Goal: Contribute content: Contribute content

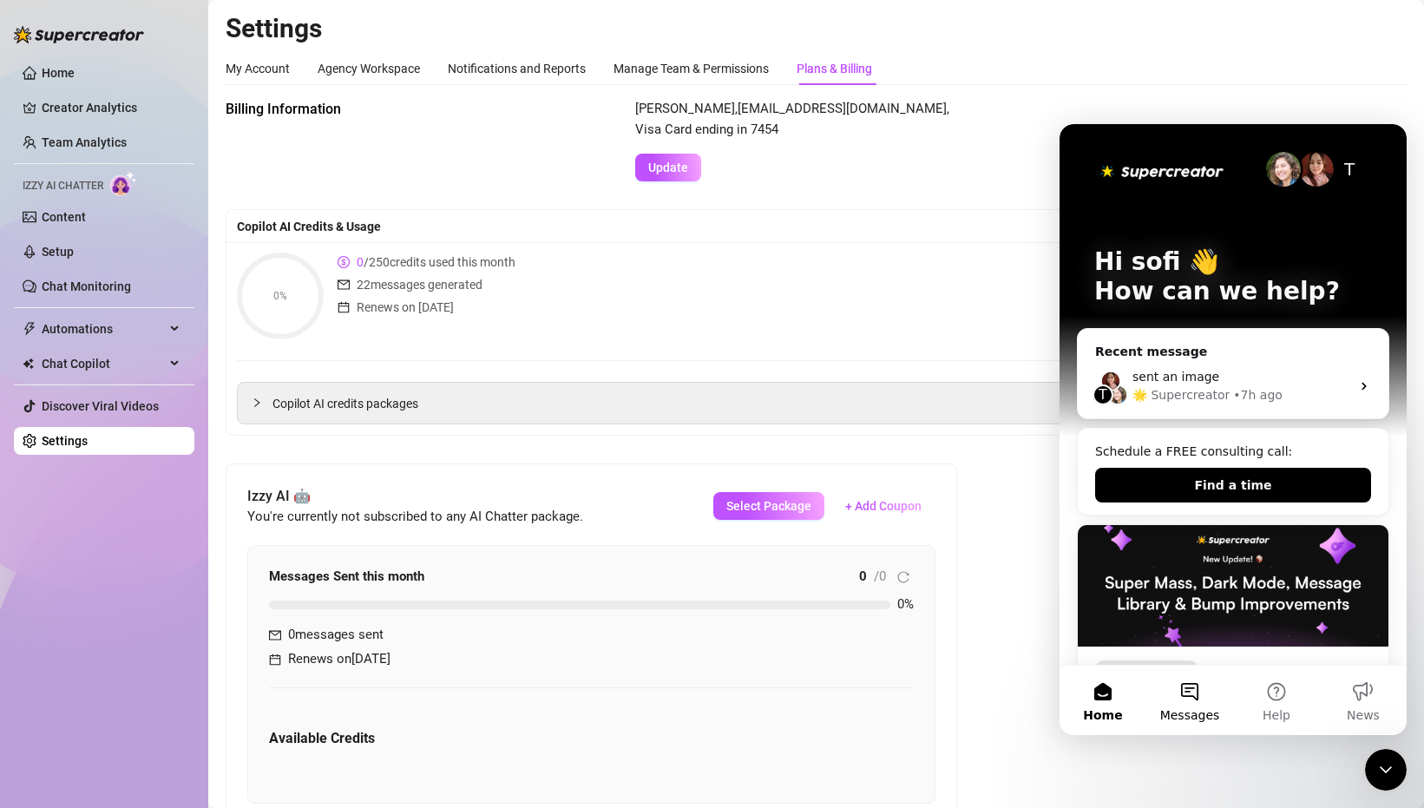
click at [1191, 691] on button "Messages" at bounding box center [1189, 699] width 87 height 69
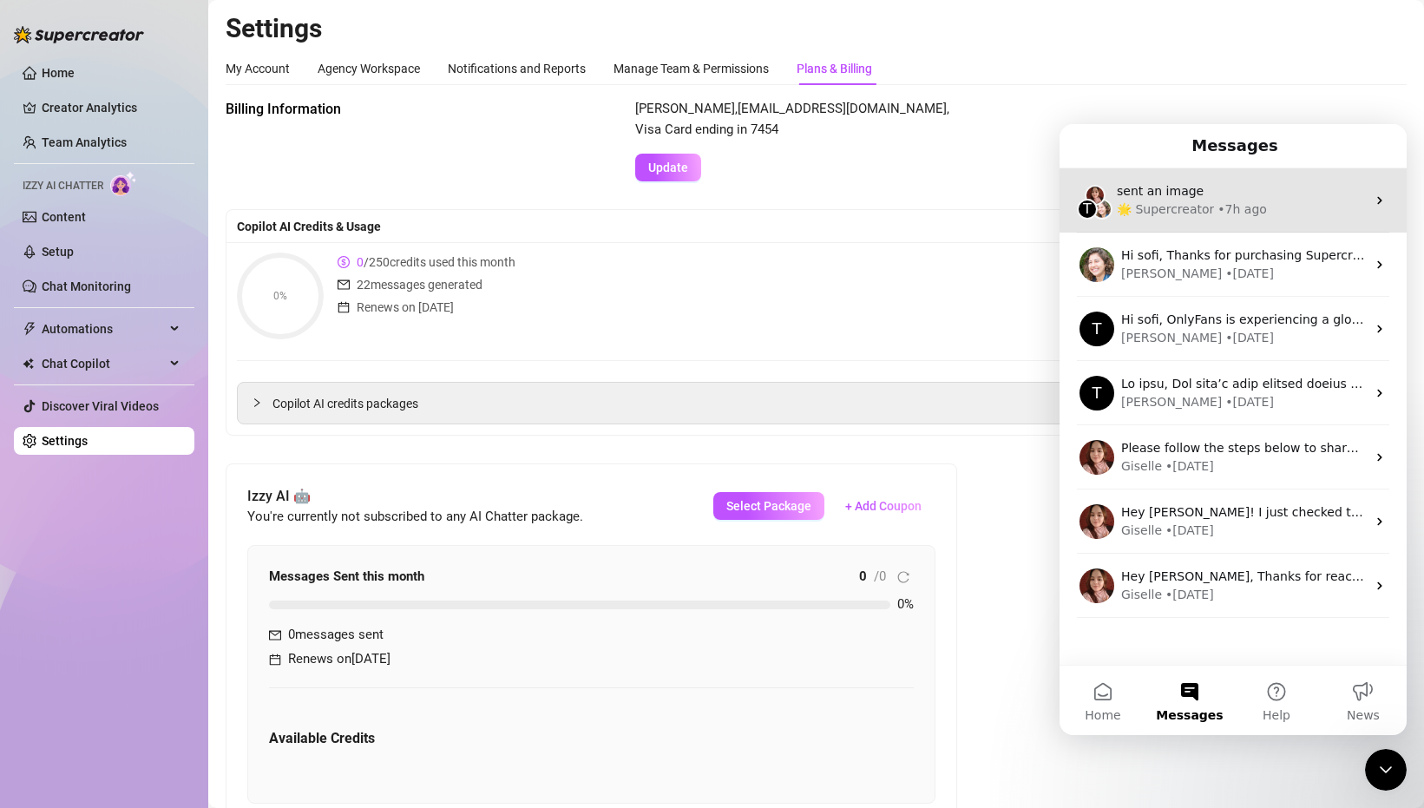
click at [1331, 207] on div "🌟 Supercreator • 7h ago" at bounding box center [1241, 209] width 249 height 18
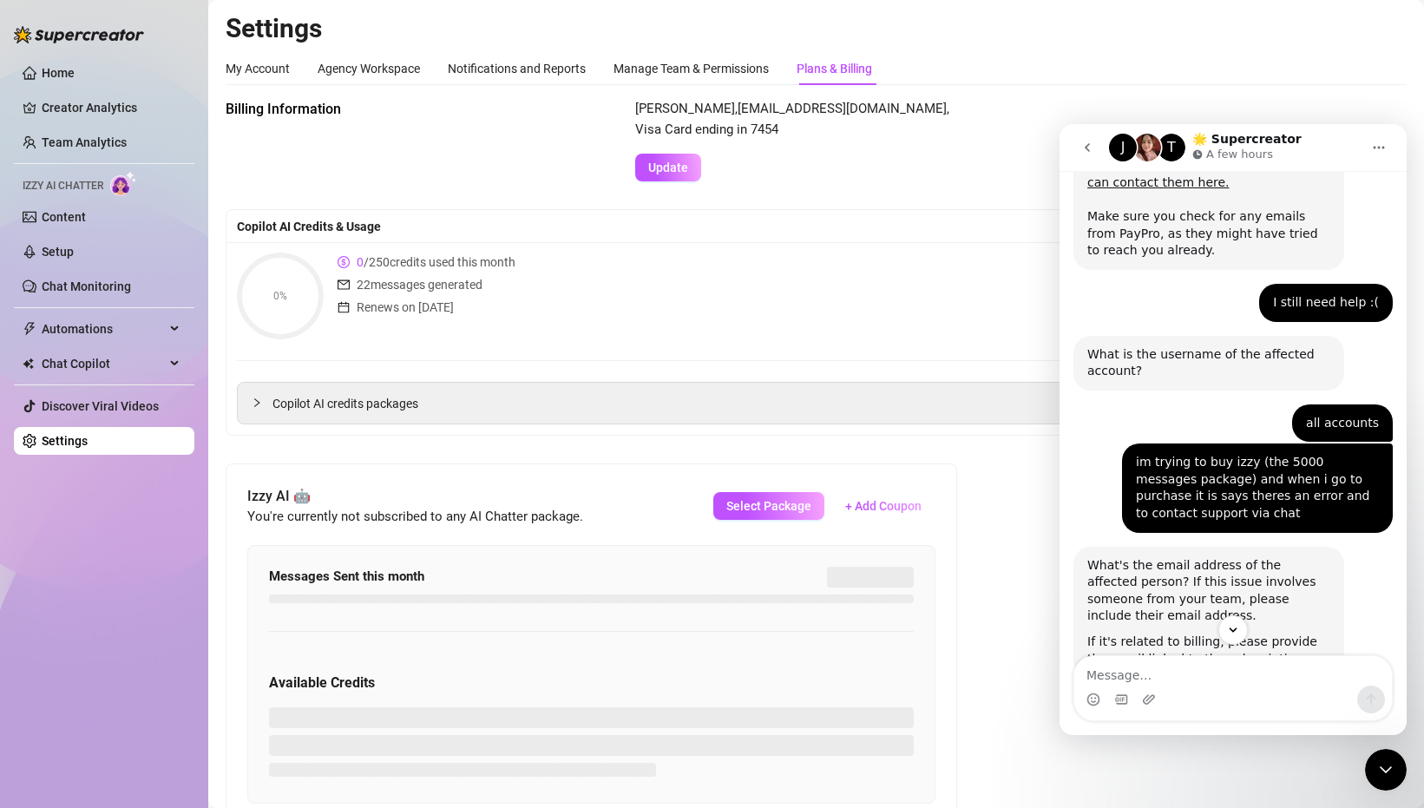
scroll to position [881, 0]
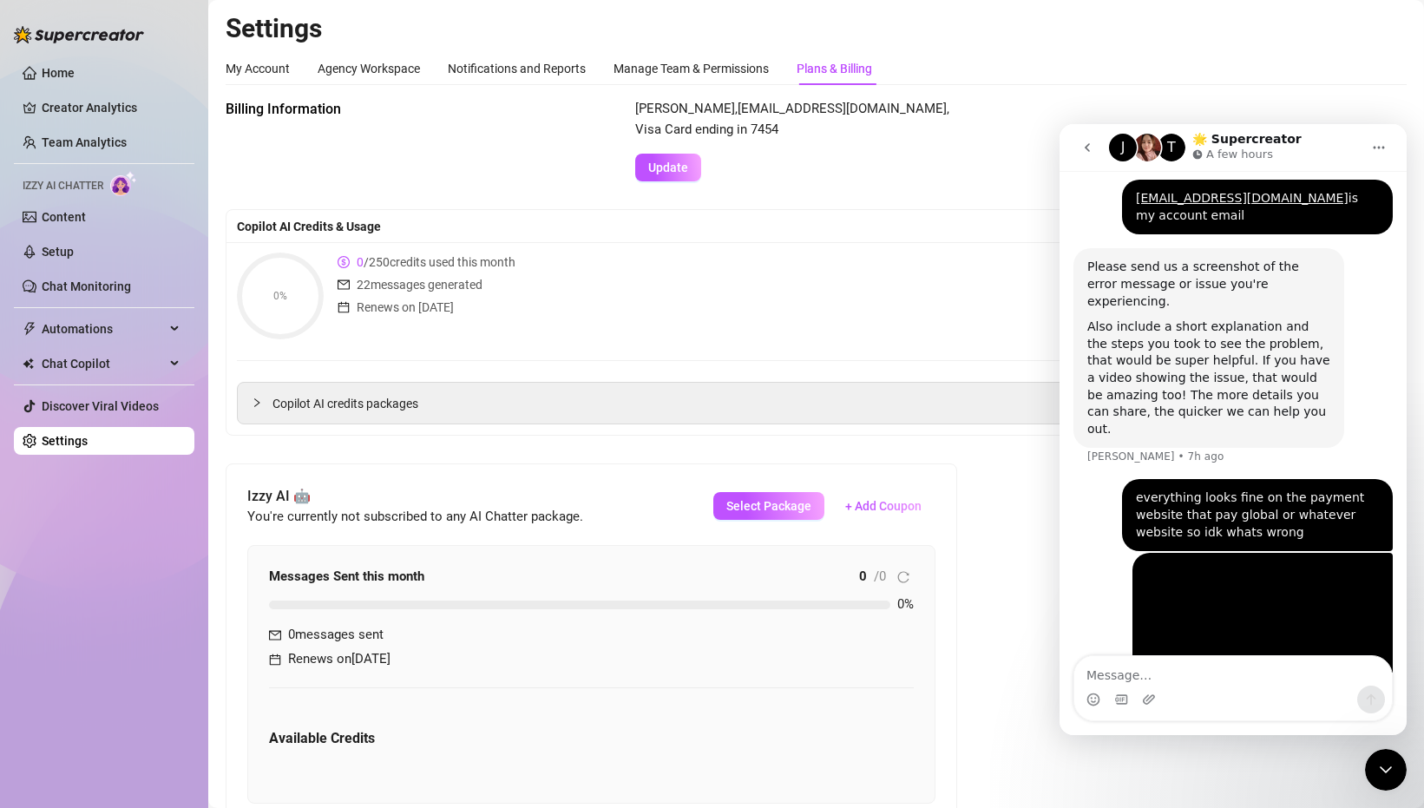
click at [946, 303] on div "0% 0 / 250 credits used this month 22 messages generated Renews on [DATE] Buy M…" at bounding box center [816, 295] width 1158 height 87
click at [1075, 144] on button "go back" at bounding box center [1087, 147] width 33 height 33
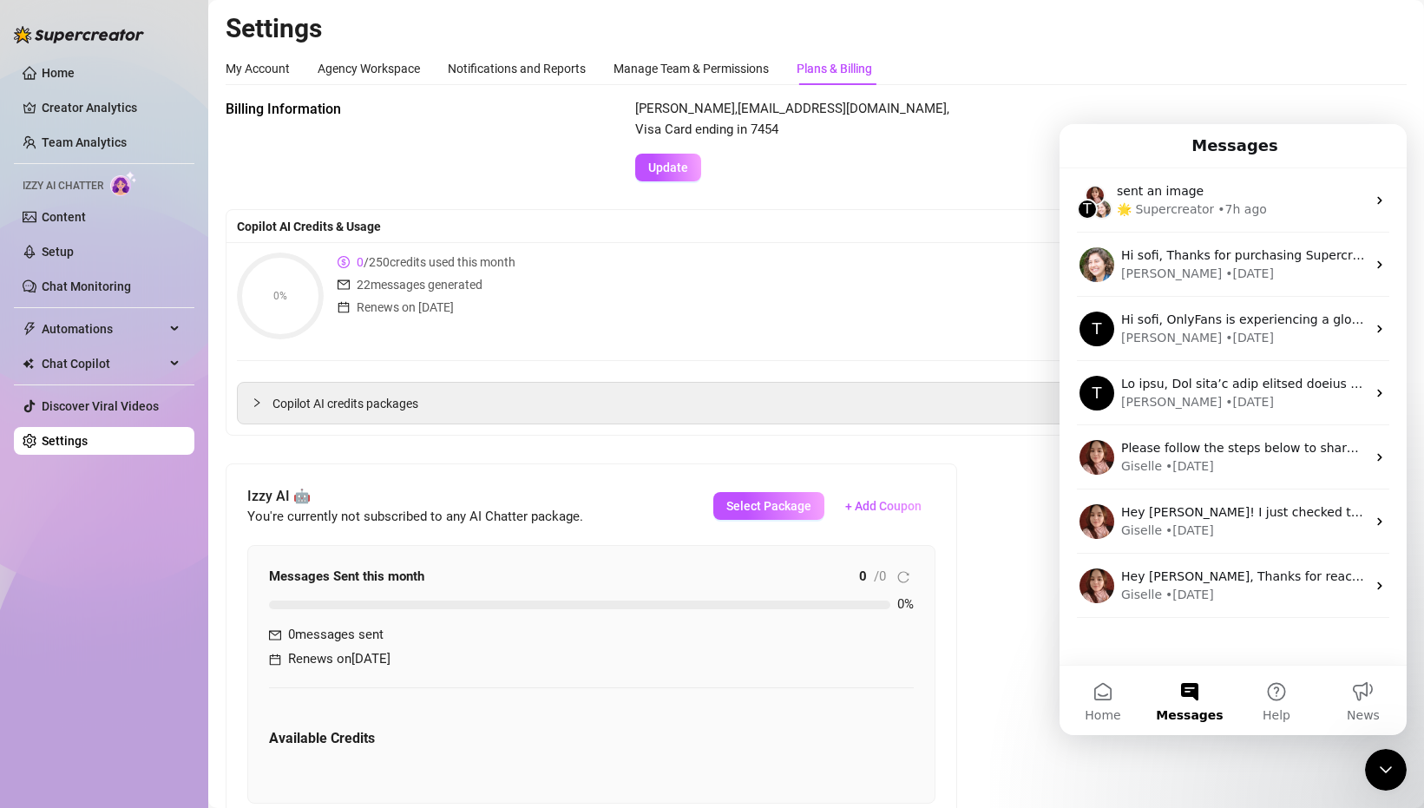
scroll to position [0, 0]
click at [965, 257] on div "0% 0 / 250 credits used this month 22 messages generated Renews on [DATE] Buy M…" at bounding box center [816, 295] width 1158 height 87
click at [674, 160] on span "Update" at bounding box center [668, 167] width 40 height 14
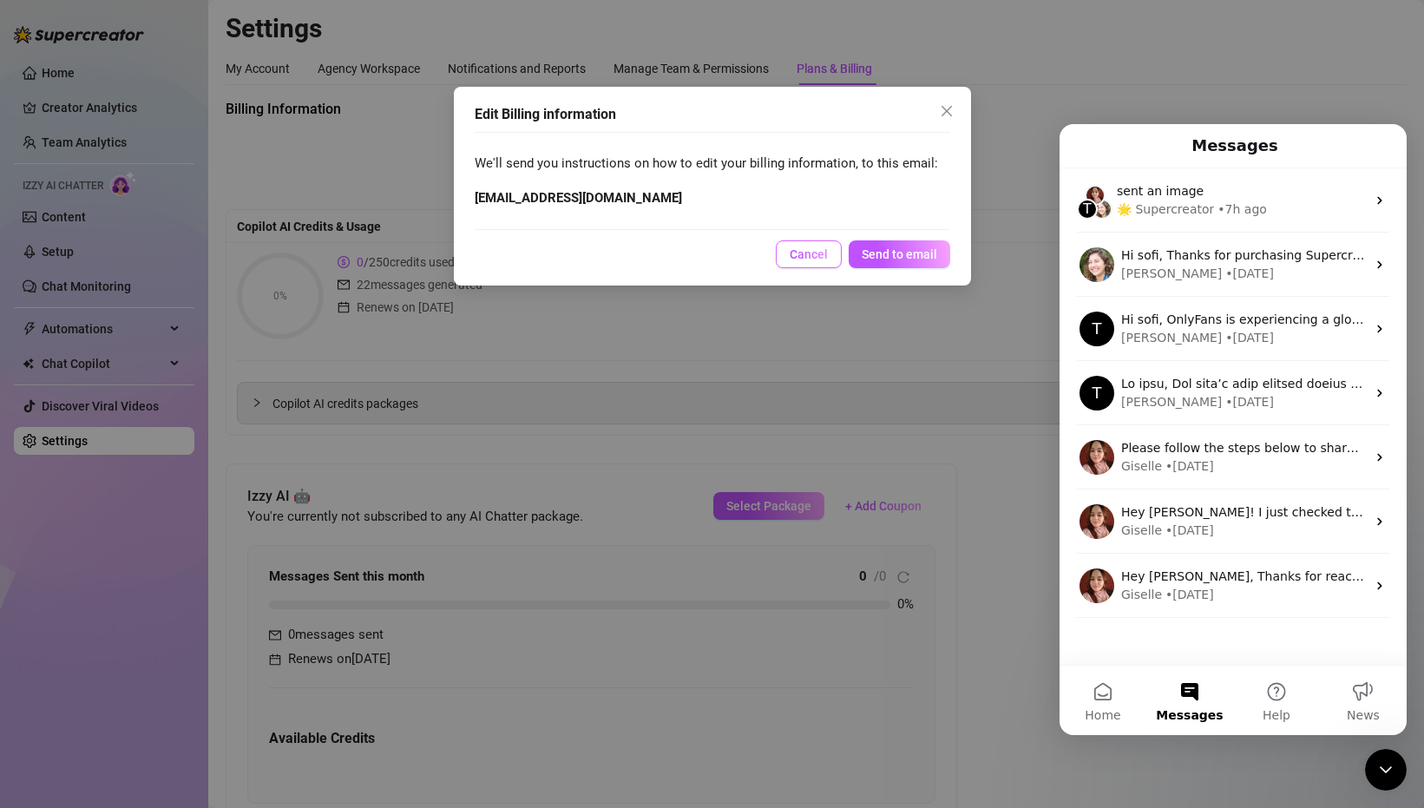
click at [796, 254] on span "Cancel" at bounding box center [808, 254] width 38 height 14
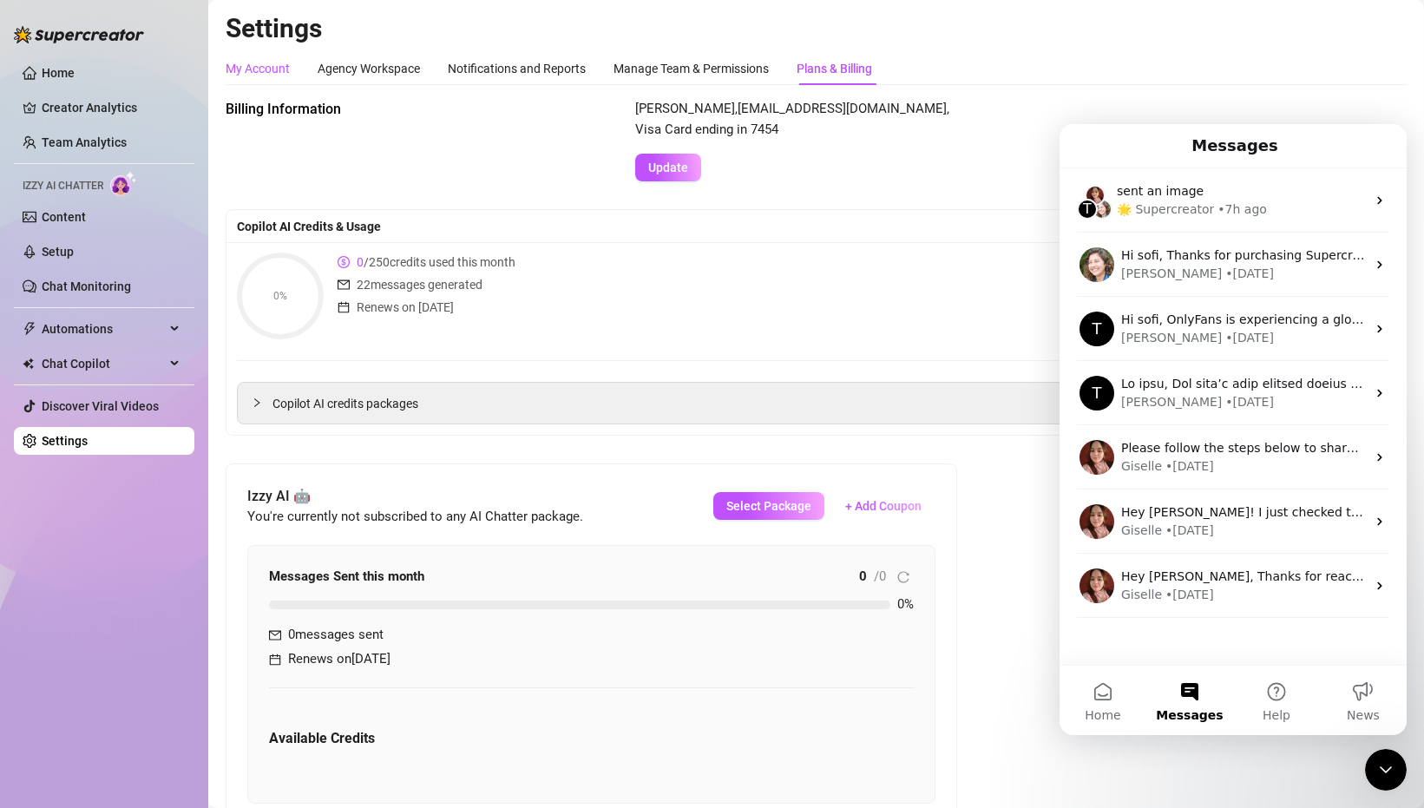
click at [278, 67] on div "My Account" at bounding box center [258, 68] width 64 height 19
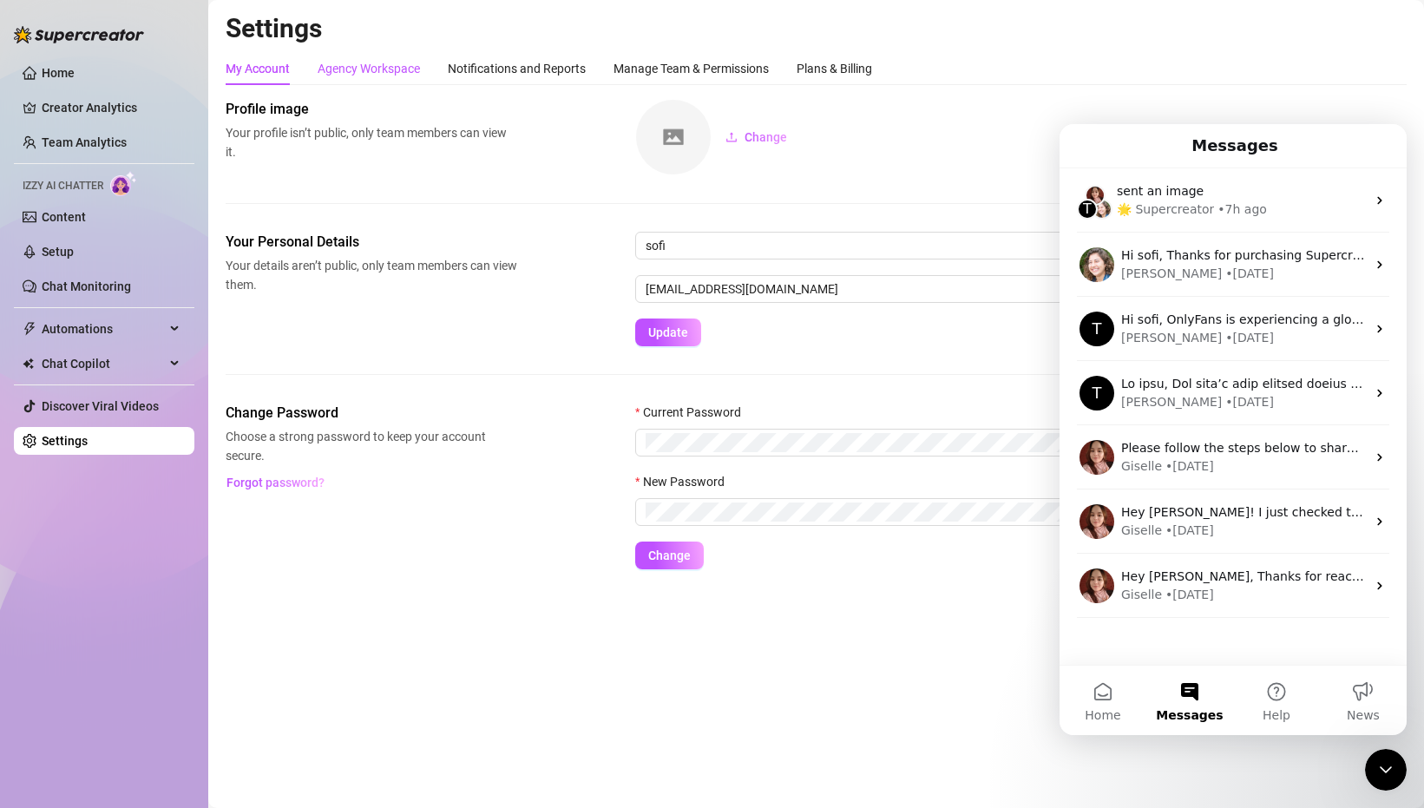
click at [407, 67] on div "Agency Workspace" at bounding box center [369, 68] width 102 height 19
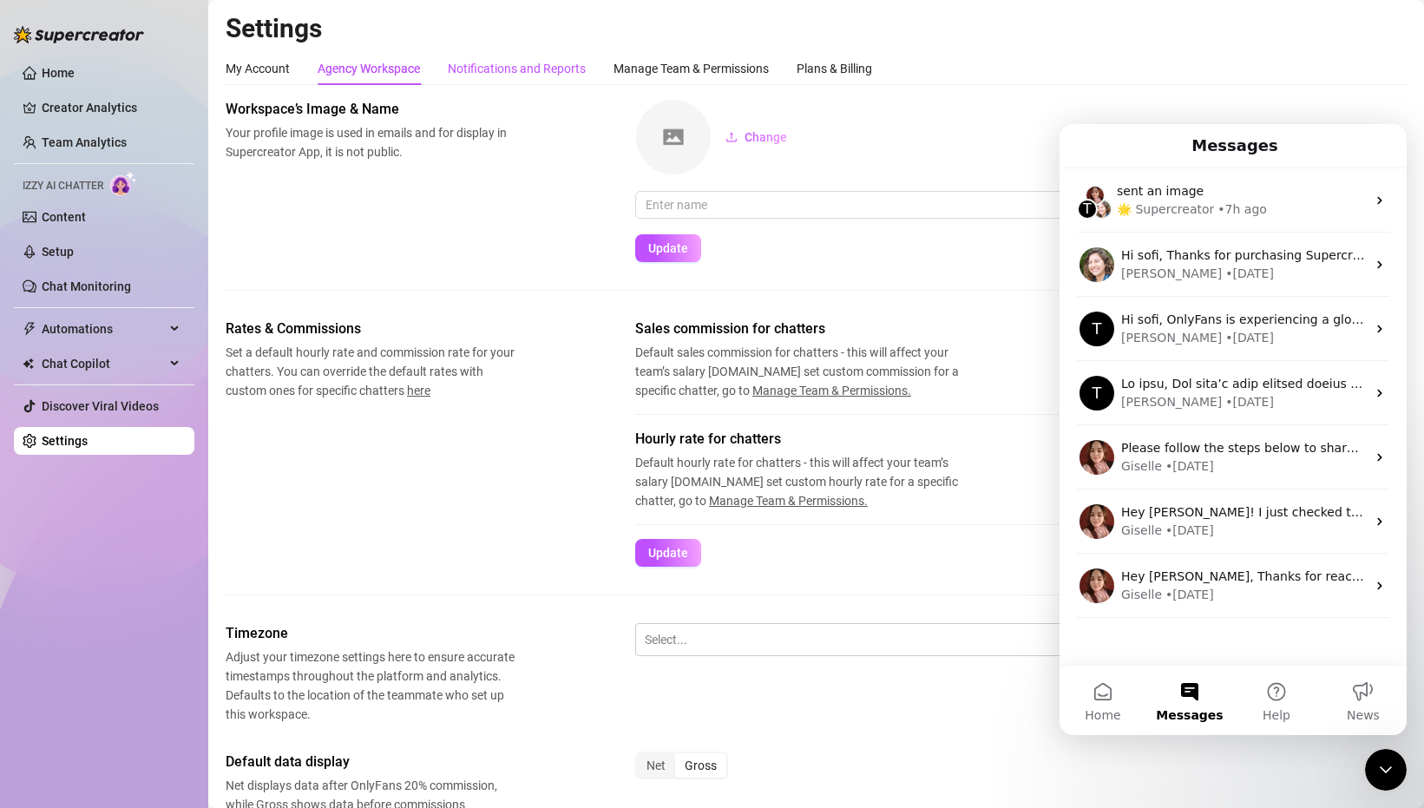
click at [547, 65] on div "Notifications and Reports" at bounding box center [517, 68] width 138 height 19
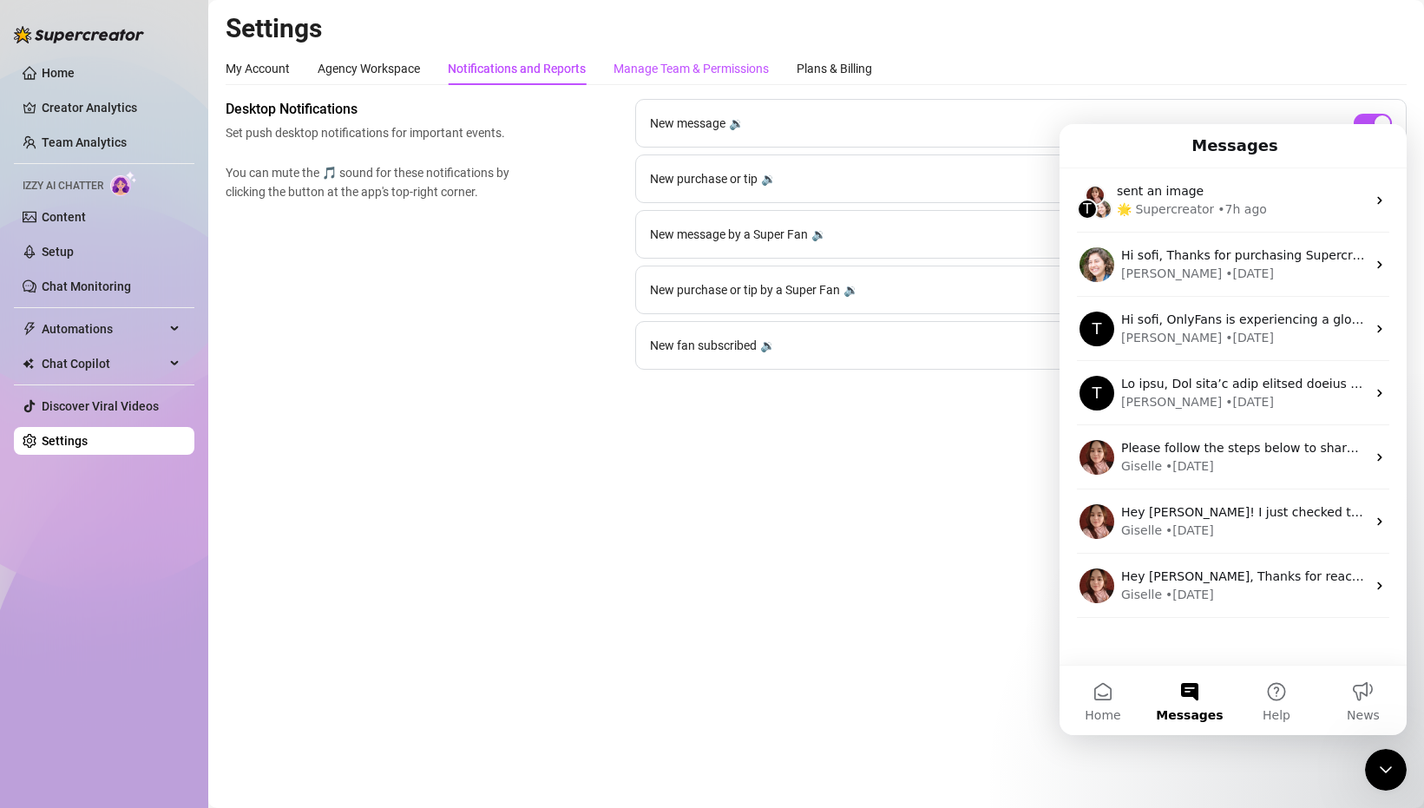
click at [675, 70] on div "Manage Team & Permissions" at bounding box center [690, 68] width 155 height 19
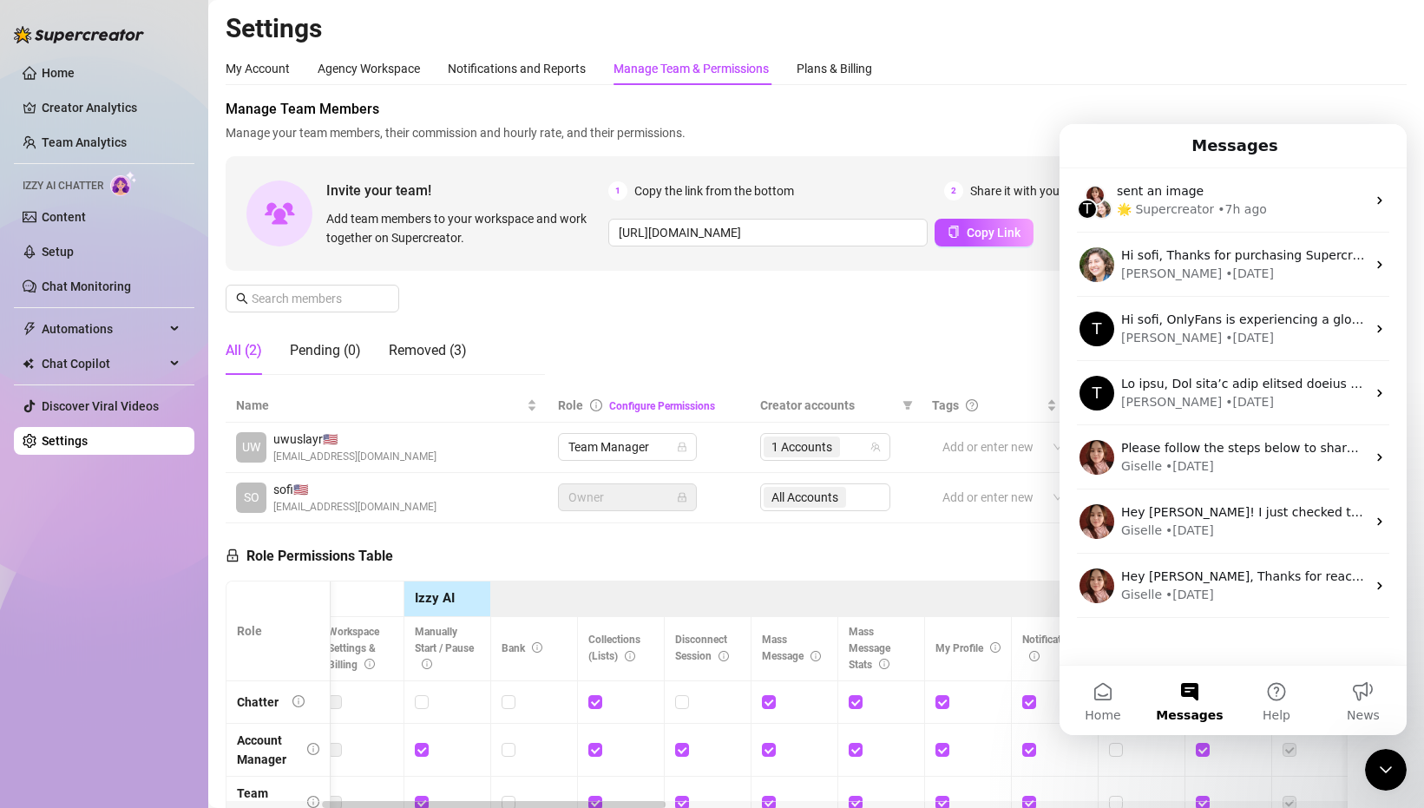
scroll to position [0, 312]
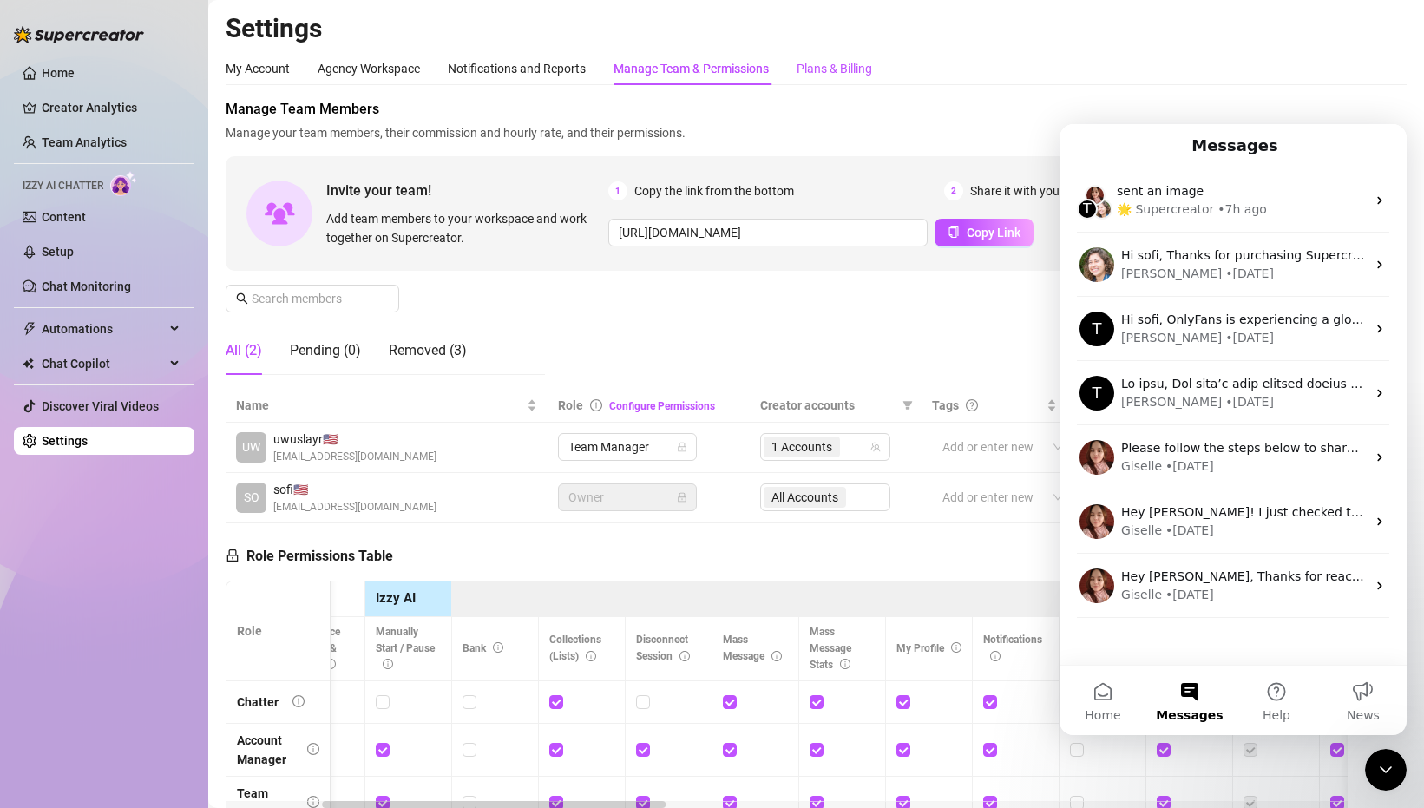
click at [835, 63] on div "Plans & Billing" at bounding box center [833, 68] width 75 height 19
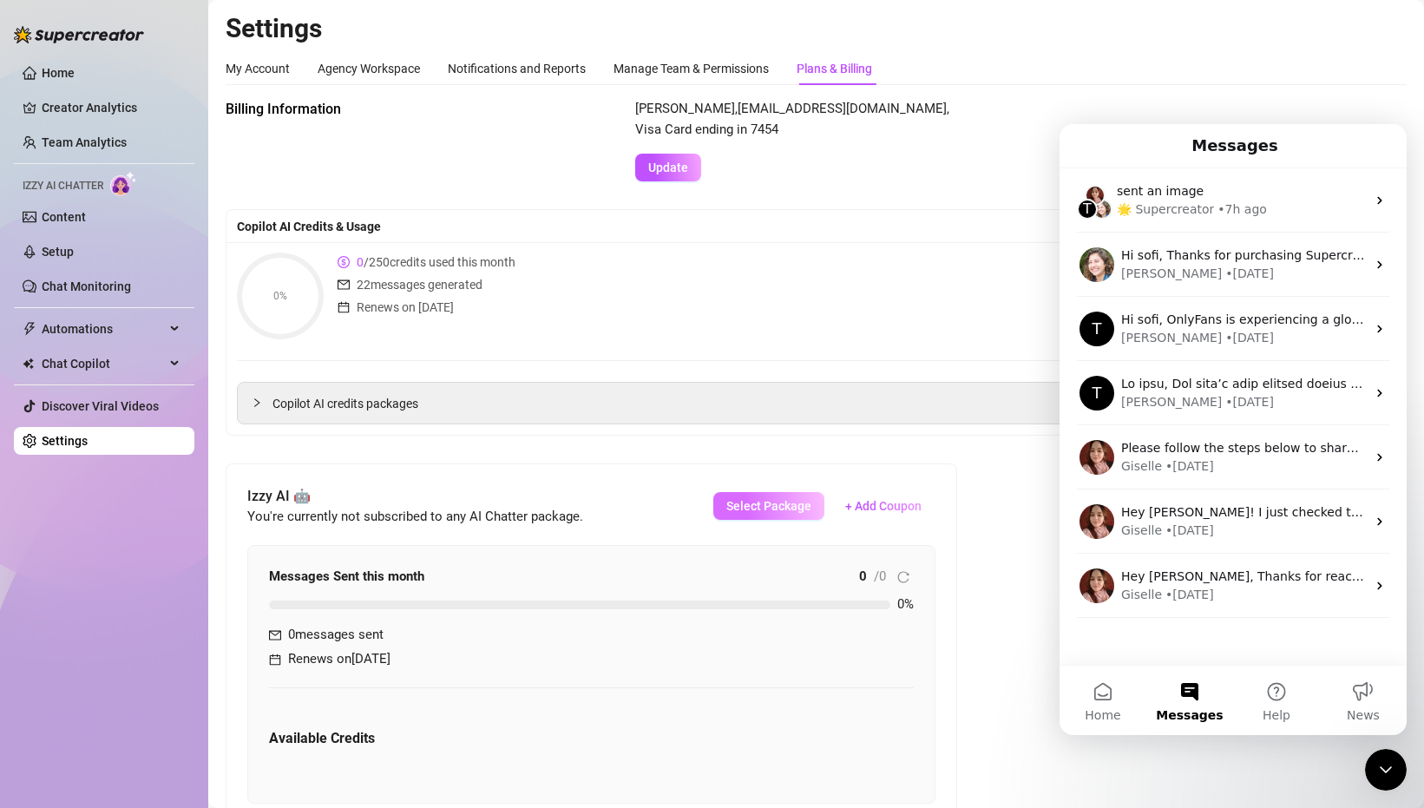
click at [735, 505] on span "Select Package" at bounding box center [768, 506] width 85 height 14
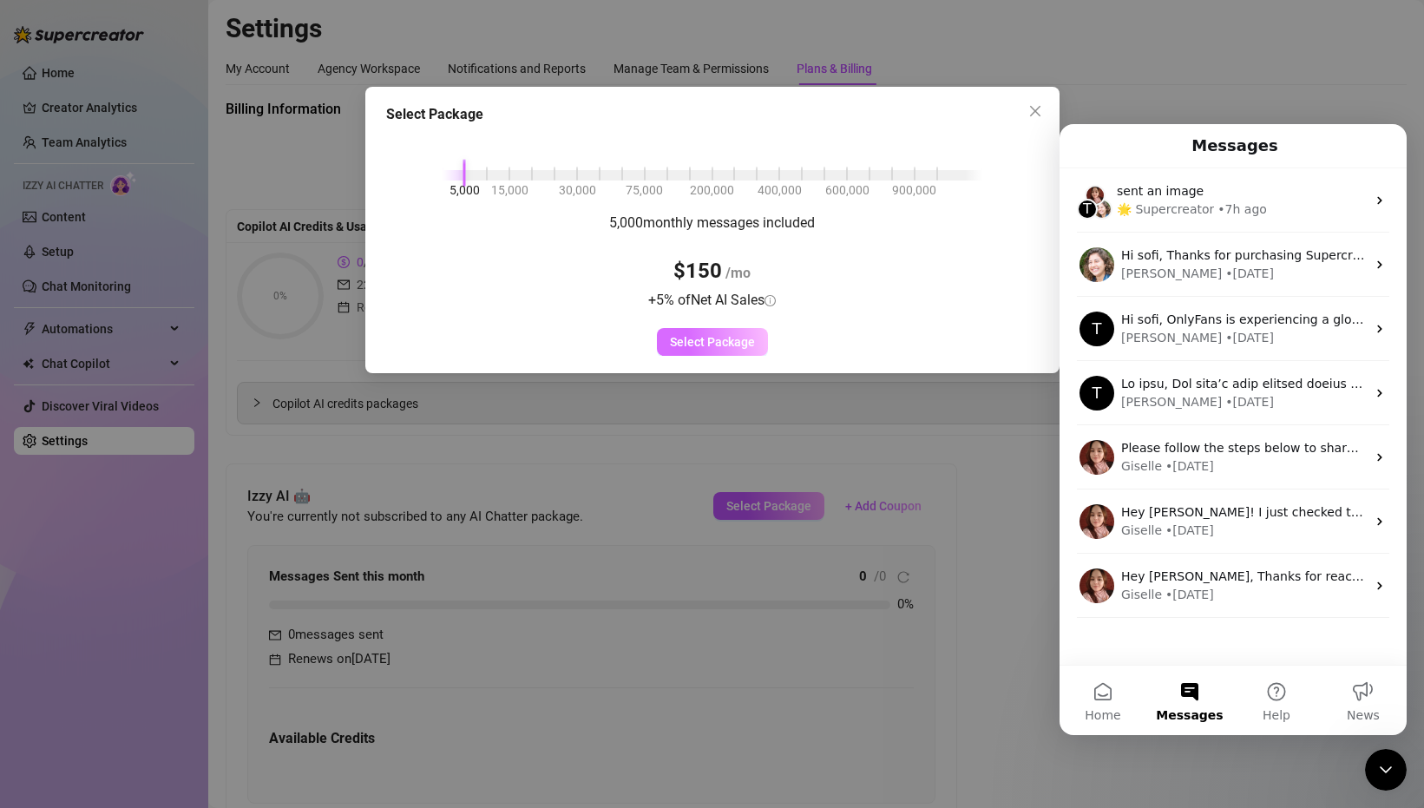
click at [726, 336] on span "Select Package" at bounding box center [712, 342] width 85 height 14
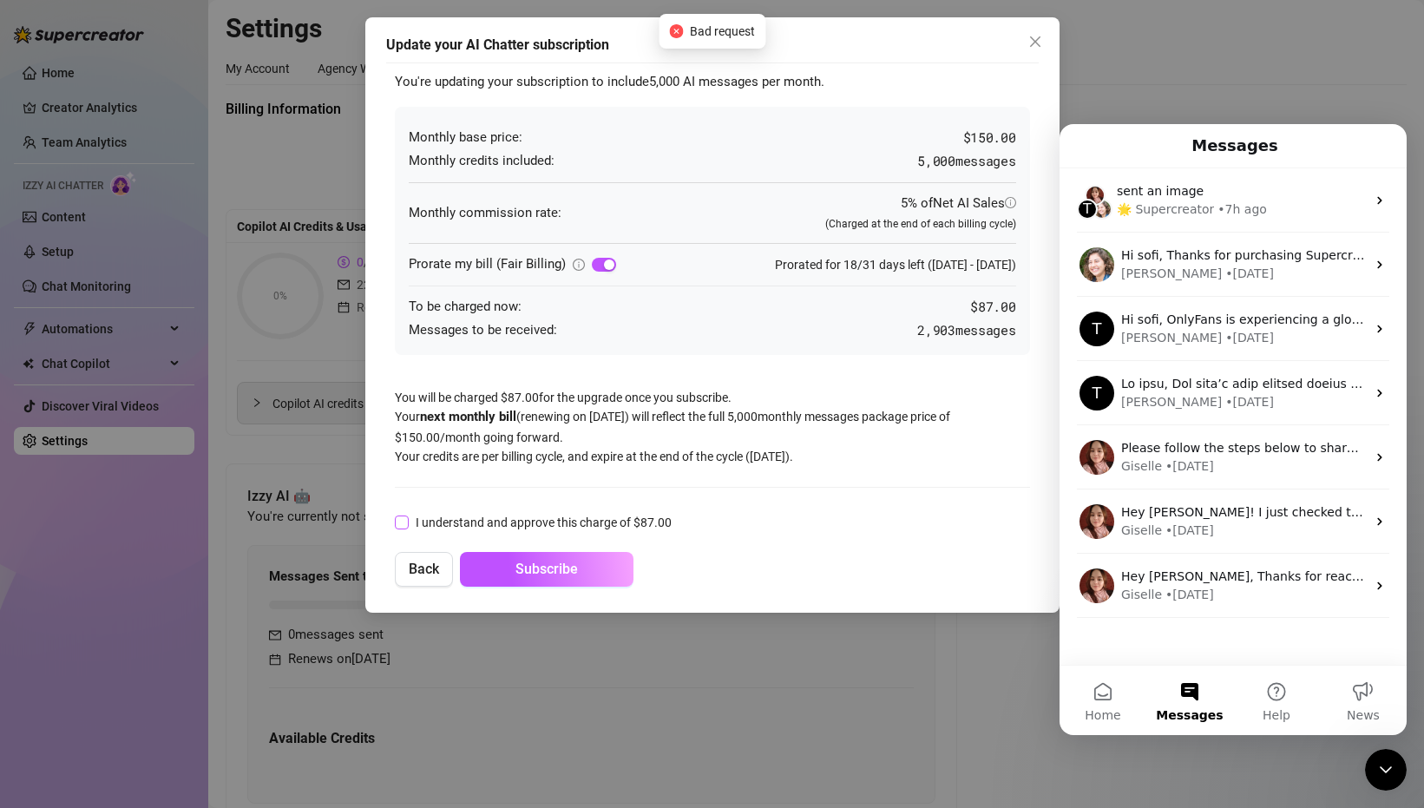
click at [547, 530] on span "I understand and approve this charge of $ 87.00" at bounding box center [544, 522] width 270 height 19
click at [407, 527] on input "I understand and approve this charge of $ 87.00" at bounding box center [401, 521] width 12 height 12
checkbox input "true"
click at [572, 580] on button "Subscribe" at bounding box center [547, 569] width 174 height 35
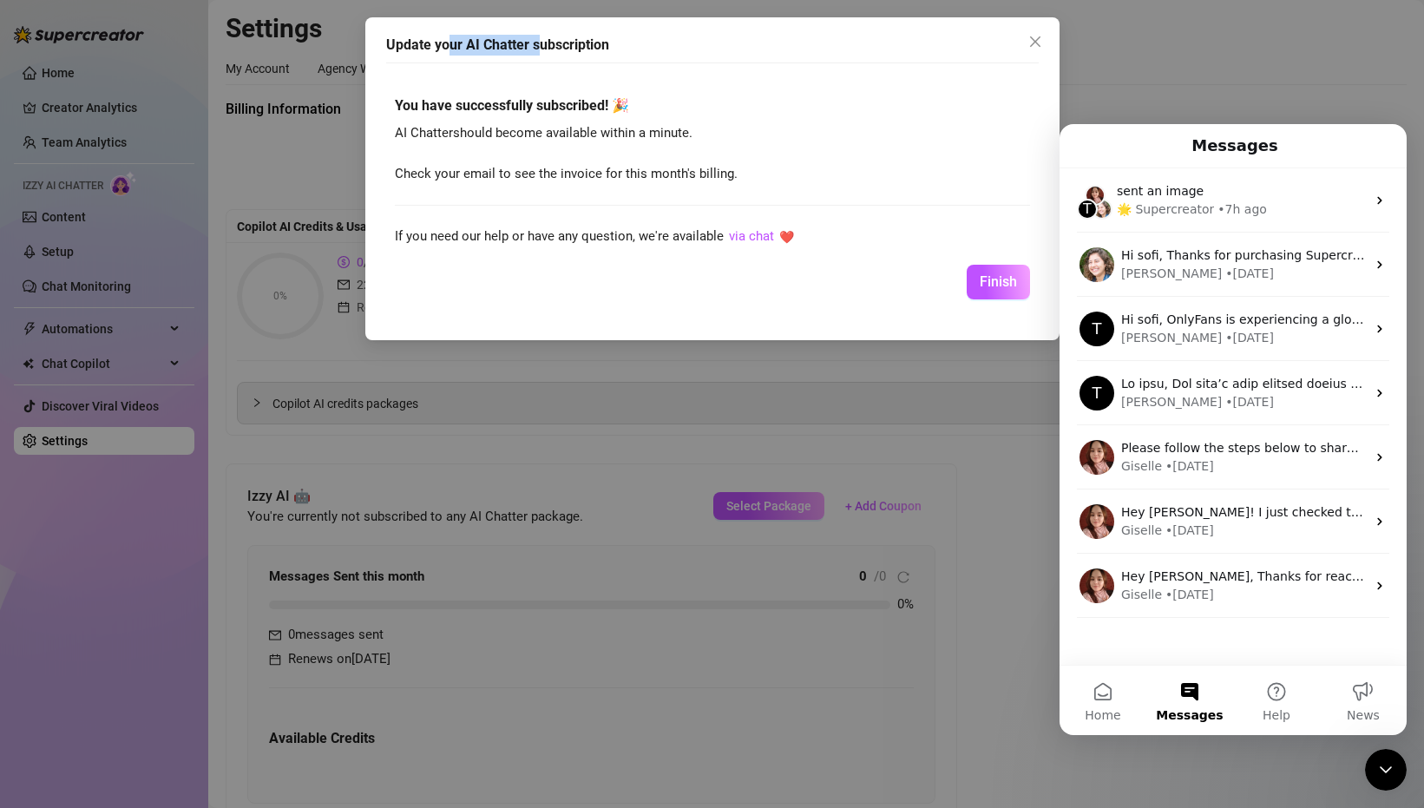
drag, startPoint x: 444, startPoint y: 45, endPoint x: 538, endPoint y: 48, distance: 93.7
click at [538, 48] on div "Update your AI Chatter subscription" at bounding box center [712, 45] width 652 height 21
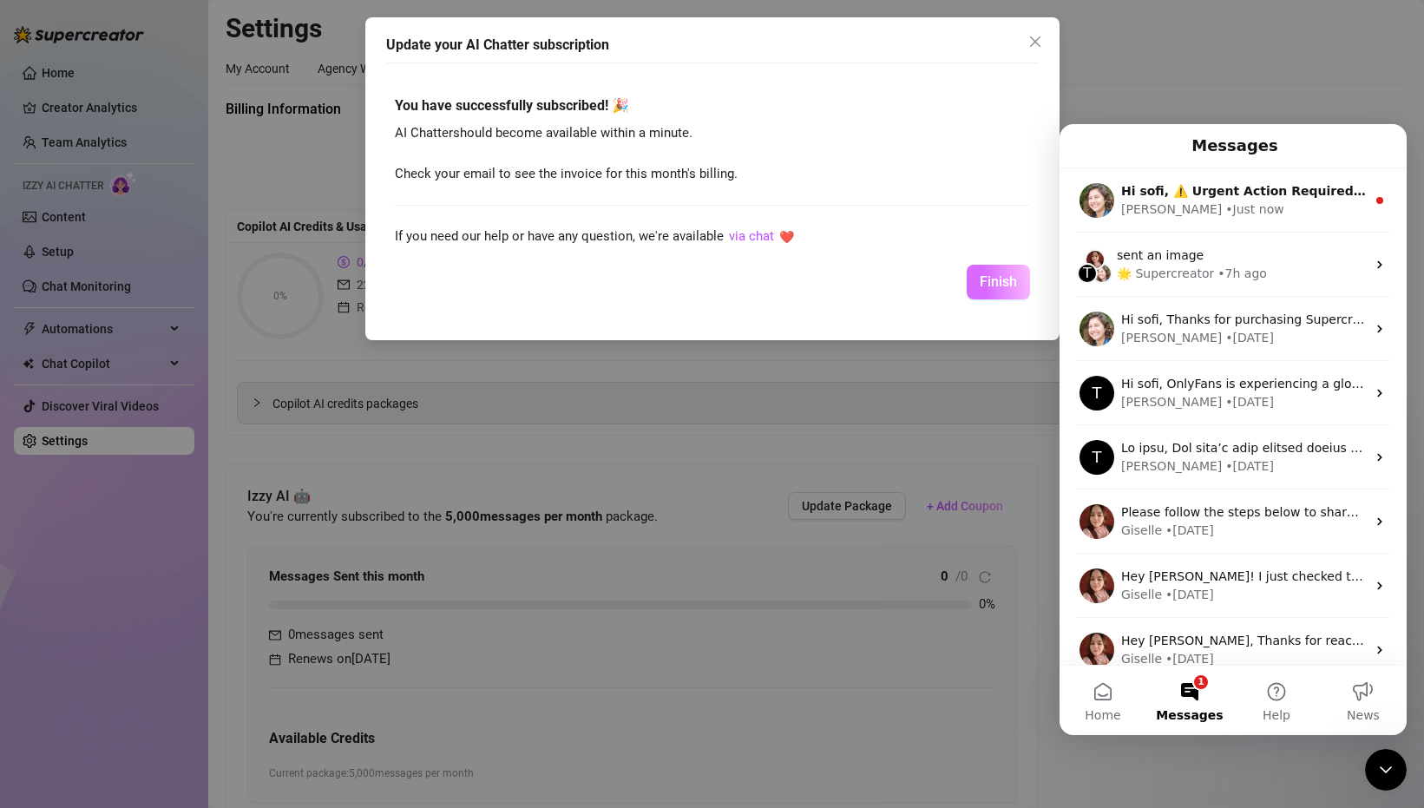
click at [986, 285] on span "Finish" at bounding box center [997, 281] width 37 height 16
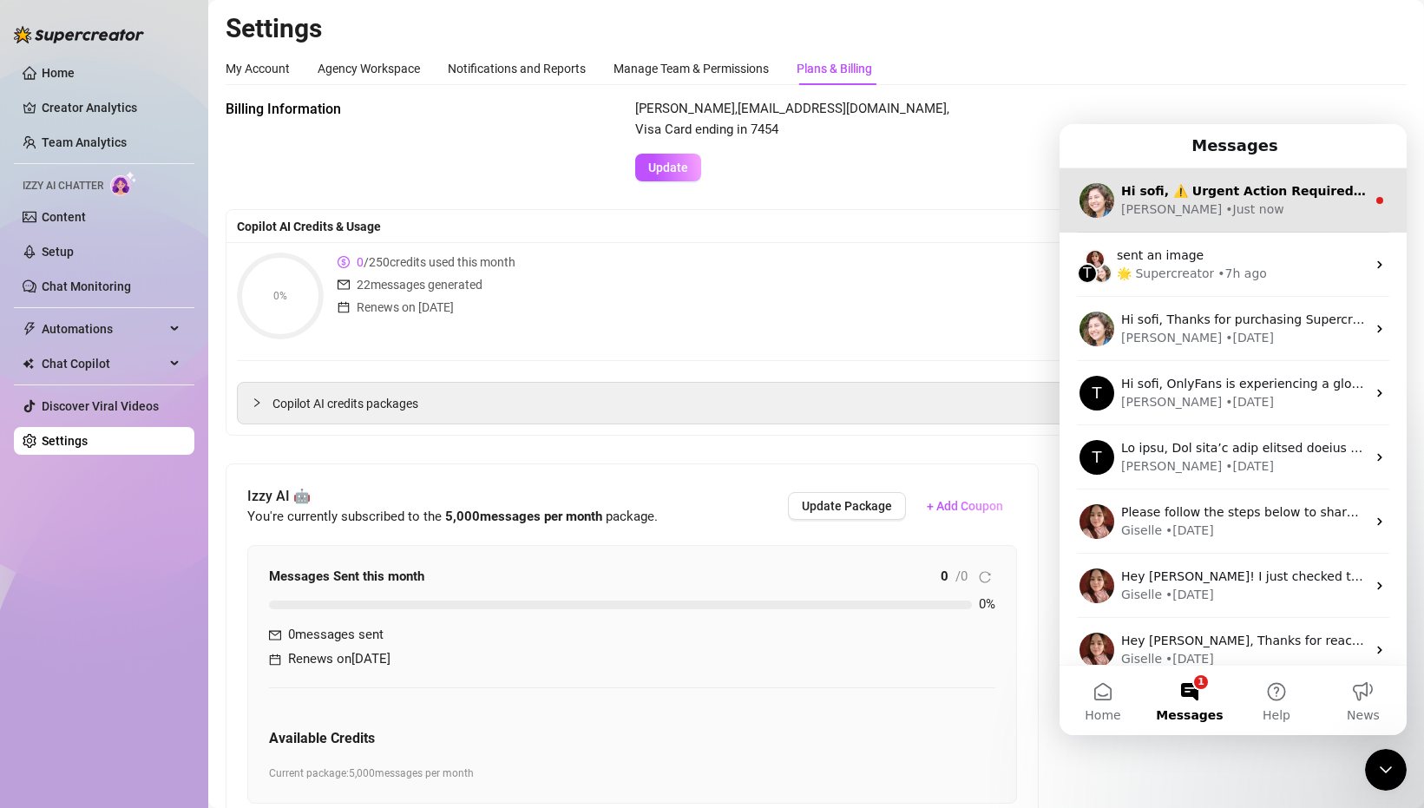
click at [1176, 219] on div "Hi sofi, ⚠️ Urgent Action Required ⚠️ Unfortunately, there was a problem with y…" at bounding box center [1232, 200] width 347 height 64
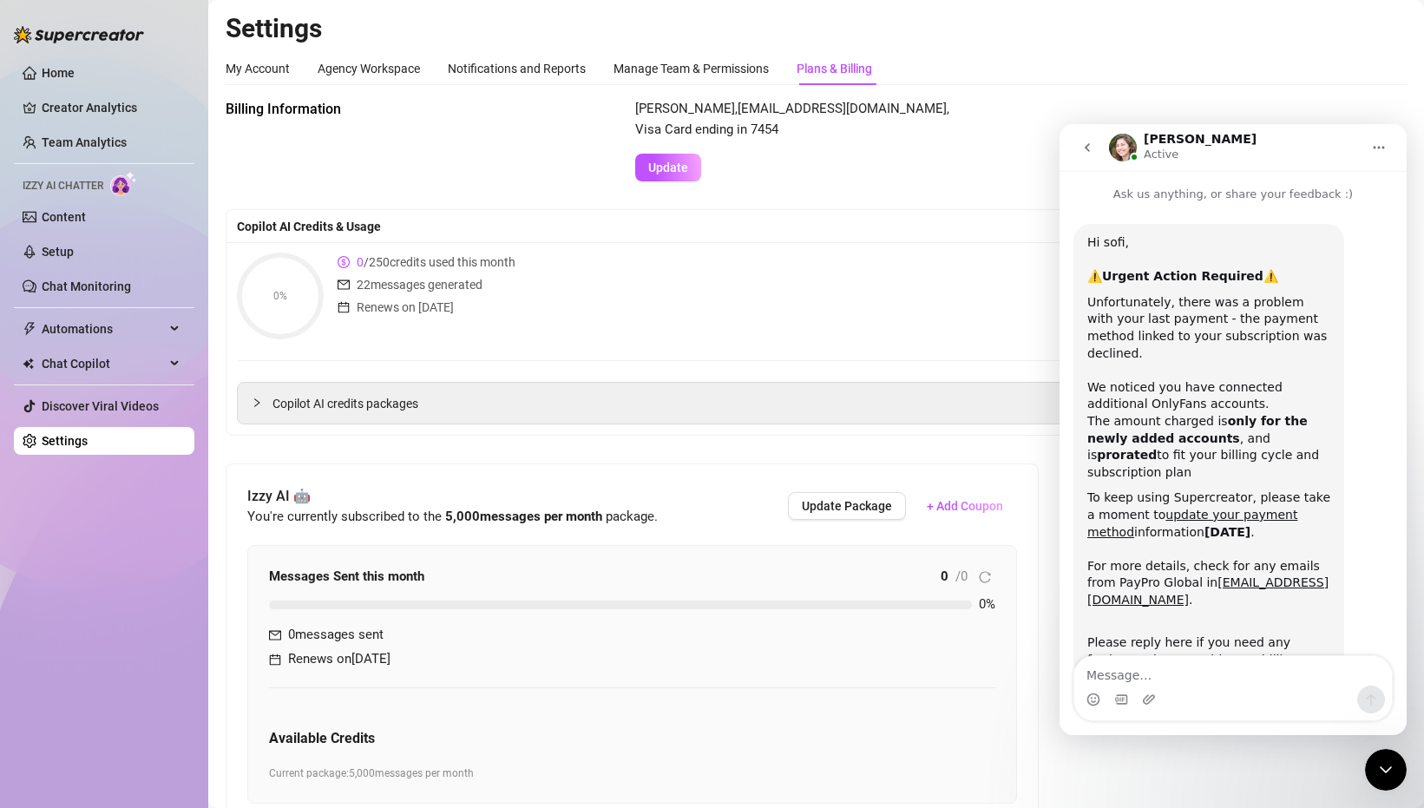
scroll to position [8, 0]
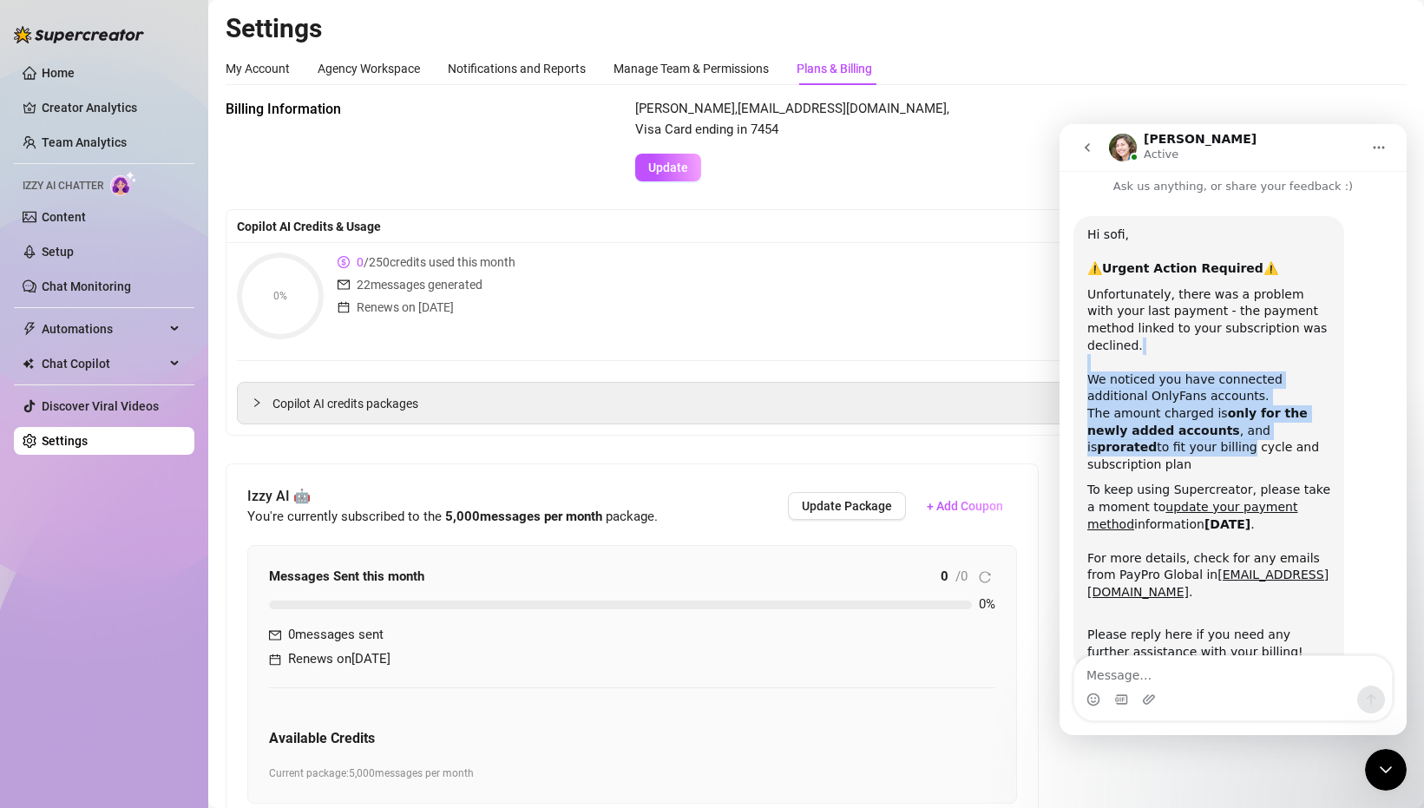
drag, startPoint x: 1104, startPoint y: 351, endPoint x: 1139, endPoint y: 426, distance: 82.3
click at [1139, 426] on div "Unfortunately, there was a problem with your last payment - the payment method …" at bounding box center [1208, 379] width 243 height 187
drag, startPoint x: 1114, startPoint y: 364, endPoint x: 1153, endPoint y: 431, distance: 77.4
click at [1153, 431] on div "Unfortunately, there was a problem with your last payment - the payment method …" at bounding box center [1208, 379] width 243 height 187
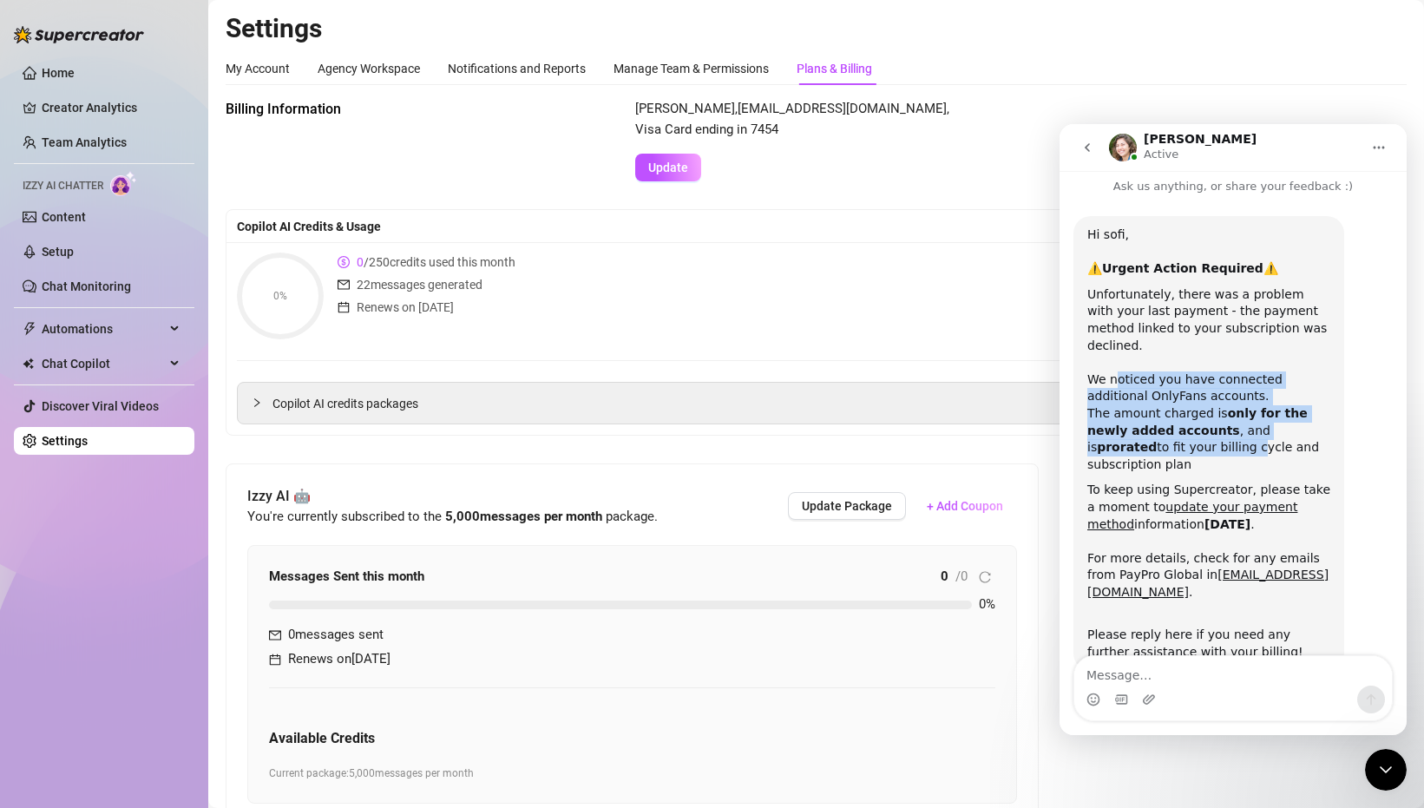
click at [1153, 431] on div "Unfortunately, there was a problem with your last payment - the payment method …" at bounding box center [1208, 379] width 243 height 187
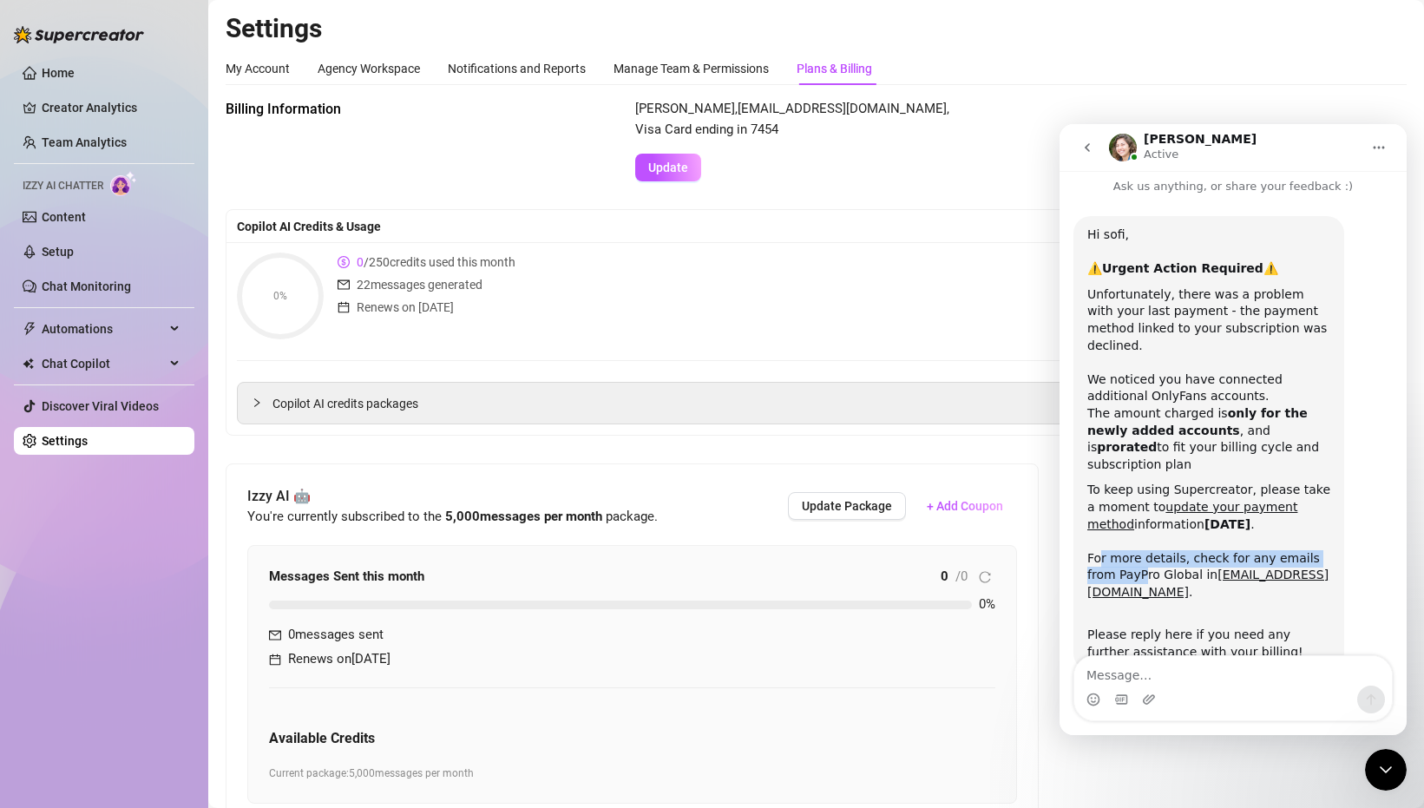
drag, startPoint x: 1100, startPoint y: 523, endPoint x: 1112, endPoint y: 534, distance: 16.6
click at [1112, 534] on div "To keep using Supercreator, please take a moment to update your payment method …" at bounding box center [1208, 540] width 243 height 119
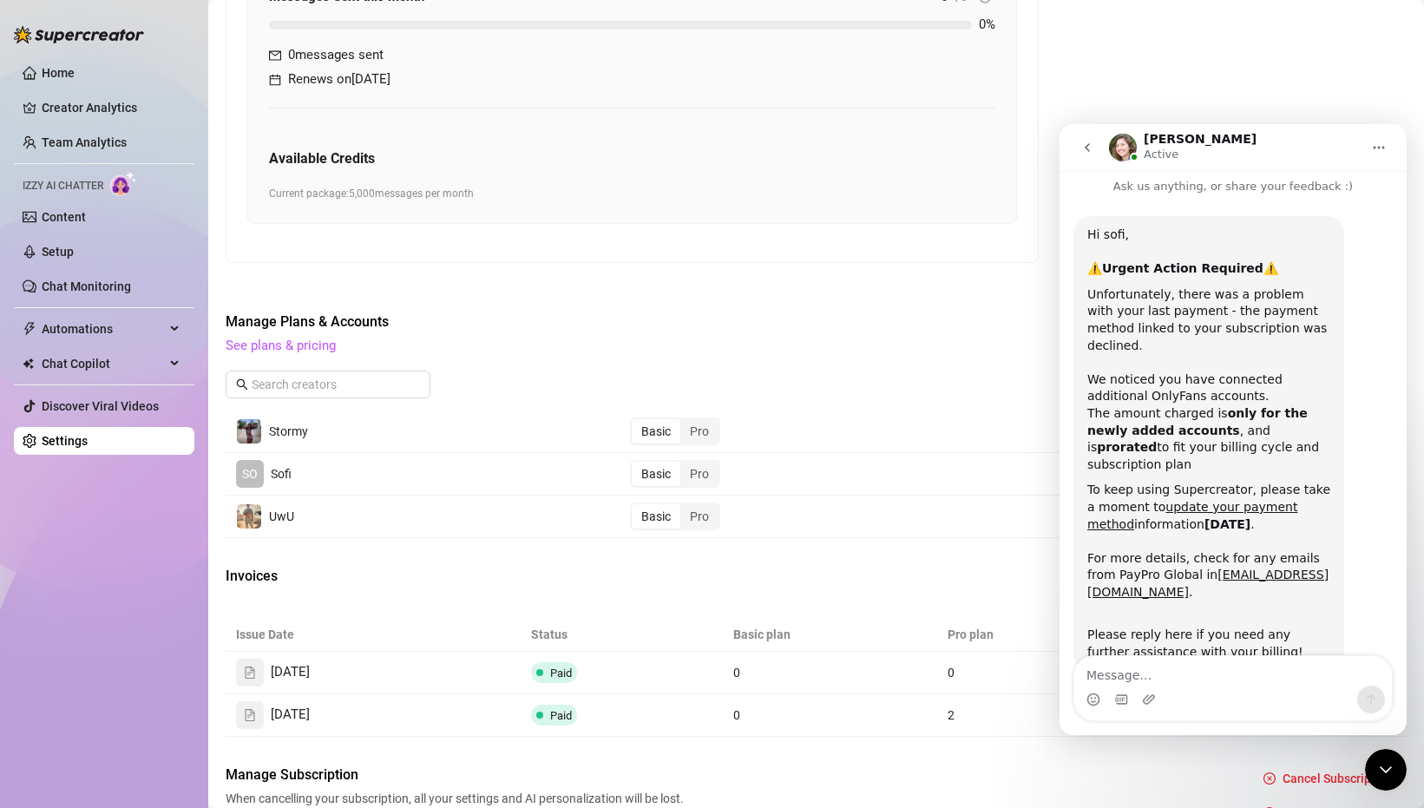
scroll to position [587, 0]
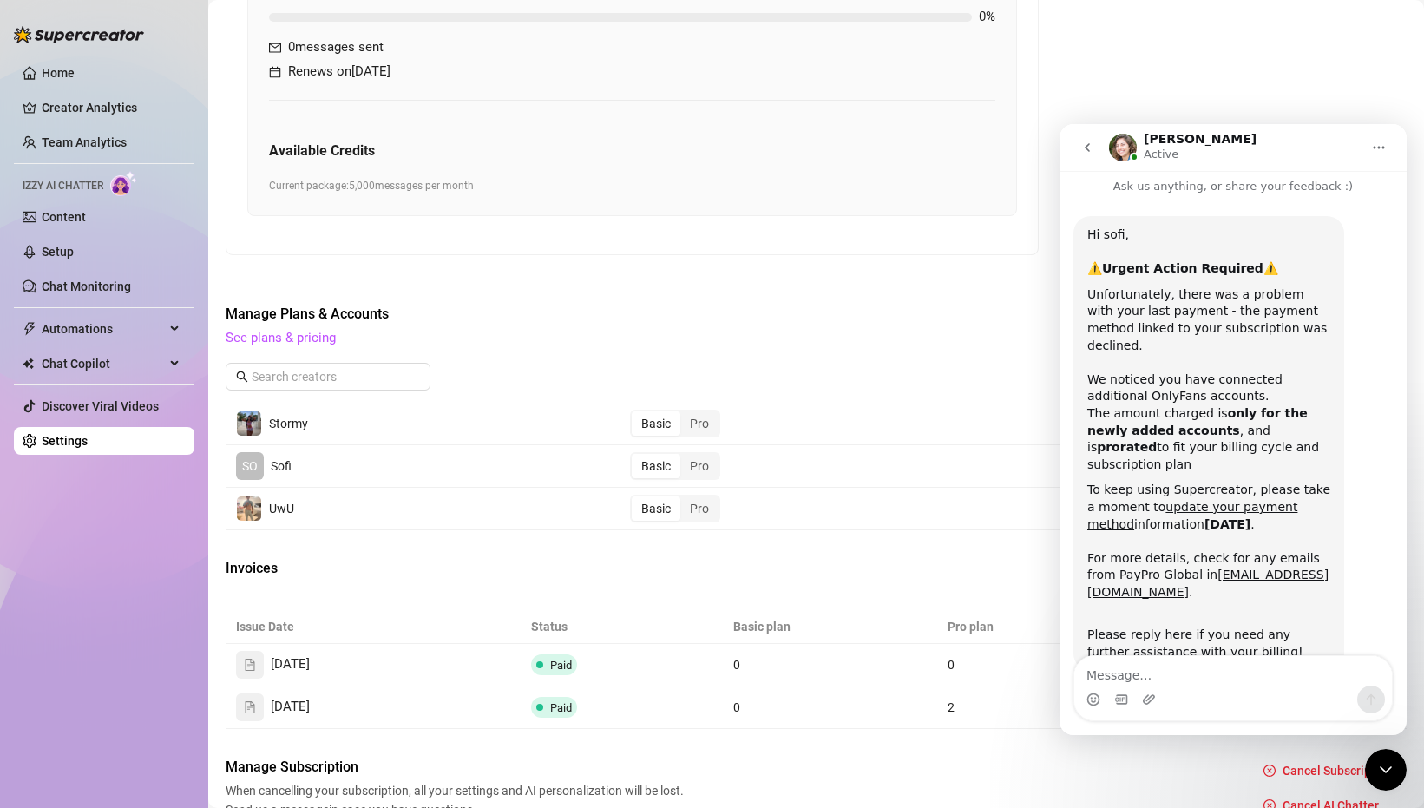
click at [1099, 136] on button "go back" at bounding box center [1087, 147] width 33 height 33
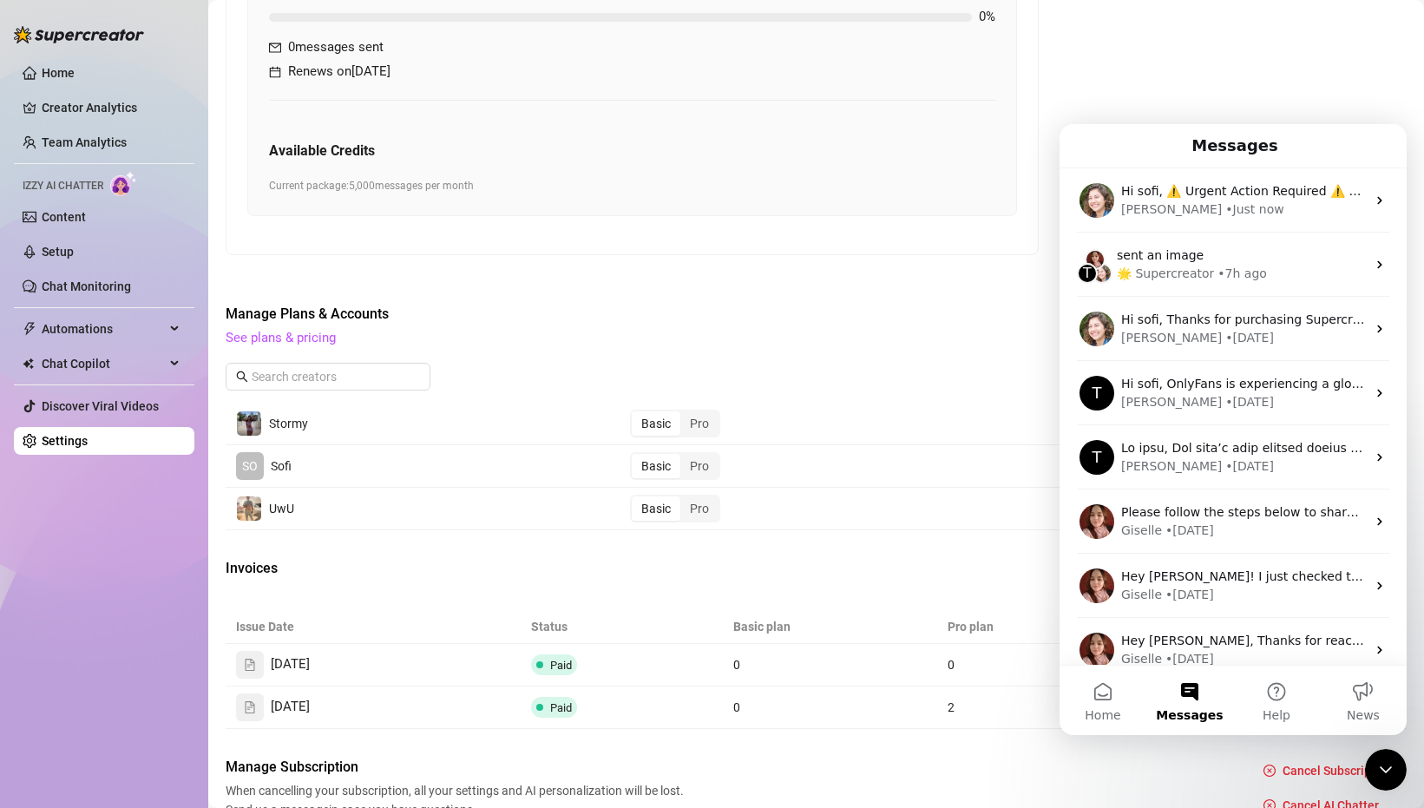
scroll to position [0, 0]
click at [1178, 77] on div "Billing Information [PERSON_NAME] , [EMAIL_ADDRESS][DOMAIN_NAME] , Visa Card en…" at bounding box center [816, 165] width 1181 height 1307
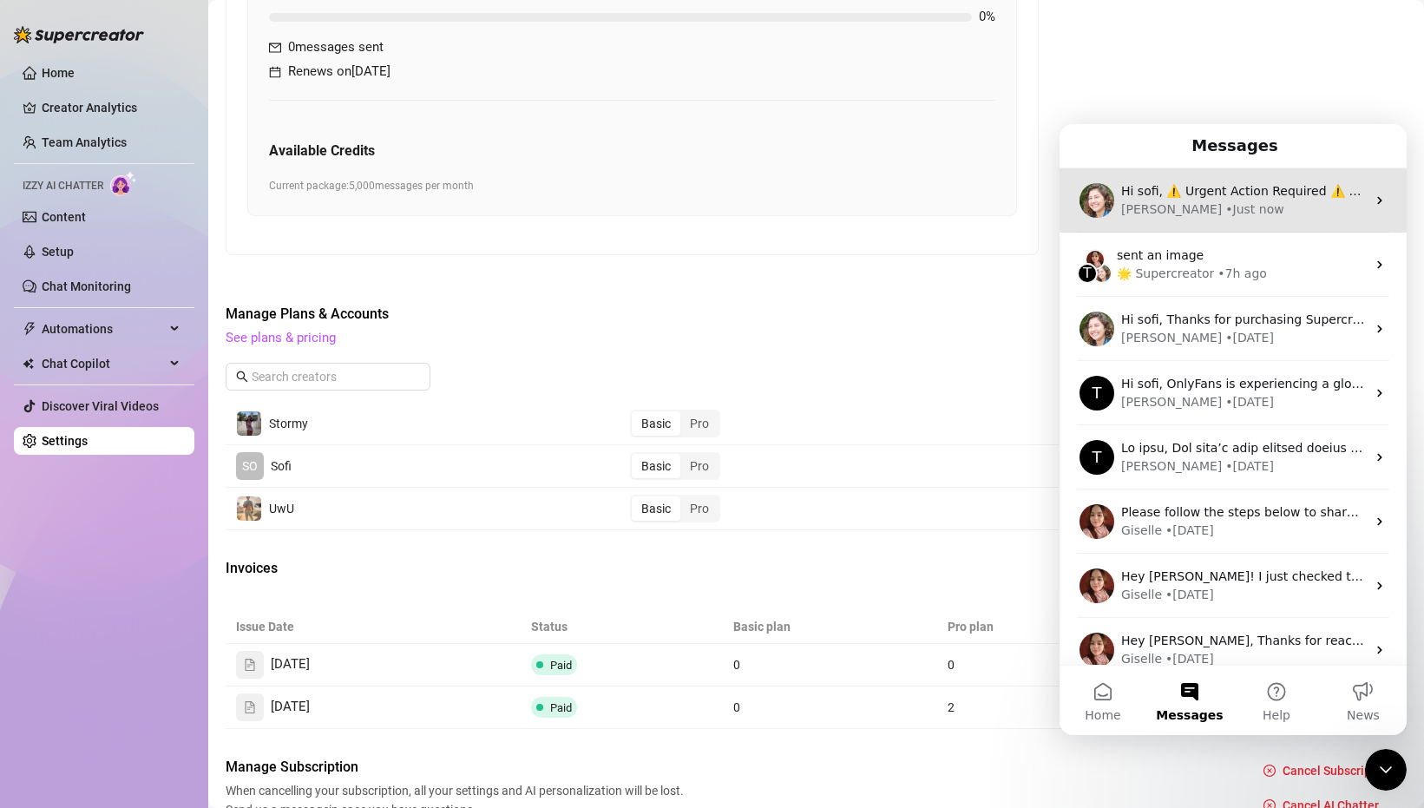
click at [1330, 211] on div "[PERSON_NAME] • Just now" at bounding box center [1243, 209] width 245 height 18
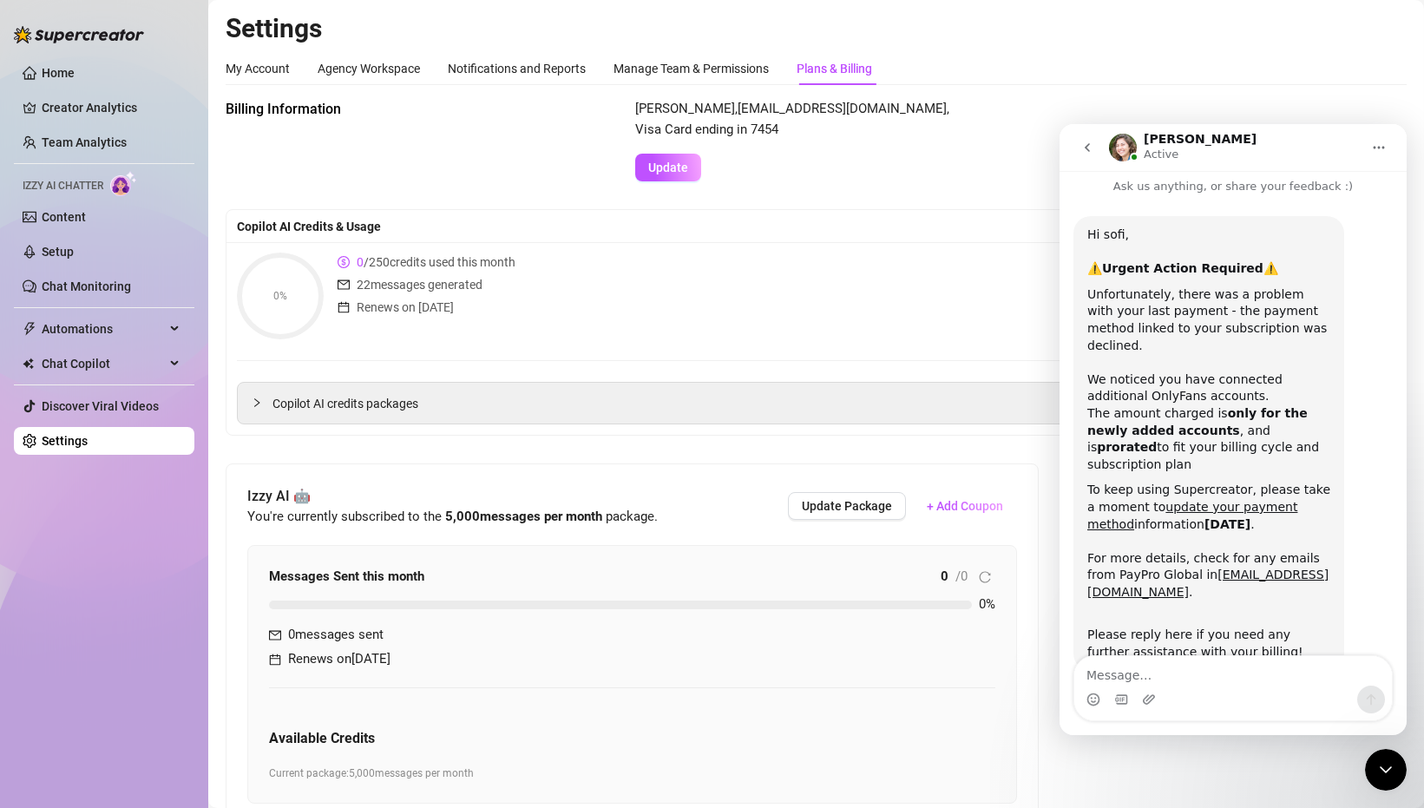
scroll to position [671, 0]
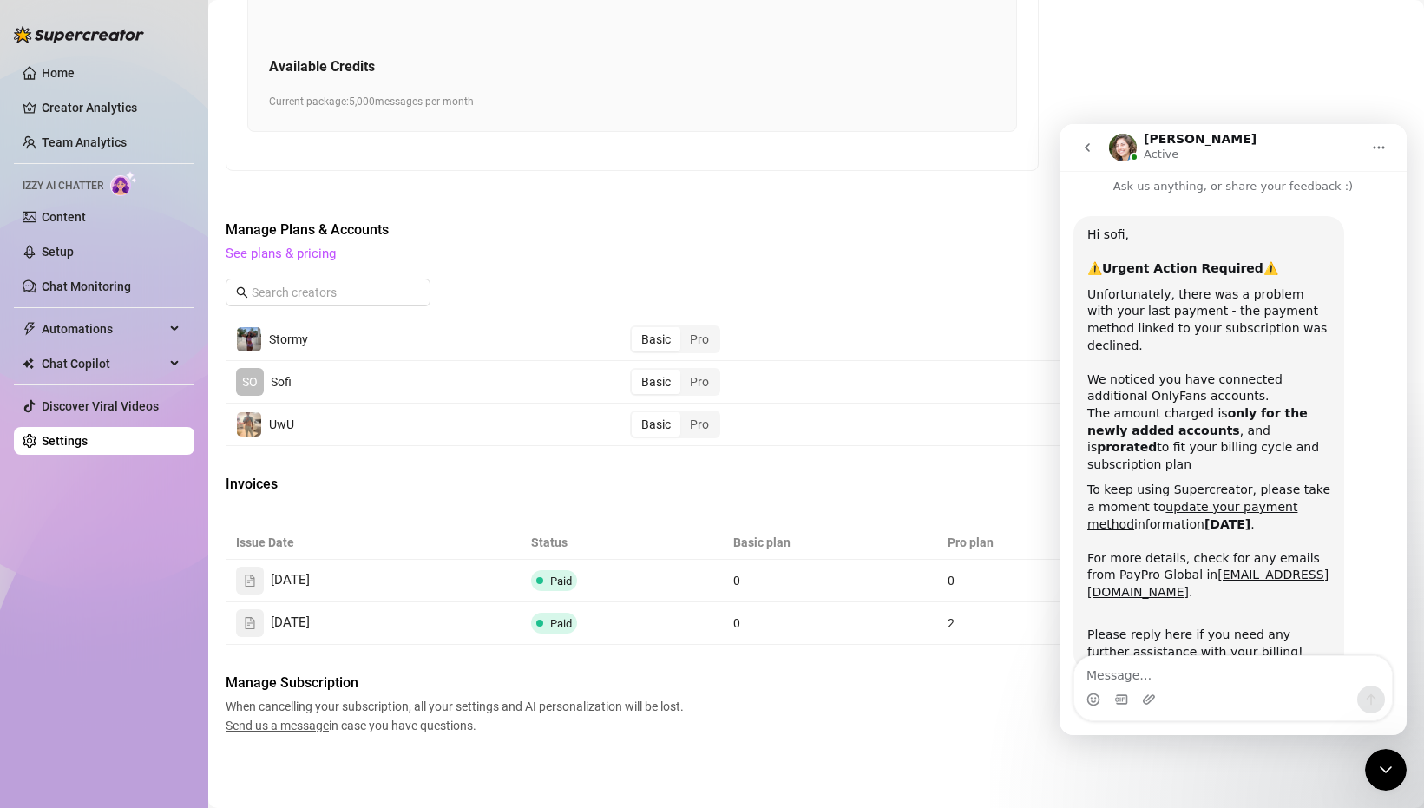
click at [1085, 149] on icon "go back" at bounding box center [1087, 148] width 14 height 14
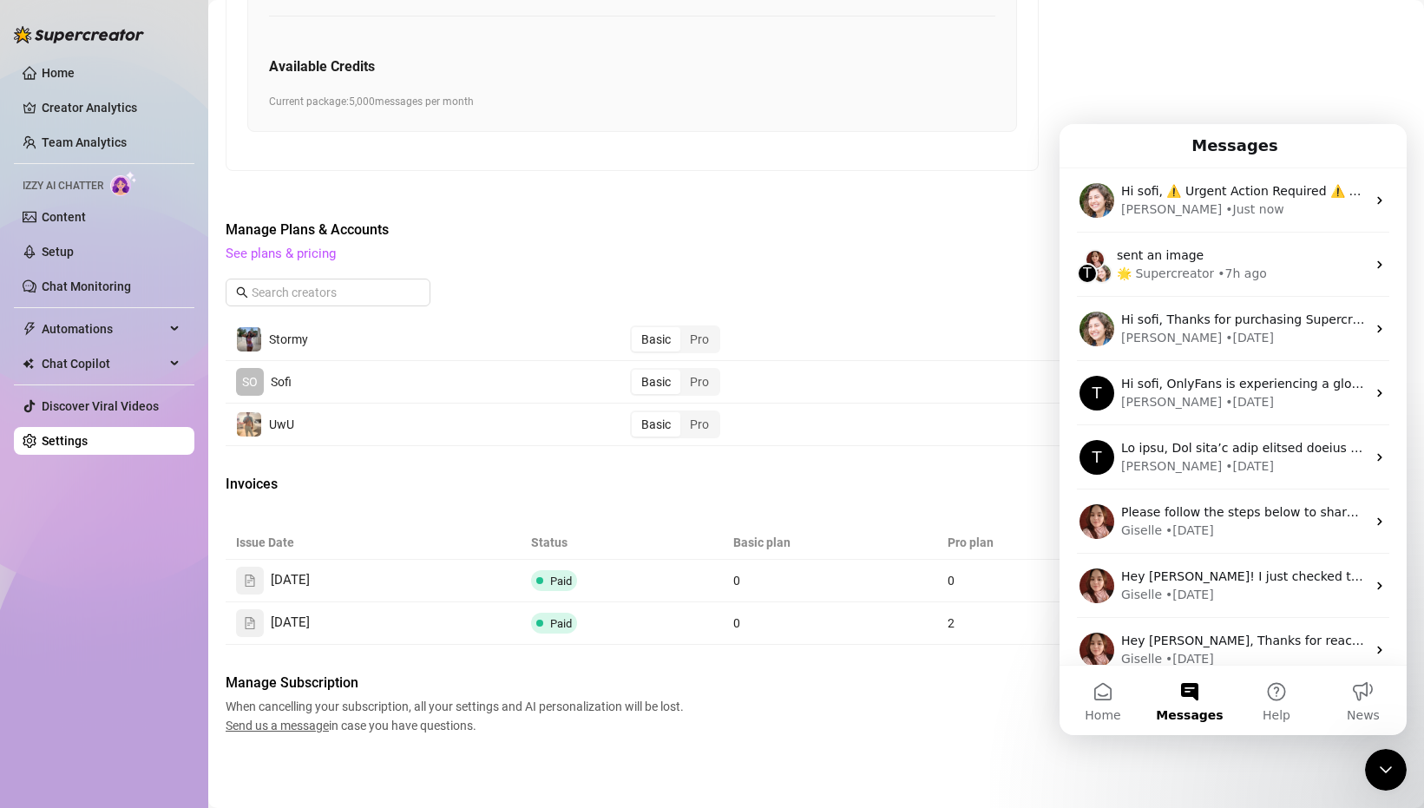
scroll to position [0, 0]
click at [1397, 775] on div "Close Intercom Messenger" at bounding box center [1386, 770] width 42 height 42
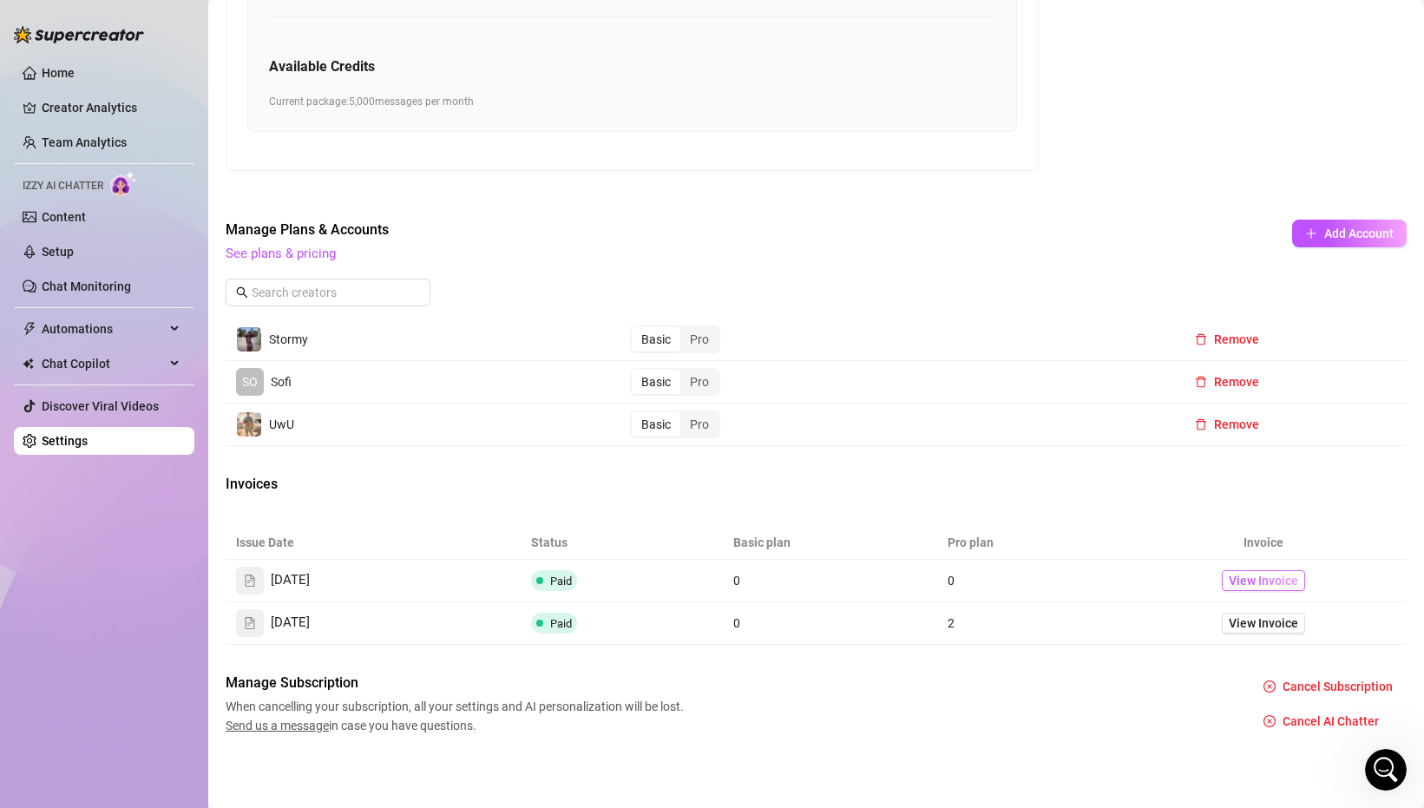
click at [1235, 587] on span "View Invoice" at bounding box center [1262, 580] width 69 height 19
click at [86, 223] on link "Content" at bounding box center [64, 217] width 44 height 14
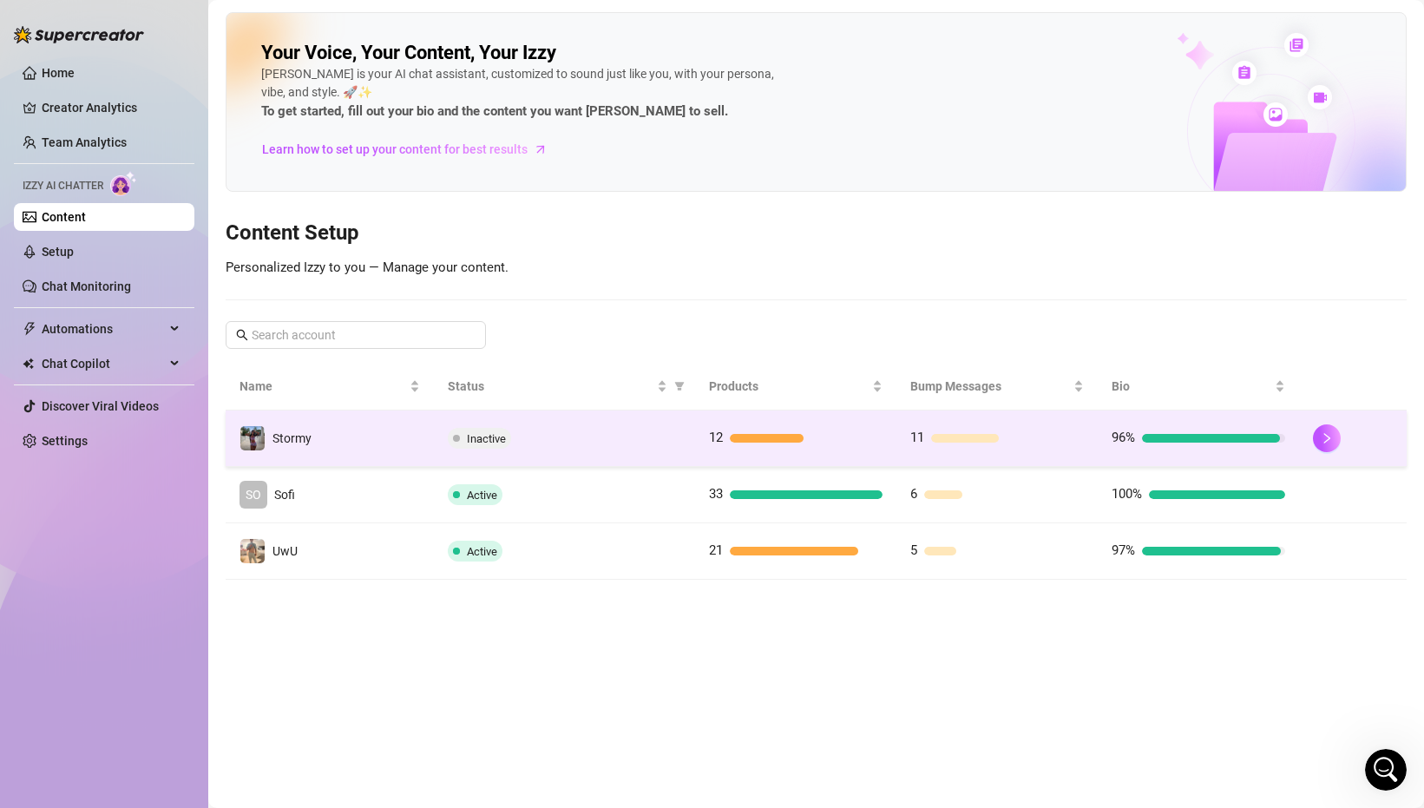
click at [660, 449] on td "Inactive" at bounding box center [564, 438] width 261 height 56
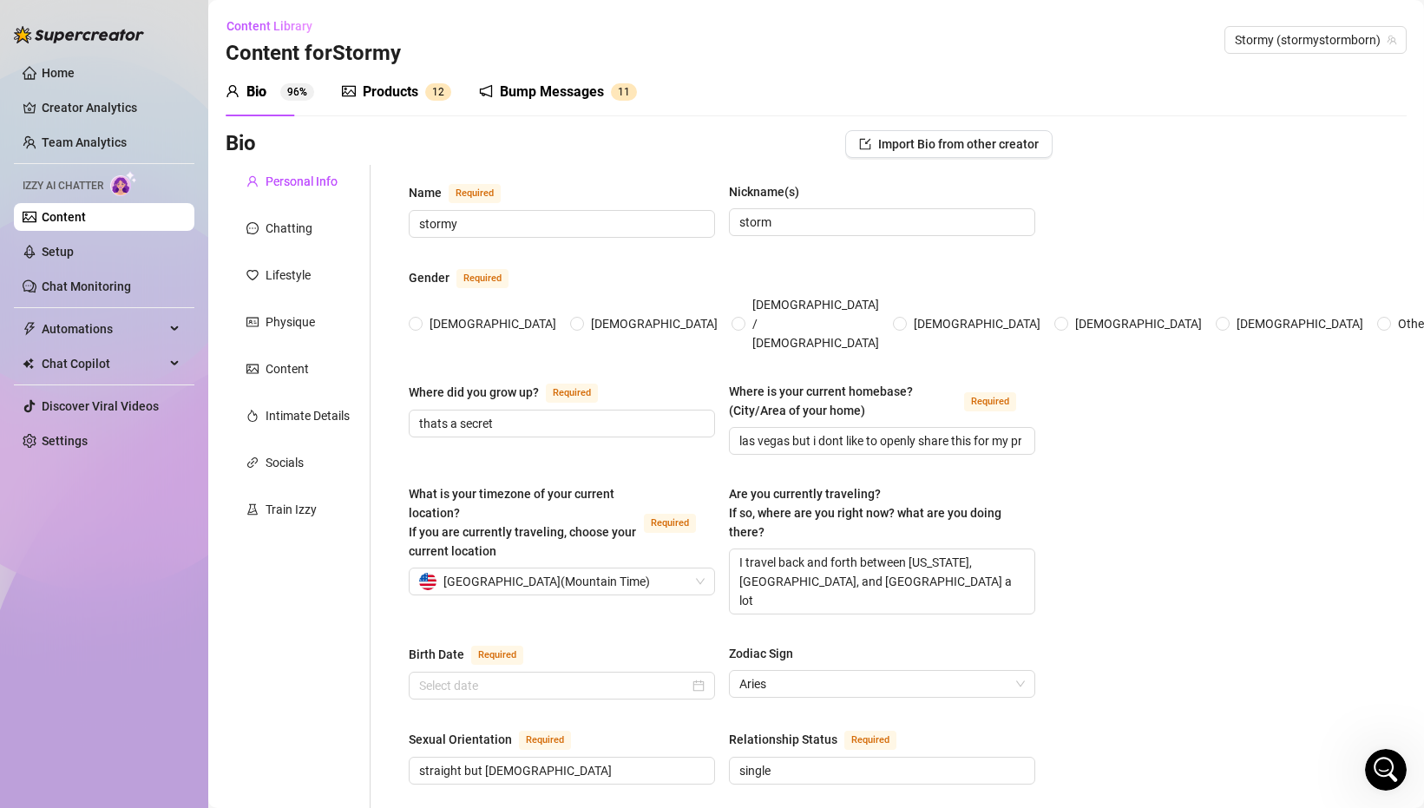
radio input "true"
type input "[DATE]"
click at [74, 255] on link "Setup" at bounding box center [58, 252] width 32 height 14
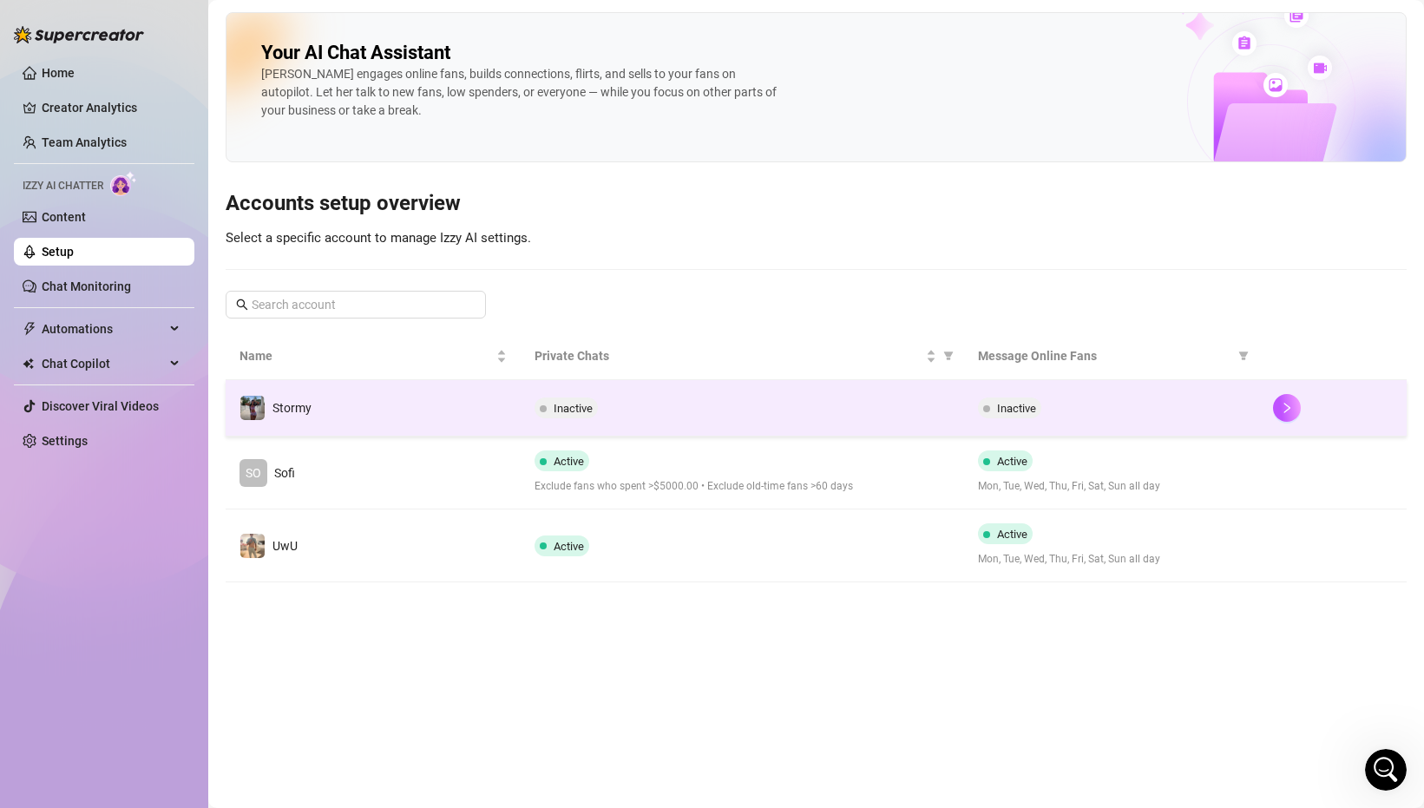
click at [789, 409] on div "Inactive" at bounding box center [741, 407] width 415 height 21
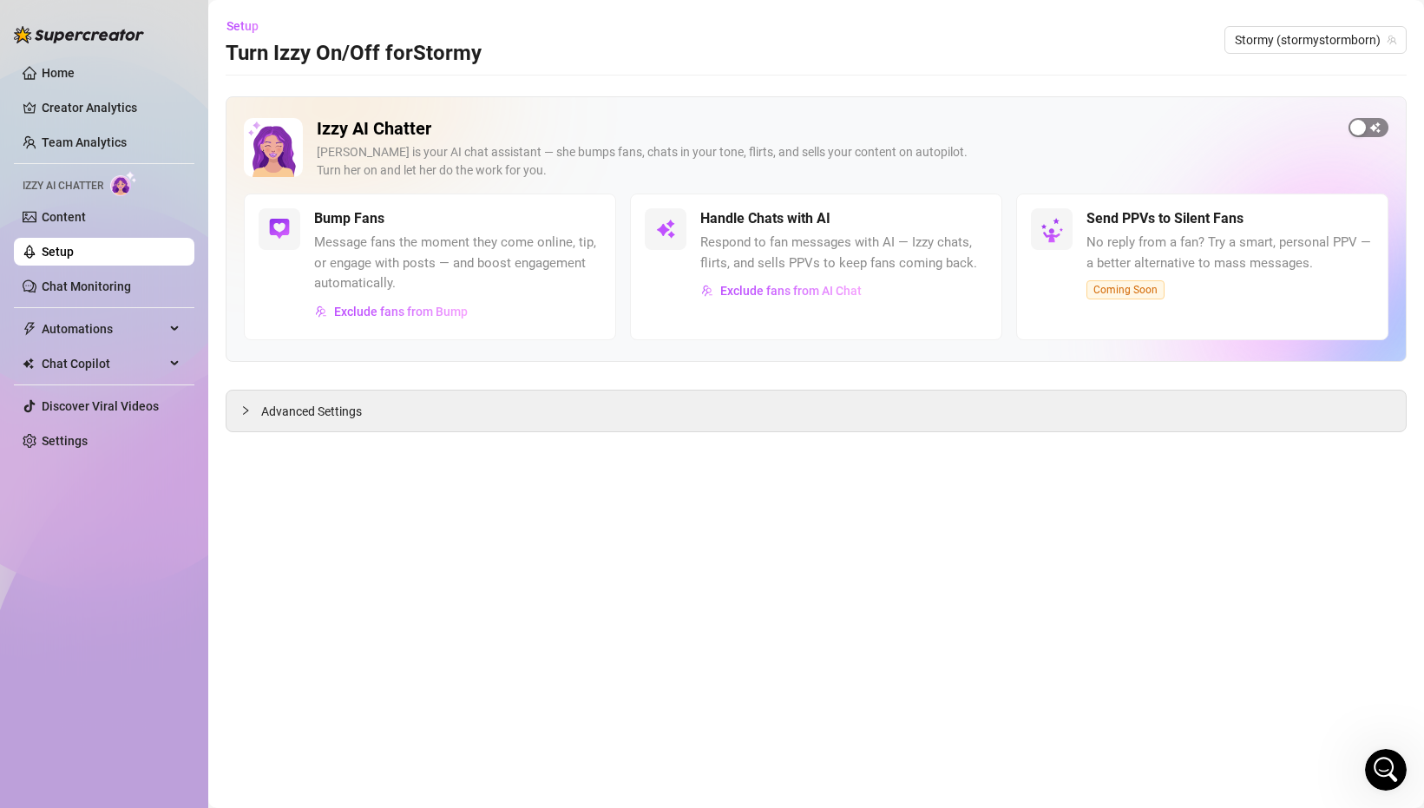
click at [1364, 126] on div "button" at bounding box center [1358, 128] width 16 height 16
click at [896, 398] on div "Advanced Settings" at bounding box center [815, 410] width 1179 height 41
click at [896, 423] on div "Advanced Settings" at bounding box center [815, 410] width 1179 height 41
click at [267, 417] on span "Advanced Settings" at bounding box center [311, 411] width 101 height 19
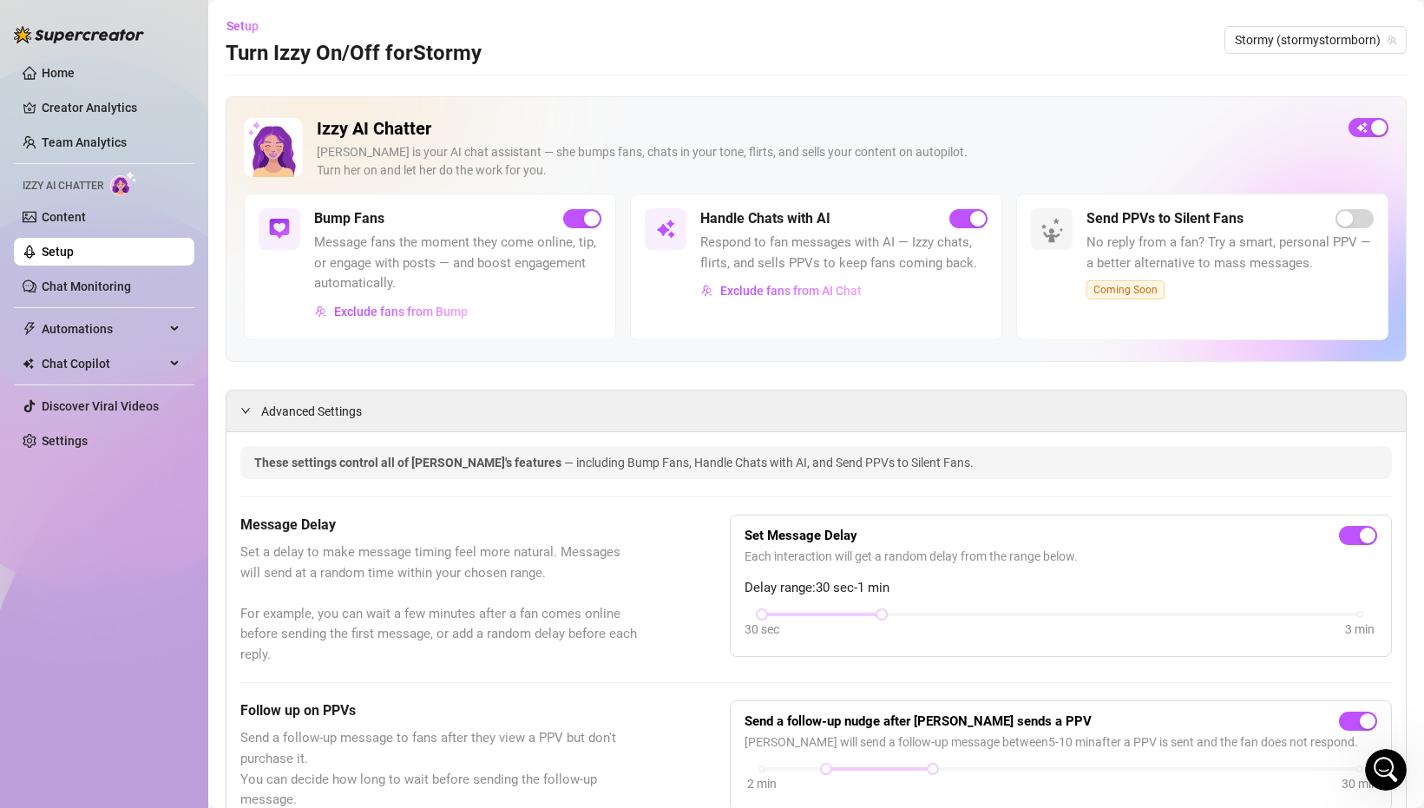
click at [76, 231] on ul "Home Creator Analytics Team Analytics Izzy AI Chatter Content Setup Chat Monito…" at bounding box center [104, 256] width 180 height 409
click at [76, 221] on link "Content" at bounding box center [64, 217] width 44 height 14
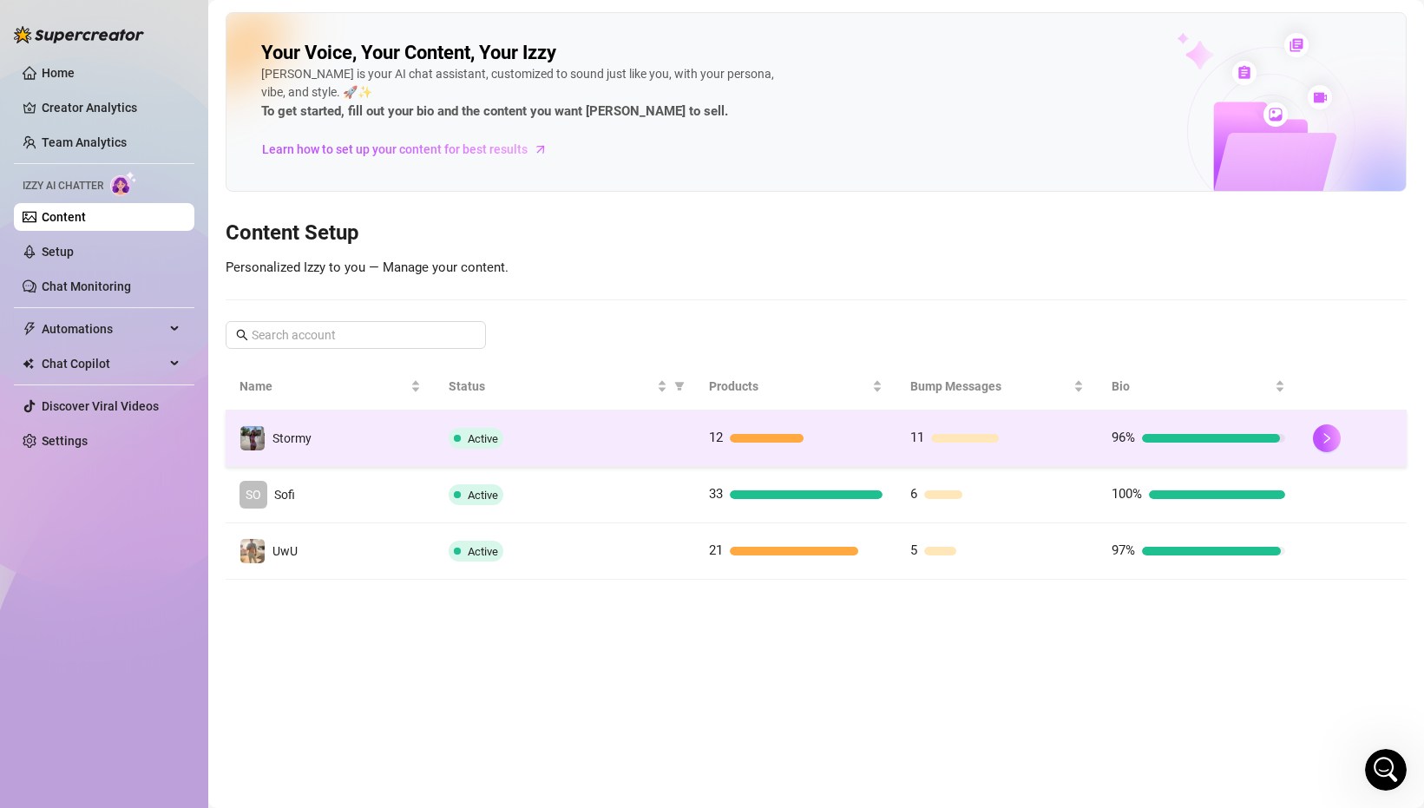
click at [653, 444] on div "Active" at bounding box center [565, 438] width 233 height 21
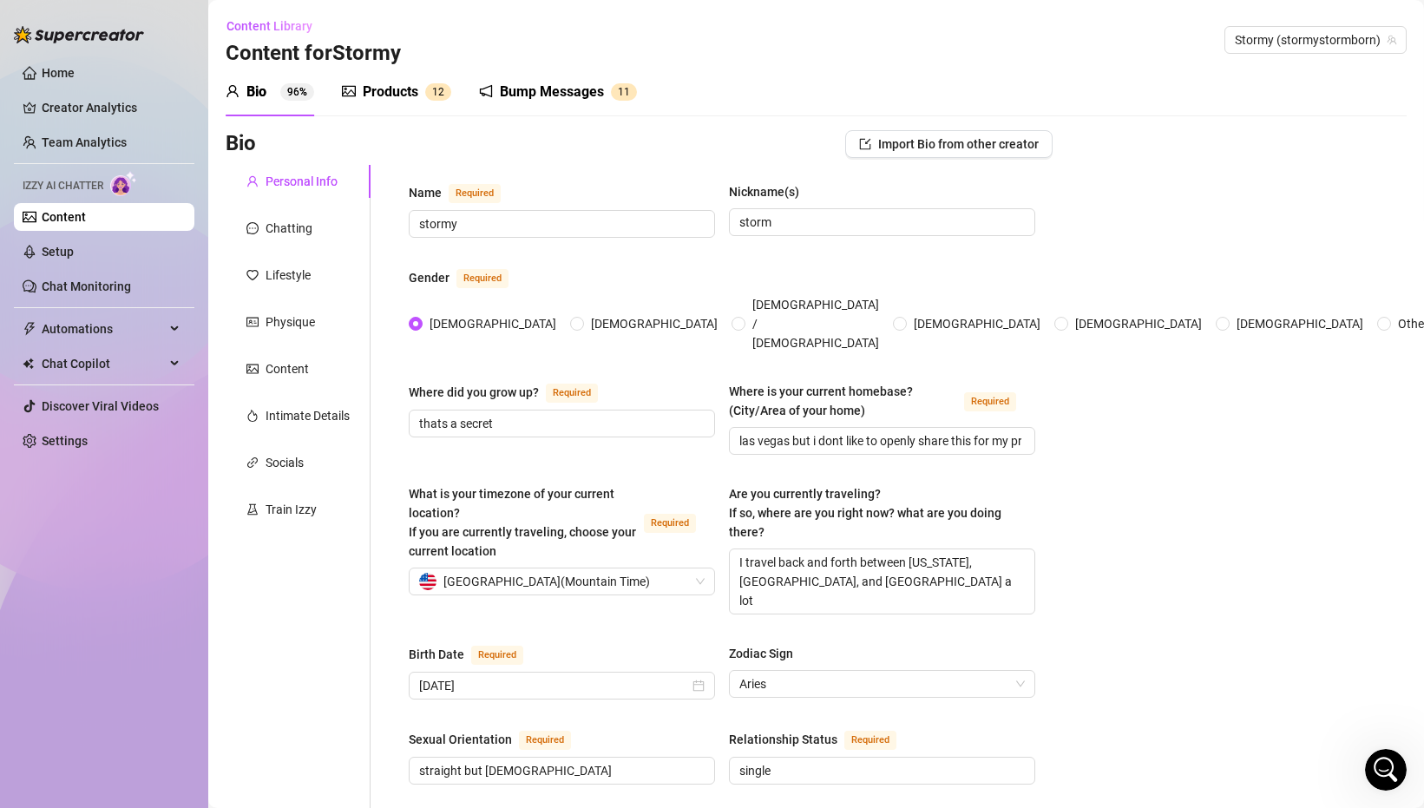
click at [363, 93] on div "Products" at bounding box center [391, 92] width 56 height 21
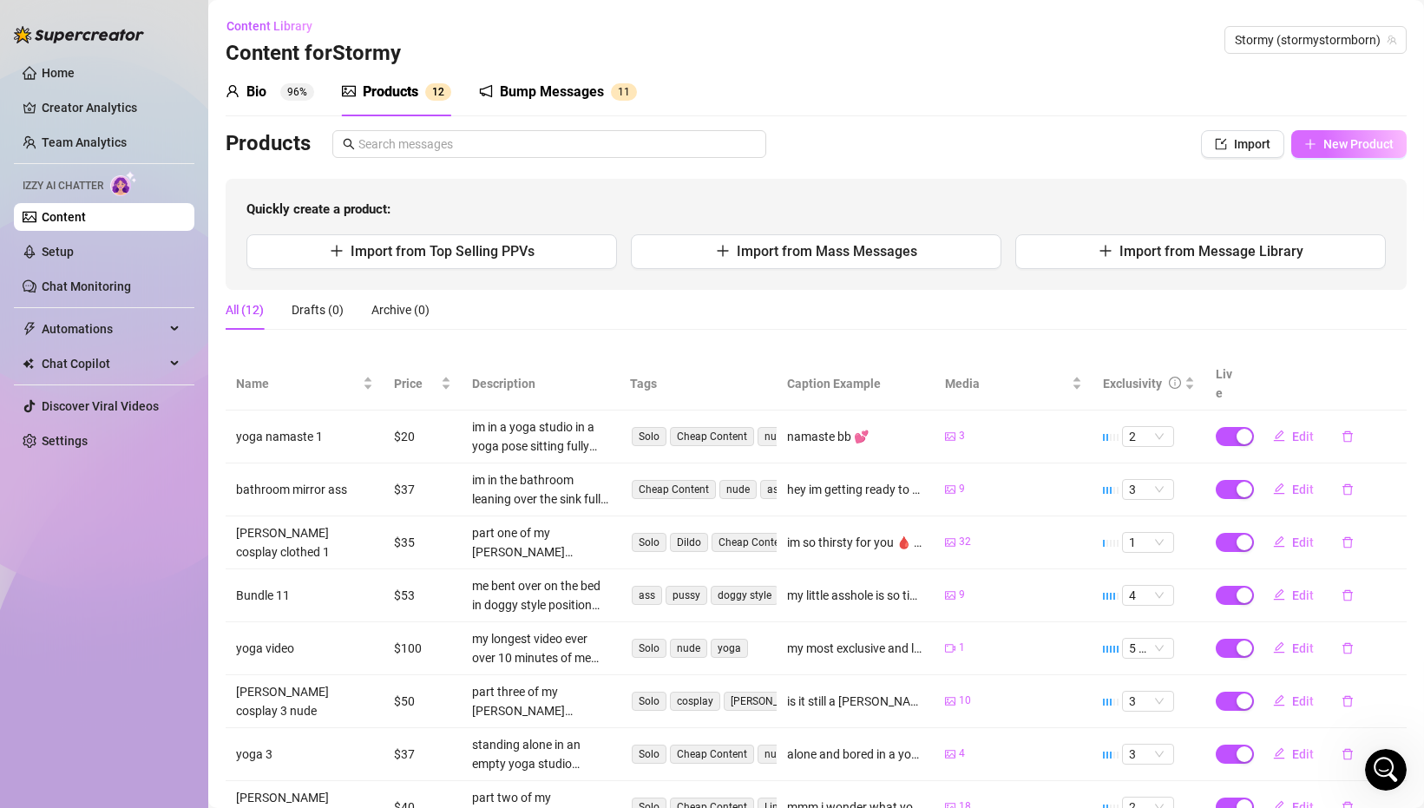
click at [1364, 134] on button "New Product" at bounding box center [1348, 144] width 115 height 28
type textarea "Type your message here..."
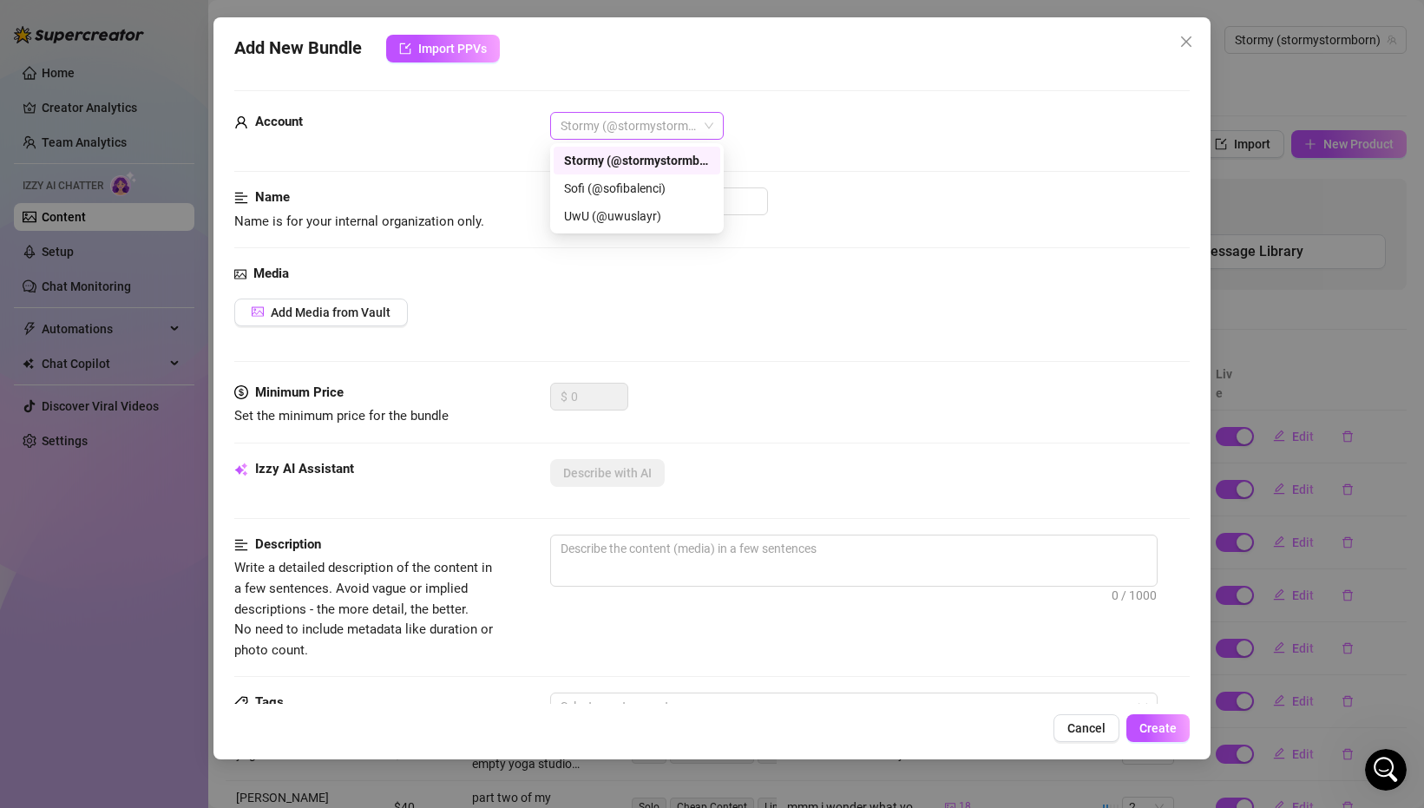
click at [652, 112] on div "Stormy (@stormystormborn)" at bounding box center [637, 126] width 174 height 28
click at [840, 153] on div "Account Stormy (@stormystormborn)" at bounding box center [711, 133] width 955 height 43
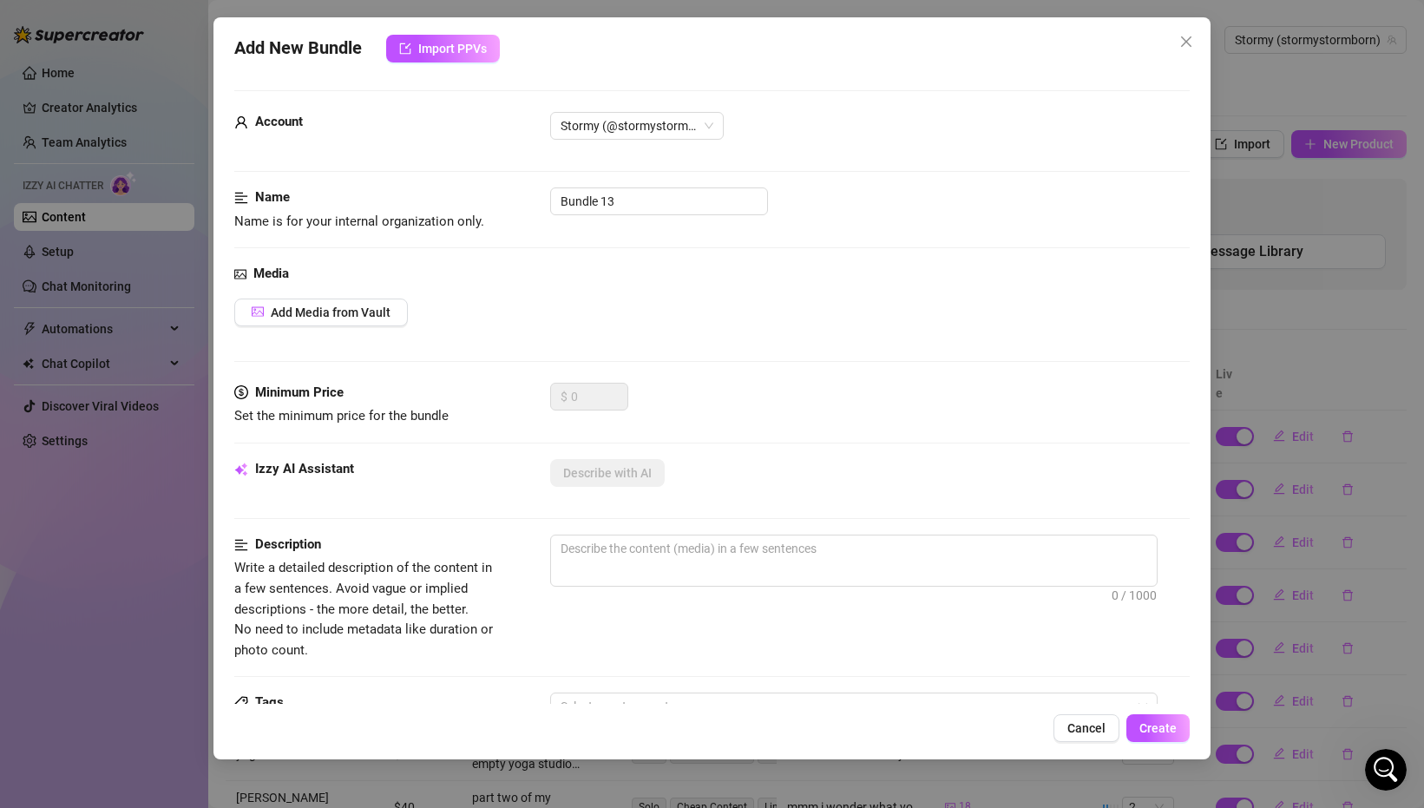
click at [840, 153] on div "Account Stormy (@stormystormborn)" at bounding box center [711, 133] width 955 height 43
click at [384, 317] on span "Add Media from Vault" at bounding box center [331, 312] width 120 height 14
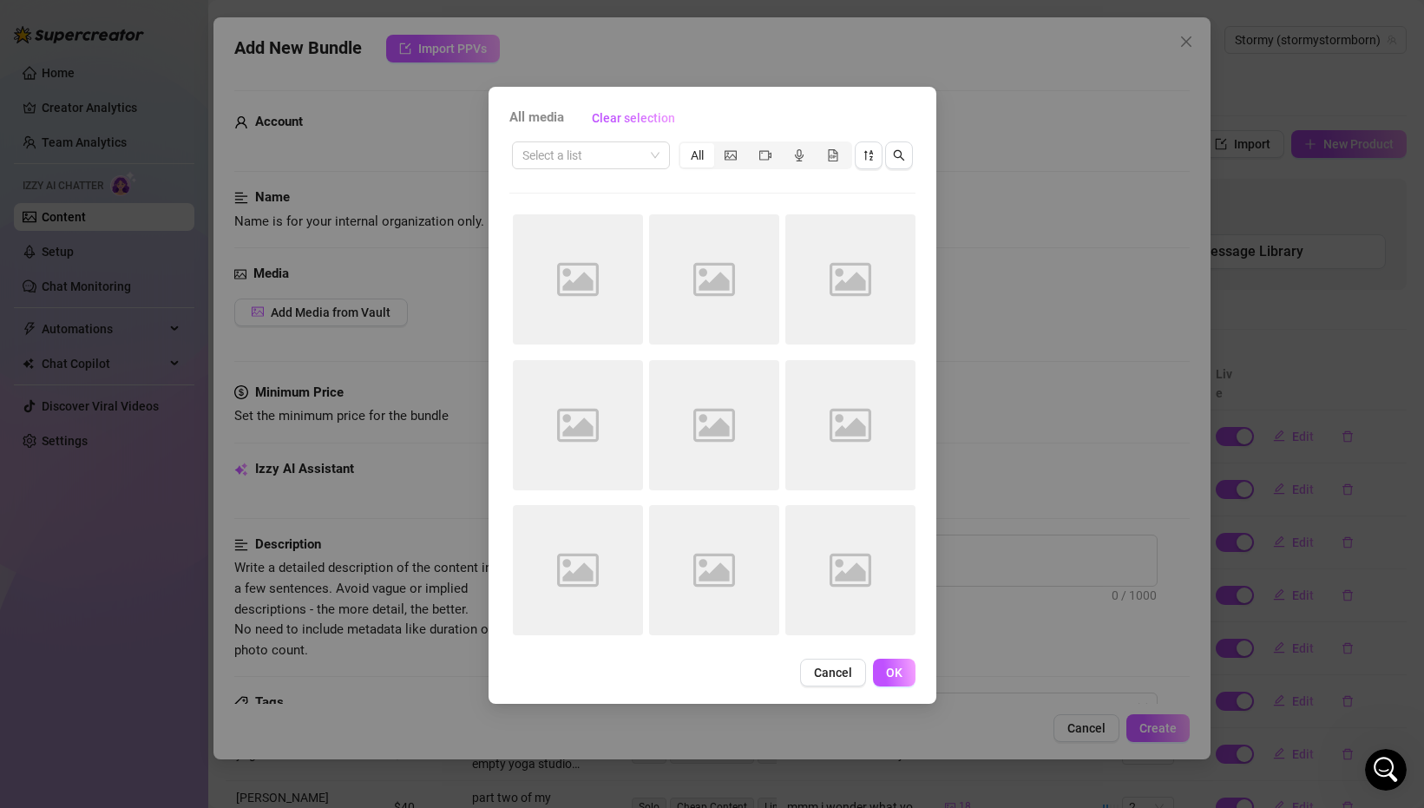
click at [574, 170] on div "Select a list All" at bounding box center [712, 155] width 406 height 33
click at [574, 159] on input "search" at bounding box center [582, 155] width 121 height 26
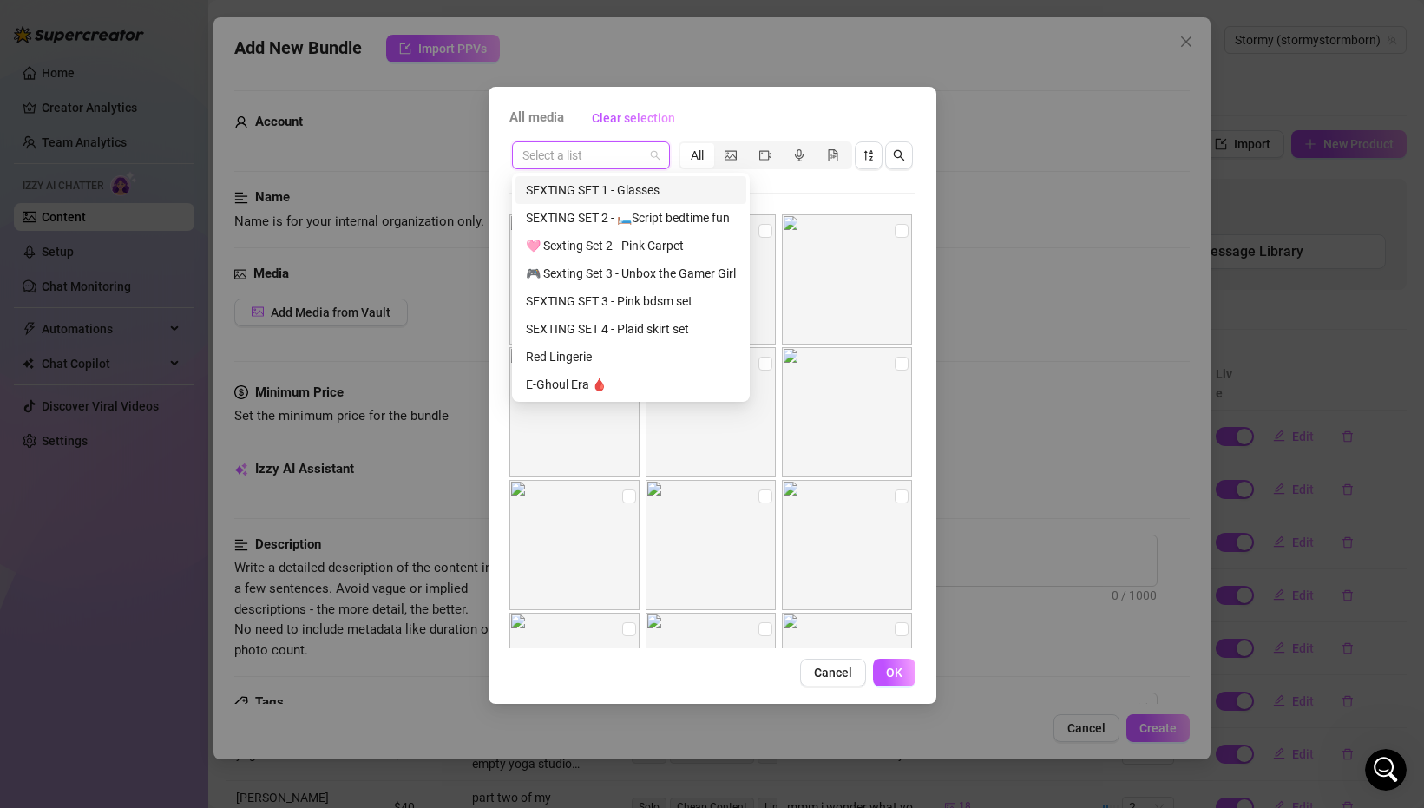
click at [701, 152] on div "All" at bounding box center [697, 155] width 34 height 24
click at [685, 146] on input "All" at bounding box center [685, 146] width 0 height 0
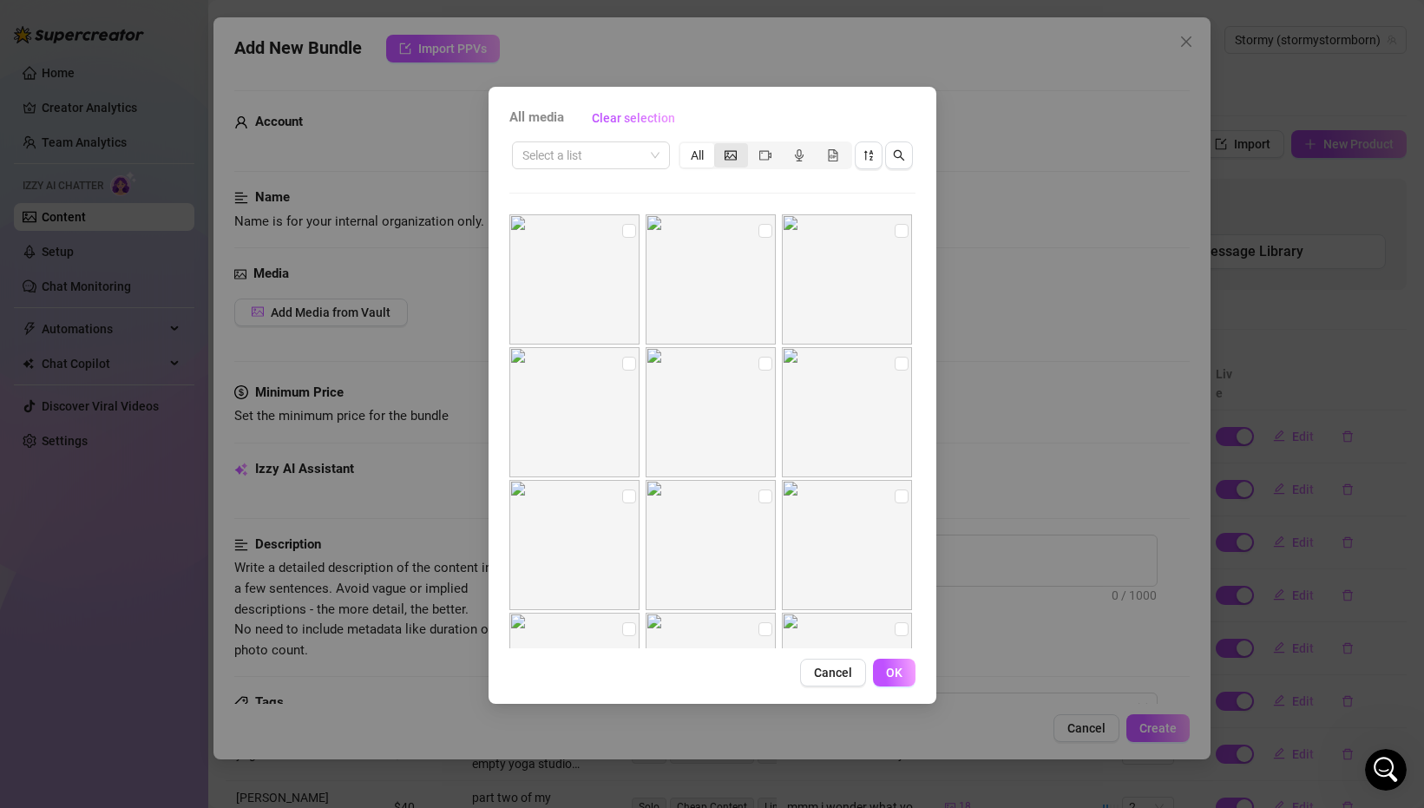
click at [740, 156] on div "segmented control" at bounding box center [731, 155] width 34 height 24
click at [718, 146] on input "segmented control" at bounding box center [718, 146] width 0 height 0
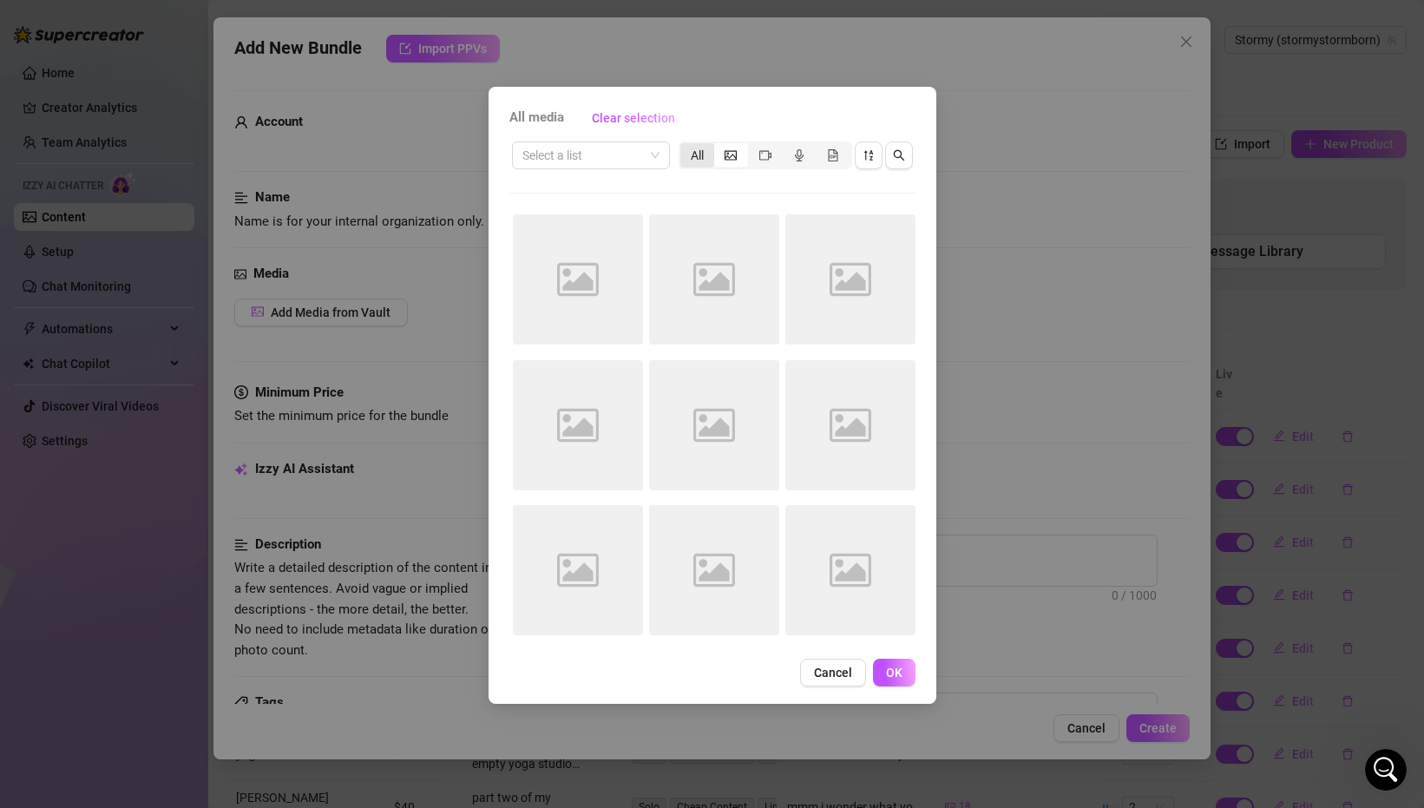
click at [701, 158] on div "All" at bounding box center [697, 155] width 34 height 24
click at [685, 146] on input "All" at bounding box center [685, 146] width 0 height 0
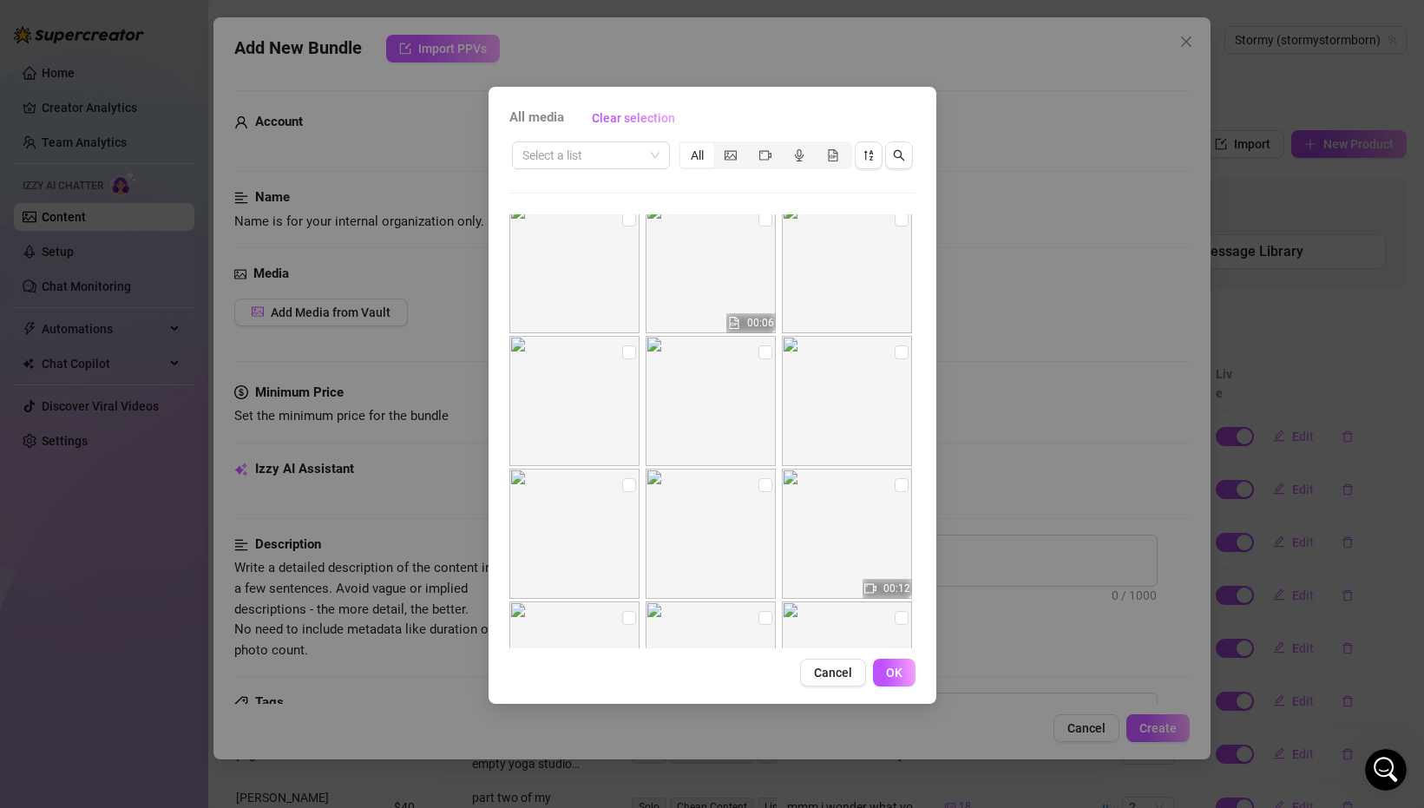
scroll to position [1327, 0]
click at [901, 227] on input "checkbox" at bounding box center [901, 231] width 14 height 14
checkbox input "true"
click at [624, 364] on input "checkbox" at bounding box center [629, 364] width 14 height 14
checkbox input "true"
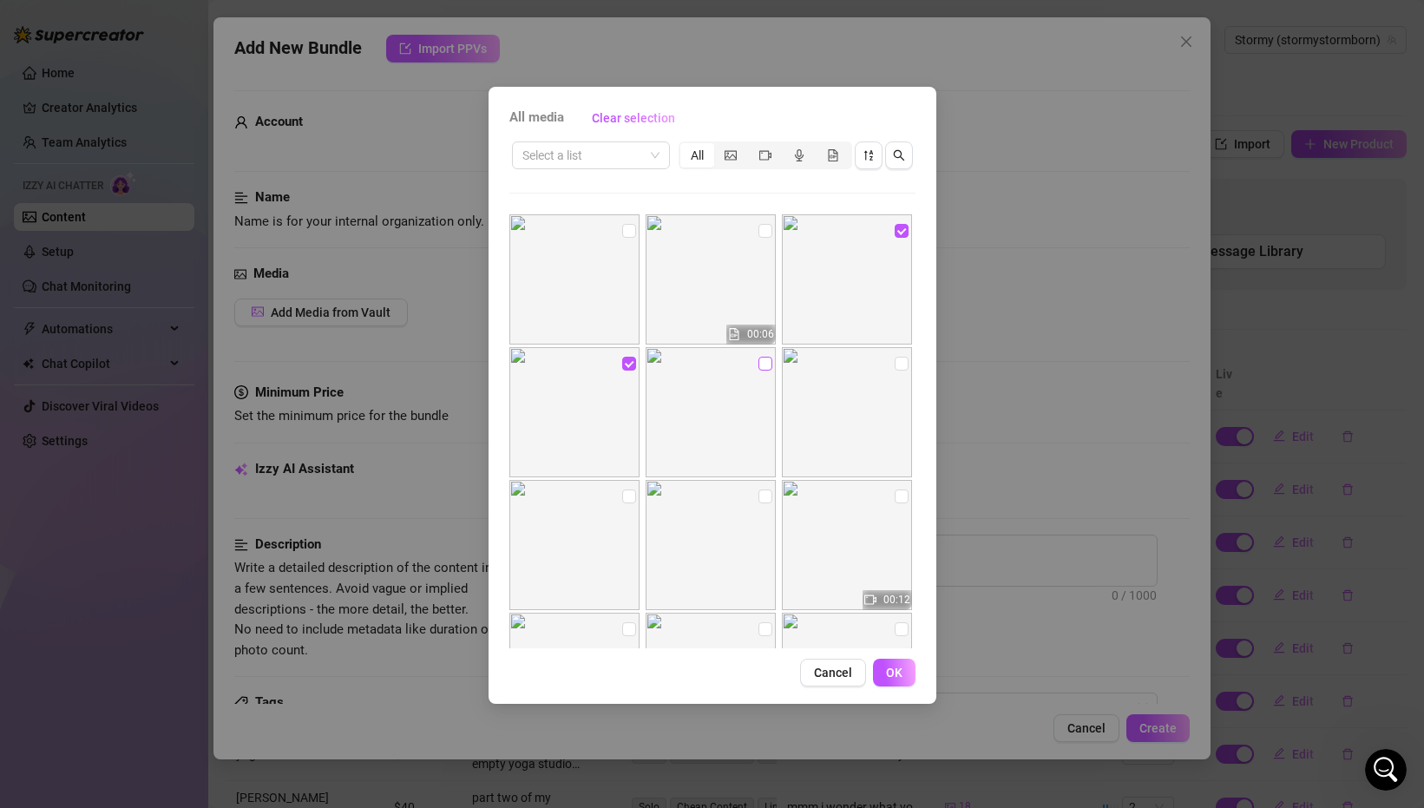
click at [758, 370] on input "checkbox" at bounding box center [765, 364] width 14 height 14
checkbox input "true"
click at [897, 367] on input "checkbox" at bounding box center [901, 364] width 14 height 14
checkbox input "true"
click at [629, 496] on input "checkbox" at bounding box center [629, 496] width 14 height 14
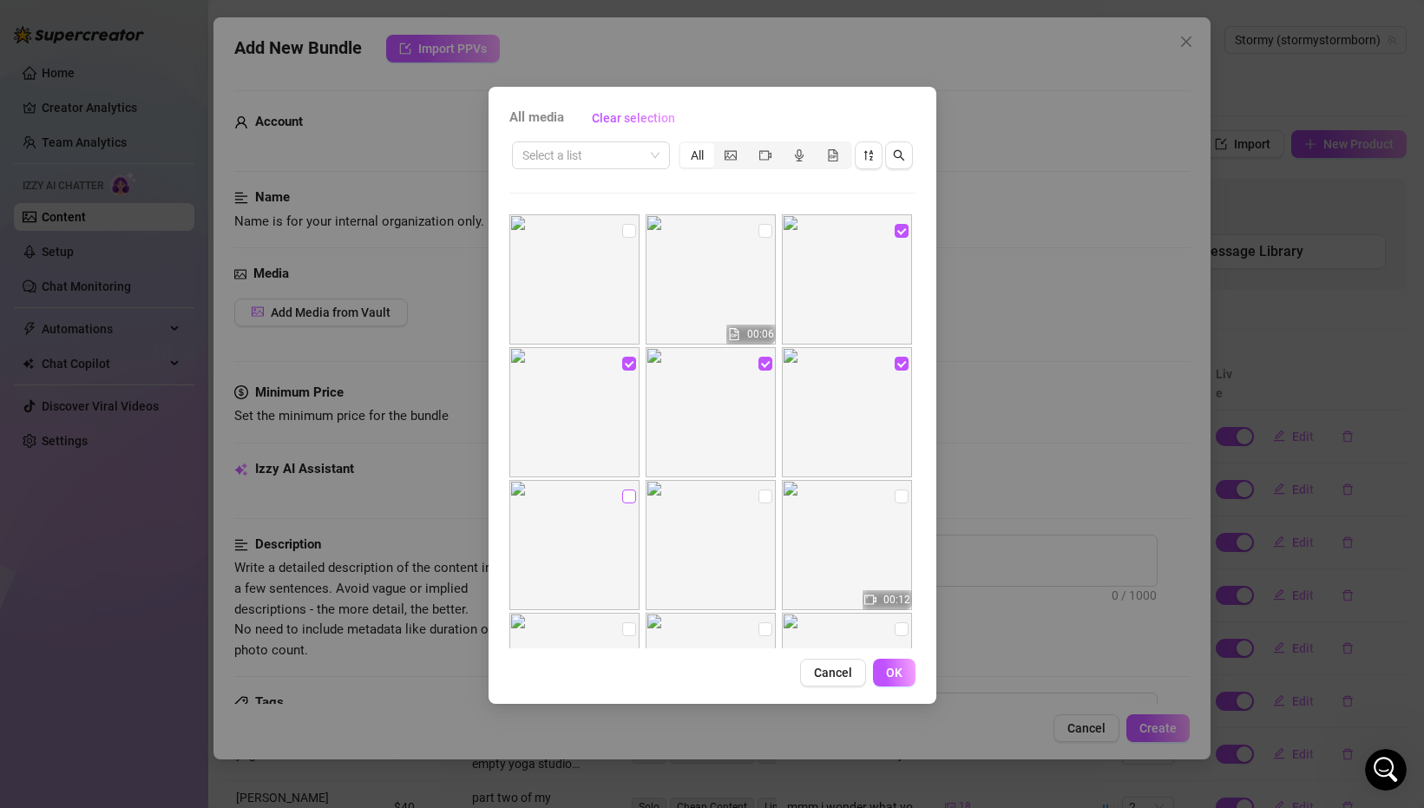
checkbox input "true"
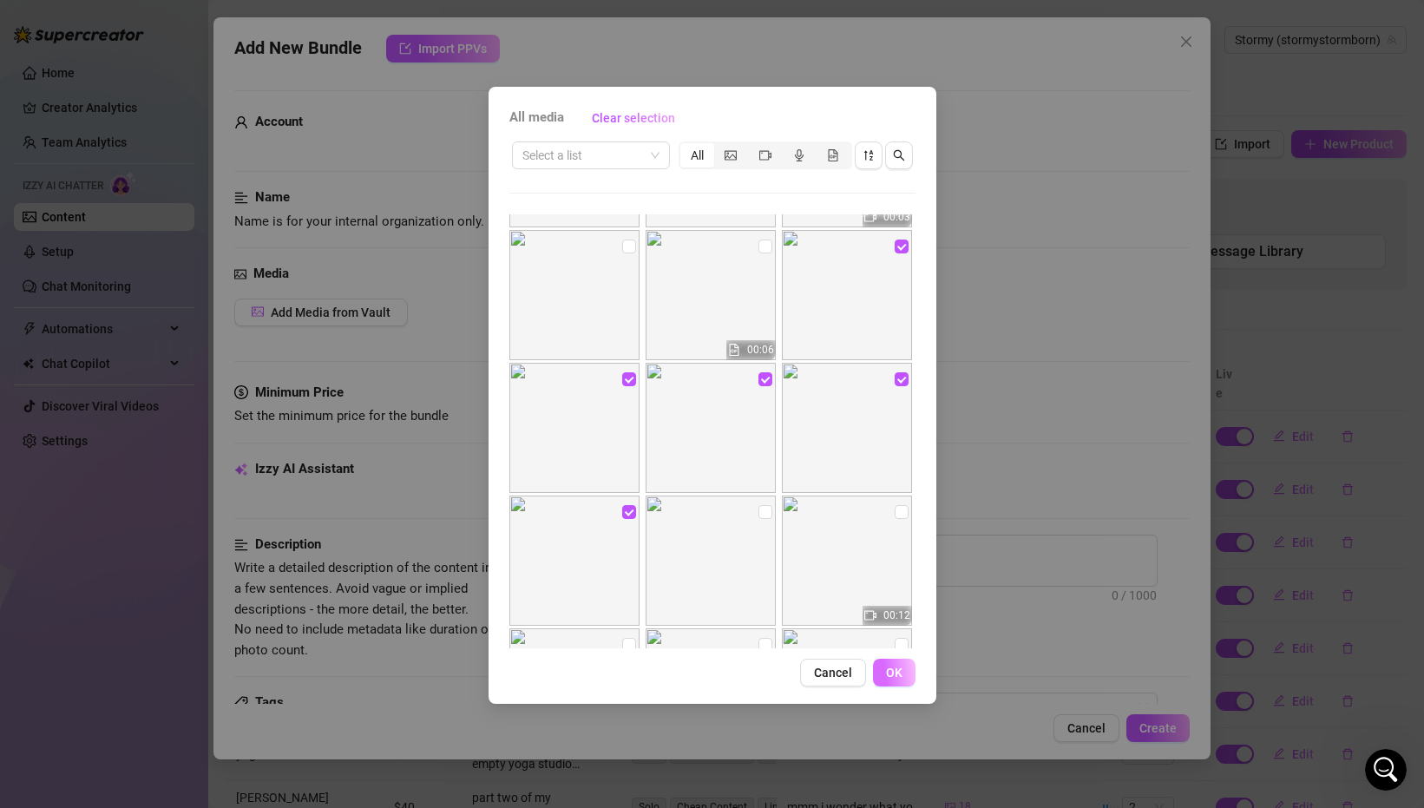
click at [898, 666] on span "OK" at bounding box center [894, 672] width 16 height 14
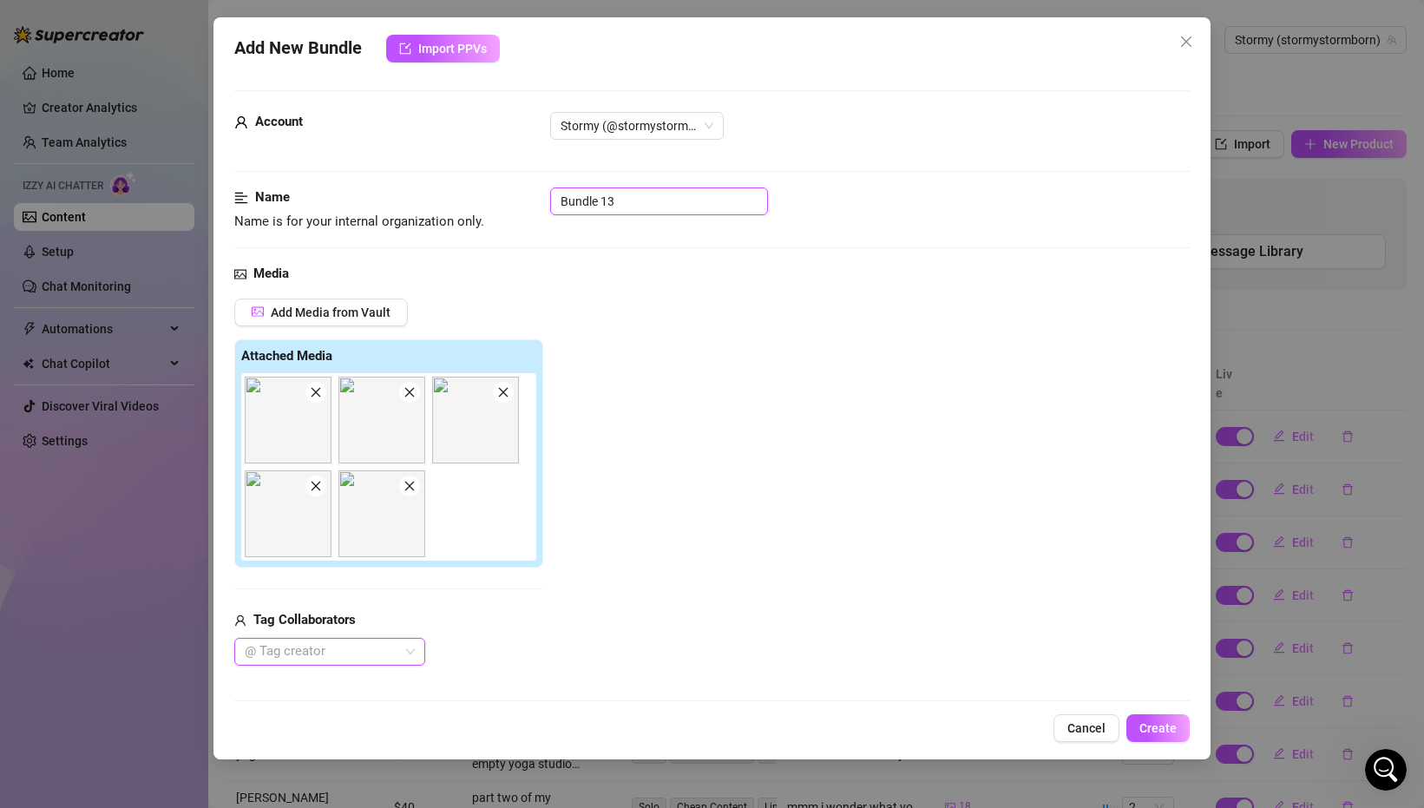
click at [598, 200] on input "Bundle 13" at bounding box center [659, 201] width 218 height 28
type input "pink and green bikini content house"
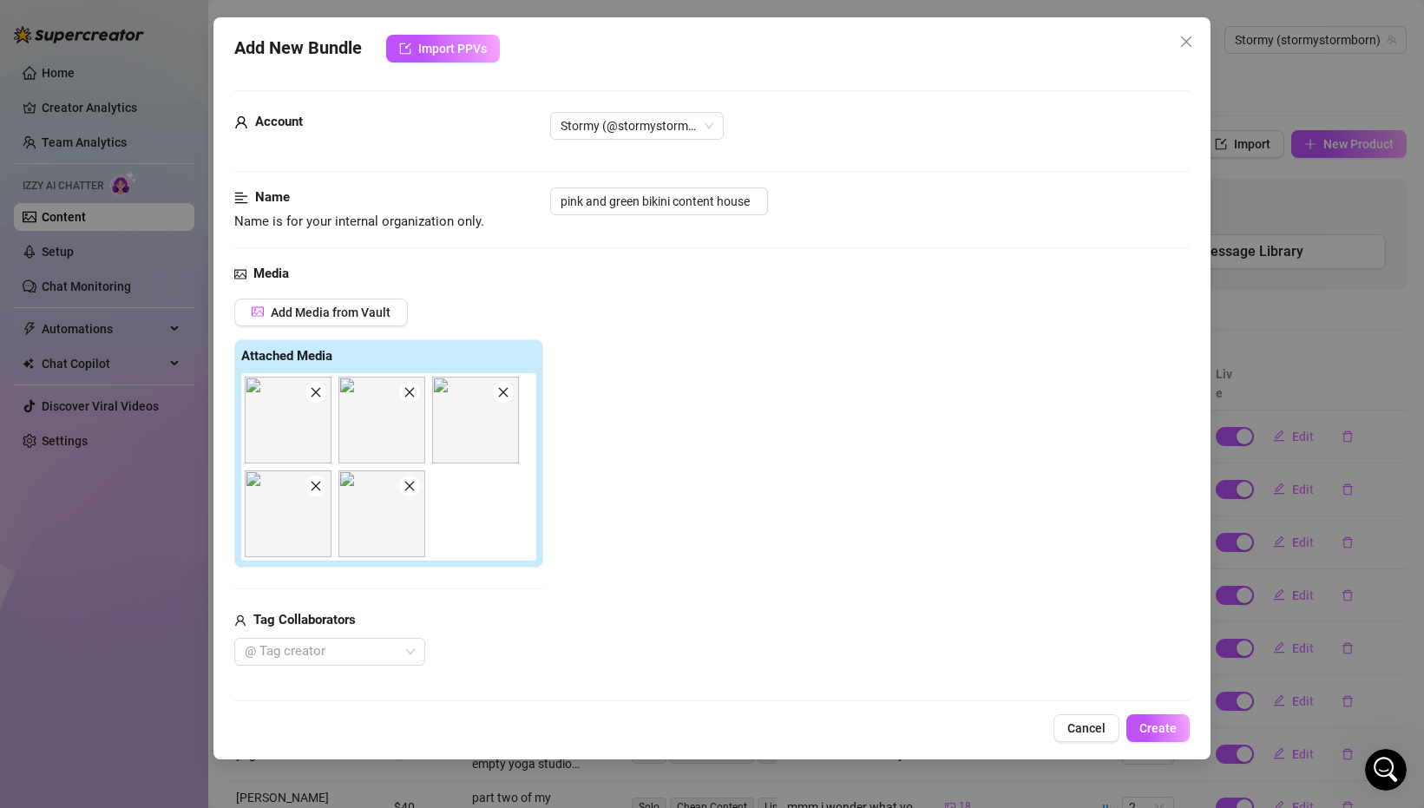
click at [619, 411] on div "Add Media from Vault Attached Media Tag Collaborators @ Tag creator" at bounding box center [711, 481] width 955 height 367
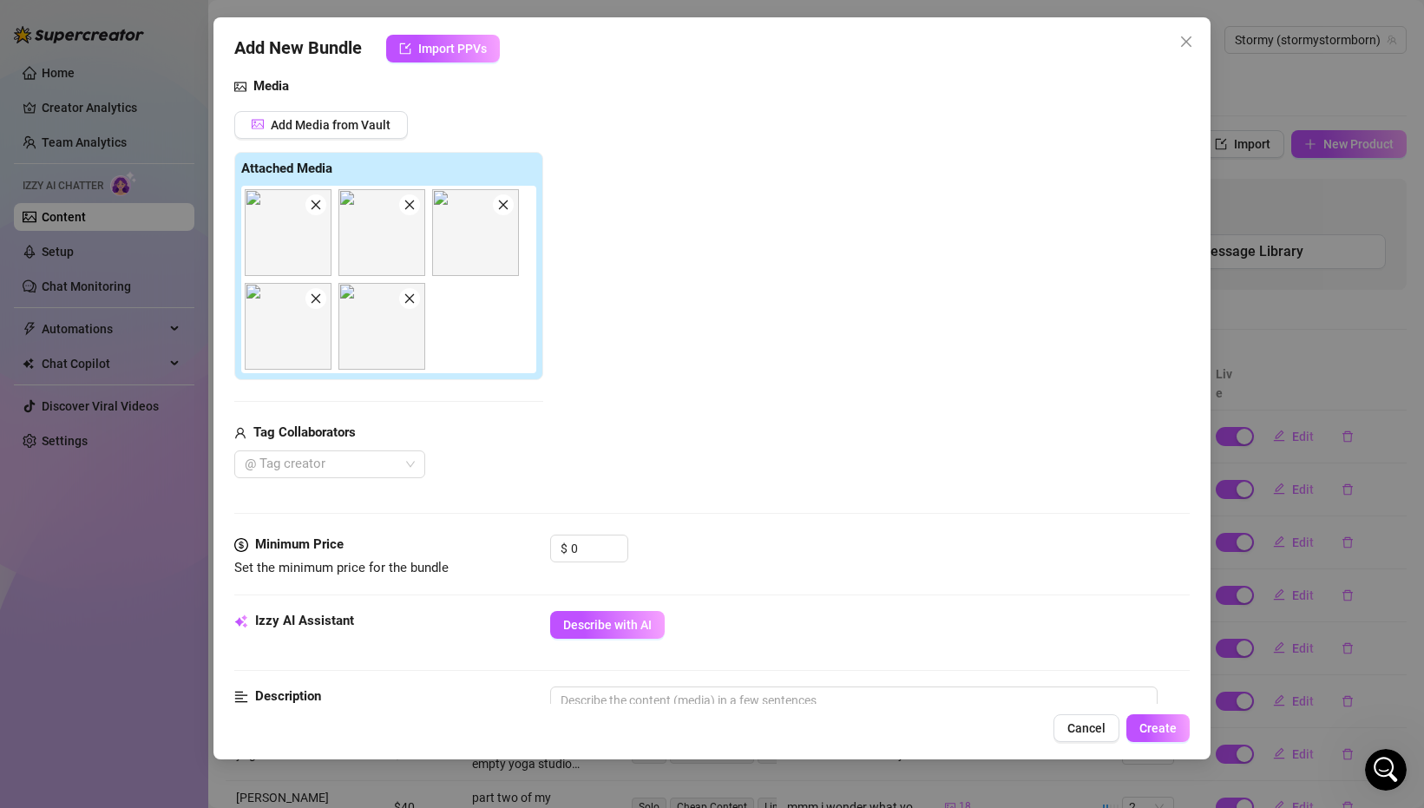
scroll to position [310, 0]
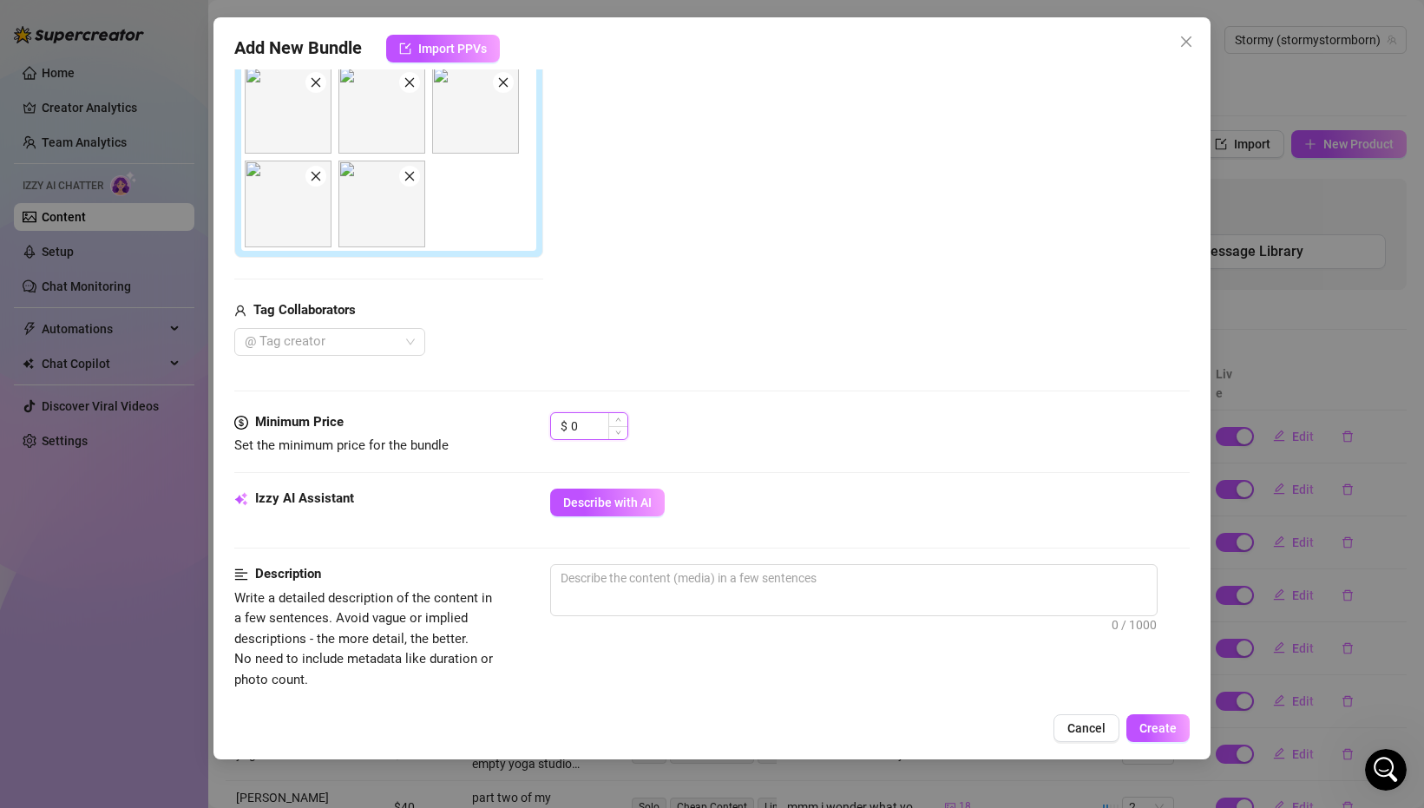
click at [599, 415] on input "0" at bounding box center [599, 426] width 56 height 26
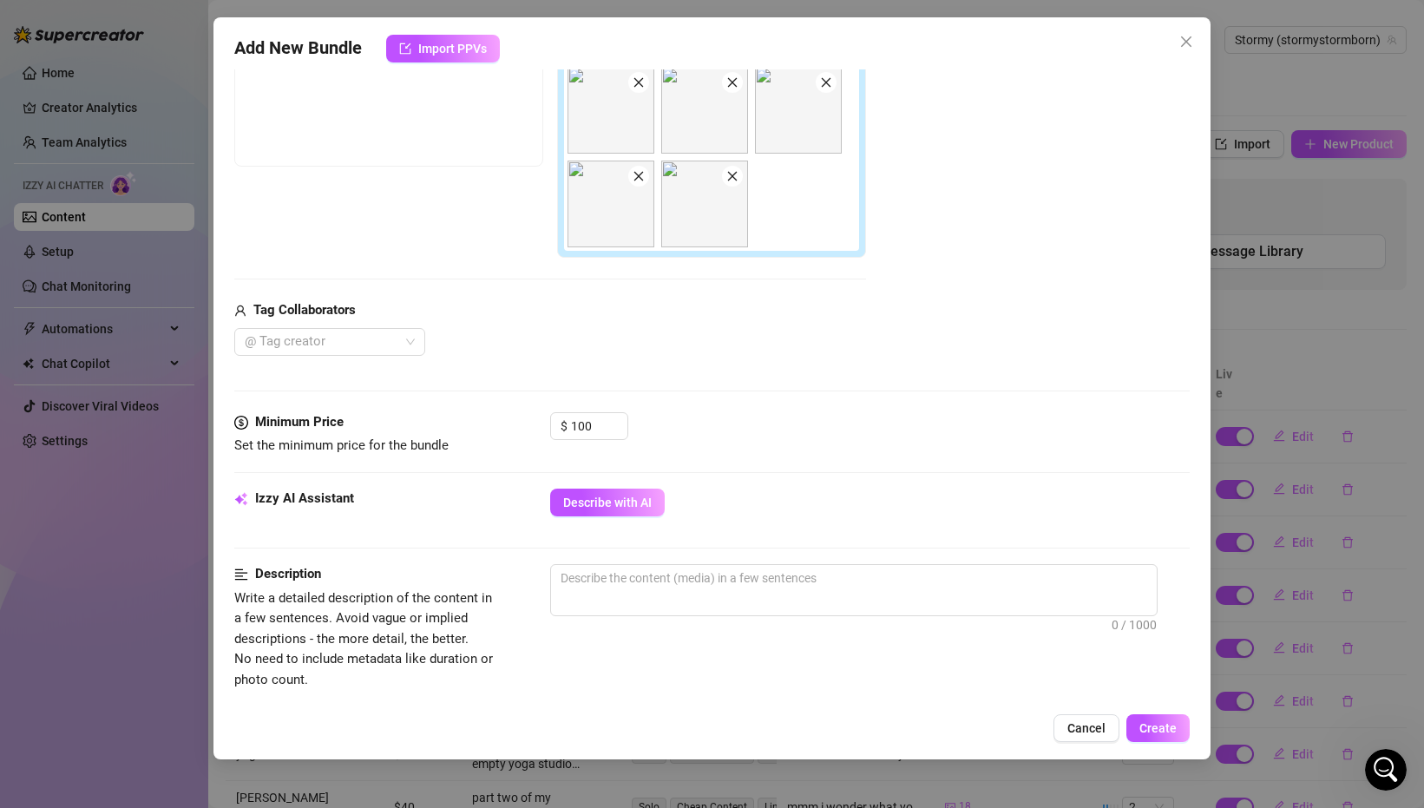
click at [759, 401] on div "Media Add Media from Vault Free preview Pay to view Tag Collaborators @ Tag cre…" at bounding box center [711, 183] width 955 height 458
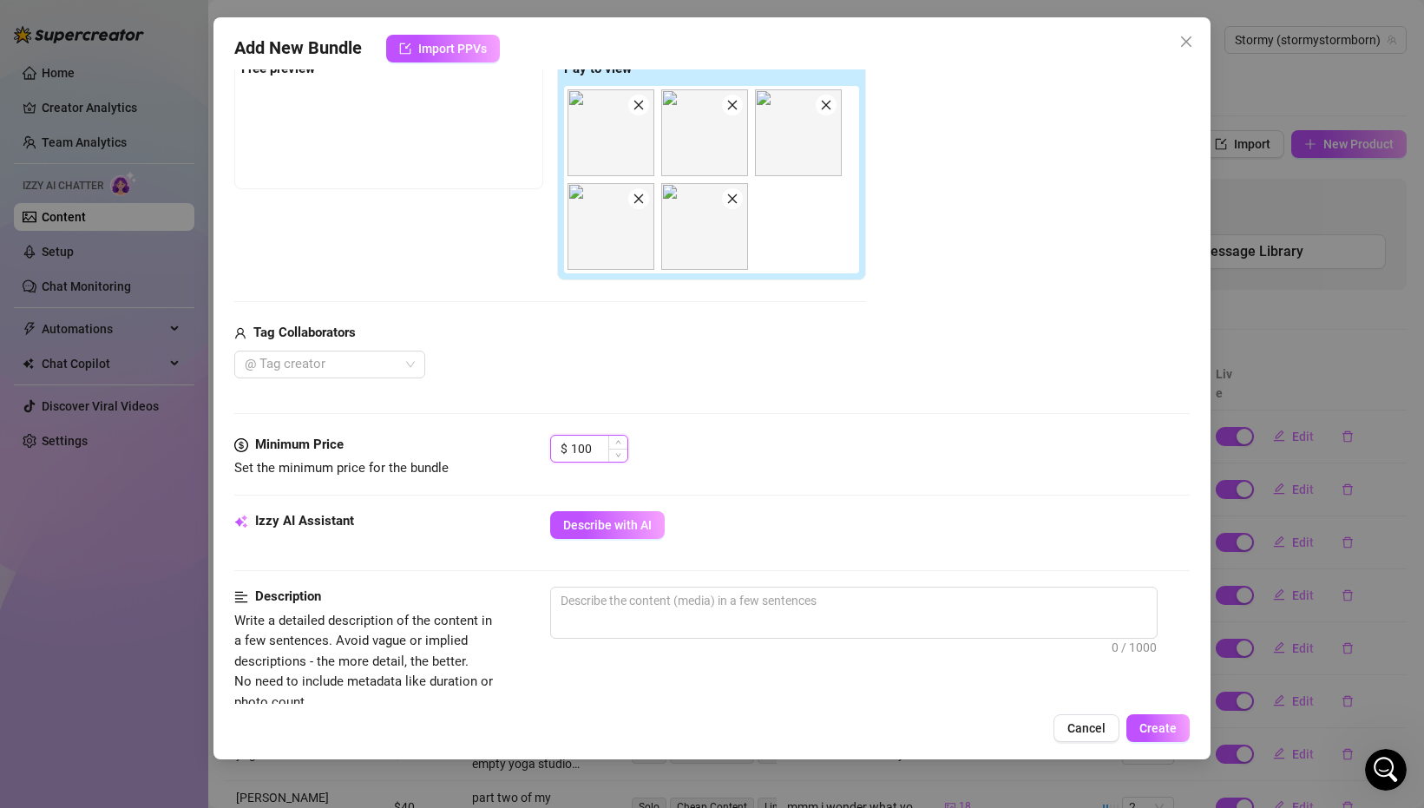
click at [590, 459] on input "100" at bounding box center [599, 449] width 56 height 26
type input "10"
click at [672, 396] on div "Media Add Media from Vault Free preview Pay to view Tag Collaborators @ Tag cre…" at bounding box center [711, 206] width 955 height 458
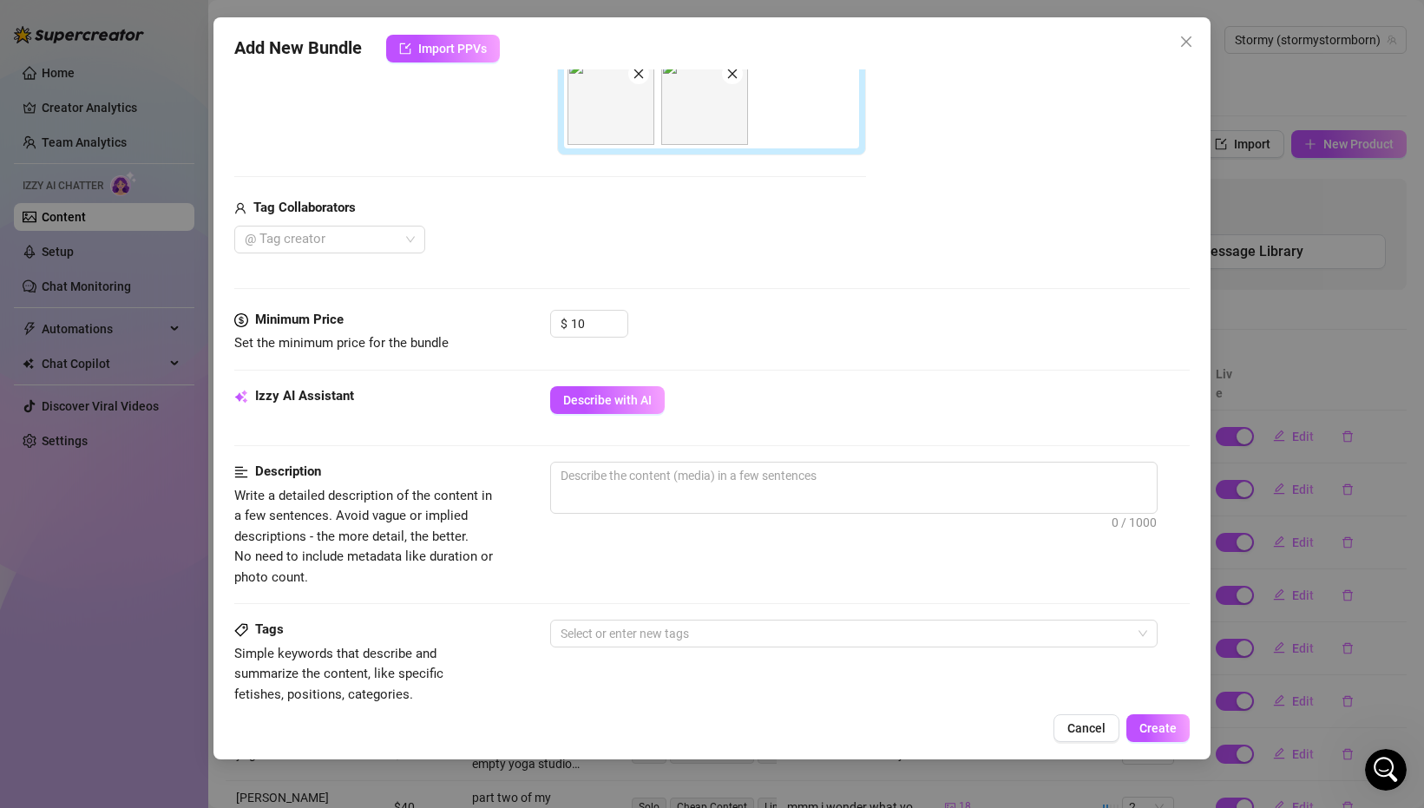
scroll to position [420, 0]
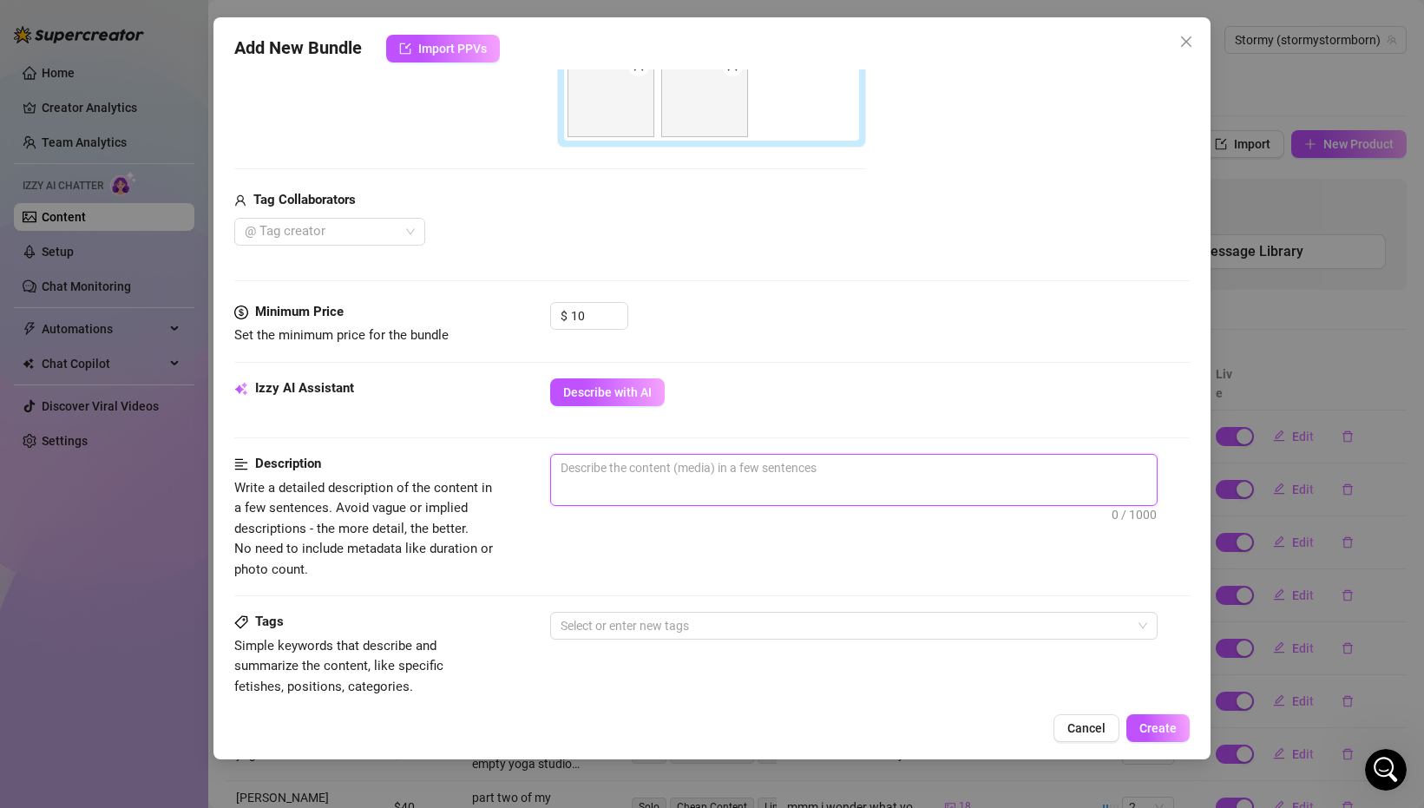
click at [673, 471] on textarea at bounding box center [854, 468] width 606 height 26
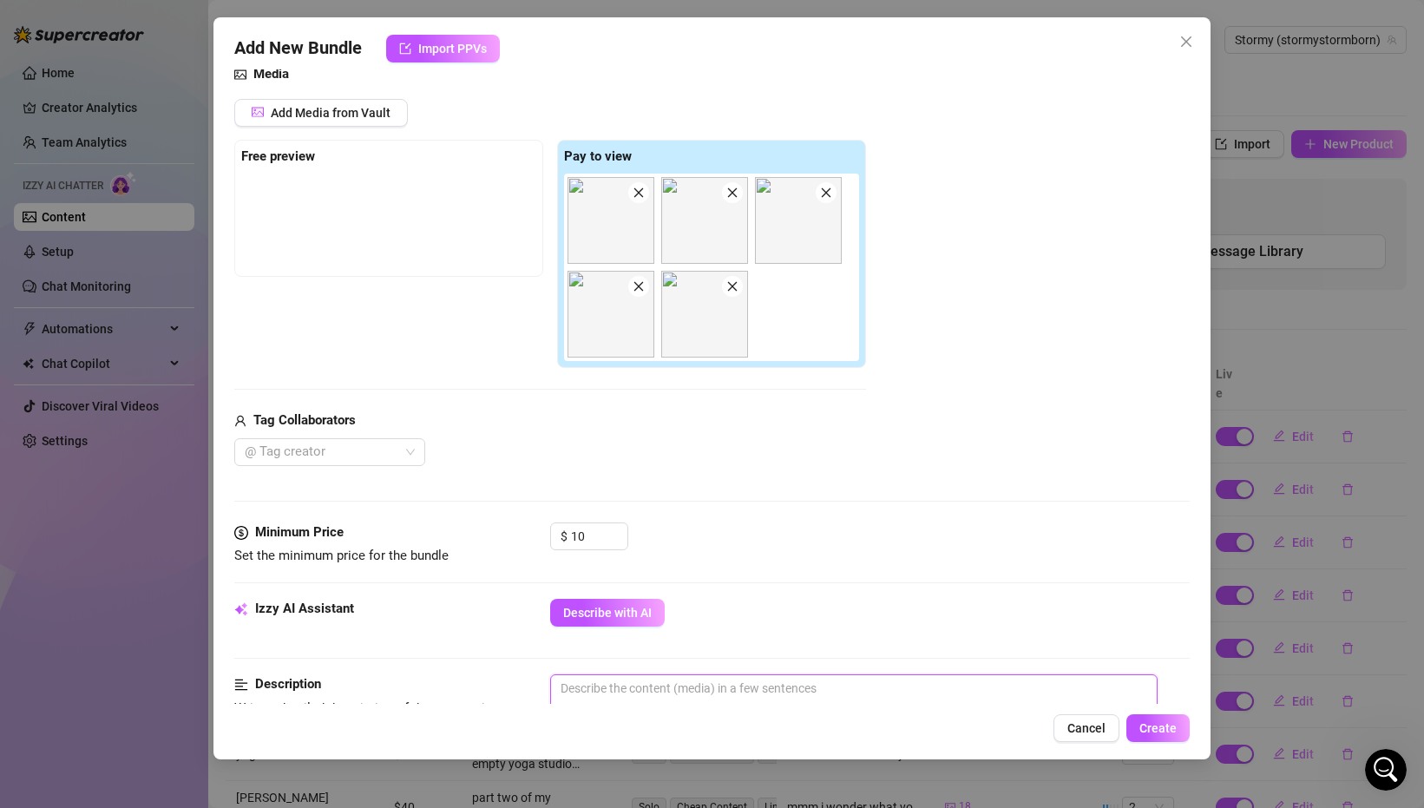
scroll to position [189, 0]
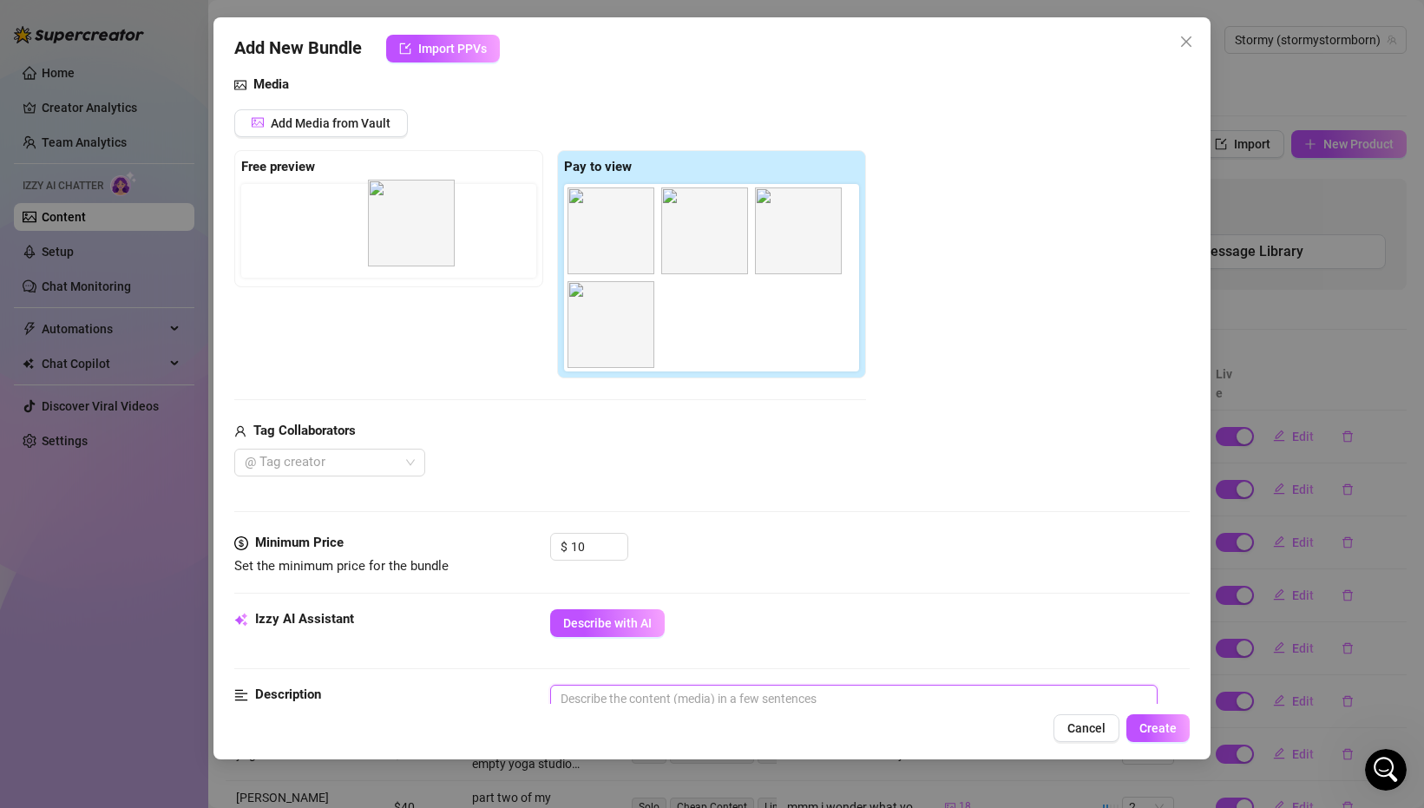
drag, startPoint x: 619, startPoint y: 262, endPoint x: 408, endPoint y: 254, distance: 211.8
click at [408, 254] on div "Free preview Pay to view" at bounding box center [550, 264] width 632 height 229
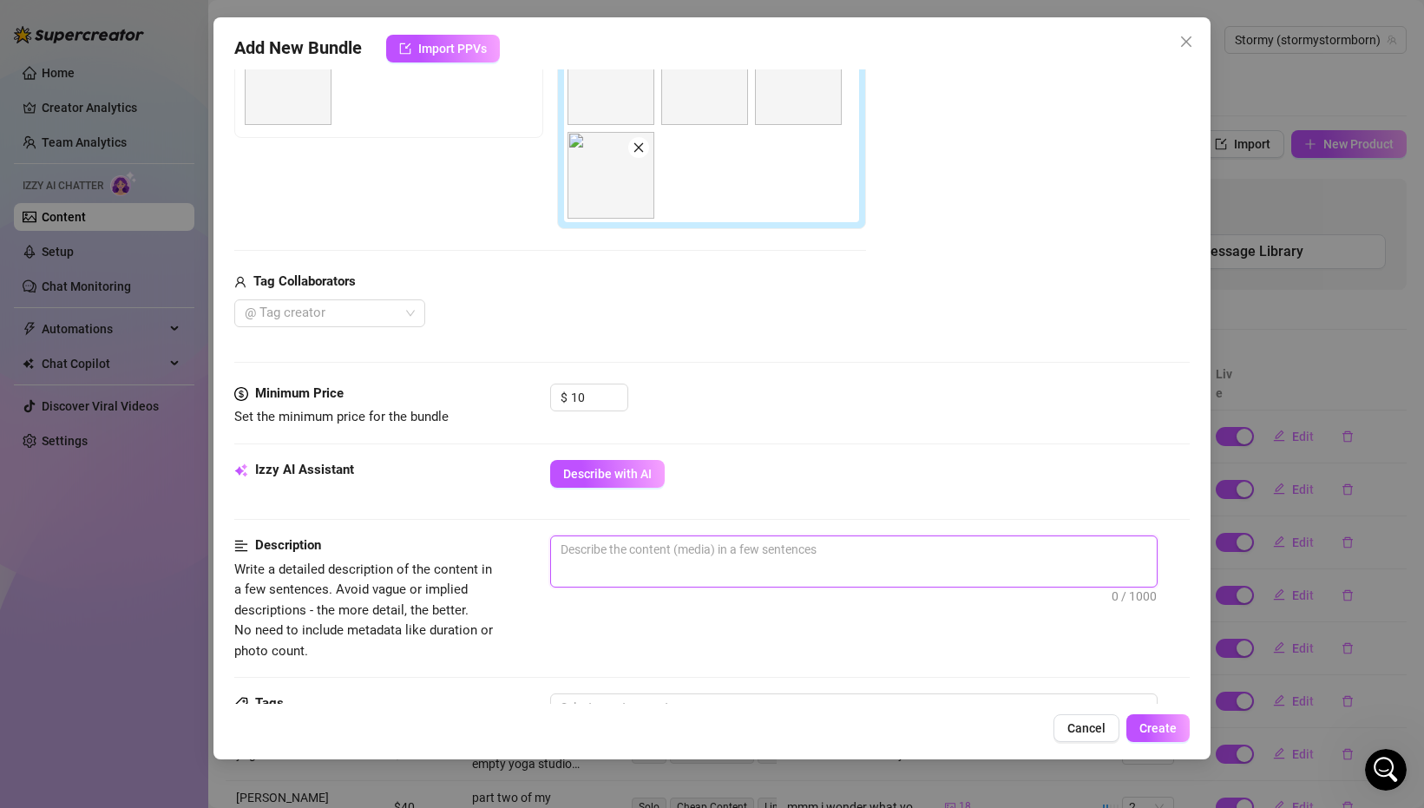
scroll to position [352, 0]
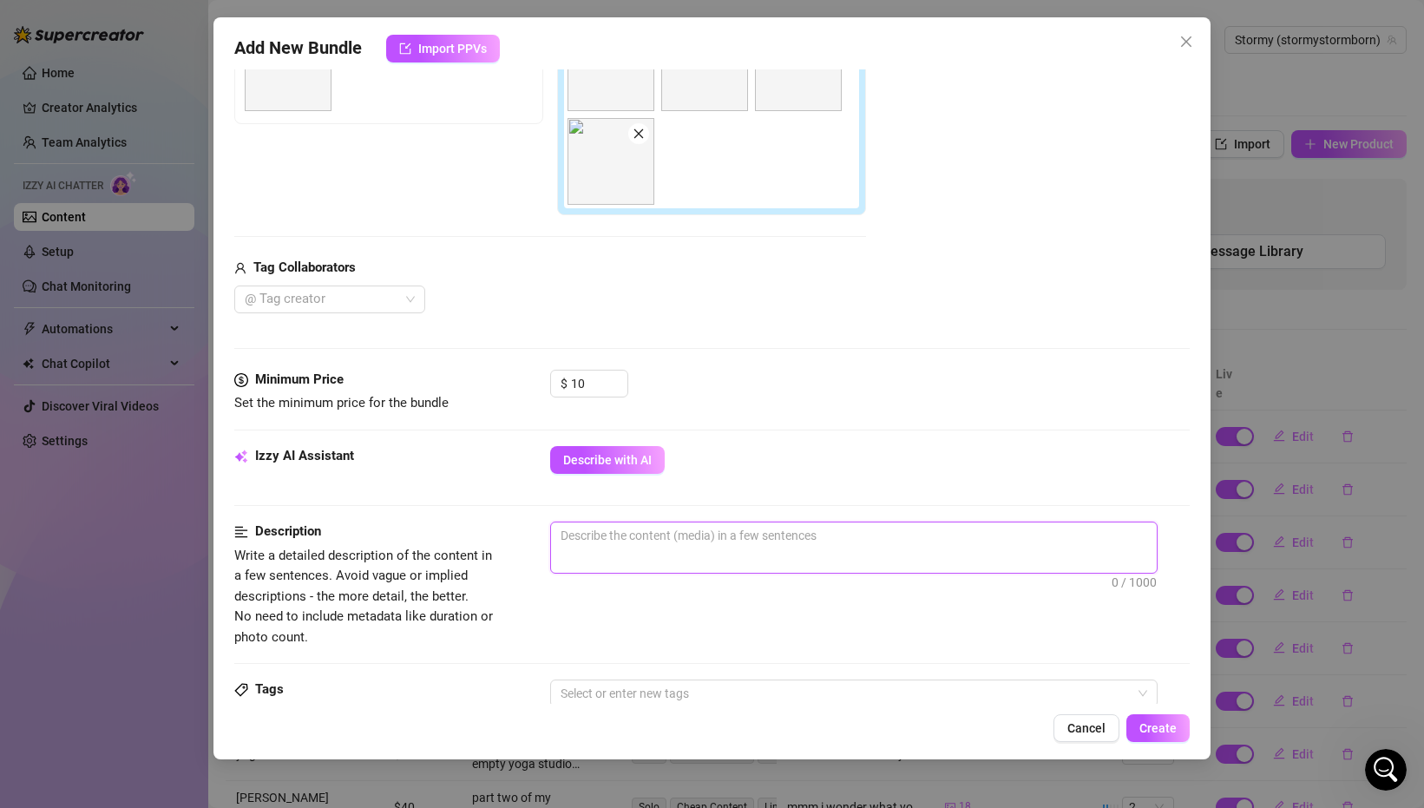
type textarea "i"
type textarea "im"
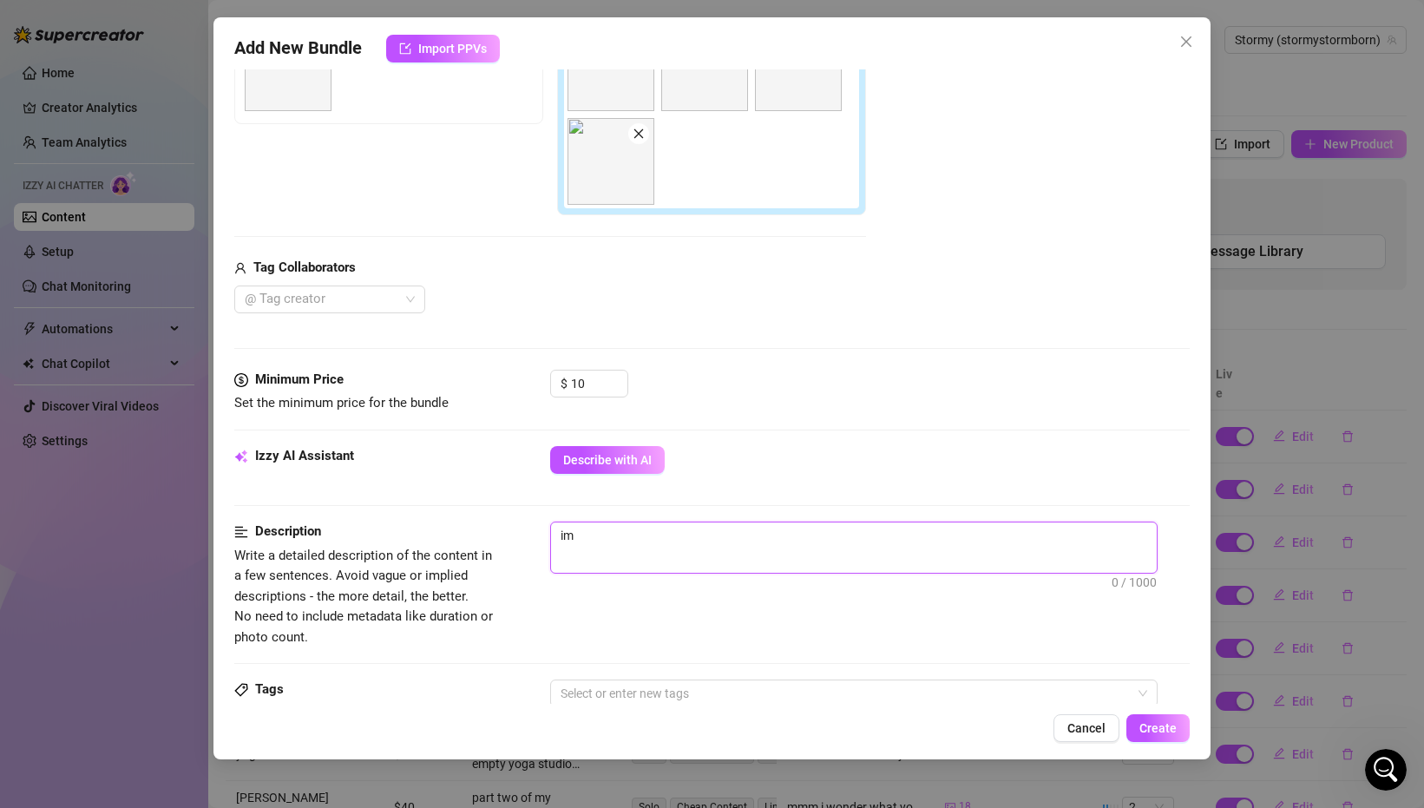
type textarea "im"
type textarea "im w"
type textarea "im we"
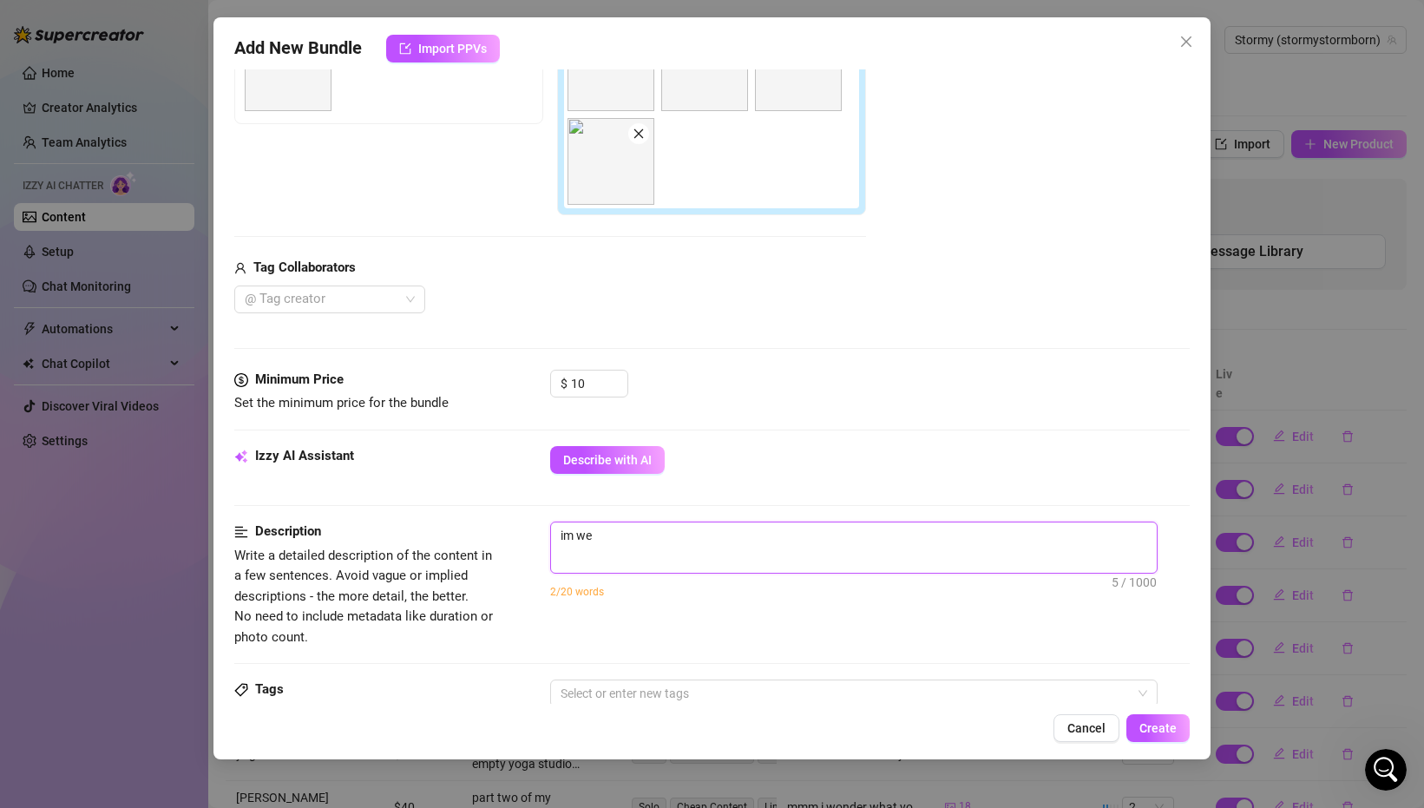
type textarea "im wea"
type textarea "im wear"
type textarea "im weari"
type textarea "im wearin"
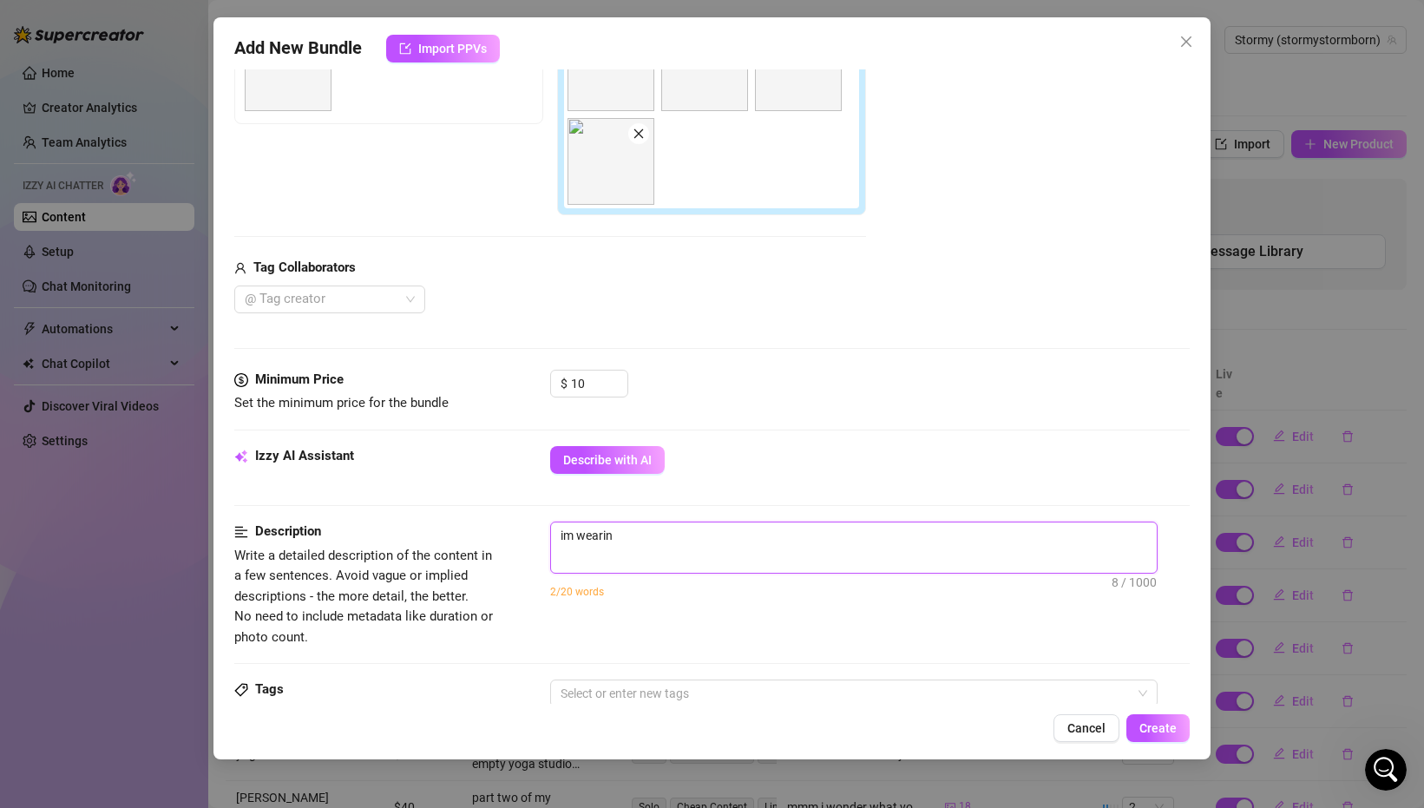
type textarea "im wearing"
type textarea "im wearing a"
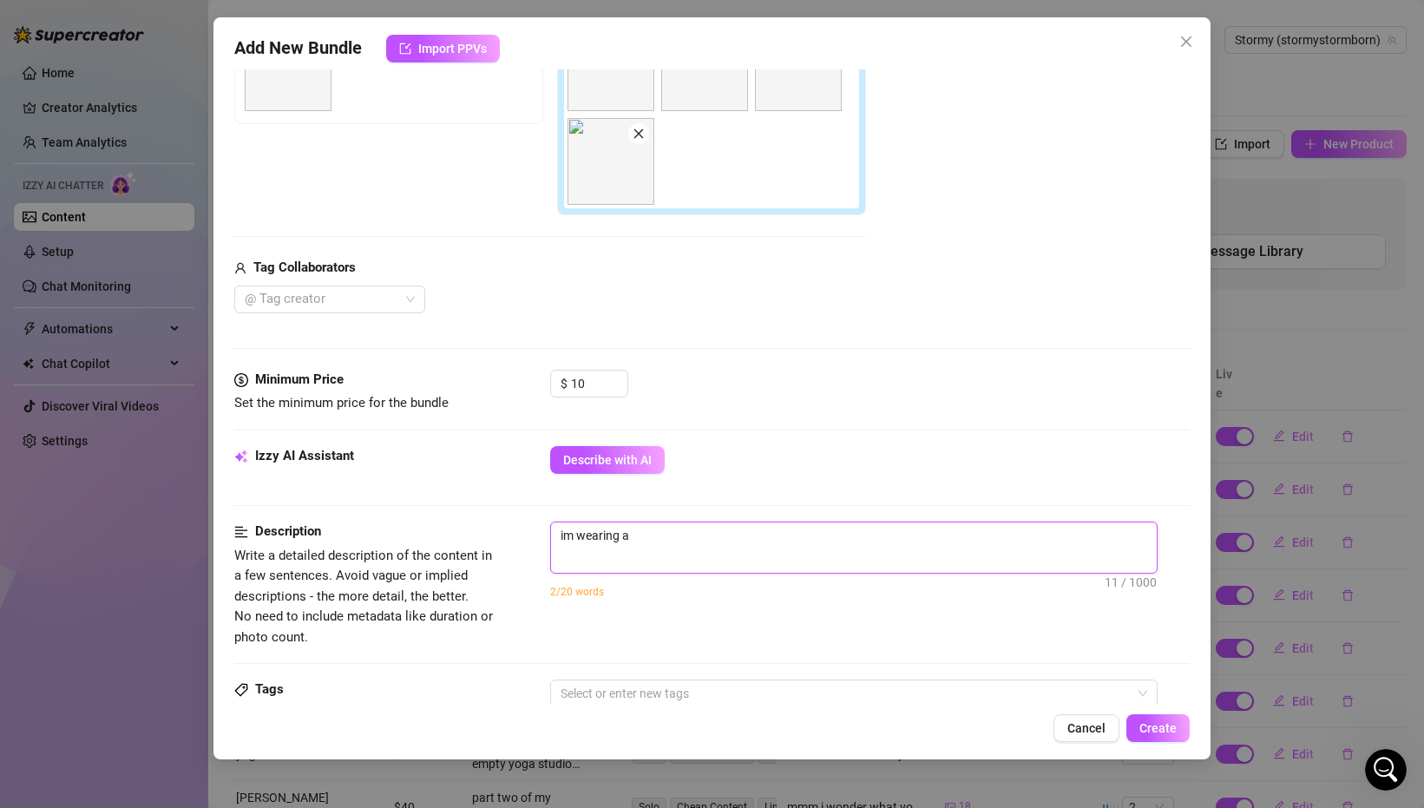
type textarea "im wearing a"
type textarea "im wearing a p"
type textarea "im wearing a pi"
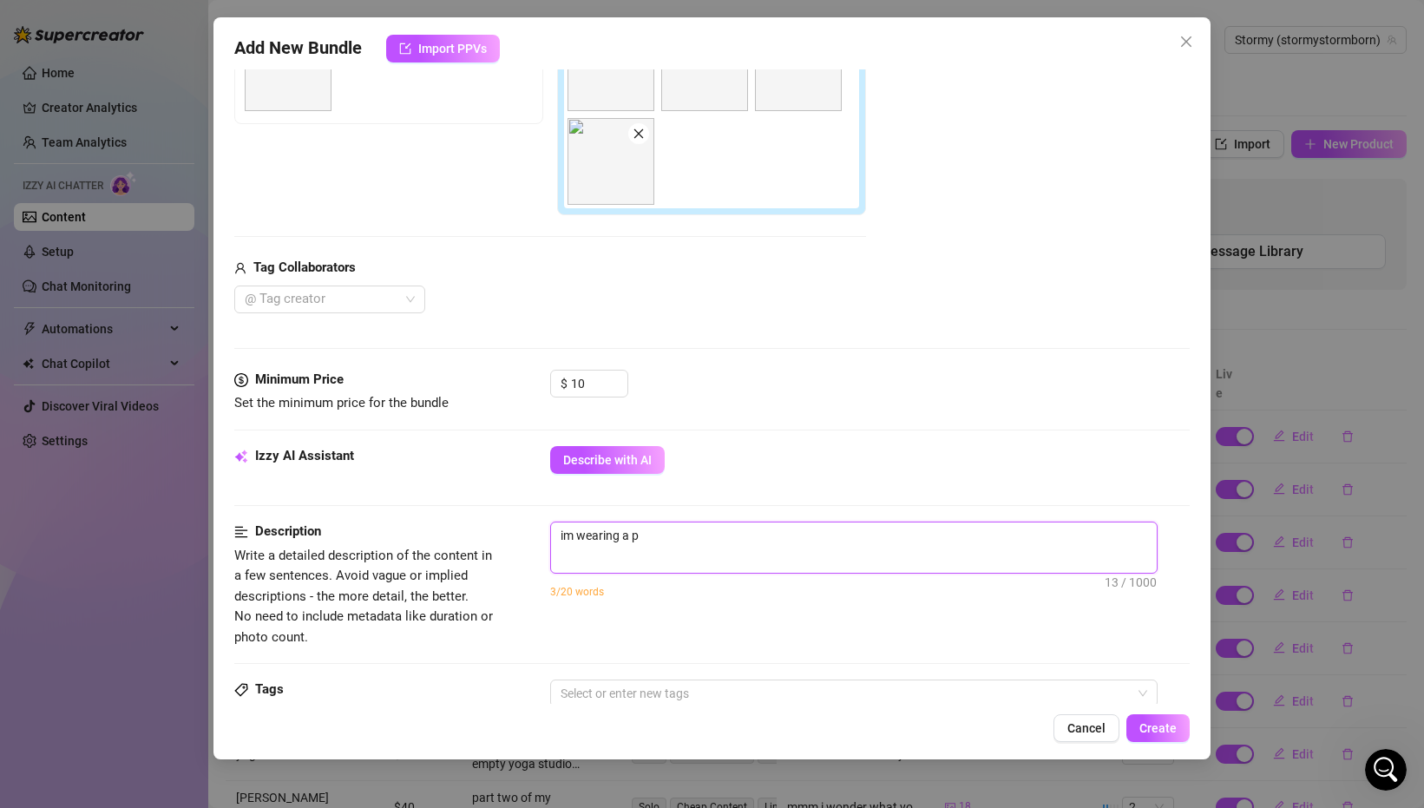
type textarea "im wearing a pi"
type textarea "im wearing a pin"
type textarea "im wearing a pink"
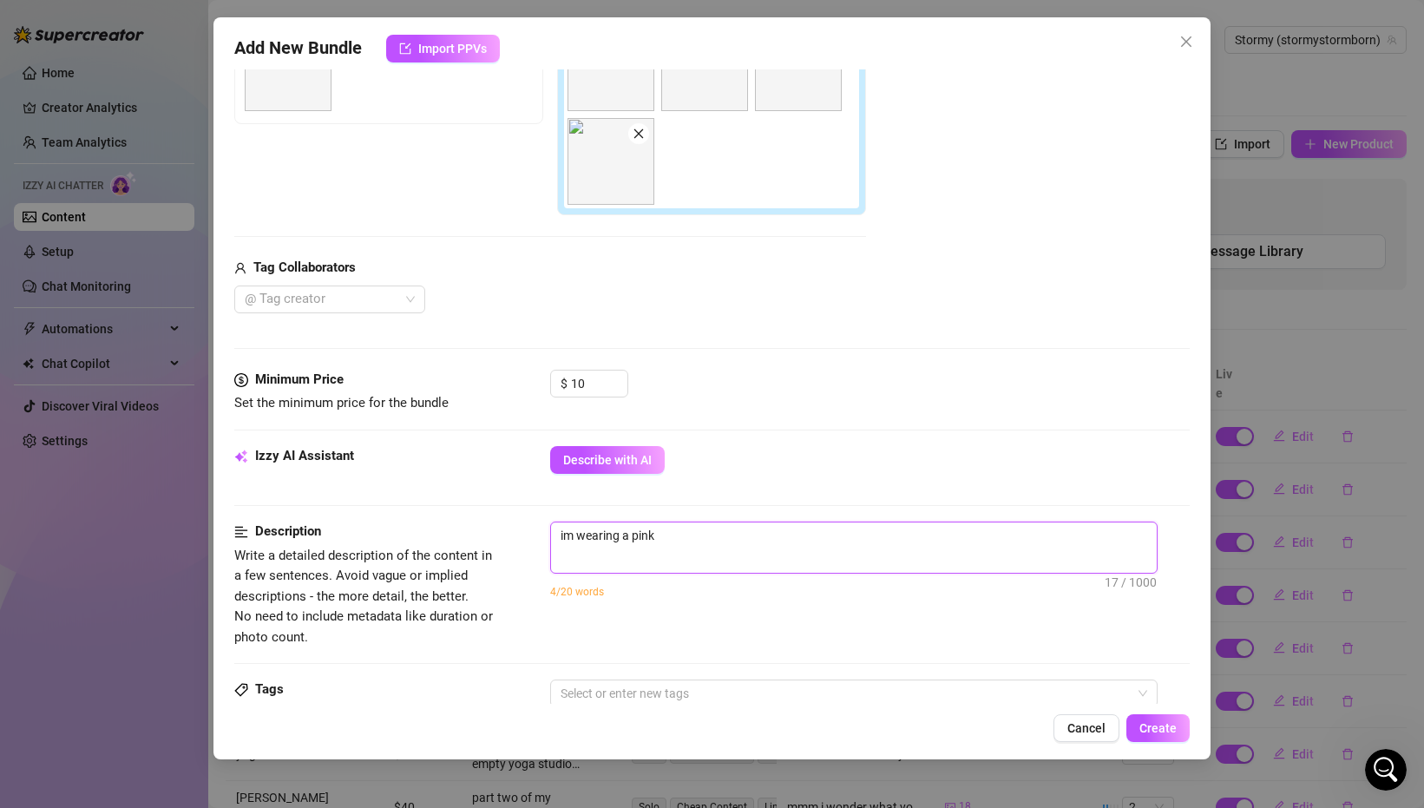
type textarea "im wearing a pink a"
type textarea "im wearing a pink an"
type textarea "im wearing a pink and"
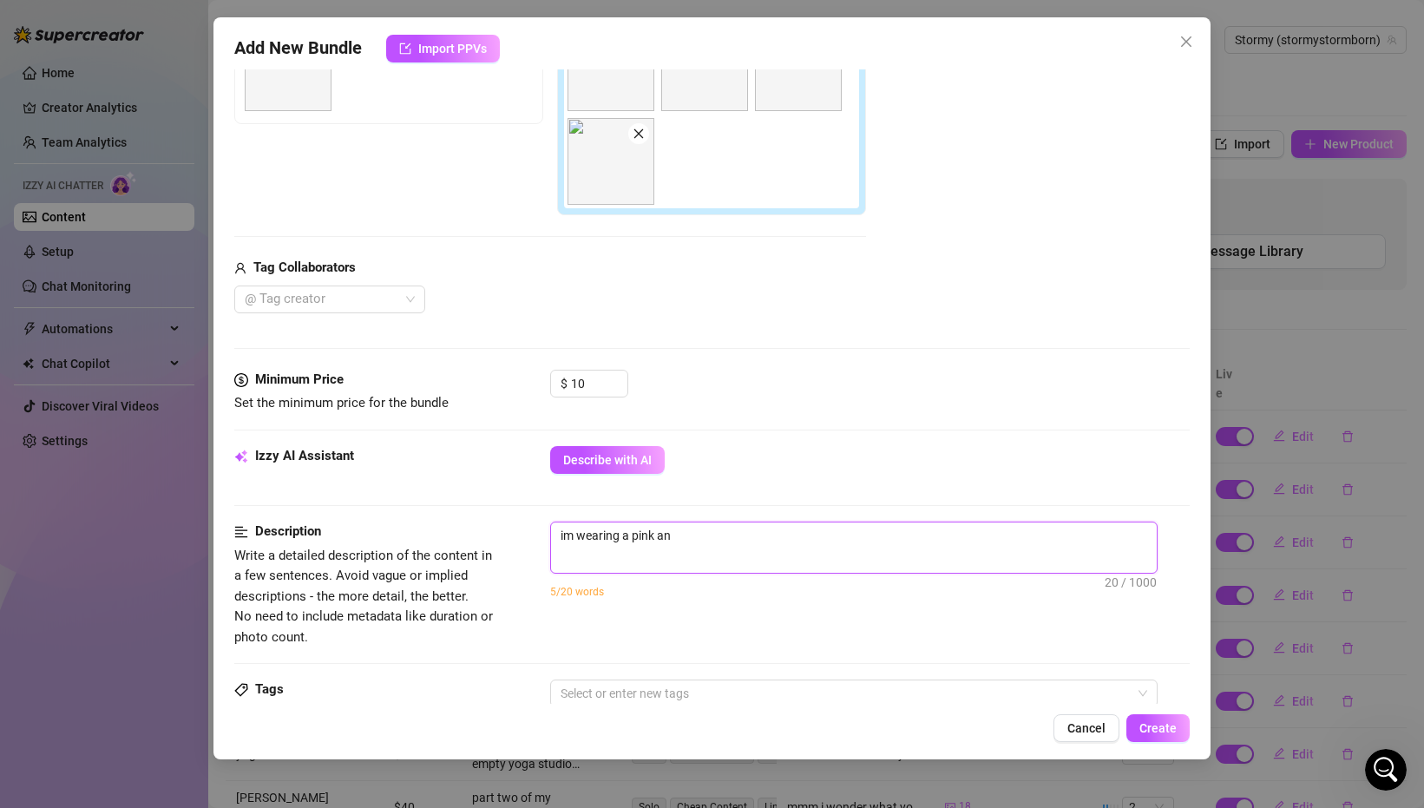
type textarea "im wearing a pink and"
type textarea "im wearing a pink and g"
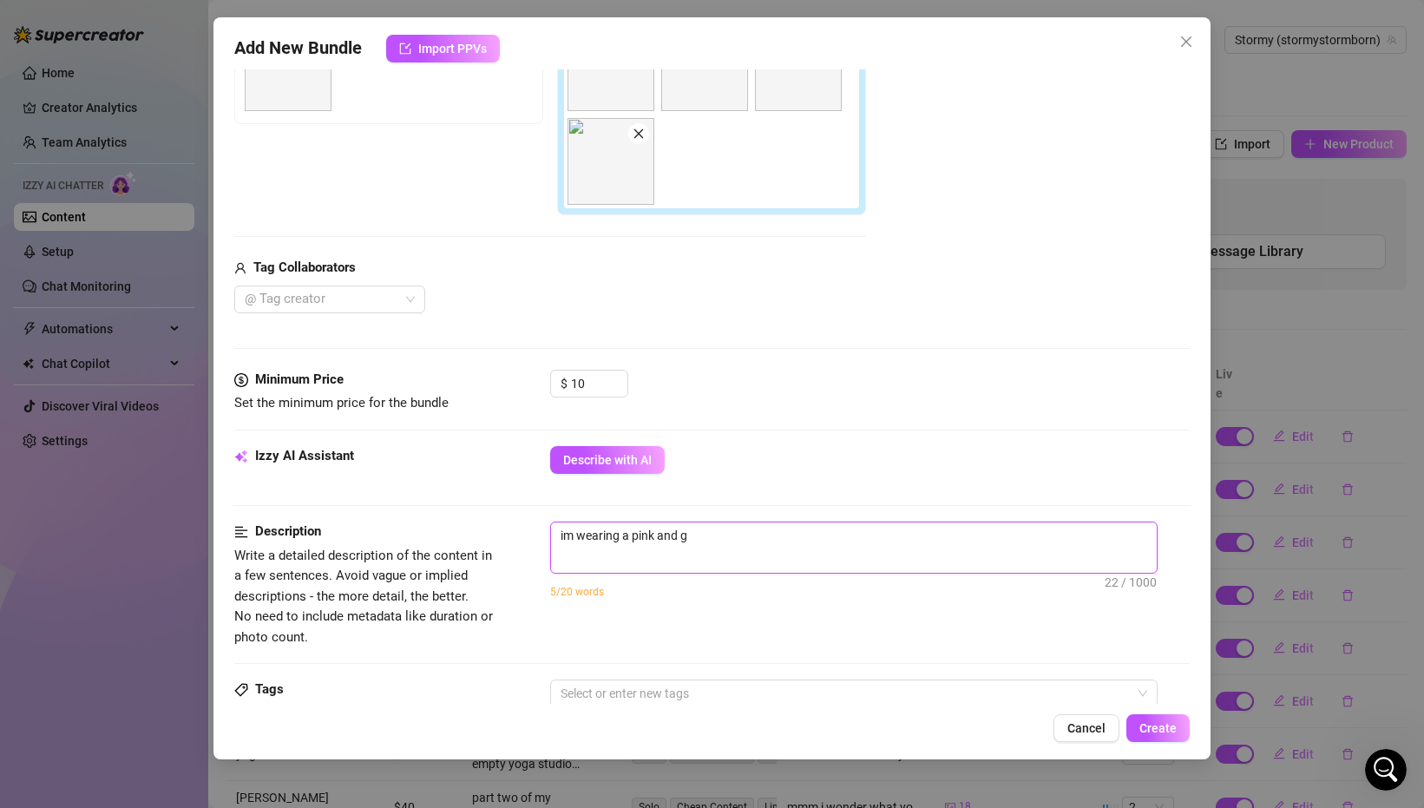
type textarea "im wearing a pink and gr"
type textarea "im wearing a pink and gre"
type textarea "im wearing a pink and gree"
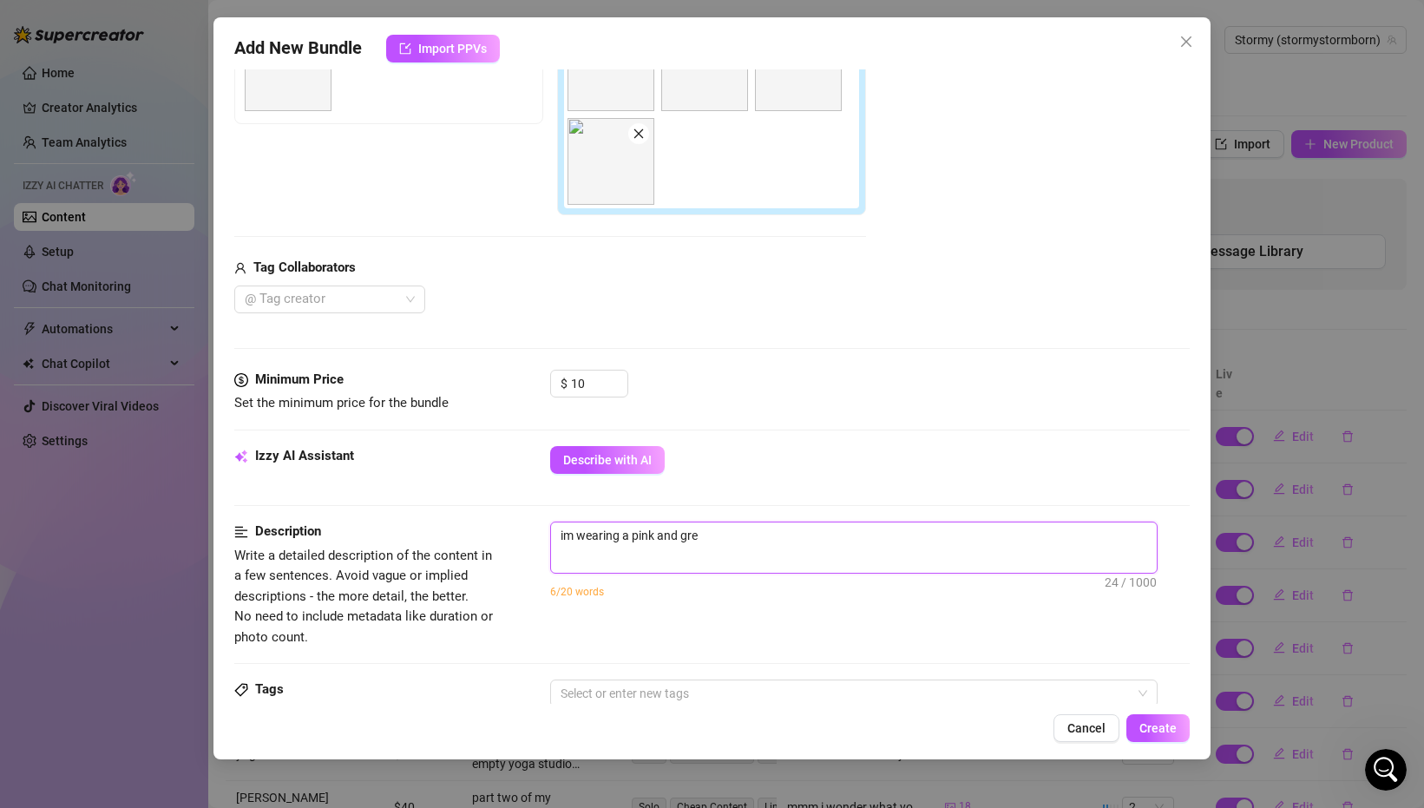
type textarea "im wearing a pink and gree"
type textarea "im wearing a pink and green"
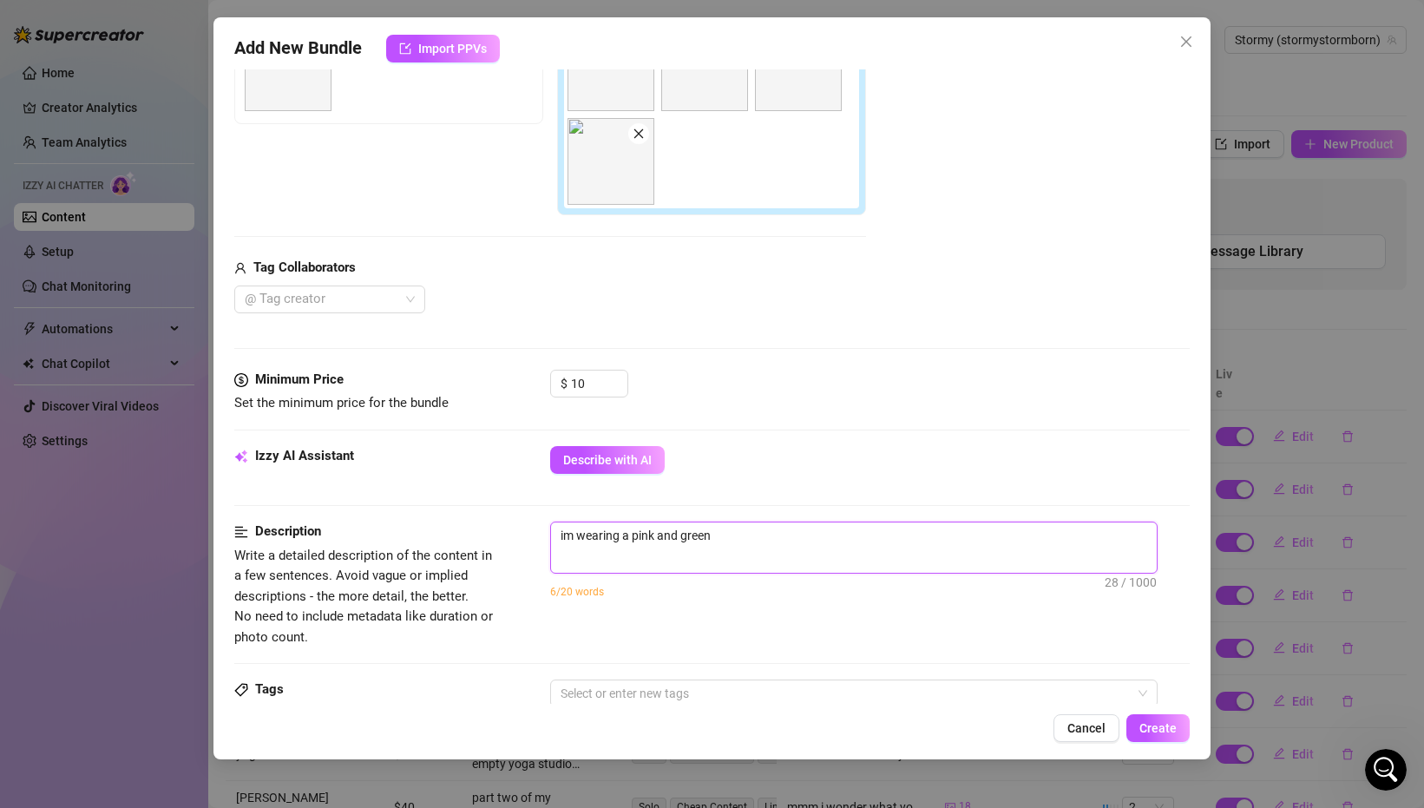
type textarea "im wearing a pink and green o"
type textarea "im wearing a pink and green"
type textarea "im wearing a pink and green n"
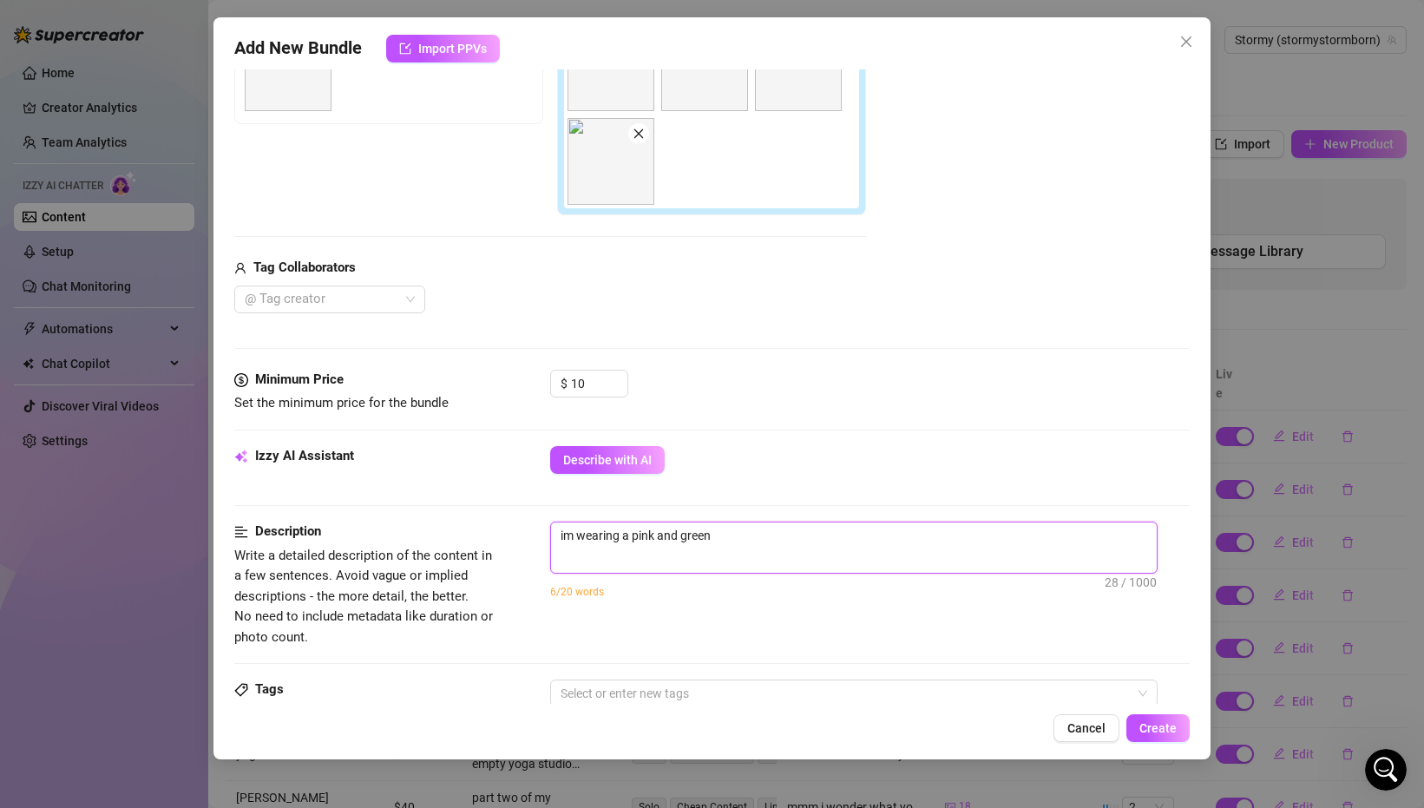
type textarea "im wearing a pink and green n"
type textarea "im wearing a pink and green ne"
type textarea "im wearing a pink and green neo"
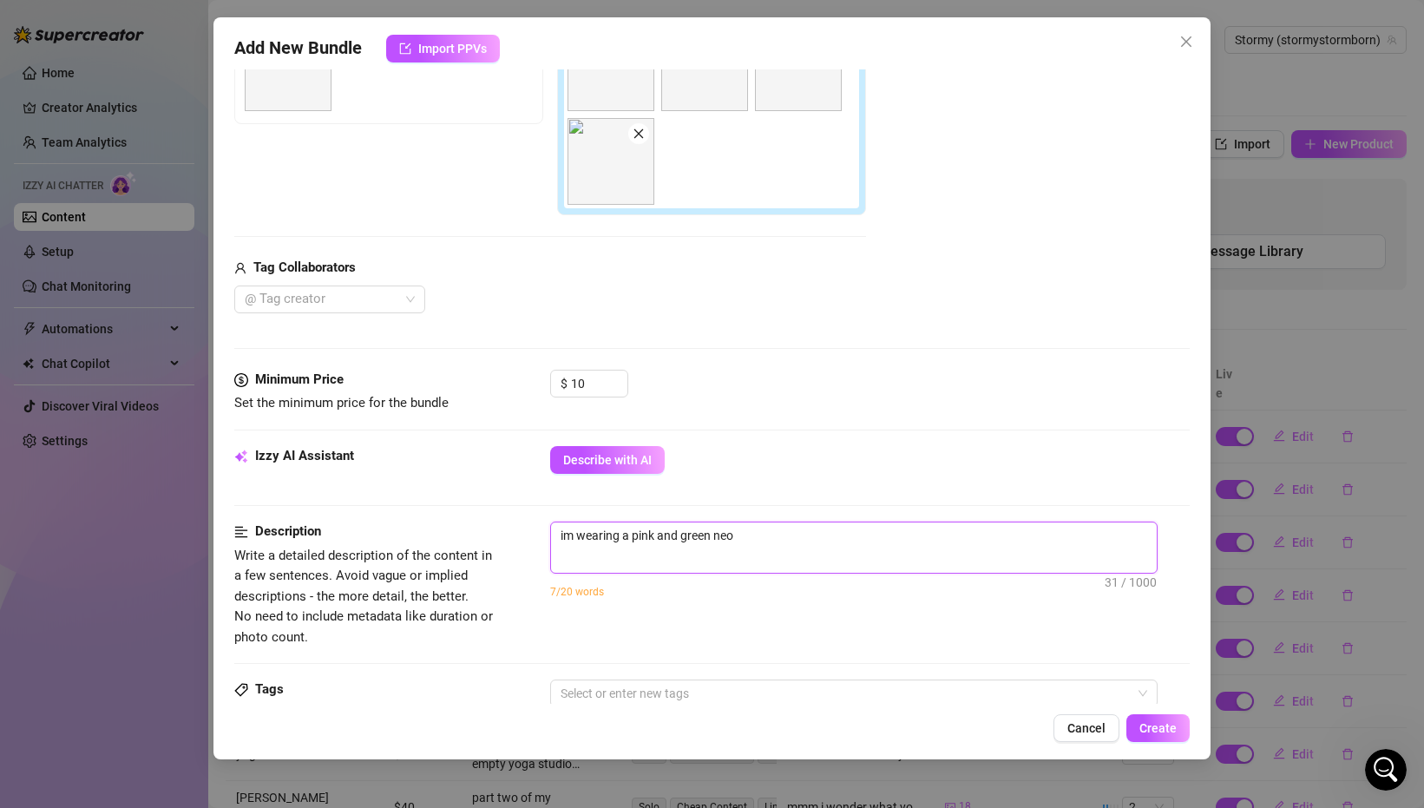
type textarea "im wearing a pink and green neon"
type textarea "im wearing a pink and green neon b"
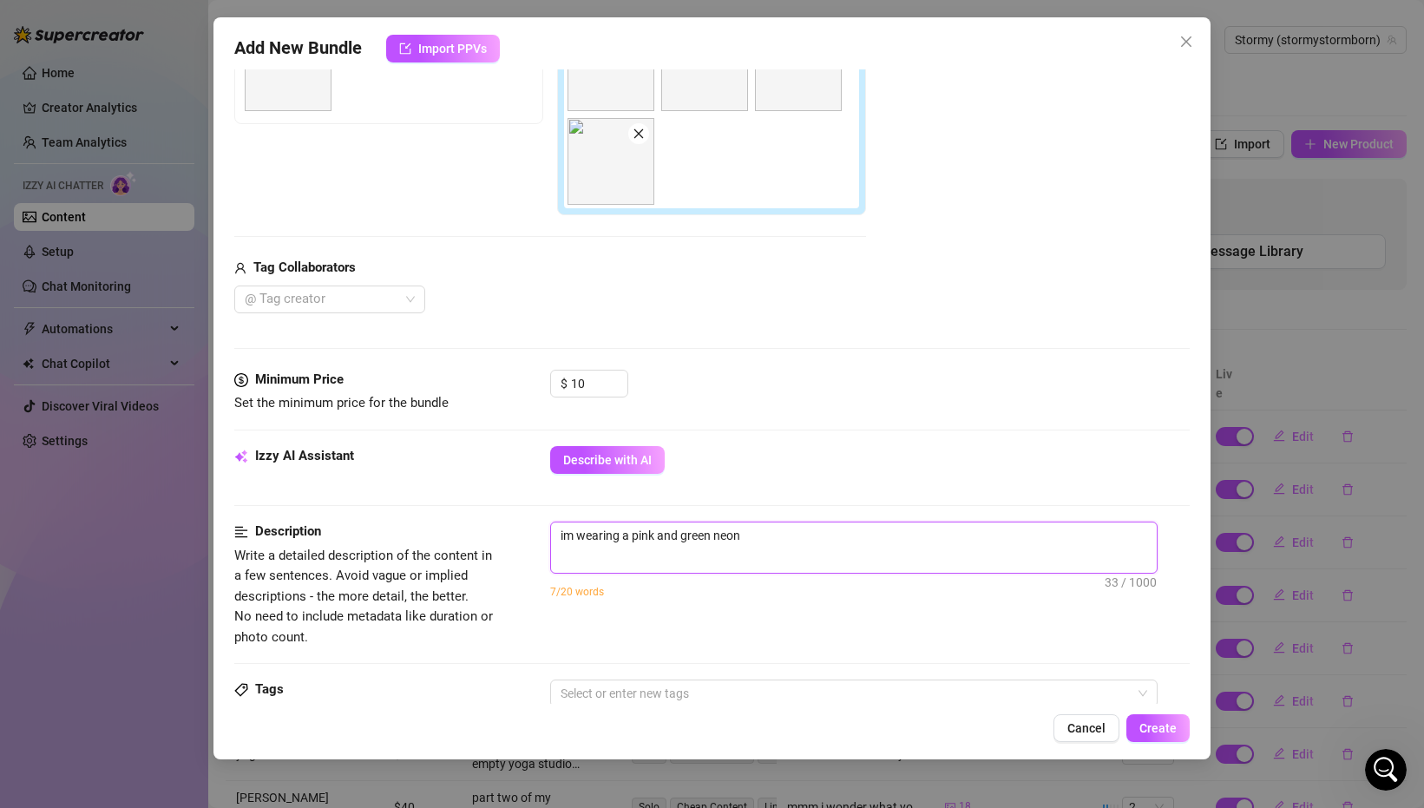
type textarea "im wearing a pink and green neon b"
type textarea "im wearing a pink and green neon bi"
type textarea "im wearing a pink and green neon bik"
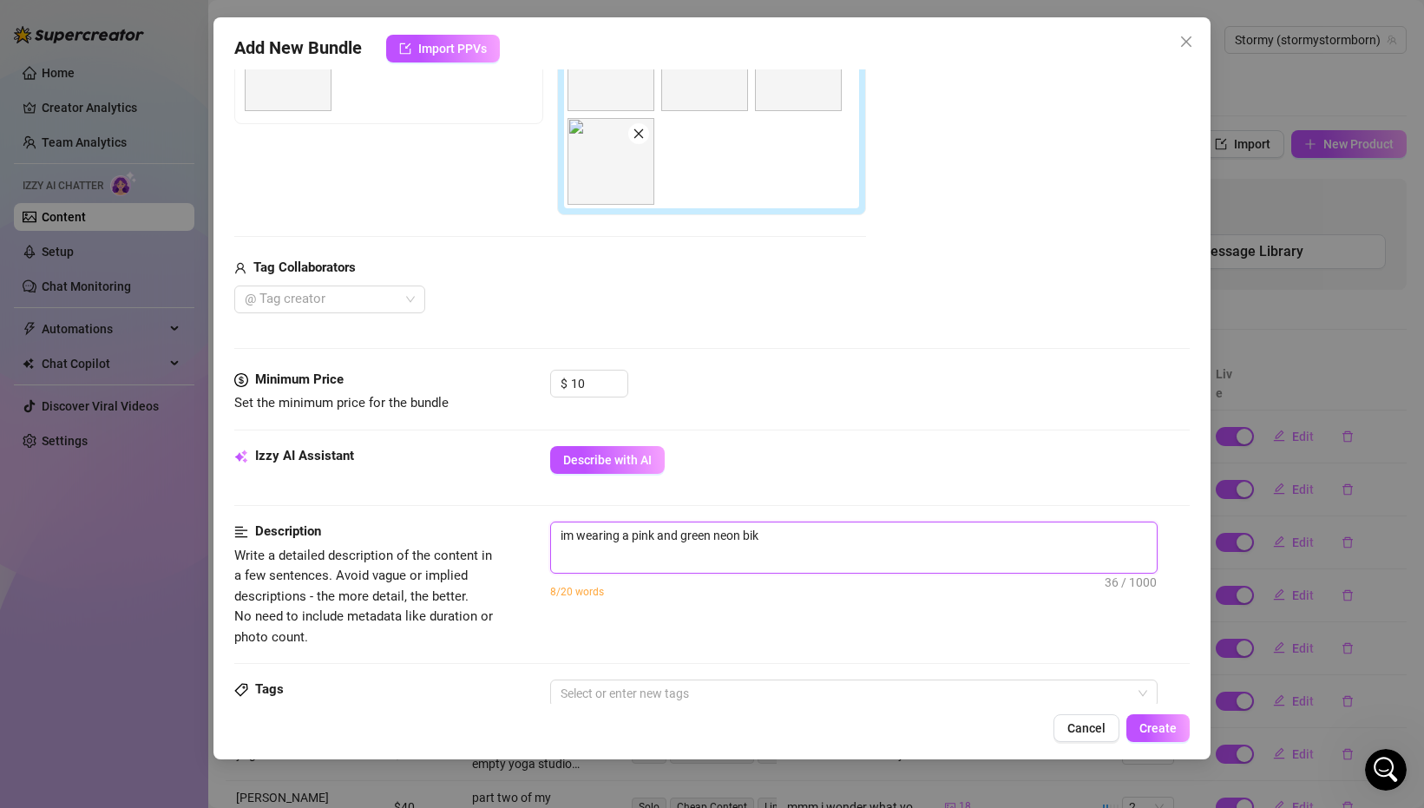
type textarea "im wearing a pink and green neon biki"
type textarea "im wearing a pink and green neon bikin"
type textarea "im wearing a pink and green neon bikini"
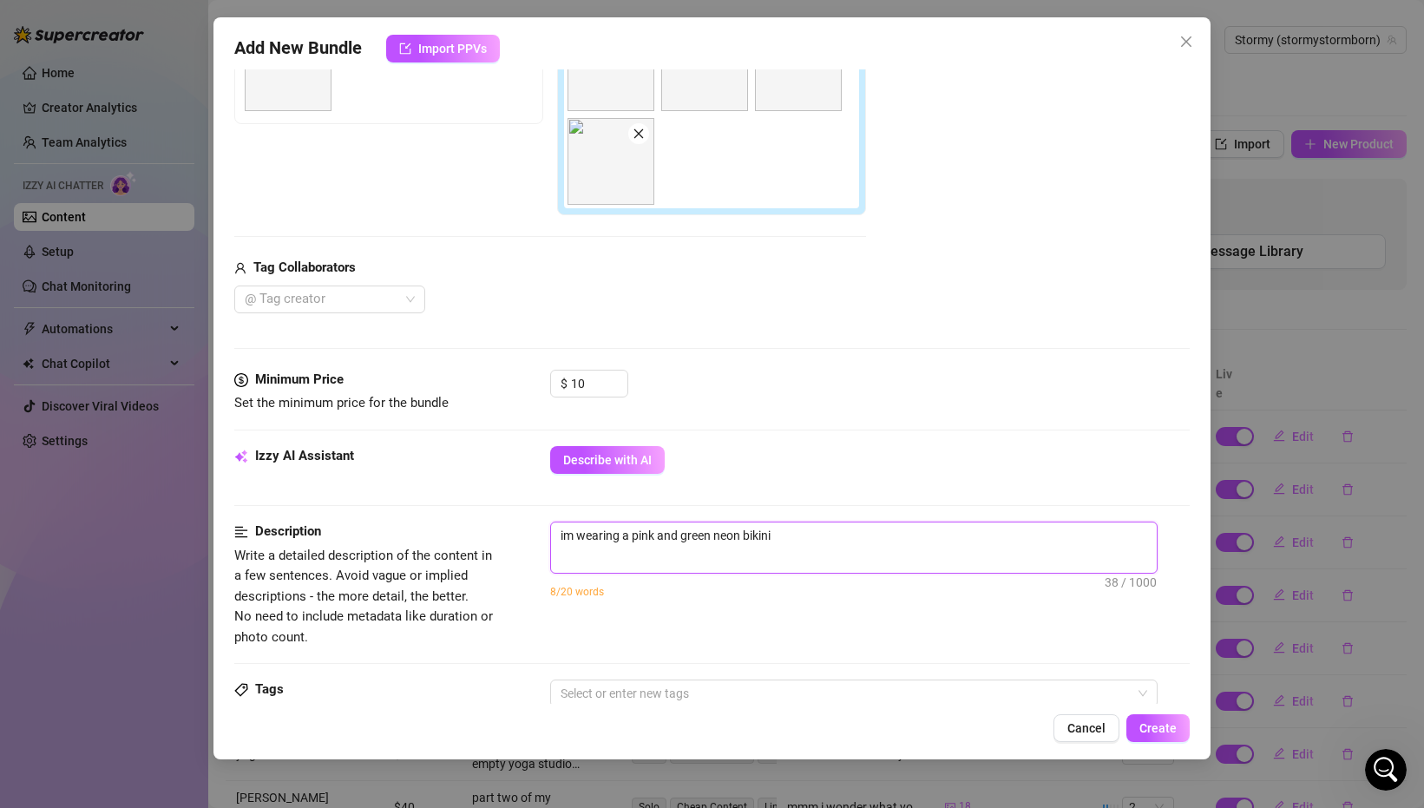
type textarea "im wearing a pink and green neon bikini"
type textarea "im wearing a pink and green neon bikini a"
type textarea "im wearing a pink and green neon bikini"
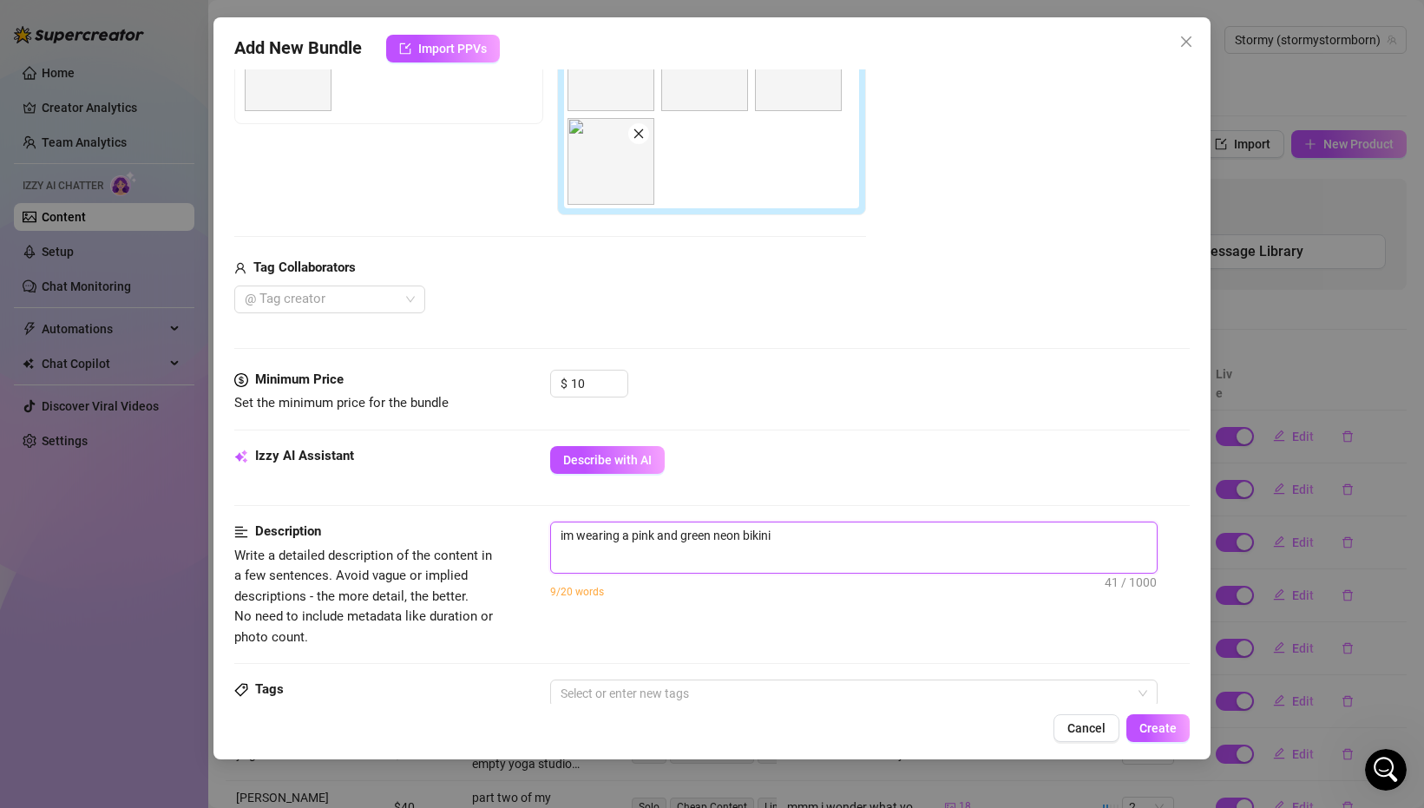
type textarea "im wearing a pink and green neon bikini w"
type textarea "im wearing a pink and green neon bikini wi"
type textarea "im wearing a pink and green neon bikini wit"
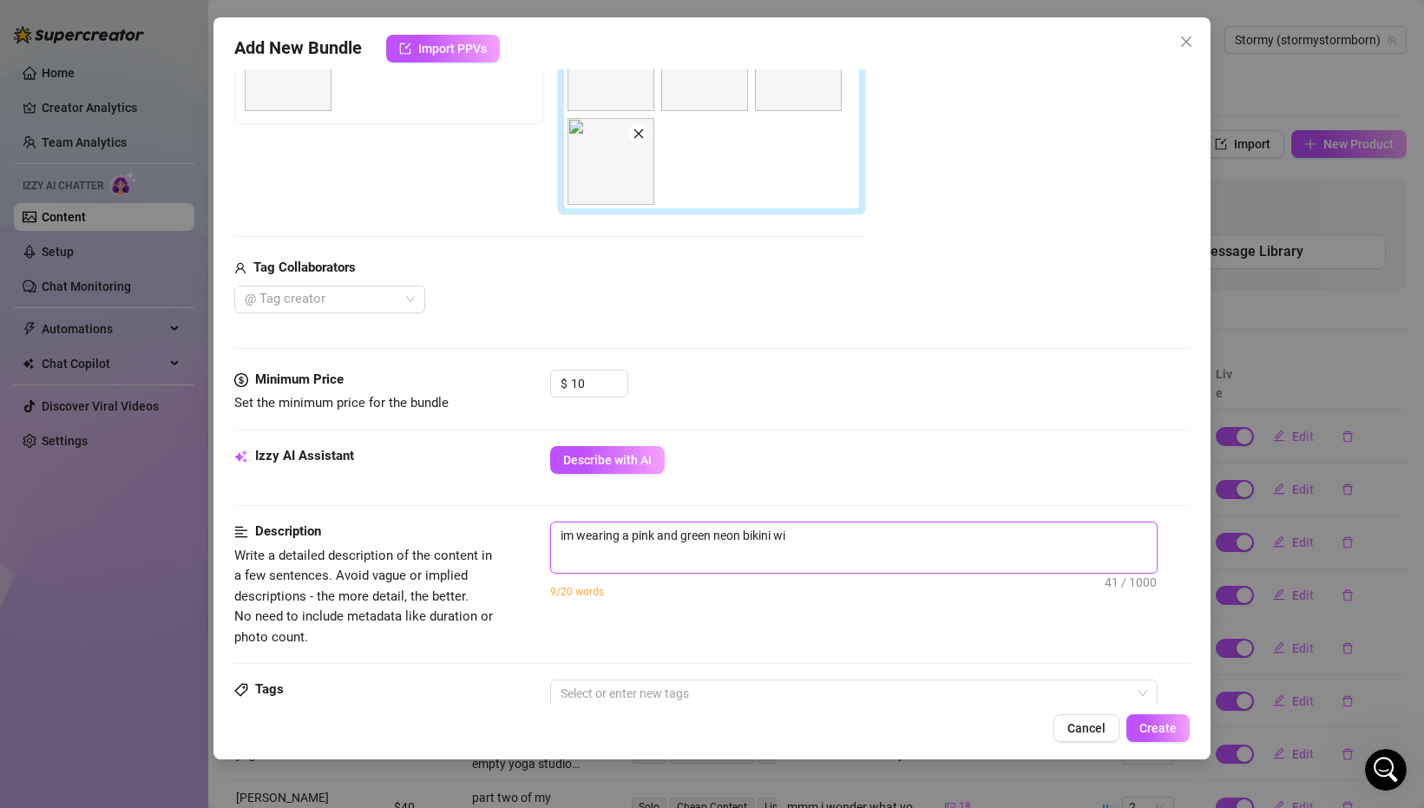
type textarea "im wearing a pink and green neon bikini wit"
type textarea "im wearing a pink and green neon bikini with"
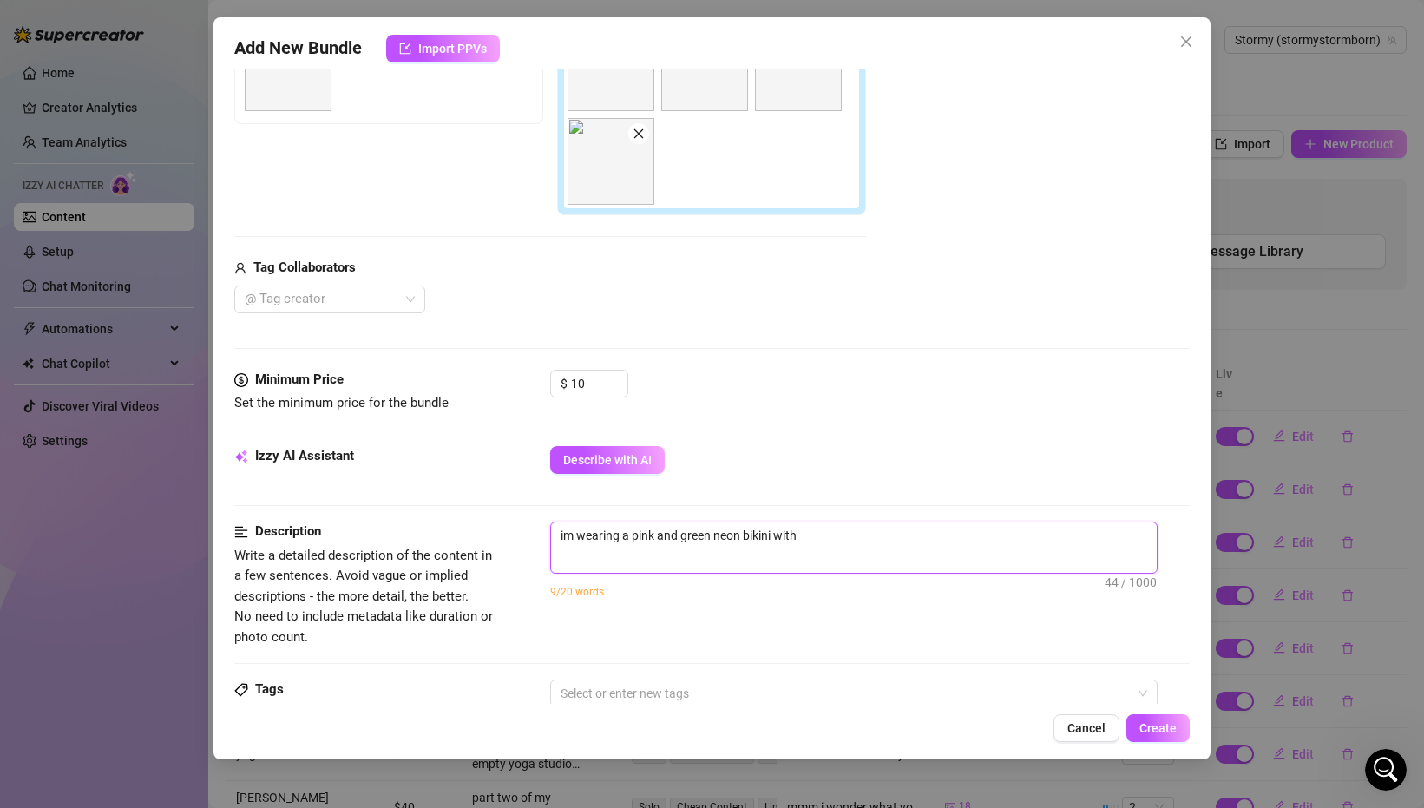
type textarea "im wearing a pink and green neon bikini with m"
type textarea "im wearing a pink and green neon bikini with my"
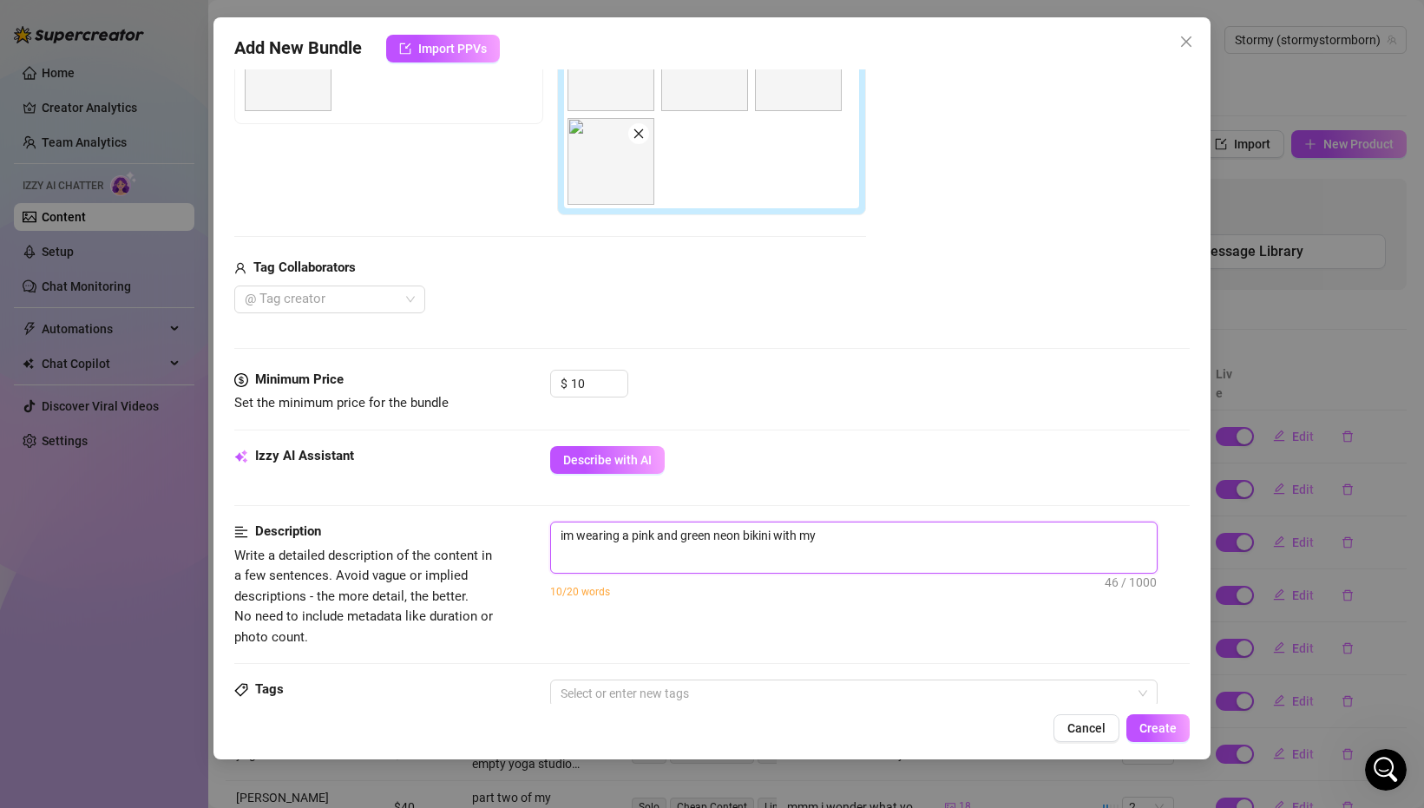
type textarea "im wearing a pink and green neon bikini with my"
type textarea "im wearing a pink and green neon bikini with my p"
type textarea "im wearing a pink and green neon bikini with my pi"
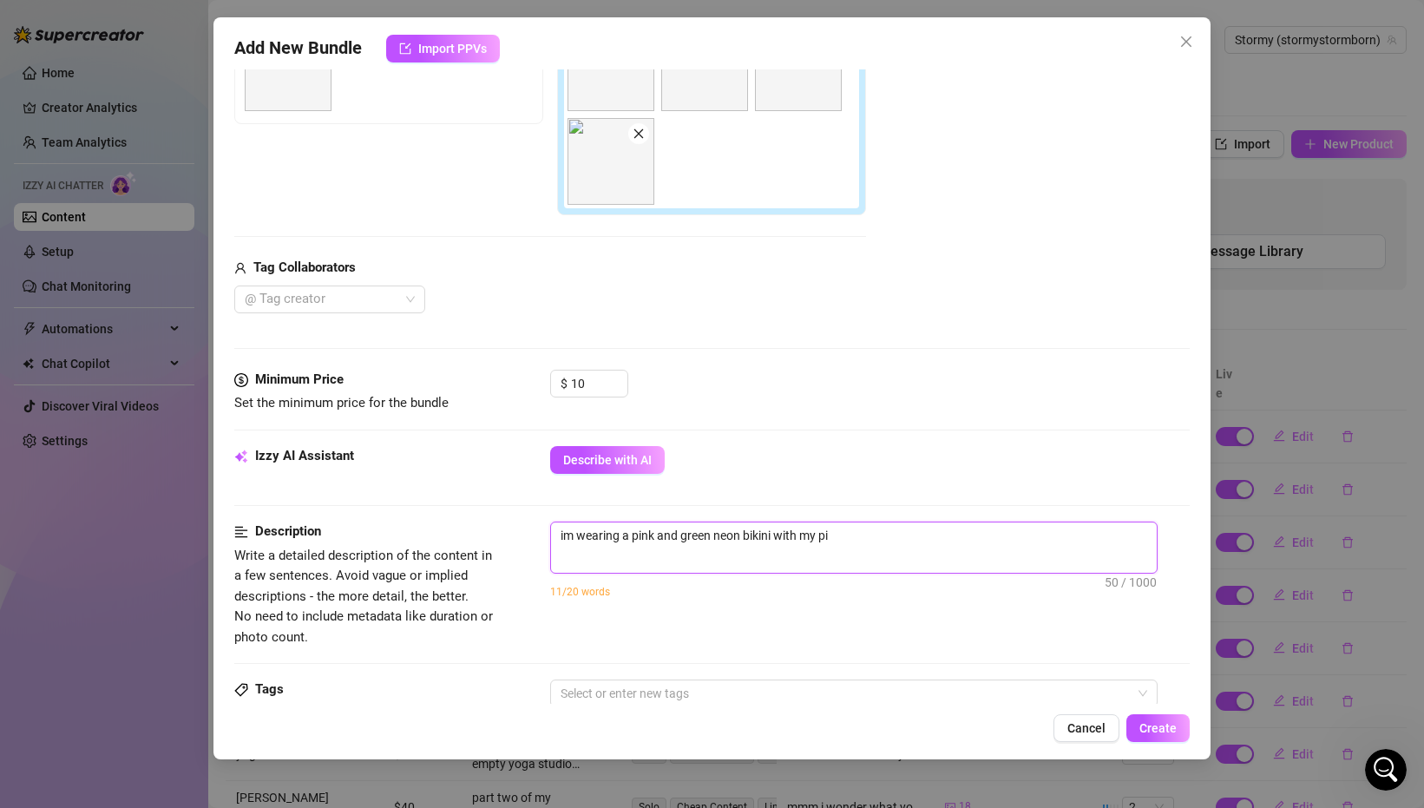
type textarea "im wearing a pink and green neon bikini with my pin"
type textarea "im wearing a pink and green neon bikini with my pink"
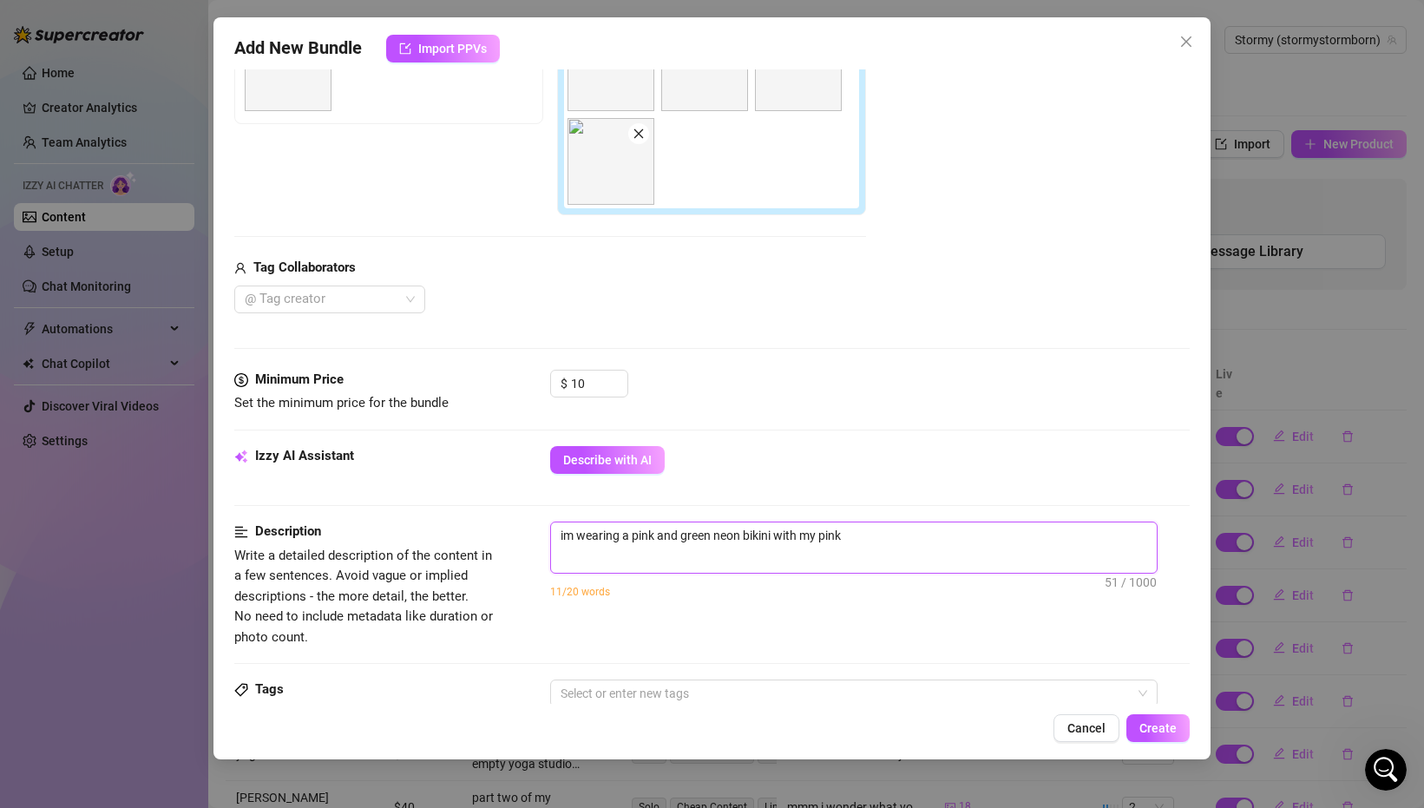
type textarea "im wearing a pink and green neon bikini with my pink"
type textarea "im wearing a pink and green neon bikini with my pink a"
type textarea "im wearing a pink and green neon bikini with my pink an"
type textarea "im wearing a pink and green neon bikini with my pink and"
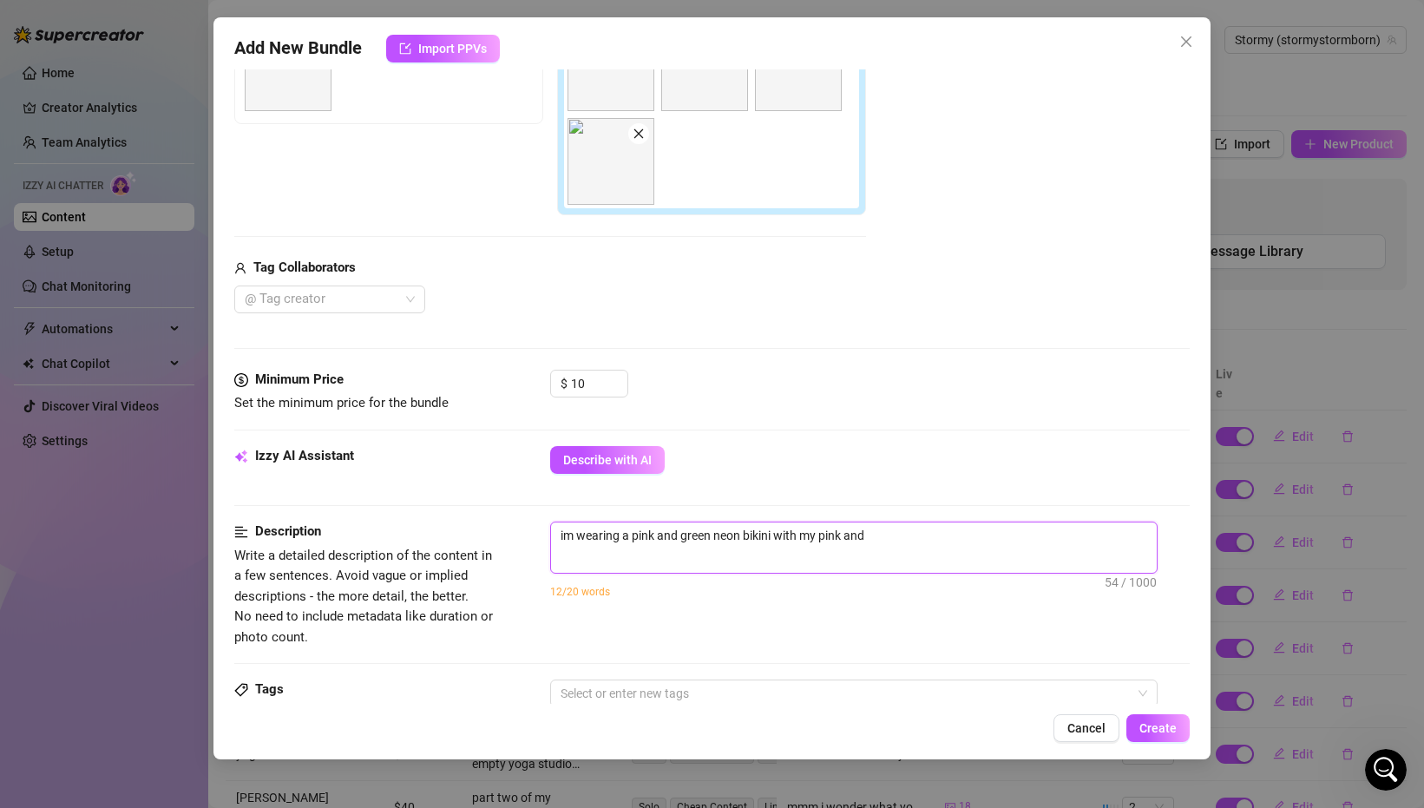
type textarea "im wearing a pink and green neon bikini with my pink and"
type textarea "im wearing a pink and green neon bikini with my pink and g"
type textarea "im wearing a pink and green neon bikini with my pink and gr"
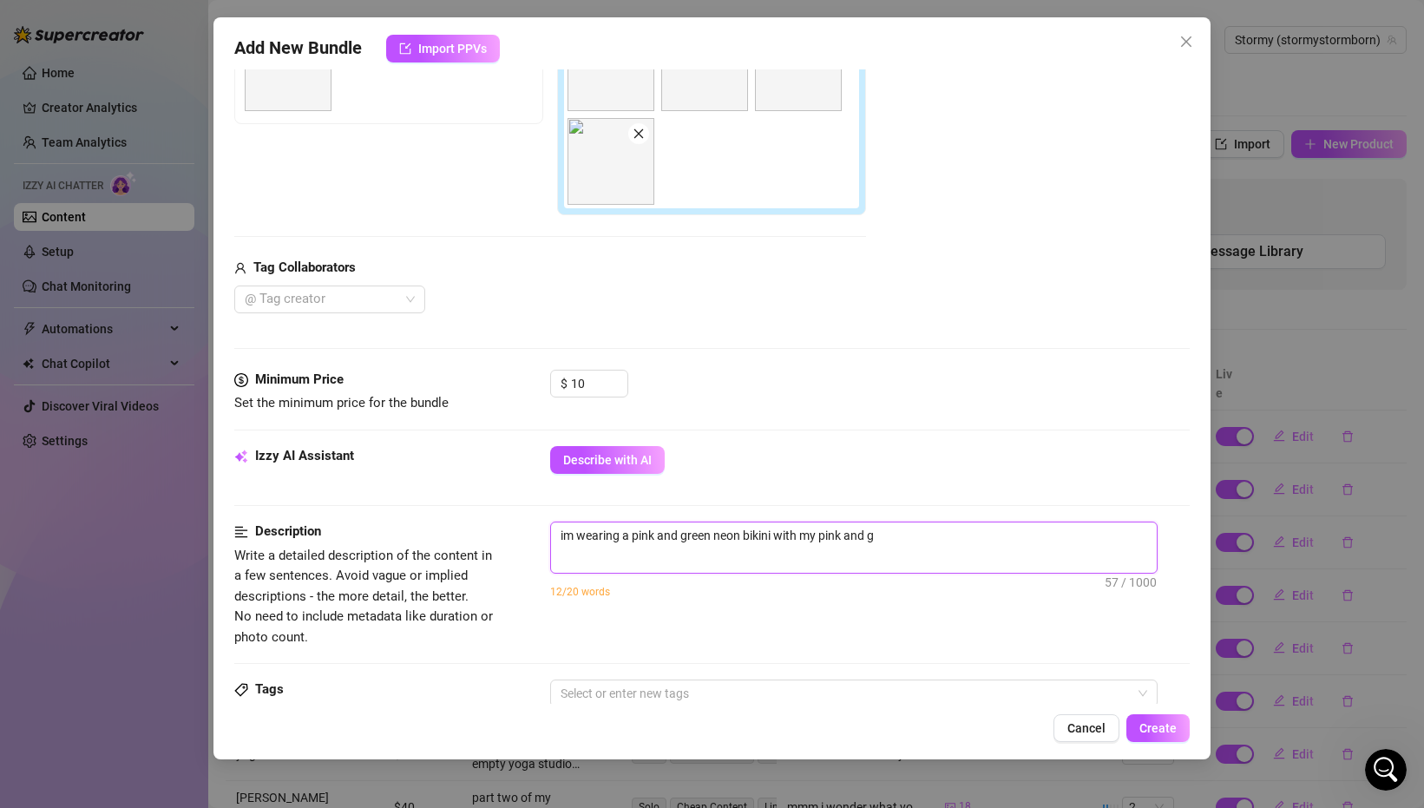
type textarea "im wearing a pink and green neon bikini with my pink and gr"
type textarea "im wearing a pink and green neon bikini with my pink and gre"
type textarea "im wearing a pink and green neon bikini with my pink and gree"
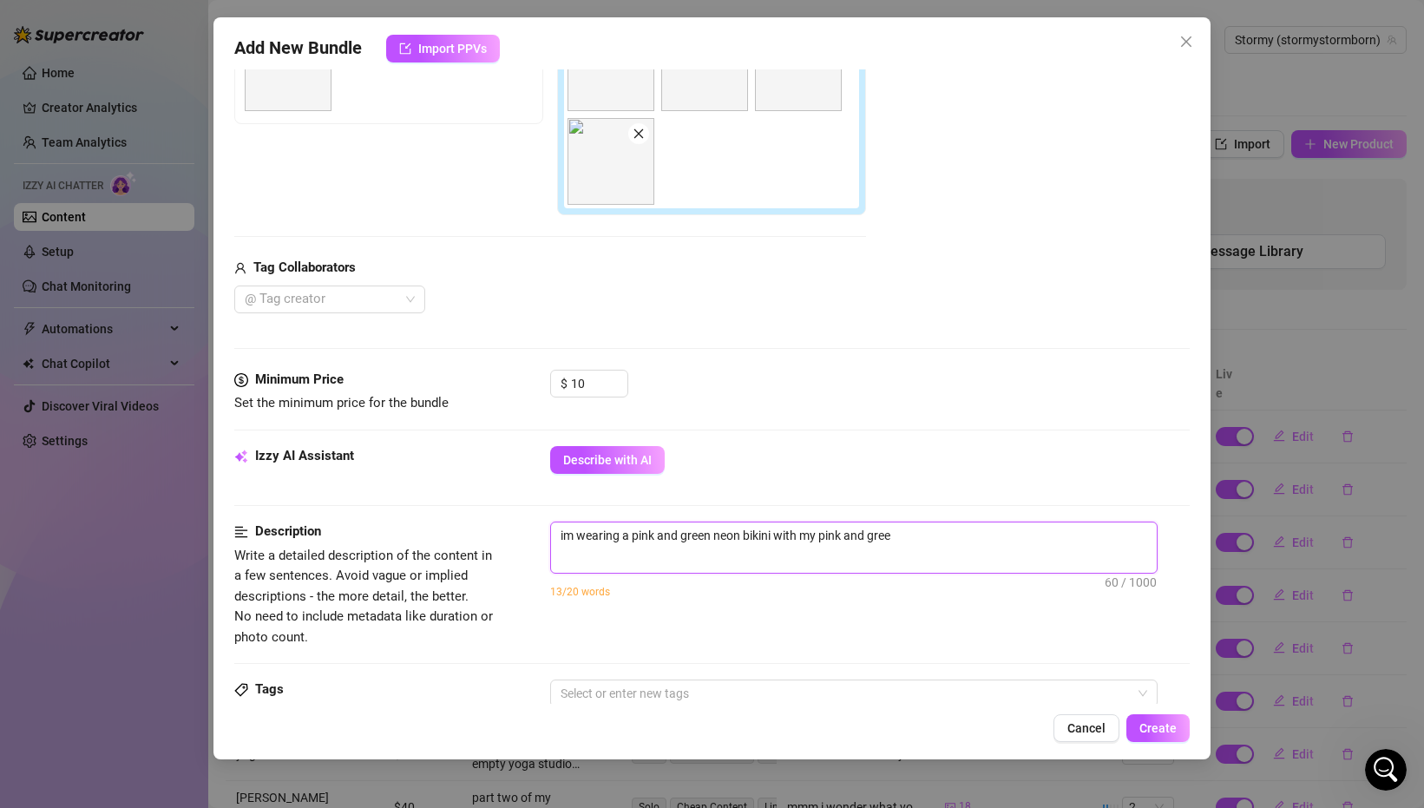
type textarea "im wearing a pink and green neon bikini with my pink and green"
type textarea "im wearing a pink and green neon bikini with my pink and green h"
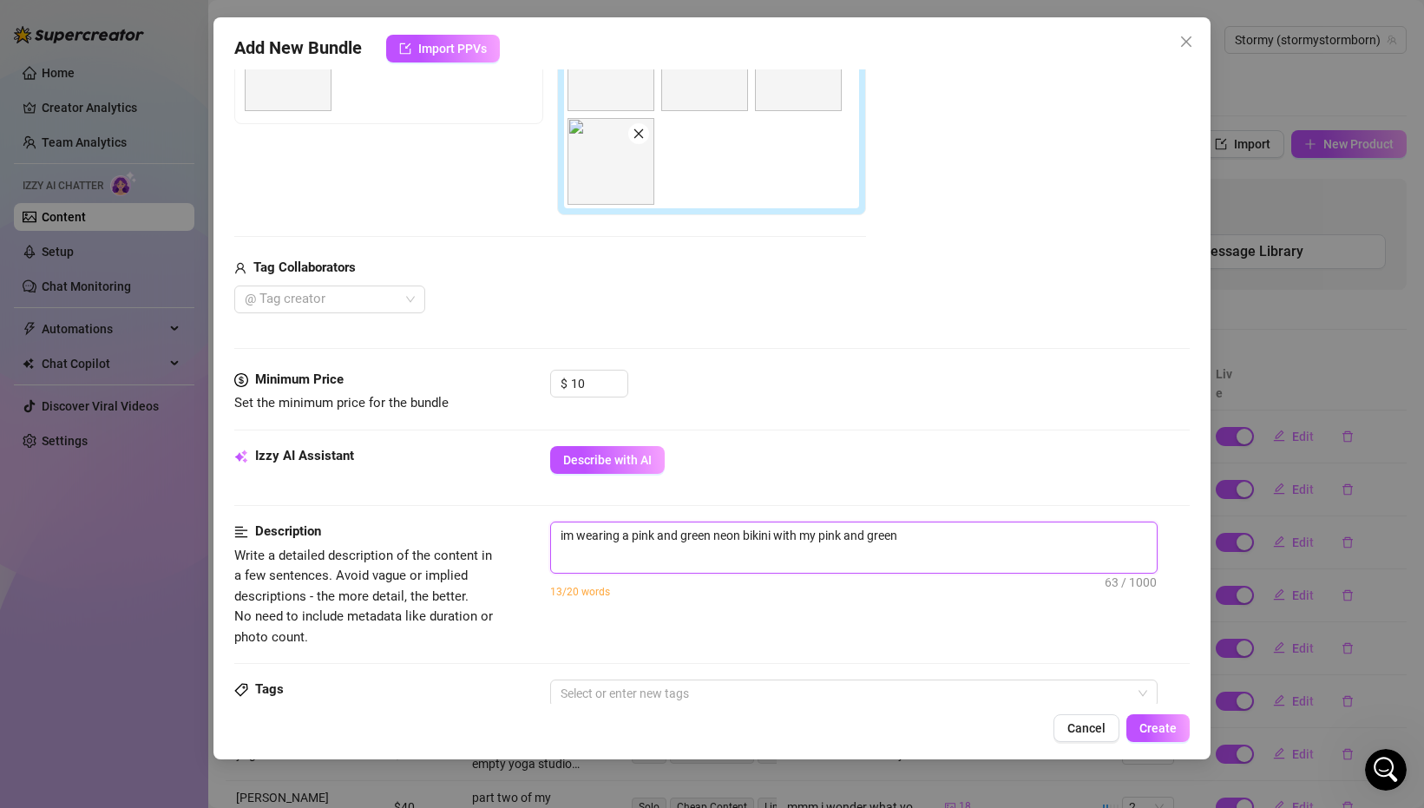
type textarea "im wearing a pink and green neon bikini with my pink and green h"
type textarea "im wearing a pink and green neon bikini with my pink and green ha"
type textarea "im wearing a pink and green neon bikini with my pink and green hai"
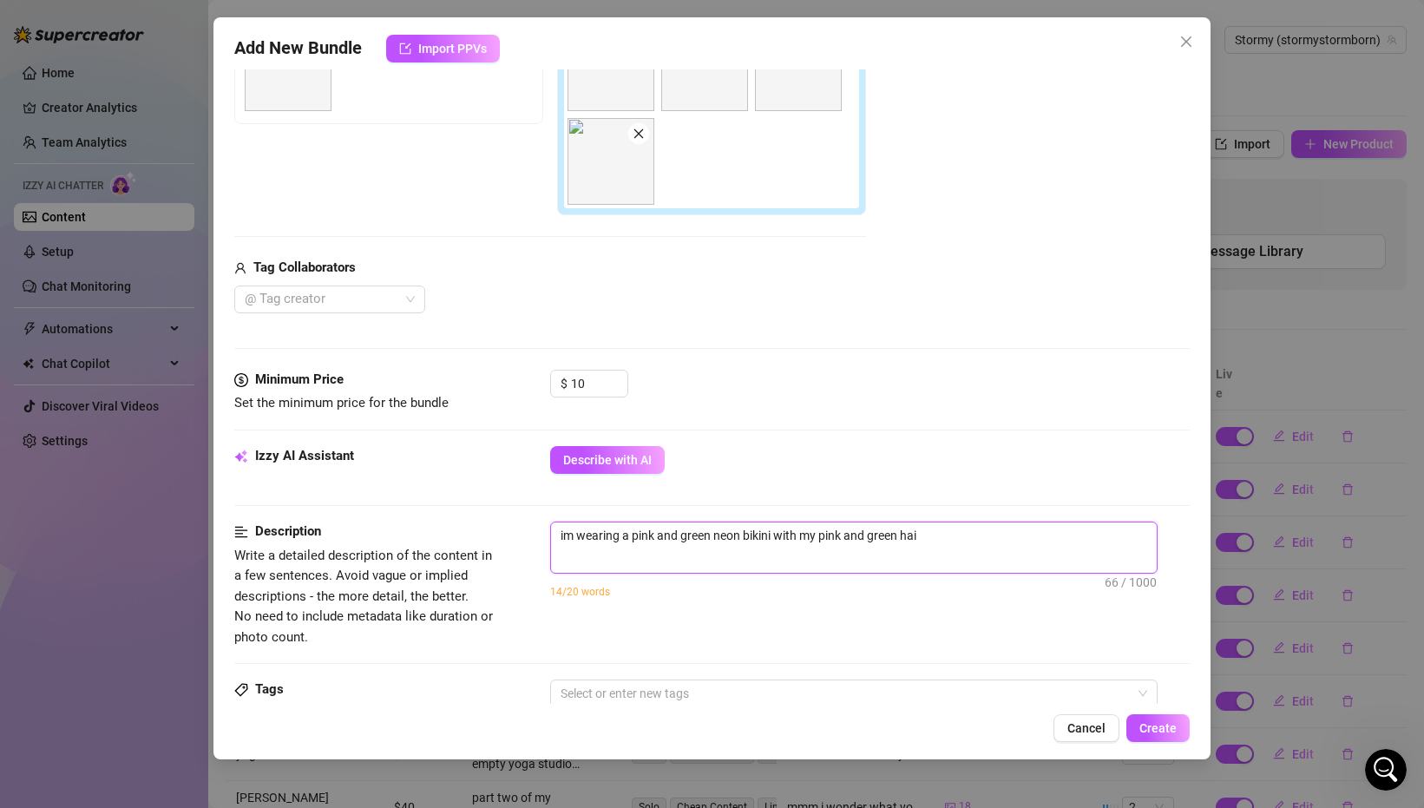
type textarea "im wearing a pink and green neon bikini with my pink and green hair"
type textarea "im wearing a pink and green neon bikini with my pink and green hair i"
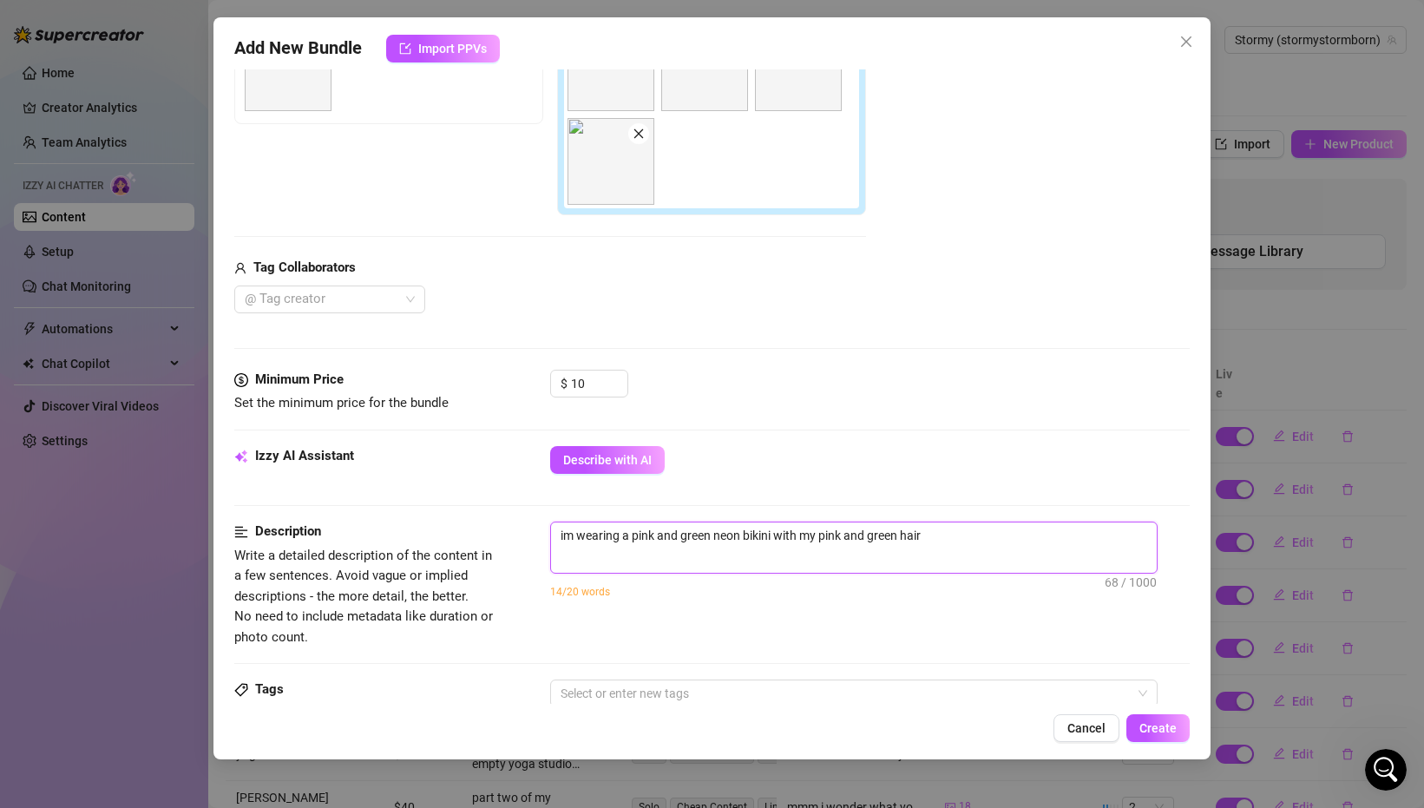
type textarea "im wearing a pink and green neon bikini with my pink and green hair i"
type textarea "im wearing a pink and green neon bikini with my pink and green hair in"
type textarea "im wearing a pink and green neon bikini with my pink and green hair in m"
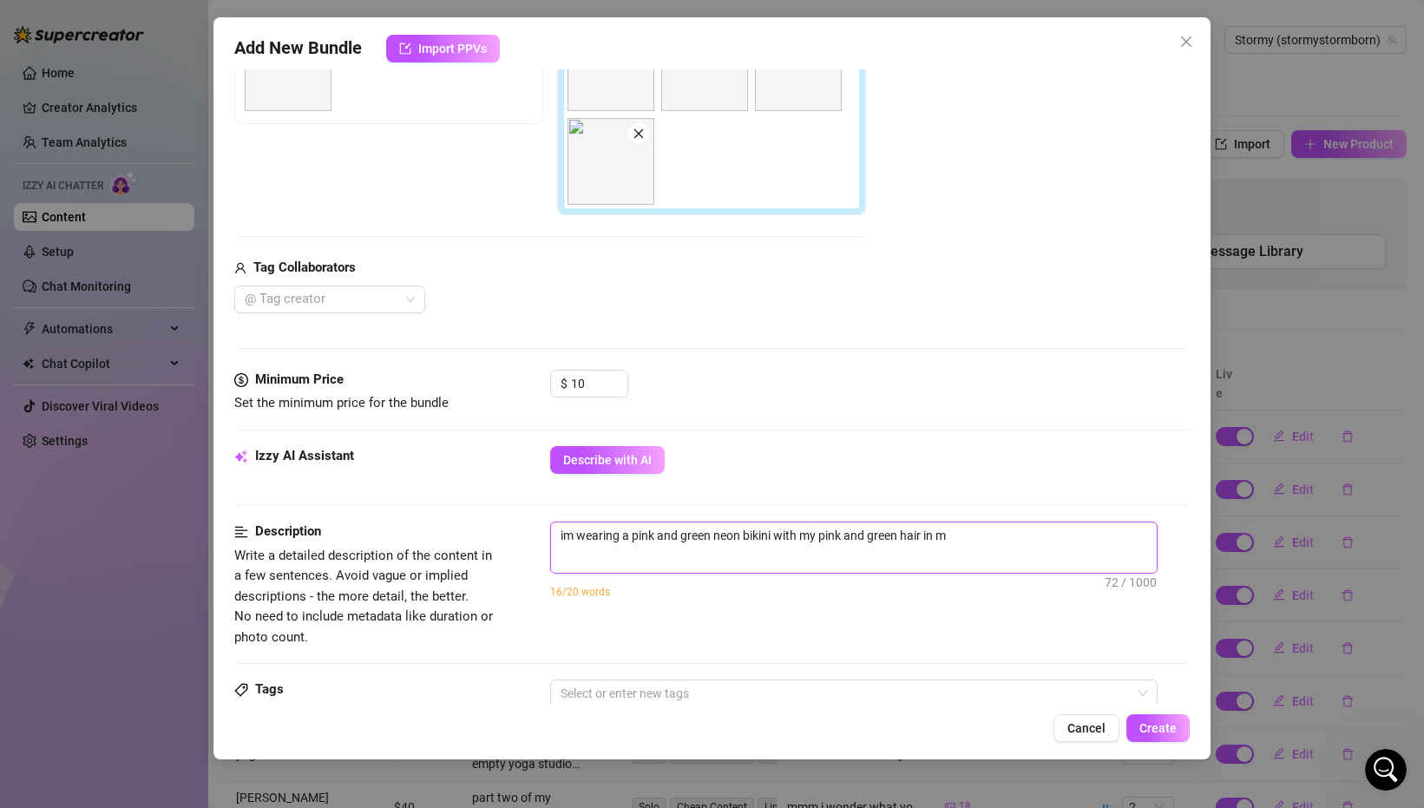
type textarea "im wearing a pink and green neon bikini with my pink and green hair in my"
type textarea "im wearing a pink and green neon bikini with my pink and green hair in my l"
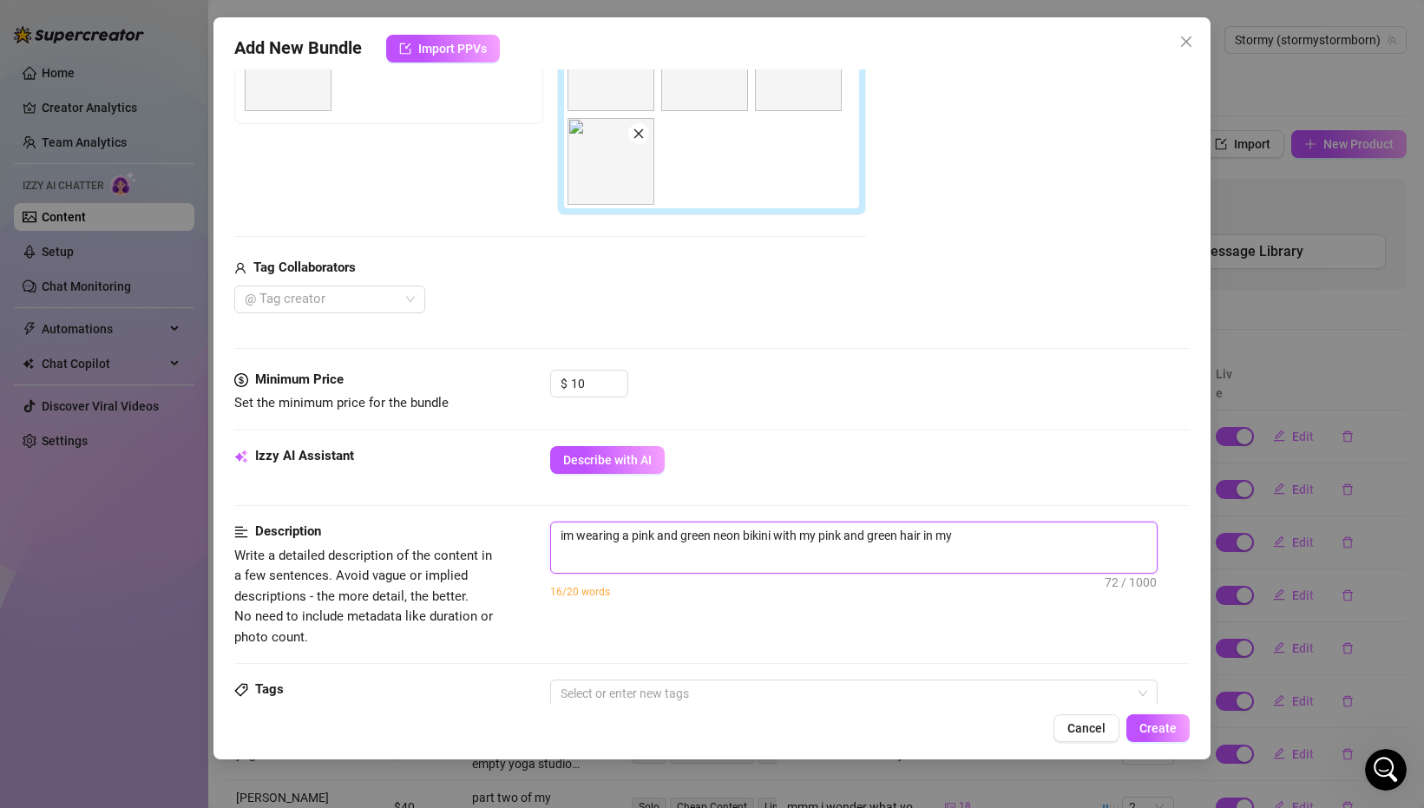
type textarea "im wearing a pink and green neon bikini with my pink and green hair in my l"
type textarea "im wearing a pink and green neon bikini with my pink and green hair in my li"
type textarea "im wearing a pink and green neon bikini with my pink and green hair in my liv"
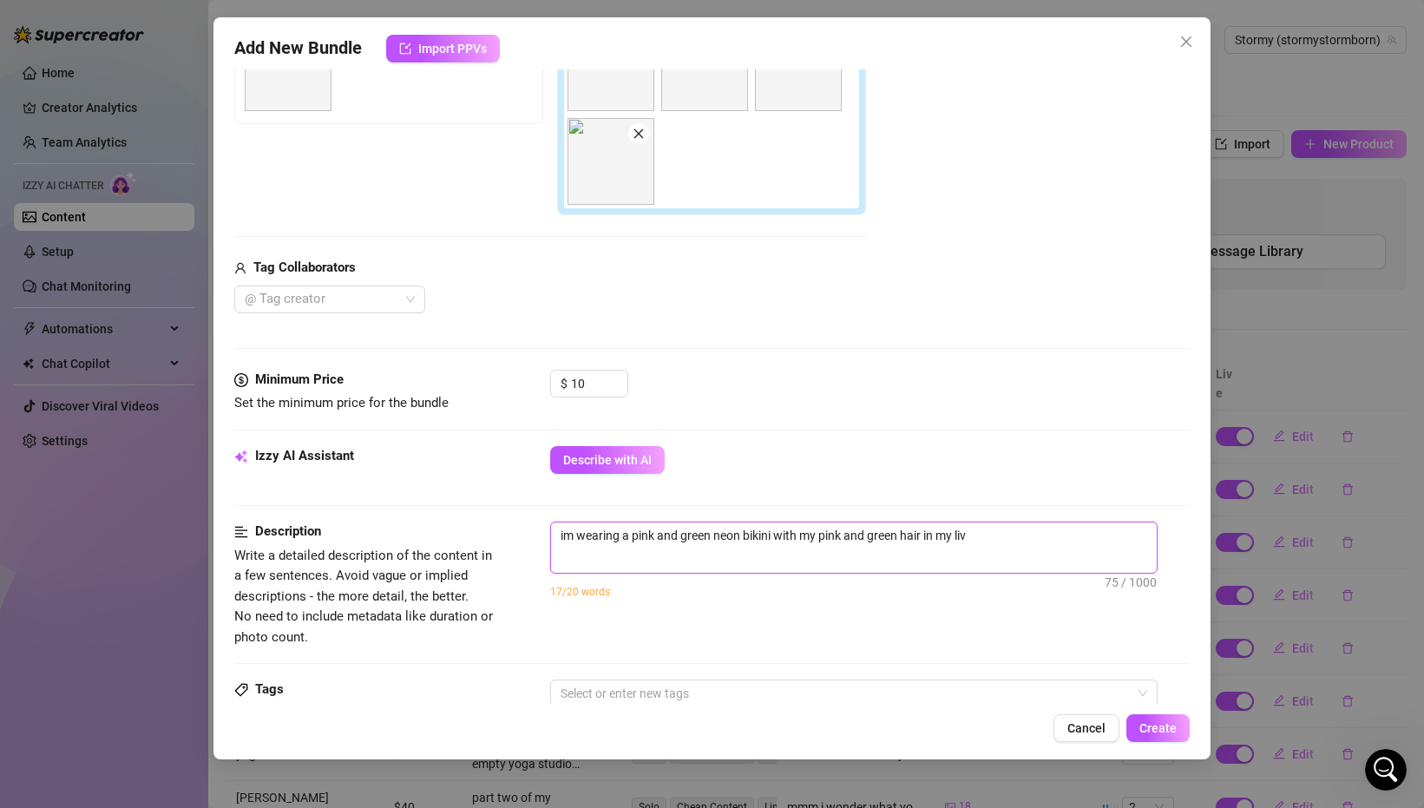
type textarea "im wearing a pink and green neon bikini with my pink and green hair in my livi"
type textarea "im wearing a pink and green neon bikini with my pink and green hair in my livin"
type textarea "im wearing a pink and green neon bikini with my pink and green hair in my living"
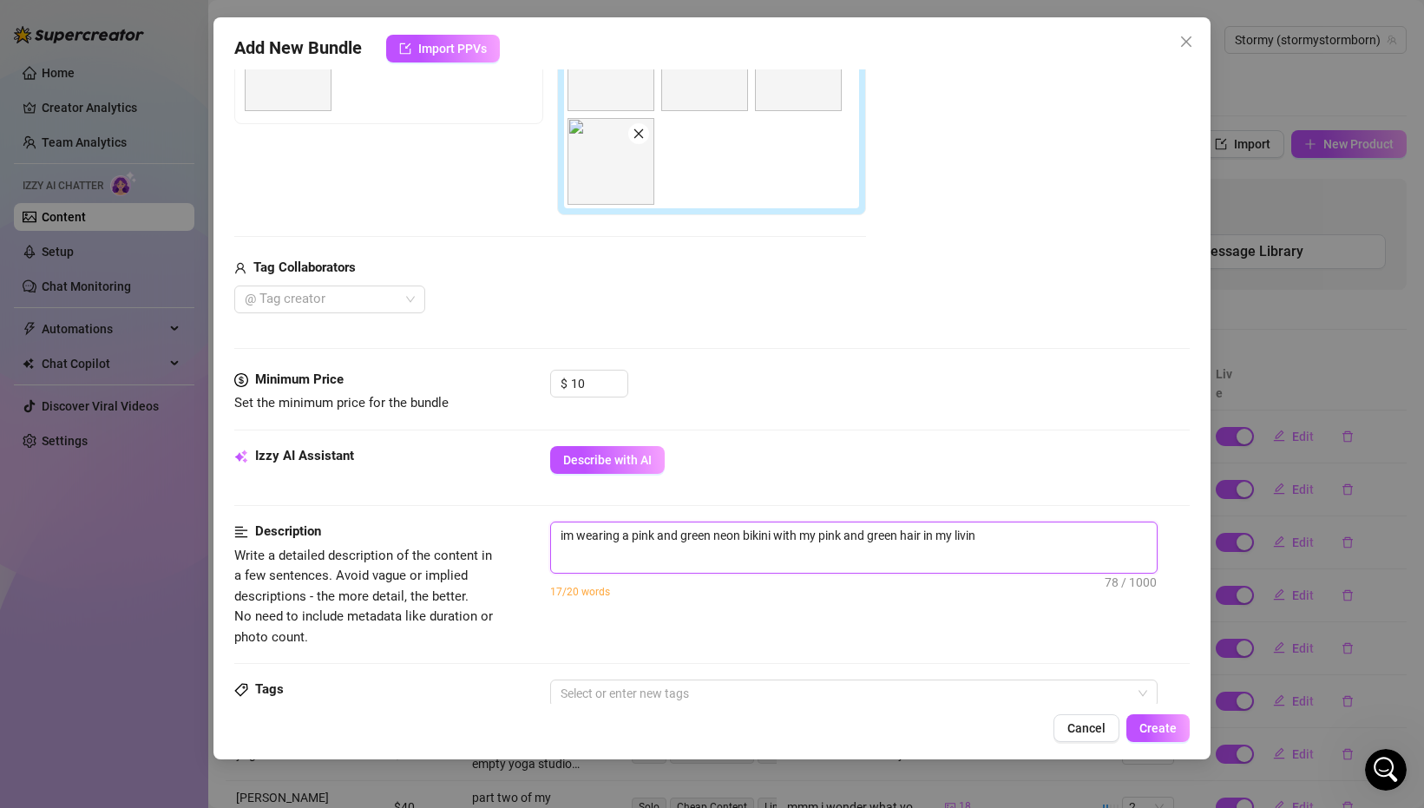
type textarea "im wearing a pink and green neon bikini with my pink and green hair in my living"
type textarea "im wearing a pink and green neon bikini with my pink and green hair in my livin…"
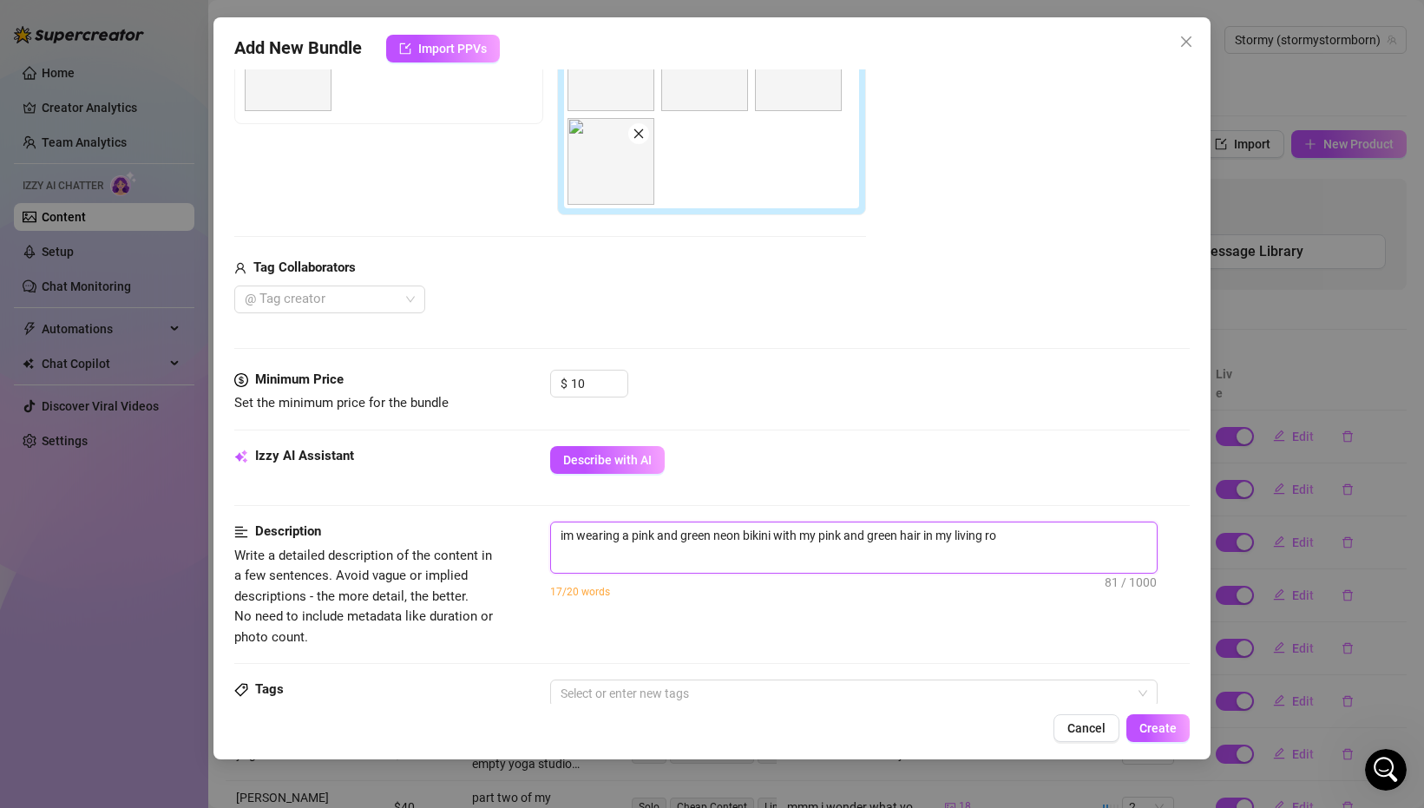
type textarea "im wearing a pink and green neon bikini with my pink and green hair in my livin…"
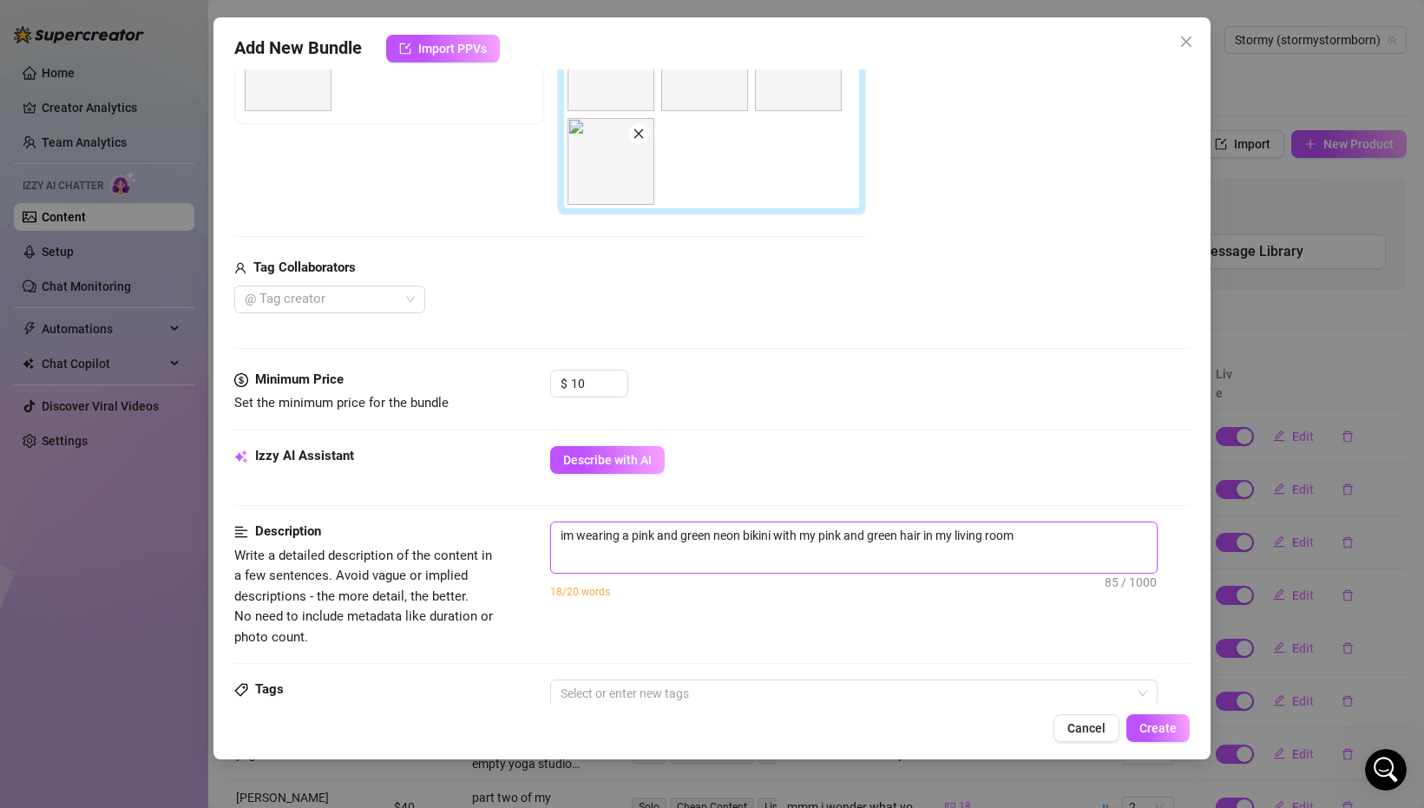
type textarea "im wearing a pink and green neon bikini with my pink and green hair in my livin…"
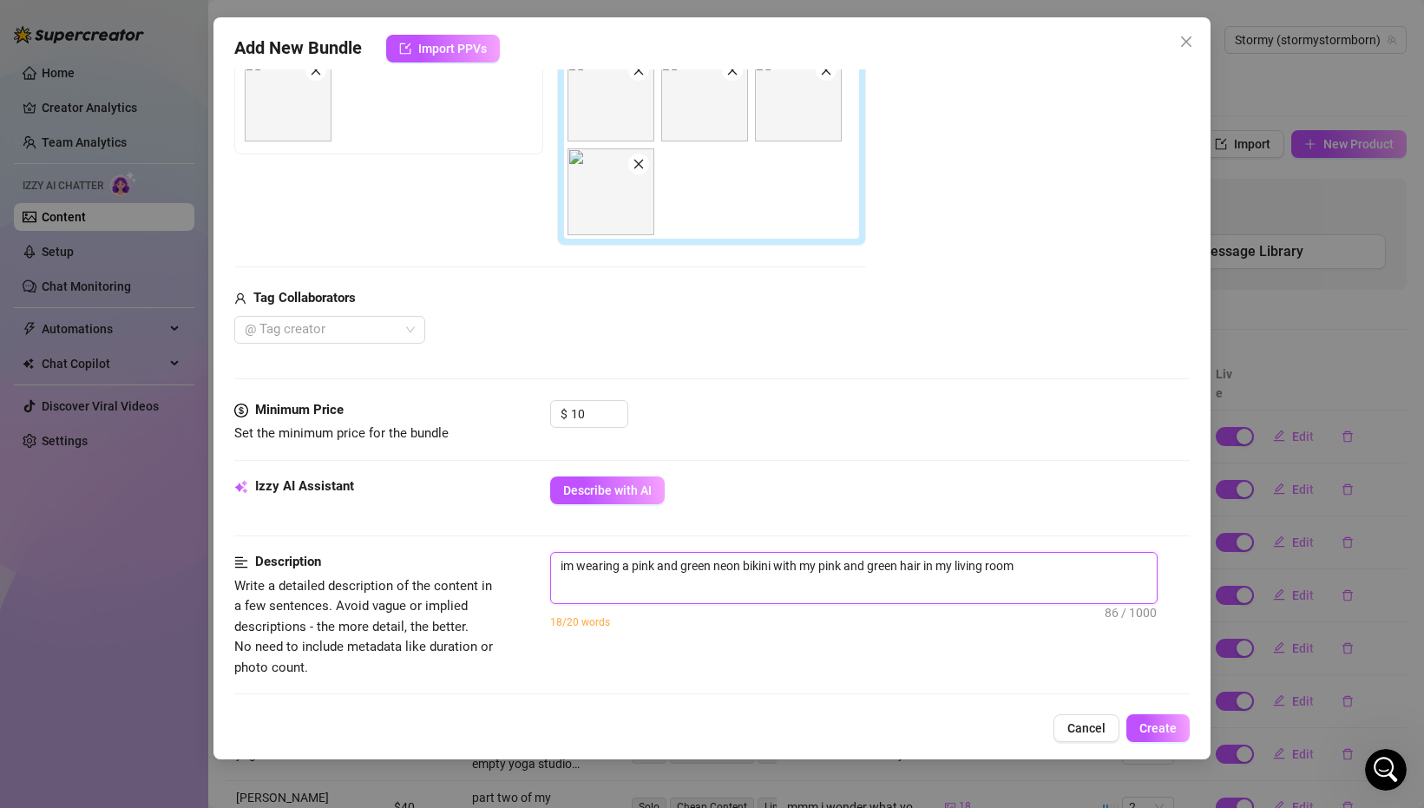
scroll to position [324, 0]
type textarea "im wearing a pink and green neon bikini with my pink and green hair in my livin…"
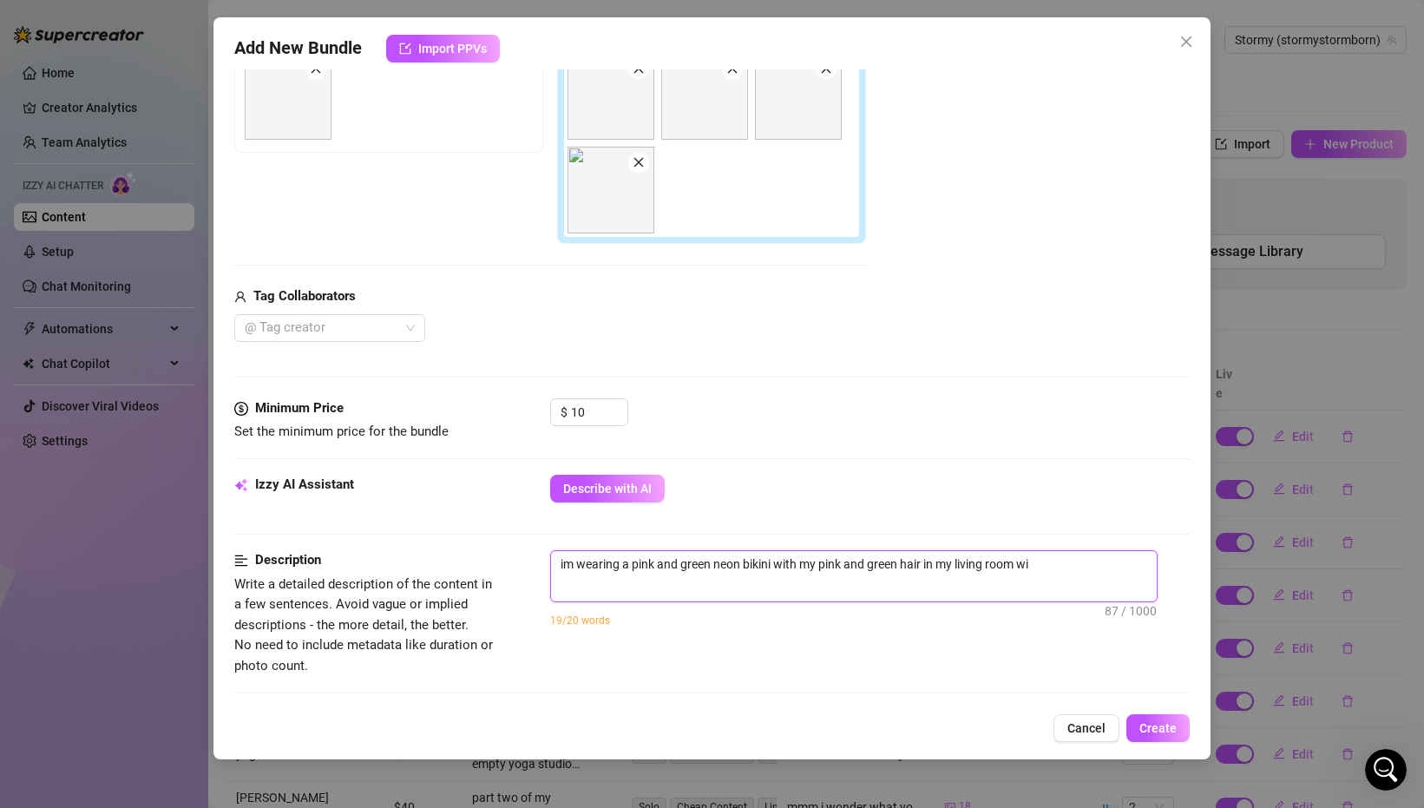
type textarea "im wearing a pink and green neon bikini with my pink and green hair in my livin…"
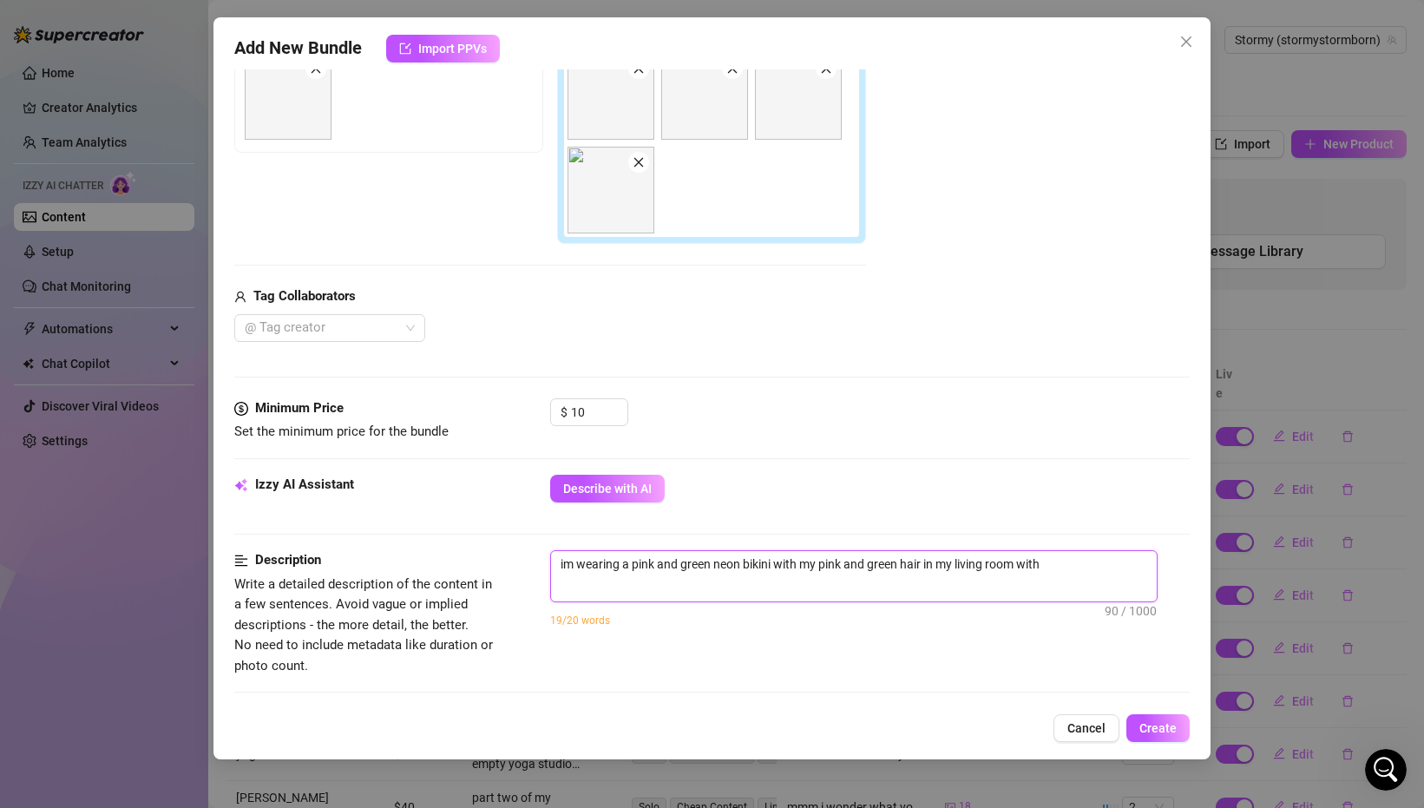
type textarea "im wearing a pink and green neon bikini with my pink and green hair in my livin…"
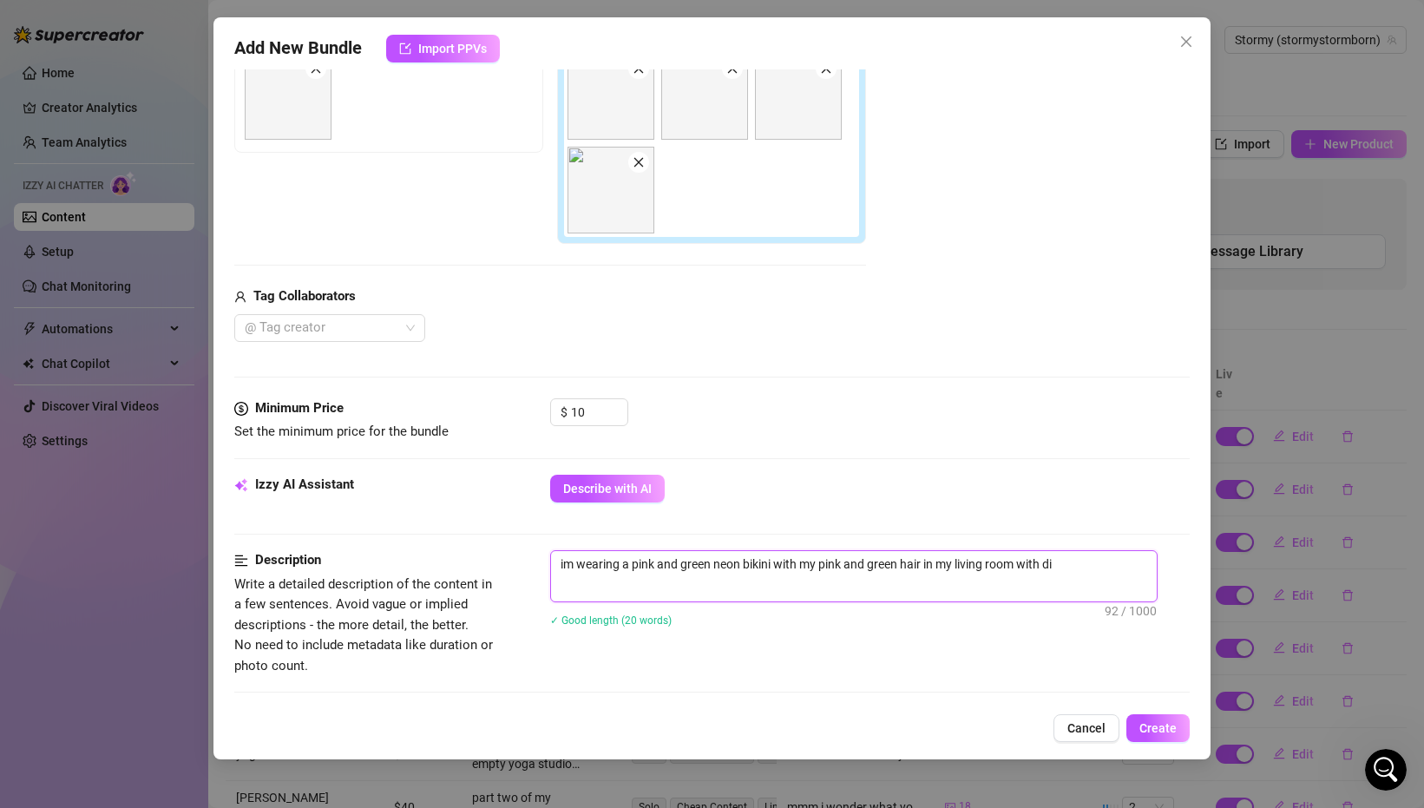
type textarea "im wearing a pink and green neon bikini with my pink and green hair in my livin…"
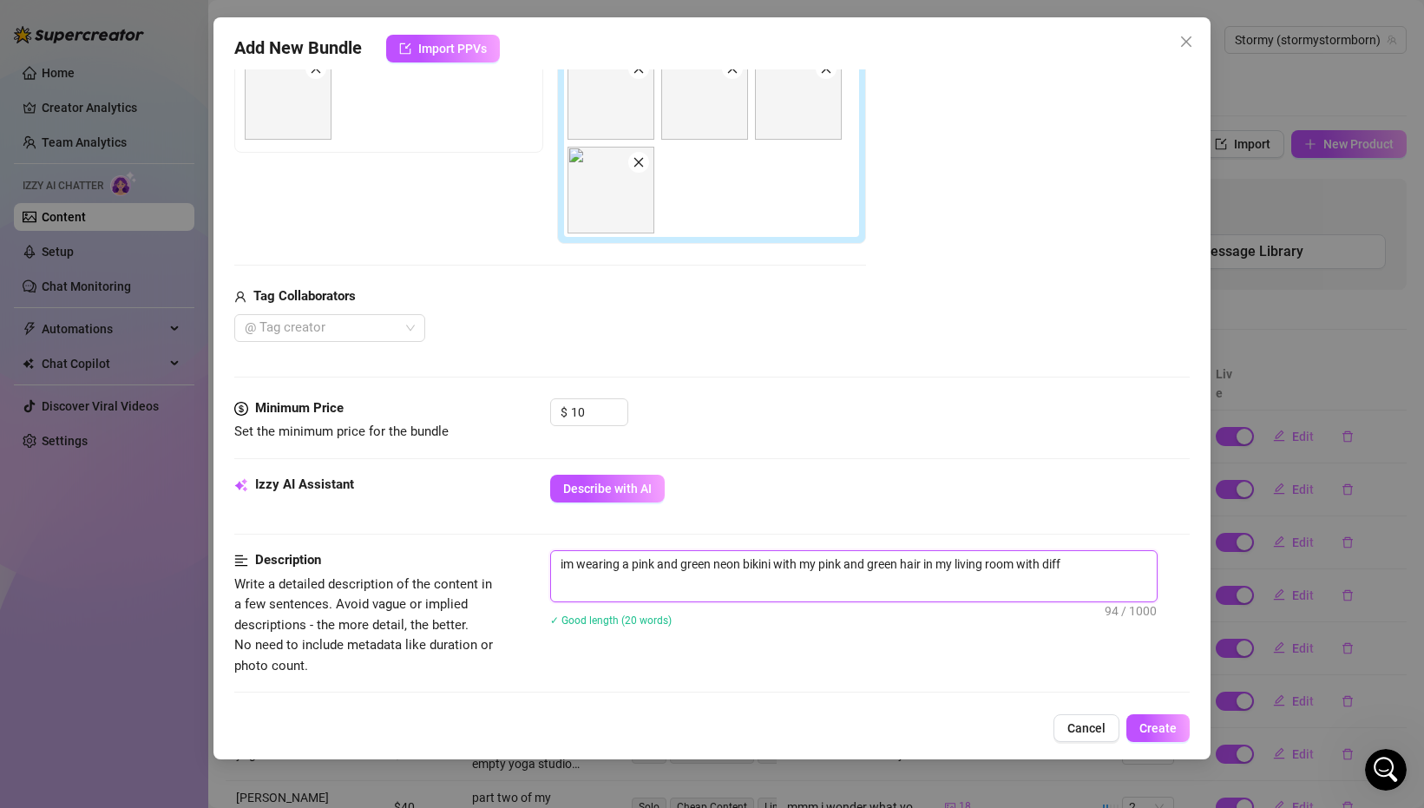
type textarea "im wearing a pink and green neon bikini with my pink and green hair in my livin…"
click at [715, 648] on div "im wearing a pink and green neon bikini with my pink and green hair in my livin…" at bounding box center [869, 599] width 639 height 99
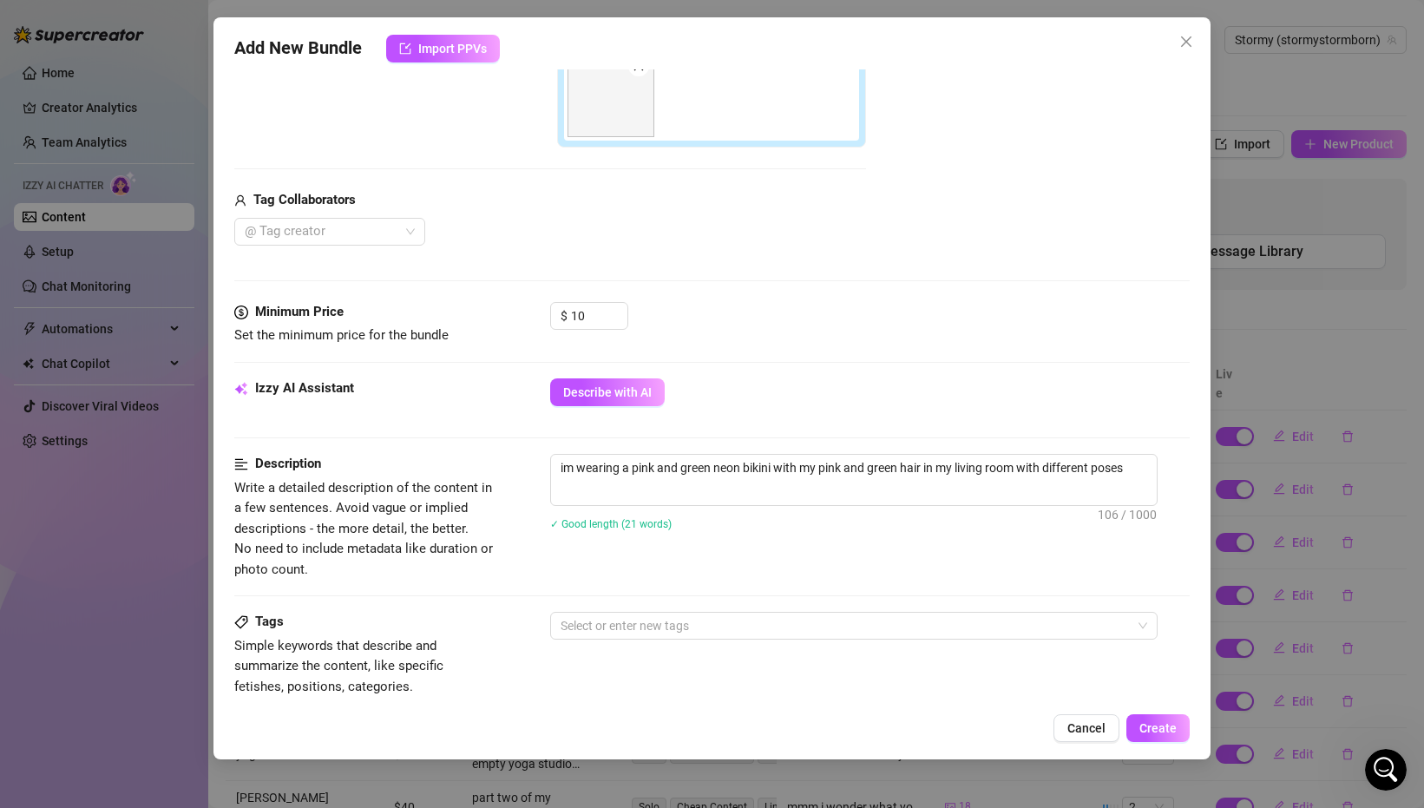
scroll to position [436, 0]
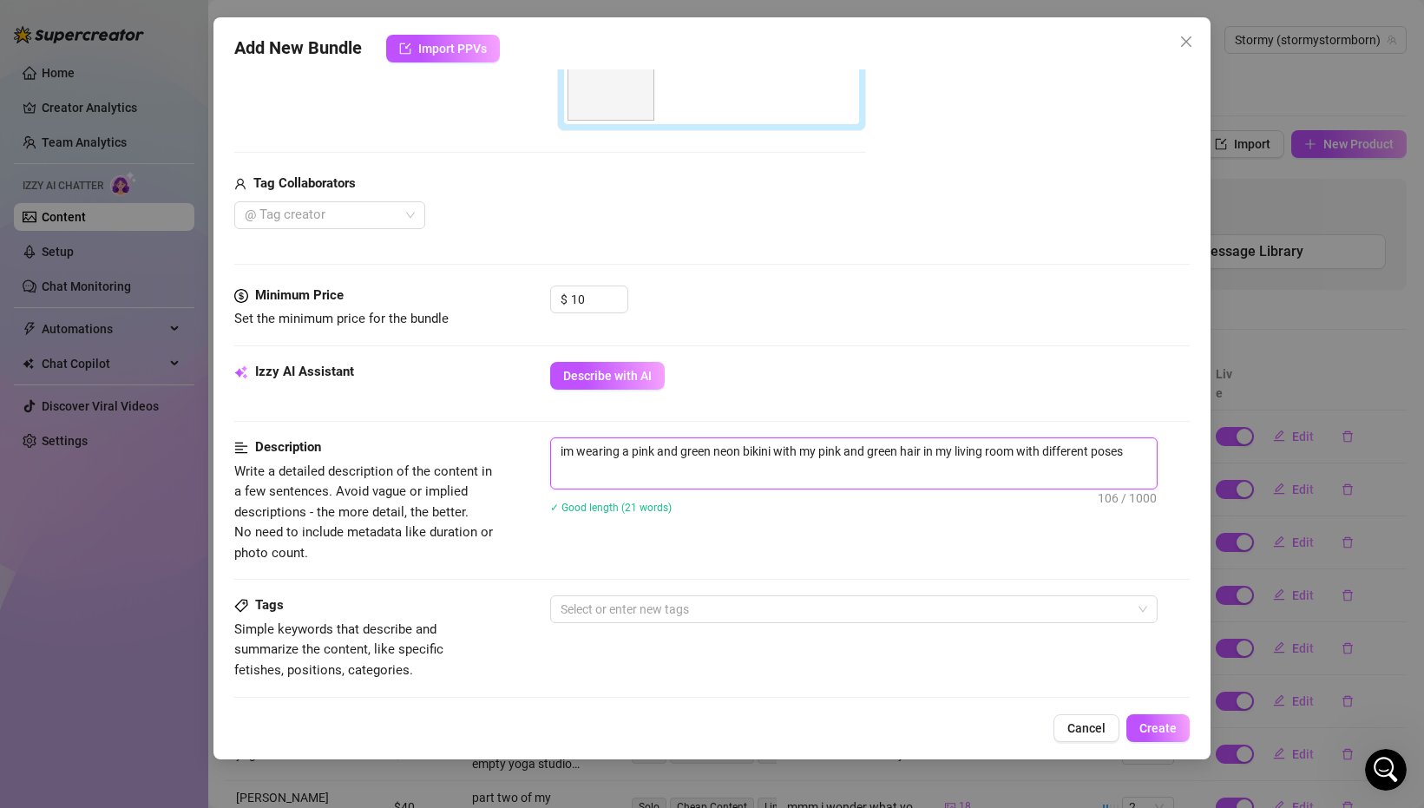
click at [1148, 450] on textarea "im wearing a pink and green neon bikini with my pink and green hair in my livin…" at bounding box center [854, 451] width 606 height 26
click at [934, 546] on div "Description Write a detailed description of the content in a few sentences. Avo…" at bounding box center [711, 500] width 955 height 126
click at [653, 615] on div at bounding box center [845, 609] width 582 height 24
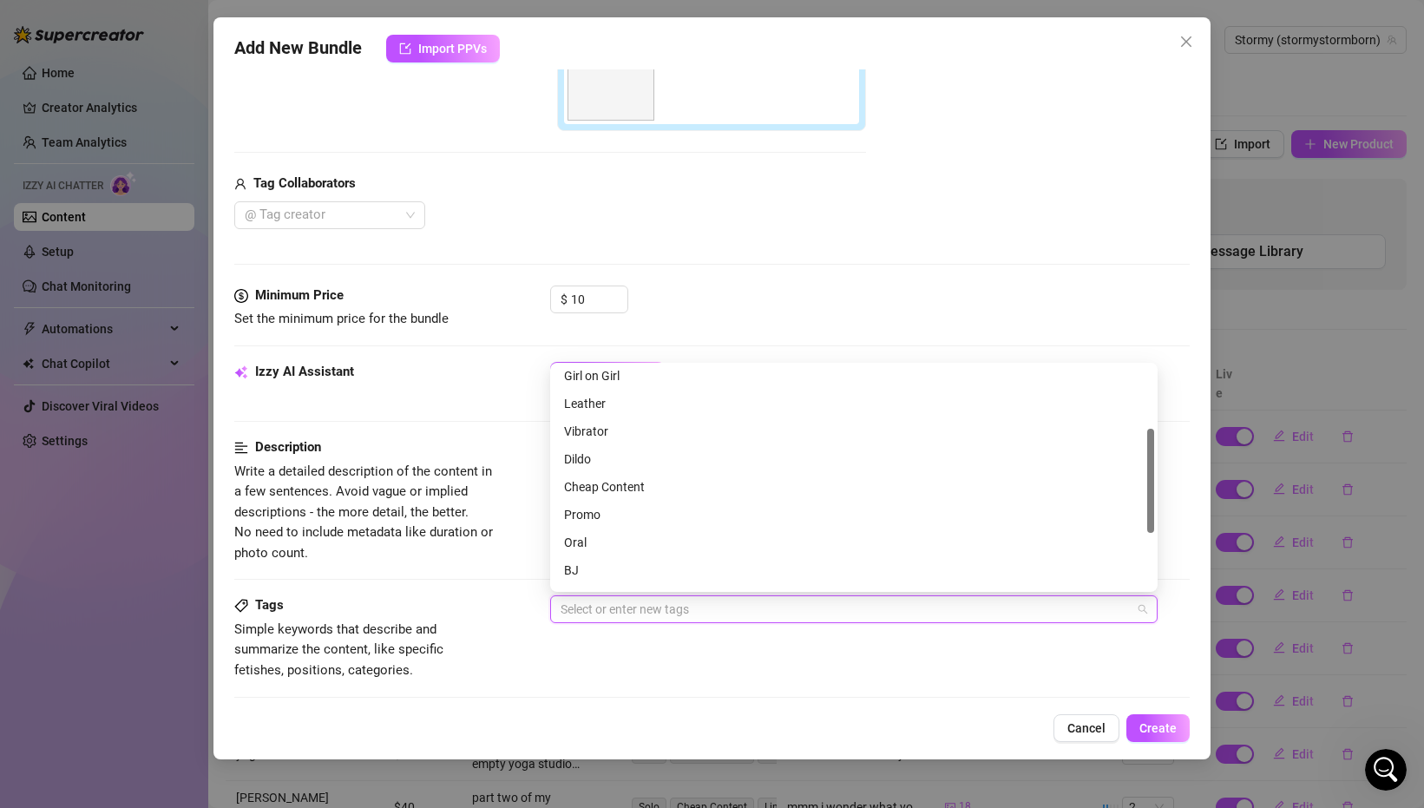
scroll to position [145, 0]
click at [621, 454] on div "Cheap Content" at bounding box center [854, 457] width 580 height 19
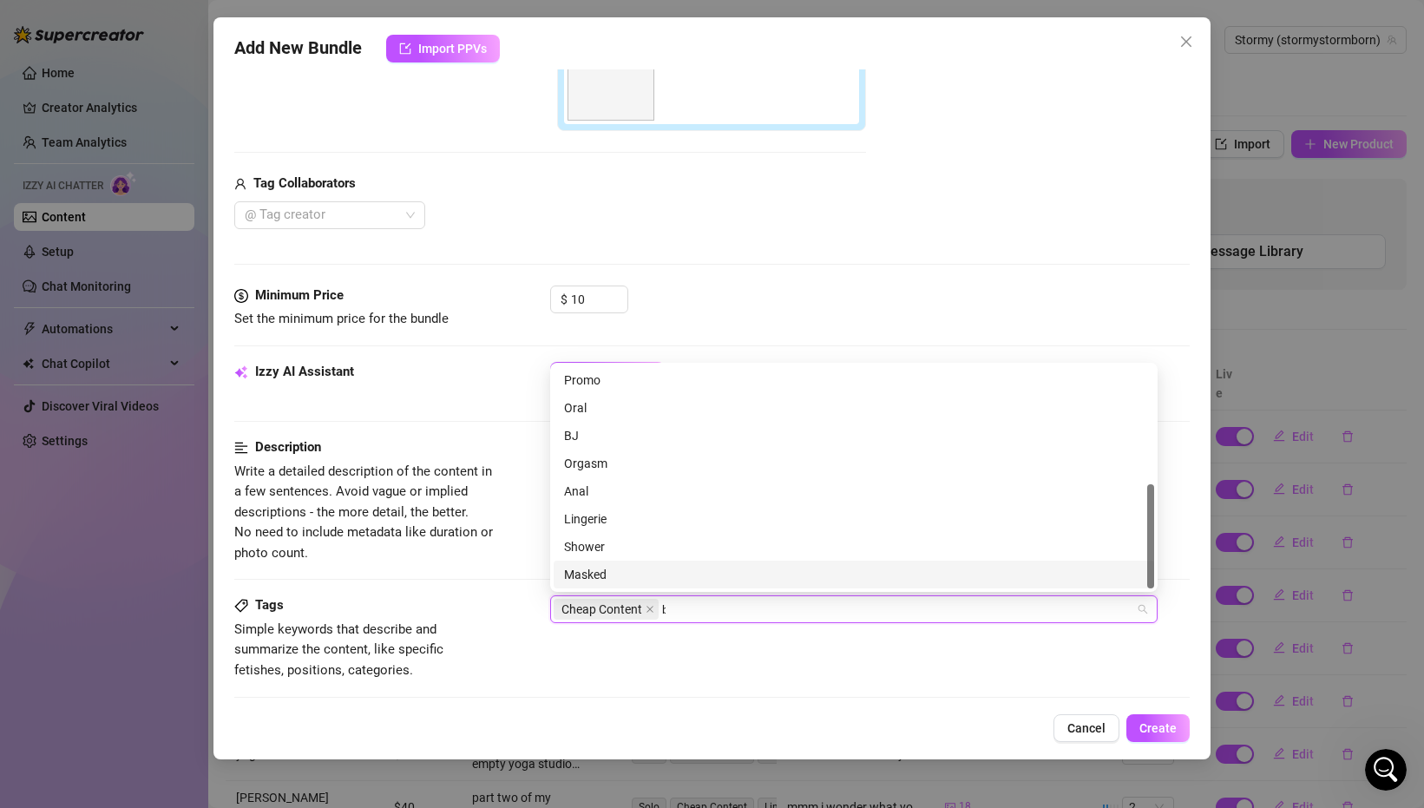
scroll to position [0, 0]
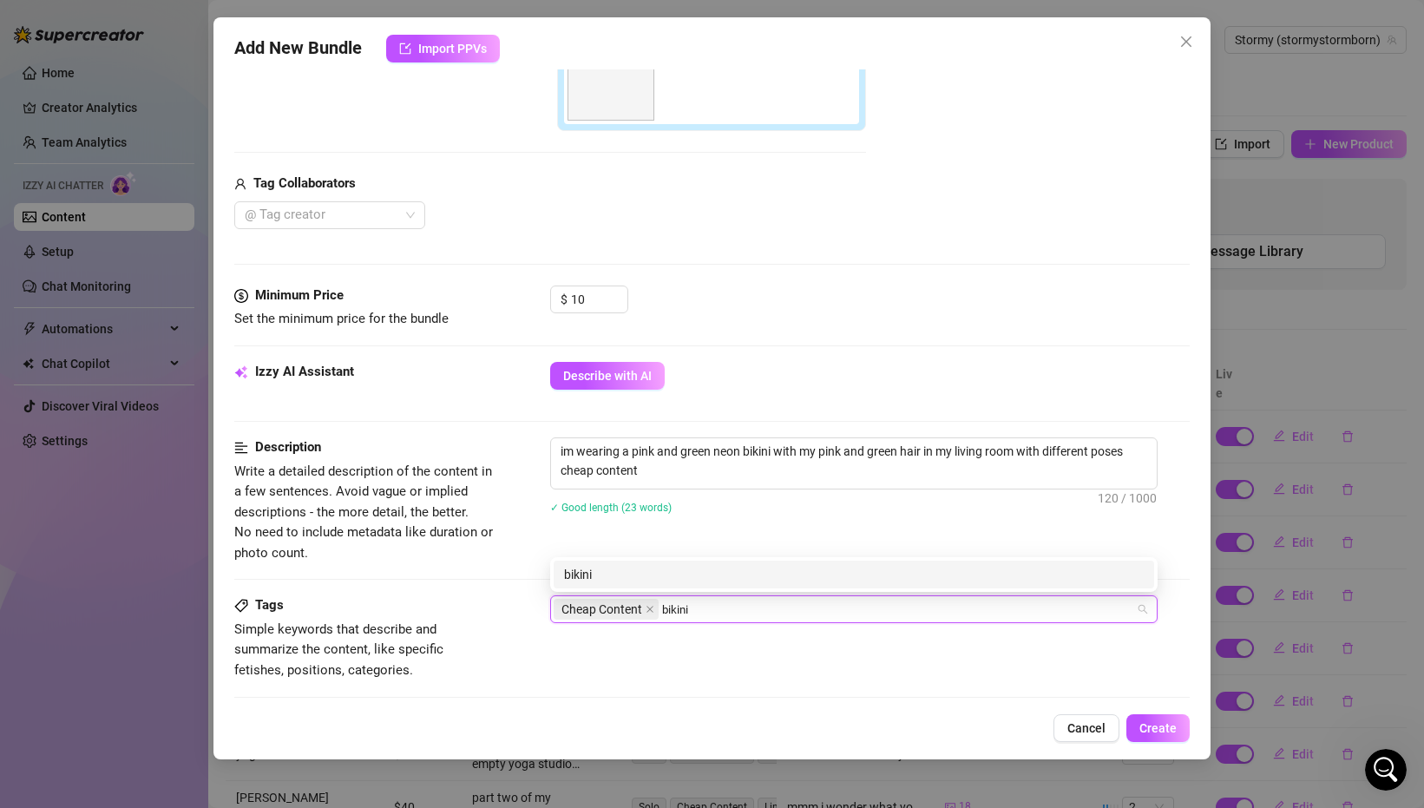
click at [656, 572] on div "bikini" at bounding box center [854, 574] width 580 height 19
click at [658, 580] on div "swim suit" at bounding box center [854, 574] width 580 height 19
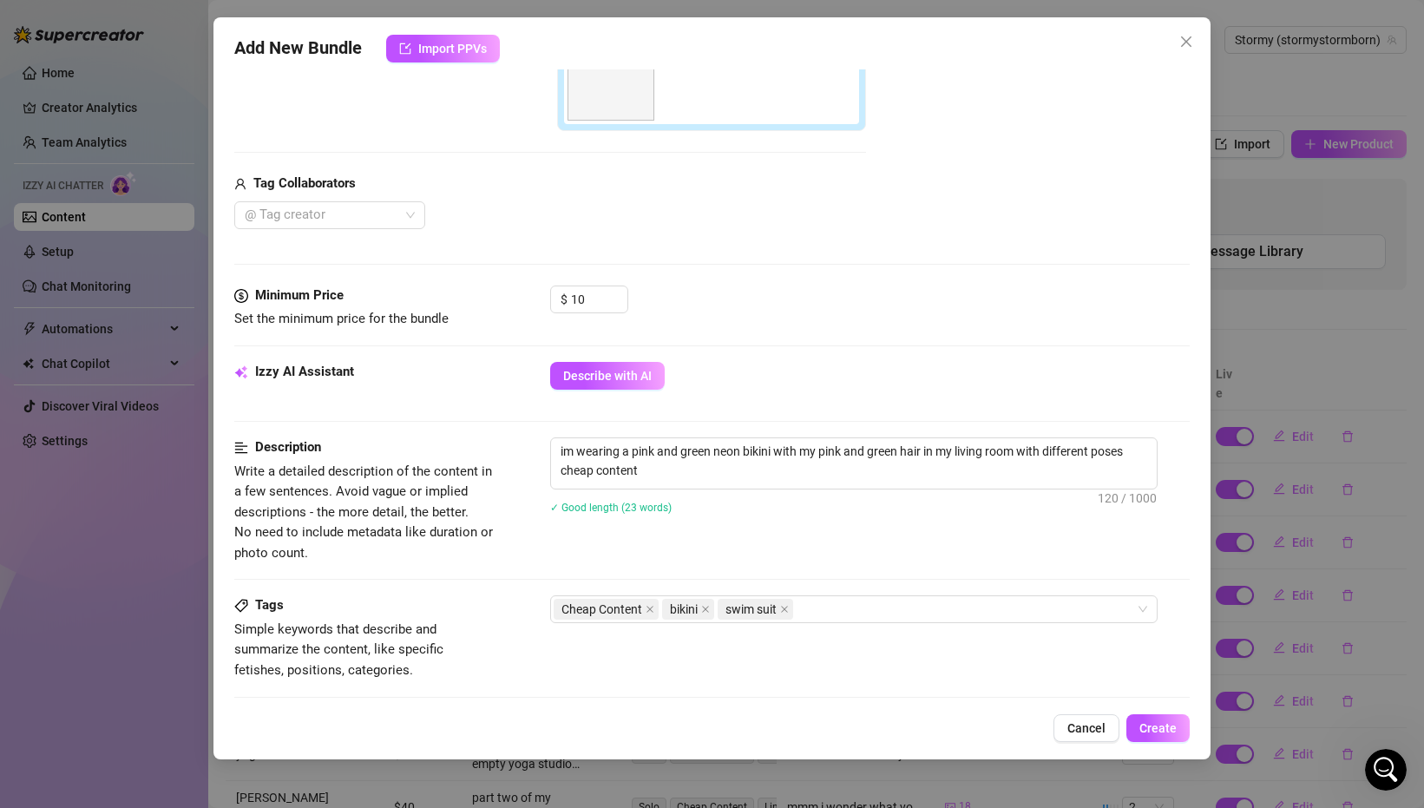
click at [719, 661] on div "Tags Simple keywords that describe and summarize the content, like specific fet…" at bounding box center [711, 637] width 955 height 85
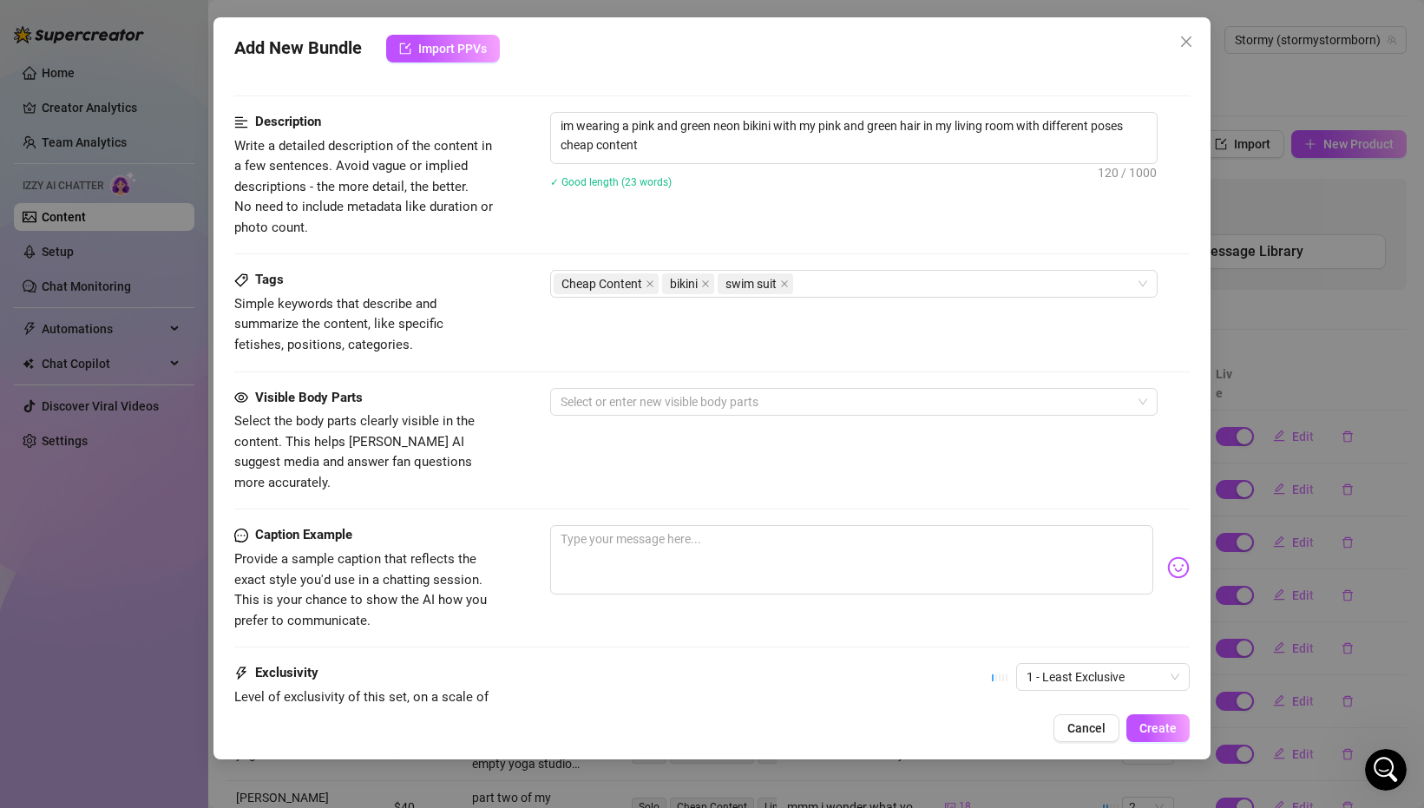
scroll to position [770, 0]
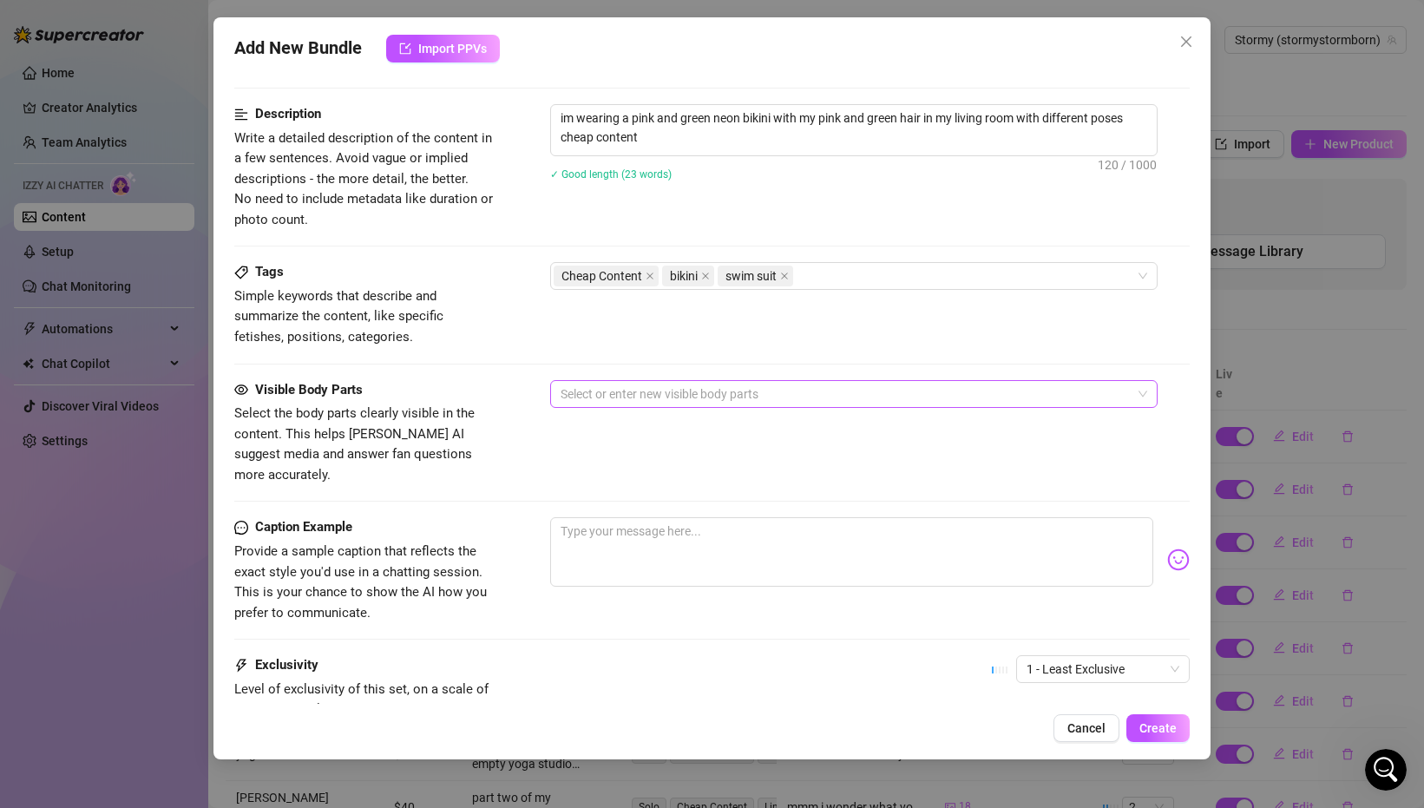
click at [641, 393] on div at bounding box center [845, 394] width 582 height 24
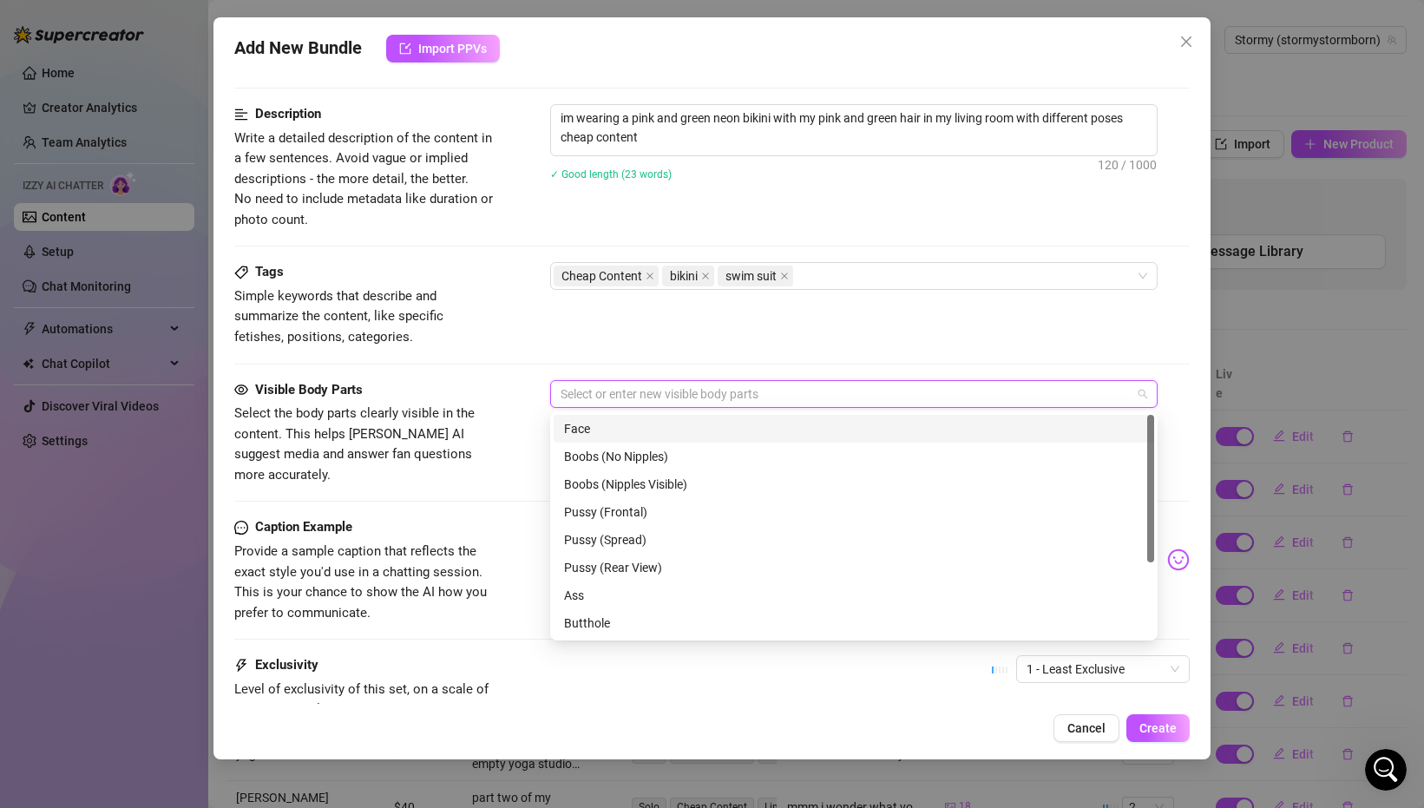
click at [645, 423] on div "Face" at bounding box center [854, 428] width 580 height 19
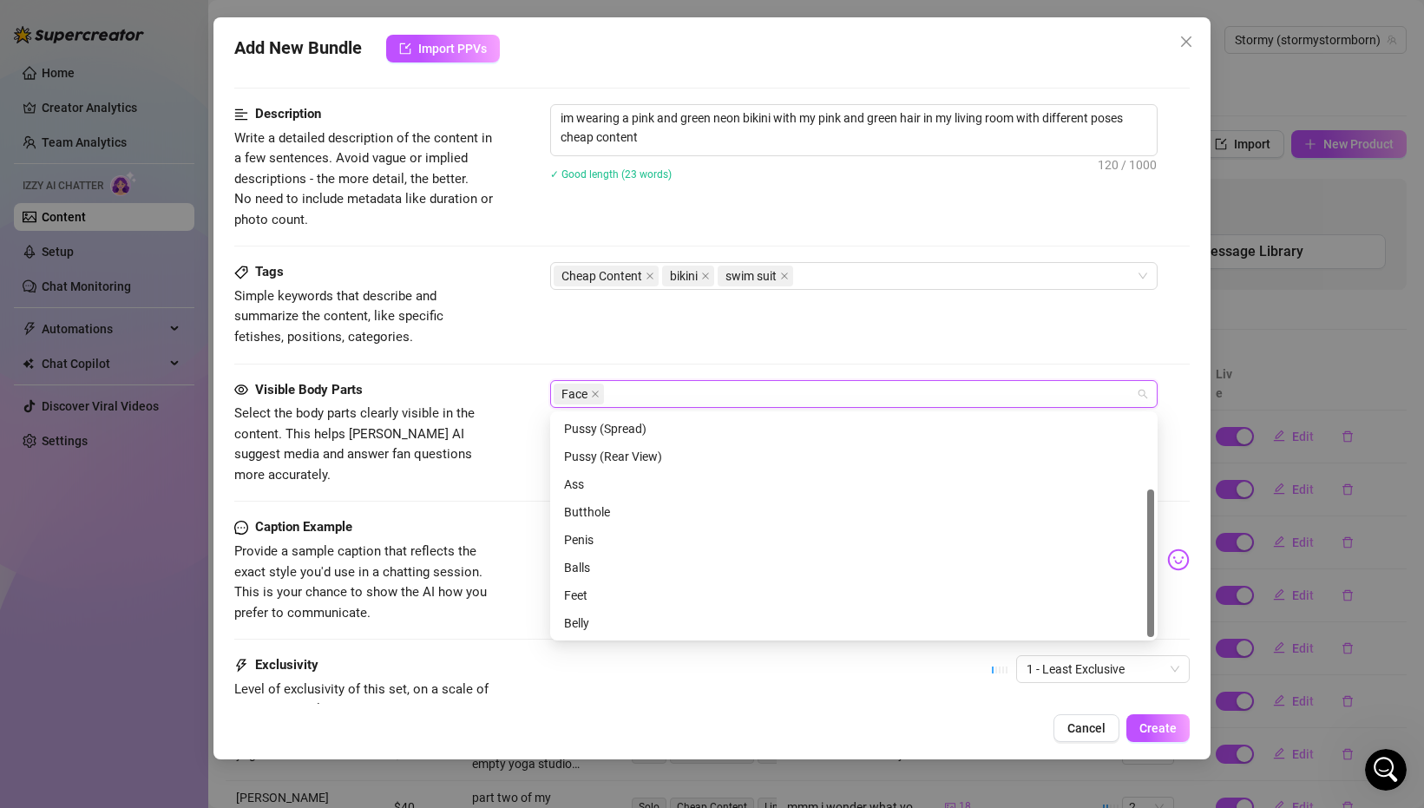
scroll to position [0, 0]
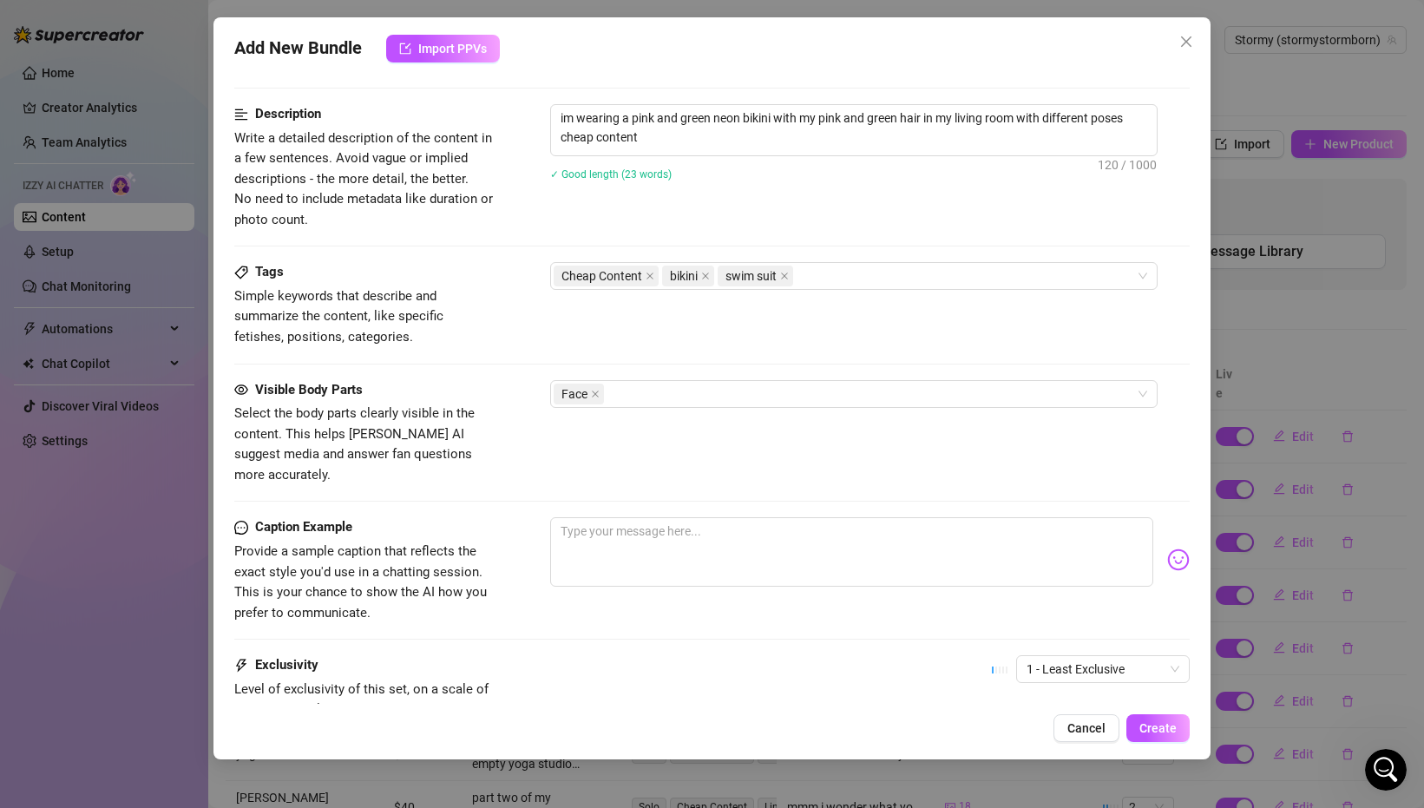
click at [418, 436] on span "Select the body parts clearly visible in the content. This helps [PERSON_NAME] …" at bounding box center [354, 443] width 240 height 77
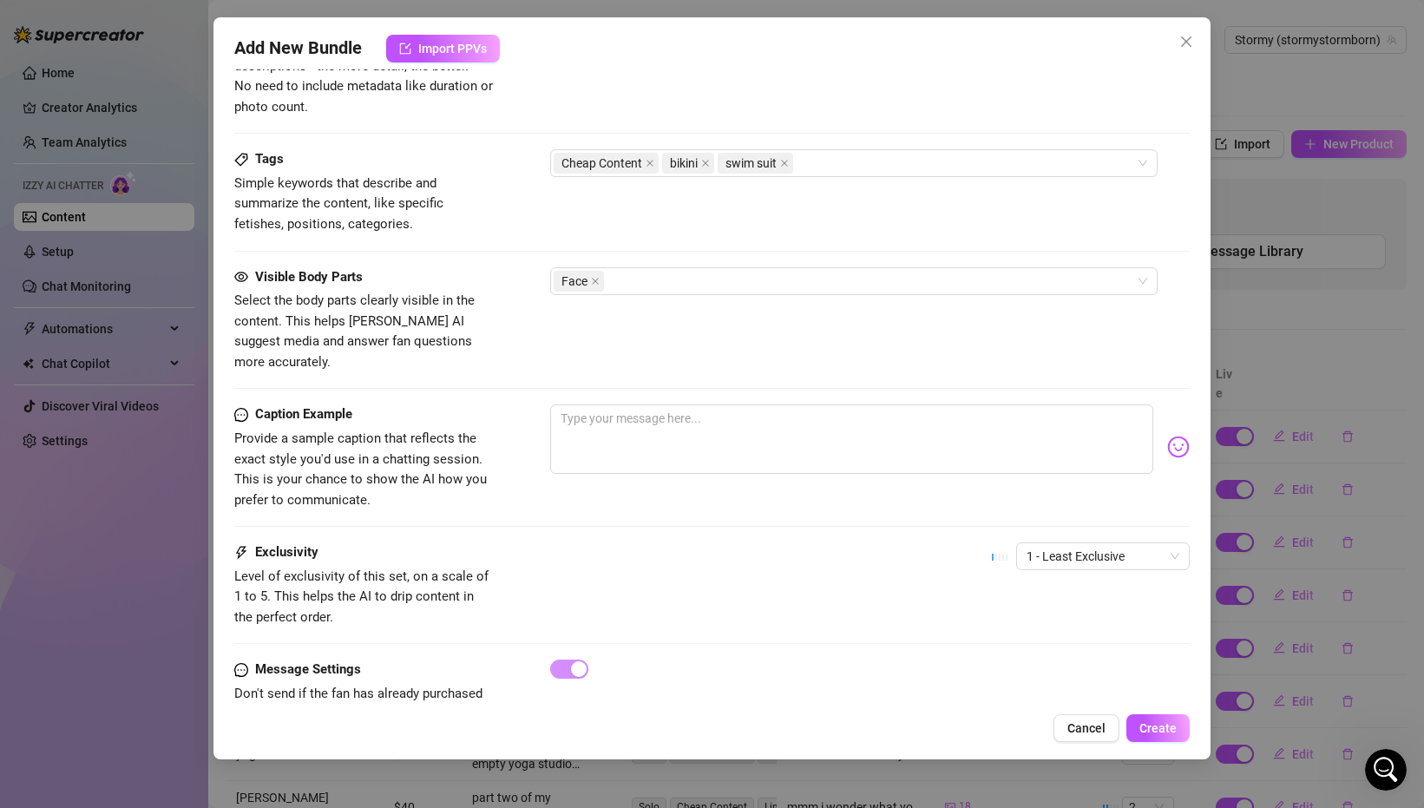
scroll to position [886, 0]
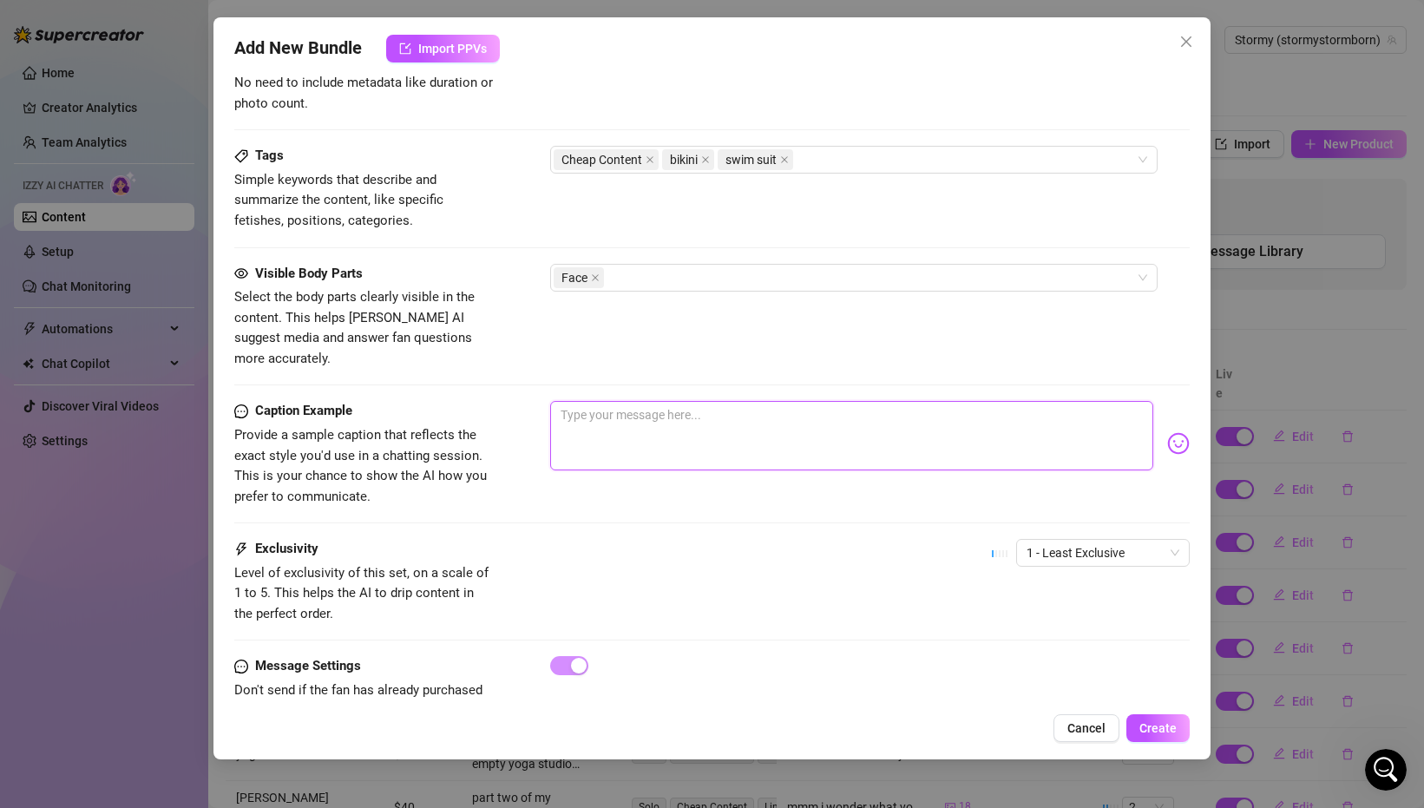
click at [610, 432] on textarea at bounding box center [851, 435] width 603 height 69
click at [1187, 432] on img at bounding box center [1178, 443] width 23 height 23
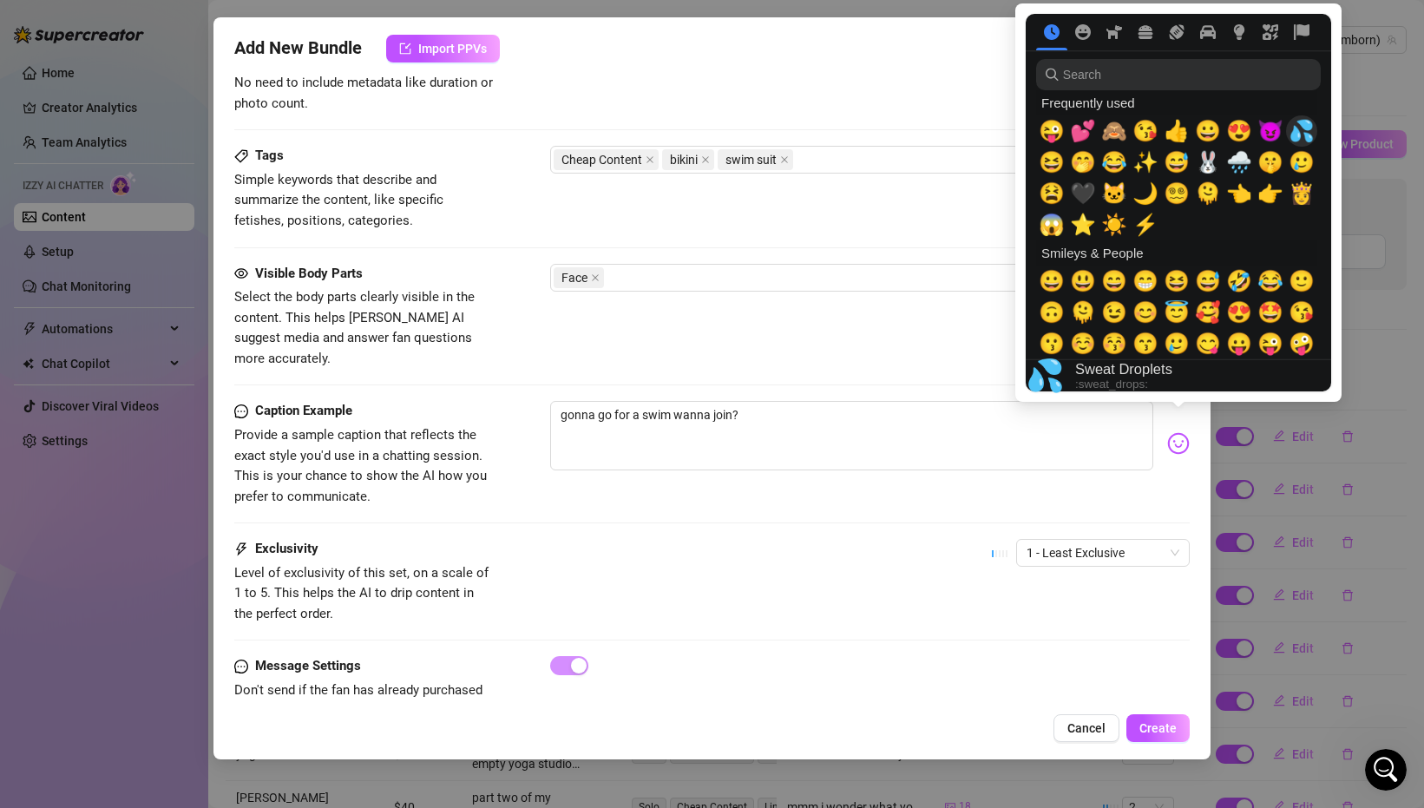
click at [1307, 123] on span "💦" at bounding box center [1301, 131] width 26 height 24
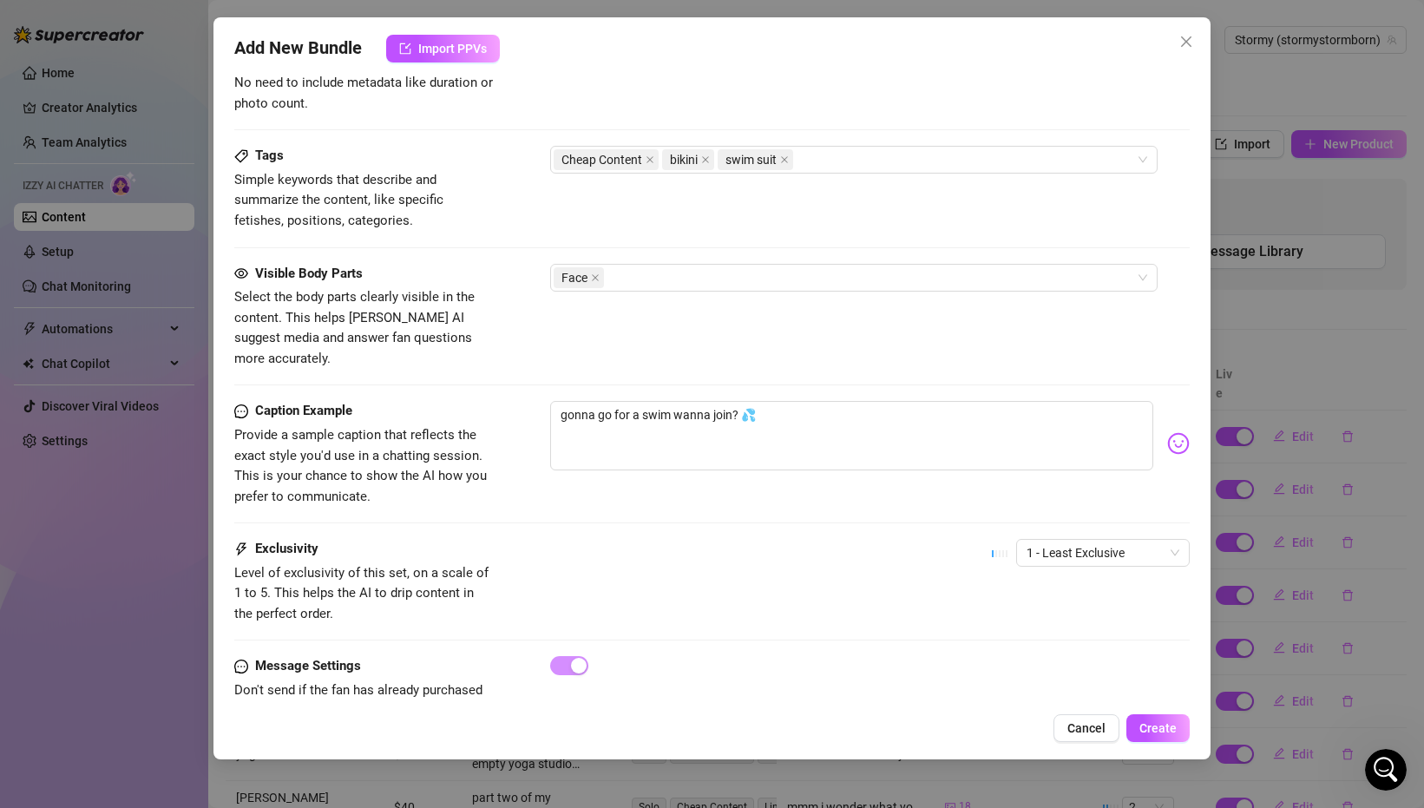
click at [787, 539] on div "Exclusivity Level of exclusivity of this set, on a scale of 1 to 5. This helps …" at bounding box center [711, 581] width 955 height 85
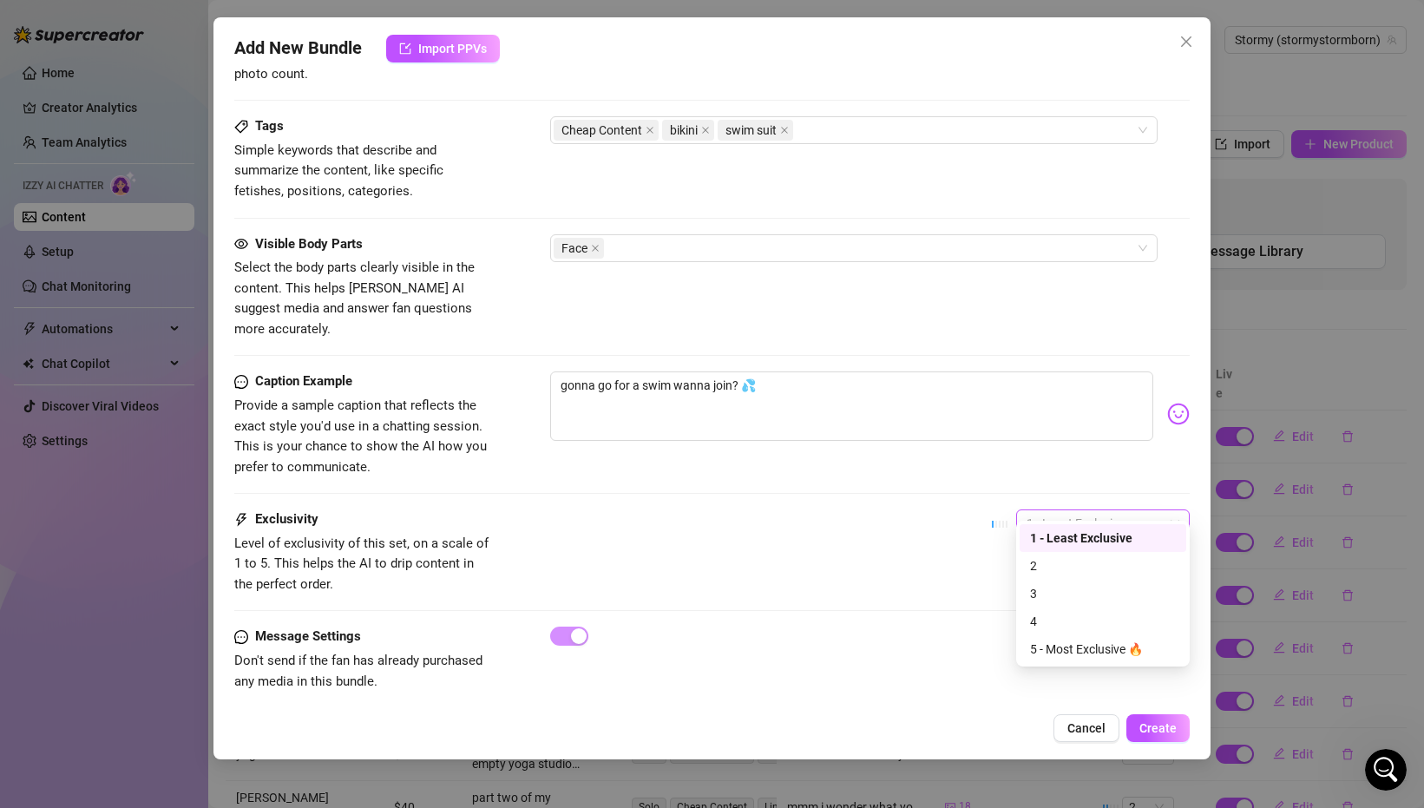
click at [1050, 509] on div "1 - Least Exclusive" at bounding box center [1103, 523] width 174 height 28
click at [869, 517] on div "Exclusivity Level of exclusivity of this set, on a scale of 1 to 5. This helps …" at bounding box center [711, 551] width 955 height 85
click at [1165, 728] on span "Create" at bounding box center [1157, 728] width 37 height 14
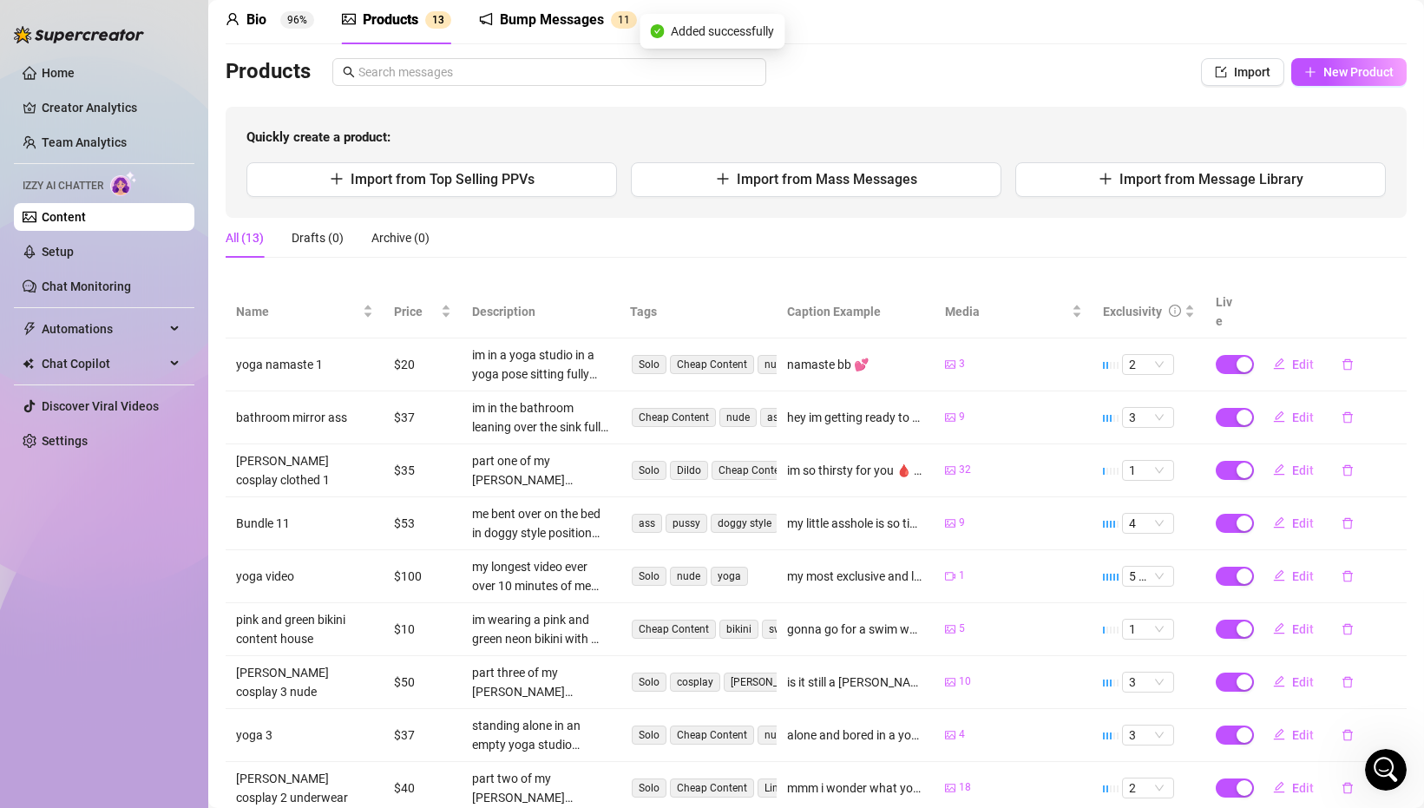
scroll to position [0, 0]
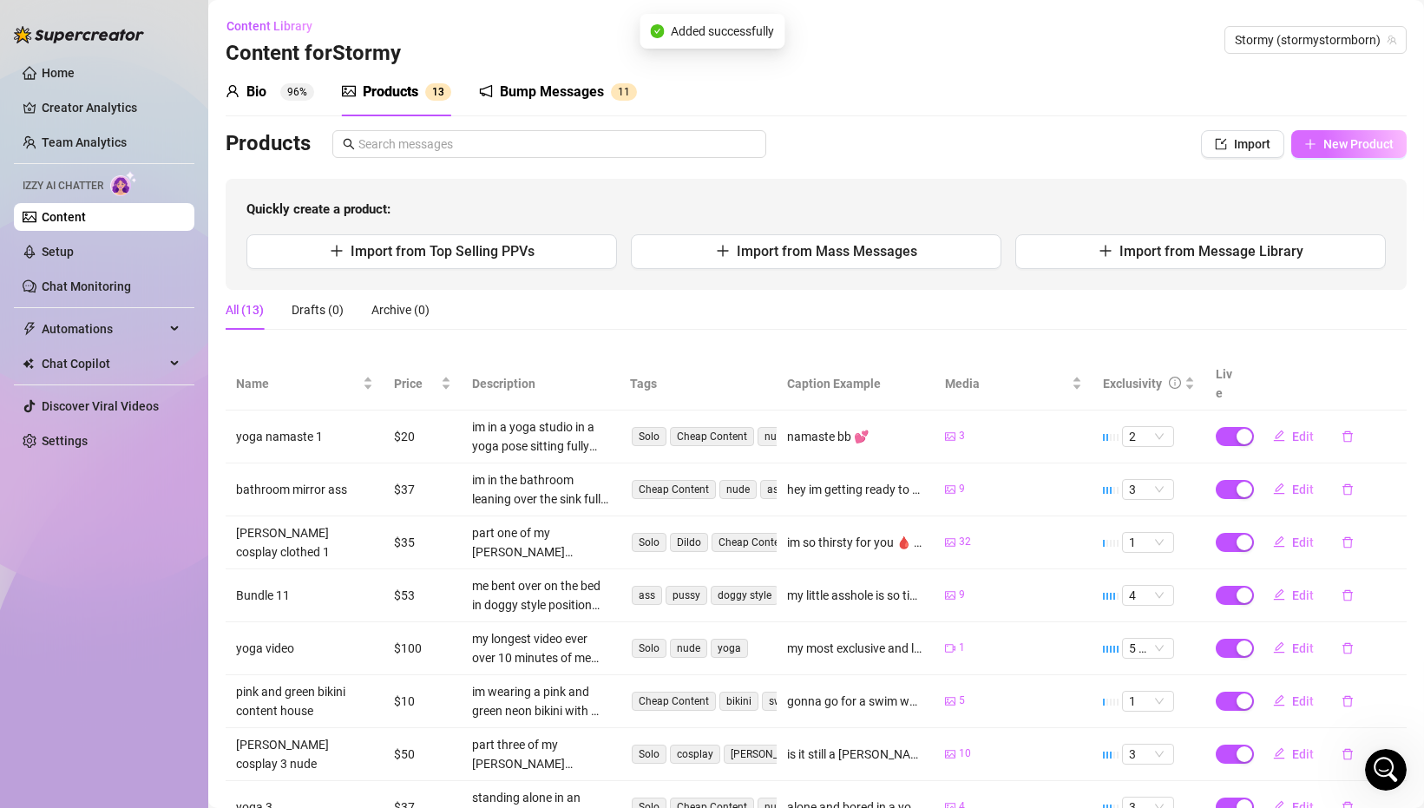
click at [1334, 134] on button "New Product" at bounding box center [1348, 144] width 115 height 28
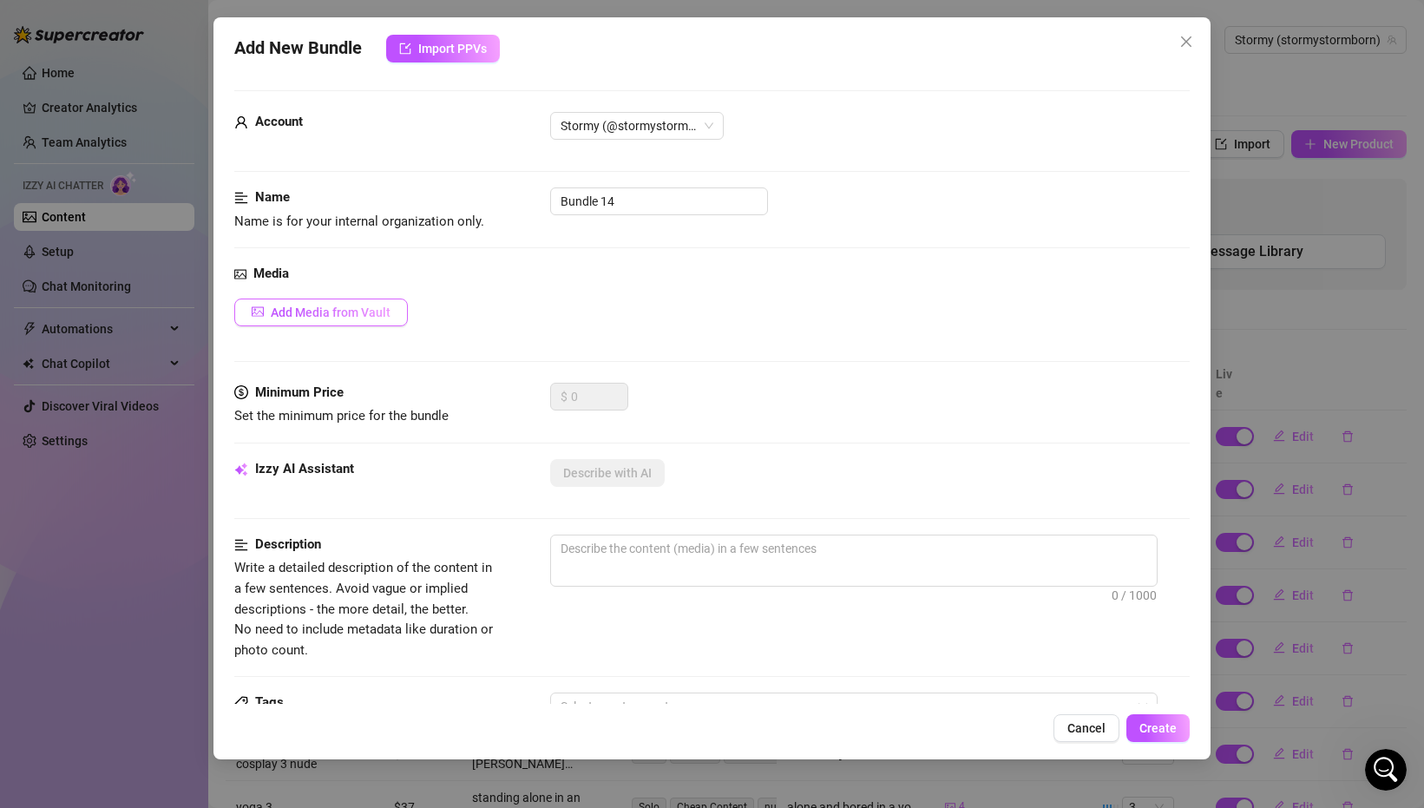
click at [356, 324] on button "Add Media from Vault" at bounding box center [321, 312] width 174 height 28
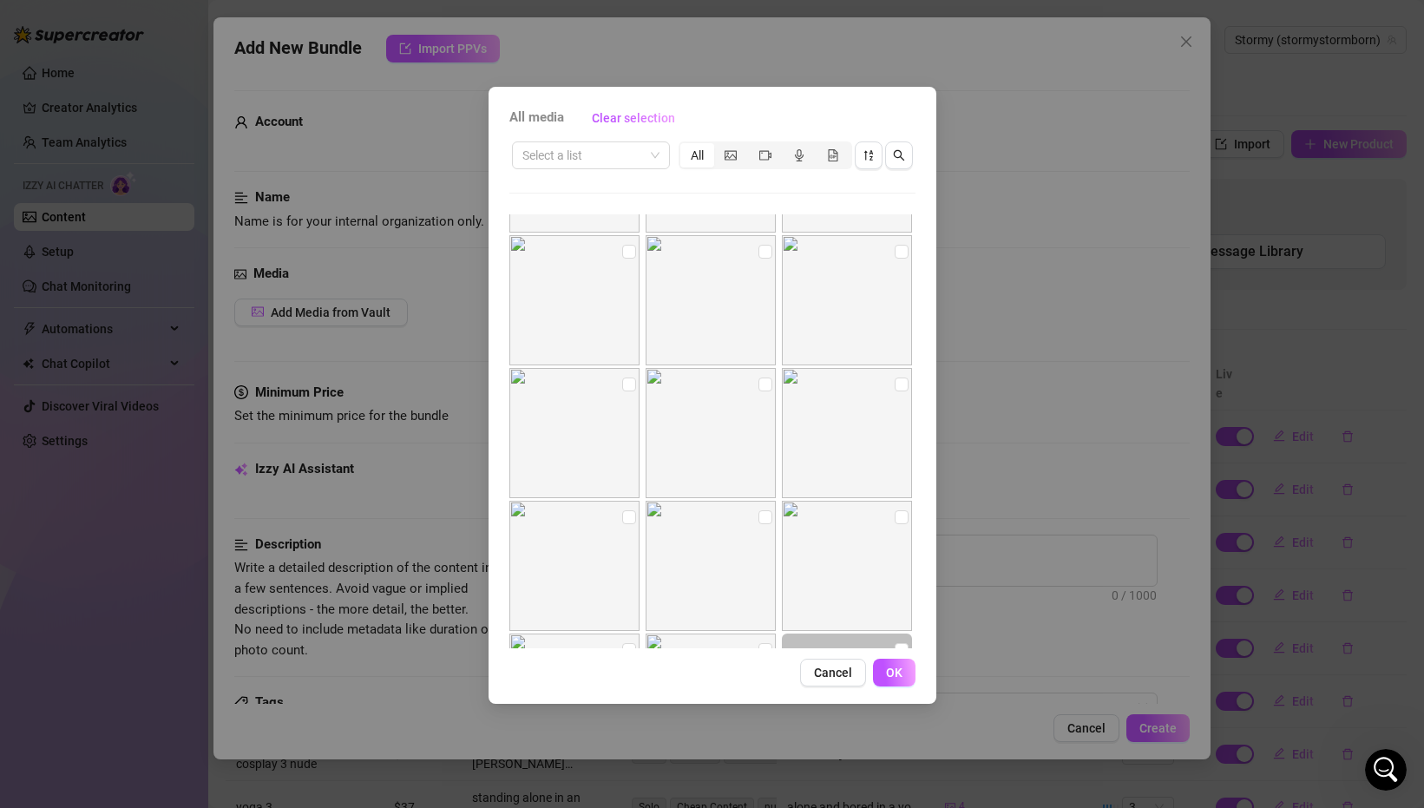
scroll to position [654, 0]
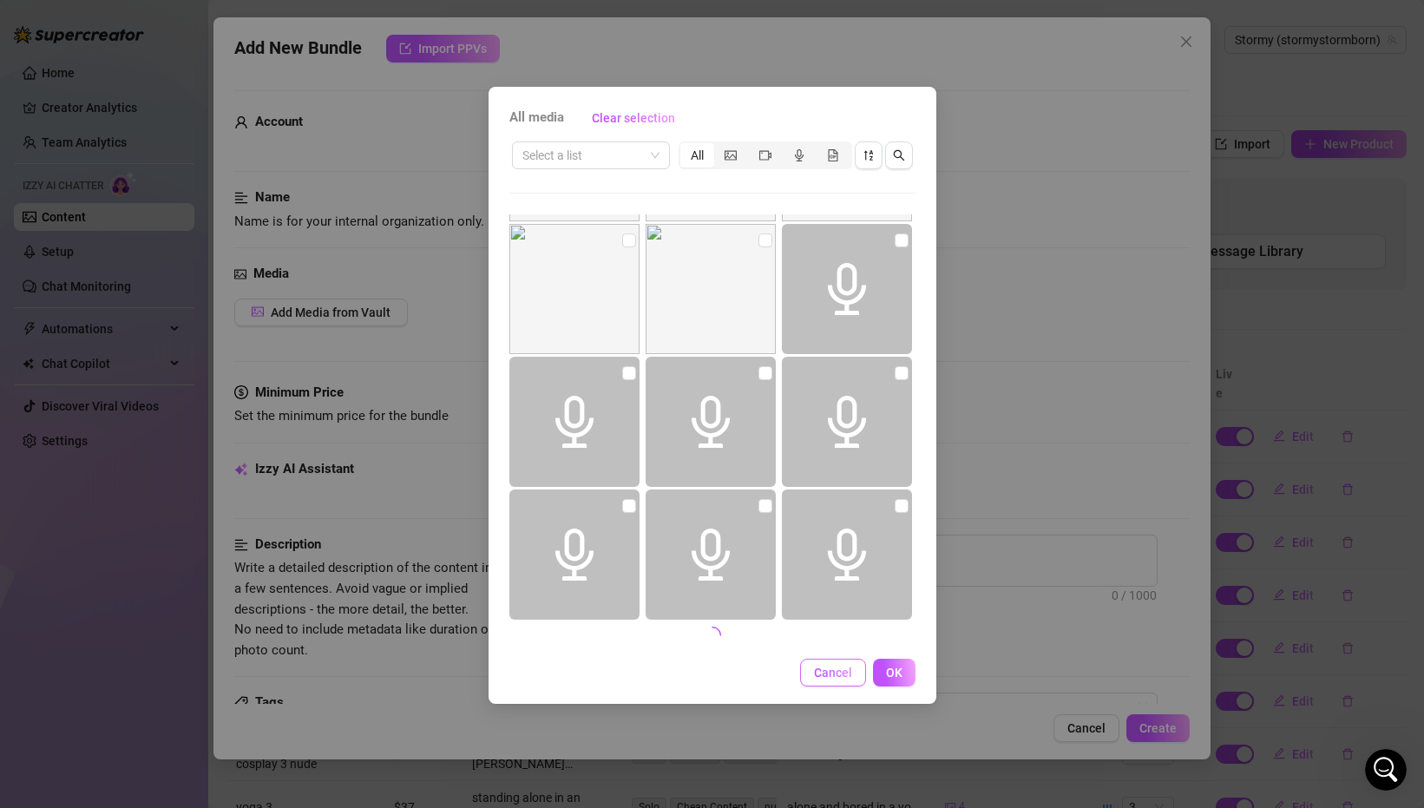
click at [842, 673] on span "Cancel" at bounding box center [833, 672] width 38 height 14
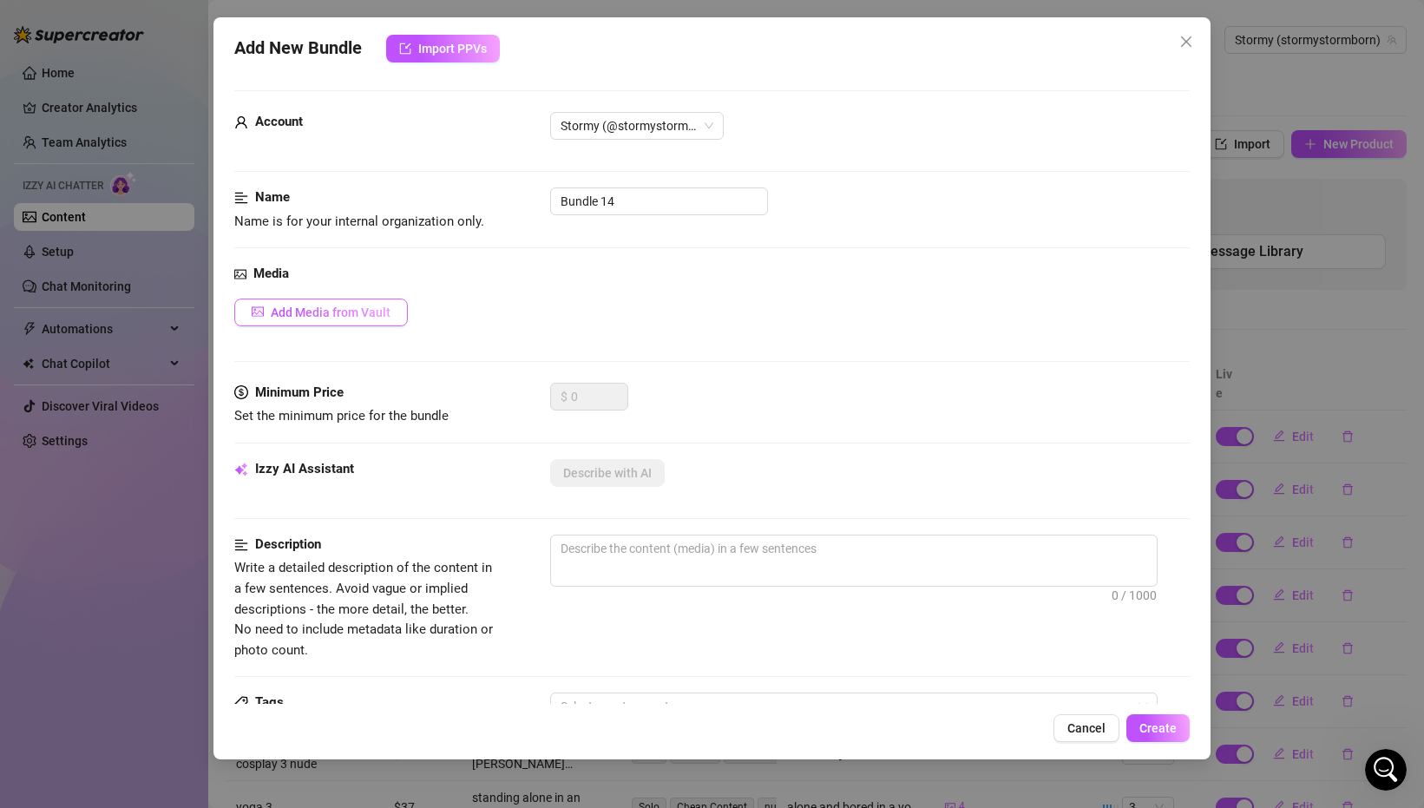
click at [274, 311] on span "Add Media from Vault" at bounding box center [331, 312] width 120 height 14
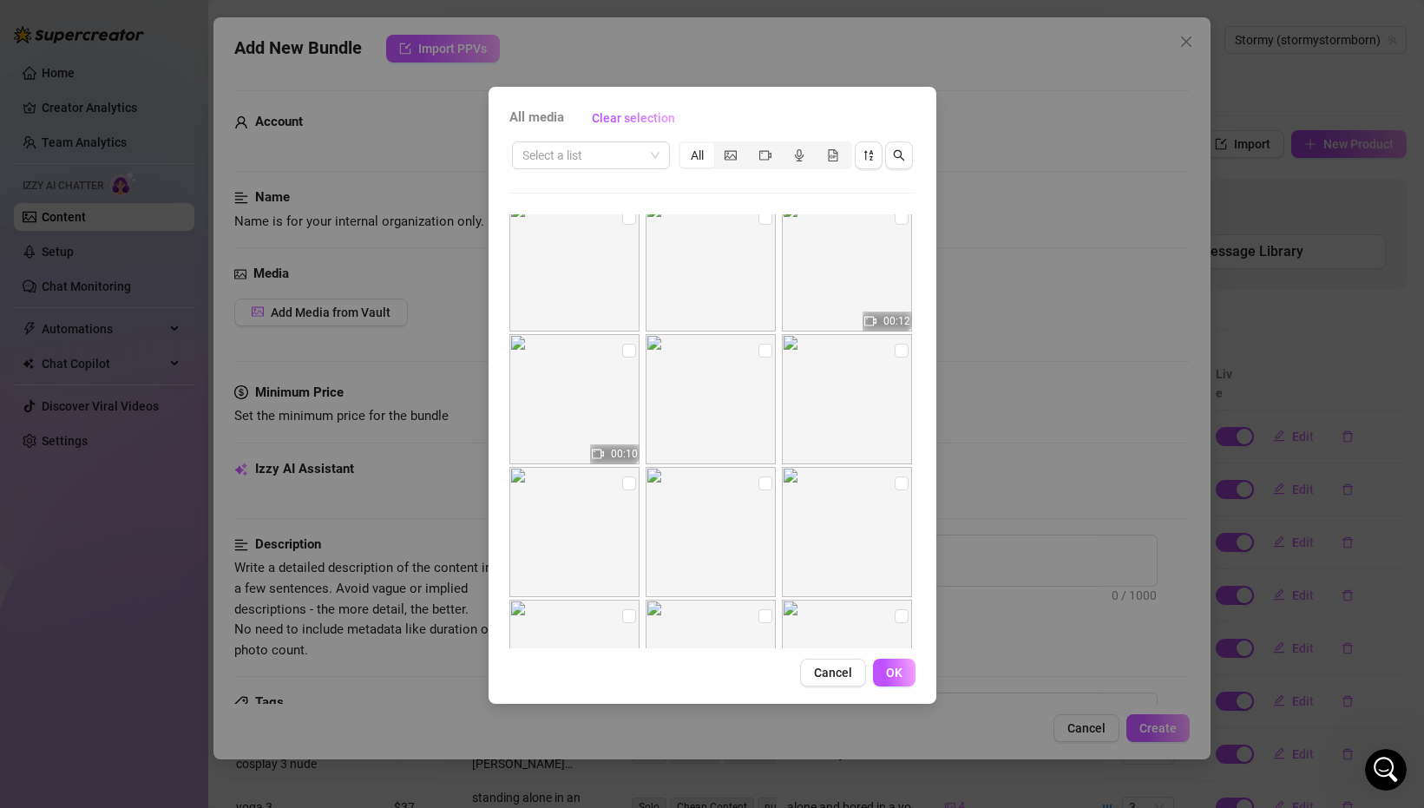
scroll to position [1556, 0]
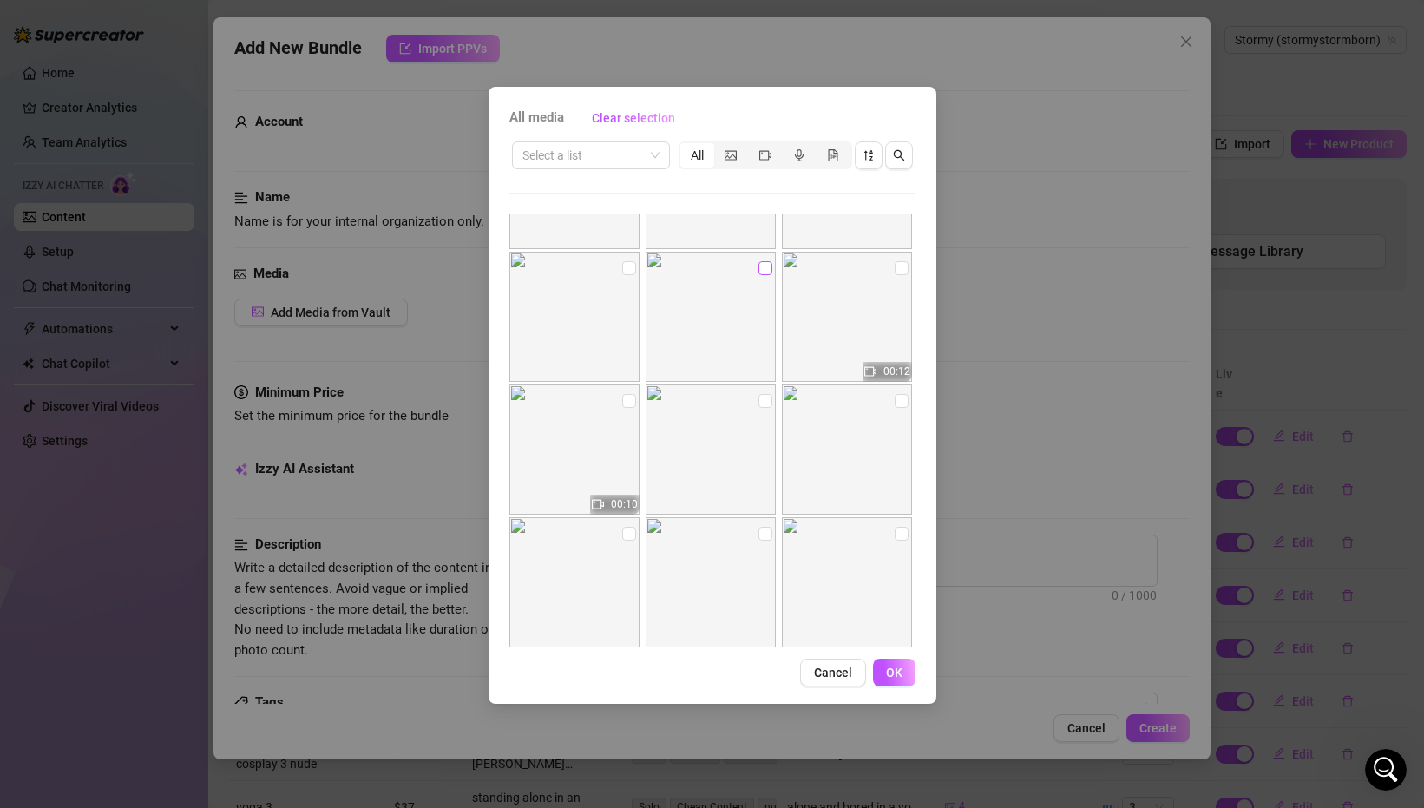
click at [763, 274] on input "checkbox" at bounding box center [765, 268] width 14 height 14
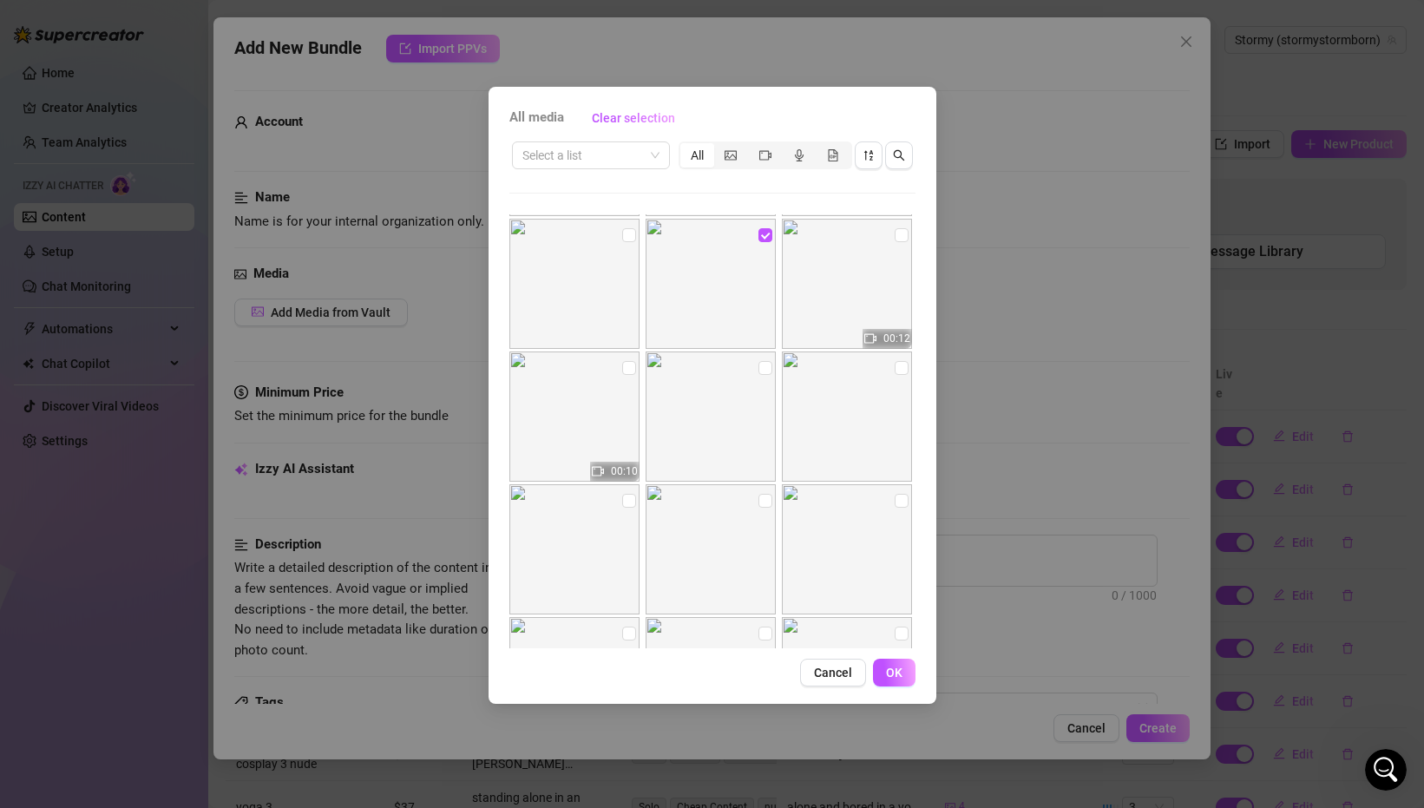
scroll to position [1610, 0]
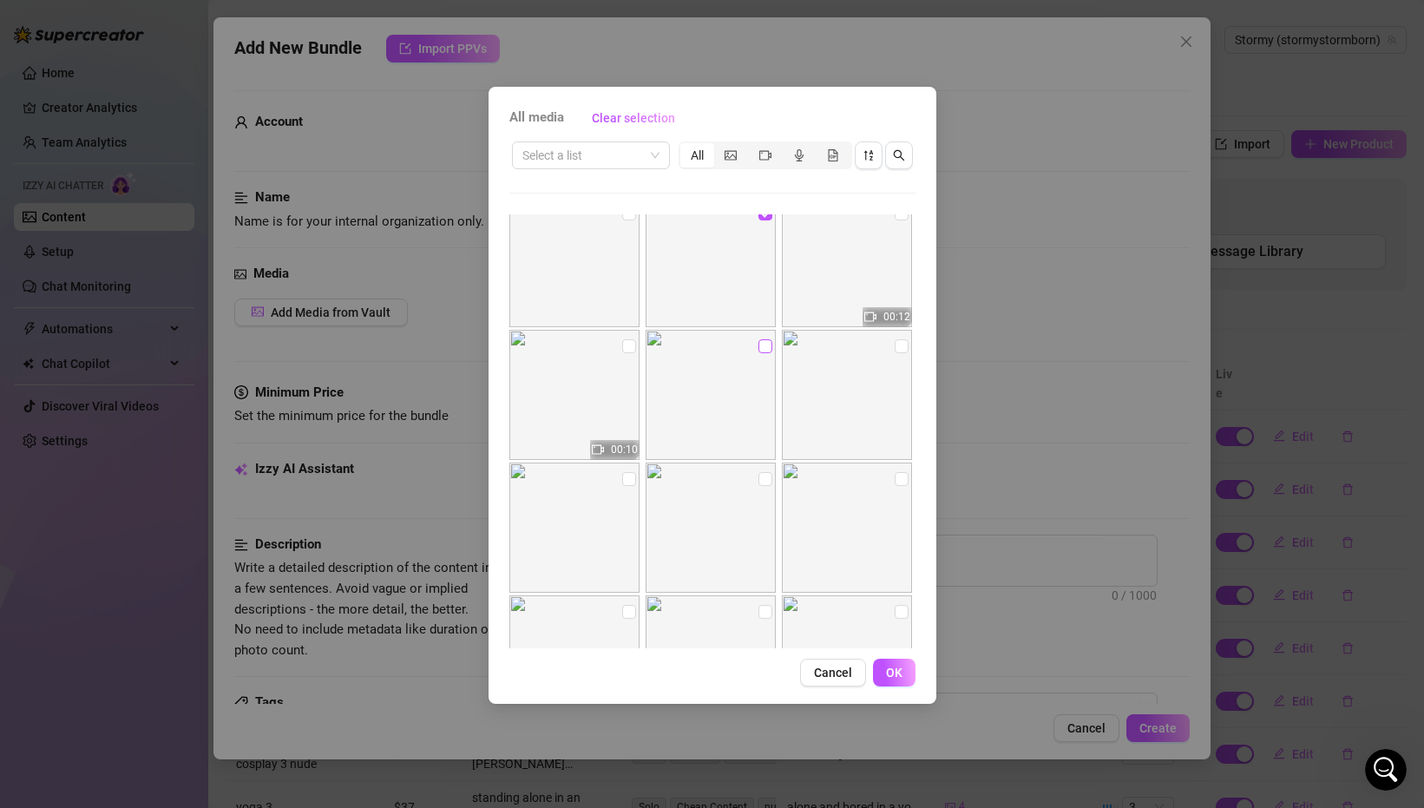
click at [767, 346] on input "checkbox" at bounding box center [765, 346] width 14 height 14
click at [900, 351] on input "checkbox" at bounding box center [901, 346] width 14 height 14
click at [630, 465] on img at bounding box center [574, 527] width 130 height 130
click at [632, 489] on img at bounding box center [574, 527] width 130 height 130
click at [631, 481] on input "checkbox" at bounding box center [629, 479] width 14 height 14
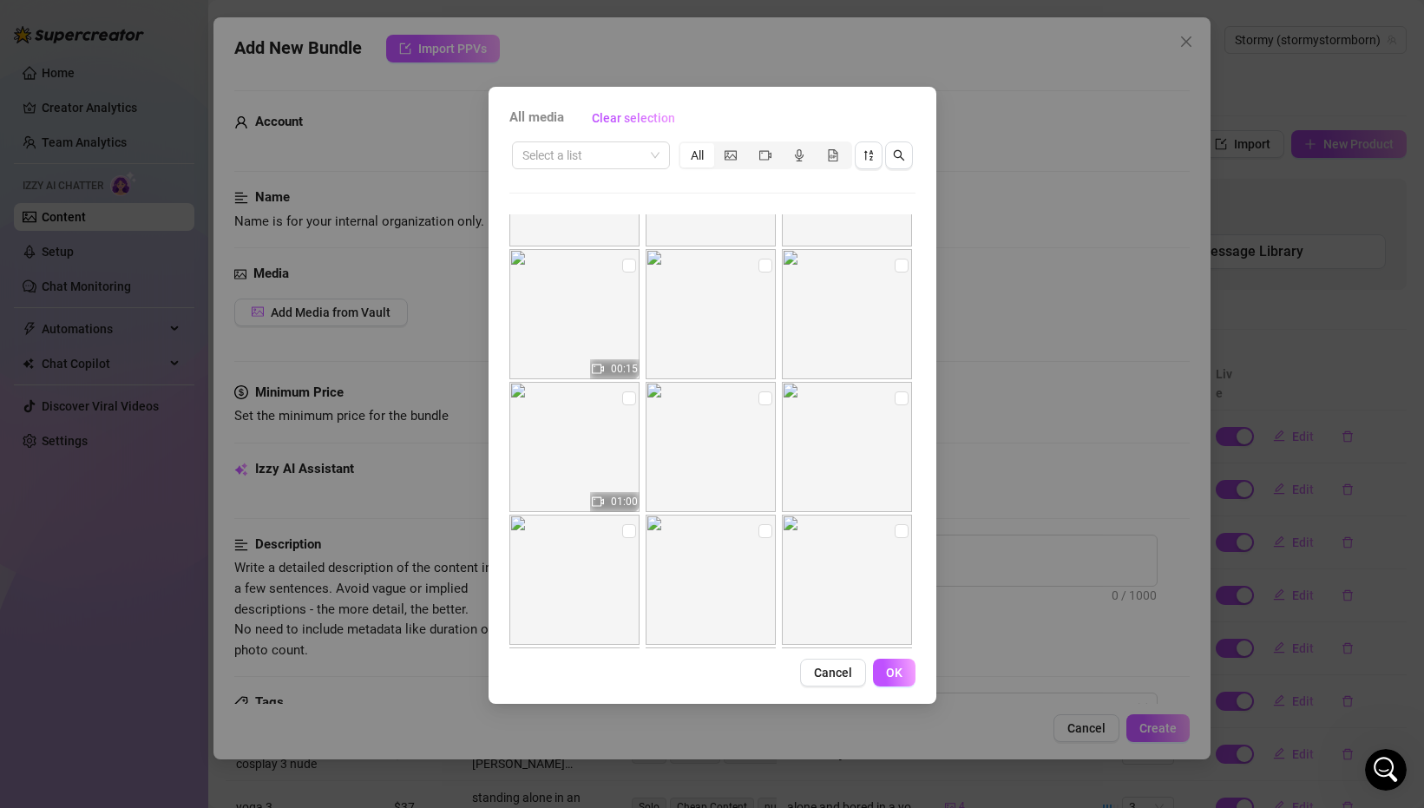
scroll to position [1937, 0]
click at [889, 669] on span "OK" at bounding box center [894, 672] width 16 height 14
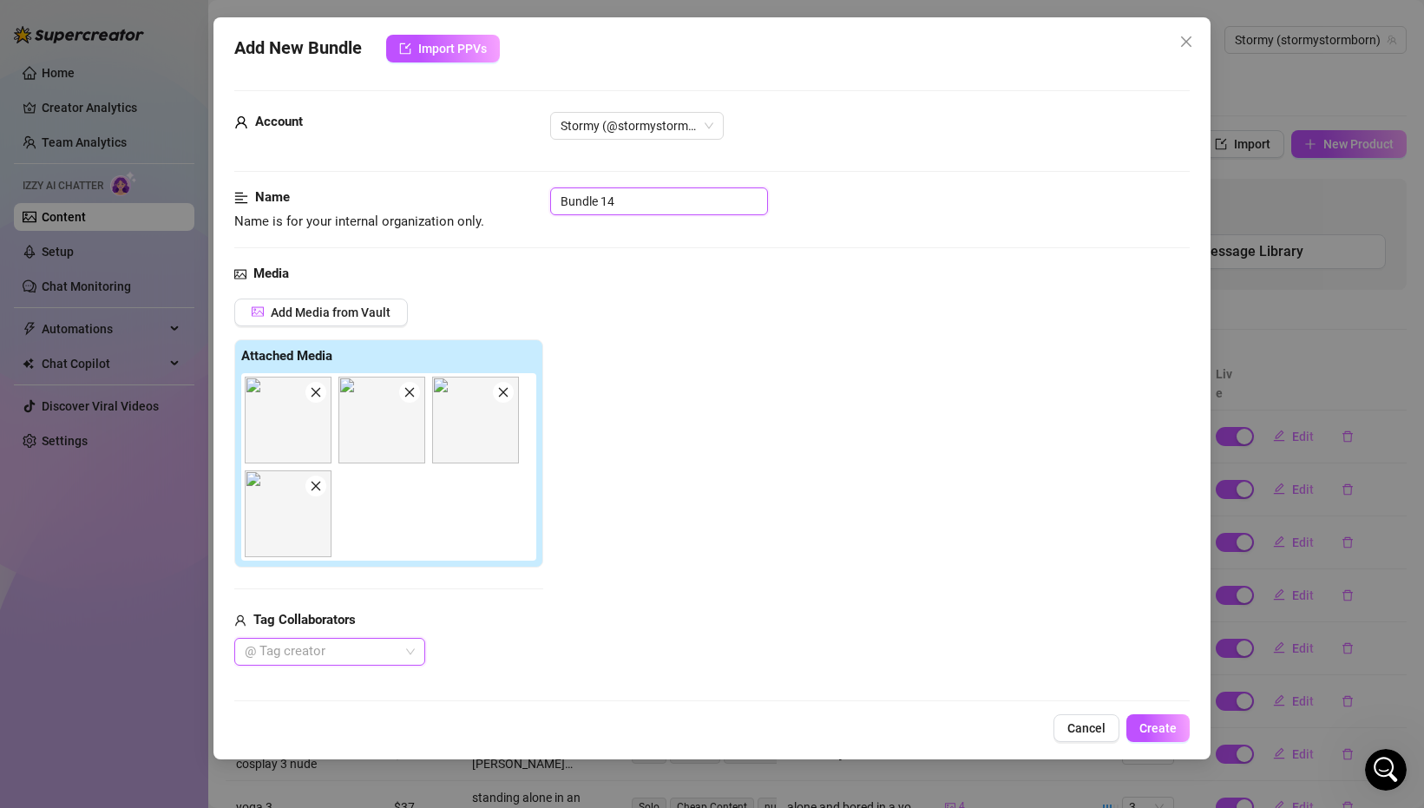
click at [636, 208] on input "Bundle 14" at bounding box center [659, 201] width 218 height 28
click at [809, 295] on div "Media Add Media from Vault Attached Media Tag Collaborators @ Tag creator" at bounding box center [711, 493] width 955 height 458
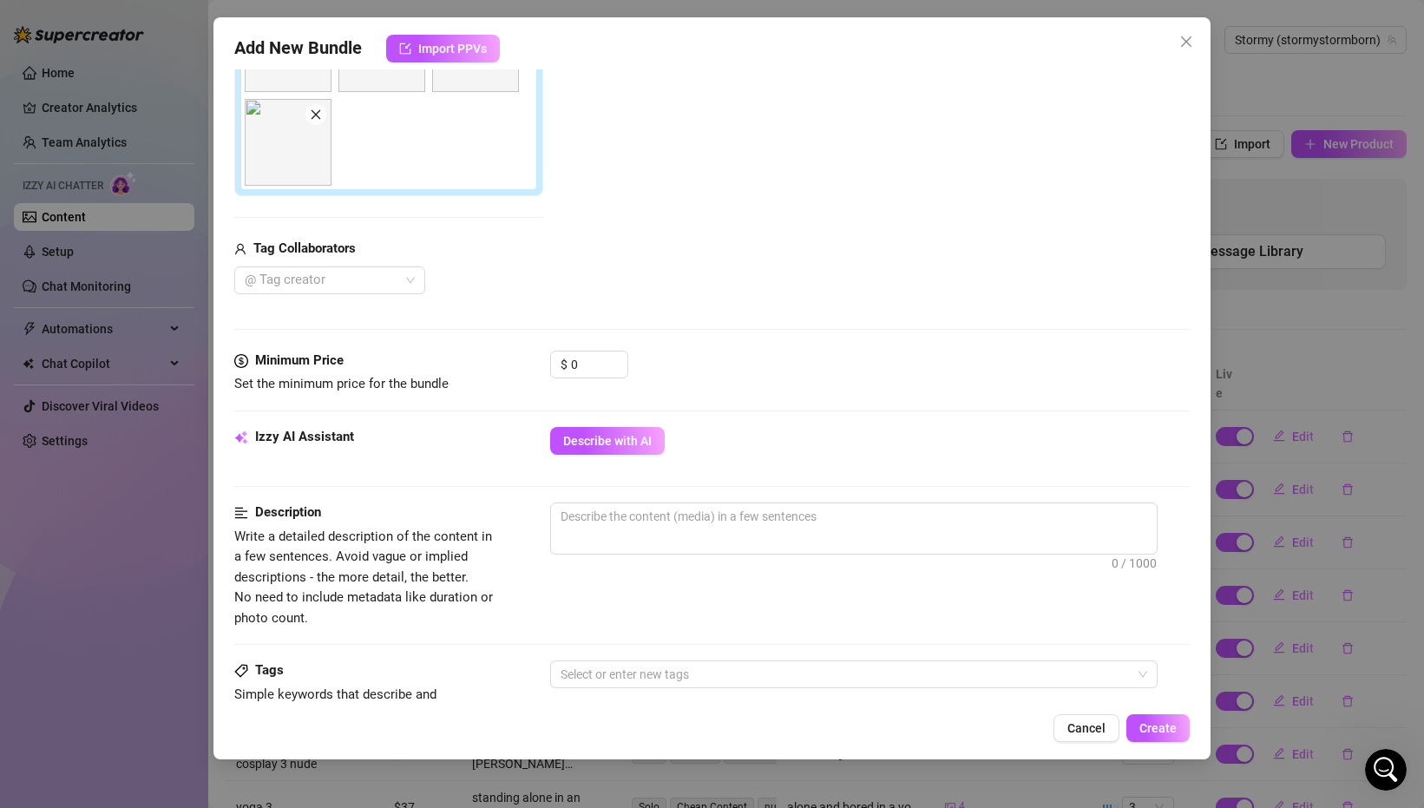
scroll to position [378, 0]
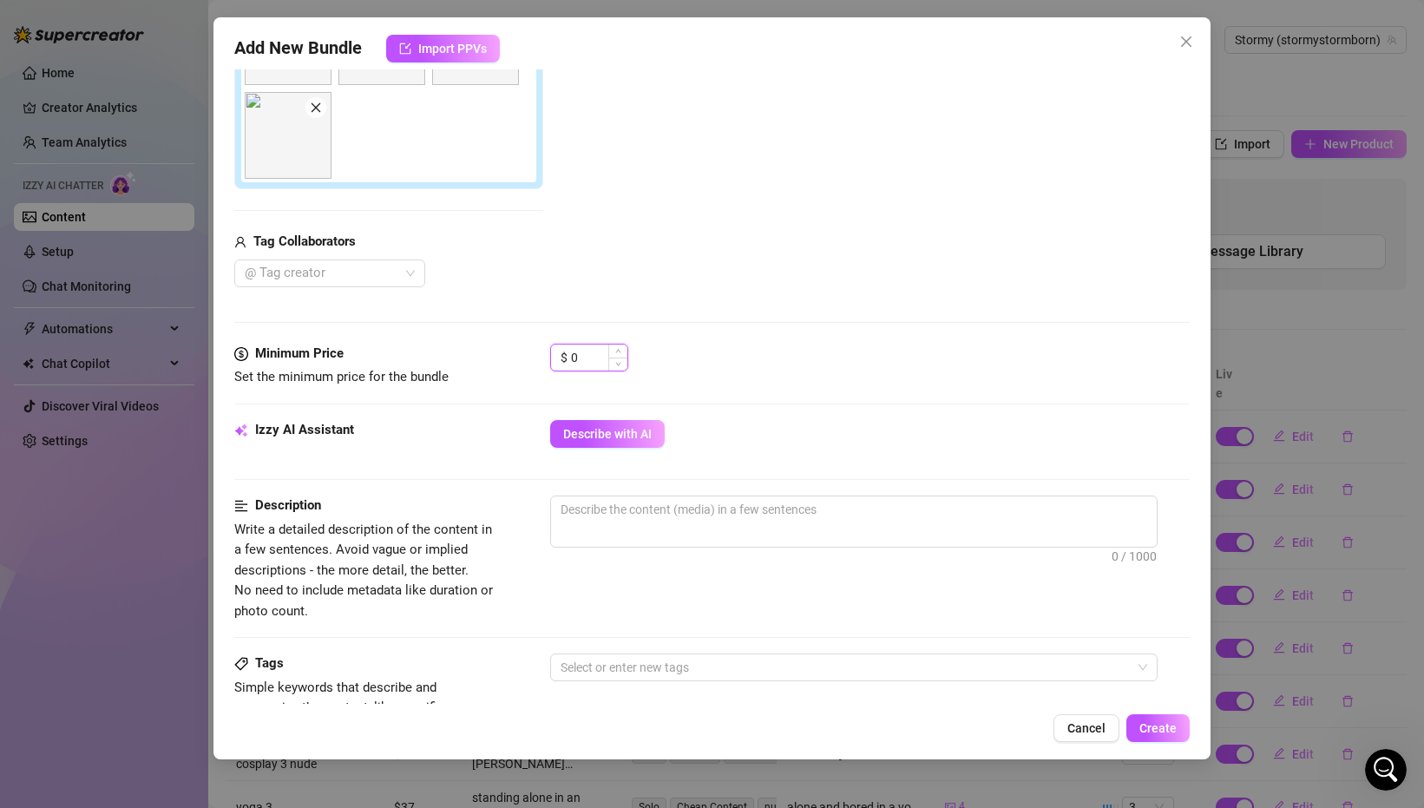
click at [580, 364] on input "0" at bounding box center [599, 357] width 56 height 26
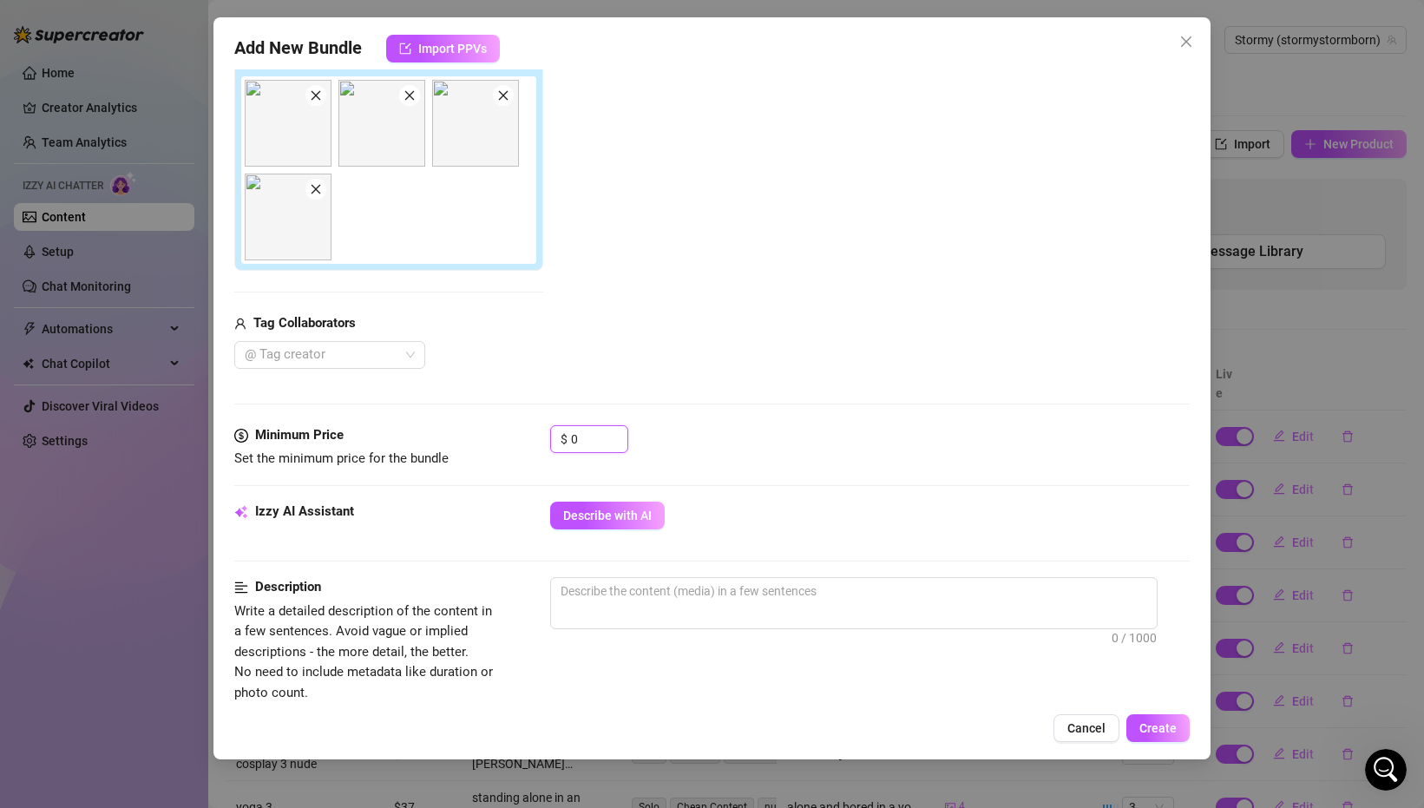
scroll to position [267, 0]
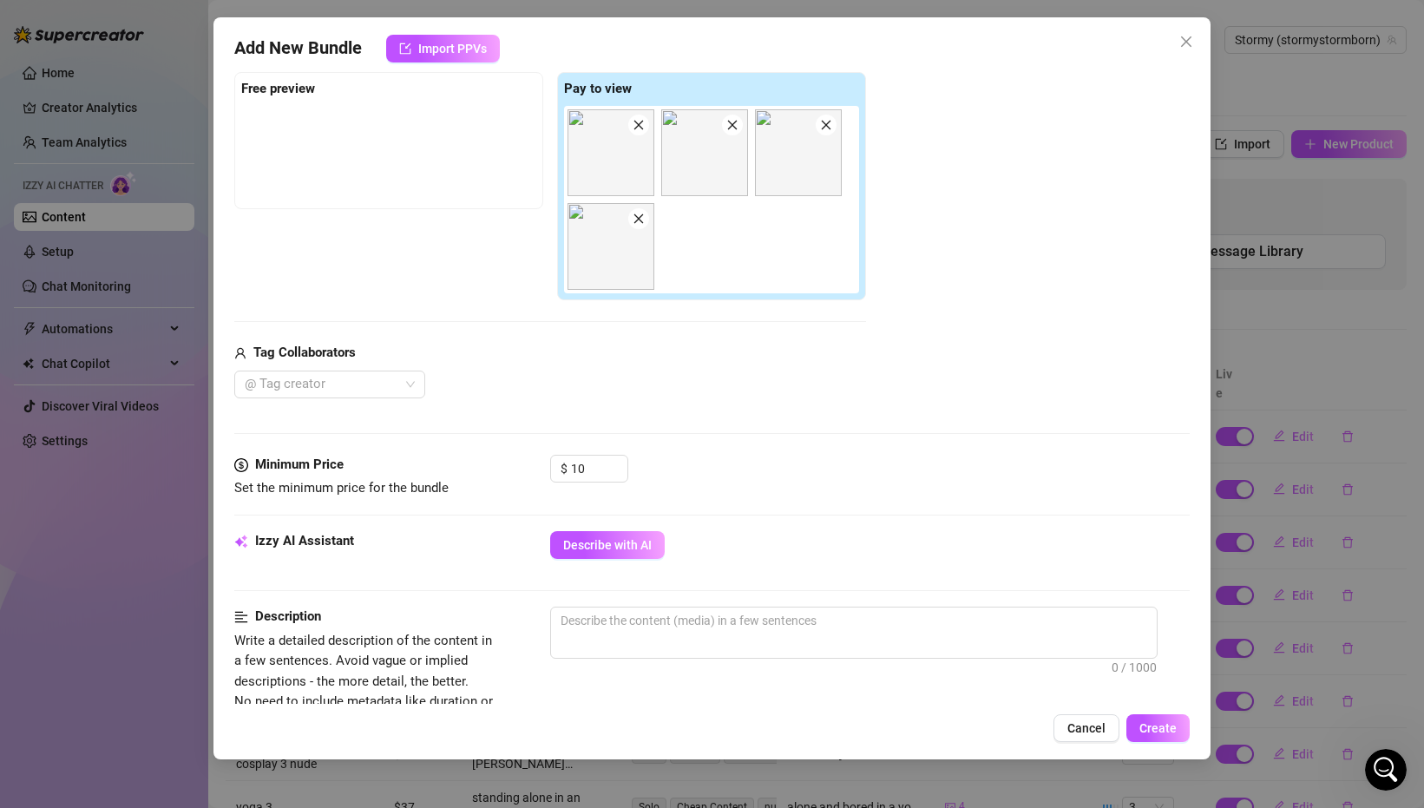
click at [827, 359] on div "Tag Collaborators" at bounding box center [550, 353] width 632 height 21
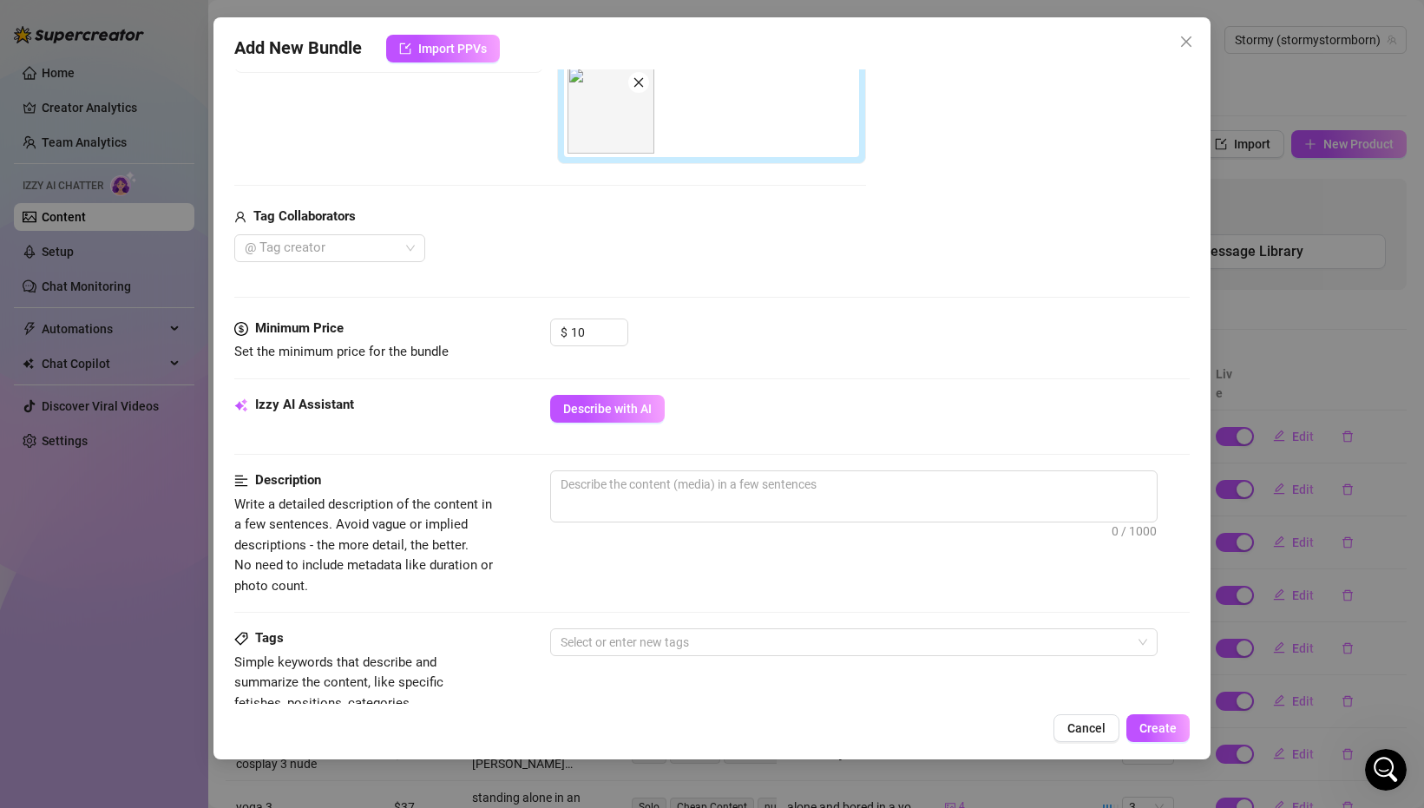
scroll to position [405, 0]
click at [763, 479] on textarea at bounding box center [854, 482] width 606 height 26
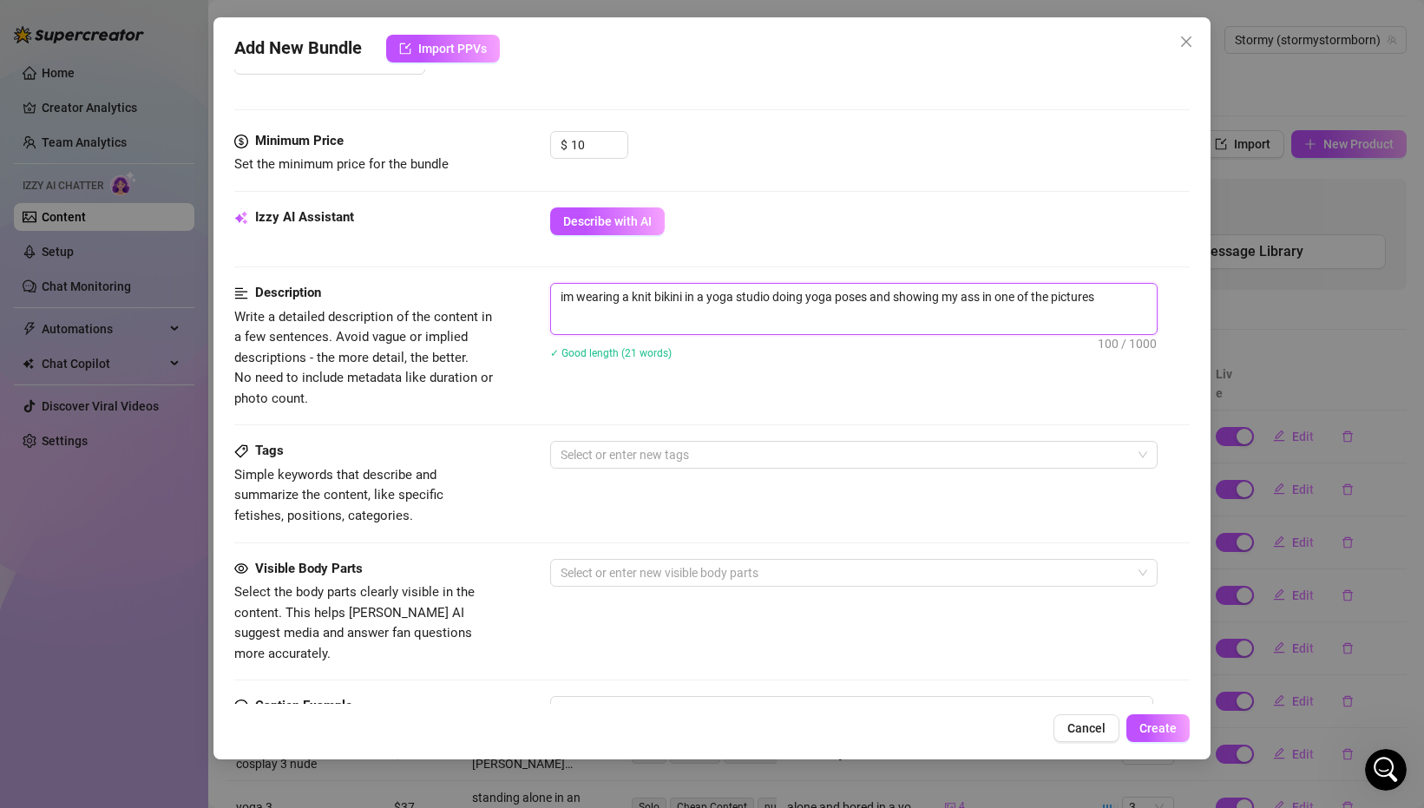
scroll to position [626, 0]
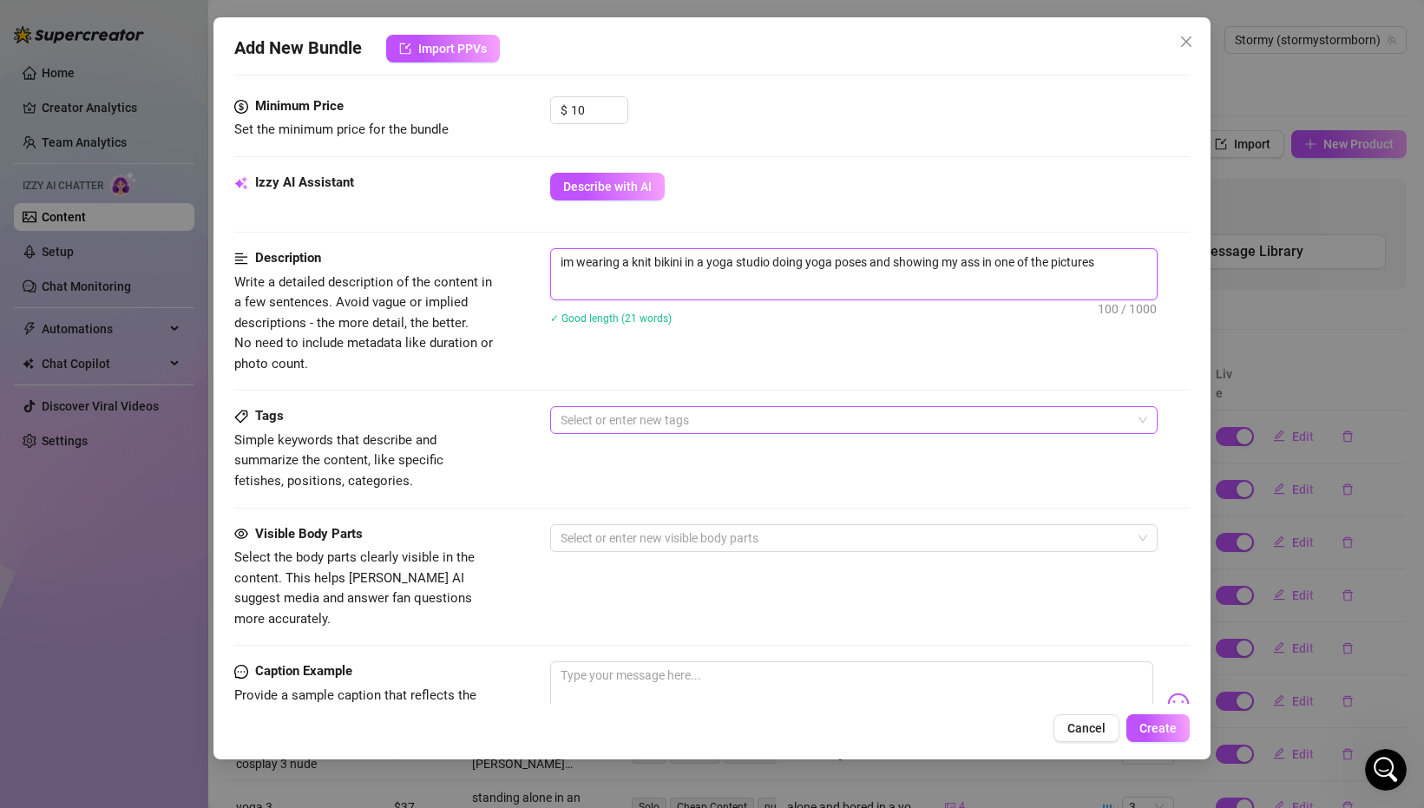
click at [790, 411] on div at bounding box center [845, 420] width 582 height 24
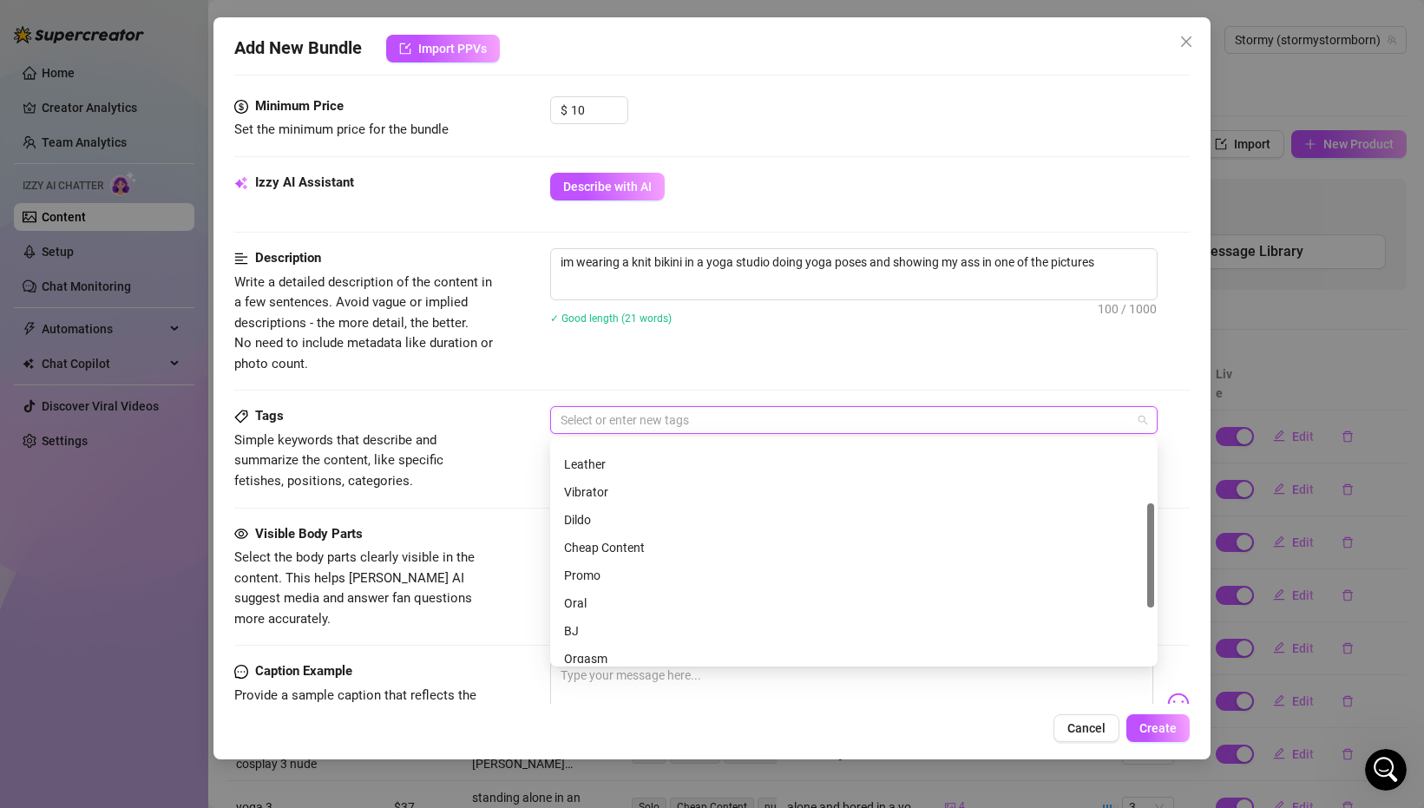
scroll to position [145, 0]
click at [670, 532] on div "Cheap Content" at bounding box center [854, 531] width 580 height 19
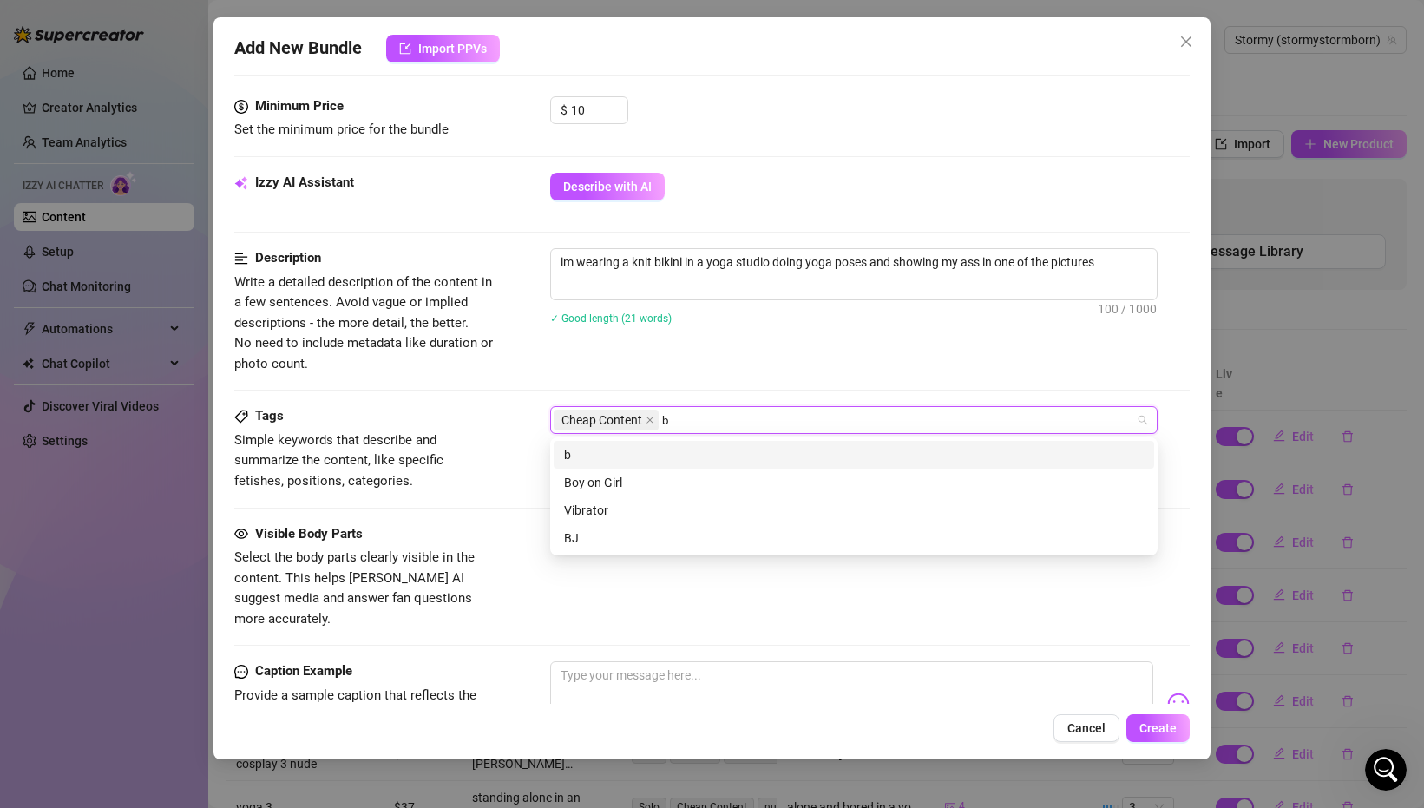
scroll to position [0, 0]
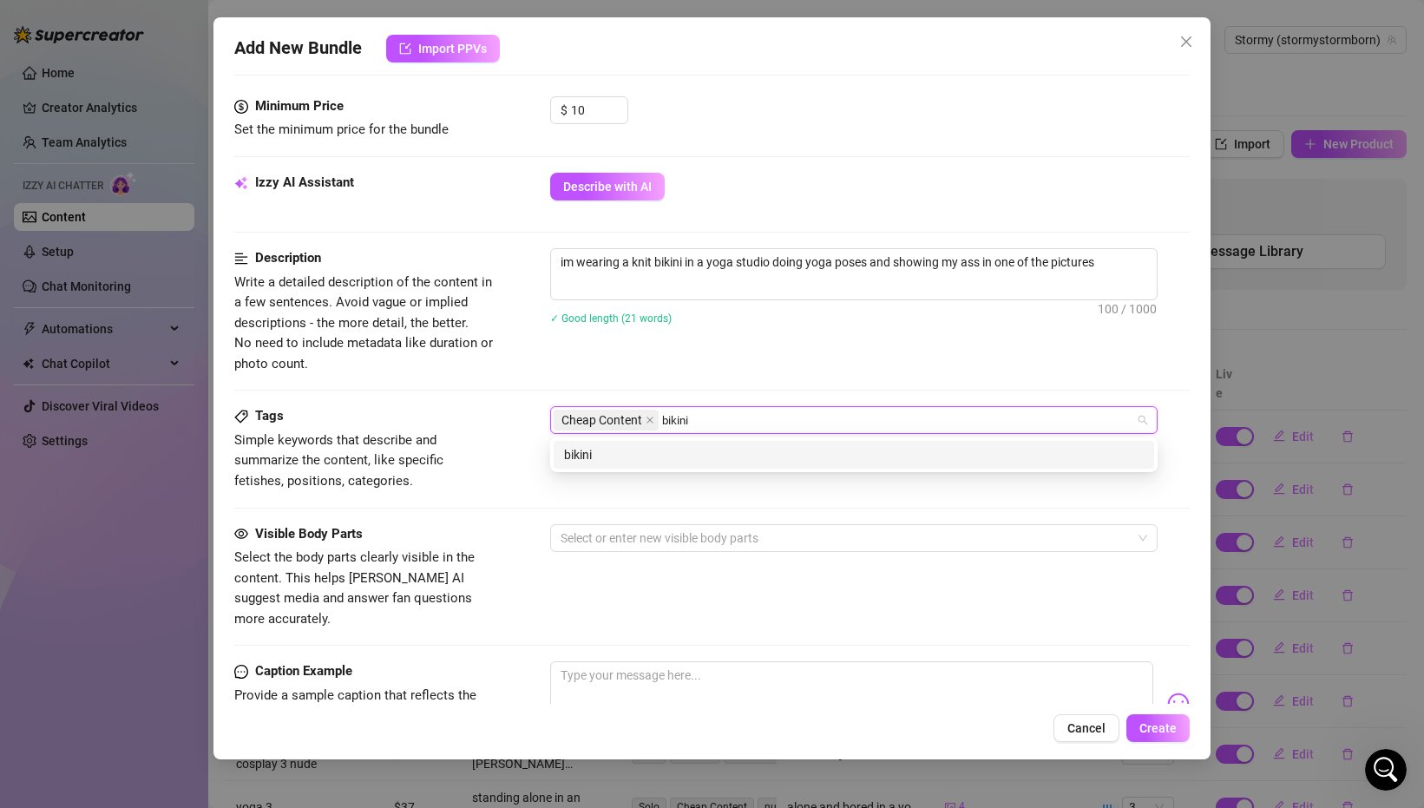
click at [676, 447] on div "bikini" at bounding box center [854, 454] width 580 height 19
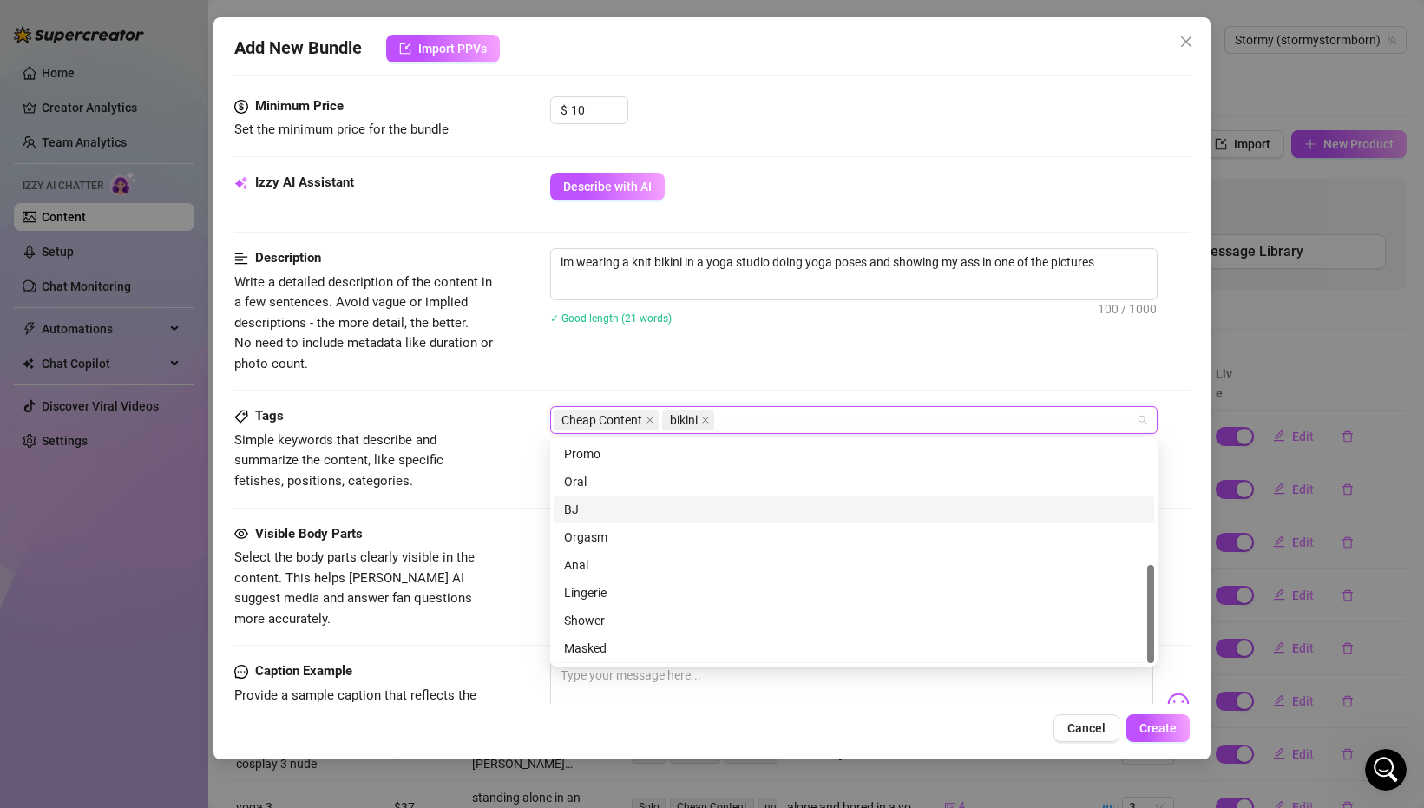
scroll to position [278, 0]
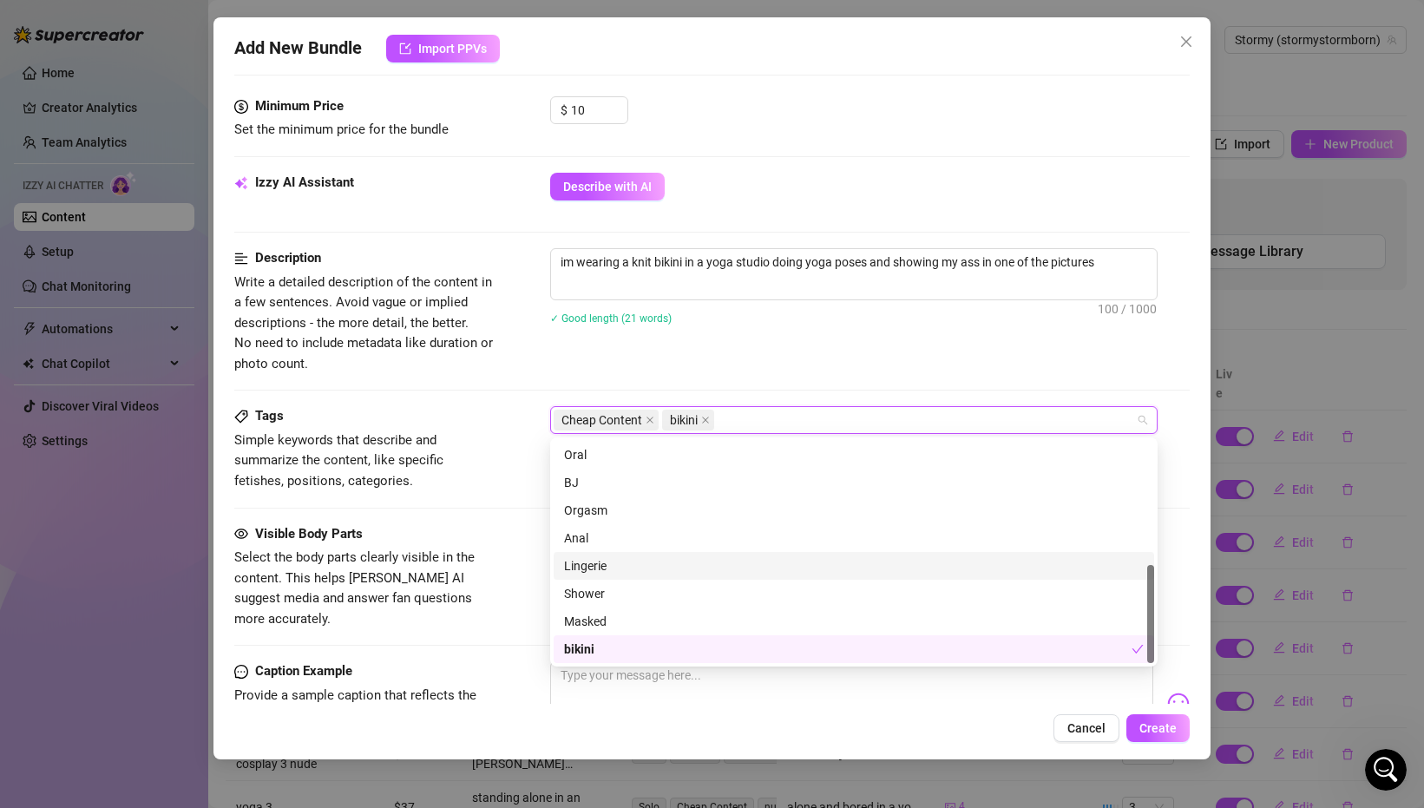
click at [619, 567] on div "Lingerie" at bounding box center [854, 565] width 580 height 19
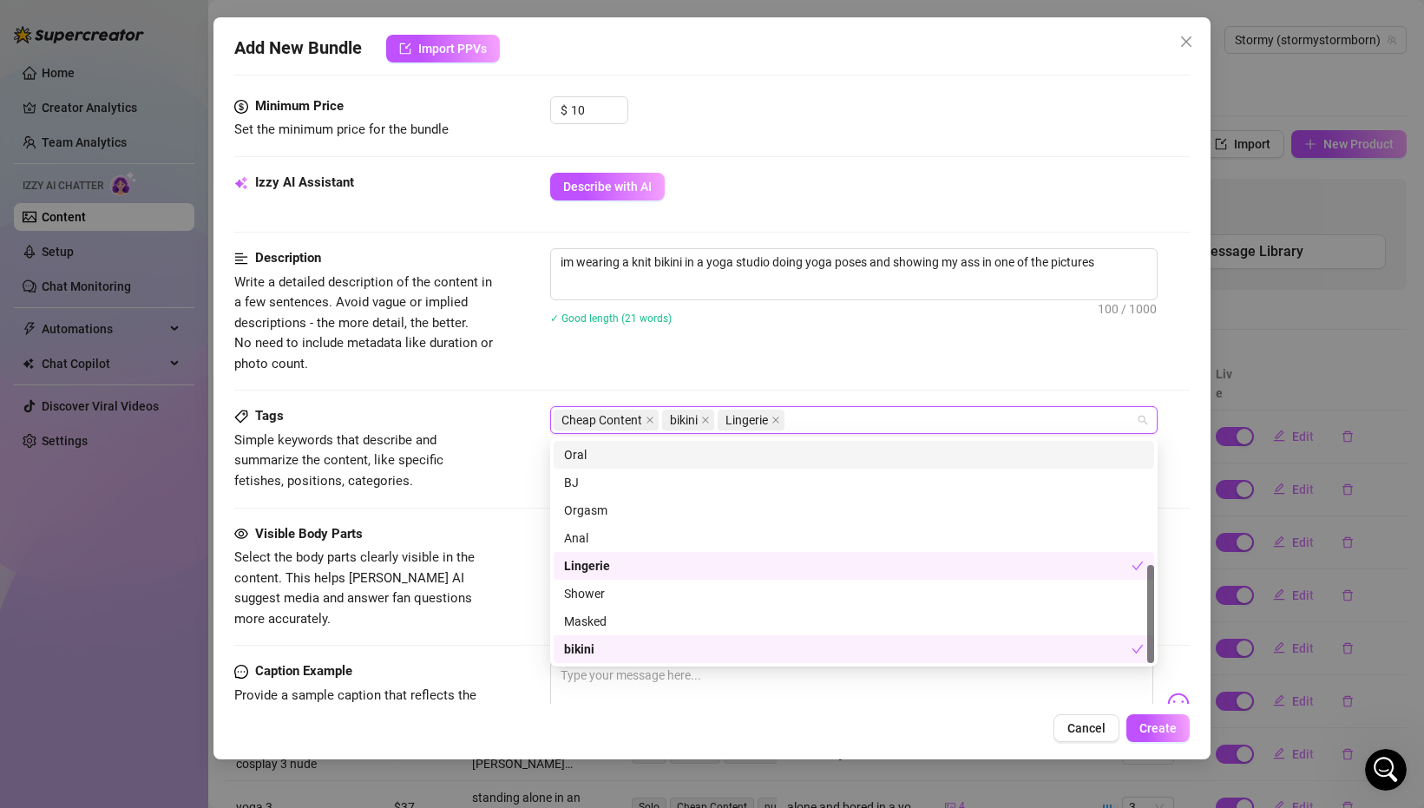
click at [874, 365] on div "Description Write a detailed description of the content in a few sentences. Avo…" at bounding box center [711, 311] width 955 height 126
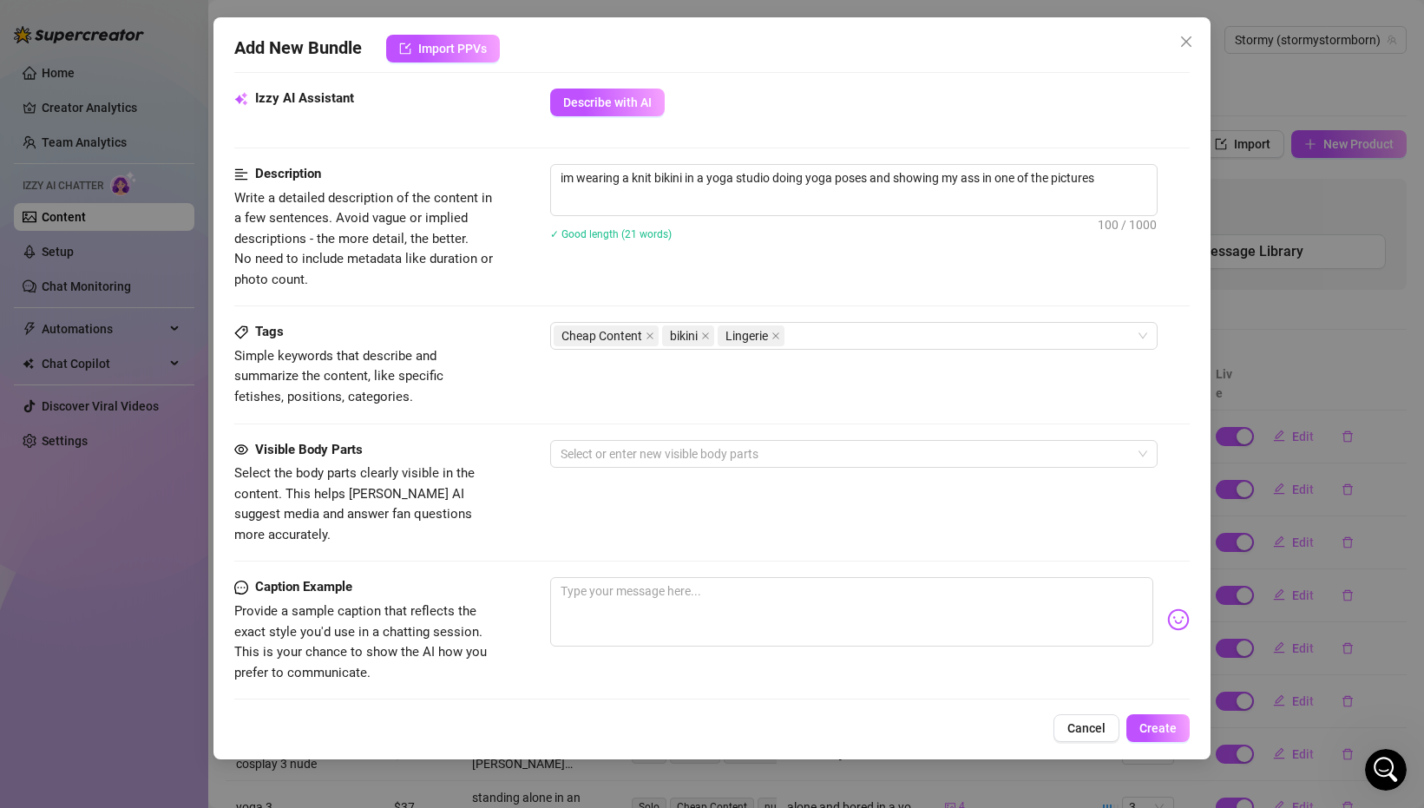
scroll to position [727, 0]
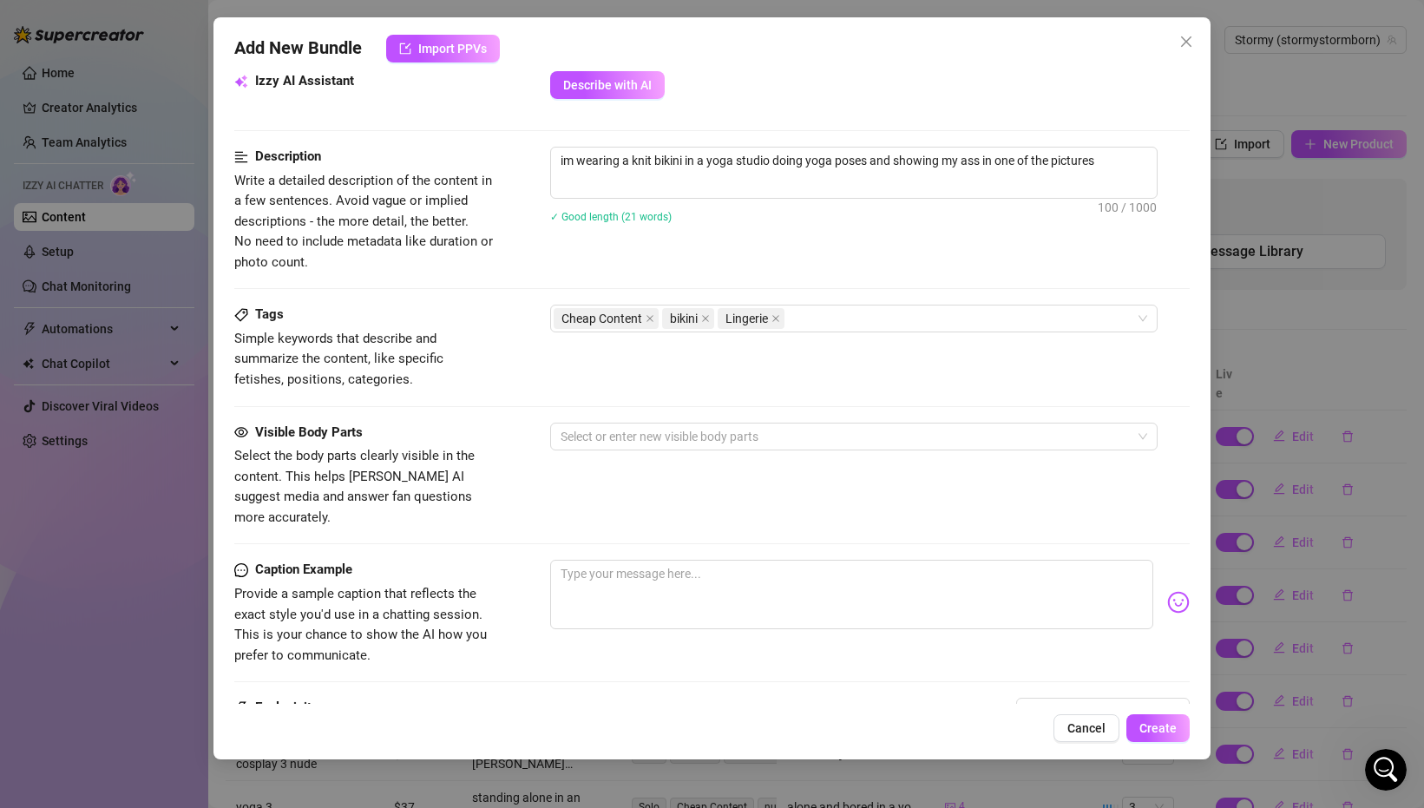
click at [723, 461] on div "Visible Body Parts Select the body parts clearly visible in the content. This h…" at bounding box center [711, 476] width 955 height 106
click at [723, 448] on div "Select or enter new visible body parts" at bounding box center [853, 437] width 607 height 28
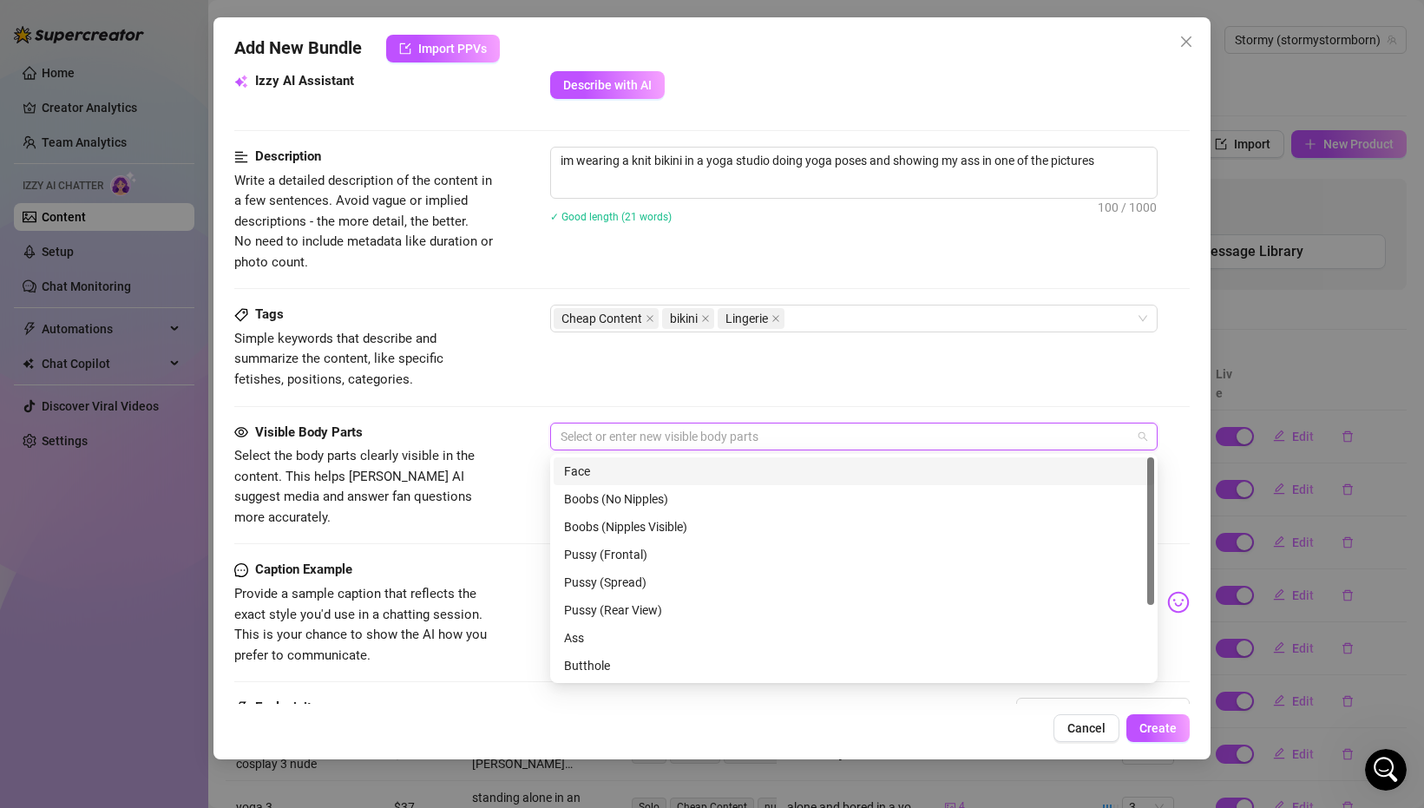
click at [665, 460] on div "Face" at bounding box center [854, 471] width 600 height 28
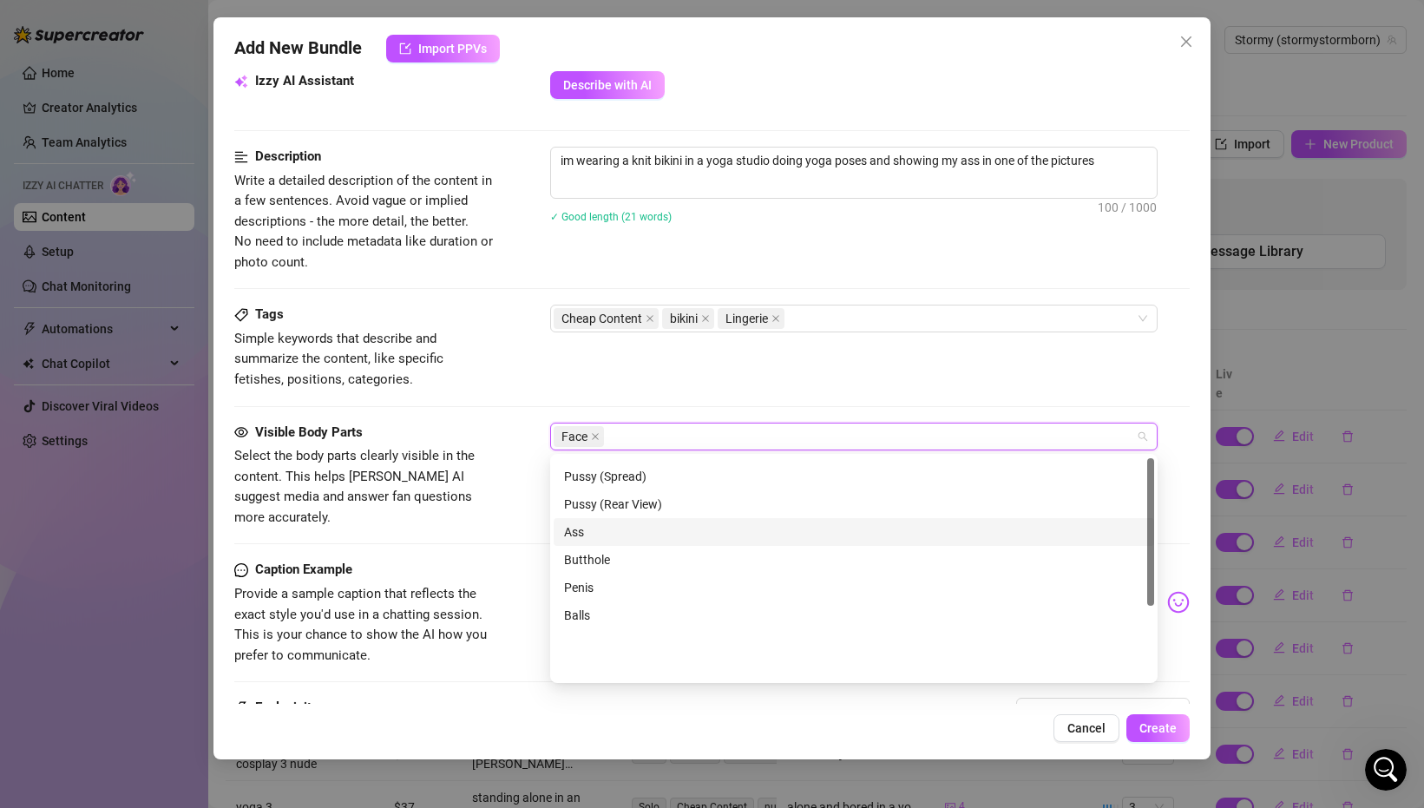
scroll to position [111, 0]
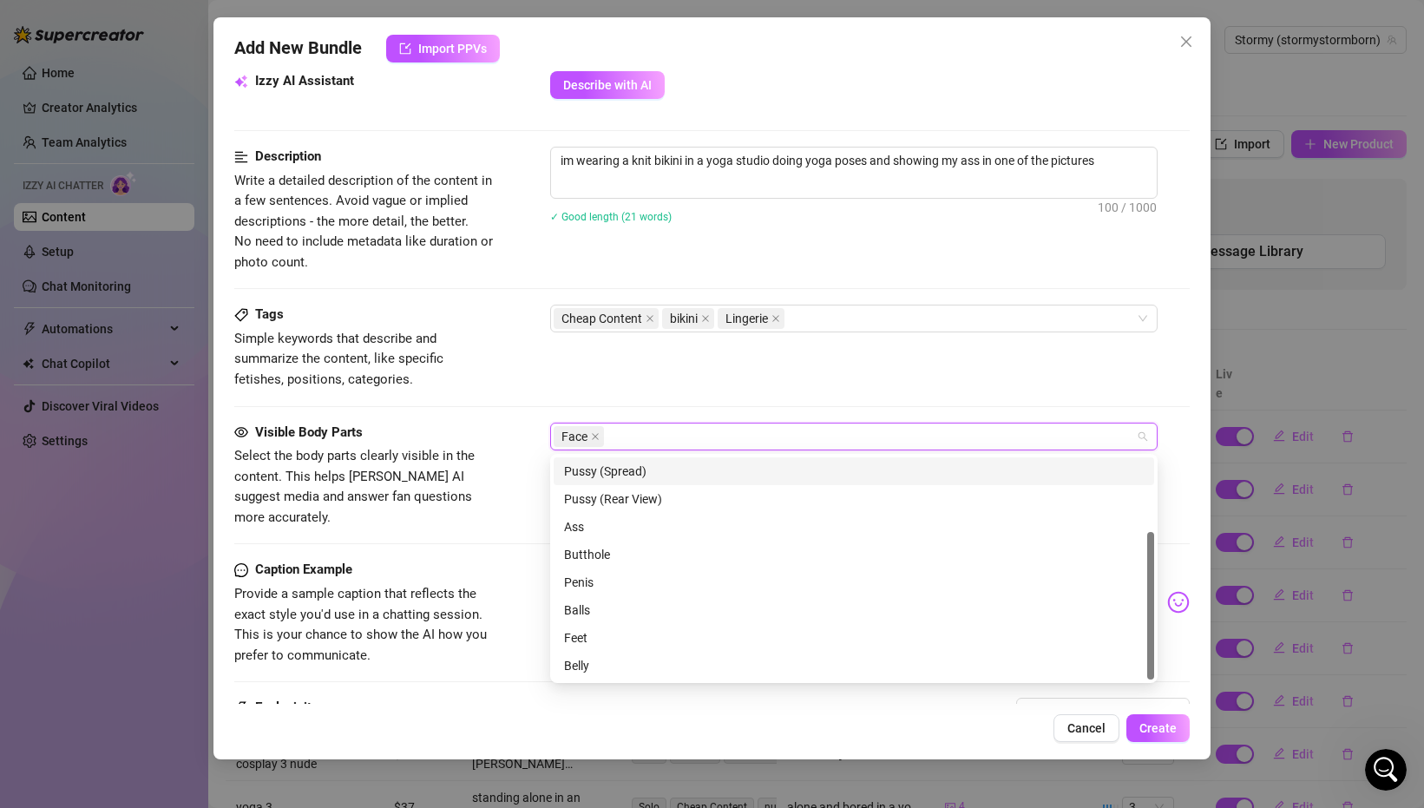
click at [776, 406] on div "Tags Simple keywords that describe and summarize the content, like specific fet…" at bounding box center [711, 363] width 955 height 117
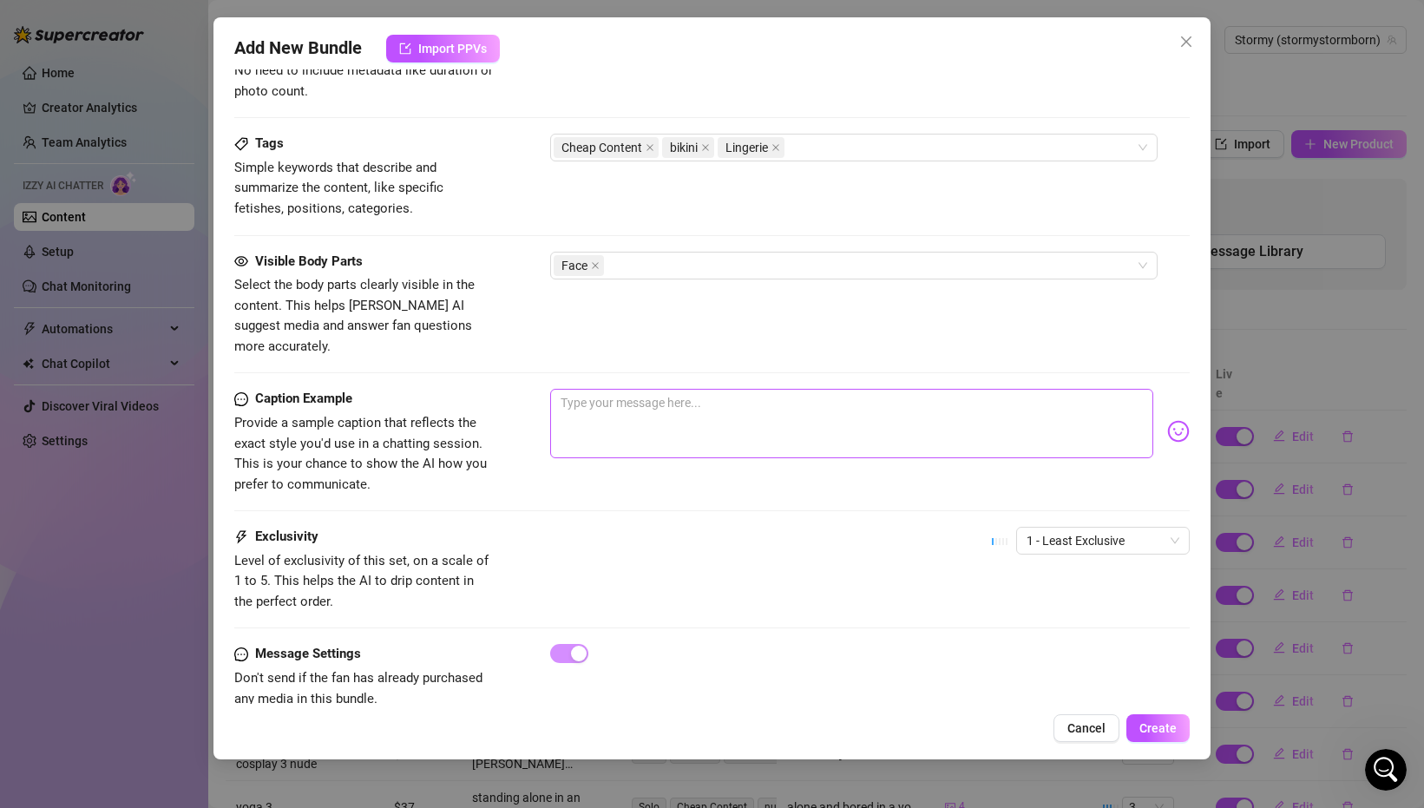
scroll to position [901, 0]
click at [651, 357] on div "Visible Body Parts Select the body parts clearly visible in the content. This h…" at bounding box center [711, 318] width 955 height 138
click at [667, 393] on textarea at bounding box center [851, 420] width 603 height 69
click at [647, 260] on div "Face" at bounding box center [845, 263] width 582 height 24
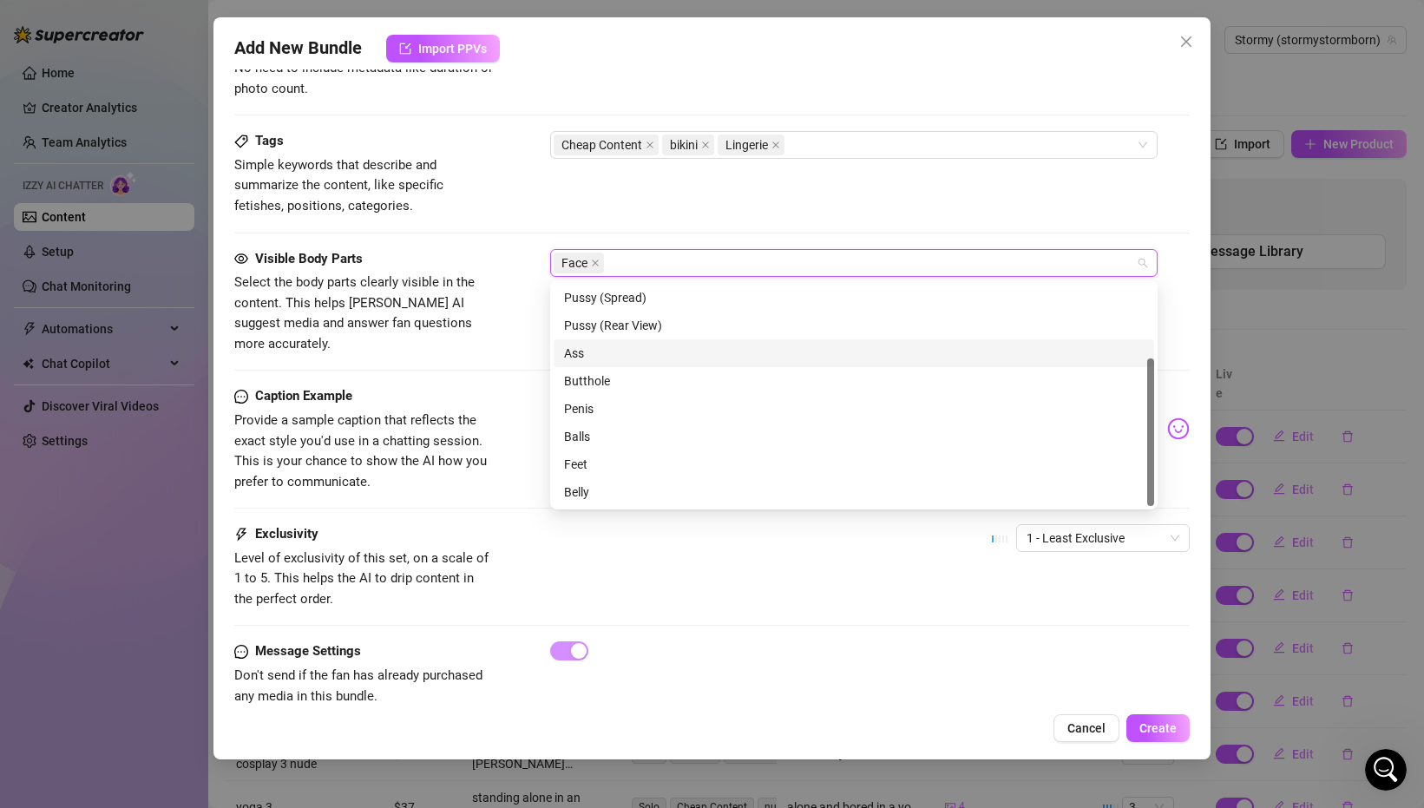
click at [503, 358] on div "Visible Body Parts Select the body parts clearly visible in the content. This h…" at bounding box center [711, 318] width 955 height 138
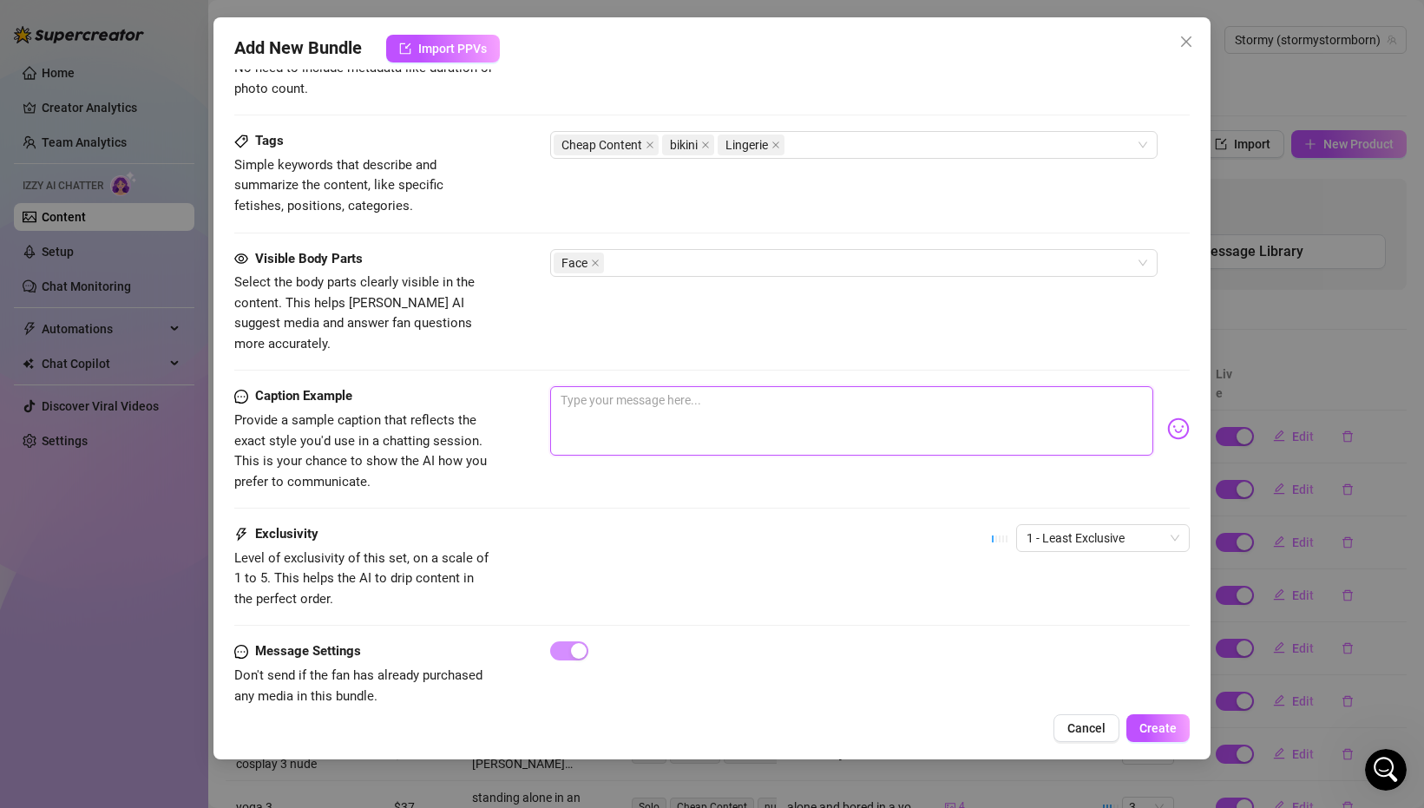
click at [560, 405] on textarea at bounding box center [851, 420] width 603 height 69
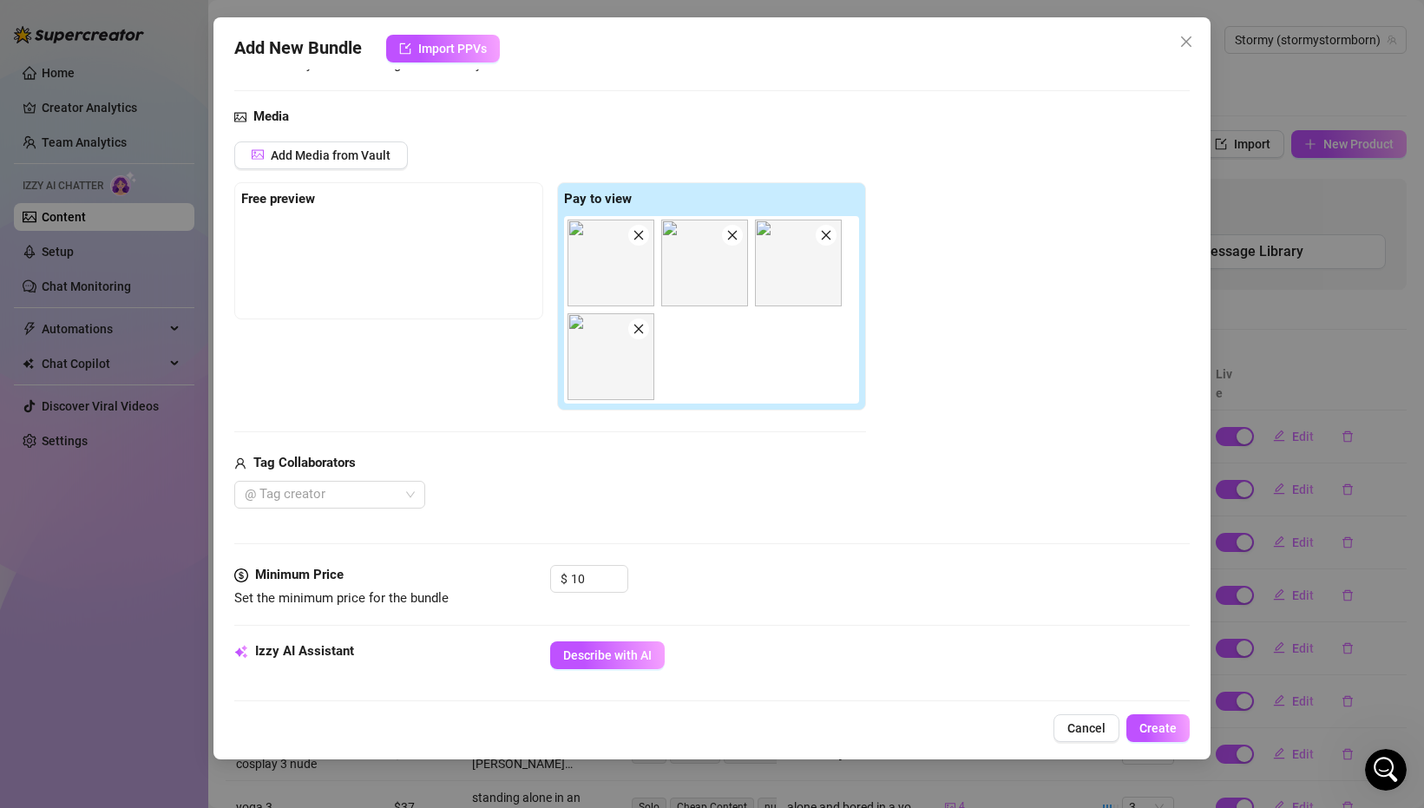
scroll to position [915, 0]
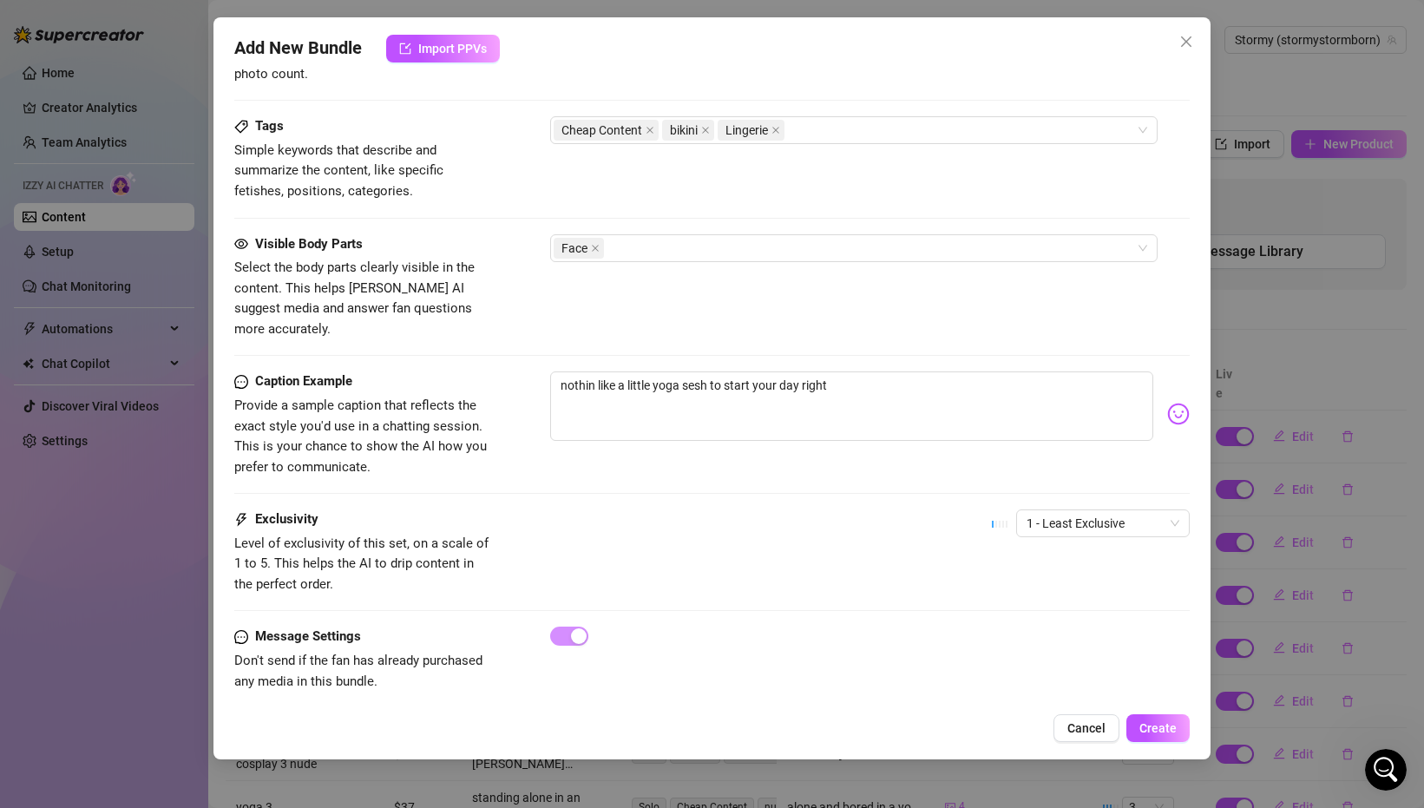
click at [1165, 394] on div "nothin like a little yoga sesh to start your day right" at bounding box center [869, 413] width 639 height 85
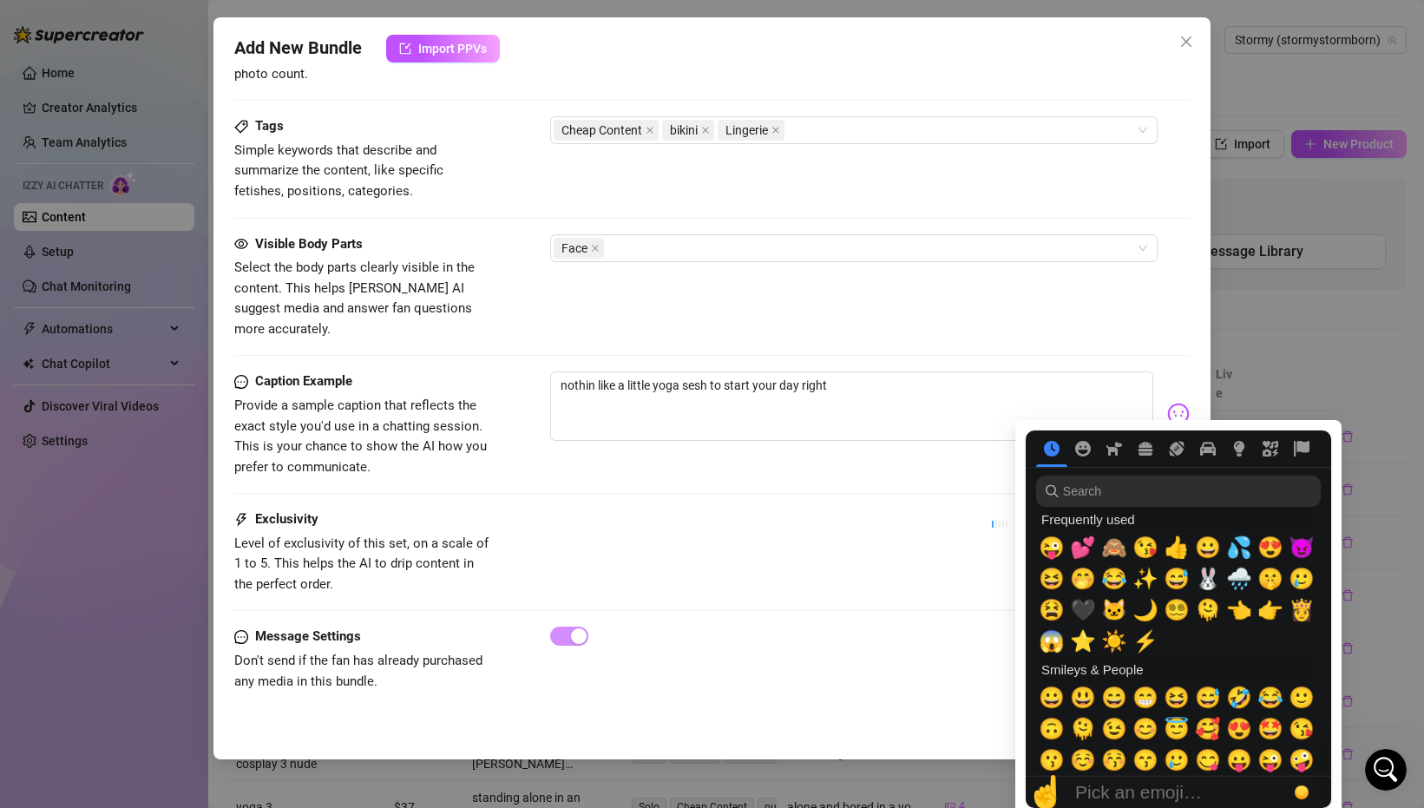
click at [1176, 403] on img at bounding box center [1178, 414] width 23 height 23
click at [1114, 645] on span "☀️" at bounding box center [1114, 641] width 26 height 24
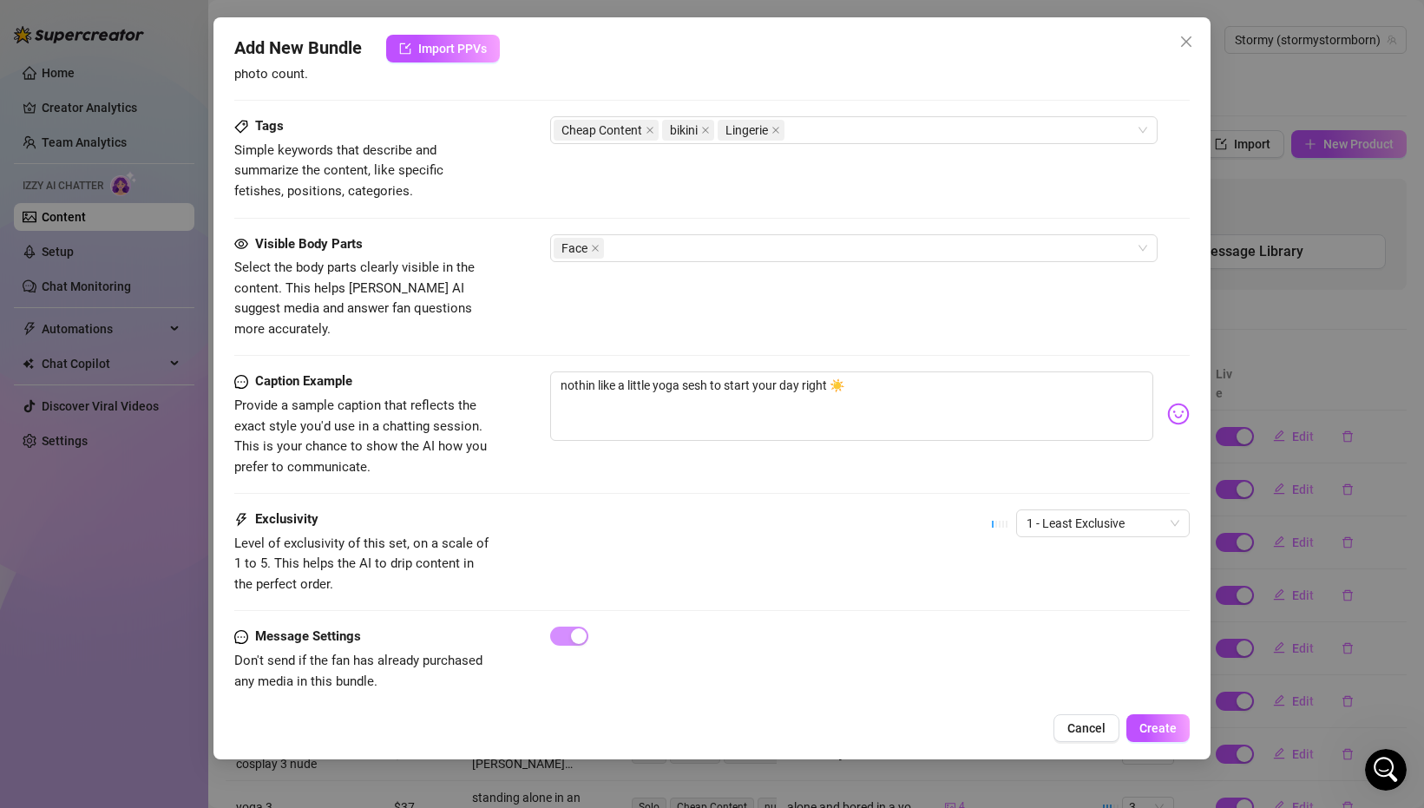
click at [789, 513] on div "Exclusivity Level of exclusivity of this set, on a scale of 1 to 5. This helps …" at bounding box center [711, 551] width 955 height 85
click at [1161, 727] on span "Create" at bounding box center [1157, 728] width 37 height 14
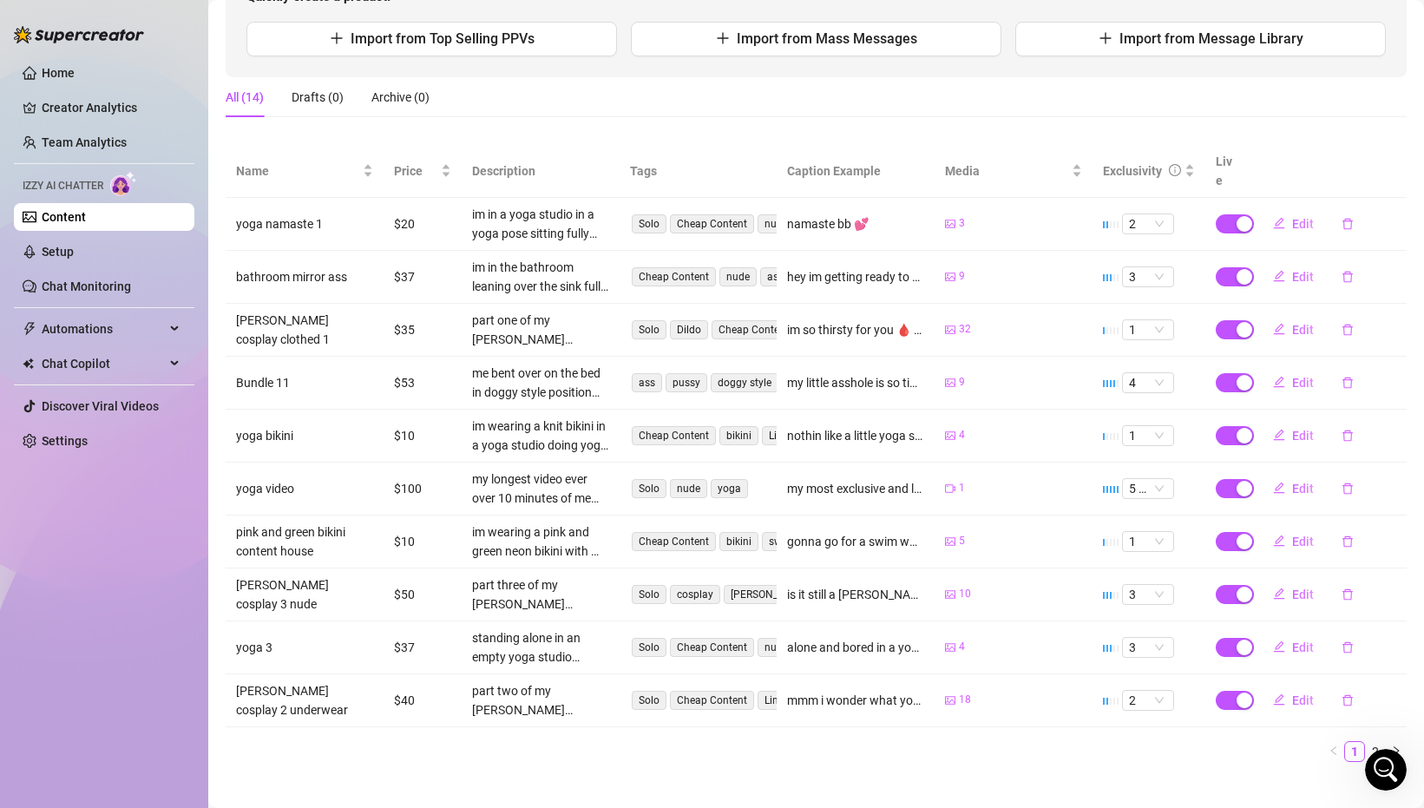
scroll to position [0, 0]
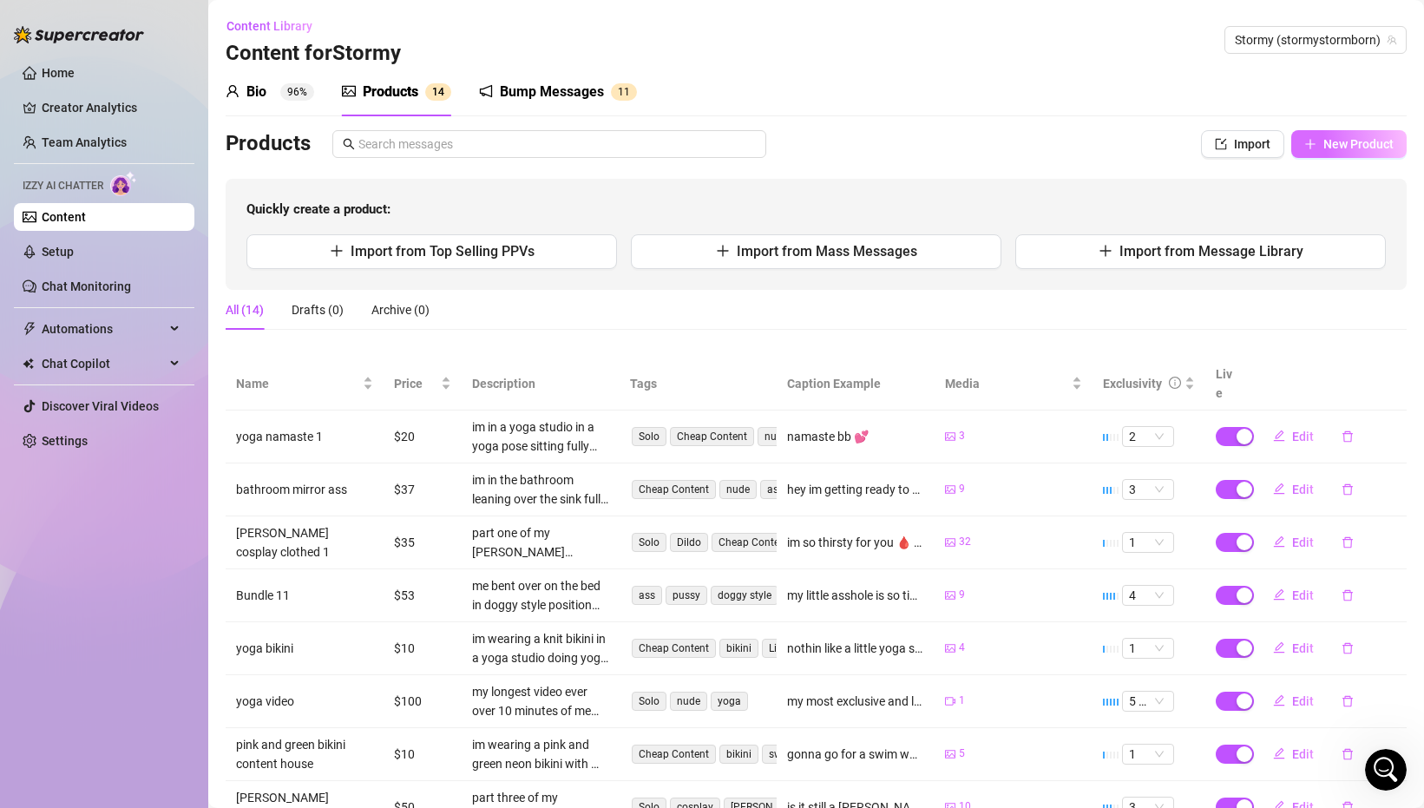
click at [1343, 148] on span "New Product" at bounding box center [1358, 144] width 70 height 14
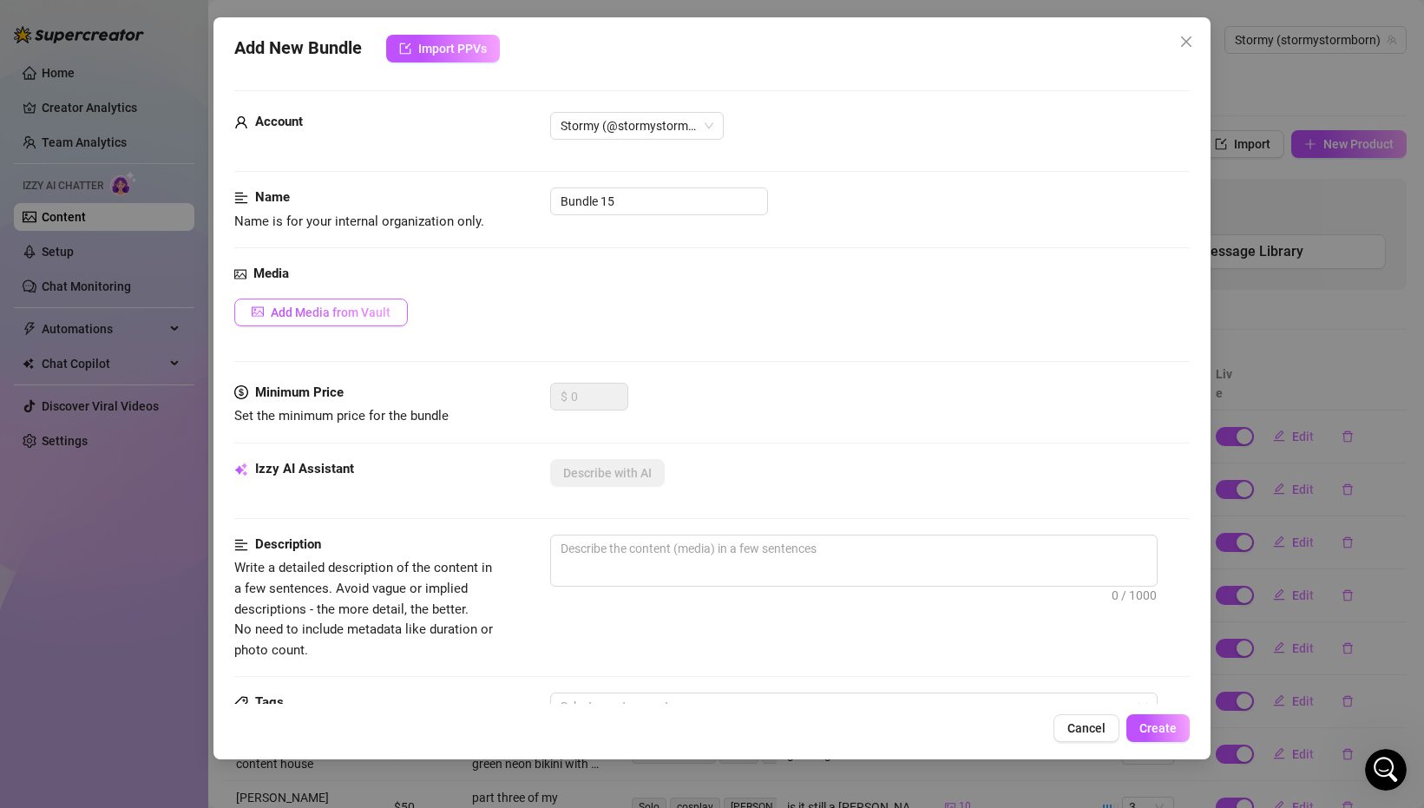
click at [395, 305] on button "Add Media from Vault" at bounding box center [321, 312] width 174 height 28
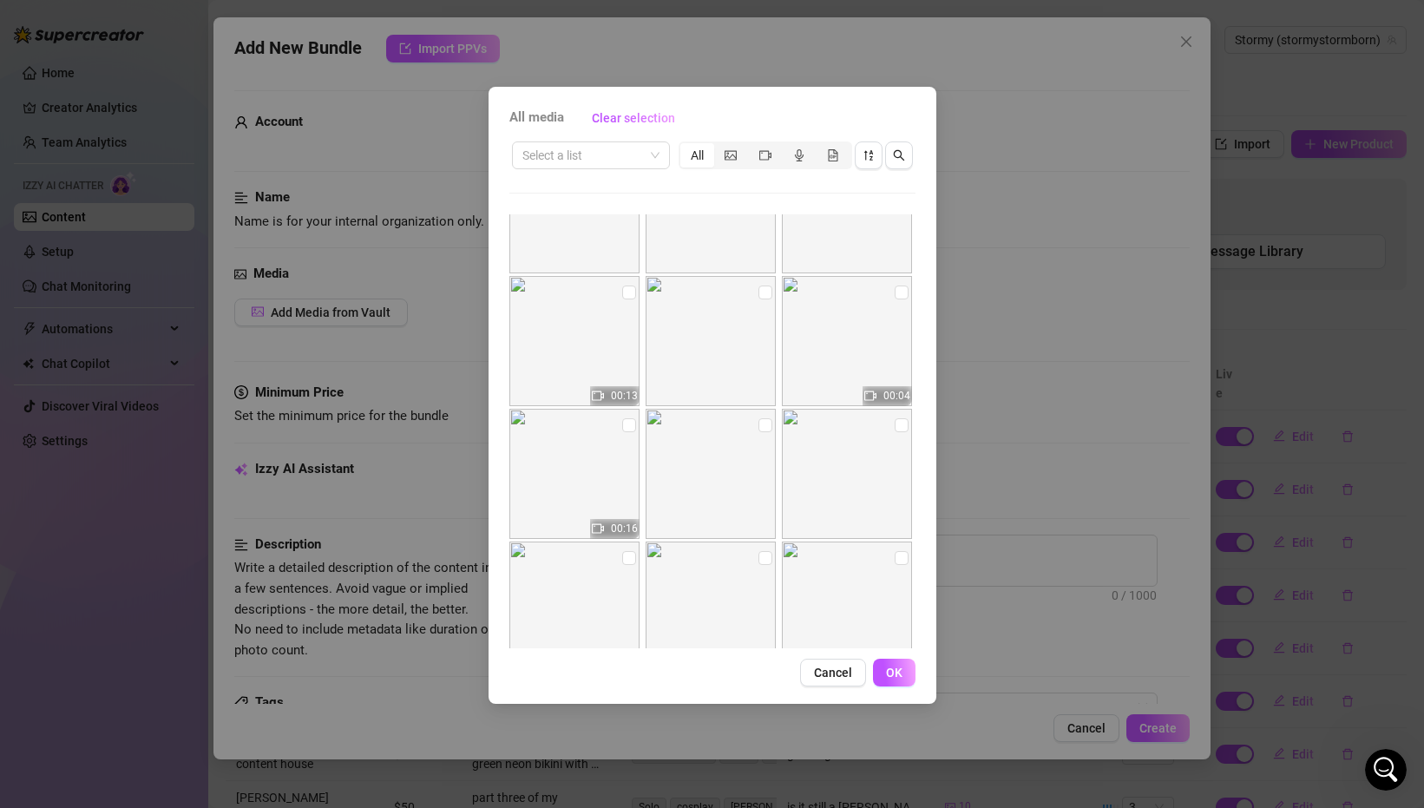
scroll to position [2594, 0]
click at [842, 351] on img at bounding box center [847, 340] width 130 height 130
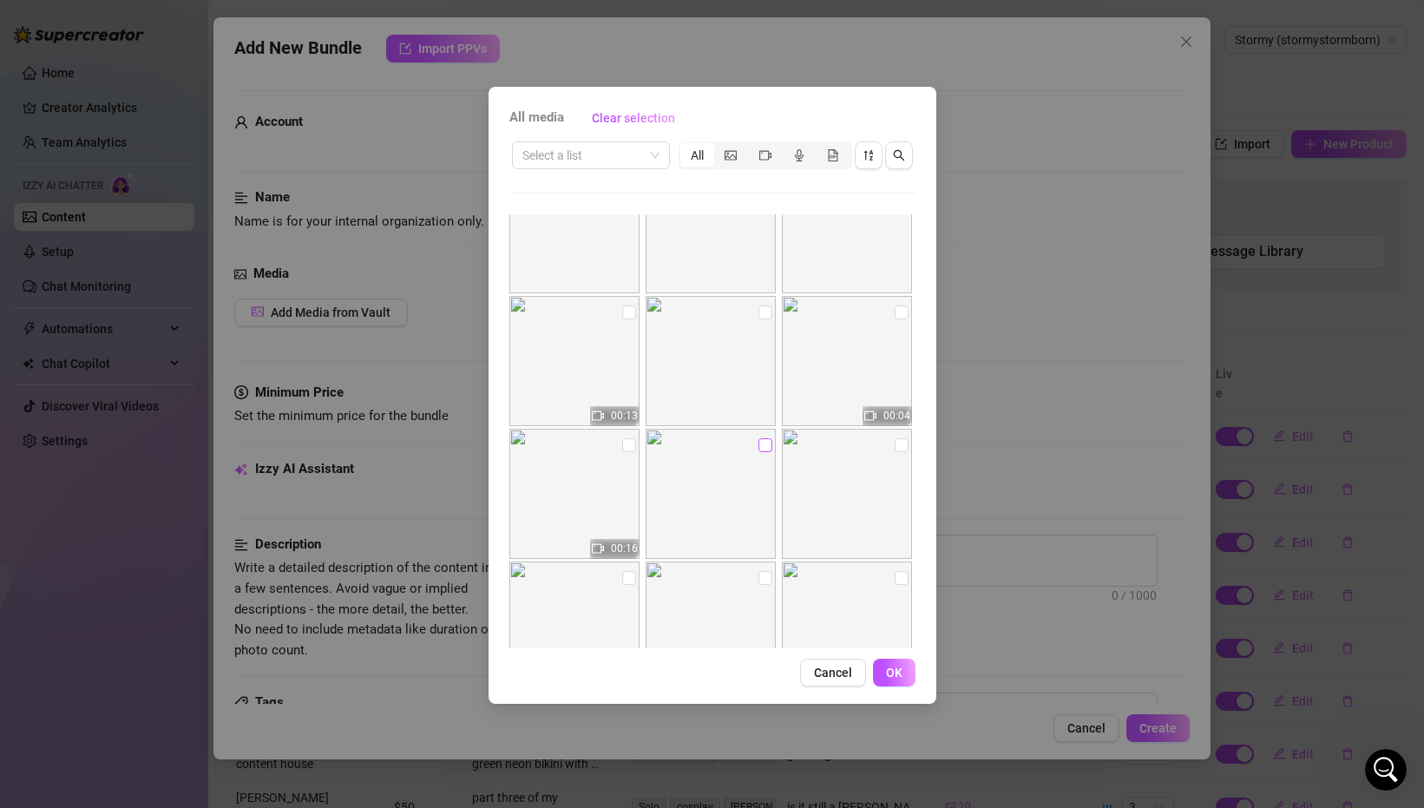
click at [769, 447] on input "checkbox" at bounding box center [765, 445] width 14 height 14
click at [894, 444] on input "checkbox" at bounding box center [901, 445] width 14 height 14
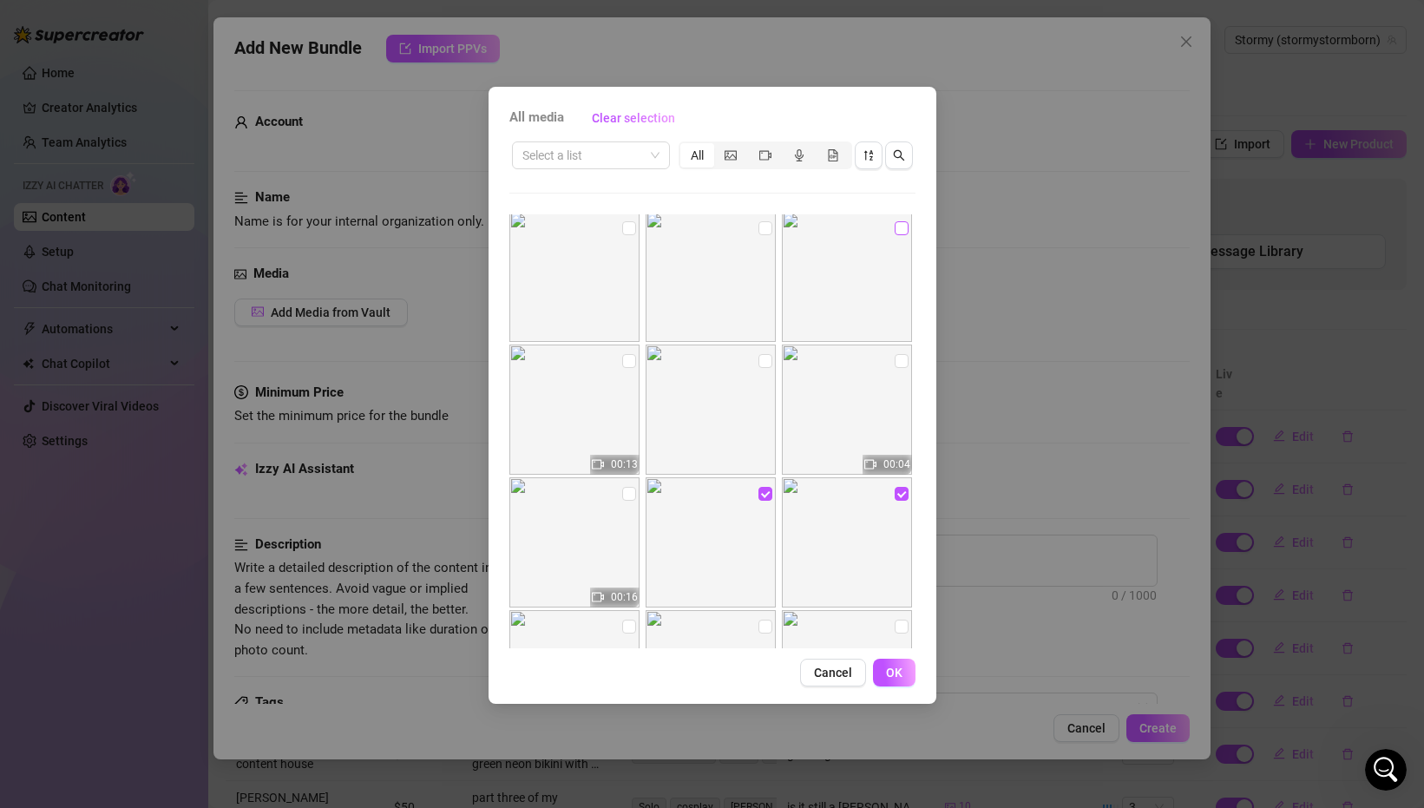
click at [896, 228] on input "checkbox" at bounding box center [901, 228] width 14 height 14
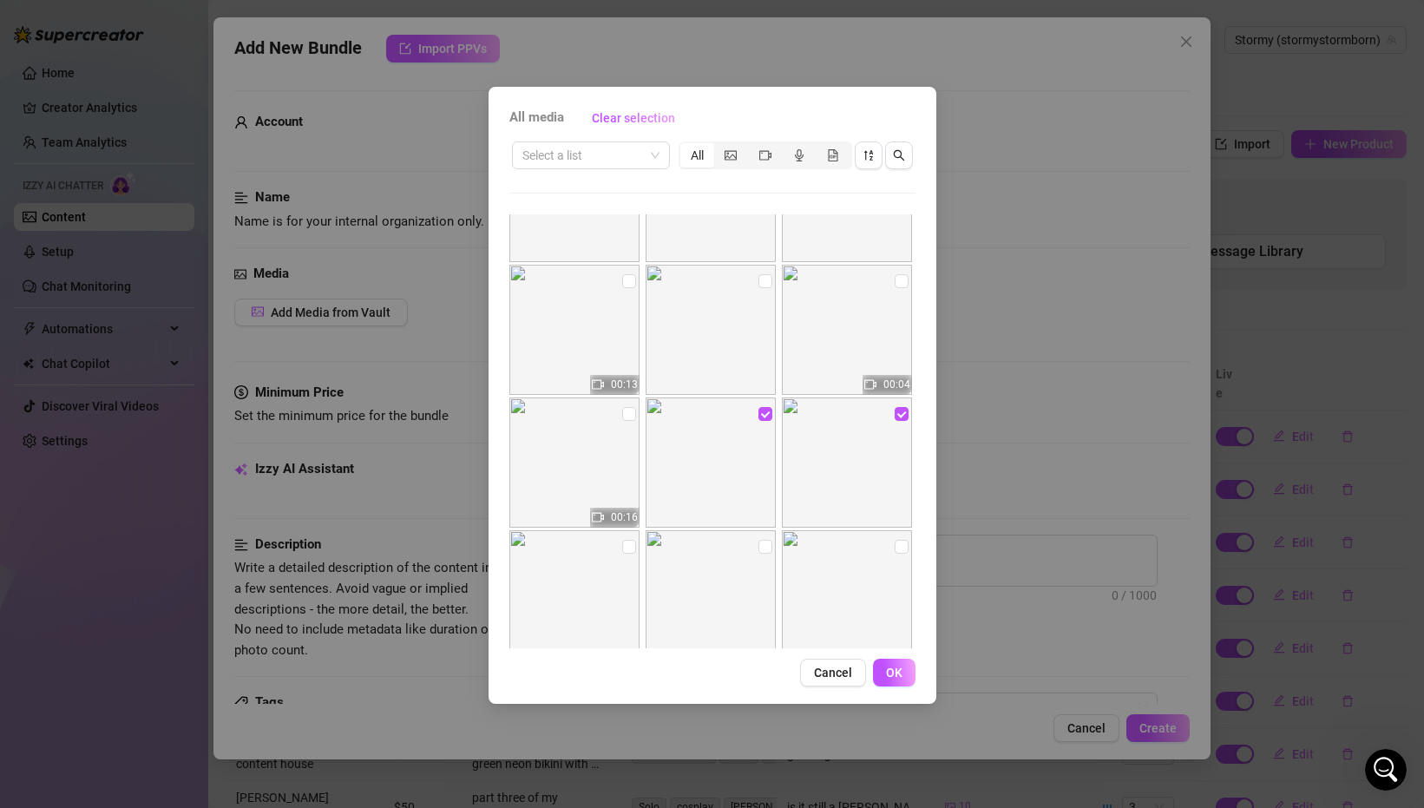
scroll to position [2614, 0]
click at [888, 675] on span "OK" at bounding box center [894, 672] width 16 height 14
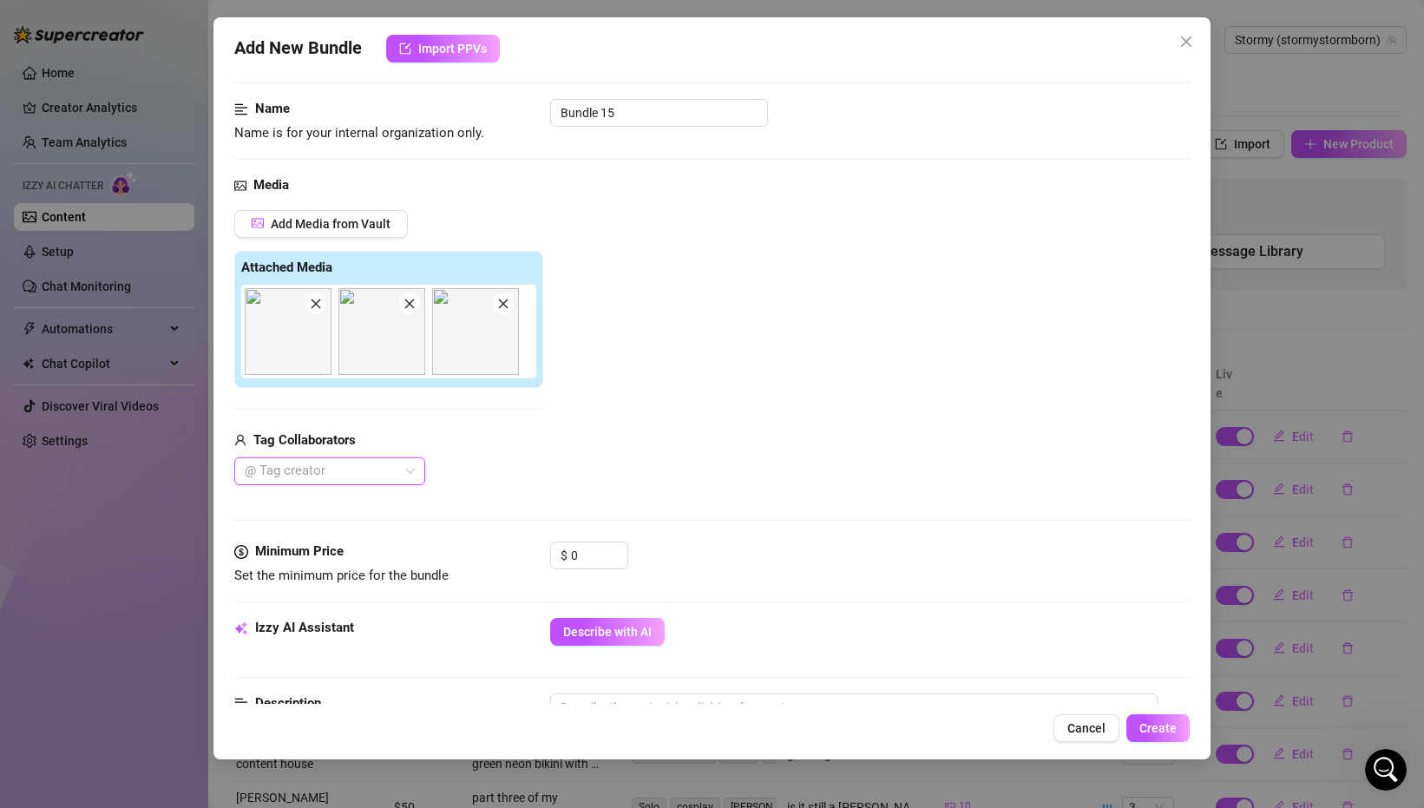
scroll to position [86, 0]
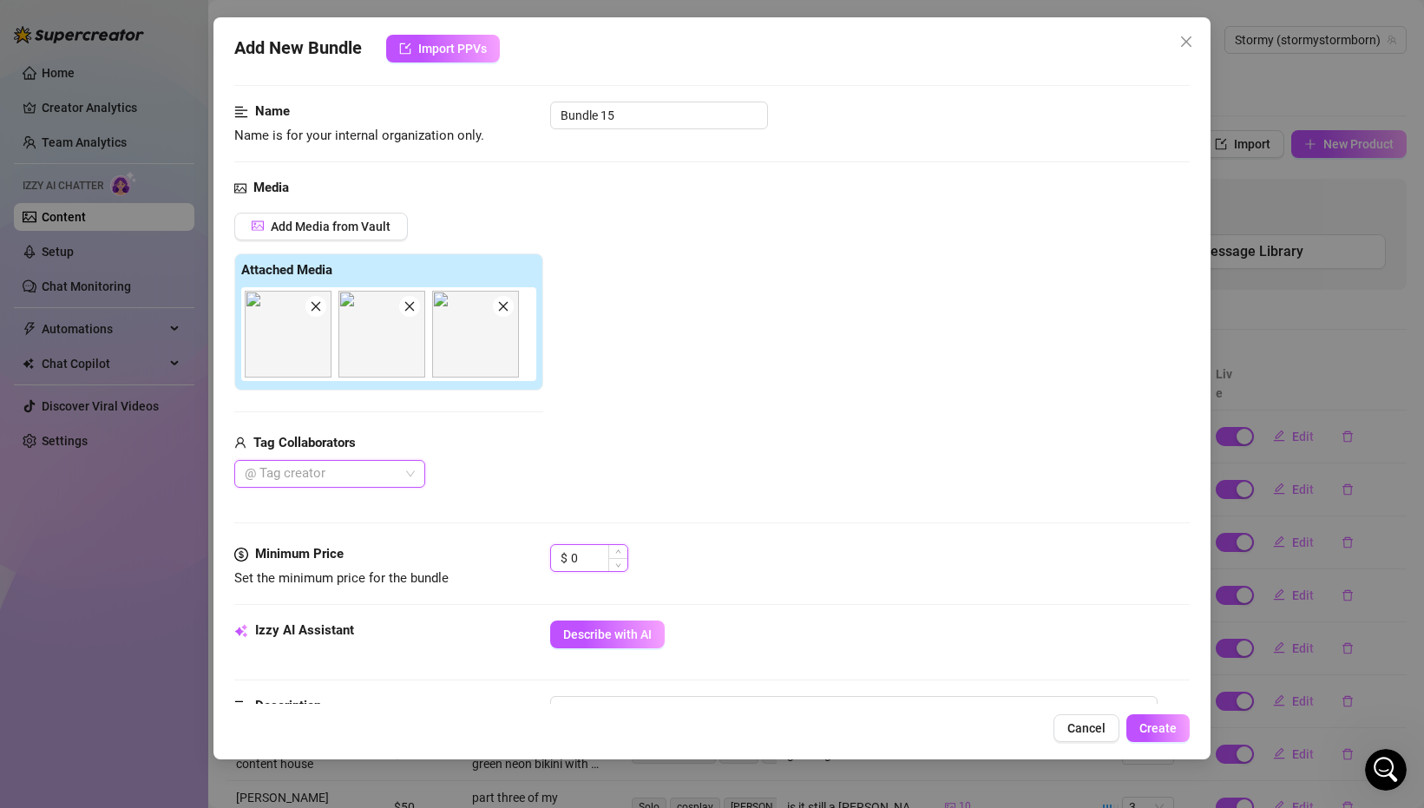
click at [586, 566] on input "0" at bounding box center [599, 558] width 56 height 26
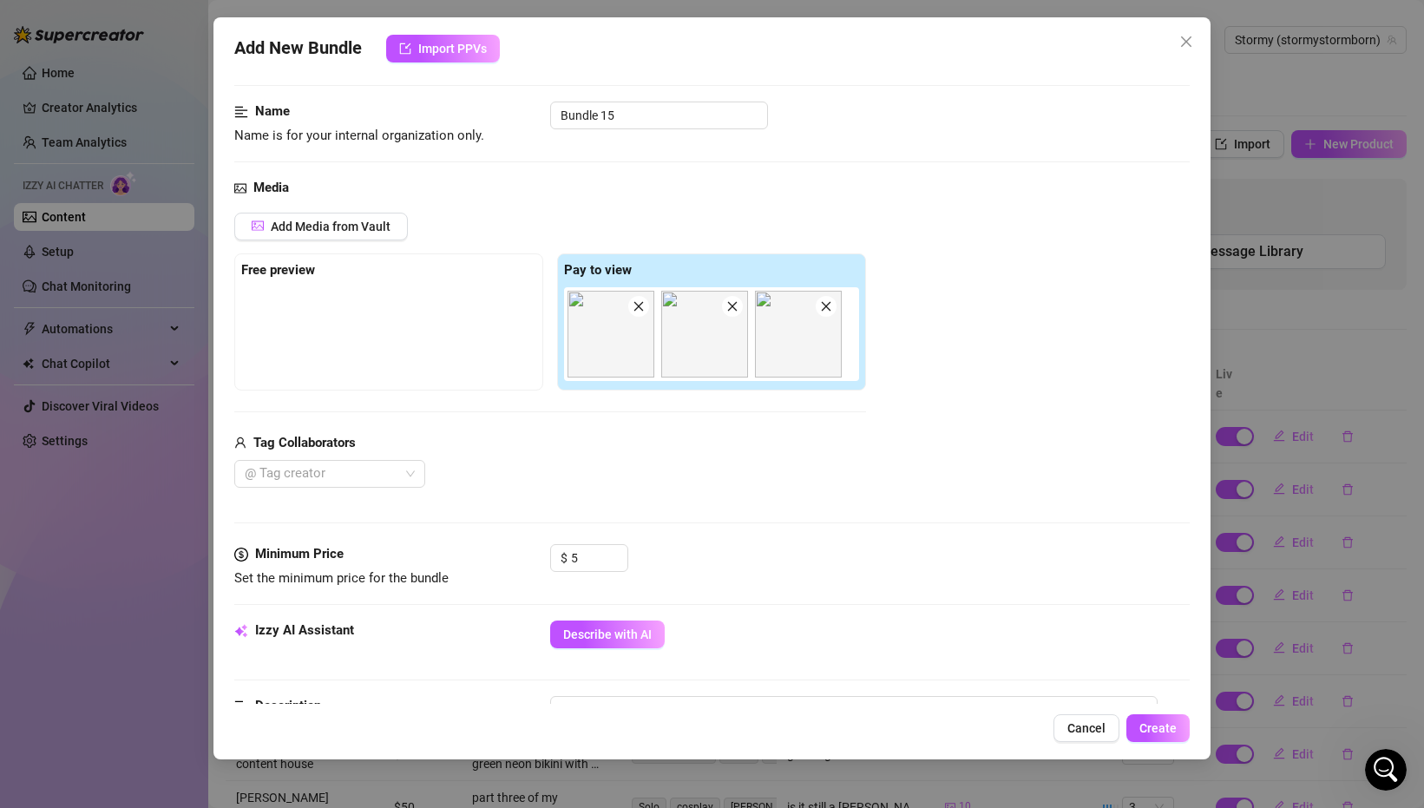
click at [691, 519] on div "Media Add Media from Vault Free preview Pay to view Tag Collaborators @ Tag cre…" at bounding box center [711, 361] width 955 height 366
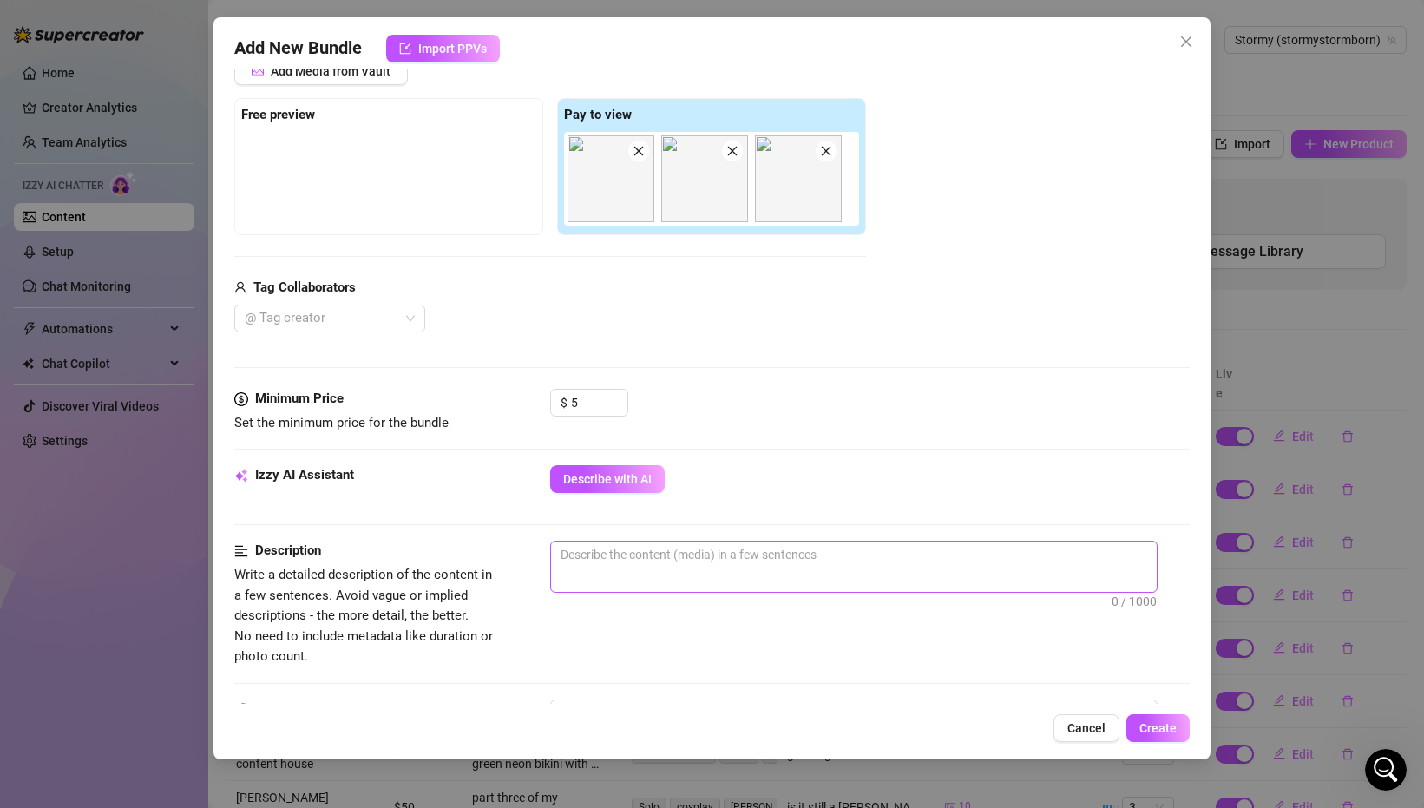
scroll to position [209, 0]
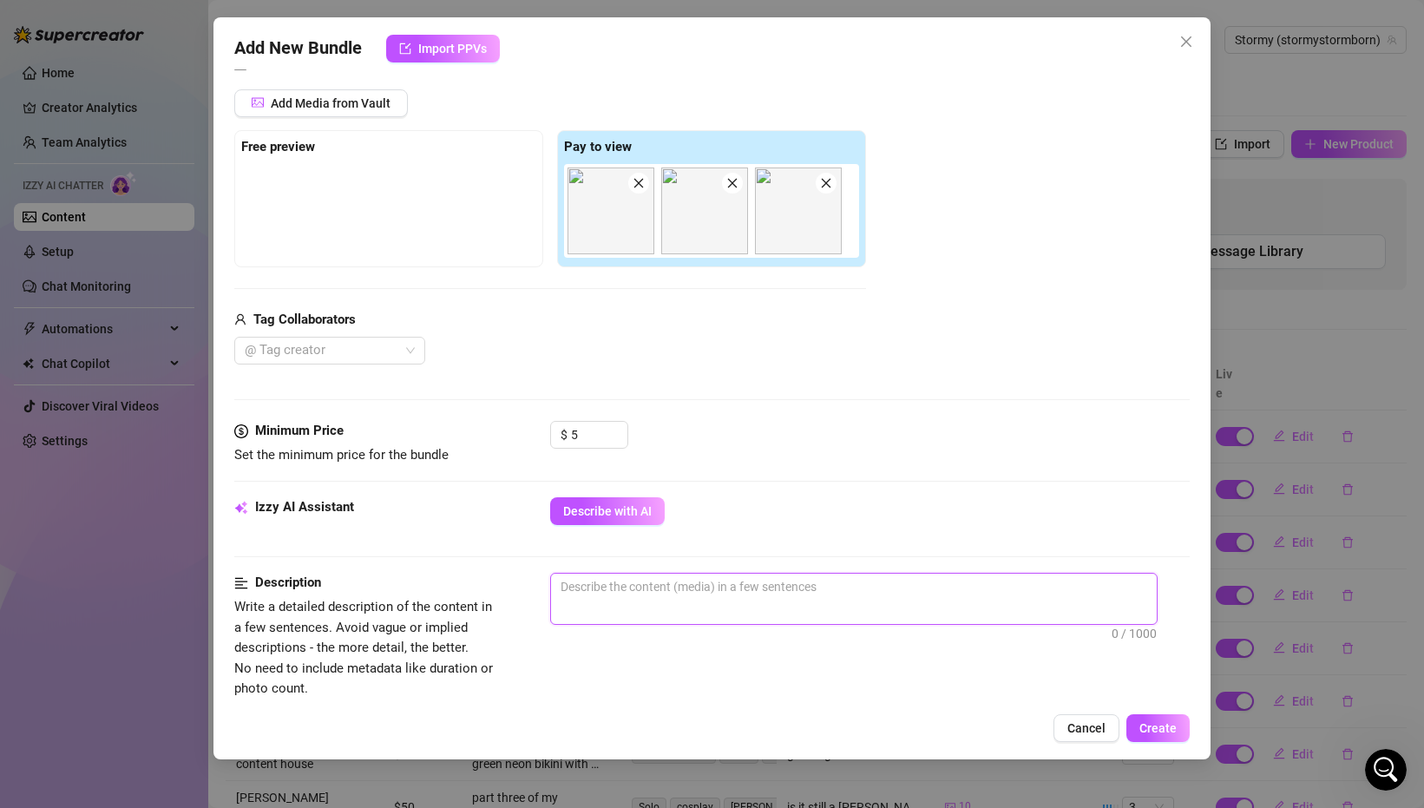
click at [689, 596] on textarea at bounding box center [854, 586] width 606 height 26
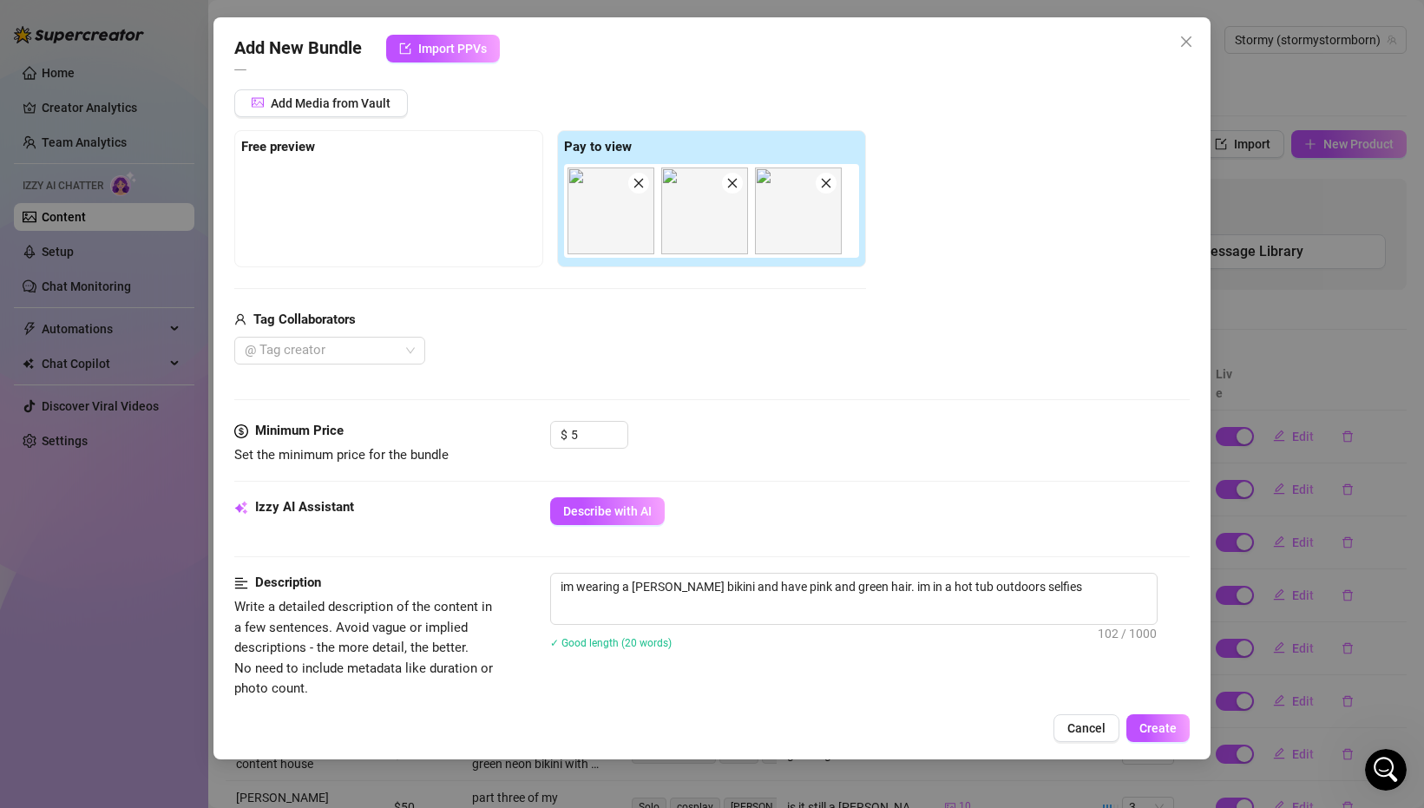
click at [719, 730] on div "Cancel Create" at bounding box center [711, 728] width 955 height 28
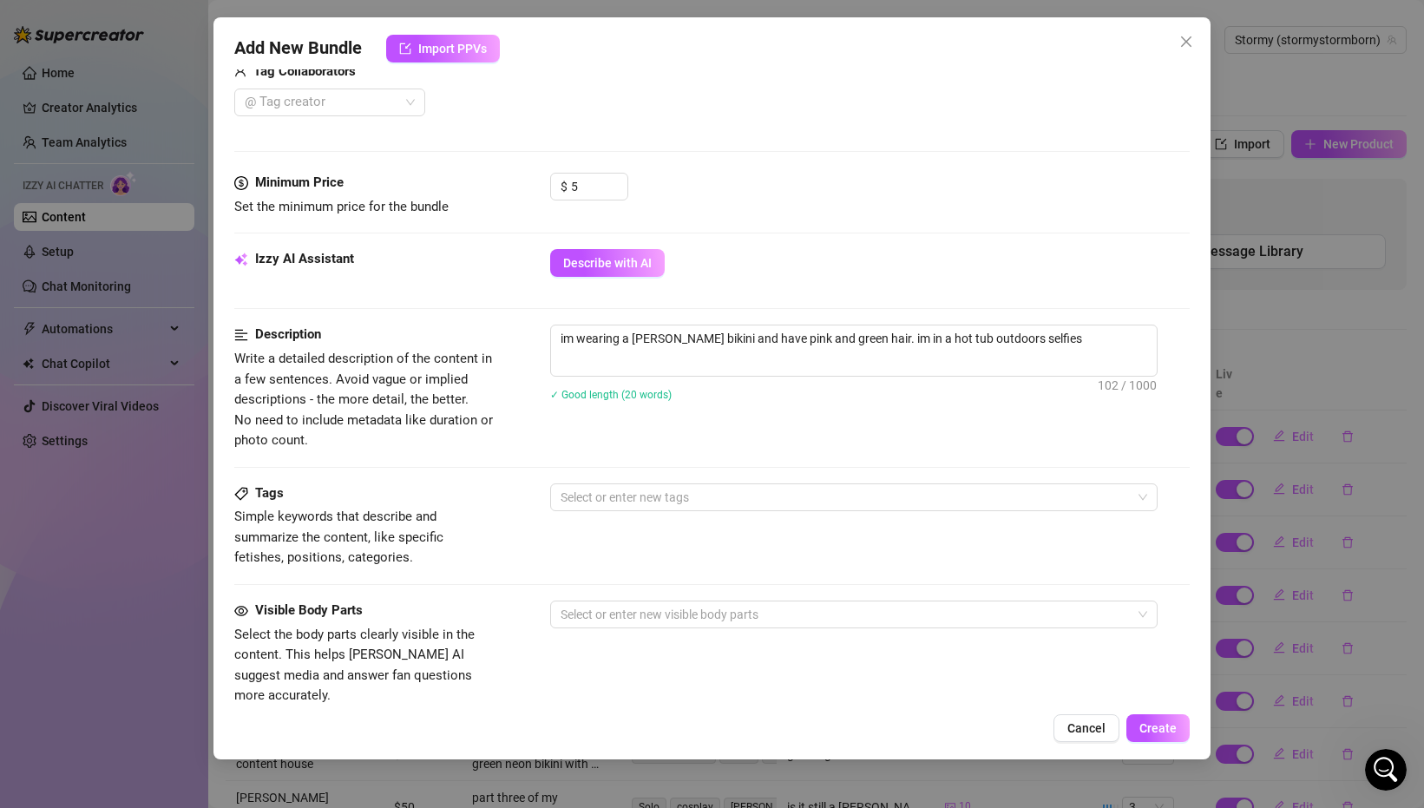
scroll to position [458, 0]
click at [681, 486] on div at bounding box center [845, 496] width 582 height 24
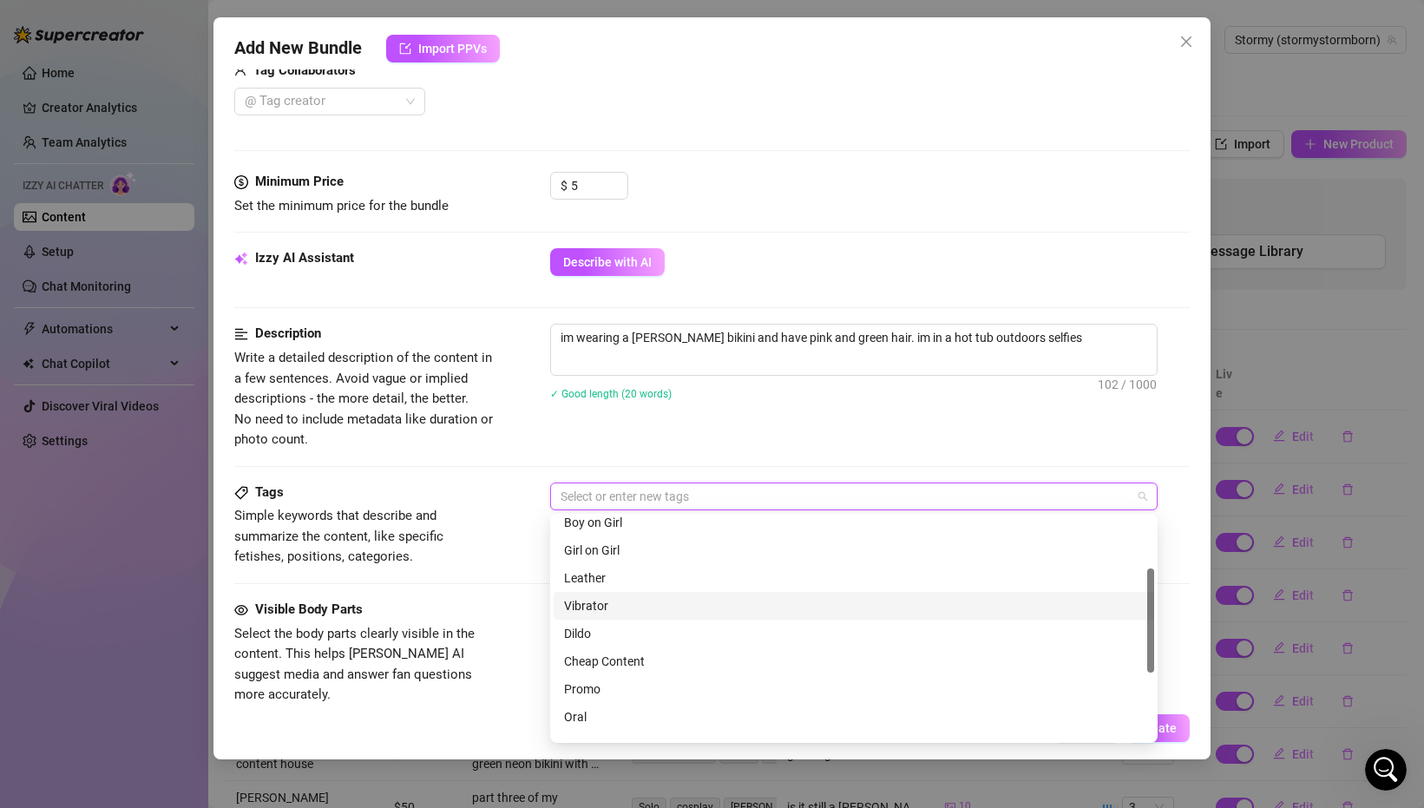
scroll to position [109, 0]
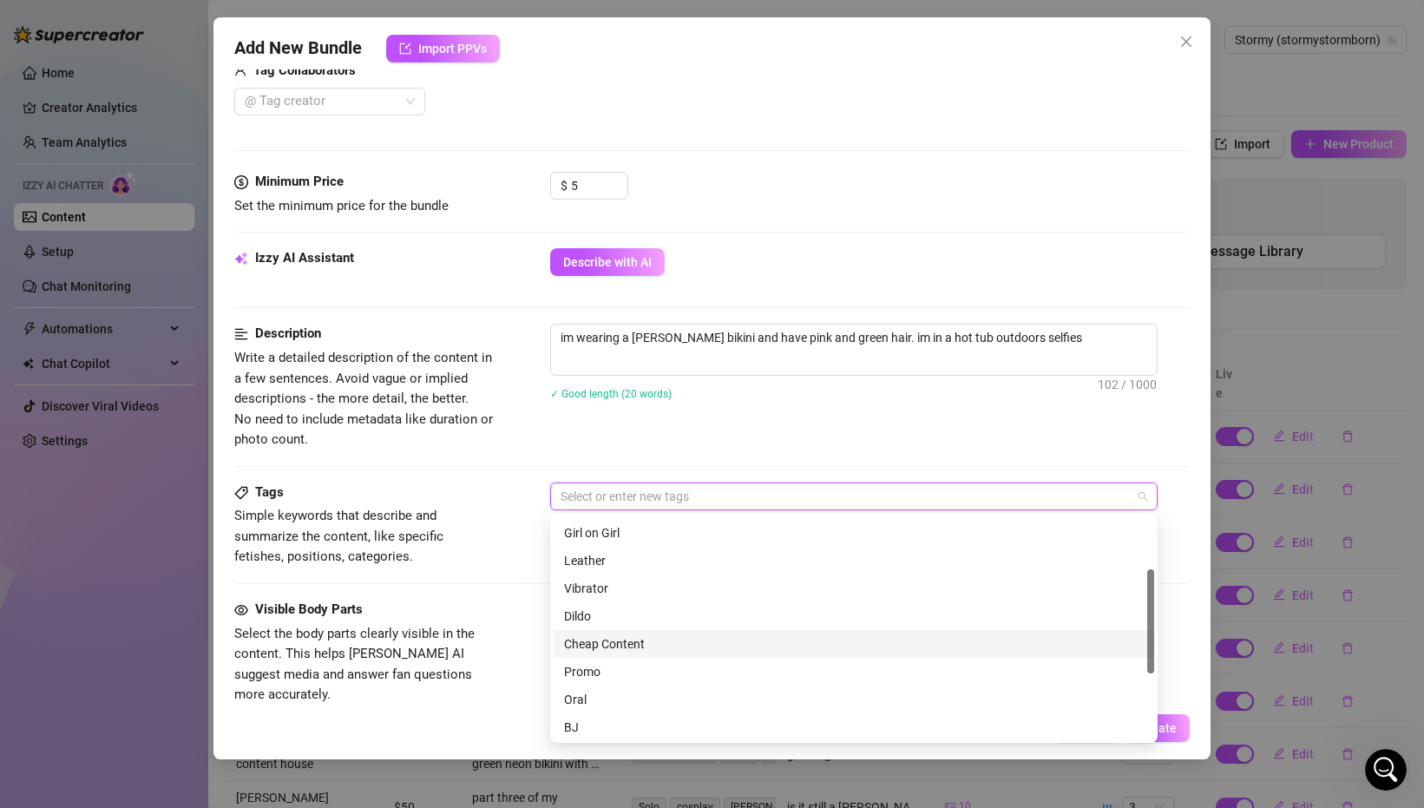
click at [637, 641] on div "Cheap Content" at bounding box center [854, 643] width 580 height 19
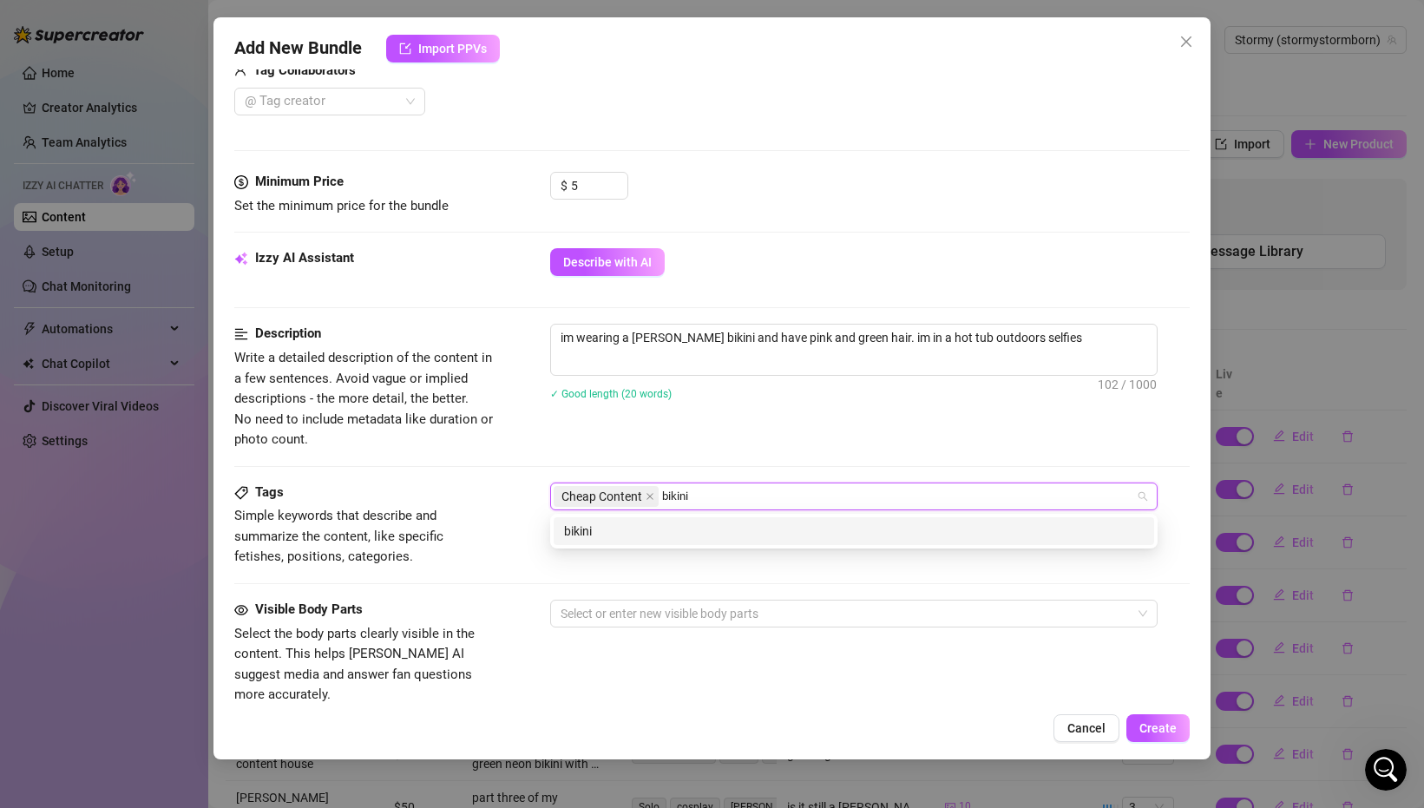
click at [643, 534] on div "bikini" at bounding box center [854, 530] width 580 height 19
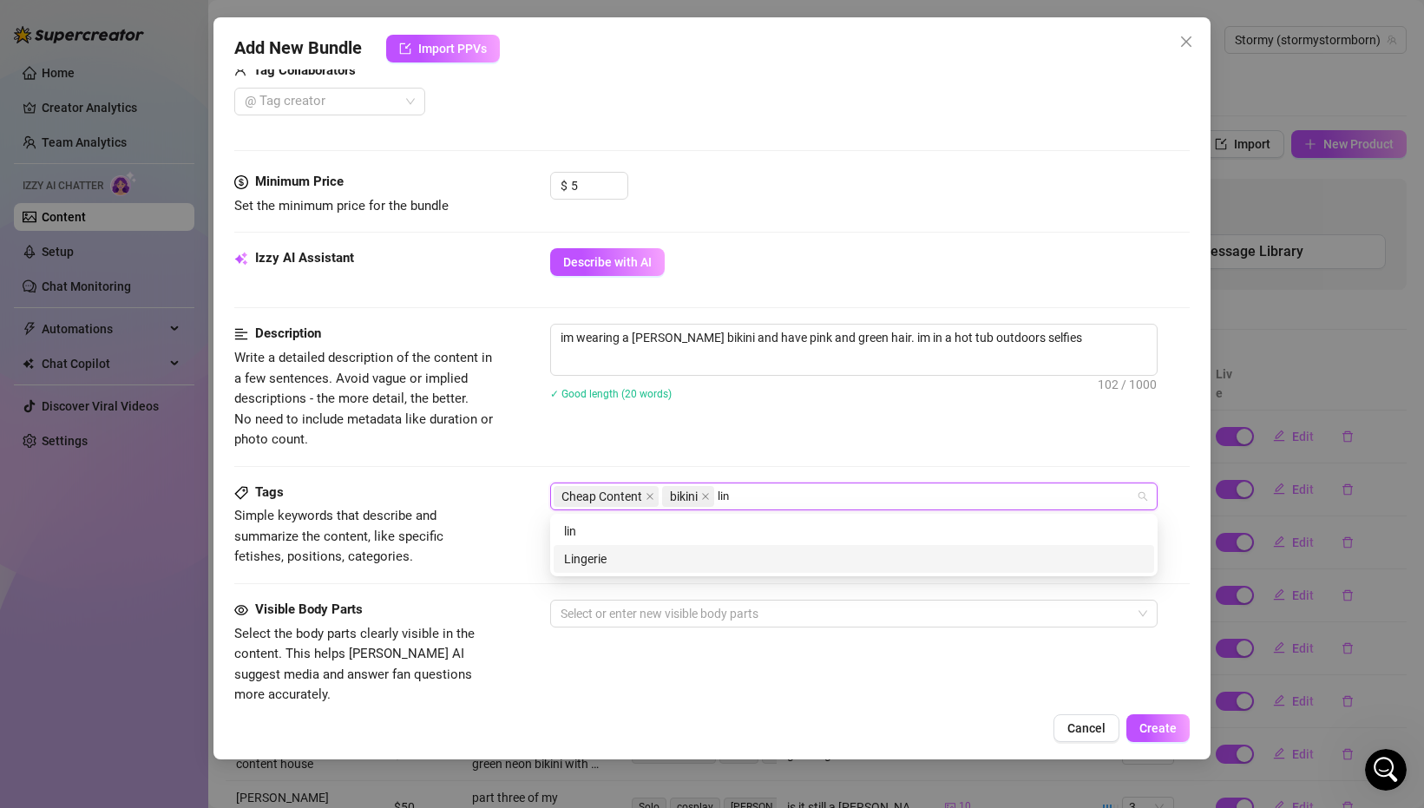
click at [636, 567] on div "Lingerie" at bounding box center [854, 558] width 580 height 19
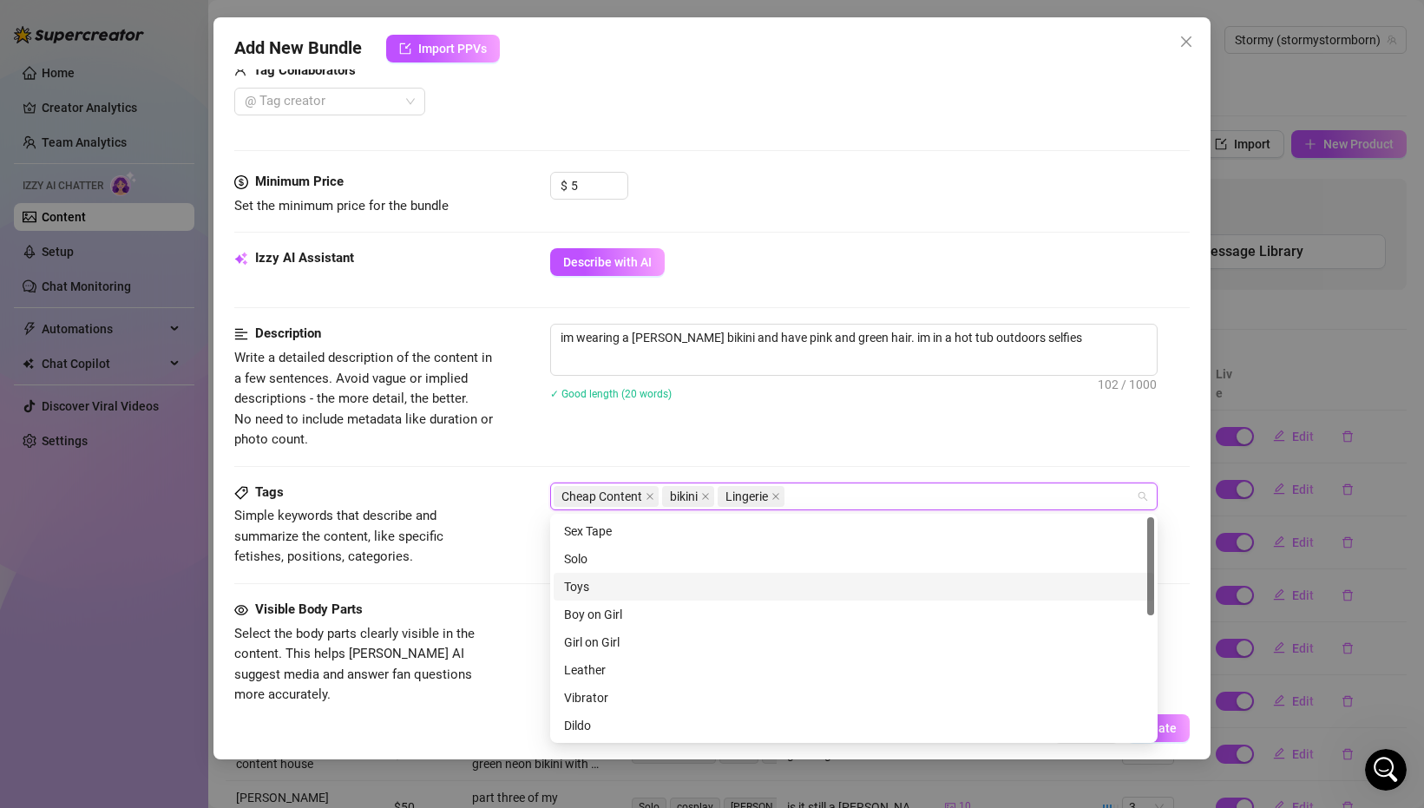
click at [496, 553] on div "Tags Simple keywords that describe and summarize the content, like specific fet…" at bounding box center [711, 524] width 955 height 85
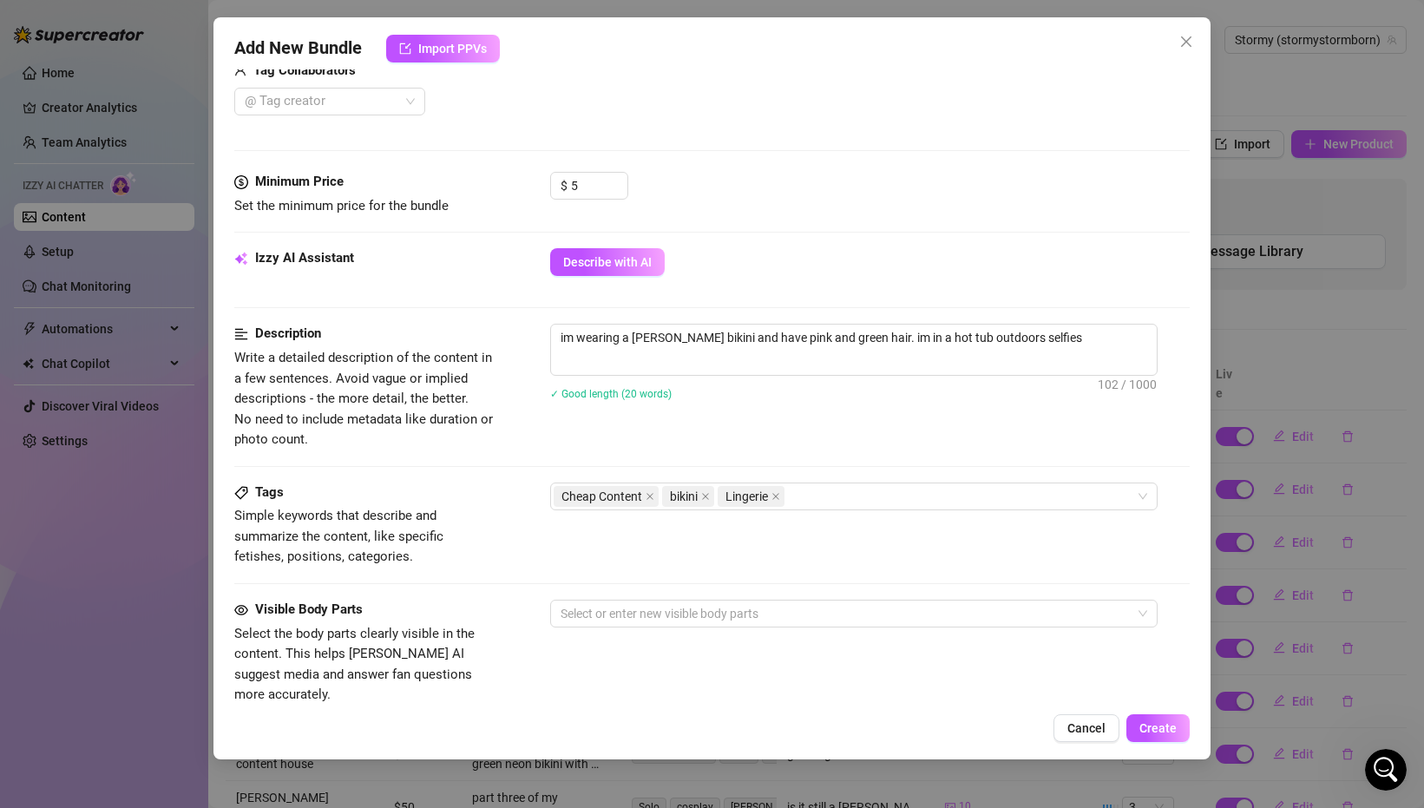
click at [539, 592] on div "Tags Simple keywords that describe and summarize the content, like specific fet…" at bounding box center [711, 540] width 955 height 117
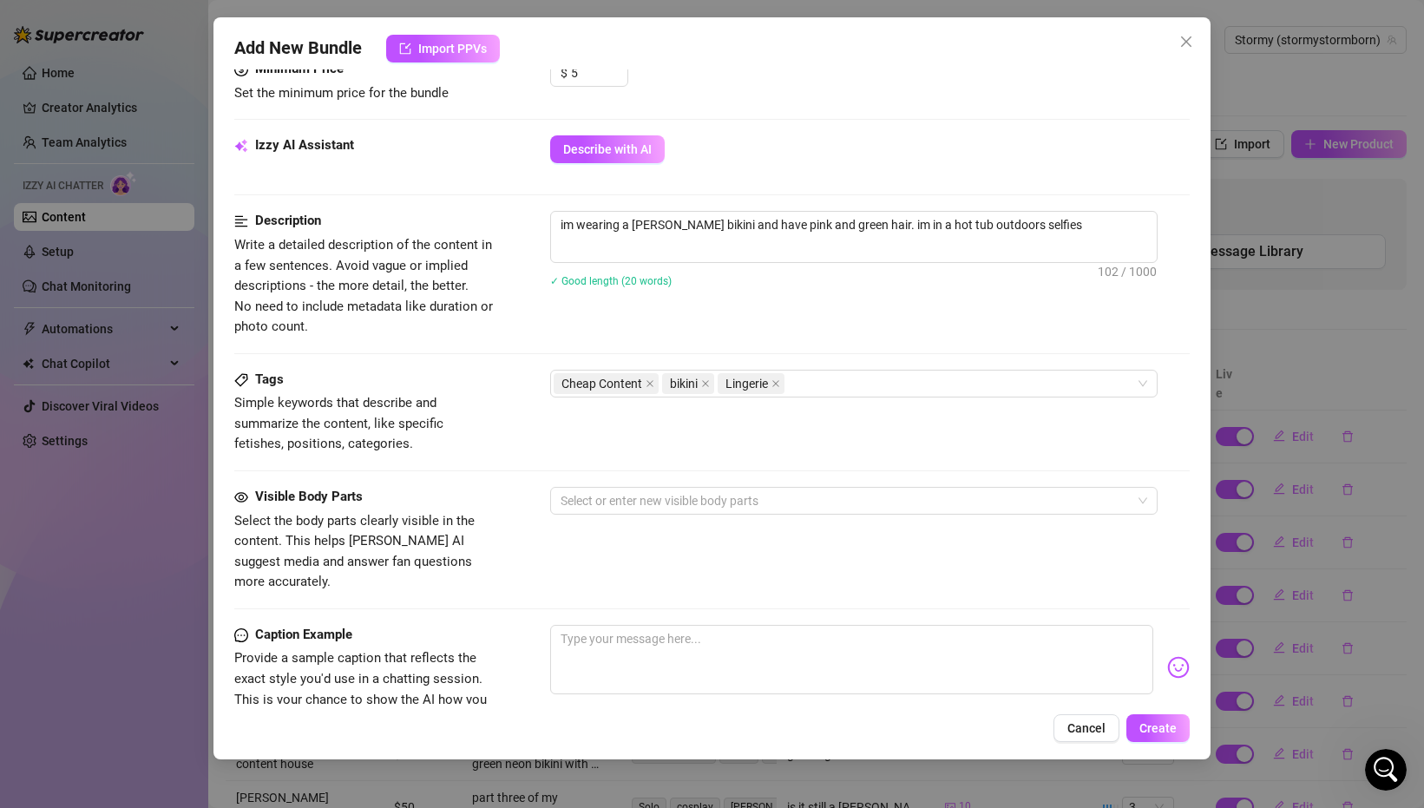
scroll to position [599, 0]
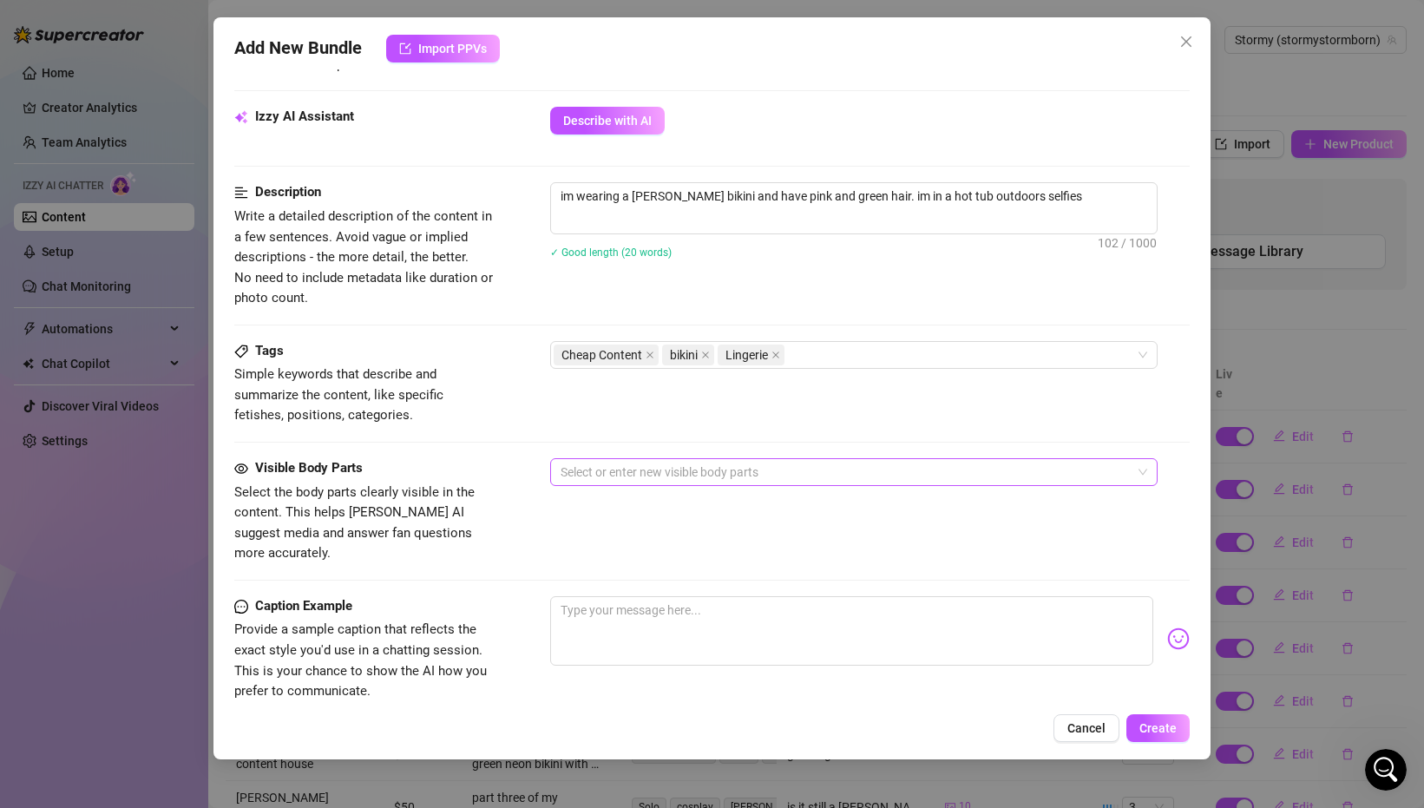
click at [640, 470] on div at bounding box center [845, 472] width 582 height 24
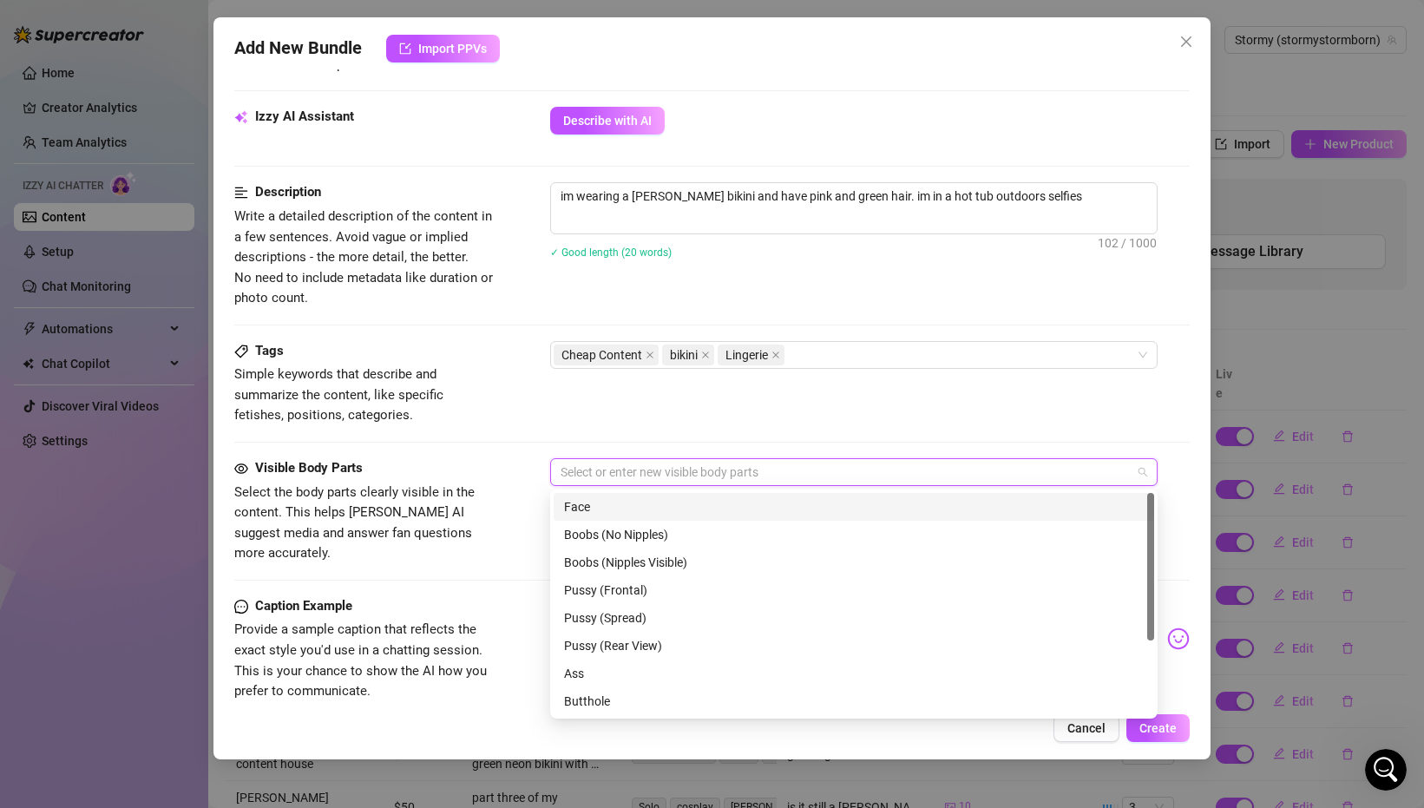
click at [657, 507] on div "Face" at bounding box center [854, 506] width 580 height 19
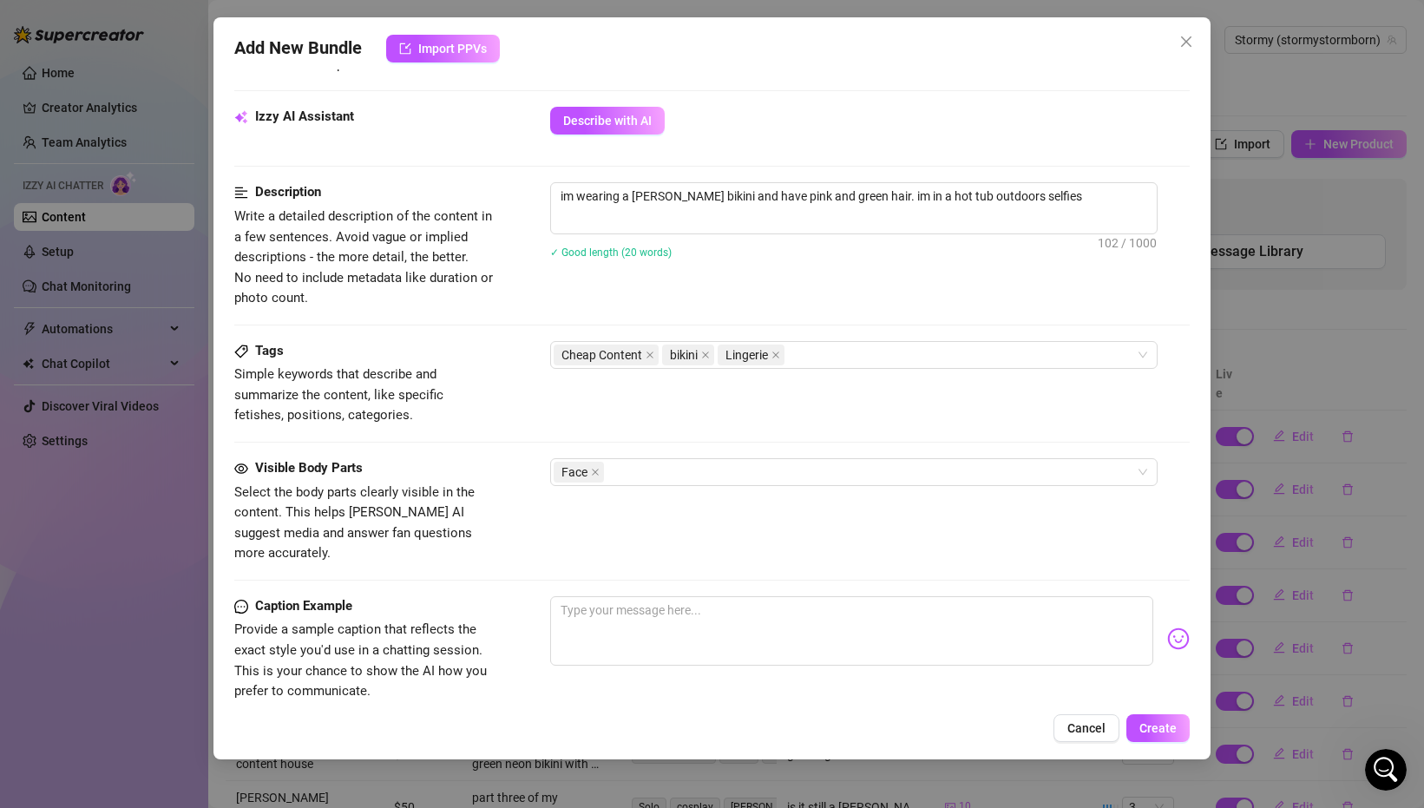
click at [508, 508] on div "Visible Body Parts Select the body parts clearly visible in the content. This h…" at bounding box center [711, 511] width 955 height 106
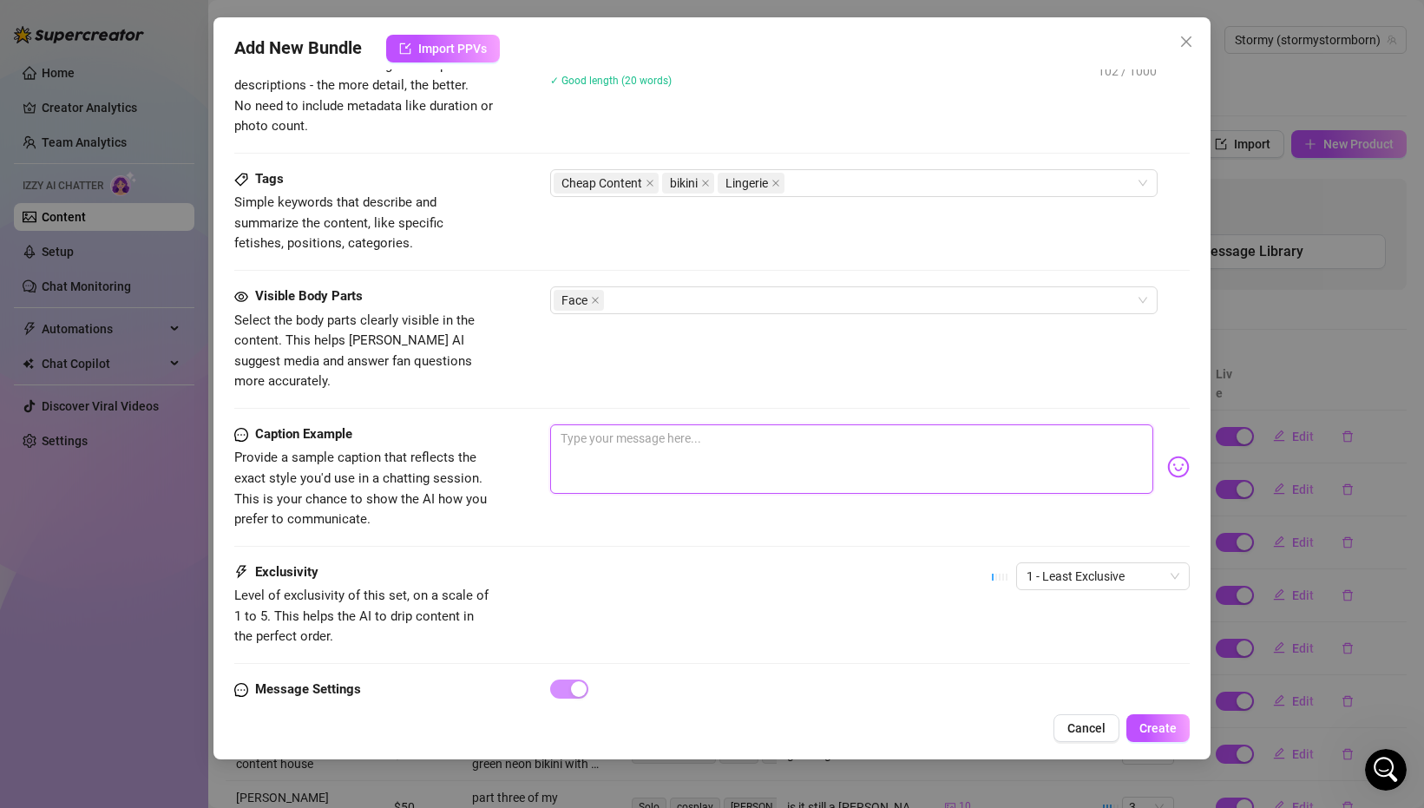
click at [639, 442] on textarea at bounding box center [851, 458] width 603 height 69
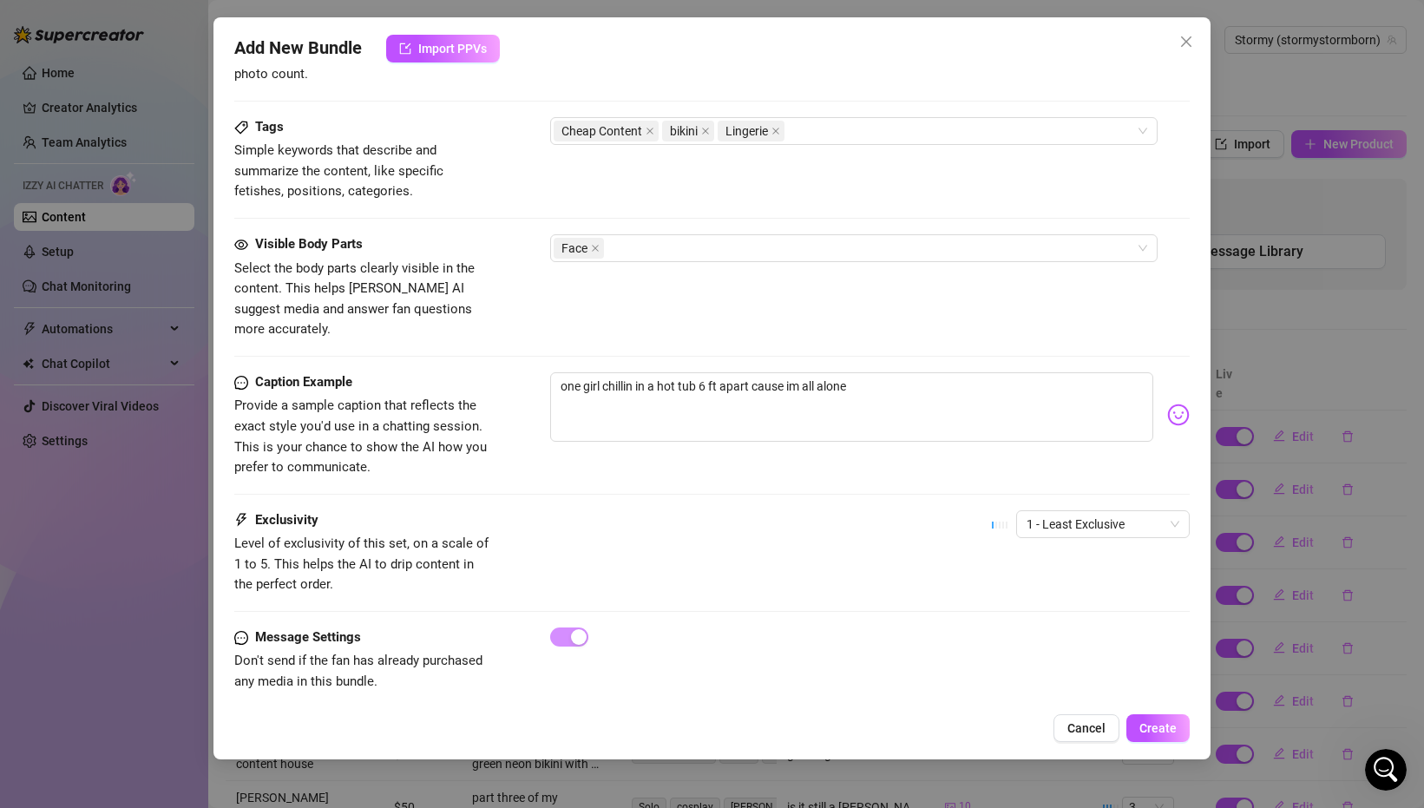
click at [1173, 403] on img at bounding box center [1178, 414] width 23 height 23
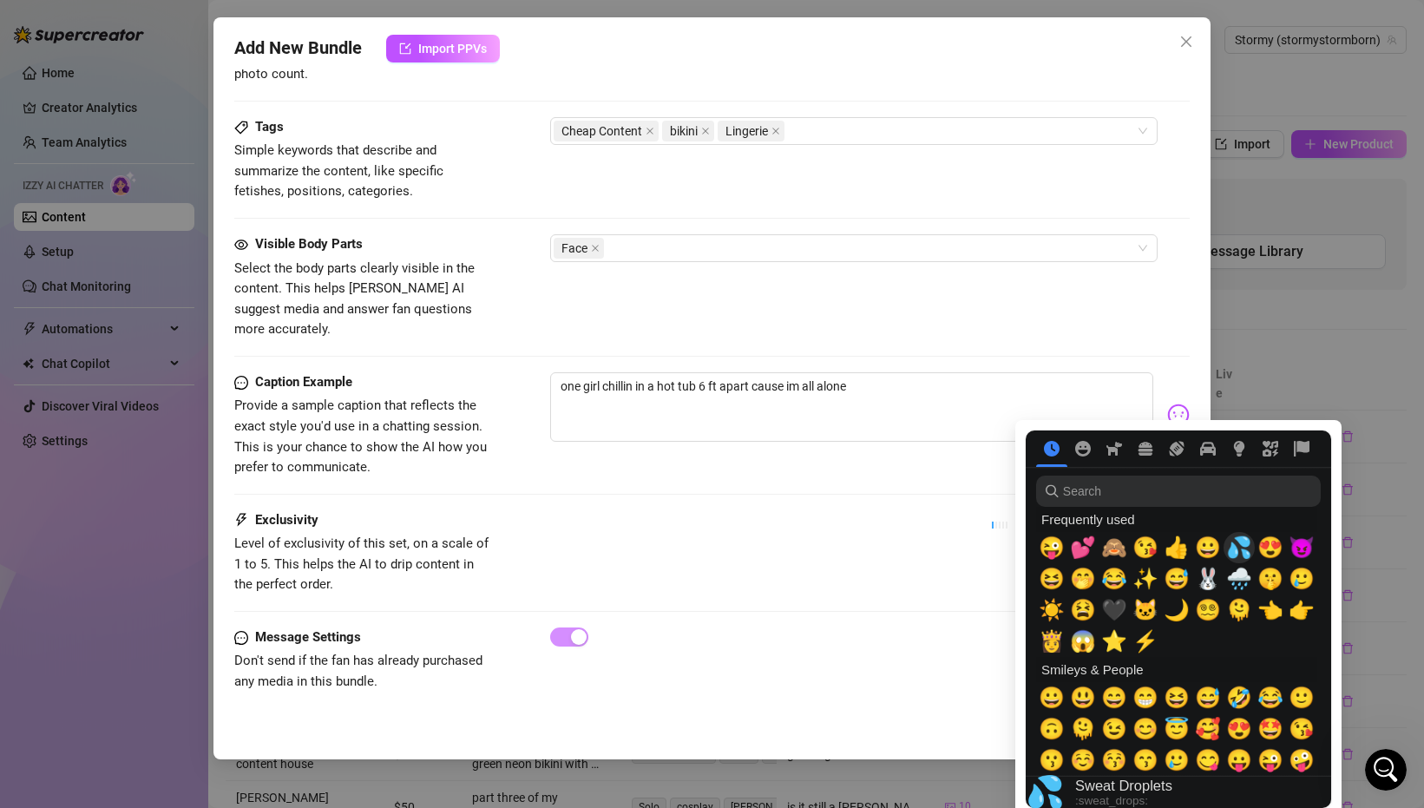
click at [1234, 550] on span "💦" at bounding box center [1239, 547] width 26 height 24
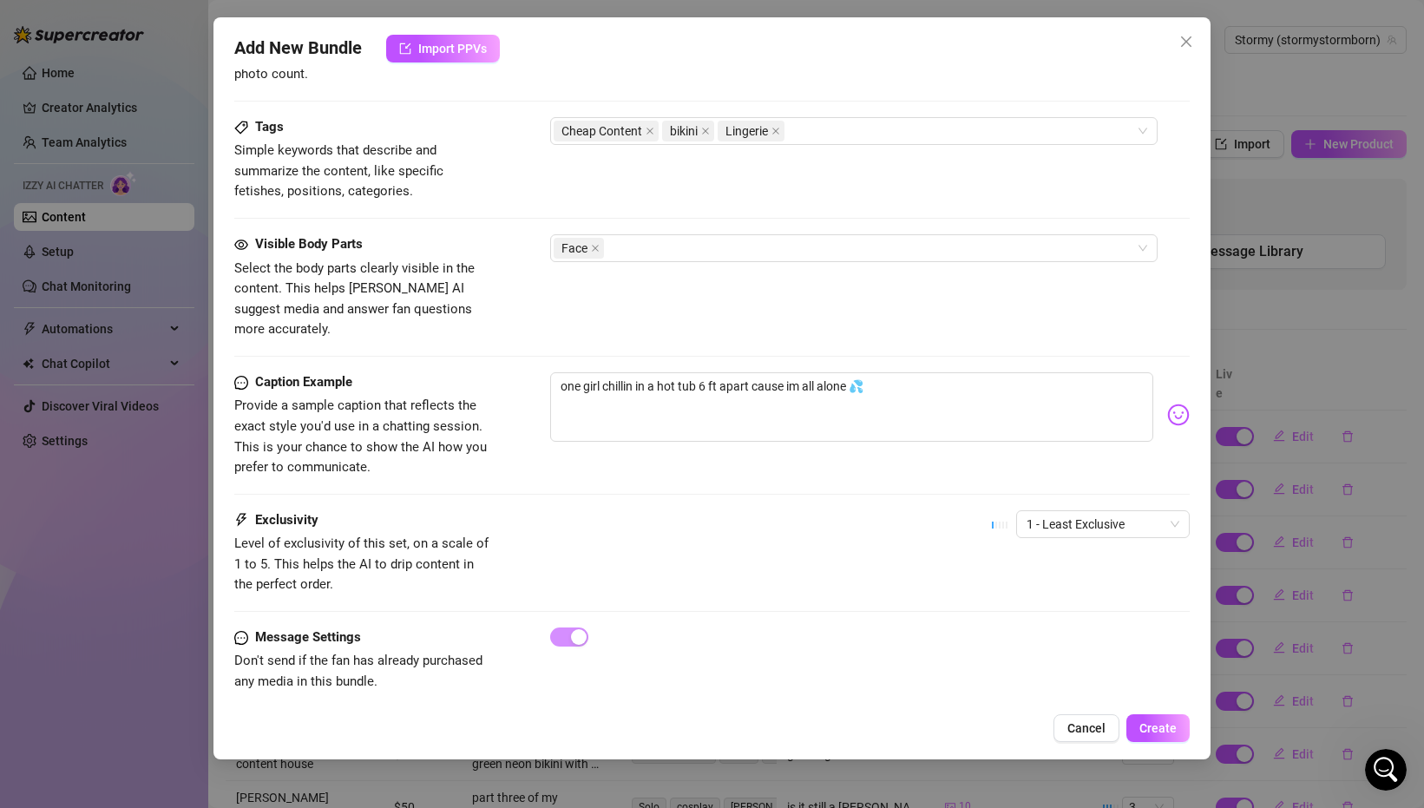
click at [847, 529] on div "Exclusivity Level of exclusivity of this set, on a scale of 1 to 5. This helps …" at bounding box center [711, 552] width 955 height 85
click at [848, 372] on textarea "one girl chillin in a hot tub 6 ft apart cause im all alone 💦" at bounding box center [851, 406] width 603 height 69
click at [873, 372] on textarea "one girl chillin in a hot tub 6 ft apart cause im all alone 💦" at bounding box center [851, 406] width 603 height 69
click at [851, 372] on textarea "one girl chillin in a hot tub 6 ft apart cause im all alone 💦" at bounding box center [851, 406] width 603 height 69
click at [567, 372] on textarea "one girl chillin in a hot tub 6 ft apart cause im all alone" 💦" at bounding box center [851, 406] width 603 height 69
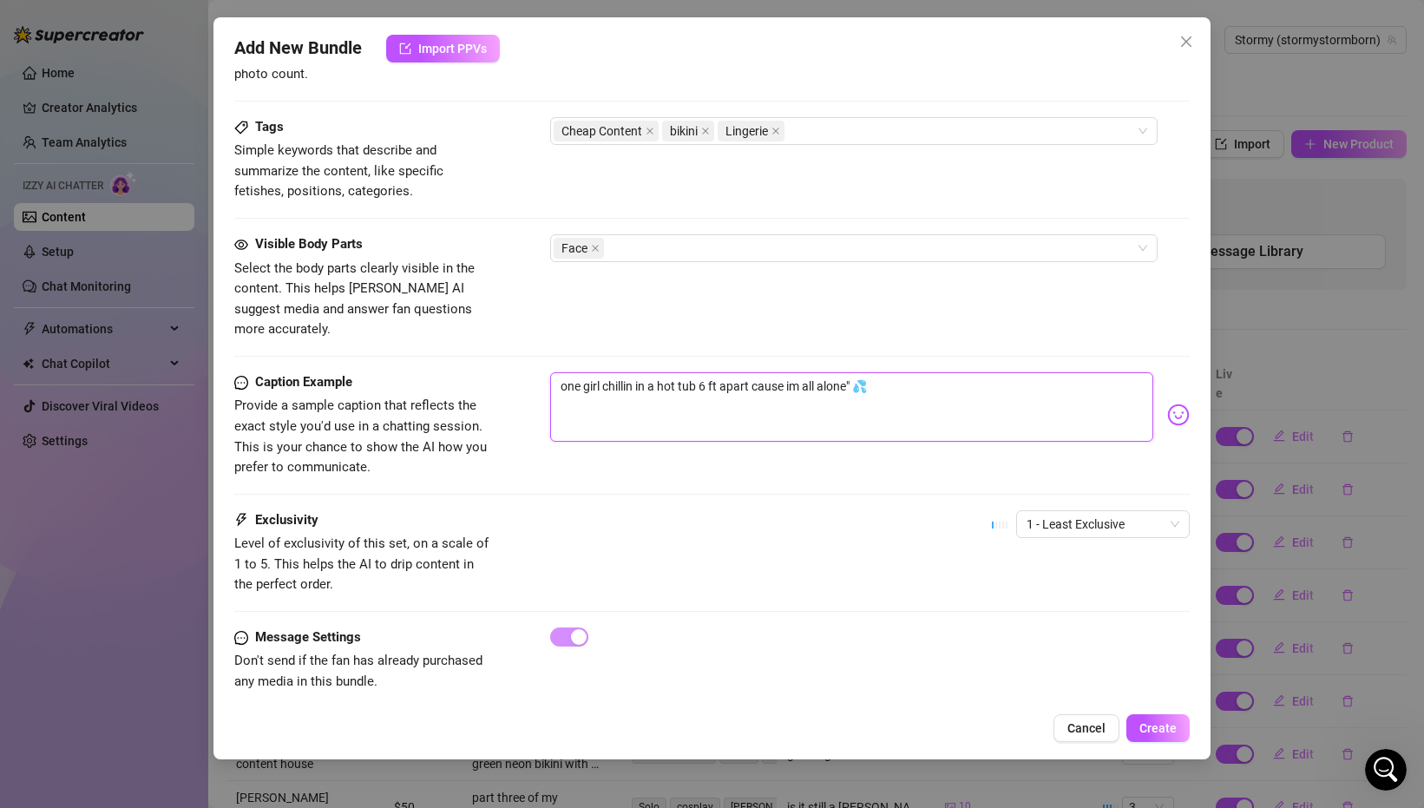
click at [560, 372] on textarea "one girl chillin in a hot tub 6 ft apart cause im all alone" 💦" at bounding box center [851, 406] width 603 height 69
click at [644, 442] on div "Caption Example Provide a sample caption that reflects the exact style you'd us…" at bounding box center [711, 425] width 955 height 106
click at [1148, 736] on button "Create" at bounding box center [1157, 728] width 63 height 28
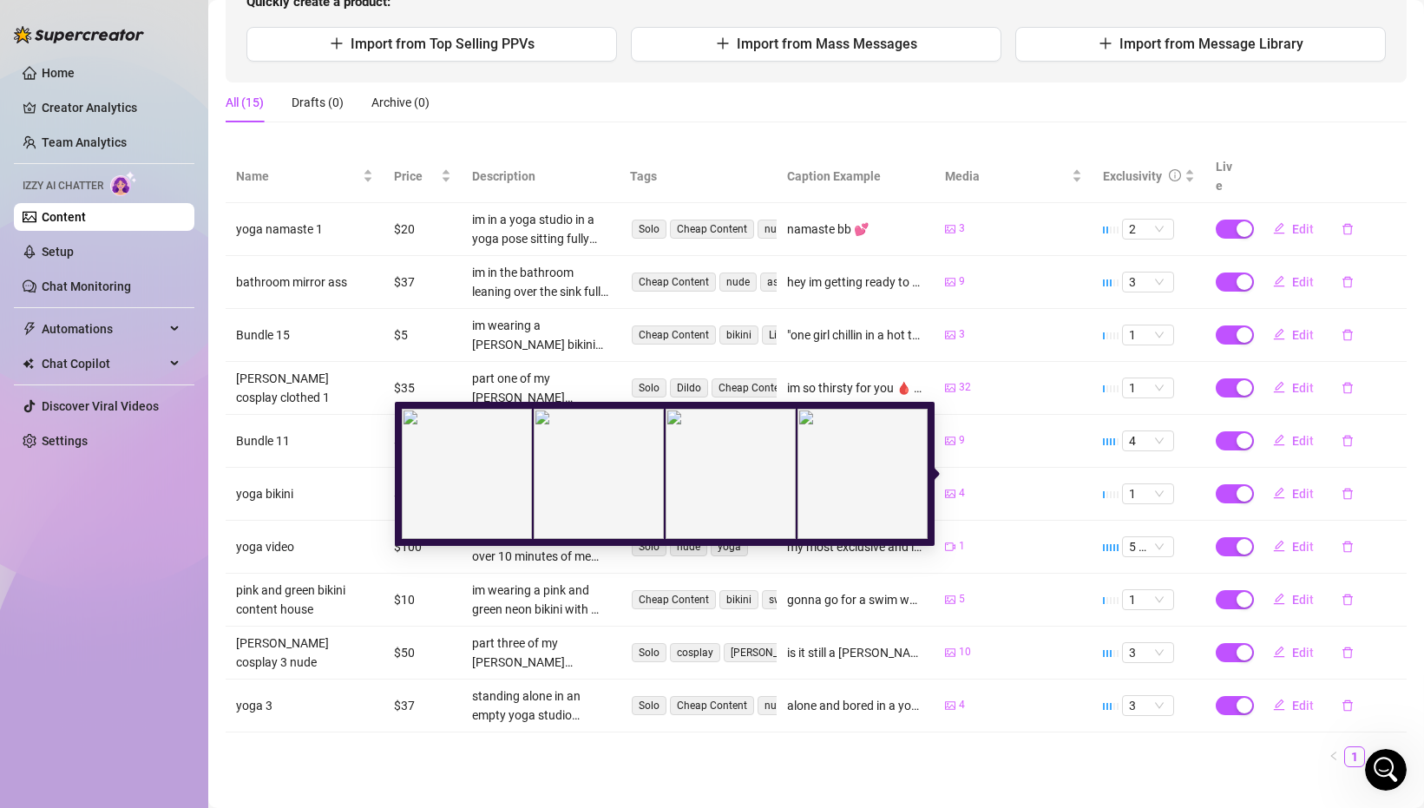
scroll to position [0, 0]
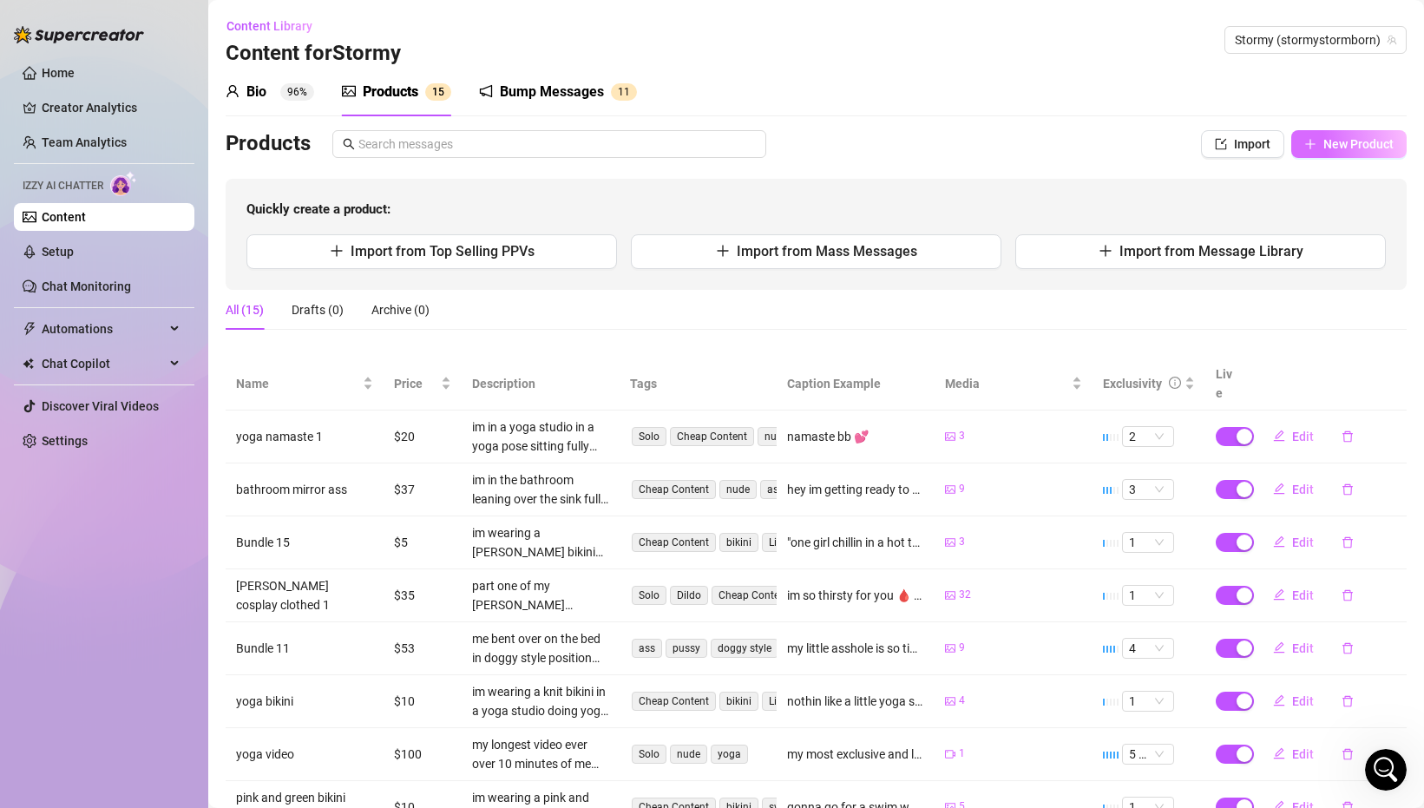
click at [1332, 155] on button "New Product" at bounding box center [1348, 144] width 115 height 28
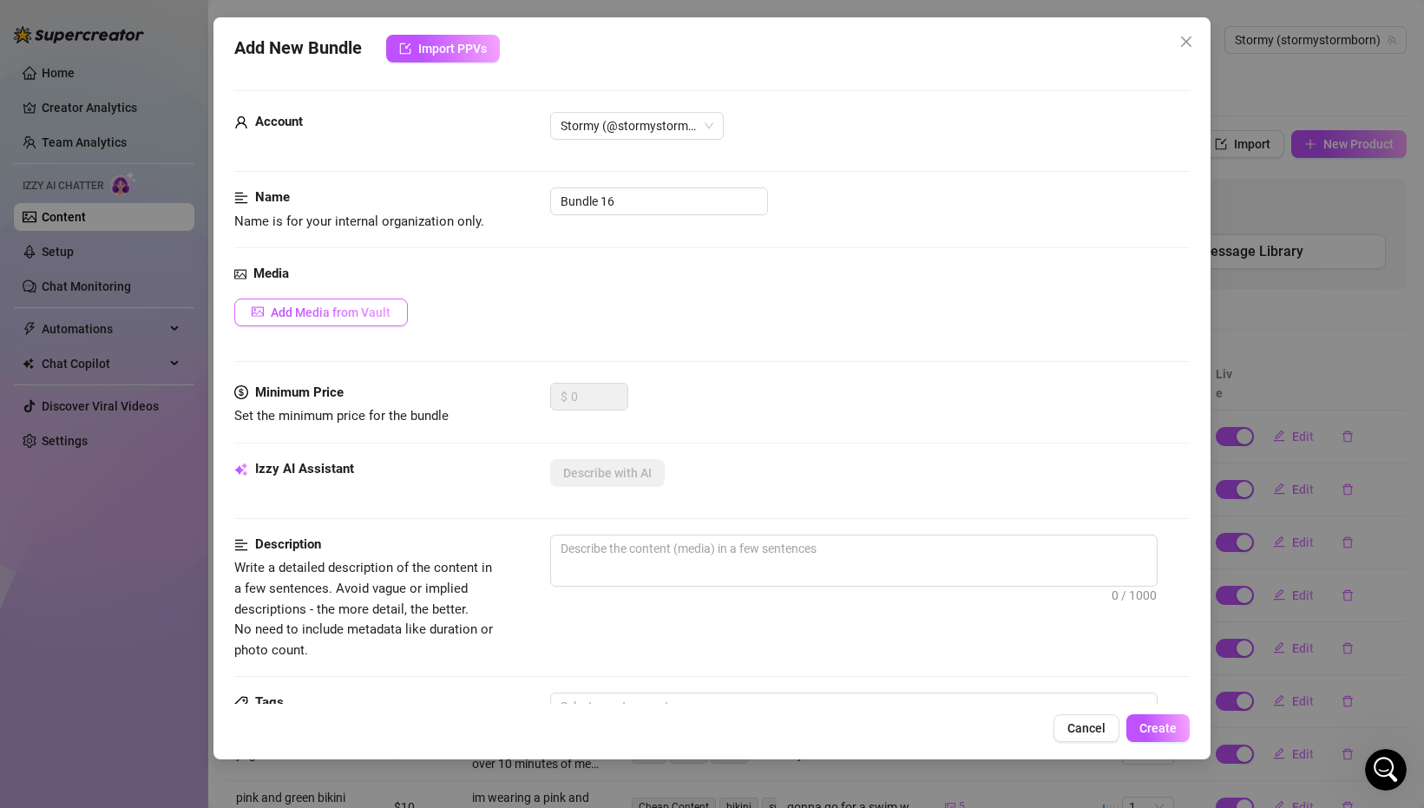
click at [339, 322] on button "Add Media from Vault" at bounding box center [321, 312] width 174 height 28
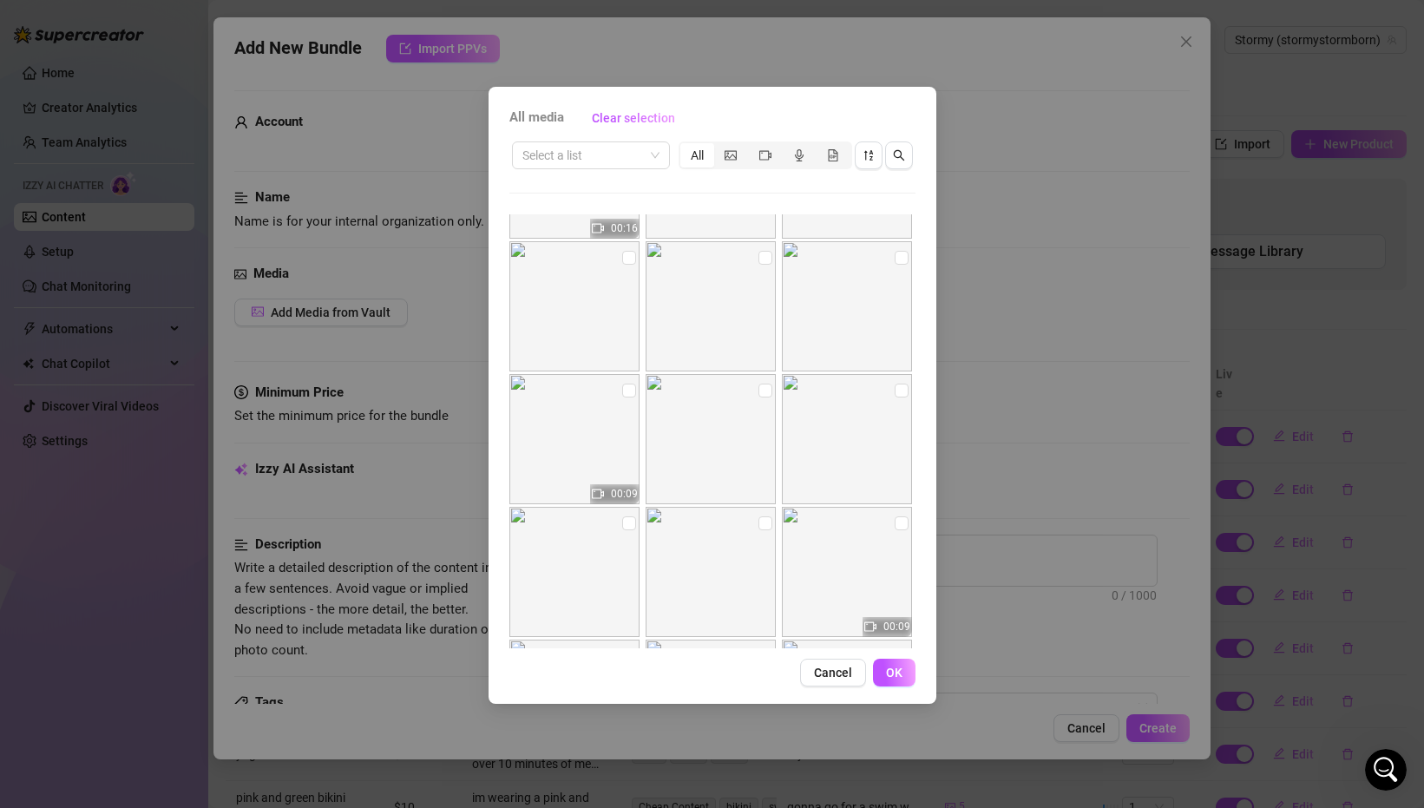
scroll to position [2892, 0]
click at [627, 259] on input "checkbox" at bounding box center [629, 259] width 14 height 14
click at [769, 254] on input "checkbox" at bounding box center [765, 259] width 14 height 14
click at [902, 255] on input "checkbox" at bounding box center [901, 259] width 14 height 14
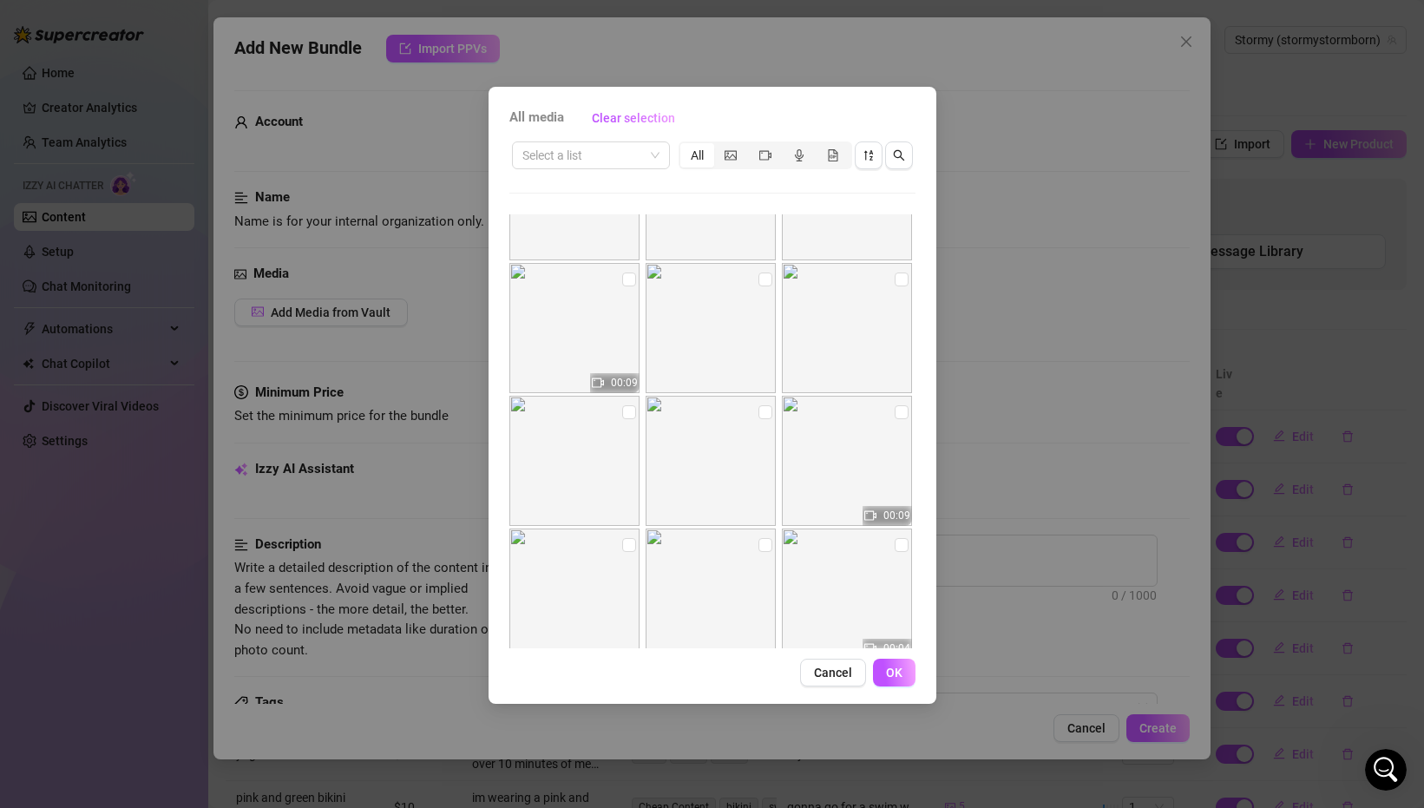
scroll to position [3002, 0]
click at [762, 279] on input "checkbox" at bounding box center [765, 282] width 14 height 14
click at [894, 287] on input "checkbox" at bounding box center [901, 282] width 14 height 14
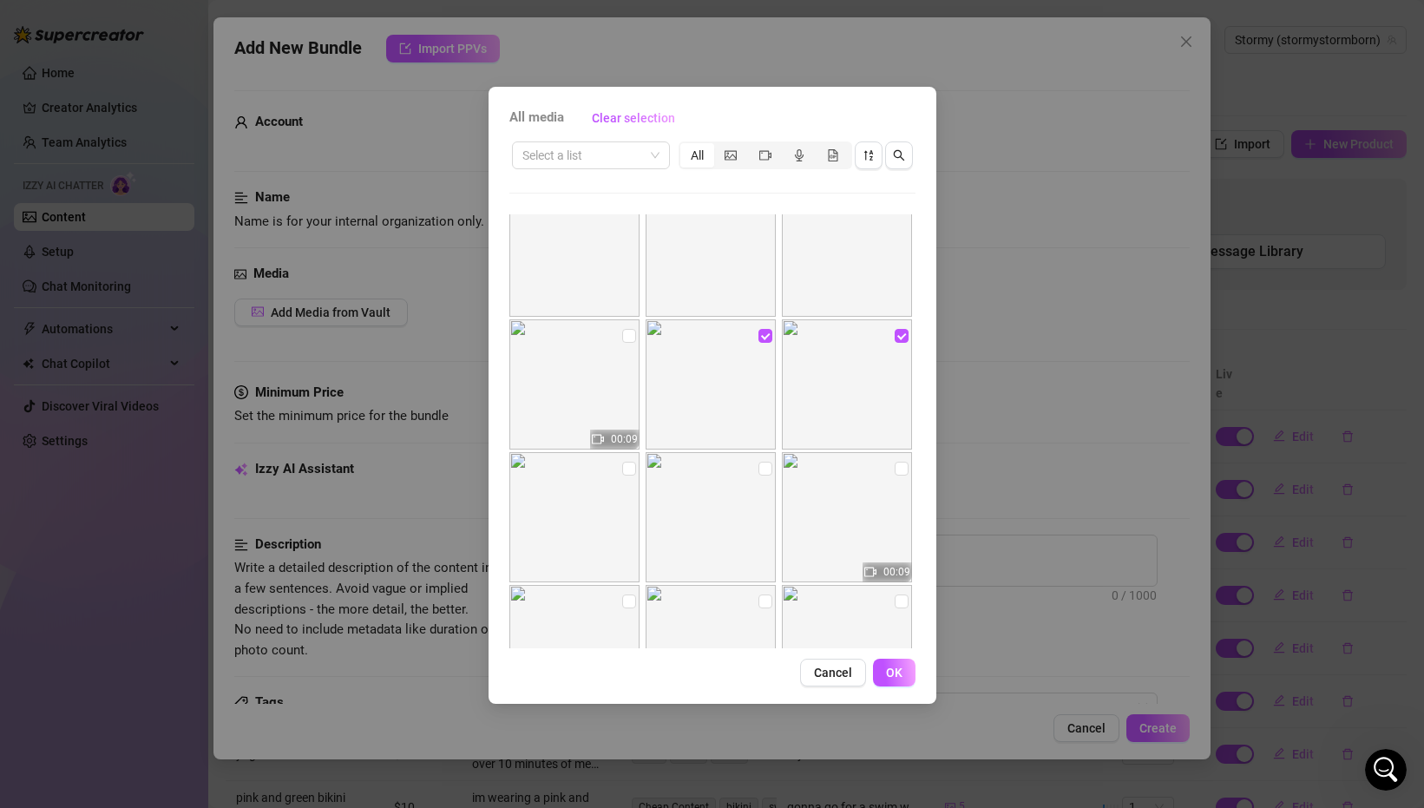
scroll to position [2950, 0]
click at [888, 679] on button "OK" at bounding box center [894, 672] width 43 height 28
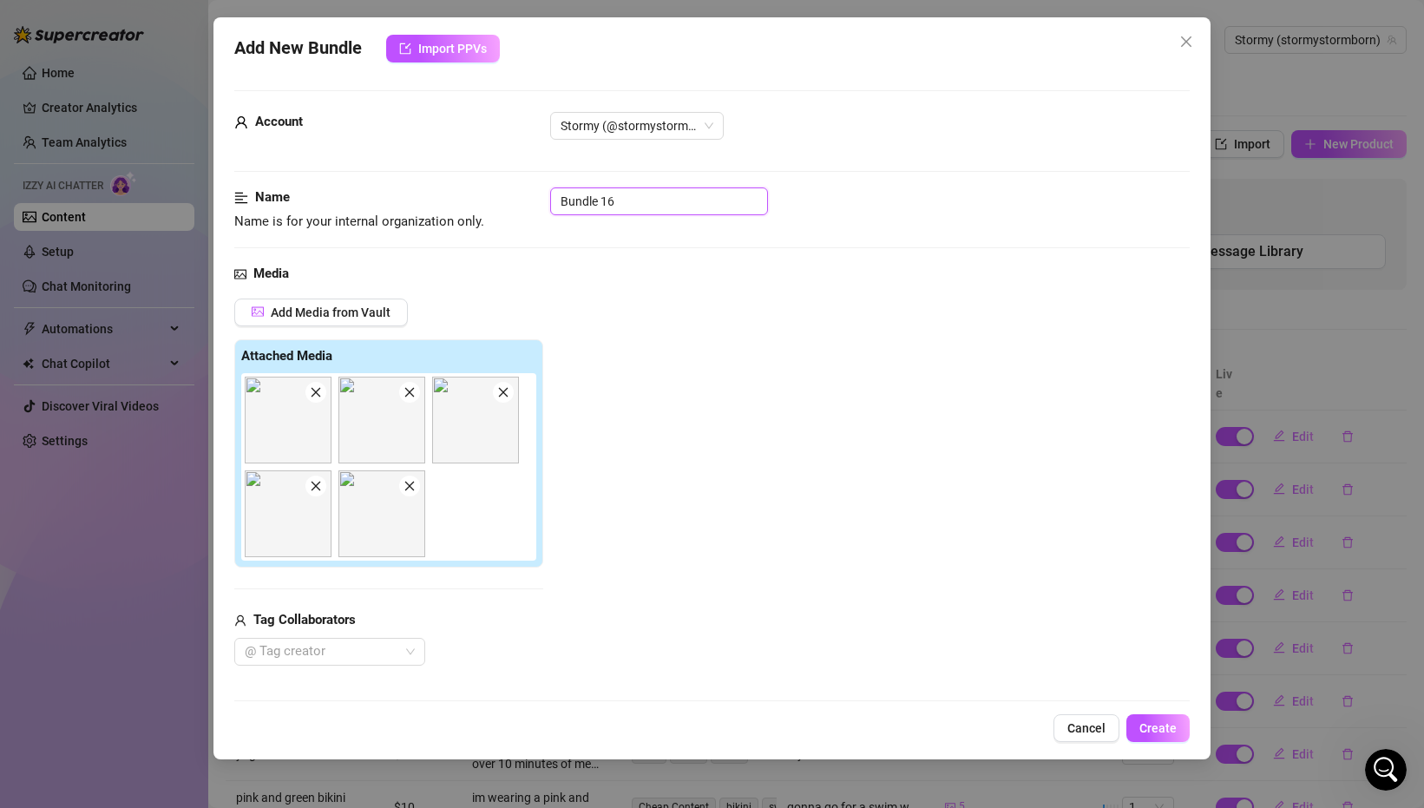
click at [624, 191] on input "Bundle 16" at bounding box center [659, 201] width 218 height 28
click at [646, 374] on div "Add Media from Vault Attached Media Tag Collaborators @ Tag creator" at bounding box center [711, 481] width 955 height 367
click at [713, 213] on input "[PERSON_NAME] content house" at bounding box center [659, 201] width 218 height 28
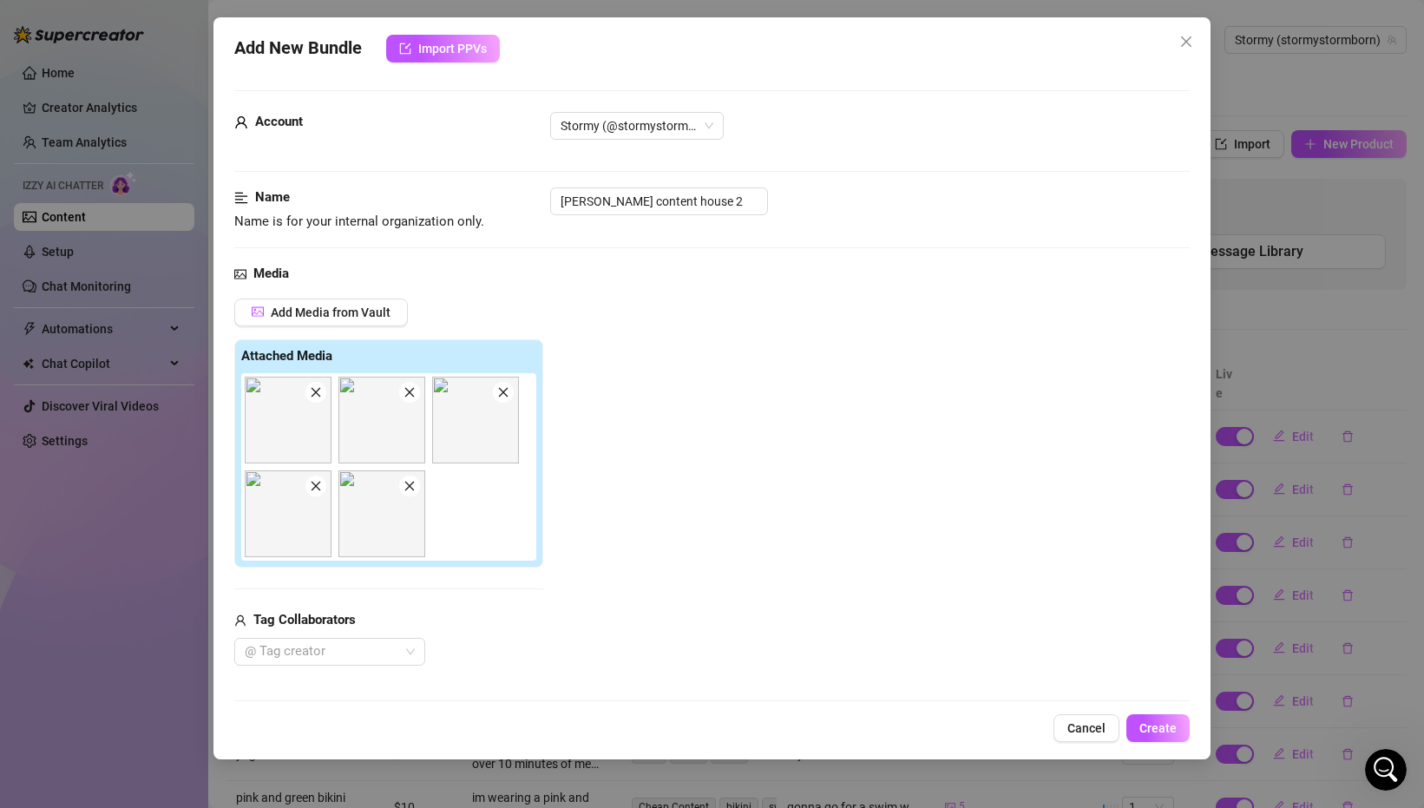
click at [728, 285] on div "Media Add Media from Vault Attached Media Tag Collaborators @ Tag creator" at bounding box center [711, 493] width 955 height 458
click at [741, 193] on input "[PERSON_NAME] content house 2" at bounding box center [659, 201] width 218 height 28
click at [648, 292] on div "Media Add Media from Vault Attached Media Tag Collaborators @ Tag creator" at bounding box center [711, 493] width 955 height 458
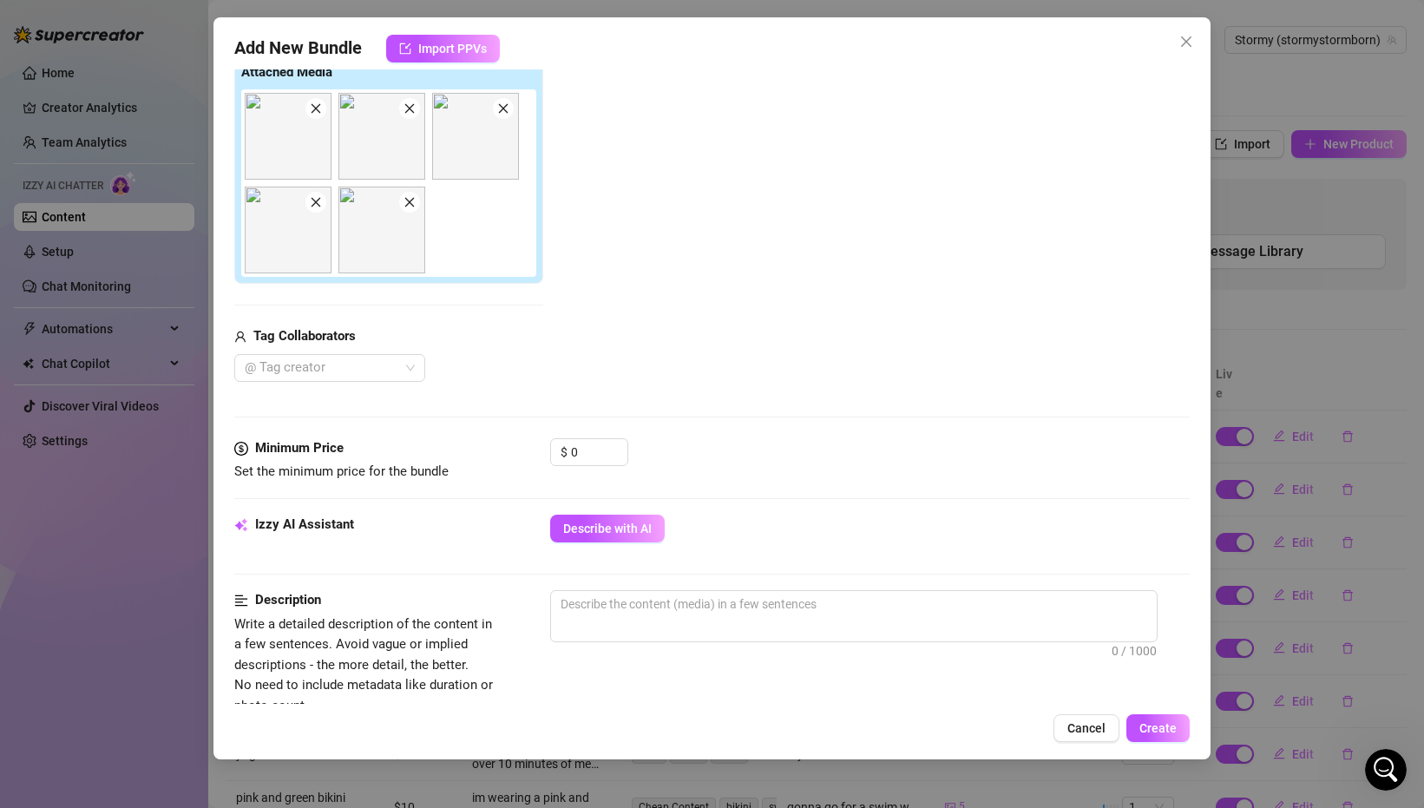
scroll to position [286, 0]
click at [575, 455] on input "0" at bounding box center [599, 449] width 56 height 26
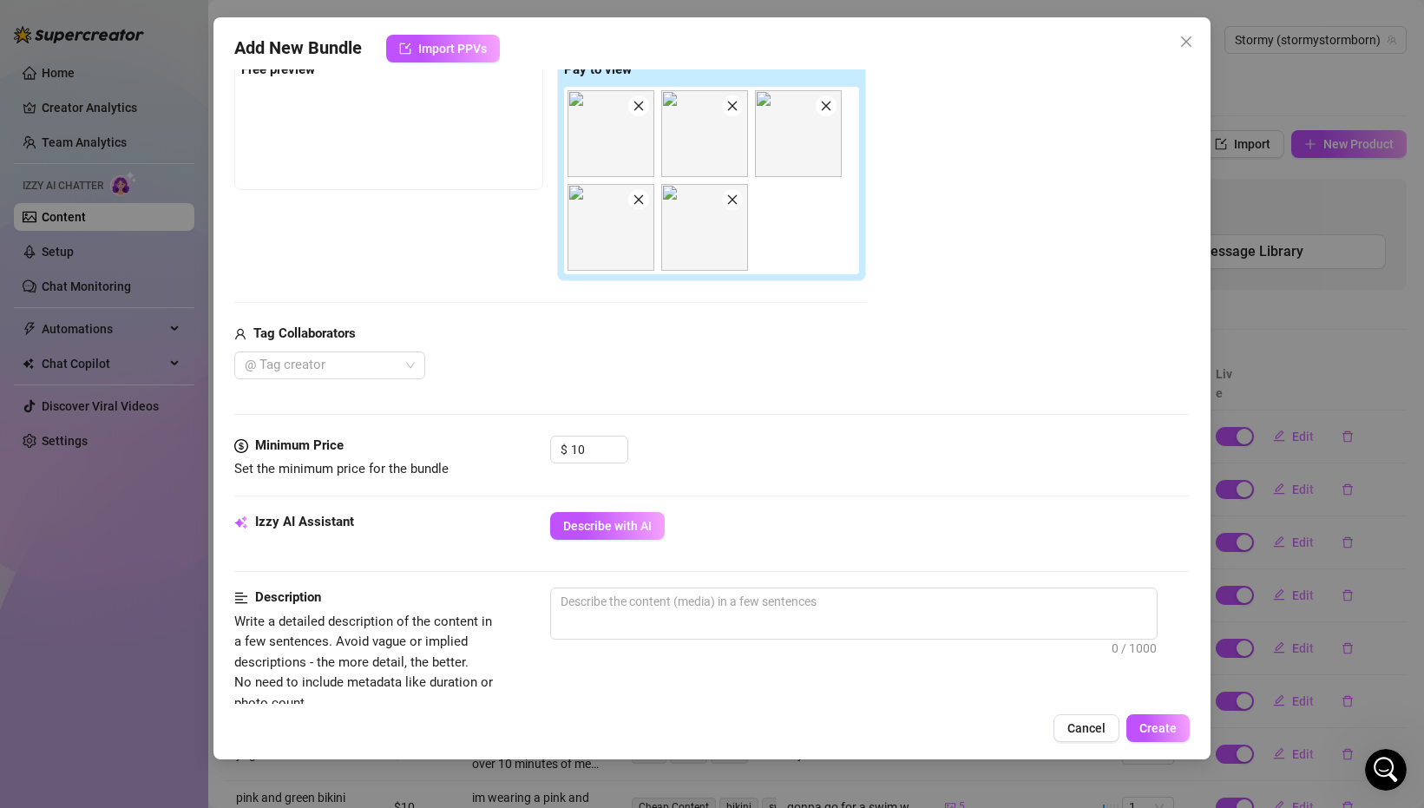
click at [784, 412] on div "Media Add Media from Vault Free preview Pay to view Tag Collaborators @ Tag cre…" at bounding box center [711, 206] width 955 height 458
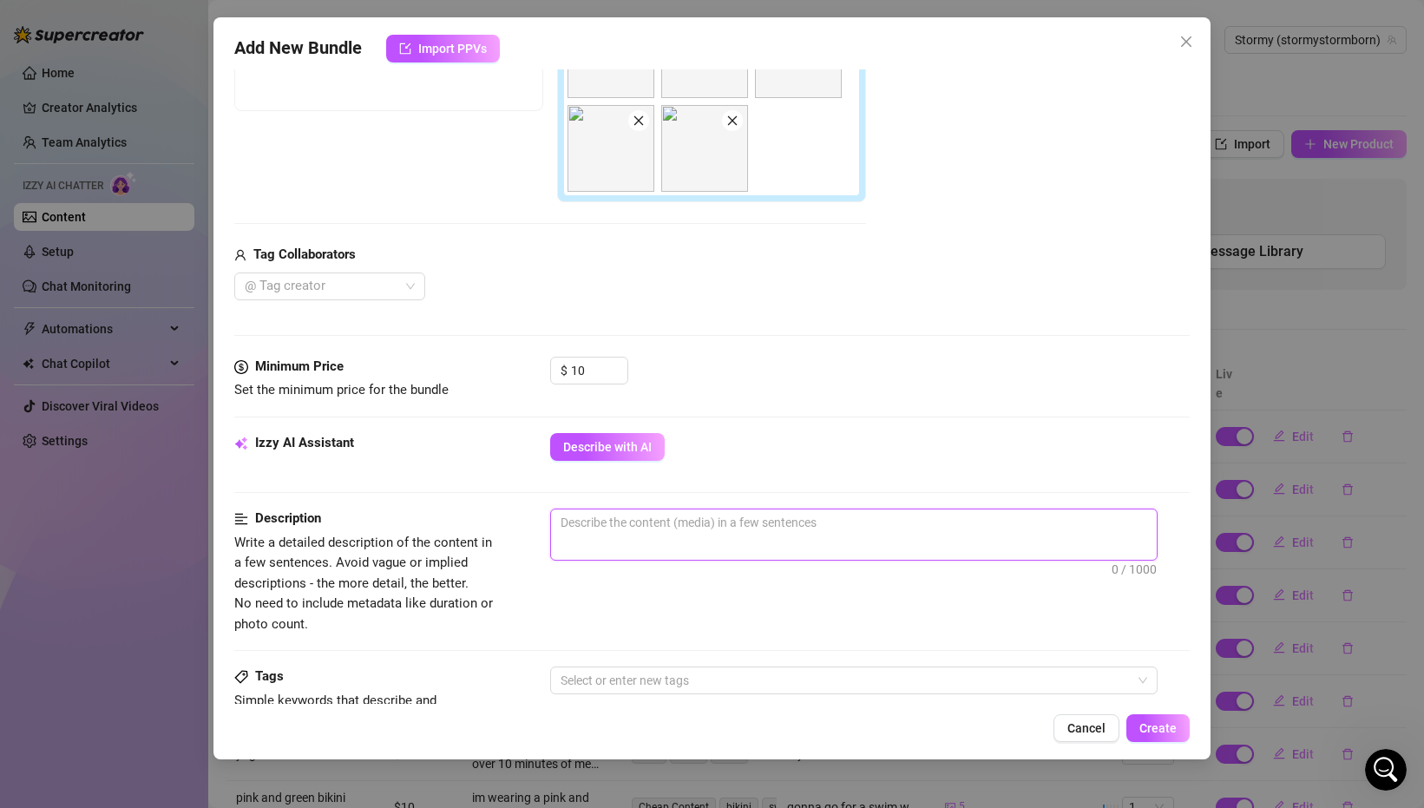
click at [752, 527] on textarea at bounding box center [854, 522] width 606 height 26
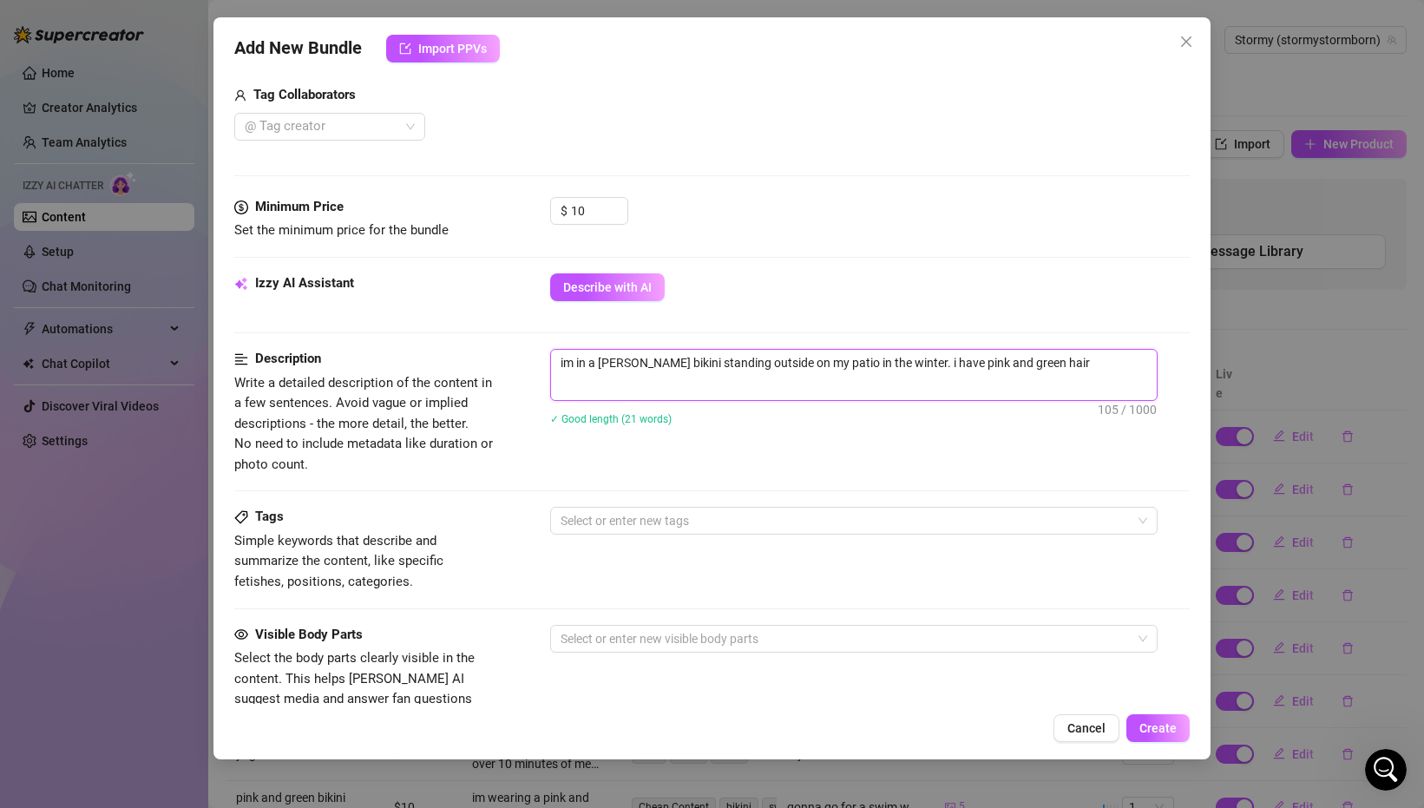
scroll to position [560, 0]
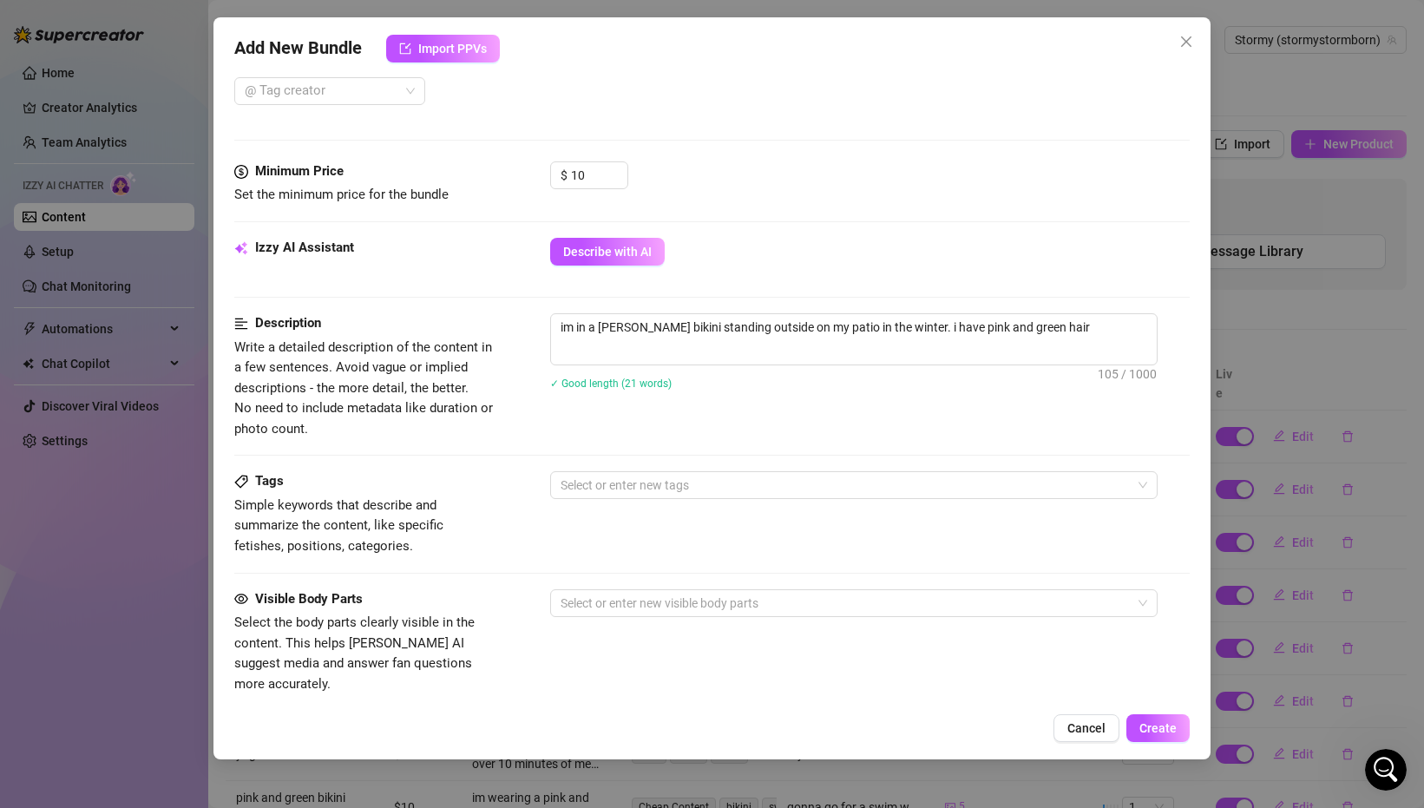
click at [868, 499] on div "Tags Simple keywords that describe and summarize the content, like specific fet…" at bounding box center [711, 513] width 955 height 85
click at [861, 488] on div at bounding box center [845, 485] width 582 height 24
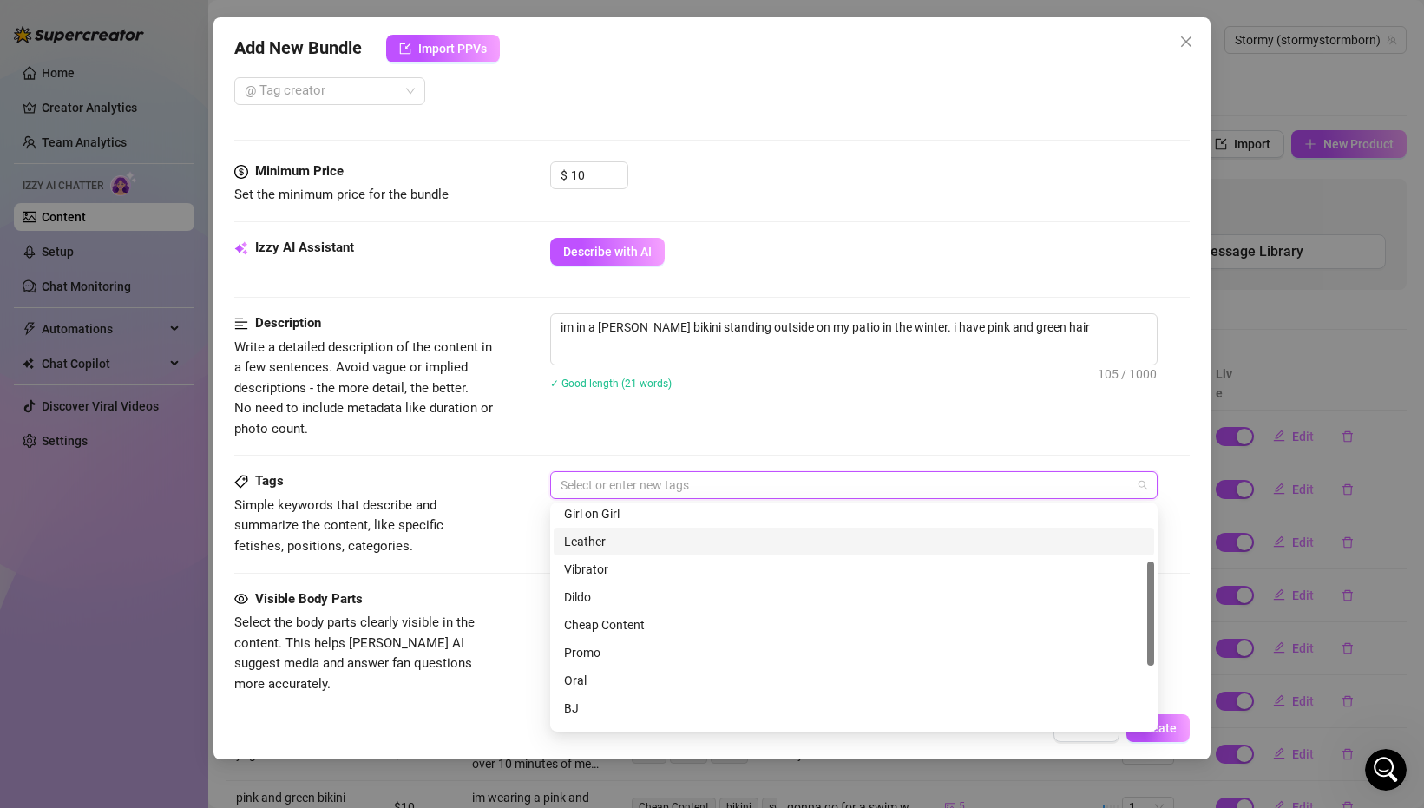
scroll to position [118, 0]
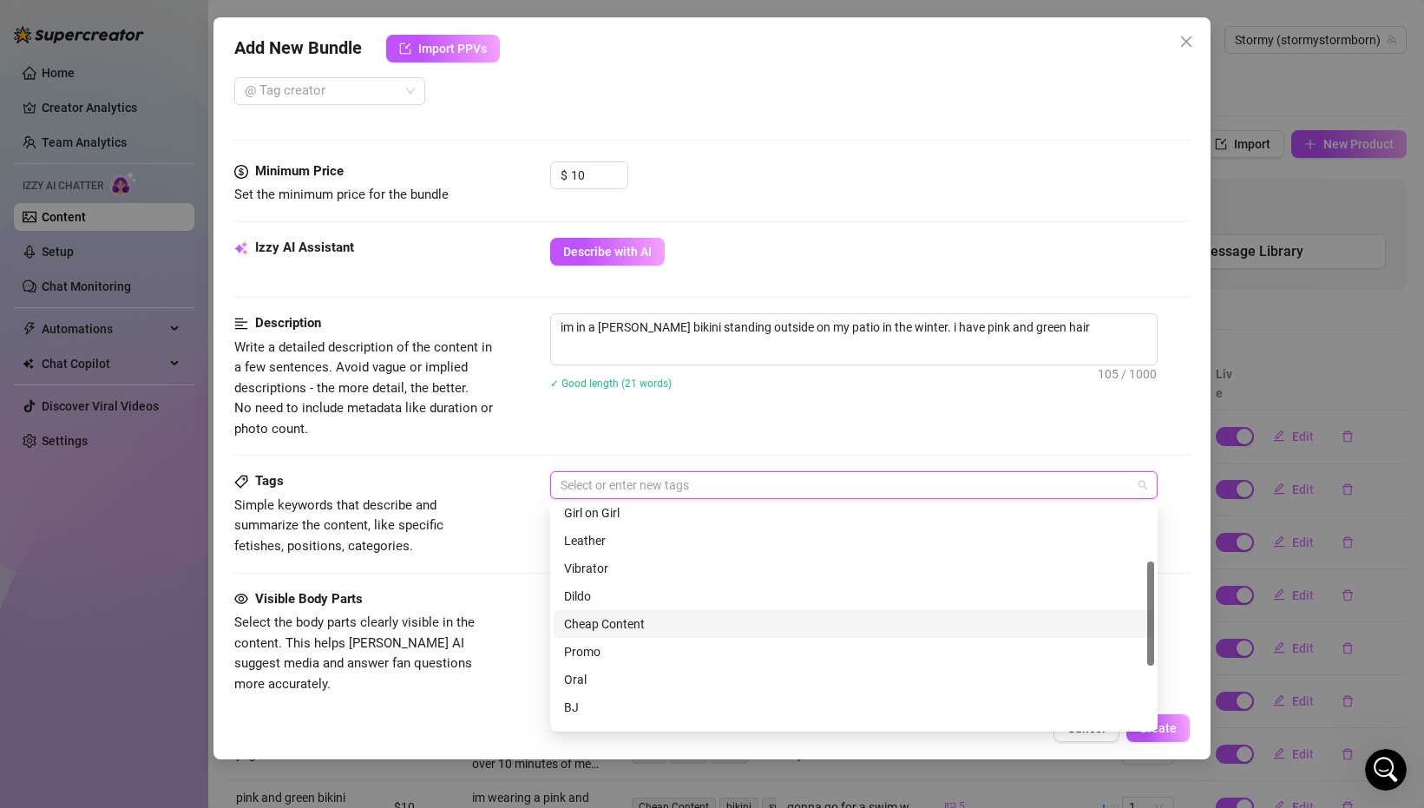
click at [648, 619] on div "Cheap Content" at bounding box center [854, 623] width 580 height 19
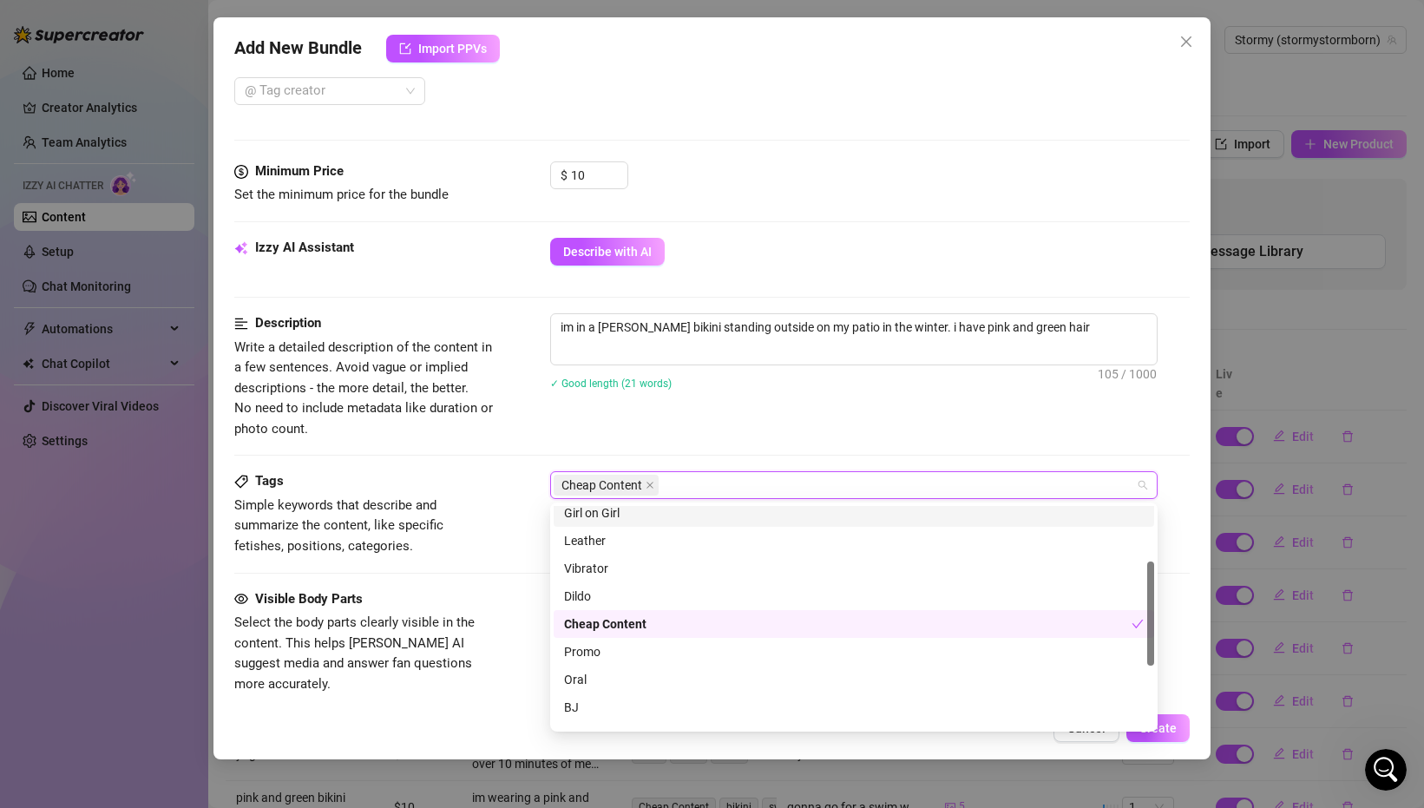
click at [747, 425] on div "Description Write a detailed description of the content in a few sentences. Avo…" at bounding box center [711, 376] width 955 height 126
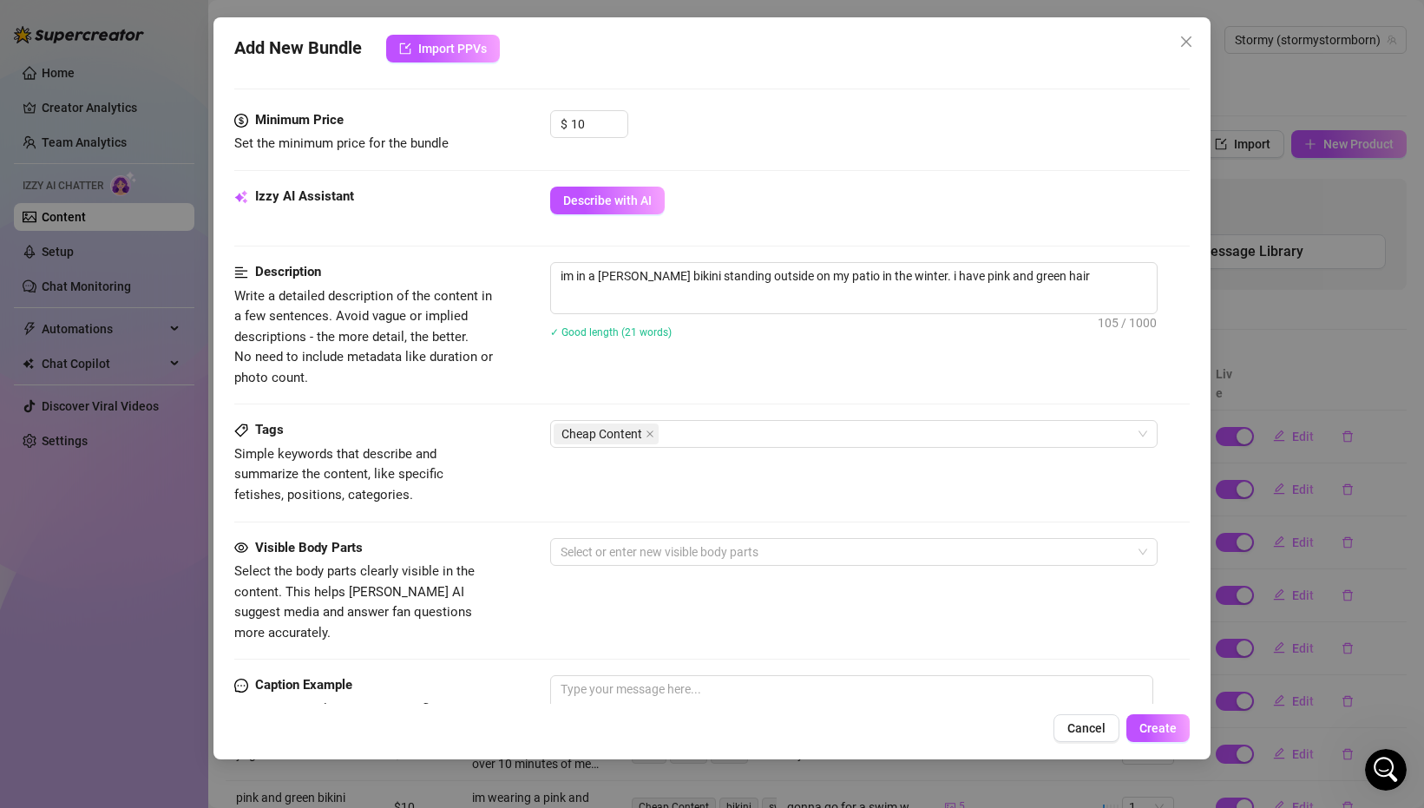
scroll to position [619, 0]
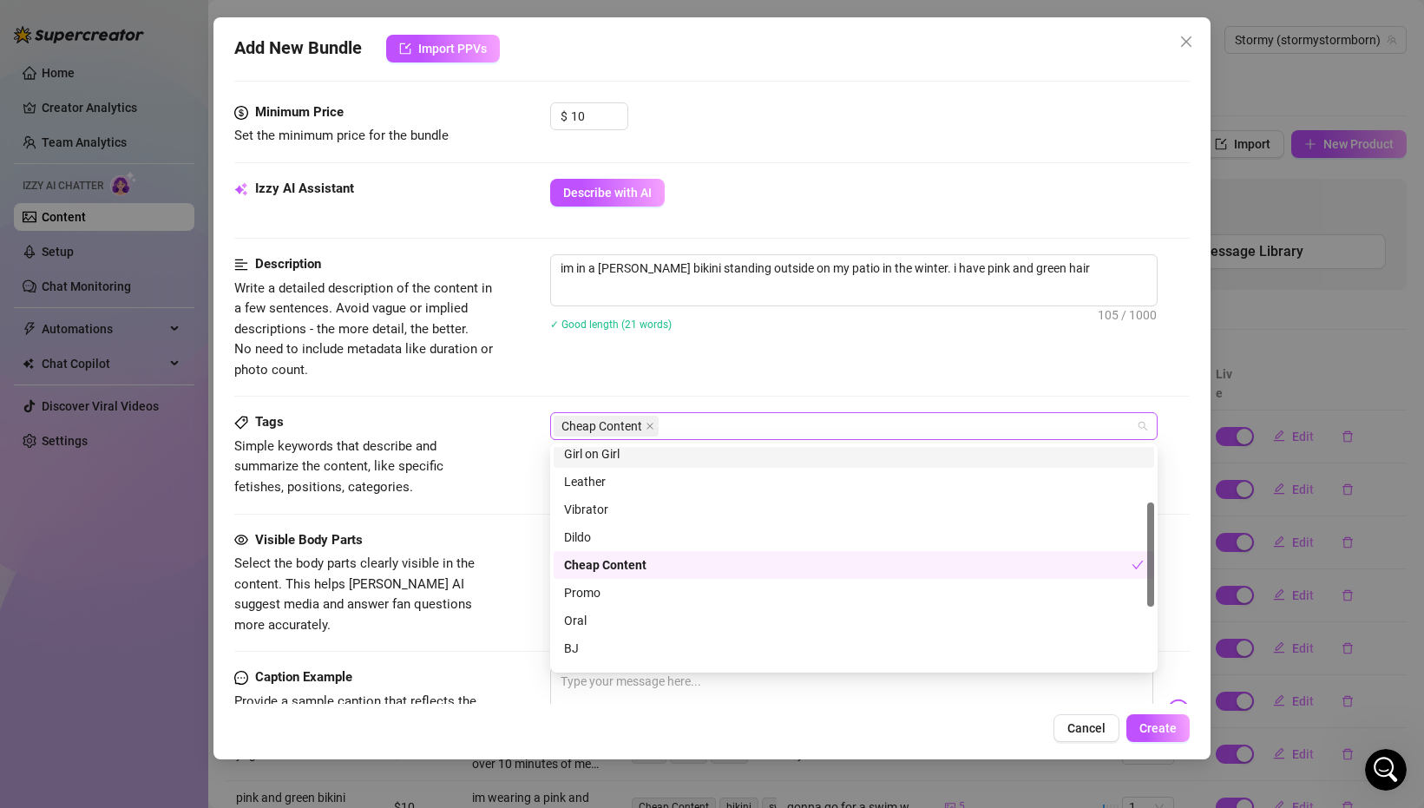
click at [747, 428] on div "Cheap Content" at bounding box center [845, 426] width 582 height 24
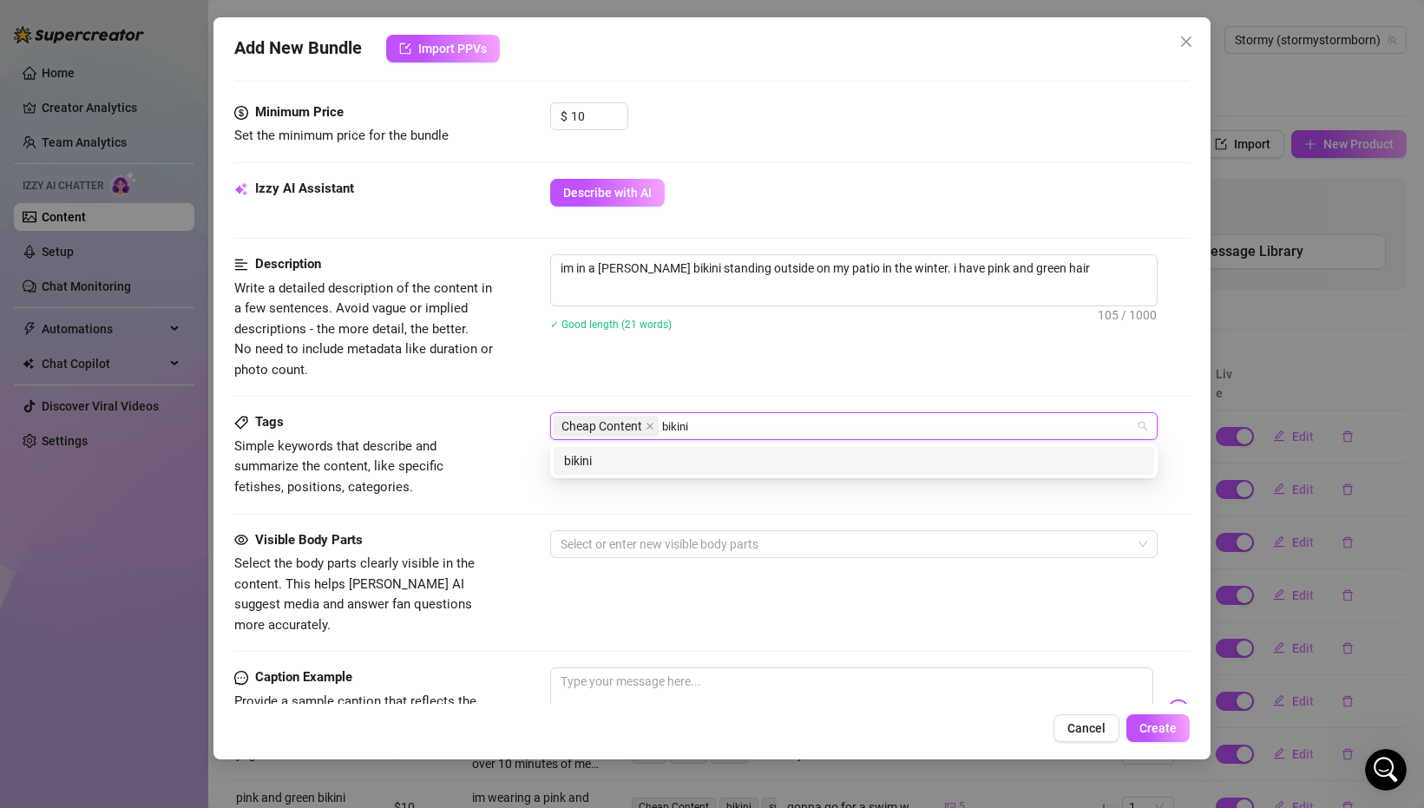
click at [759, 468] on div "bikini" at bounding box center [854, 460] width 580 height 19
click at [783, 465] on div "outdoors" at bounding box center [854, 460] width 580 height 19
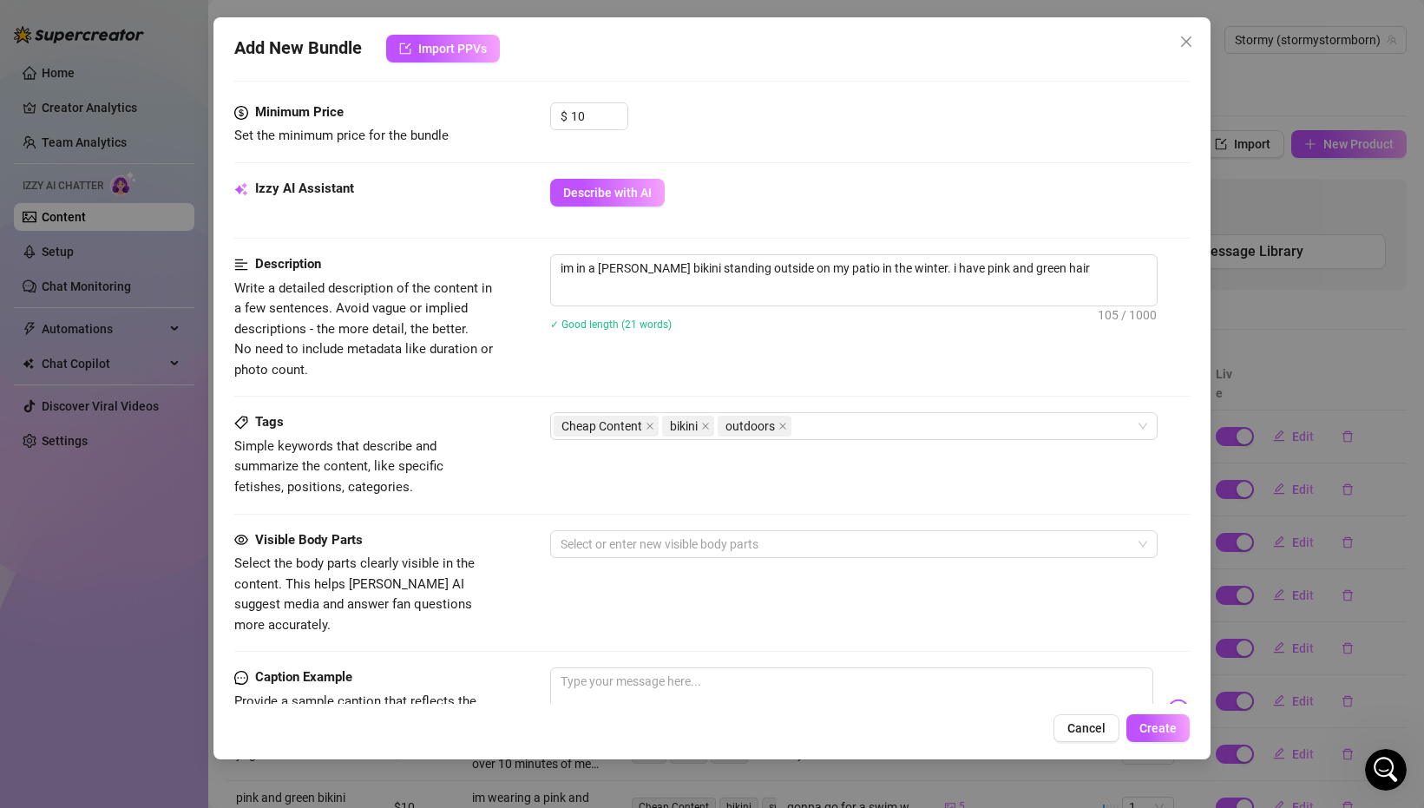
click at [837, 337] on div "✓ Good length (21 words)" at bounding box center [869, 324] width 639 height 28
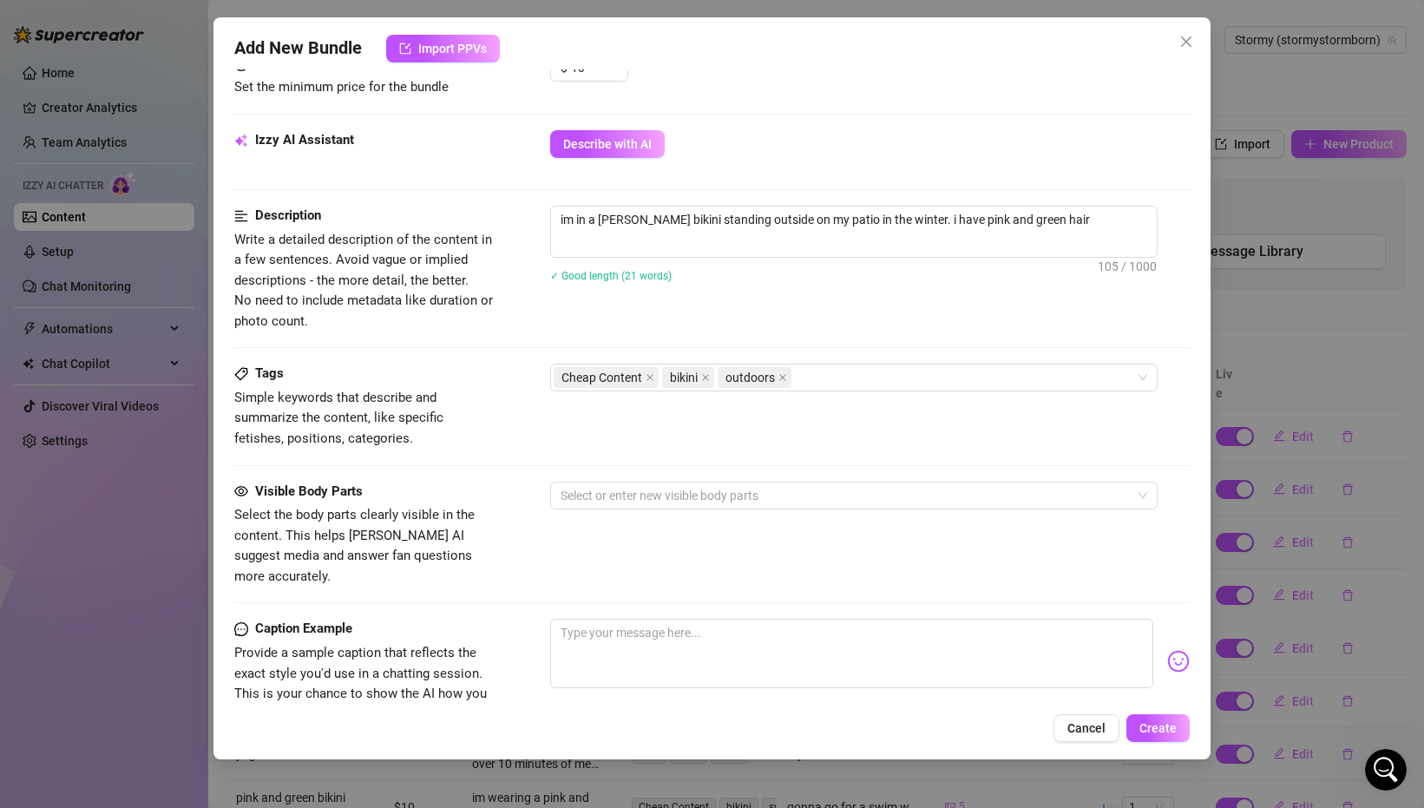
scroll to position [689, 0]
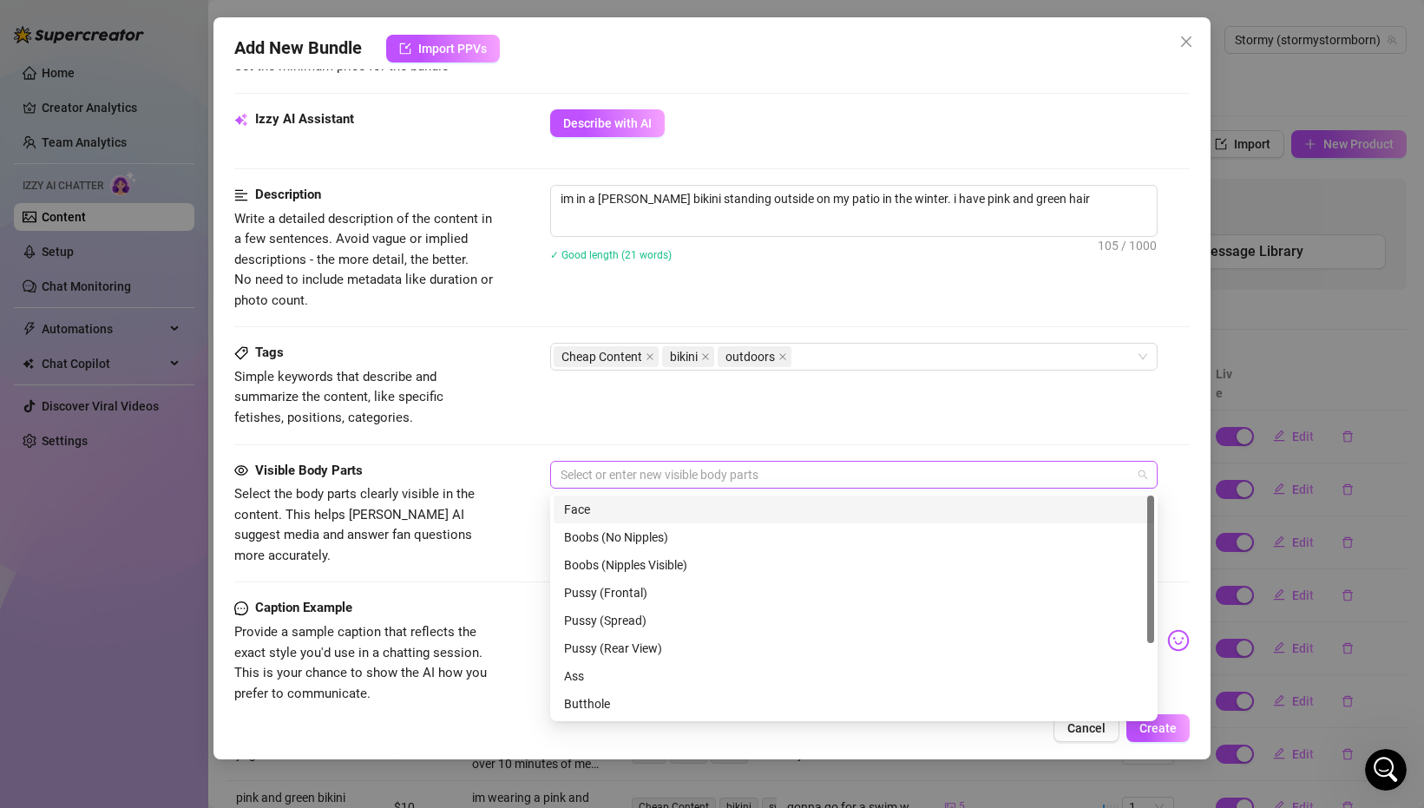
click at [763, 467] on div at bounding box center [845, 474] width 582 height 24
click at [763, 496] on div "Face" at bounding box center [854, 509] width 600 height 28
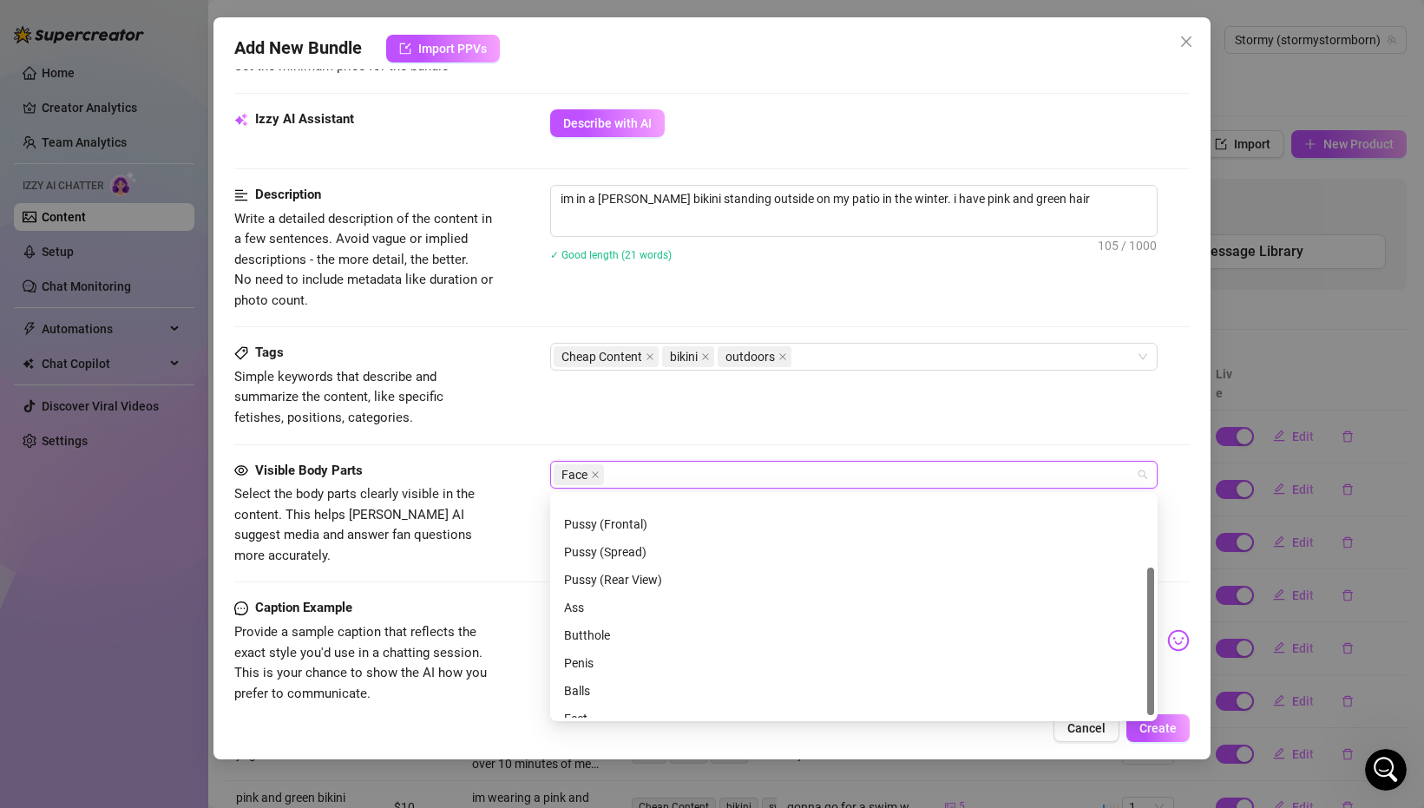
scroll to position [111, 0]
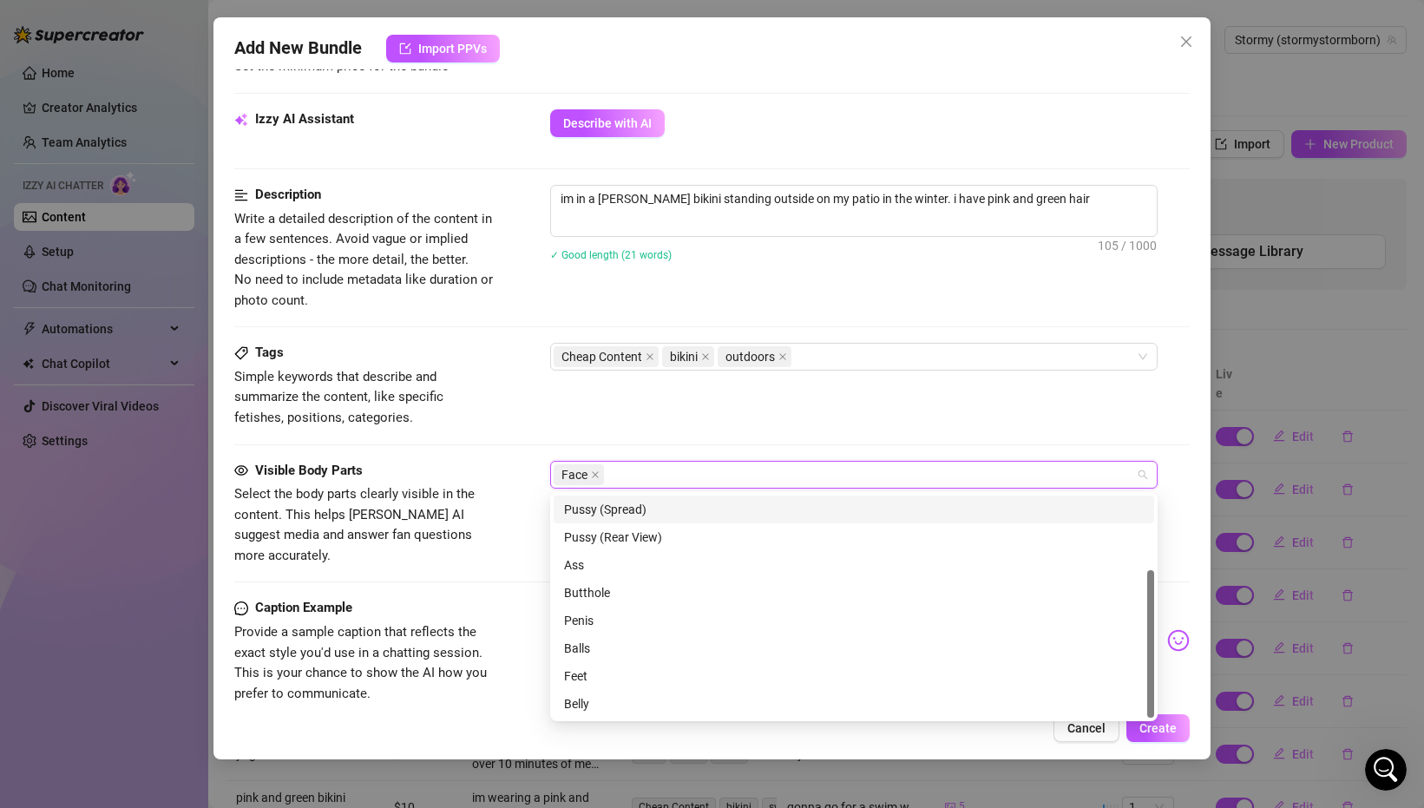
click at [789, 419] on div "Tags Simple keywords that describe and summarize the content, like specific fet…" at bounding box center [711, 385] width 955 height 85
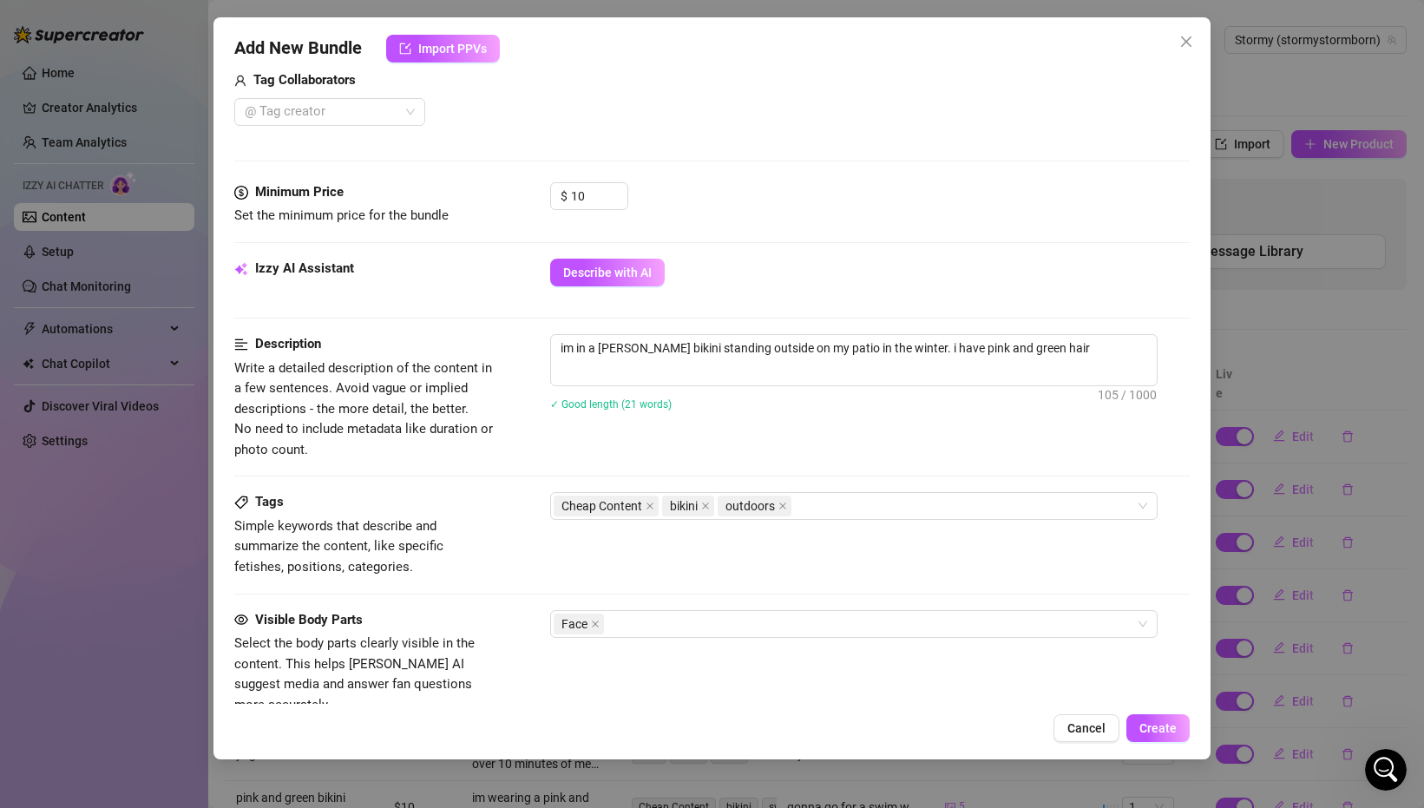
scroll to position [543, 0]
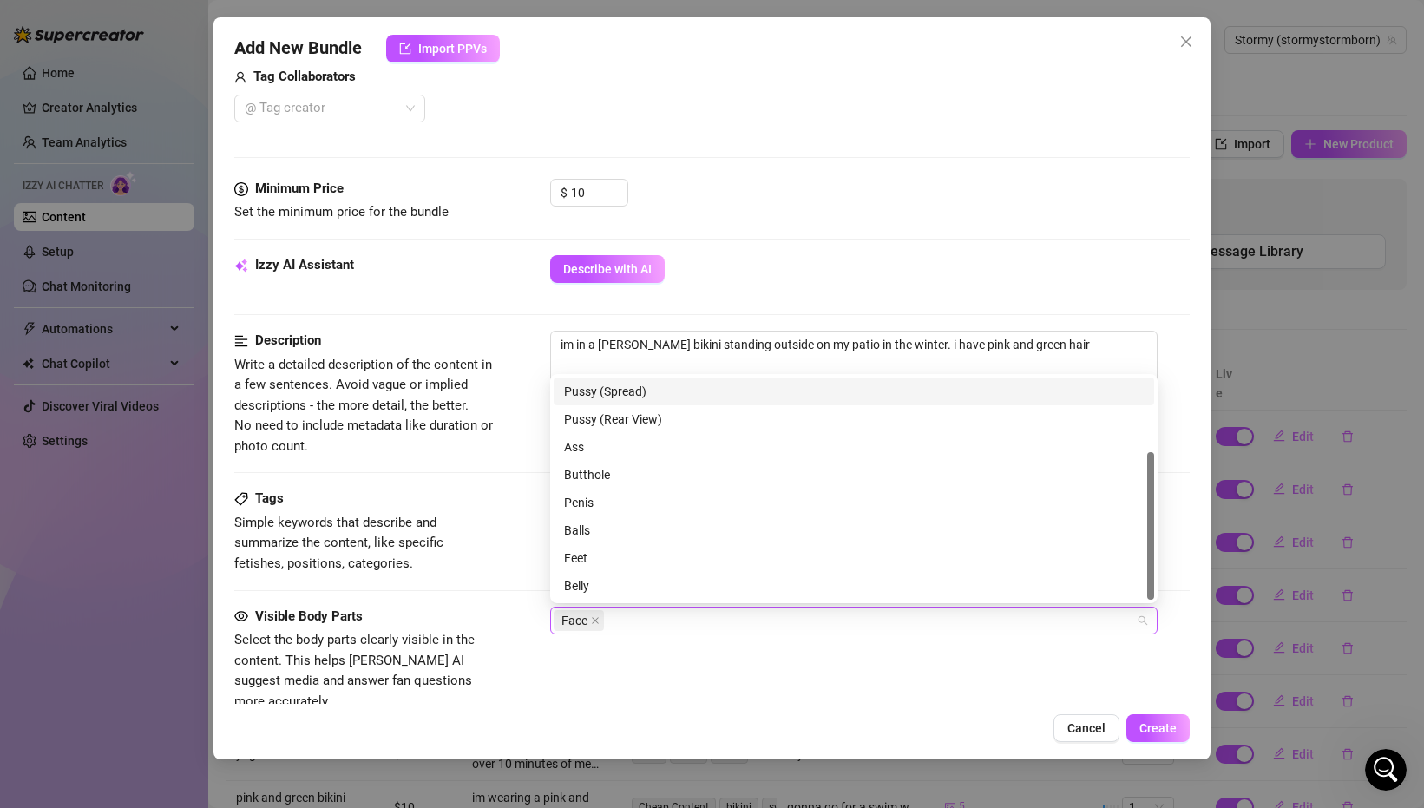
click at [782, 610] on div "Face" at bounding box center [845, 620] width 582 height 24
click at [634, 443] on div "Ass" at bounding box center [854, 446] width 580 height 19
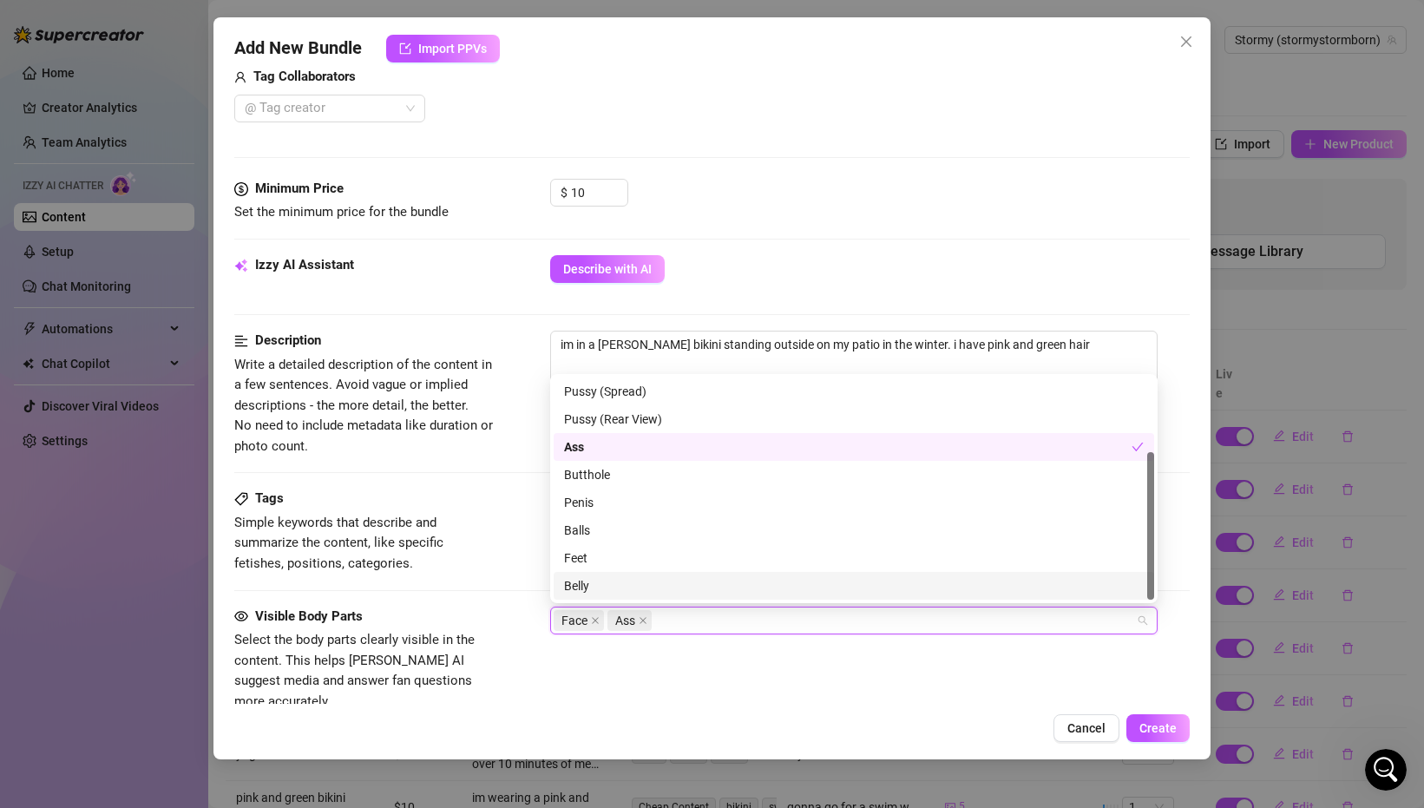
click at [669, 676] on div "Visible Body Parts Select the body parts clearly visible in the content. This h…" at bounding box center [711, 659] width 955 height 106
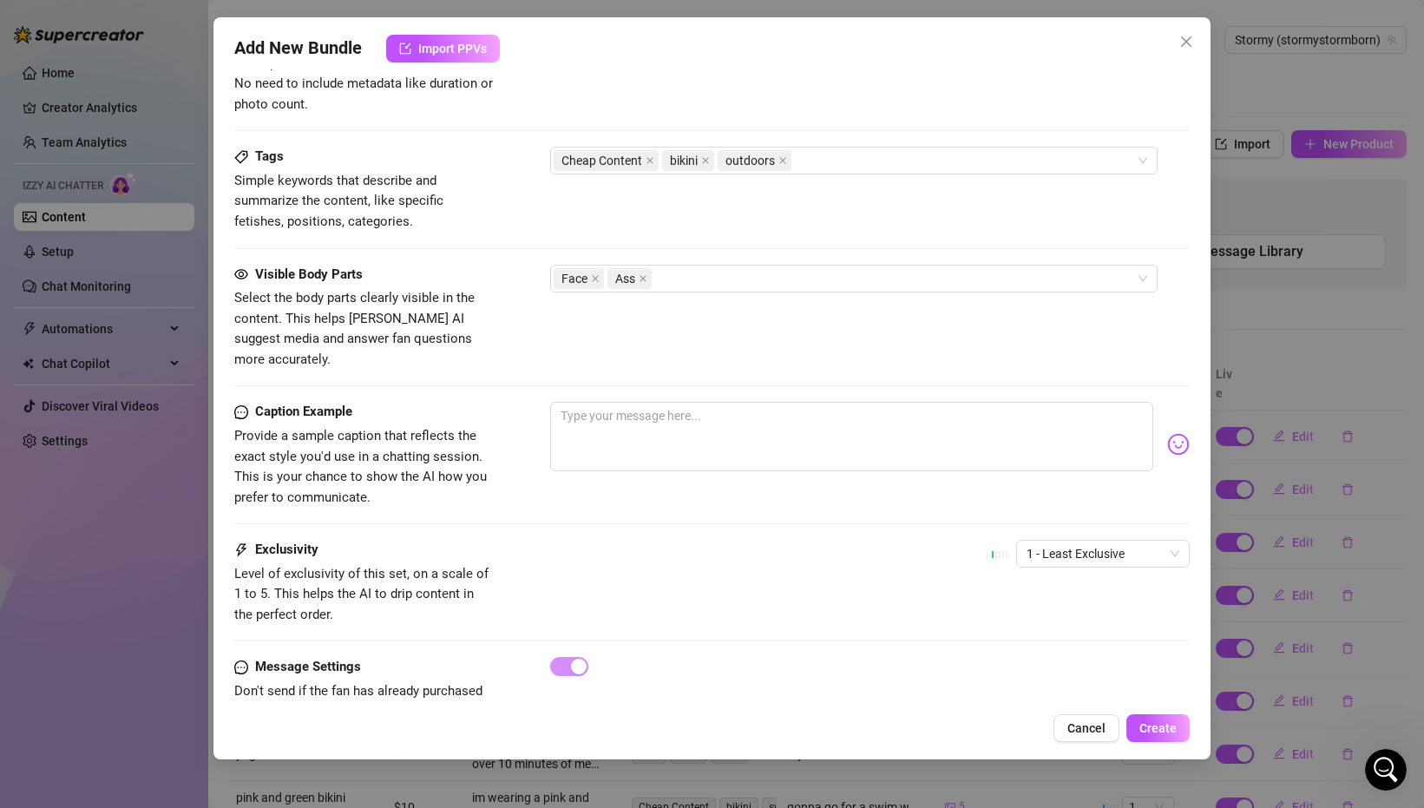
scroll to position [897, 0]
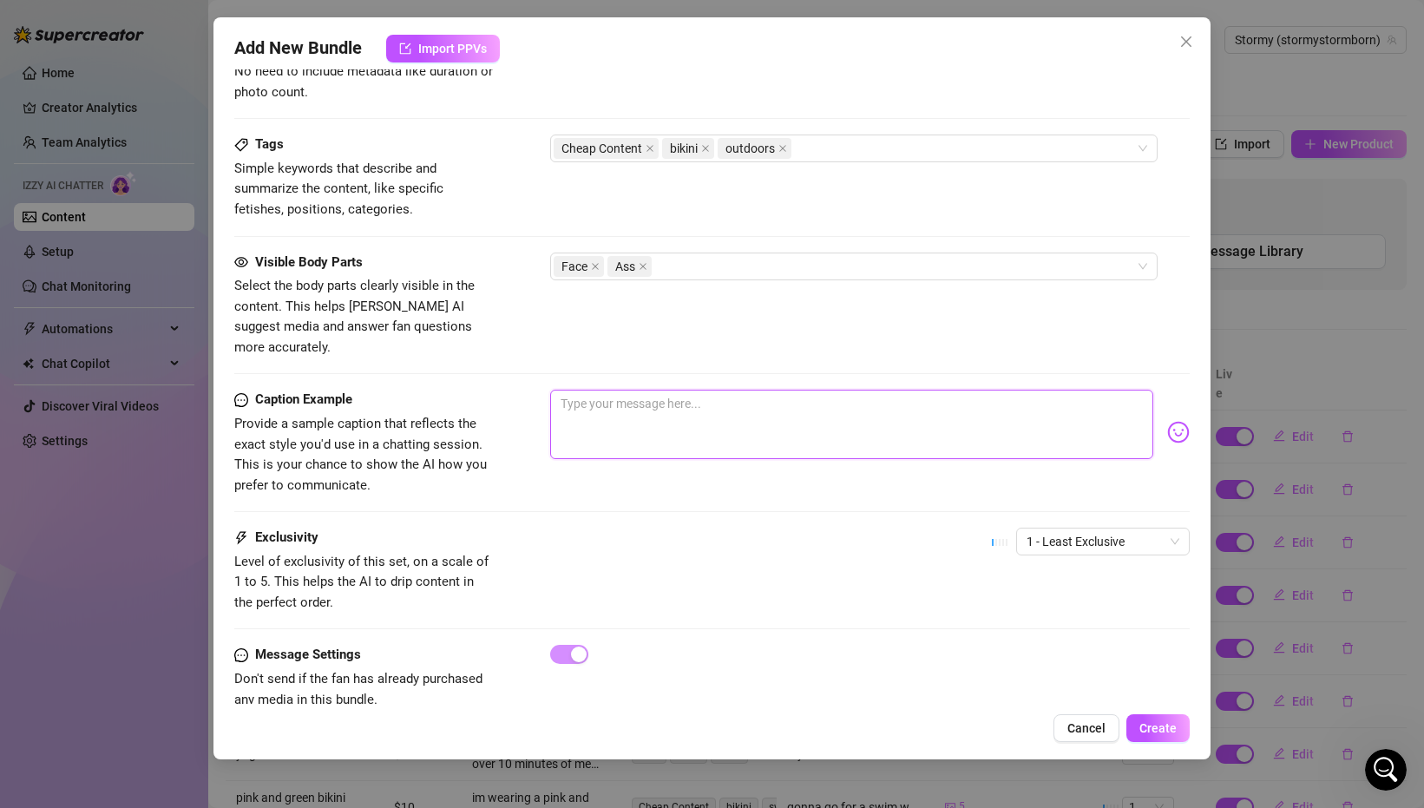
click at [624, 423] on textarea at bounding box center [851, 424] width 603 height 69
click at [1189, 414] on div "Add New Bundle Import PPVs Account Stormy (@stormystormborn) Name Name is for y…" at bounding box center [711, 388] width 997 height 742
click at [1174, 421] on img at bounding box center [1178, 432] width 23 height 23
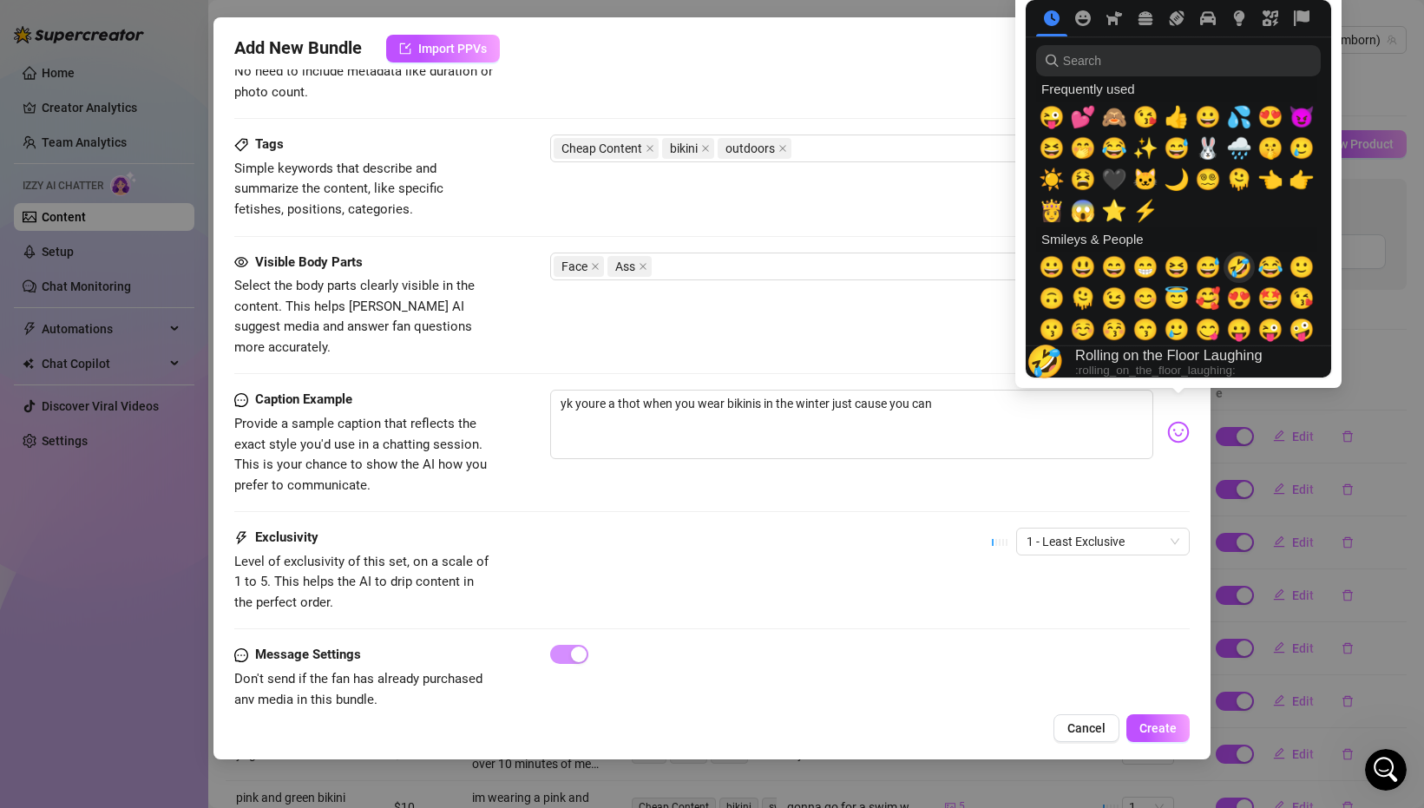
click at [1240, 275] on span "🤣" at bounding box center [1239, 267] width 26 height 24
click at [1268, 270] on span "😂" at bounding box center [1270, 267] width 26 height 24
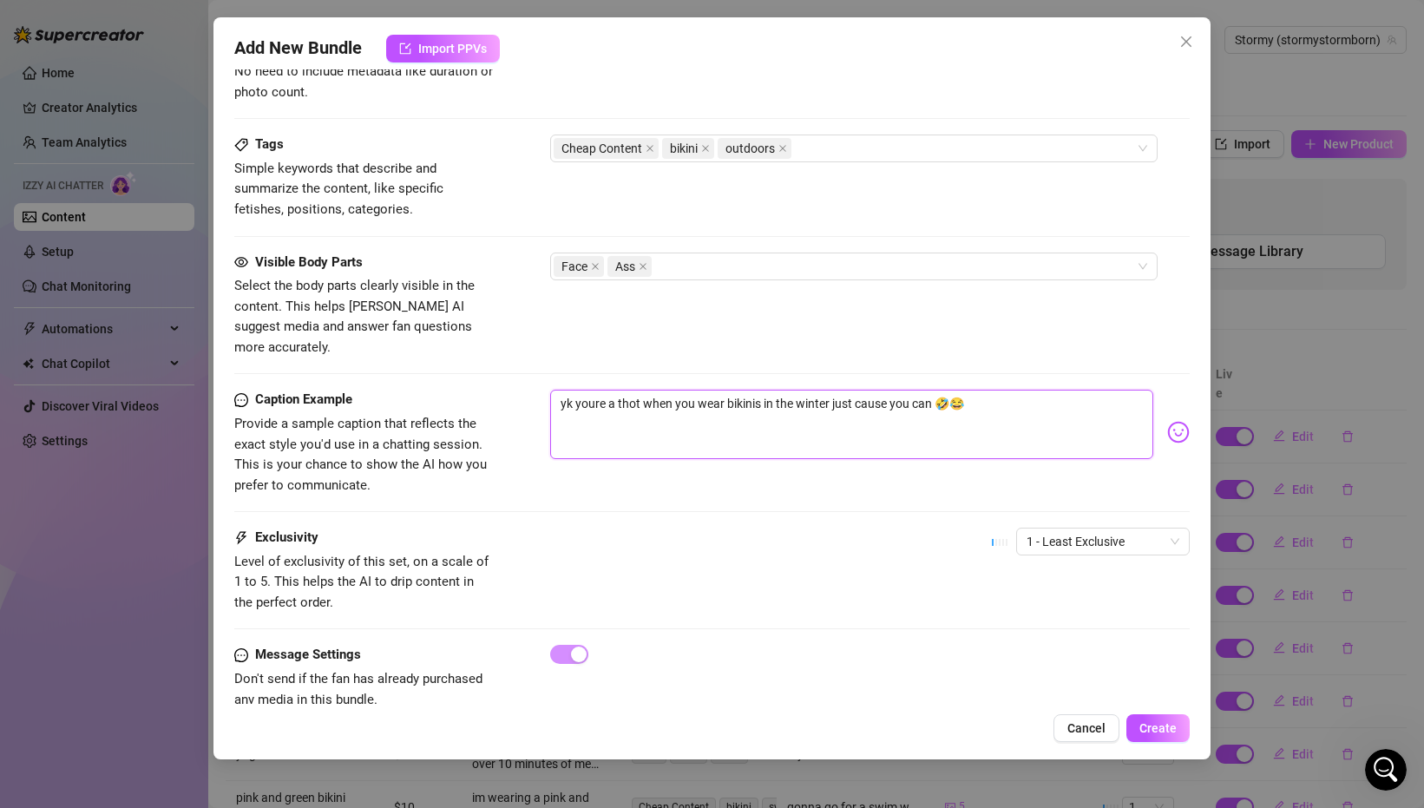
click at [952, 390] on textarea "yk youre a thot when you wear bikinis in the winter just cause you can 🤣😂" at bounding box center [851, 424] width 603 height 69
click at [878, 497] on div "Caption Example Provide a sample caption that reflects the exact style you'd us…" at bounding box center [711, 459] width 955 height 138
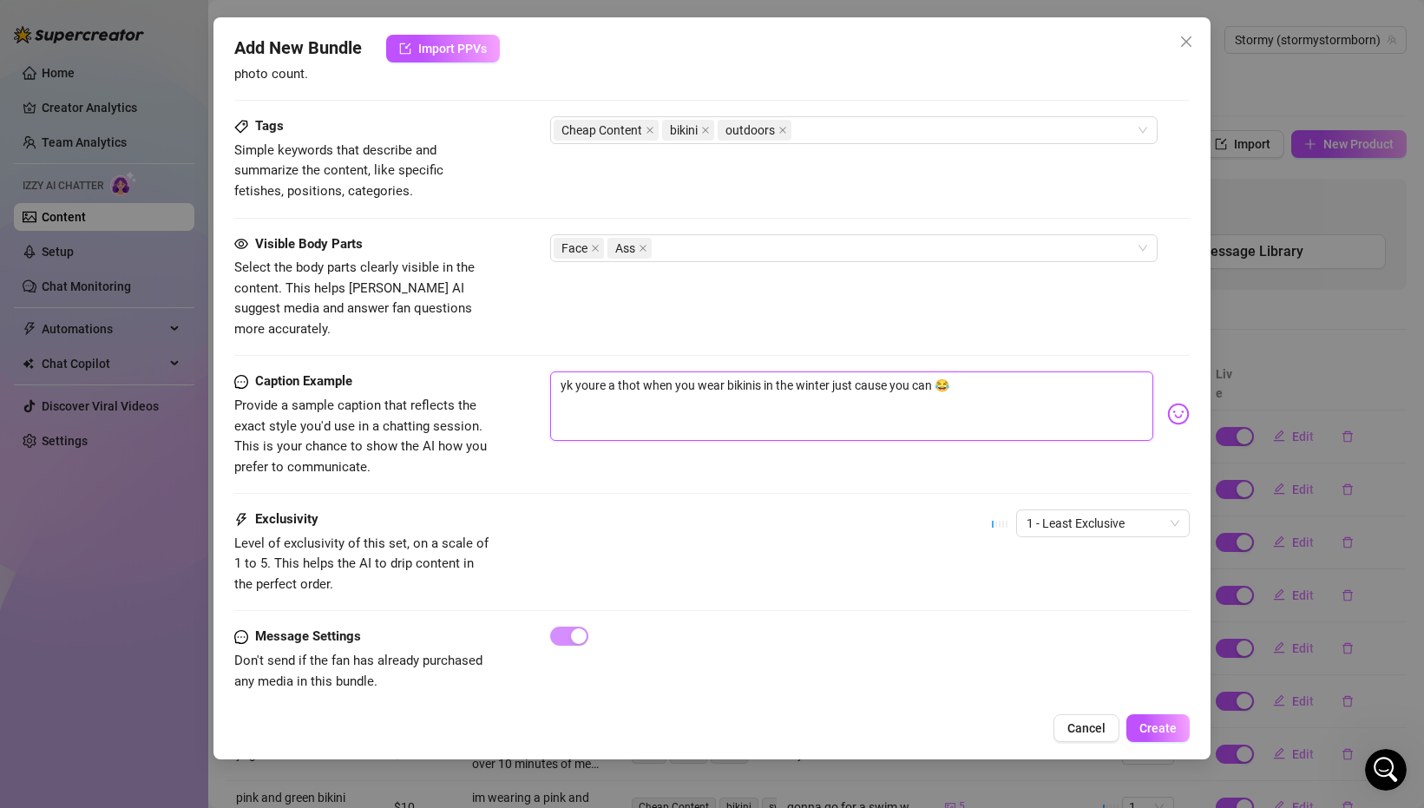
click at [816, 371] on textarea "yk youre a thot when you wear bikinis in the winter just cause you can 😂" at bounding box center [851, 405] width 603 height 69
click at [921, 487] on div "Caption Example Provide a sample caption that reflects the exact style you'd us…" at bounding box center [711, 440] width 955 height 138
click at [816, 375] on textarea "yk youre a thot when you wear bikinis in the snow just cause you can 😂" at bounding box center [851, 405] width 603 height 69
click at [811, 371] on textarea "yk youre a thot when you wear bikinis in the snow just cause you can 😂" at bounding box center [851, 405] width 603 height 69
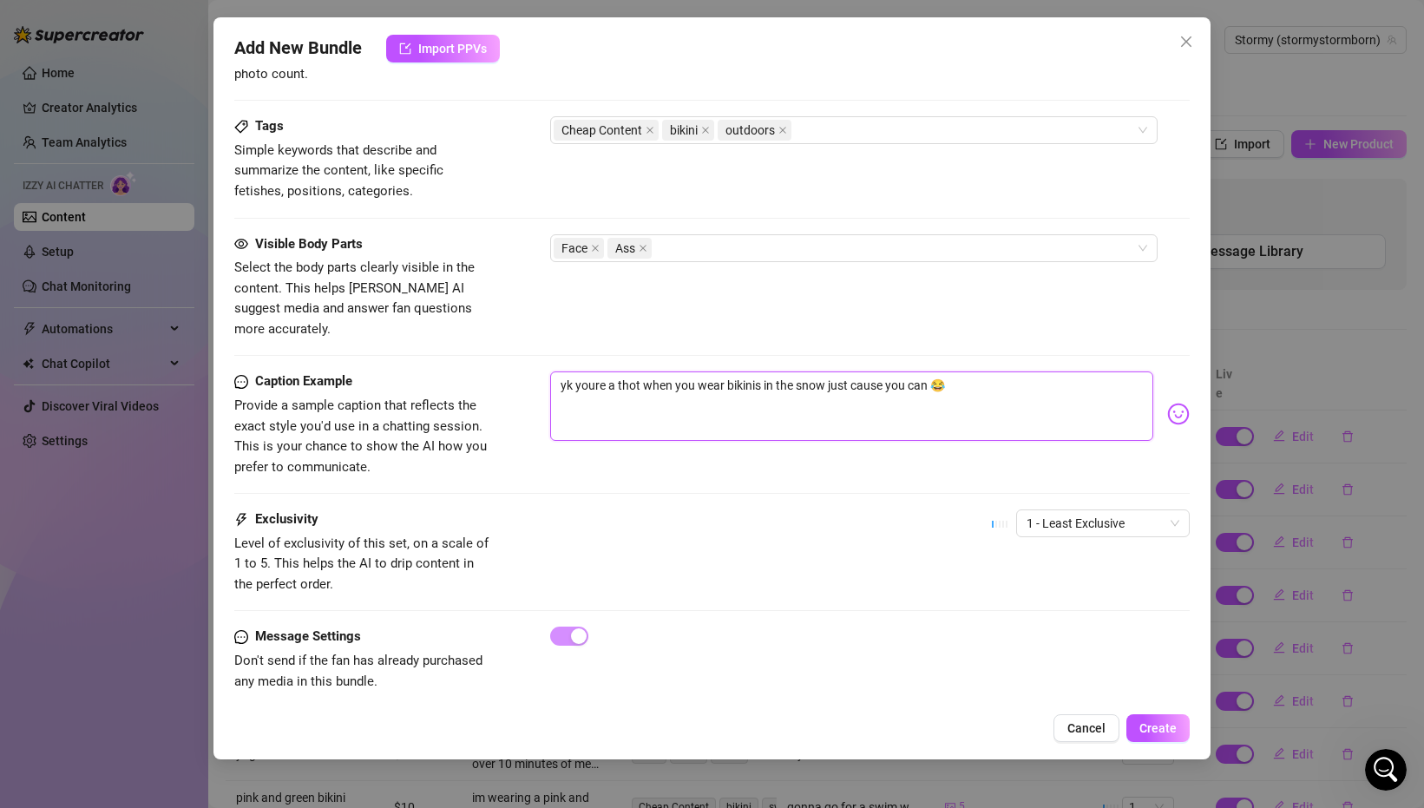
click at [811, 371] on textarea "yk youre a thot when you wear bikinis in the snow just cause you can 😂" at bounding box center [851, 405] width 603 height 69
click at [914, 445] on div "Caption Example Provide a sample caption that reflects the exact style you'd us…" at bounding box center [711, 424] width 955 height 106
click at [1178, 716] on button "Create" at bounding box center [1157, 728] width 63 height 28
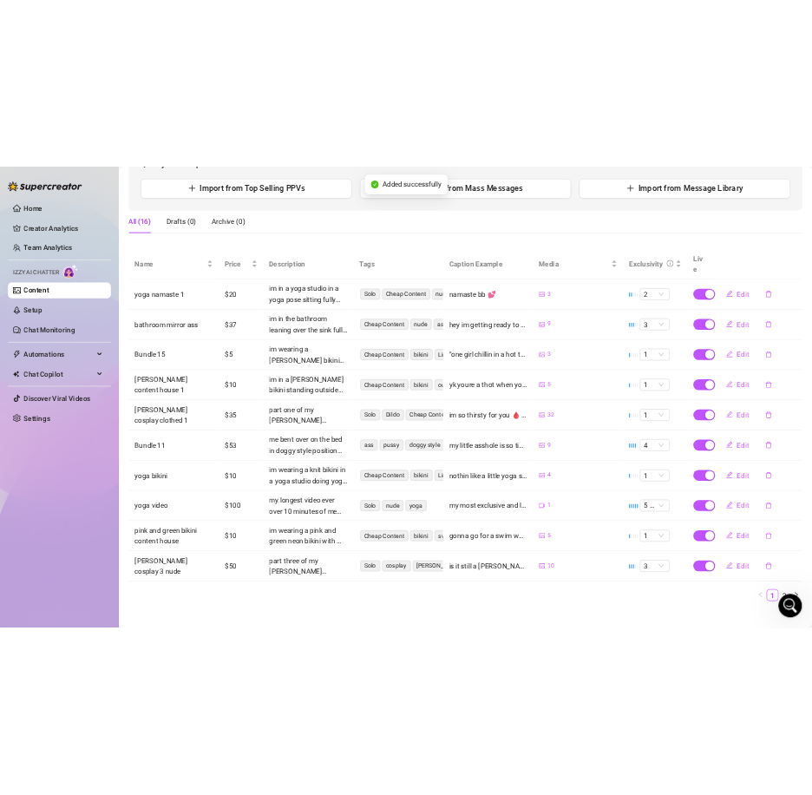
scroll to position [0, 0]
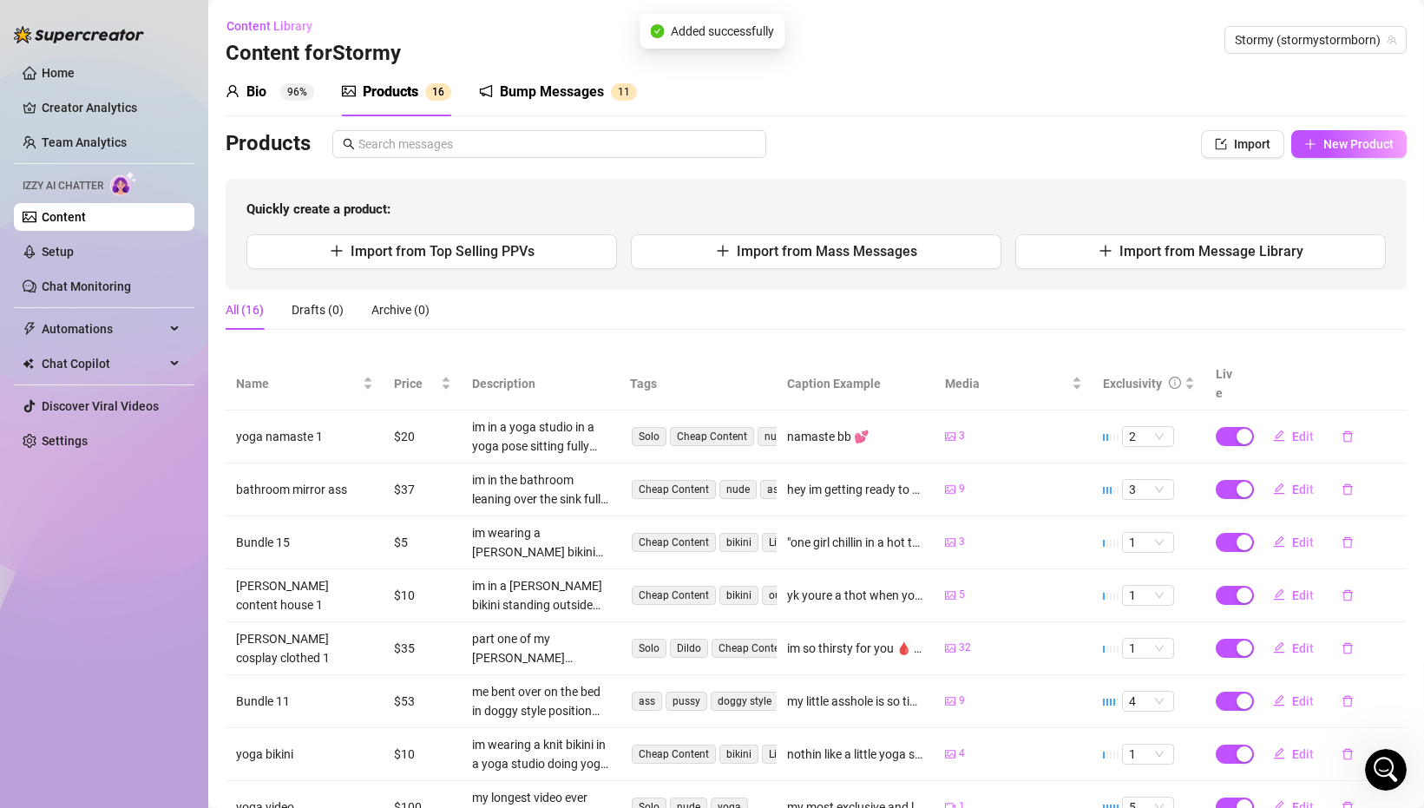
click at [1363, 124] on div "Bio 96% Products 1 6 Bump Messages 1 1 Bio Import Bio from other creator Person…" at bounding box center [816, 528] width 1181 height 920
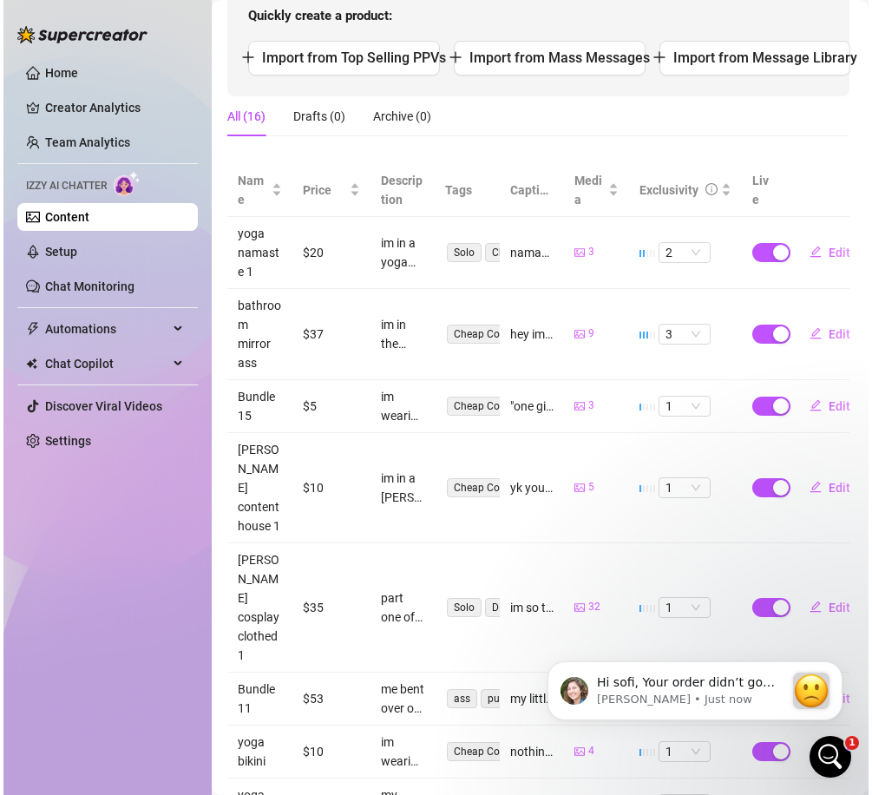
scroll to position [0, 2]
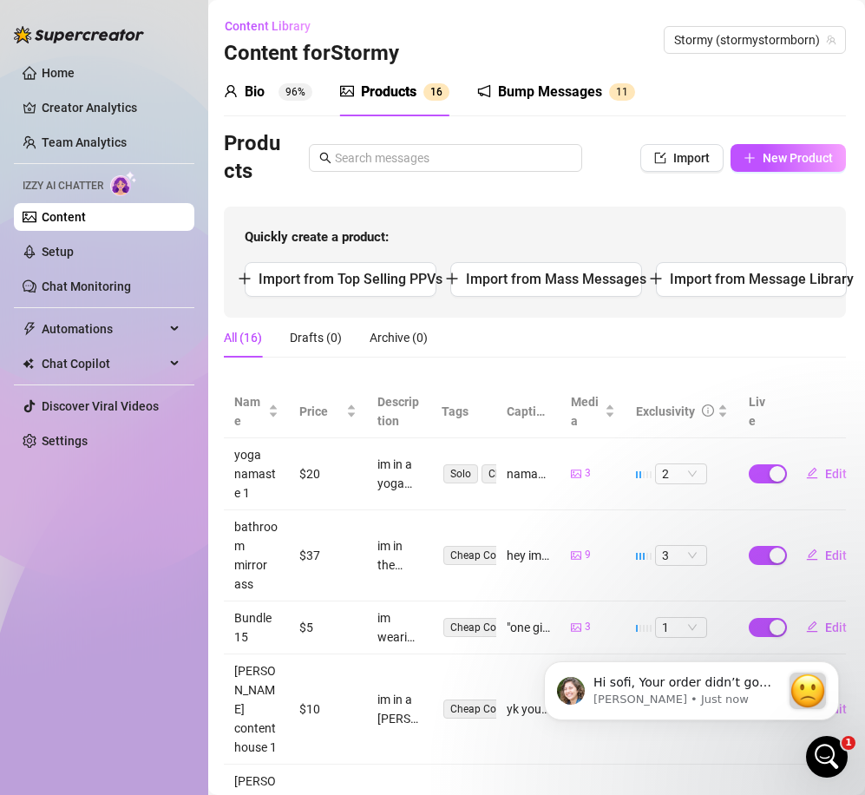
click at [828, 755] on icon "Open Intercom Messenger" at bounding box center [827, 757] width 12 height 14
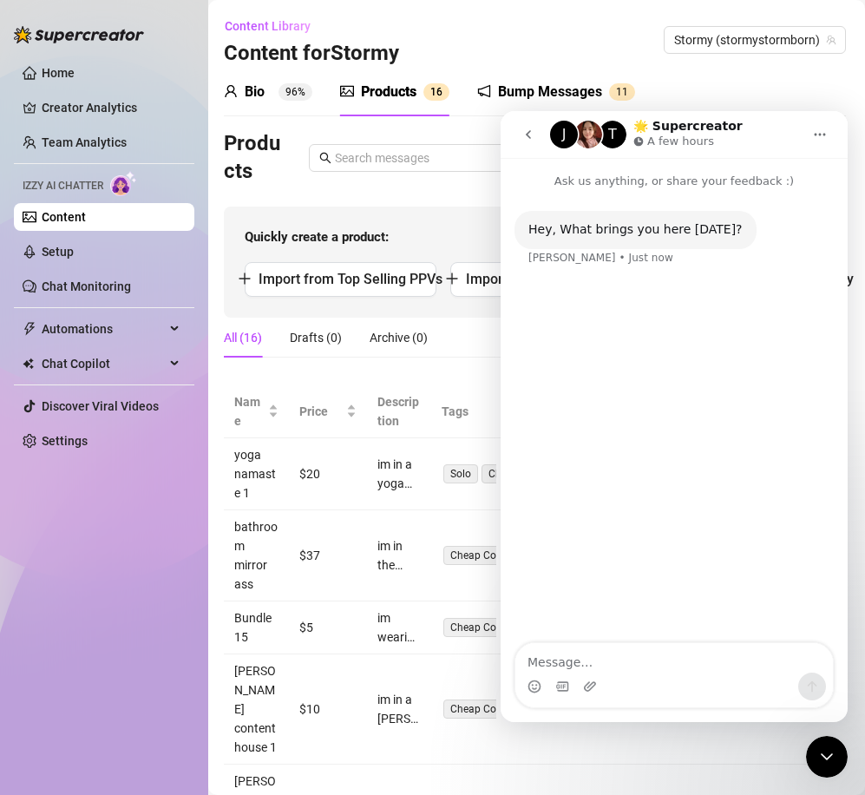
click at [831, 757] on icon "Close Intercom Messenger" at bounding box center [826, 756] width 21 height 21
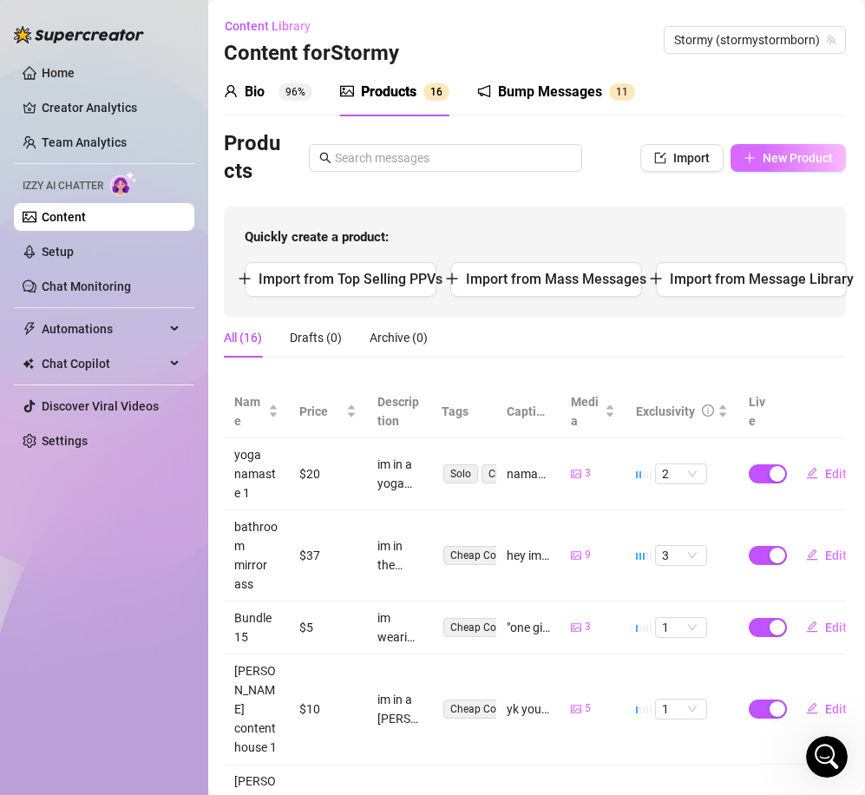
click at [789, 211] on div "Quickly create a product: Import from Top Selling PPVs Import from Mass Message…" at bounding box center [535, 261] width 622 height 111
click at [779, 160] on span "New Product" at bounding box center [798, 158] width 70 height 14
drag, startPoint x: 768, startPoint y: 167, endPoint x: 766, endPoint y: 153, distance: 14.9
click at [768, 167] on div "Add New Bundle Import PPVs Account 33831579 Name Name is for your internal orga…" at bounding box center [432, 397] width 865 height 795
click at [765, 153] on span "New Product" at bounding box center [798, 158] width 70 height 14
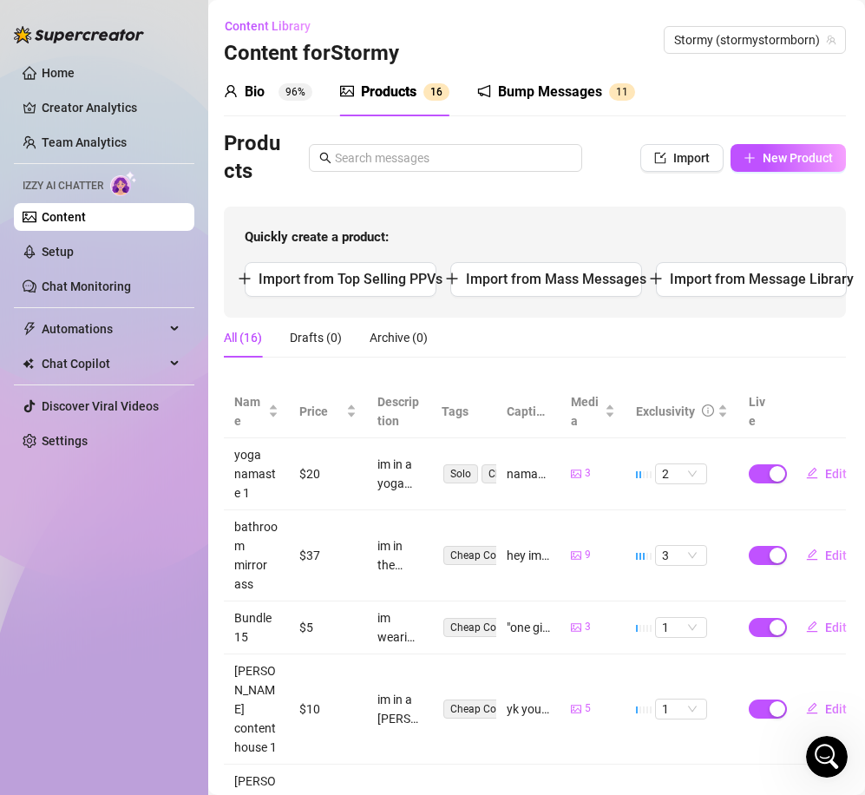
click at [781, 167] on div "Add New Bundle Import PPVs Account 33831579 Name Name is for your internal orga…" at bounding box center [432, 397] width 865 height 795
click at [781, 167] on button "New Product" at bounding box center [787, 158] width 115 height 28
click at [87, 237] on div "Add New Bundle Import PPVs Account 33831579 Name Name is for your internal orga…" at bounding box center [432, 397] width 865 height 795
click at [74, 248] on link "Setup" at bounding box center [58, 252] width 32 height 14
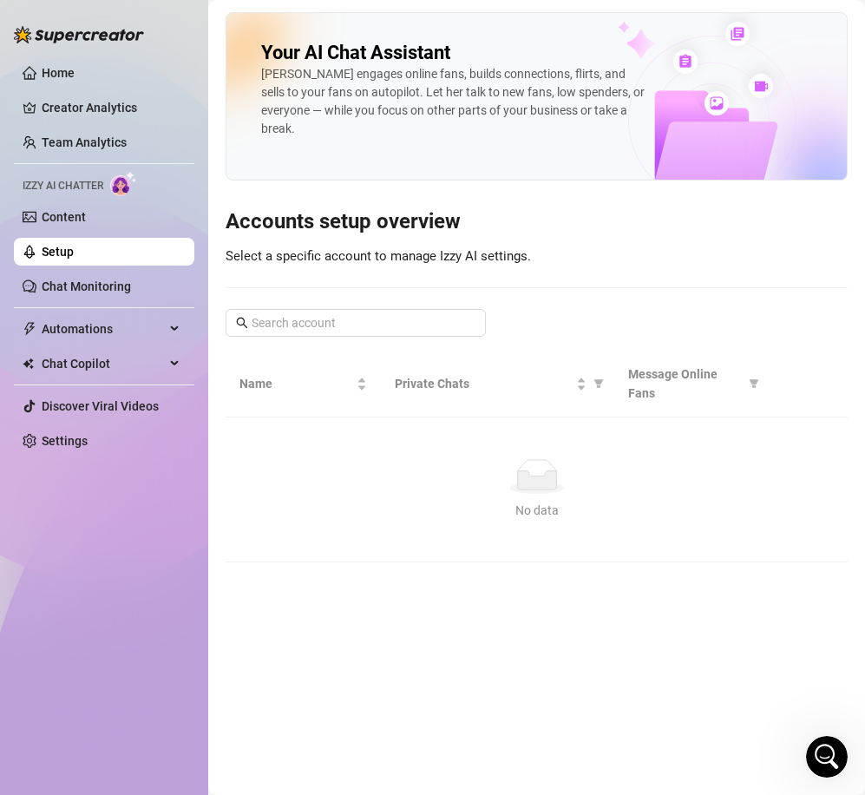
click at [86, 224] on link "Content" at bounding box center [64, 217] width 44 height 14
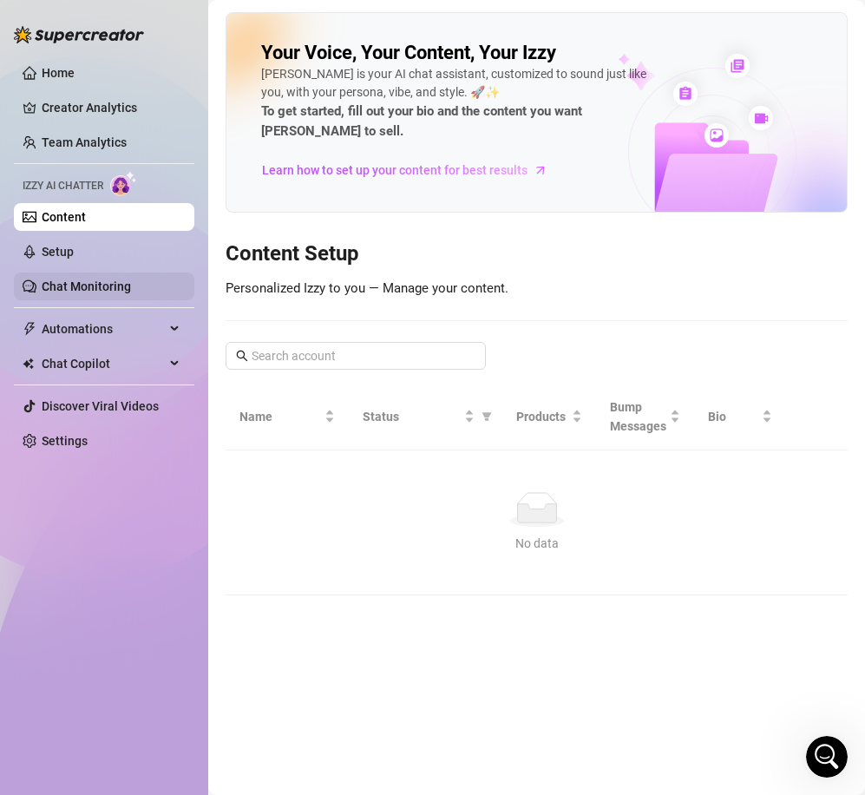
drag, startPoint x: 81, startPoint y: 263, endPoint x: 90, endPoint y: 278, distance: 17.6
click at [74, 259] on link "Setup" at bounding box center [58, 252] width 32 height 14
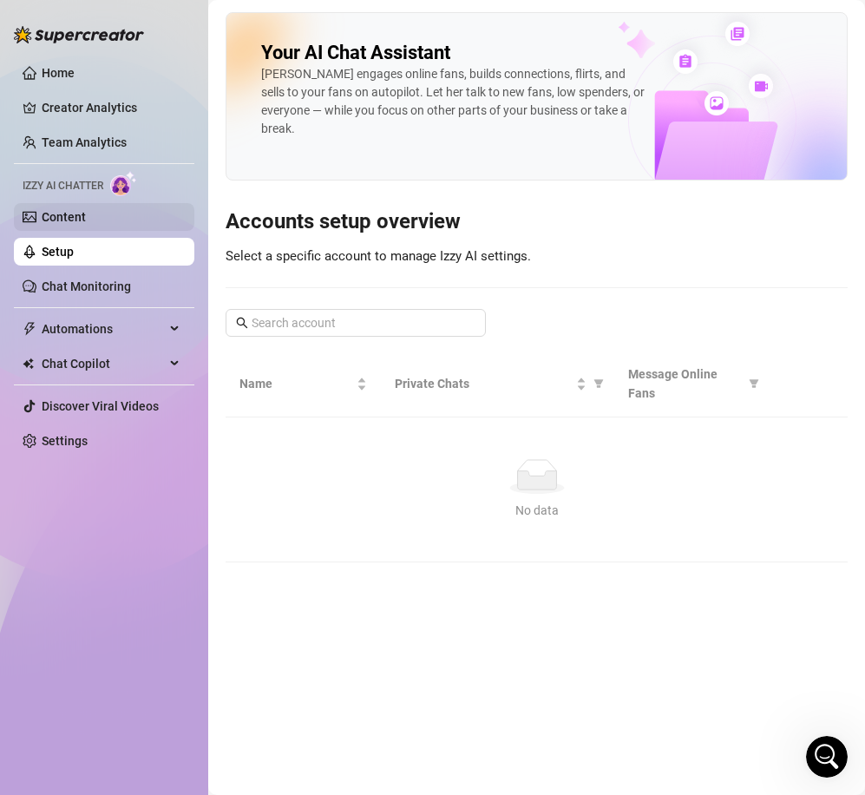
click at [75, 224] on link "Content" at bounding box center [64, 217] width 44 height 14
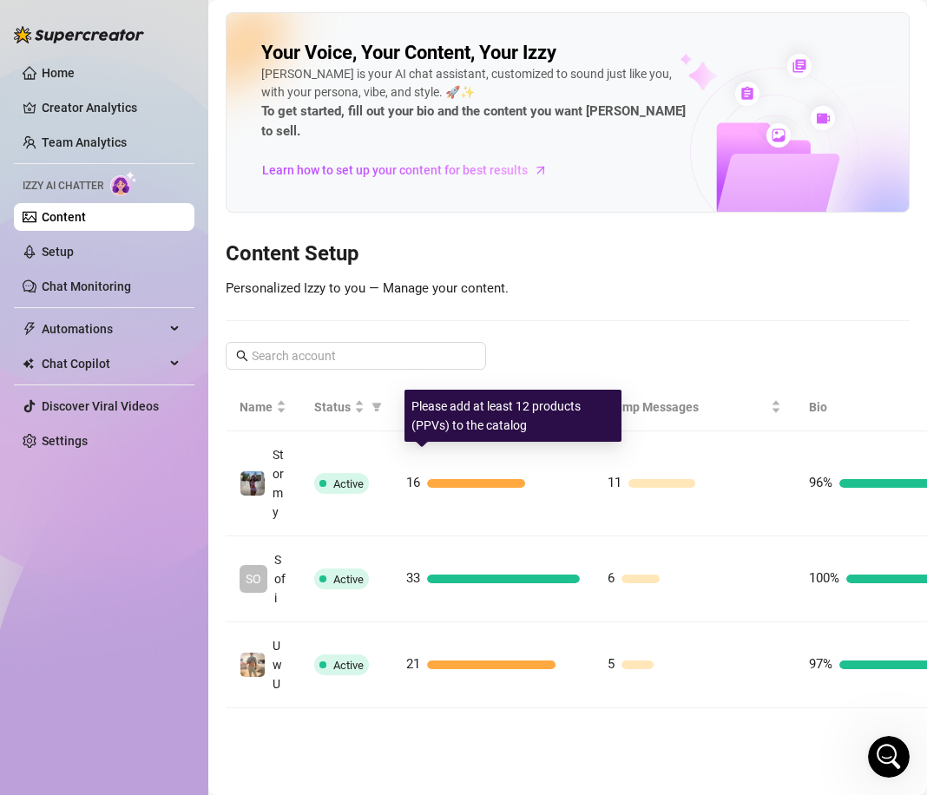
click at [560, 440] on div "Please add at least 12 products (PPVs) to the catalog" at bounding box center [512, 416] width 217 height 52
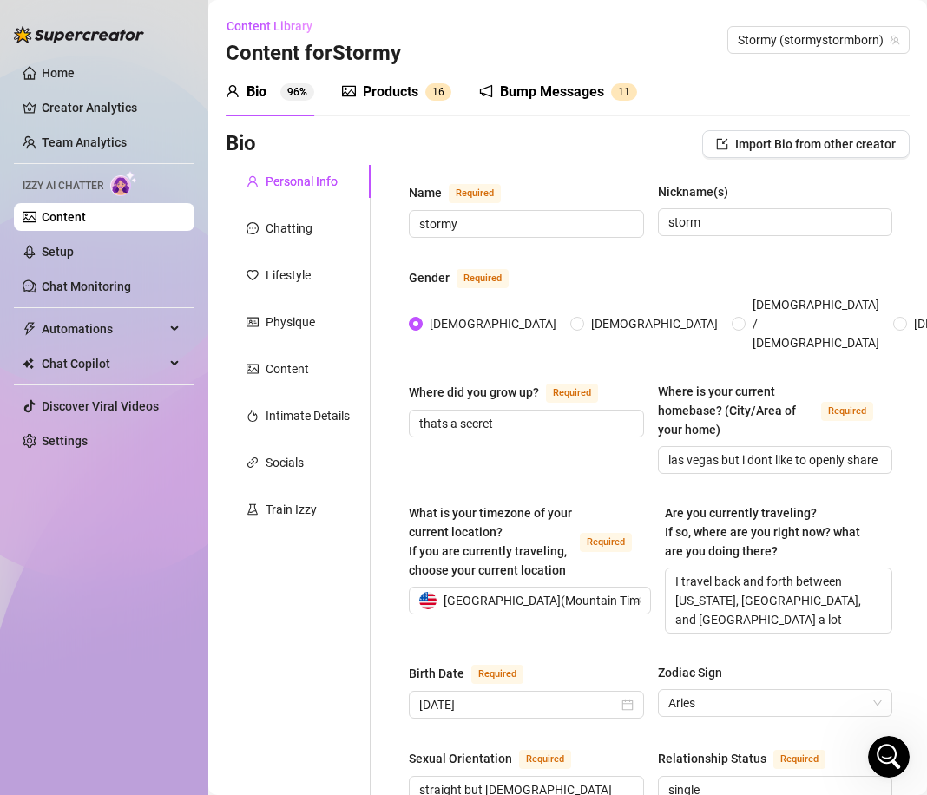
click at [364, 102] on div "Products" at bounding box center [391, 92] width 56 height 21
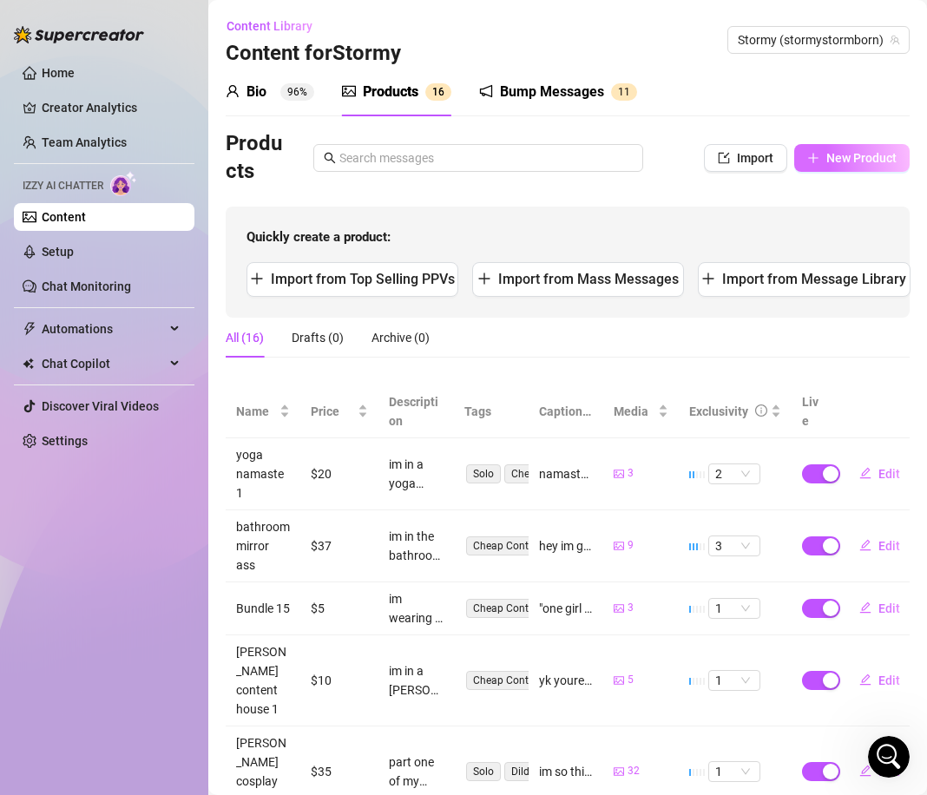
click at [839, 161] on span "New Product" at bounding box center [861, 158] width 70 height 14
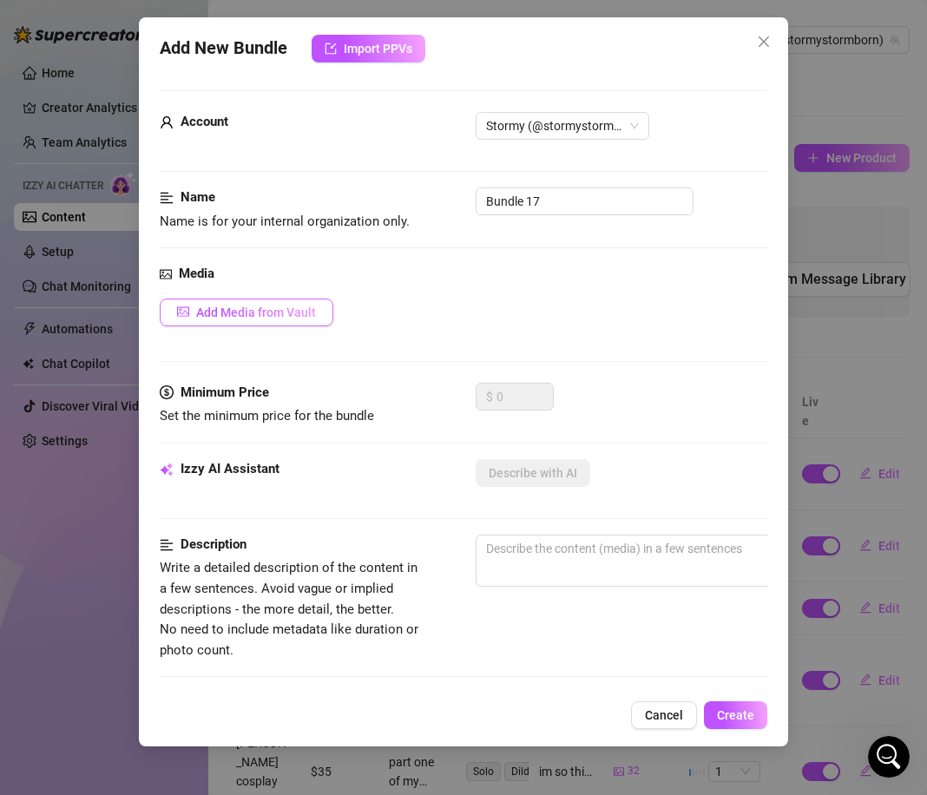
click at [305, 310] on span "Add Media from Vault" at bounding box center [256, 312] width 120 height 14
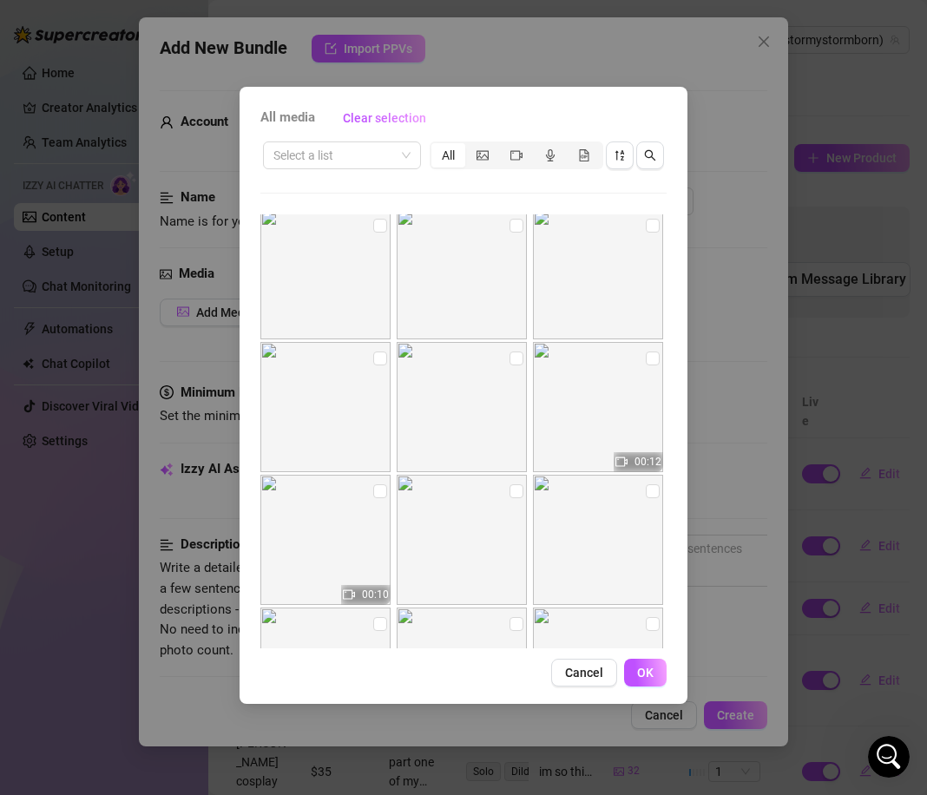
scroll to position [1463, 0]
click at [644, 360] on img at bounding box center [598, 409] width 130 height 130
click at [650, 360] on input "checkbox" at bounding box center [652, 361] width 14 height 14
click at [655, 678] on button "OK" at bounding box center [645, 672] width 43 height 28
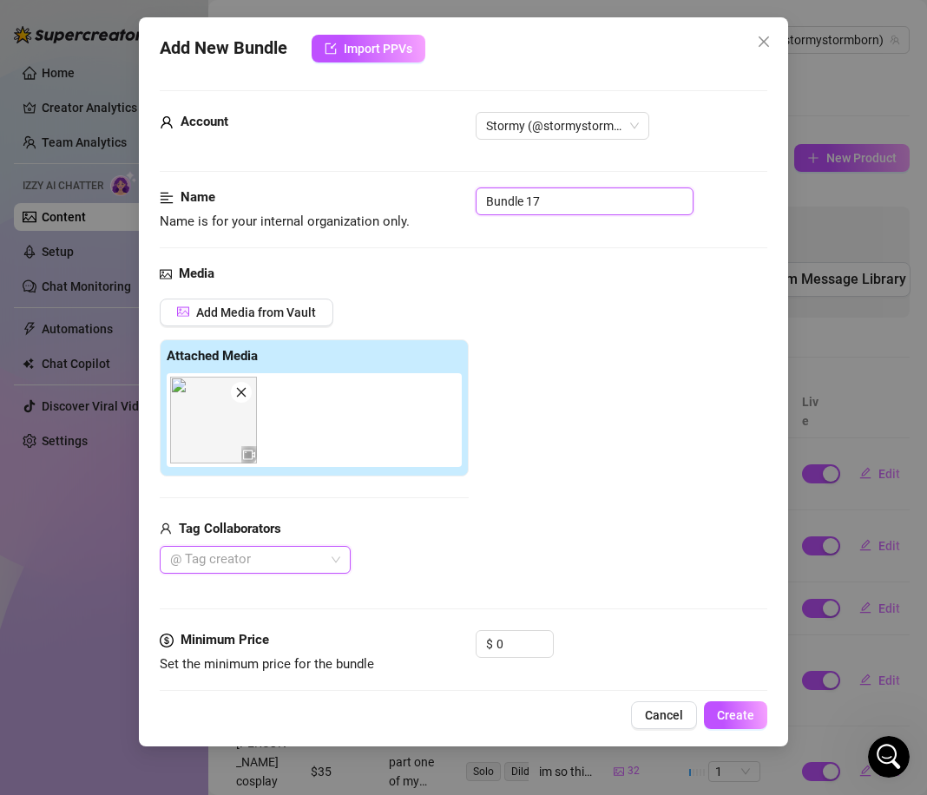
click at [546, 203] on input "Bundle 17" at bounding box center [584, 201] width 218 height 28
click at [558, 396] on div "Add Media from Vault Attached Media Tag Collaborators @ Tag creator" at bounding box center [463, 436] width 607 height 276
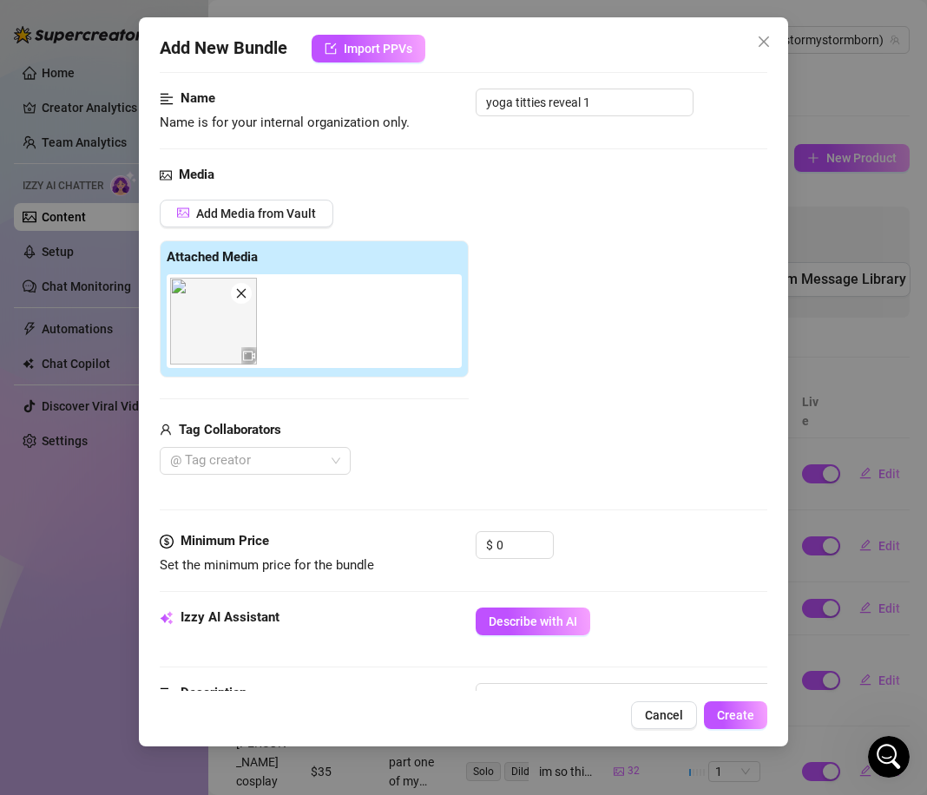
scroll to position [102, 0]
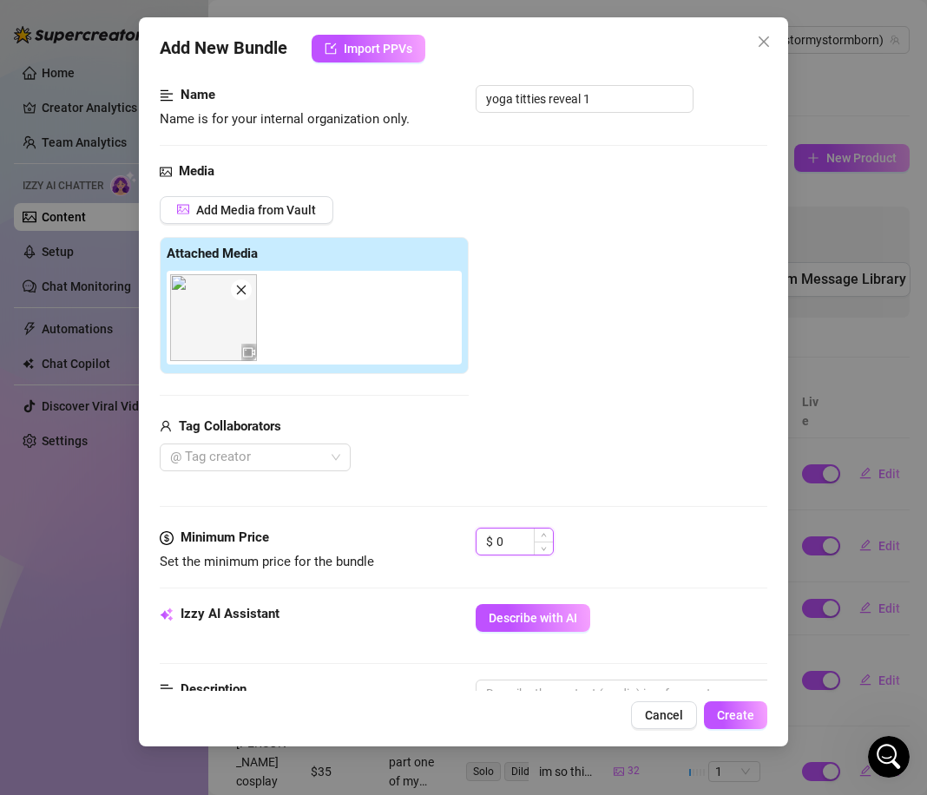
click at [520, 542] on input "0" at bounding box center [524, 541] width 56 height 26
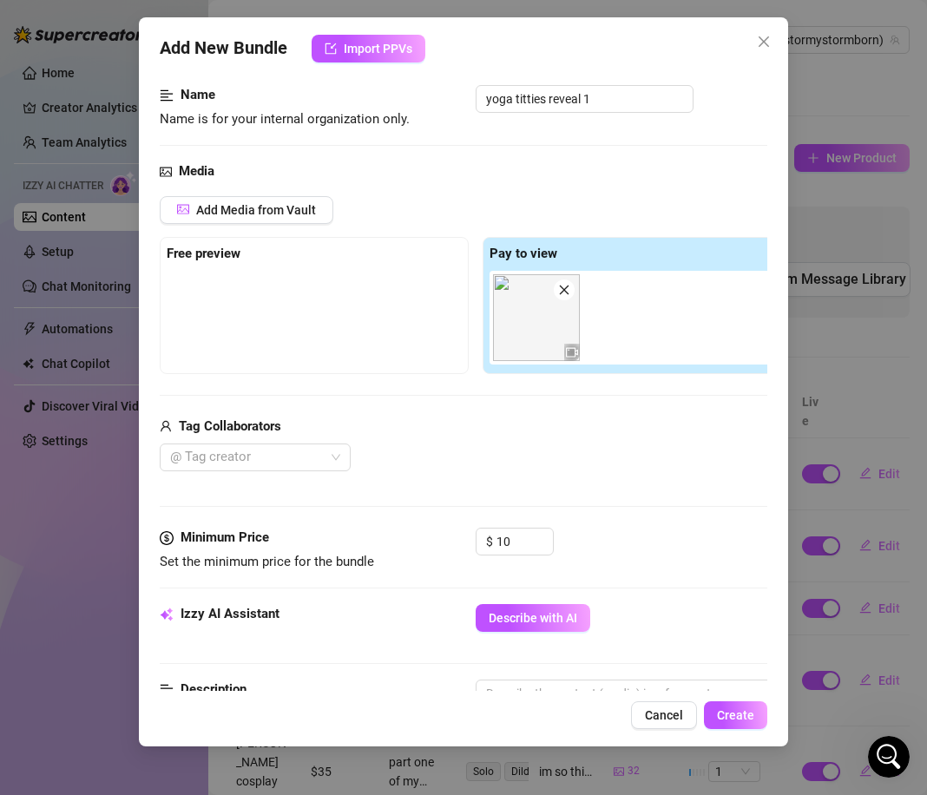
click at [629, 443] on div "@ Tag creator" at bounding box center [476, 457] width 632 height 28
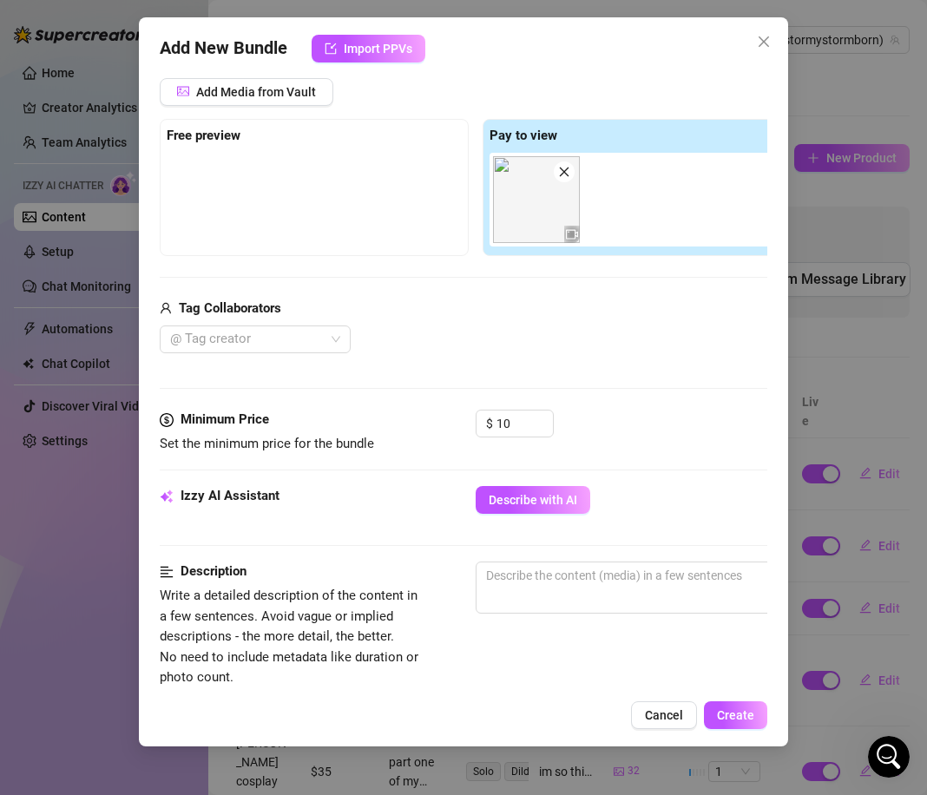
scroll to position [307, 0]
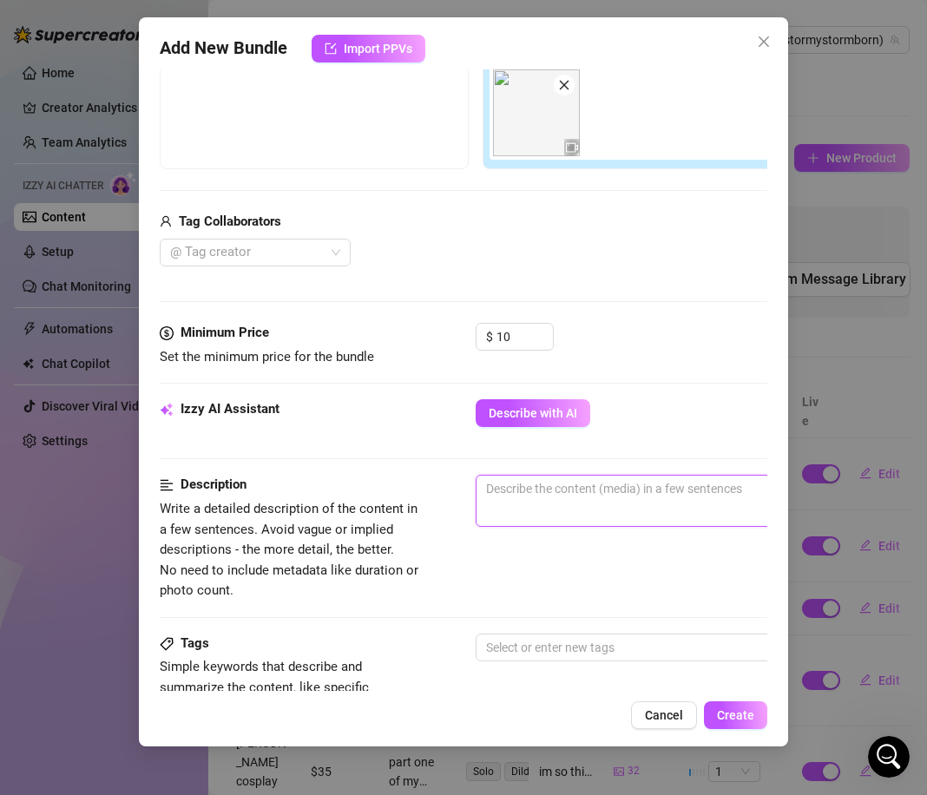
click at [605, 493] on textarea at bounding box center [779, 488] width 606 height 26
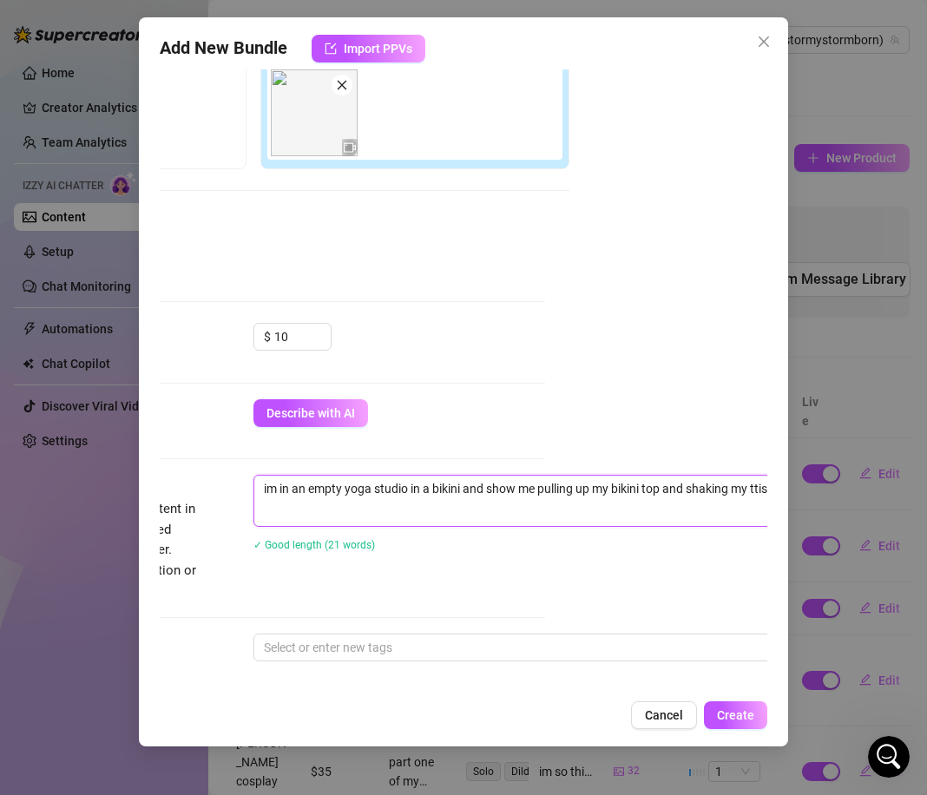
scroll to position [307, 228]
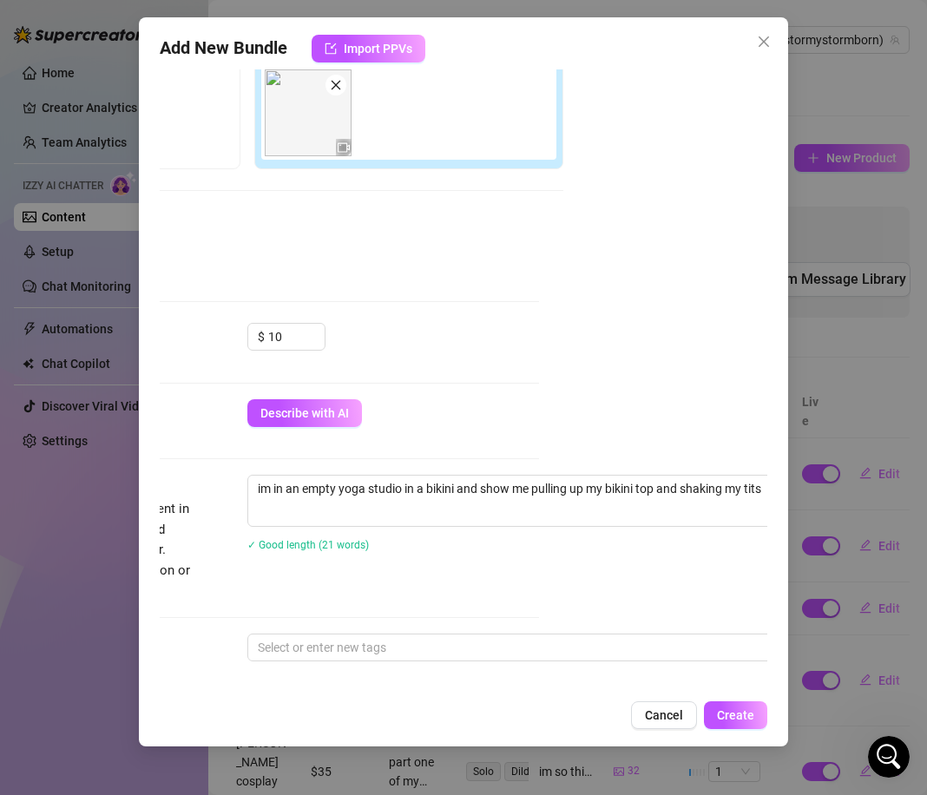
click at [482, 582] on div "Description Write a detailed description of the content in a few sentences. Avo…" at bounding box center [234, 538] width 607 height 126
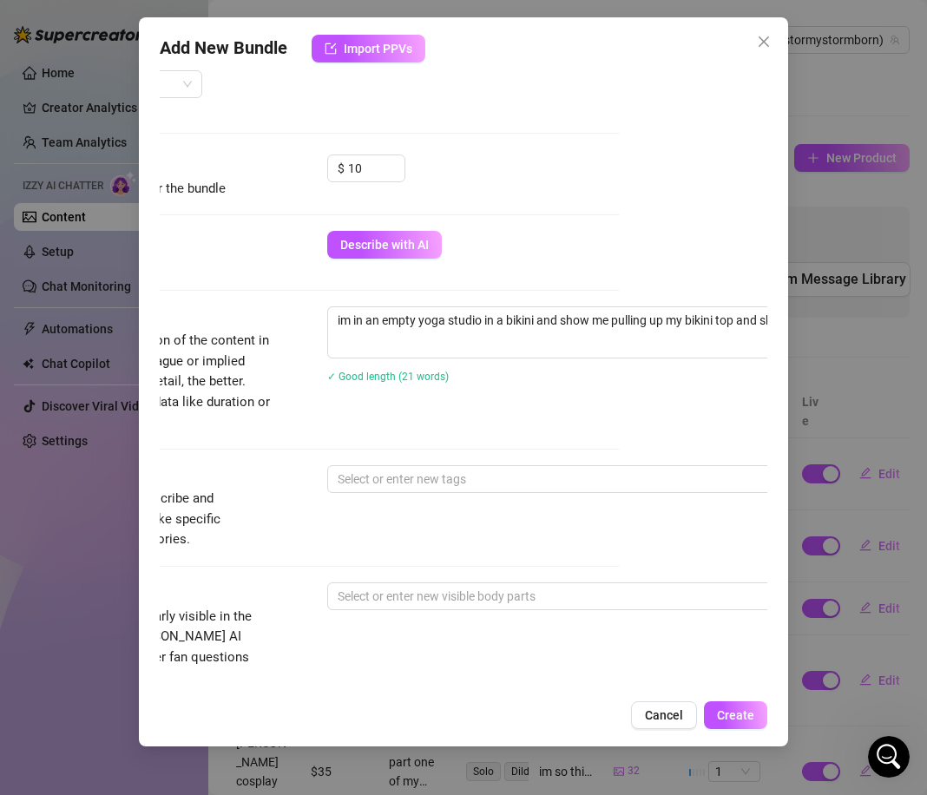
scroll to position [475, 146]
click at [436, 470] on div at bounding box center [624, 479] width 582 height 24
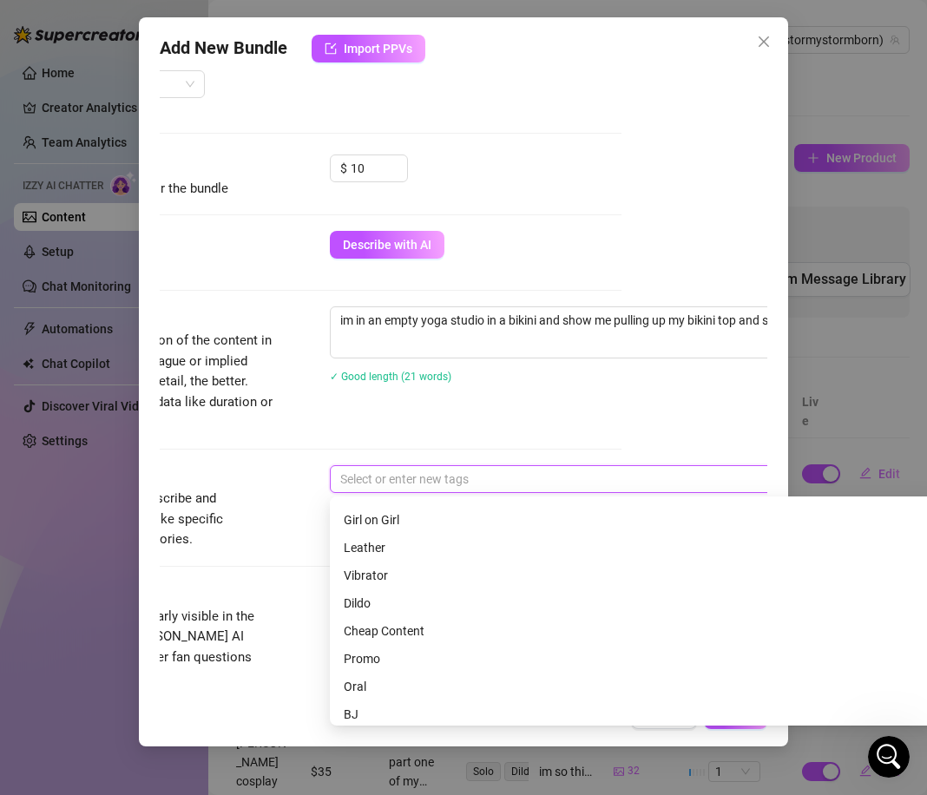
scroll to position [161, 0]
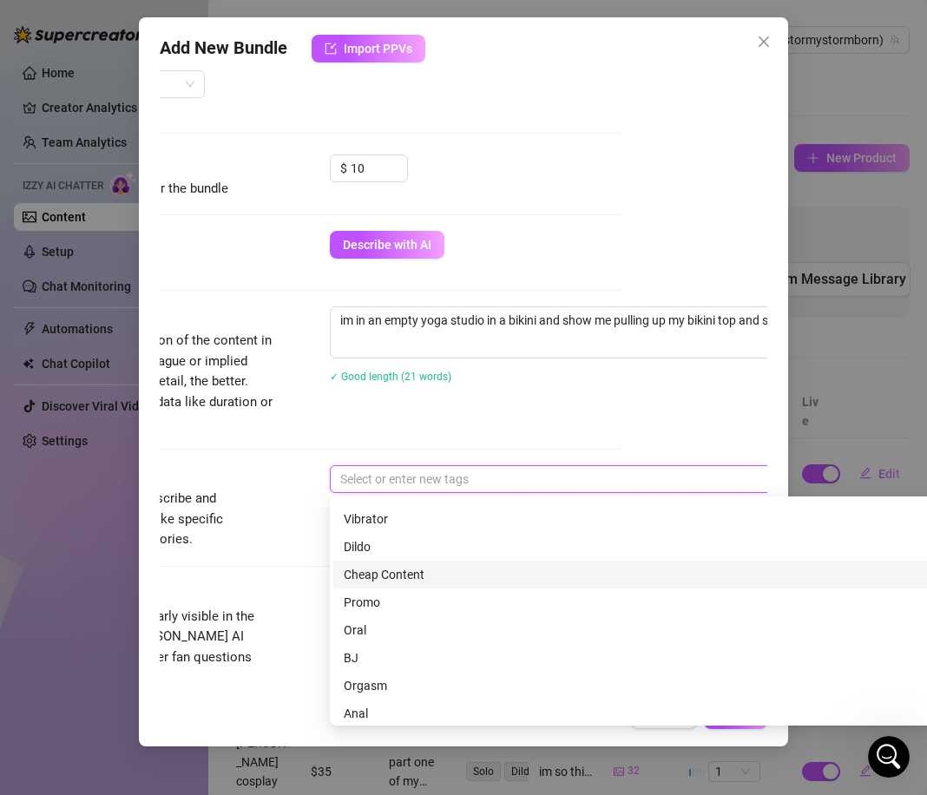
click at [390, 573] on div "Cheap Content" at bounding box center [634, 574] width 580 height 19
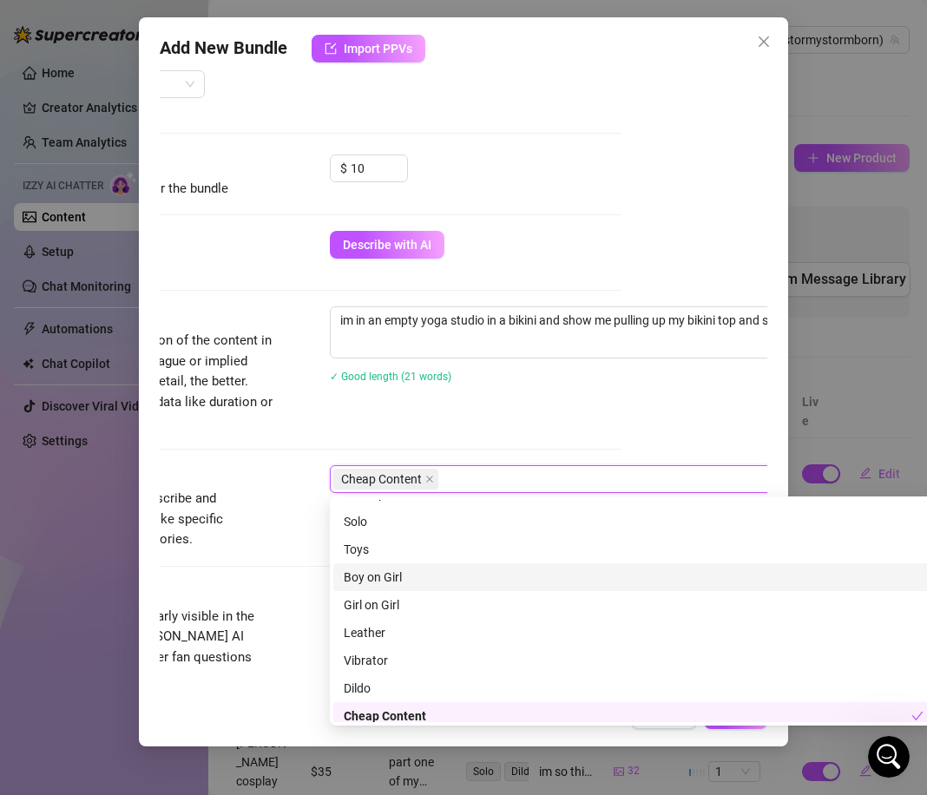
scroll to position [0, 0]
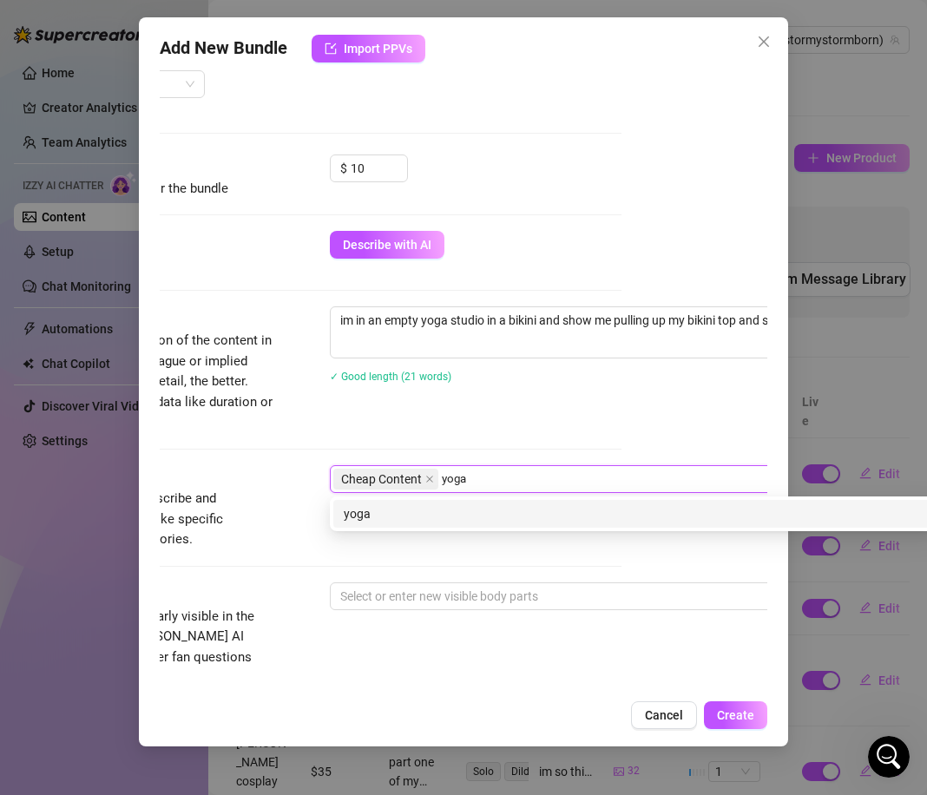
click at [383, 525] on div "yoga" at bounding box center [633, 514] width 600 height 28
click at [341, 516] on div "bikini" at bounding box center [633, 514] width 600 height 28
click at [376, 523] on div "tits" at bounding box center [633, 514] width 600 height 28
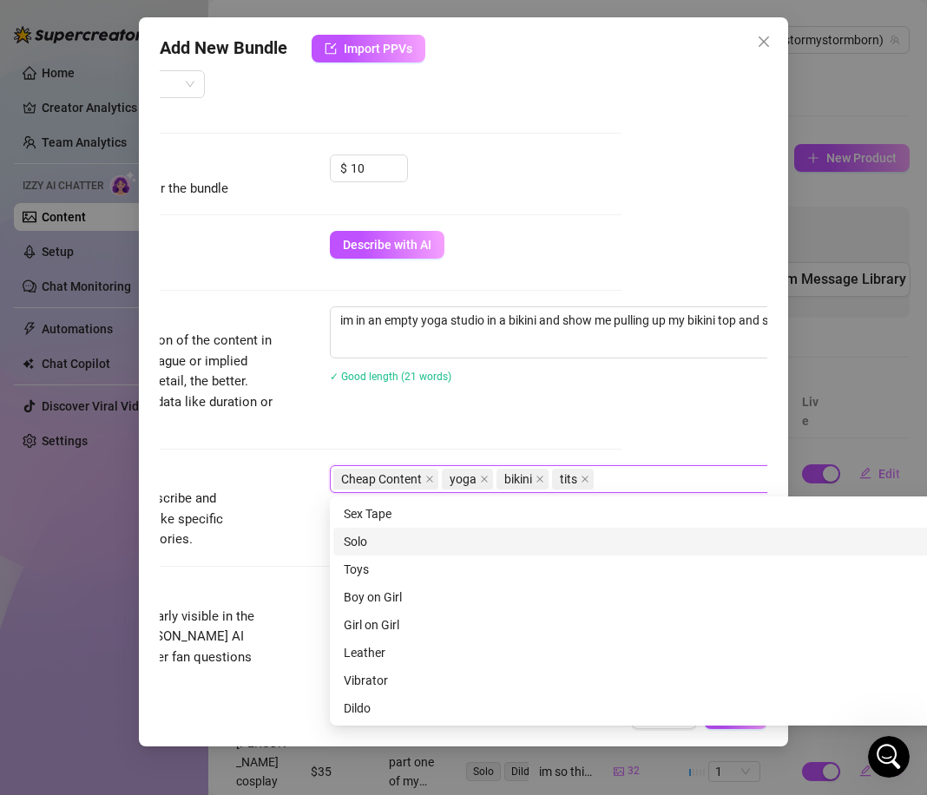
click at [271, 567] on div "Tags Simple keywords that describe and summarize the content, like specific fet…" at bounding box center [317, 523] width 607 height 117
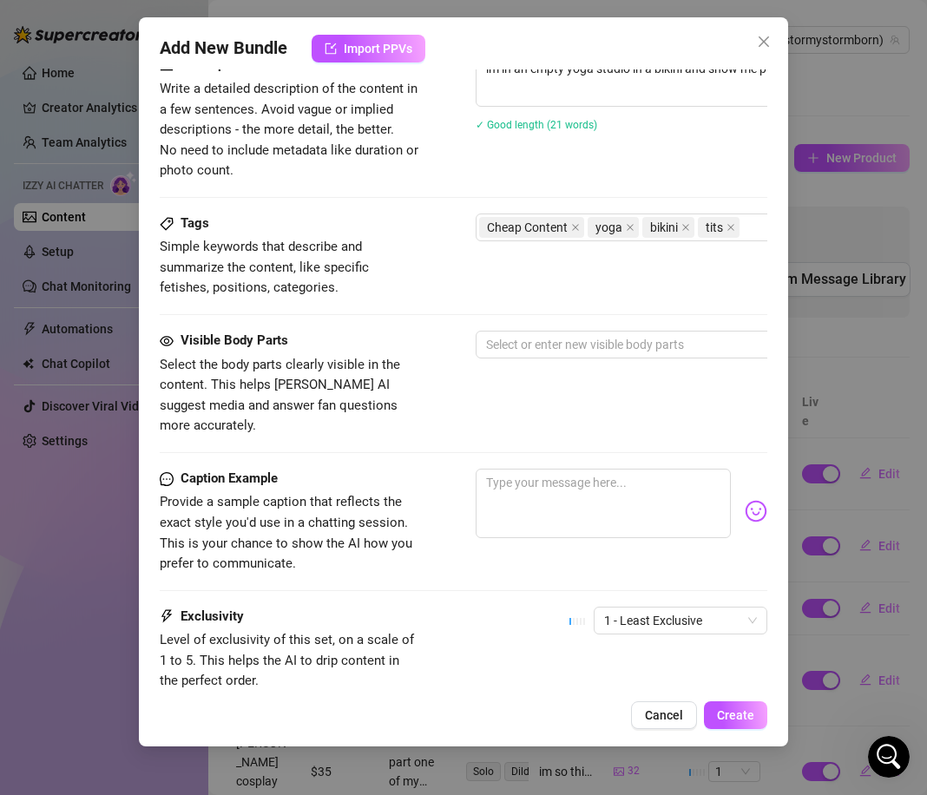
scroll to position [745, 0]
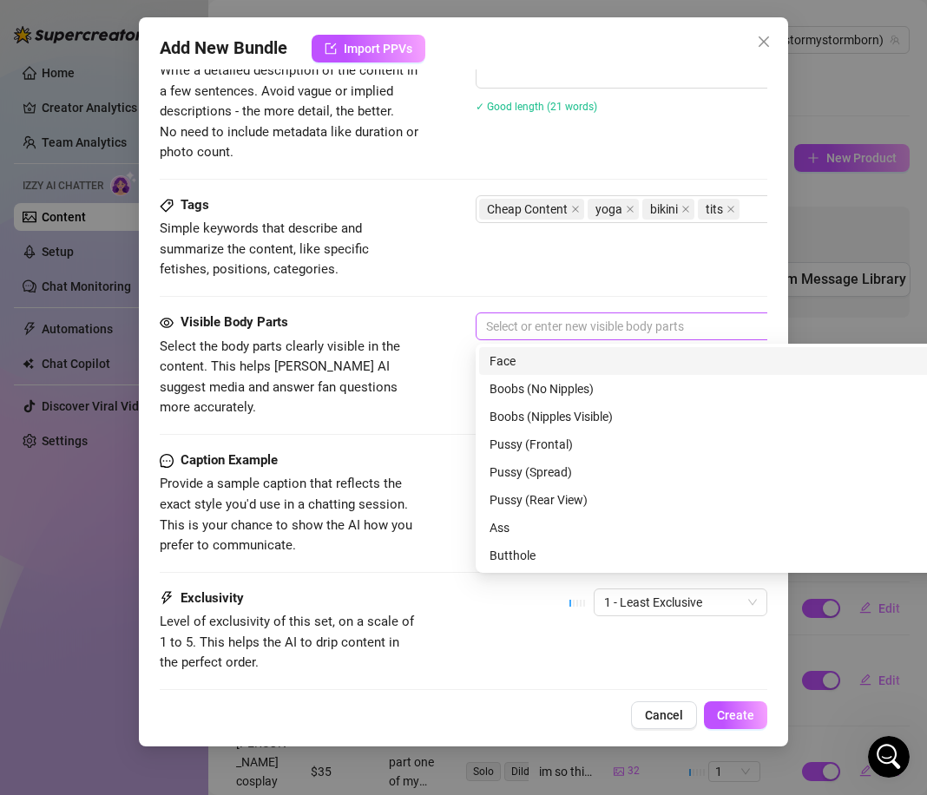
click at [502, 322] on div at bounding box center [770, 326] width 582 height 24
click at [514, 354] on div "Face" at bounding box center [779, 360] width 580 height 19
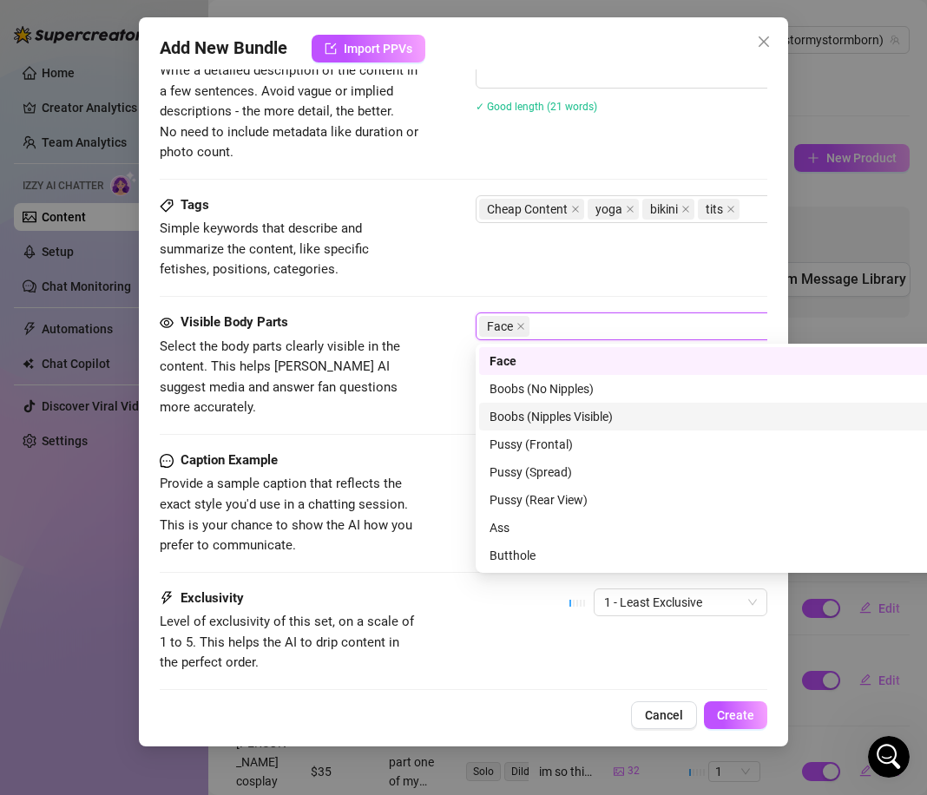
click at [520, 417] on div "Boobs (Nipples Visible)" at bounding box center [779, 416] width 580 height 19
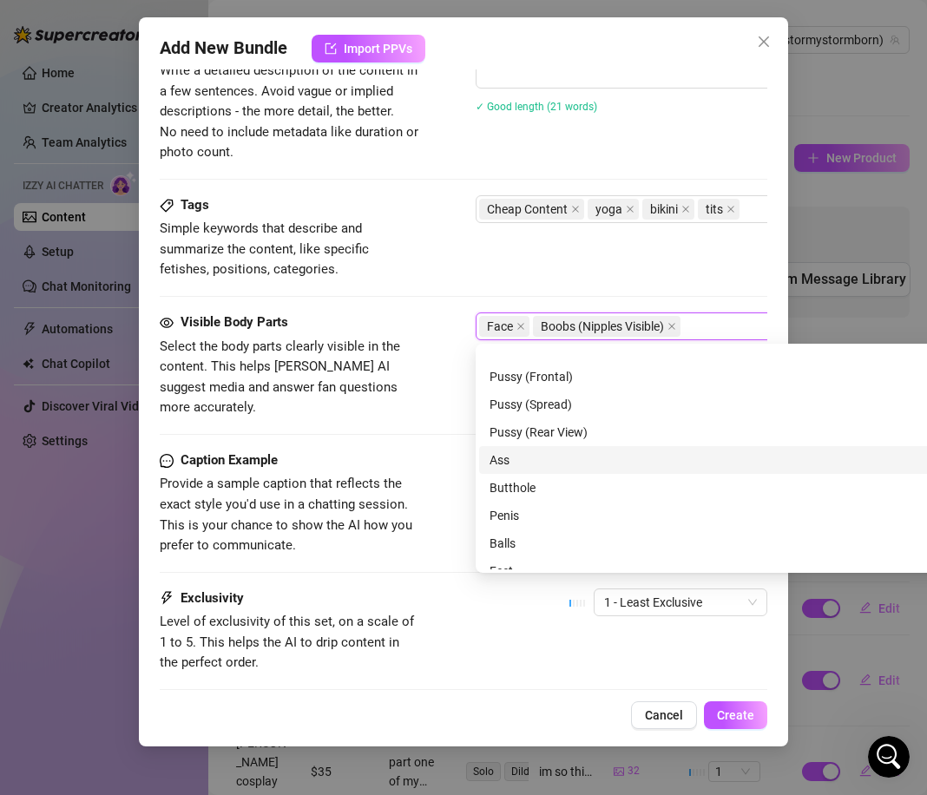
scroll to position [111, 0]
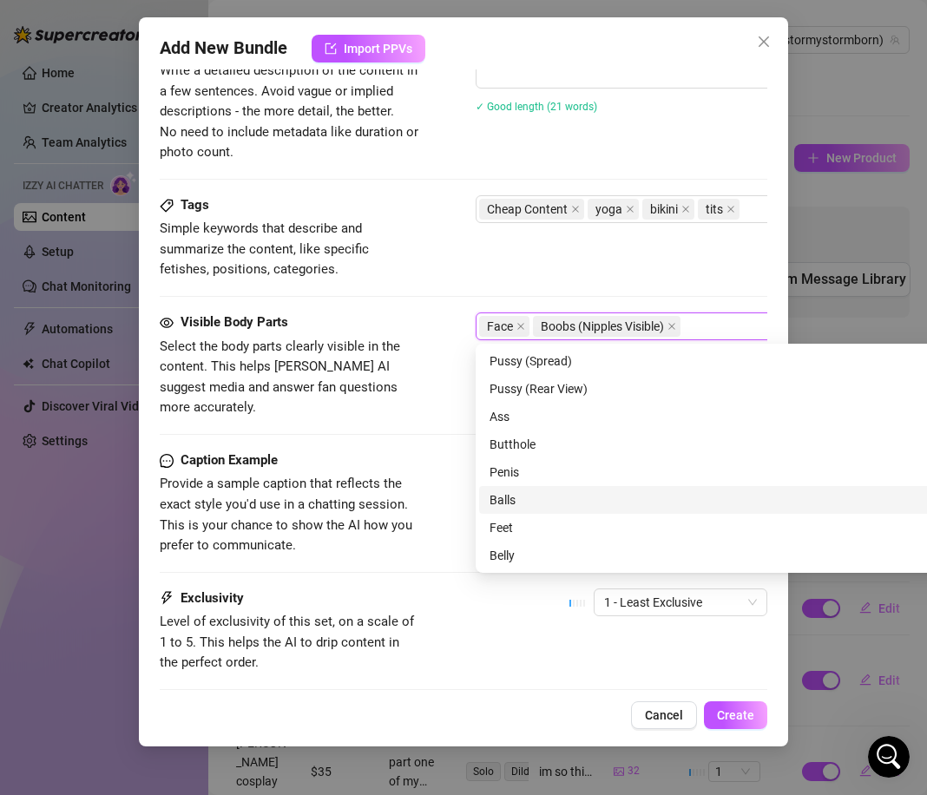
click at [388, 408] on div "Visible Body Parts Select the body parts clearly visible in the content. This h…" at bounding box center [463, 381] width 607 height 138
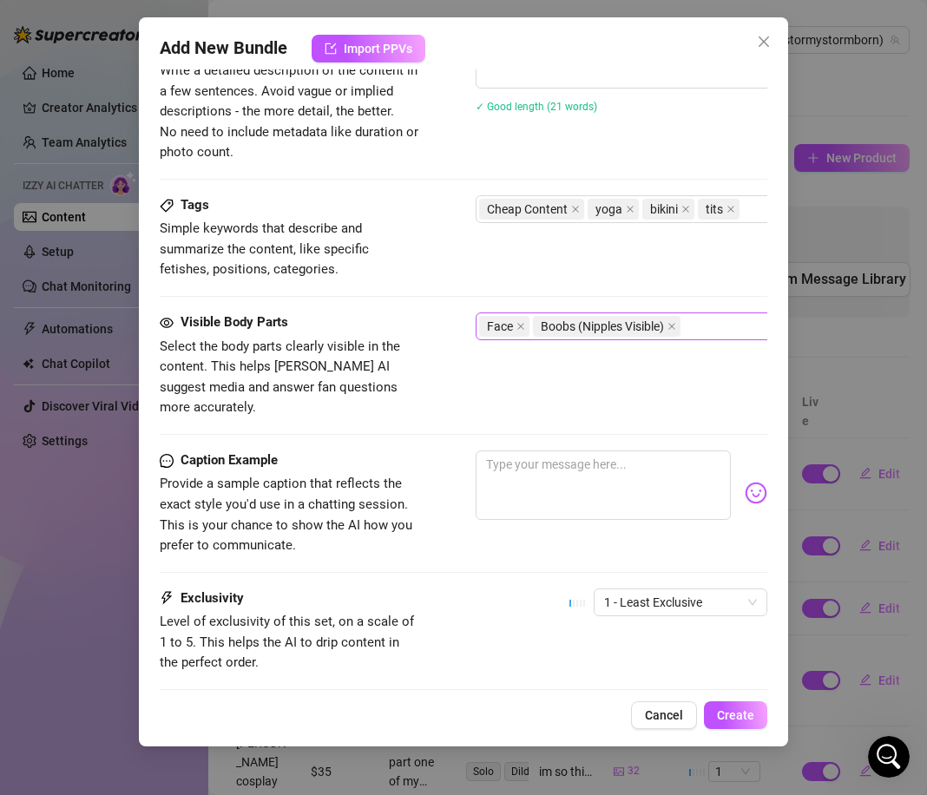
click at [720, 334] on div "Face Boobs (Nipples Visible)" at bounding box center [770, 326] width 582 height 24
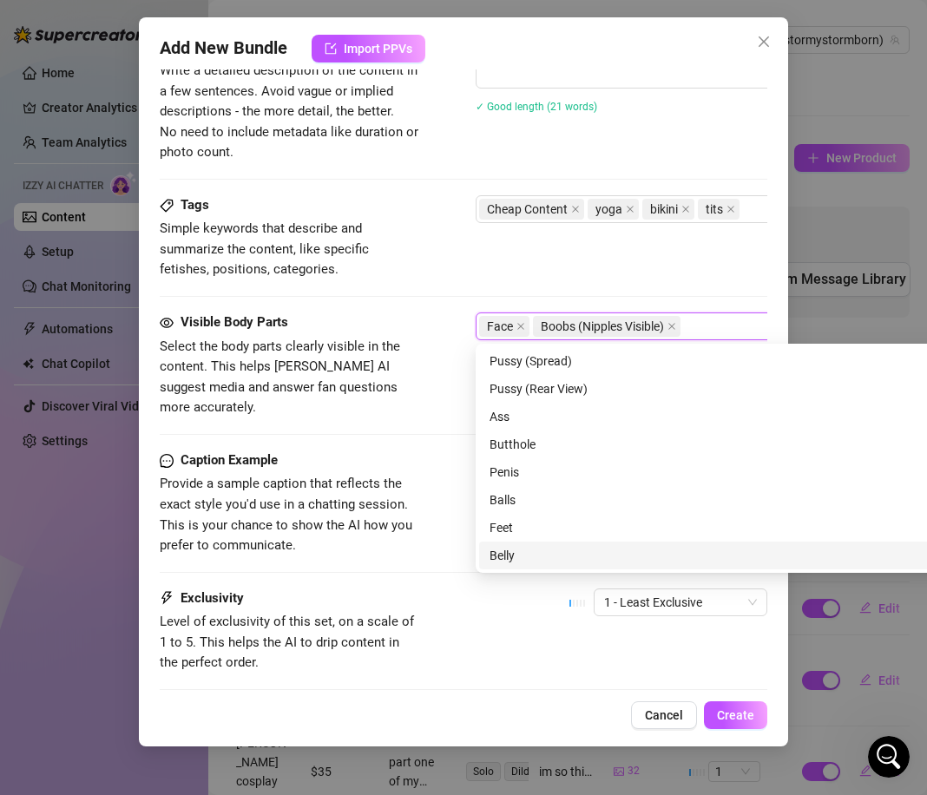
click at [528, 563] on div "Belly" at bounding box center [779, 555] width 580 height 19
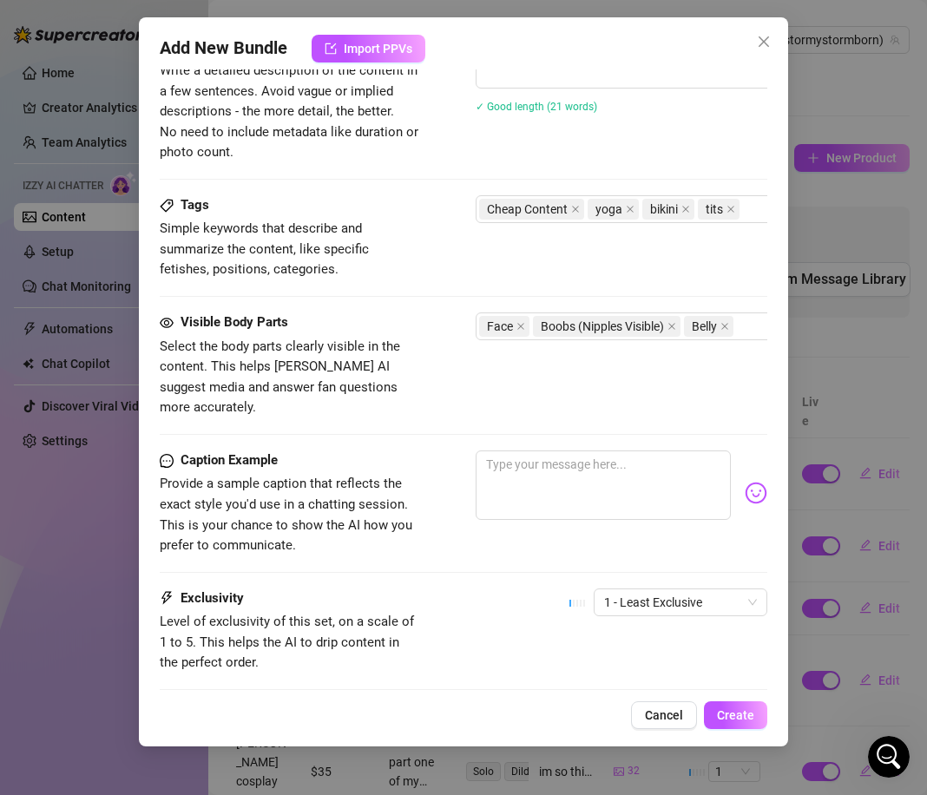
click at [396, 428] on div "Visible Body Parts Select the body parts clearly visible in the content. This h…" at bounding box center [463, 381] width 607 height 138
click at [431, 475] on div "Caption Example Provide a sample caption that reflects the exact style you'd us…" at bounding box center [463, 503] width 607 height 106
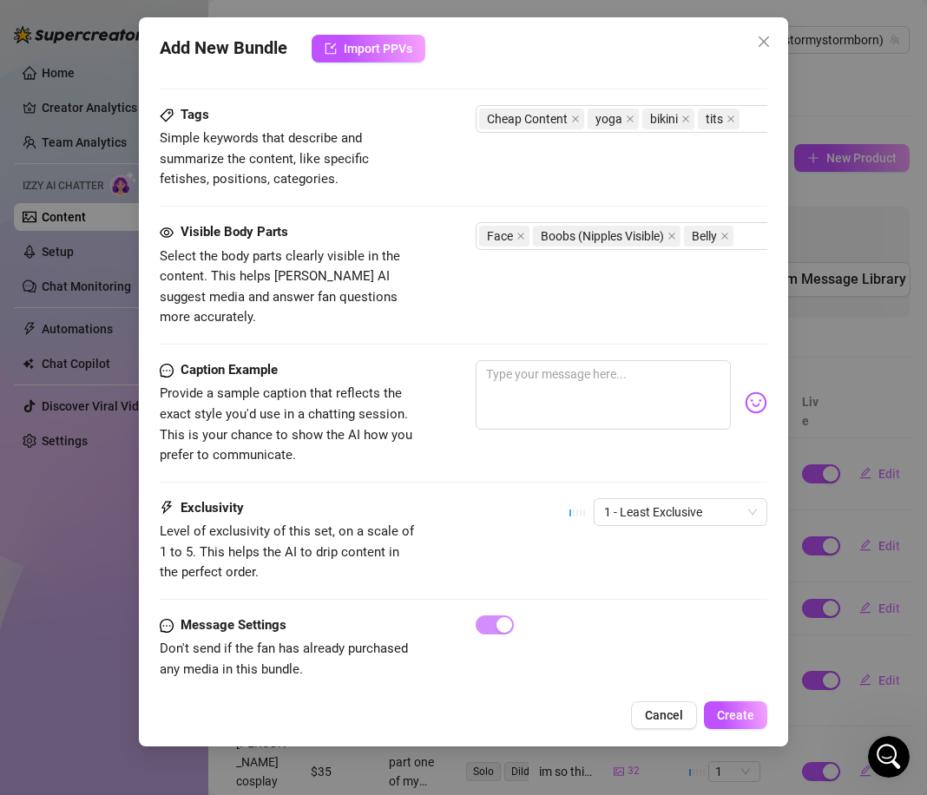
scroll to position [836, 0]
click at [515, 379] on textarea at bounding box center [602, 393] width 255 height 69
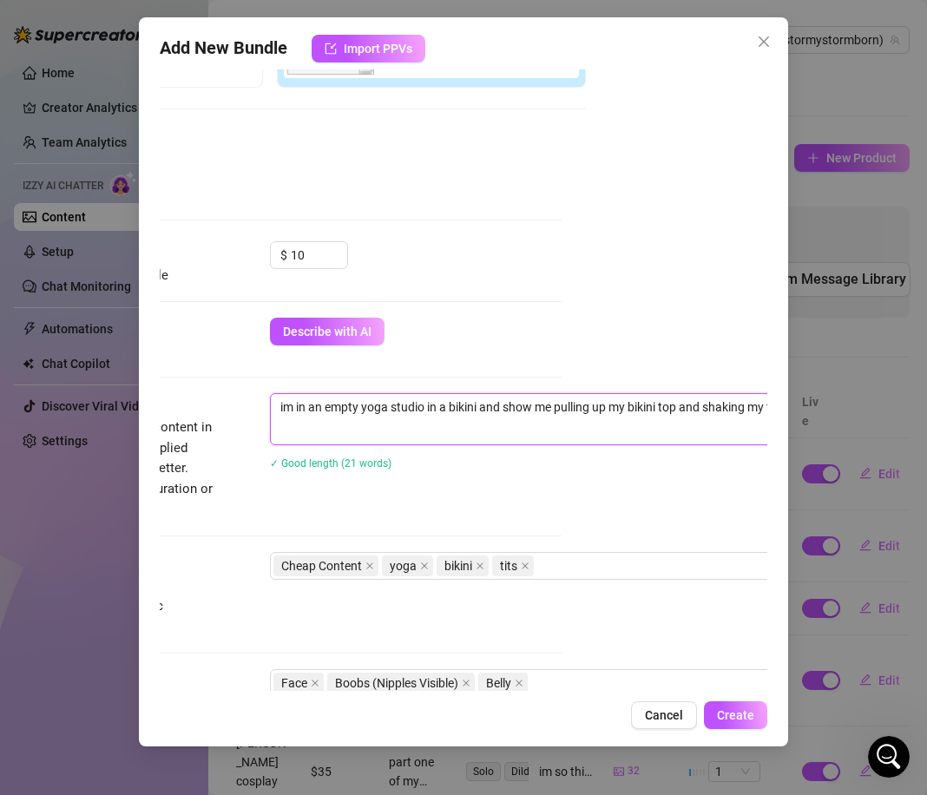
scroll to position [389, 316]
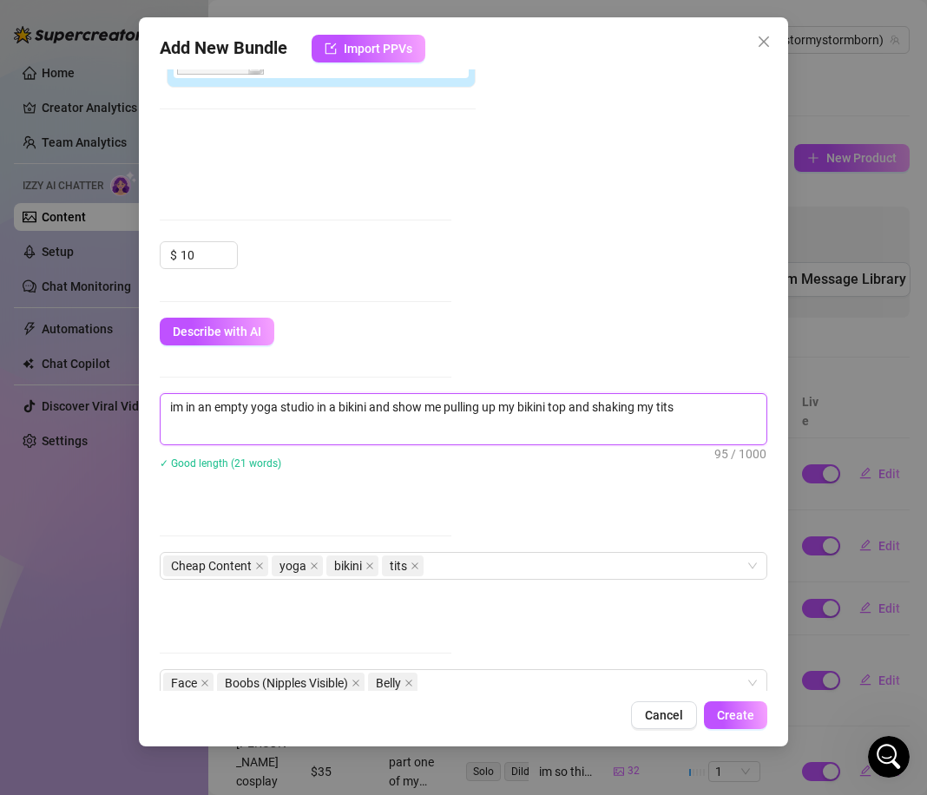
drag, startPoint x: 487, startPoint y: 409, endPoint x: 781, endPoint y: 403, distance: 294.2
click at [781, 403] on div "Add New Bundle Import PPVs Account Stormy (@stormystormborn) Name Name is for y…" at bounding box center [463, 381] width 649 height 729
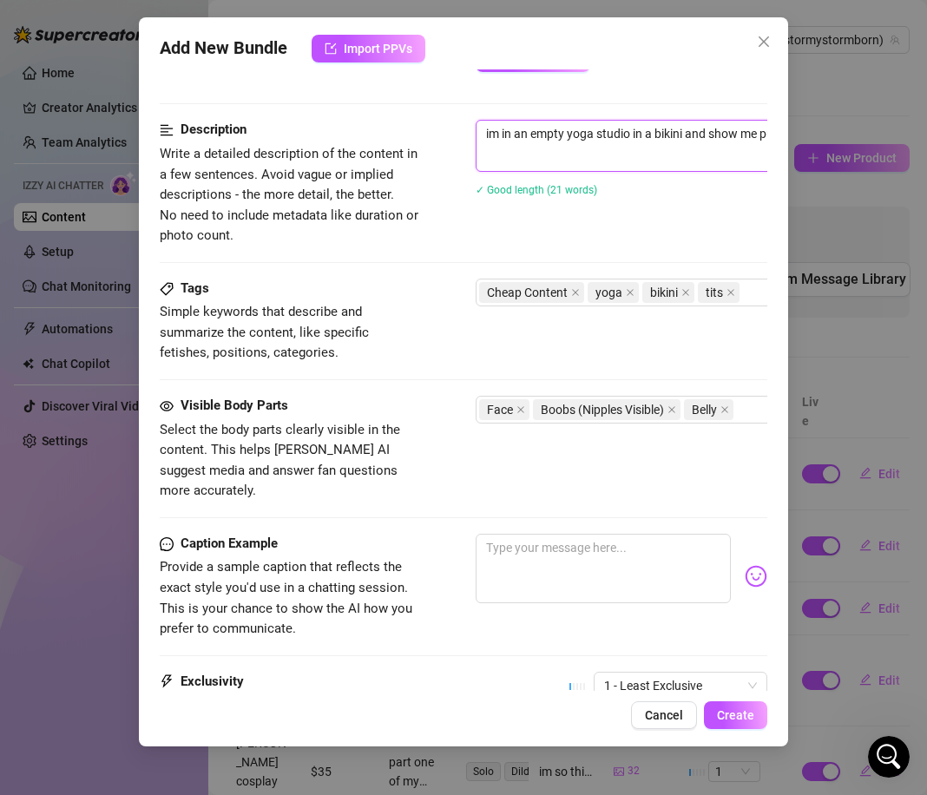
scroll to position [836, 0]
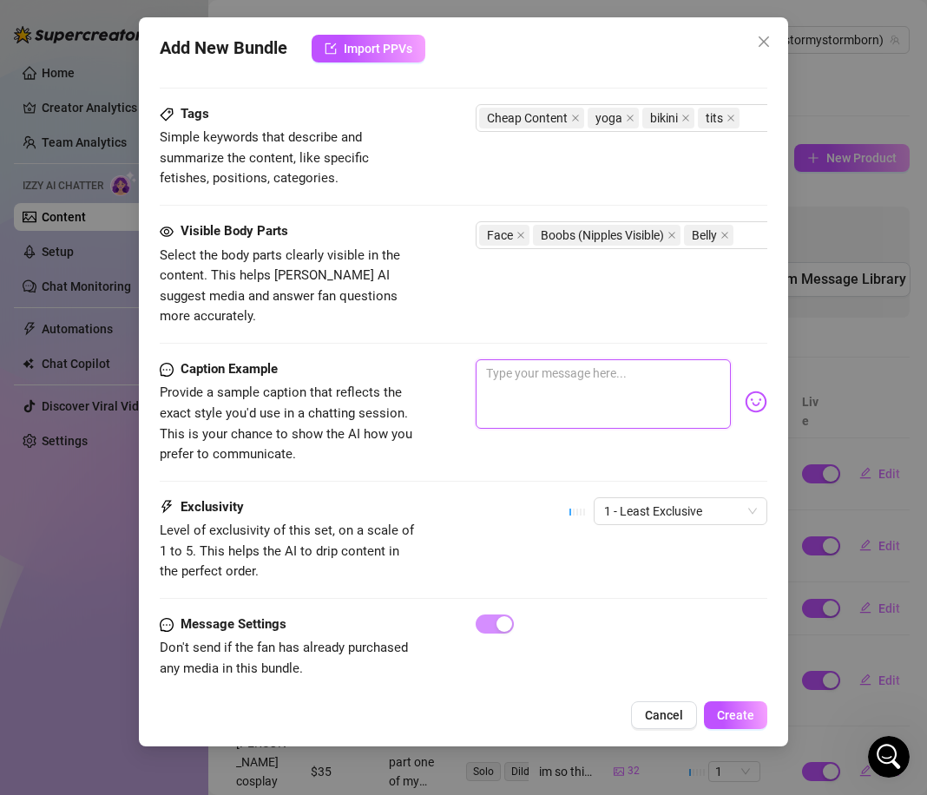
click at [589, 372] on textarea at bounding box center [602, 393] width 255 height 69
click at [495, 534] on div "Exclusivity Level of exclusivity of this set, on a scale of 1 to 5. This helps …" at bounding box center [463, 539] width 607 height 85
click at [499, 359] on textarea "its titty [DATE] somewhere right?" at bounding box center [602, 393] width 255 height 69
click at [460, 497] on div "Exclusivity Level of exclusivity of this set, on a scale of 1 to 5. This helps …" at bounding box center [463, 539] width 607 height 85
click at [681, 498] on span "1 - Least Exclusive" at bounding box center [680, 511] width 153 height 26
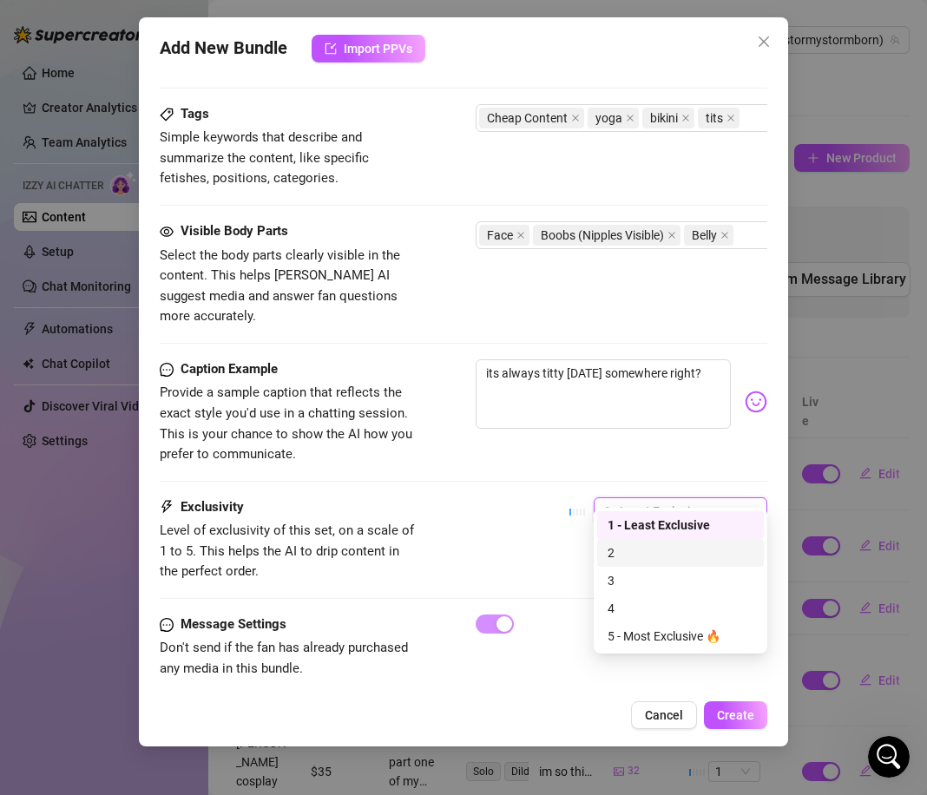
click at [662, 565] on div "2" at bounding box center [680, 553] width 167 height 28
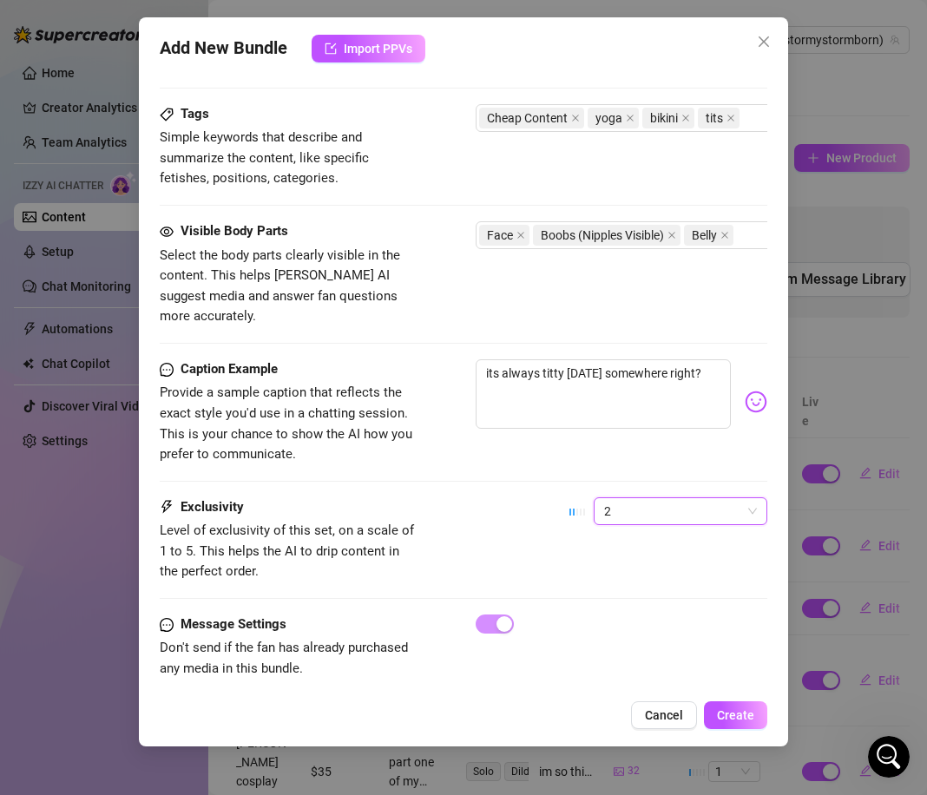
click at [516, 540] on div "Exclusivity Level of exclusivity of this set, on a scale of 1 to 5. This helps …" at bounding box center [463, 539] width 607 height 85
click at [724, 713] on span "Create" at bounding box center [735, 715] width 37 height 14
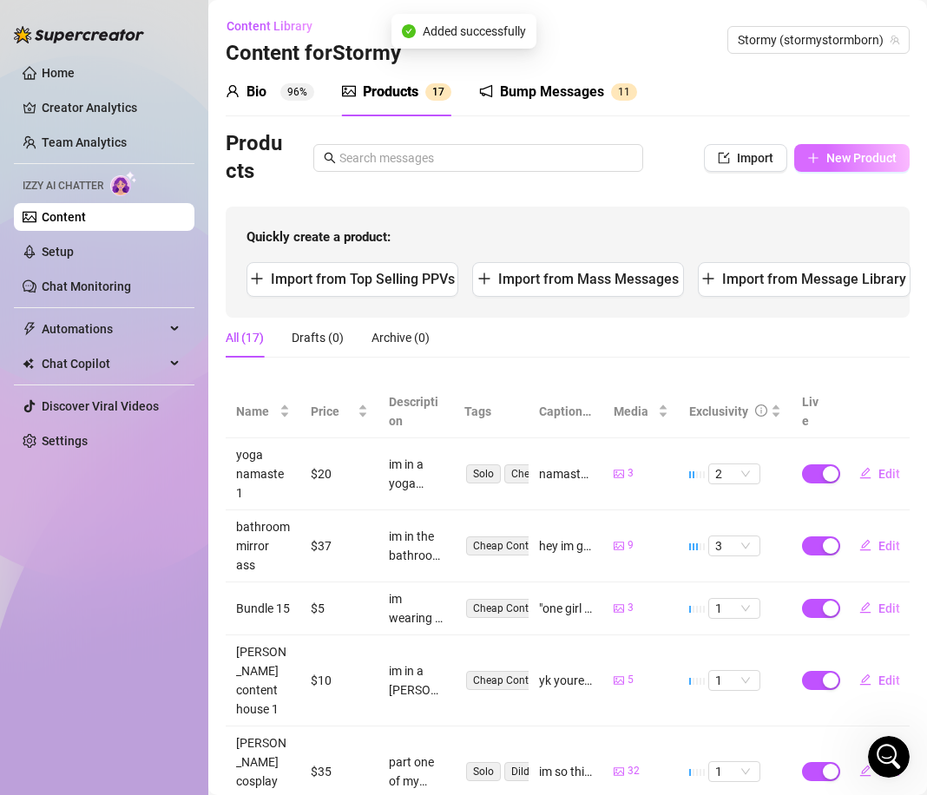
click at [871, 168] on button "New Product" at bounding box center [851, 158] width 115 height 28
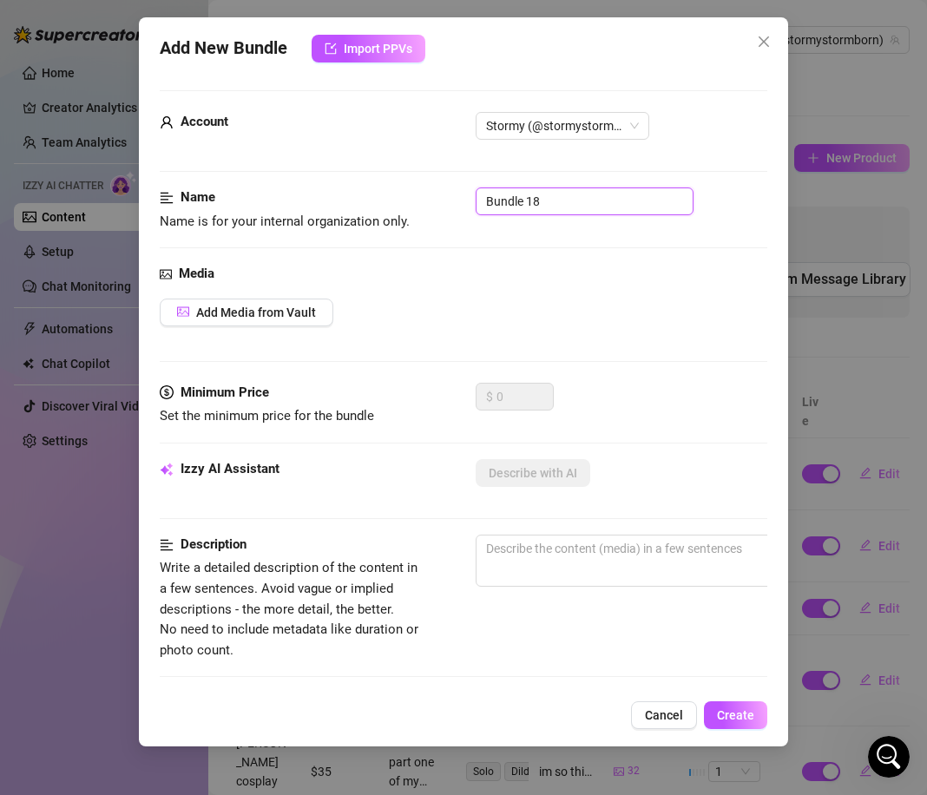
click at [576, 203] on input "Bundle 18" at bounding box center [584, 201] width 218 height 28
click at [393, 306] on div "Add Media from Vault" at bounding box center [463, 312] width 607 height 28
click at [288, 324] on button "Add Media from Vault" at bounding box center [247, 312] width 174 height 28
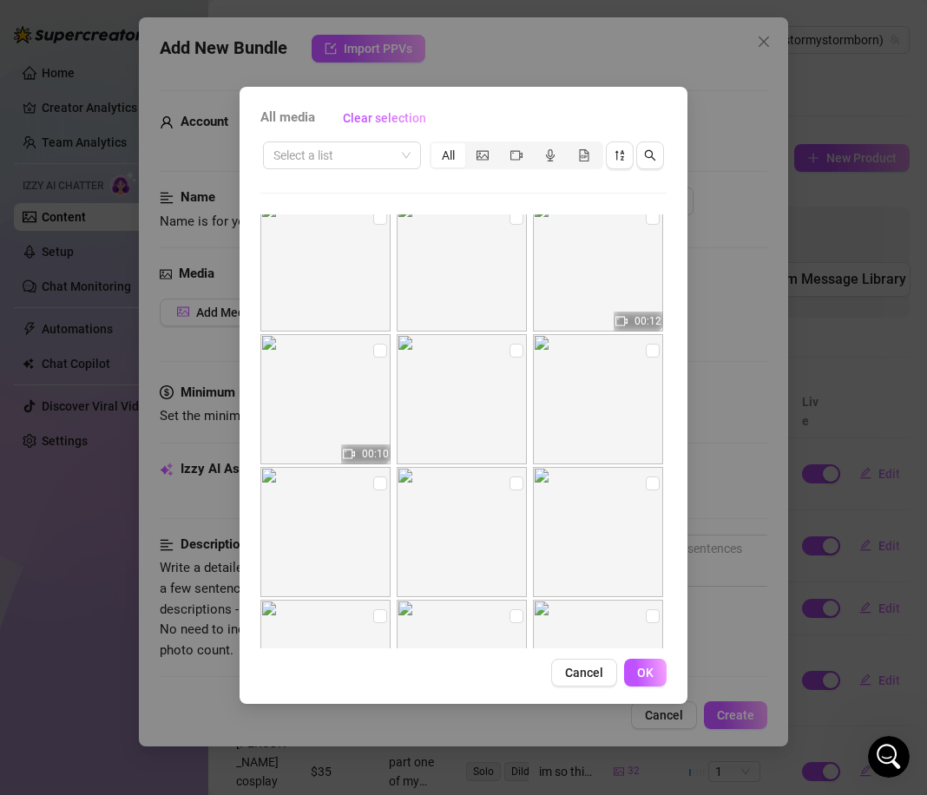
scroll to position [1618, 0]
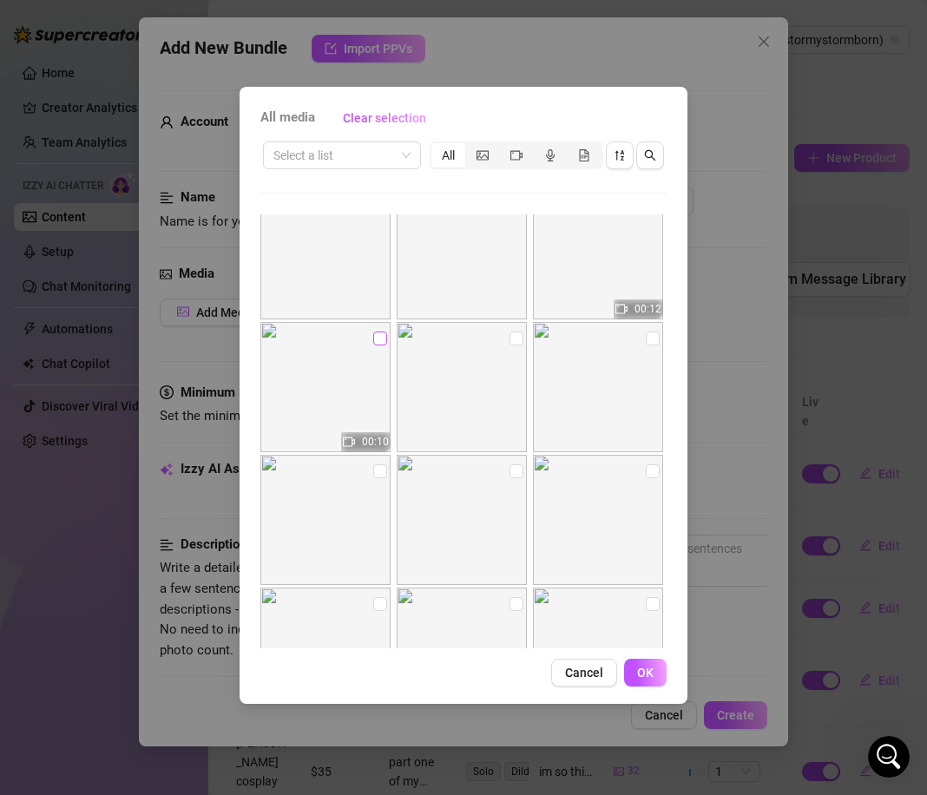
click at [380, 342] on input "checkbox" at bounding box center [380, 338] width 14 height 14
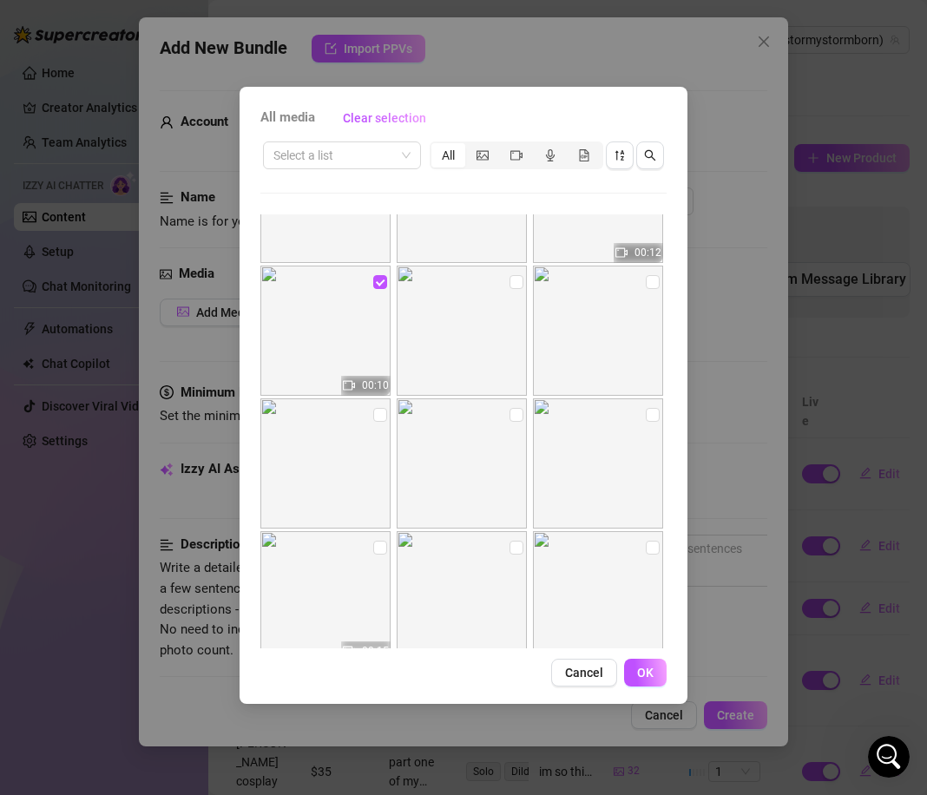
scroll to position [1654, 0]
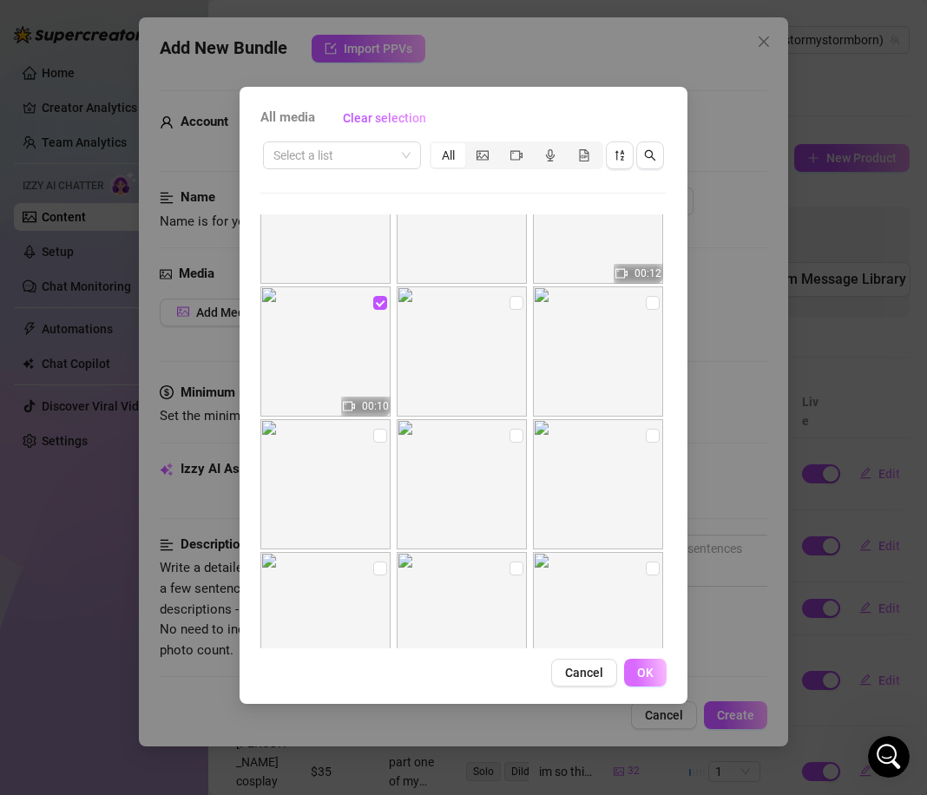
click at [648, 673] on span "OK" at bounding box center [645, 672] width 16 height 14
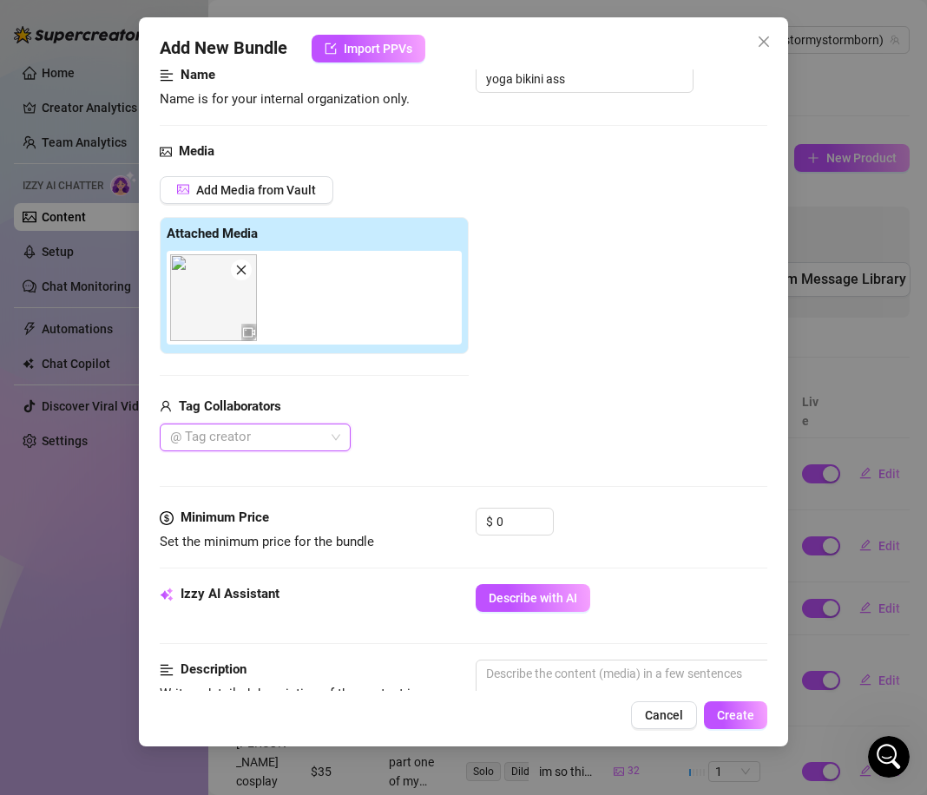
scroll to position [146, 0]
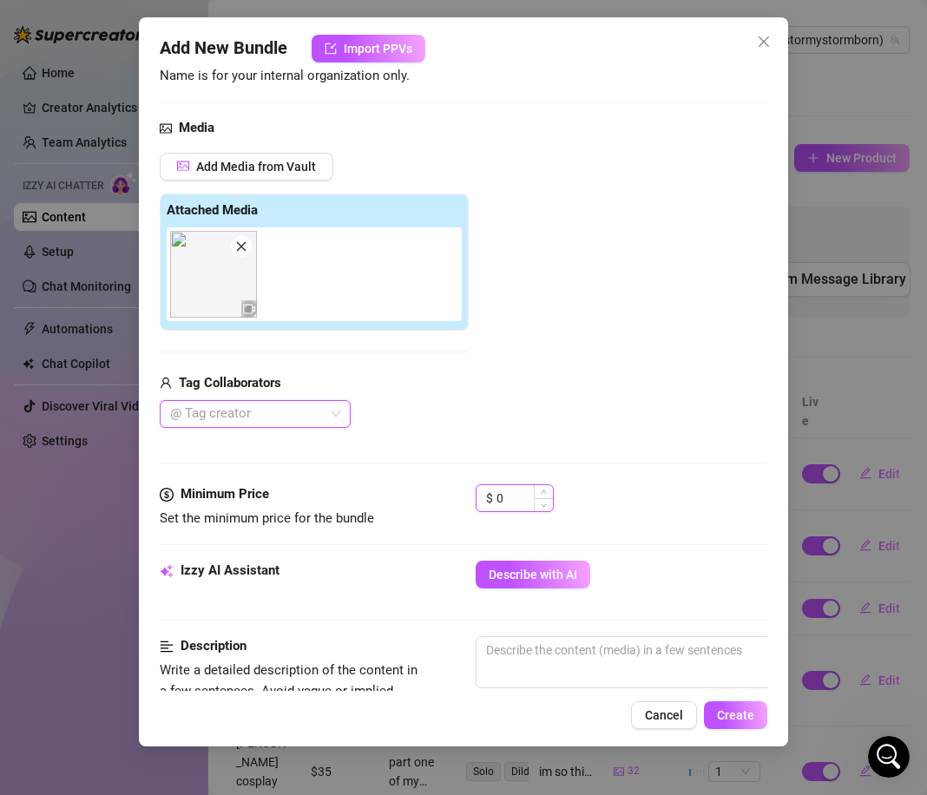
click at [533, 486] on input "0" at bounding box center [524, 498] width 56 height 26
click at [521, 492] on input "0" at bounding box center [524, 498] width 56 height 26
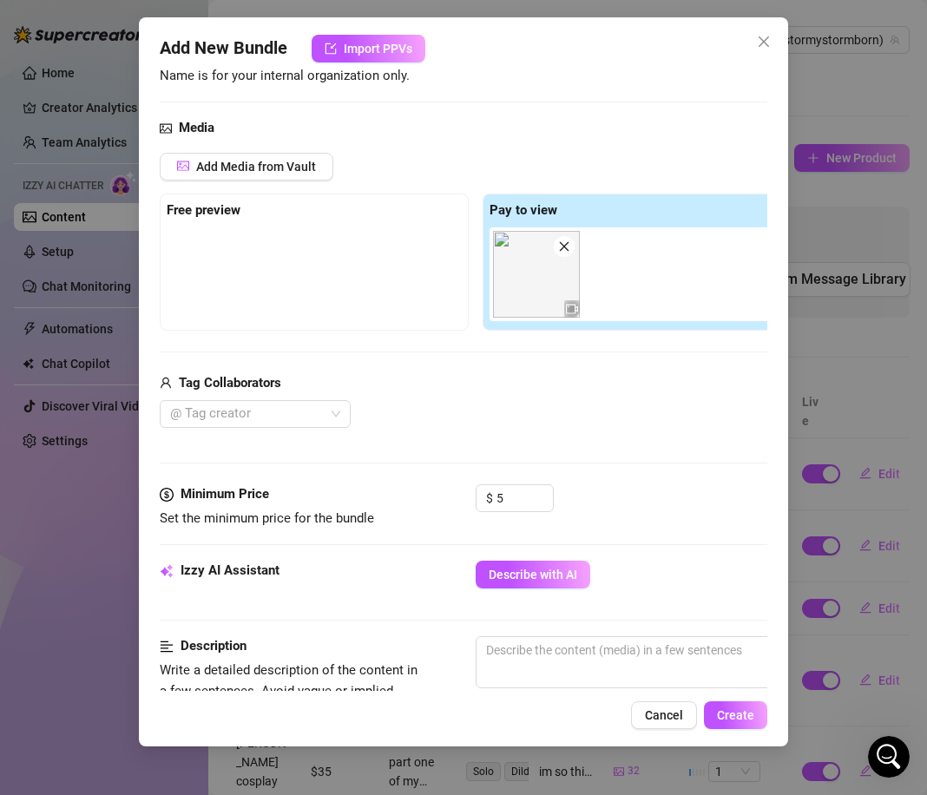
click at [626, 488] on div "$ 5" at bounding box center [621, 505] width 292 height 43
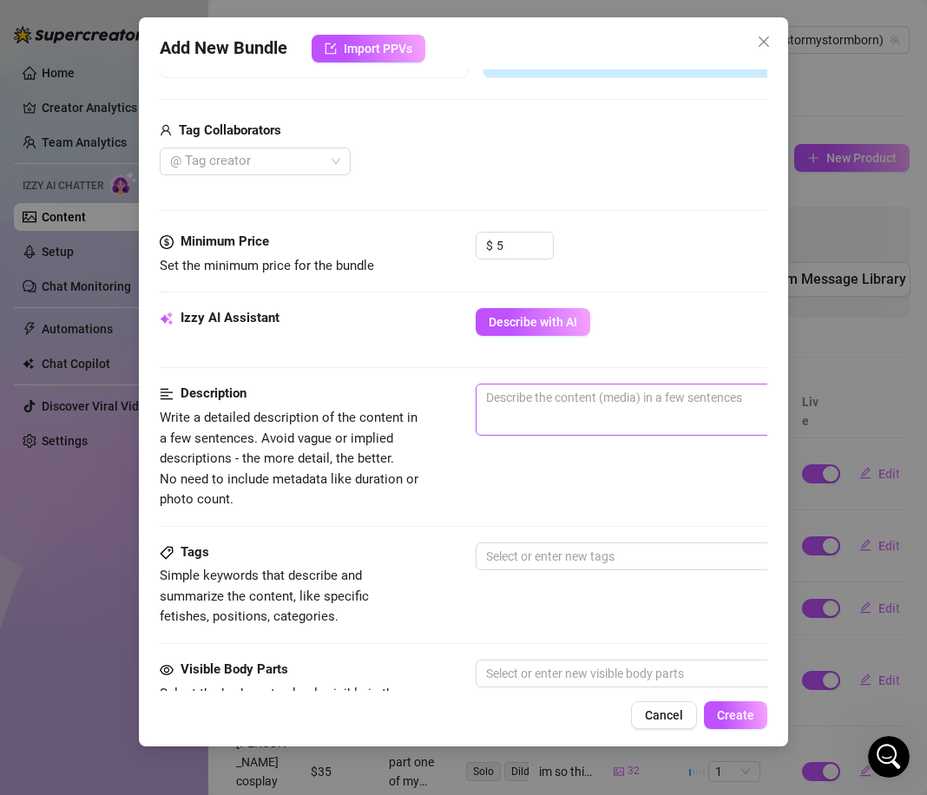
scroll to position [403, 0]
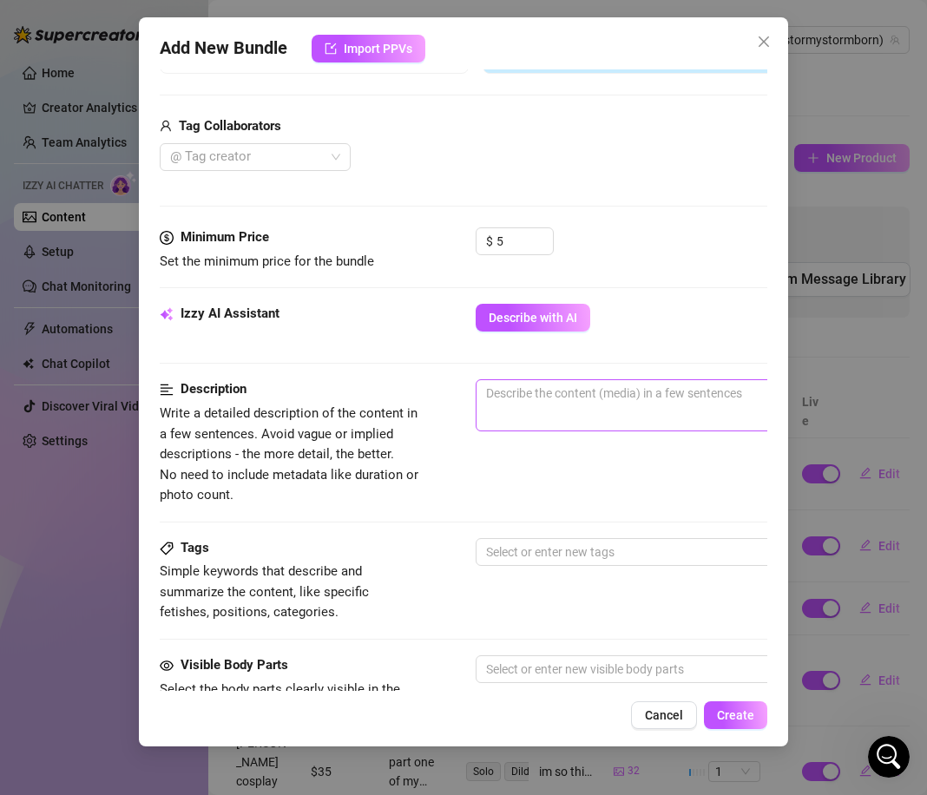
click at [587, 413] on span "0 / 1000" at bounding box center [778, 405] width 607 height 52
click at [564, 402] on textarea at bounding box center [779, 393] width 606 height 26
paste textarea "im in an empty yoga studio in a bikini and show me pulling up my bikini top and…"
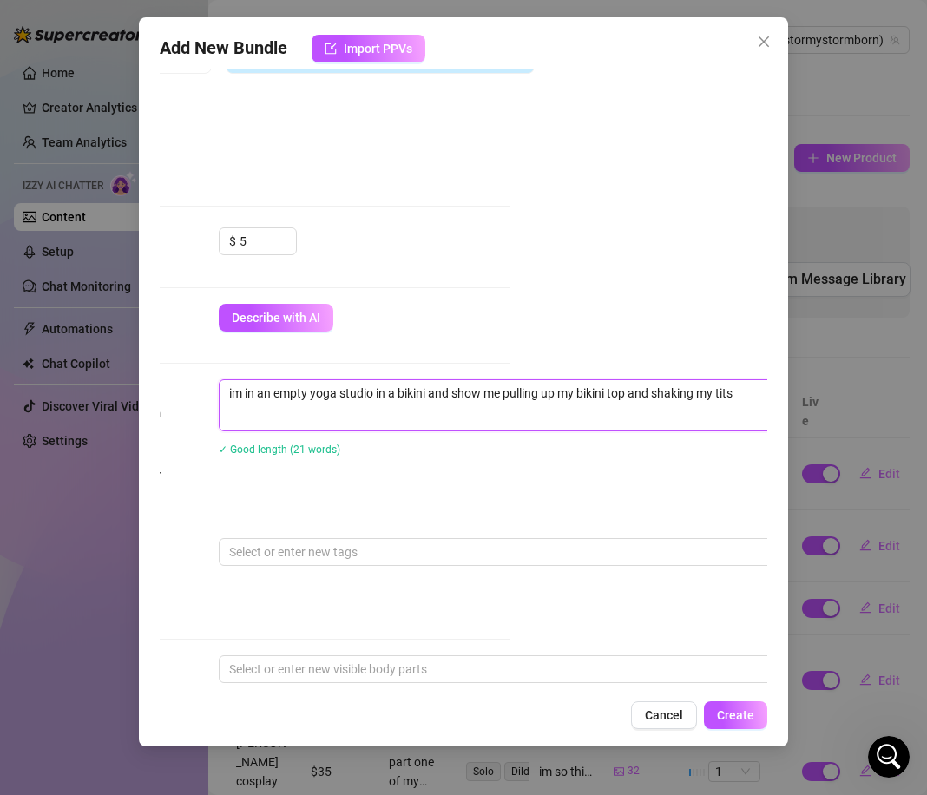
scroll to position [403, 316]
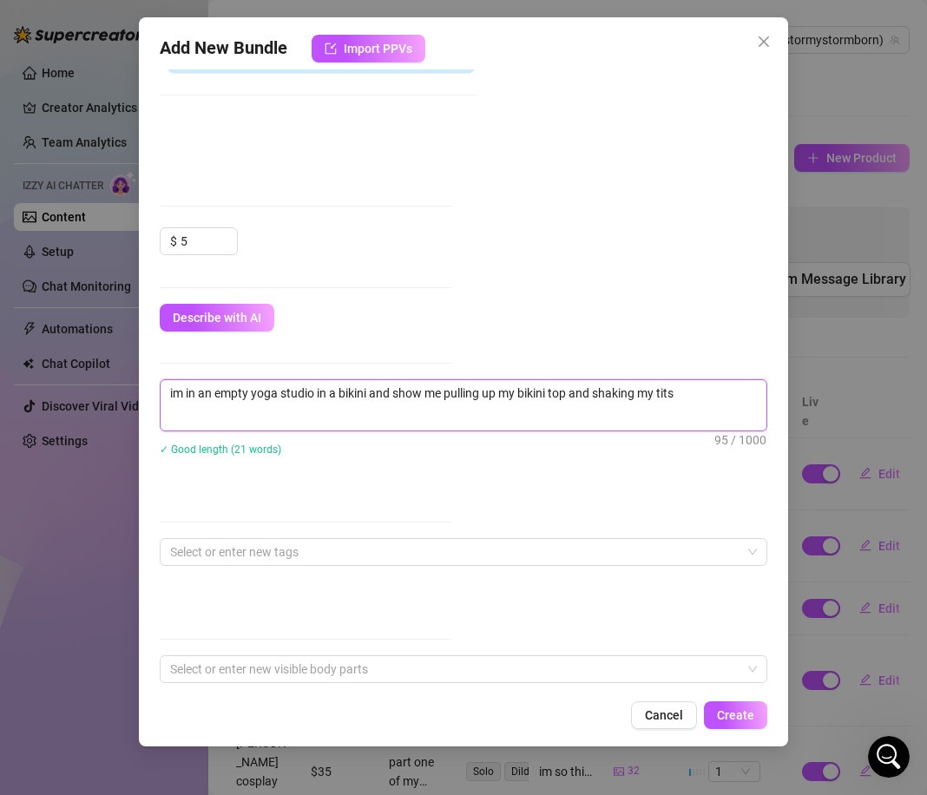
drag, startPoint x: 397, startPoint y: 393, endPoint x: 430, endPoint y: 393, distance: 33.0
click at [430, 393] on textarea "im in an empty yoga studio in a bikini and show me pulling up my bikini top and…" at bounding box center [463, 393] width 606 height 26
drag, startPoint x: 449, startPoint y: 391, endPoint x: 725, endPoint y: 385, distance: 276.8
click at [725, 385] on textarea "im in an empty yoga studio in a bikini and show me pulling up my bikini top and…" at bounding box center [463, 393] width 606 height 26
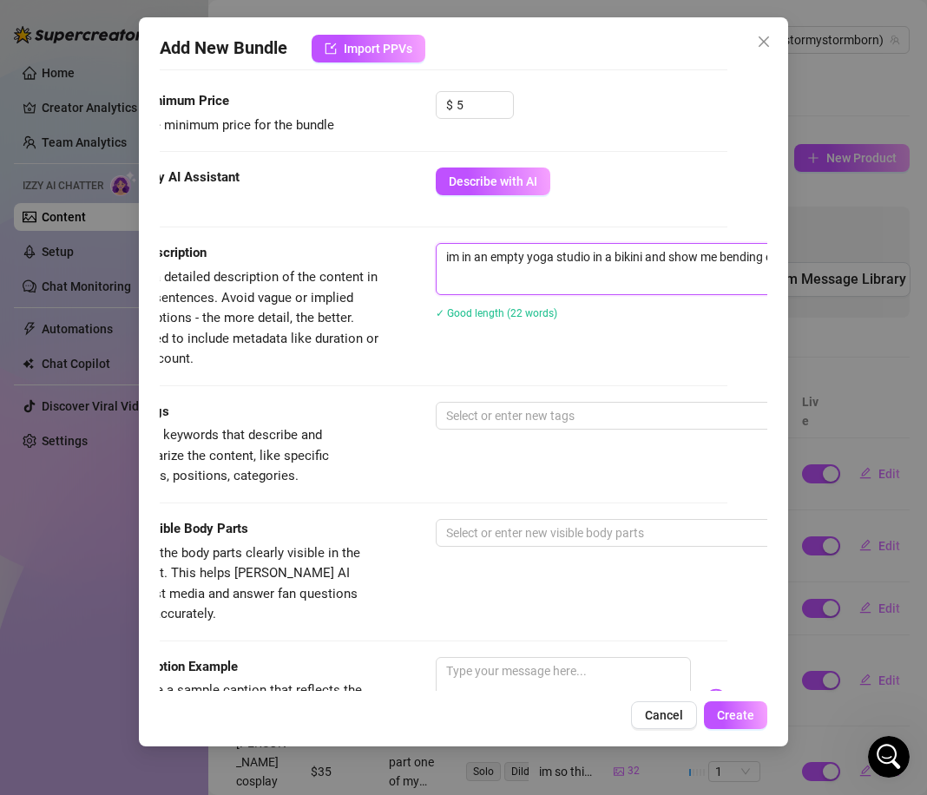
scroll to position [539, 33]
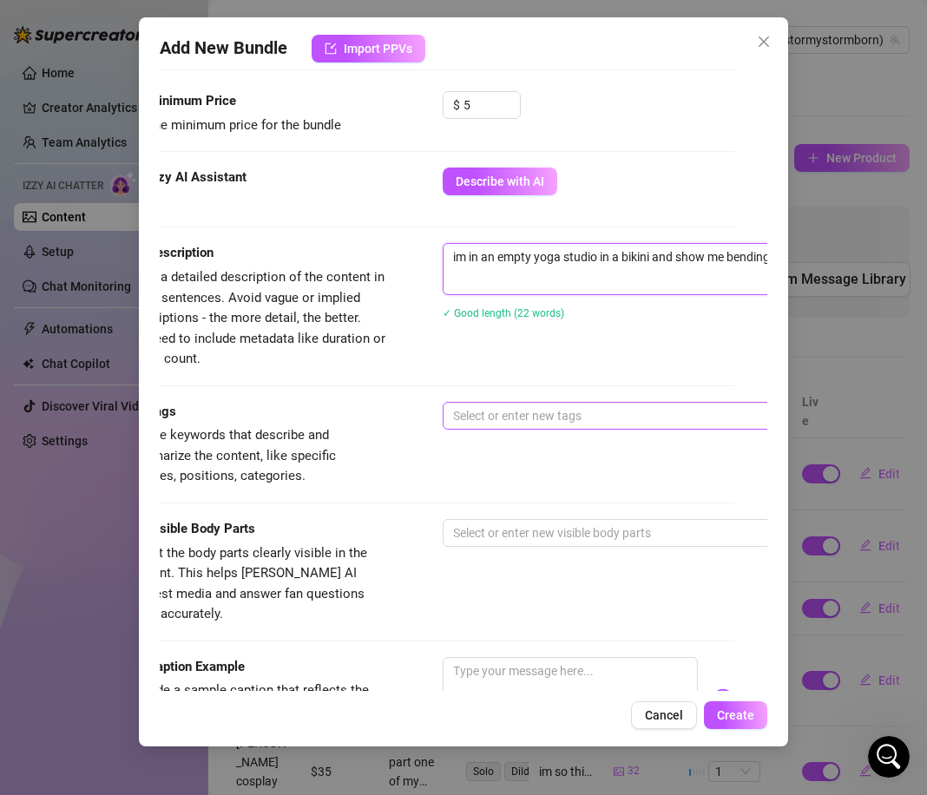
click at [524, 407] on div at bounding box center [737, 415] width 582 height 24
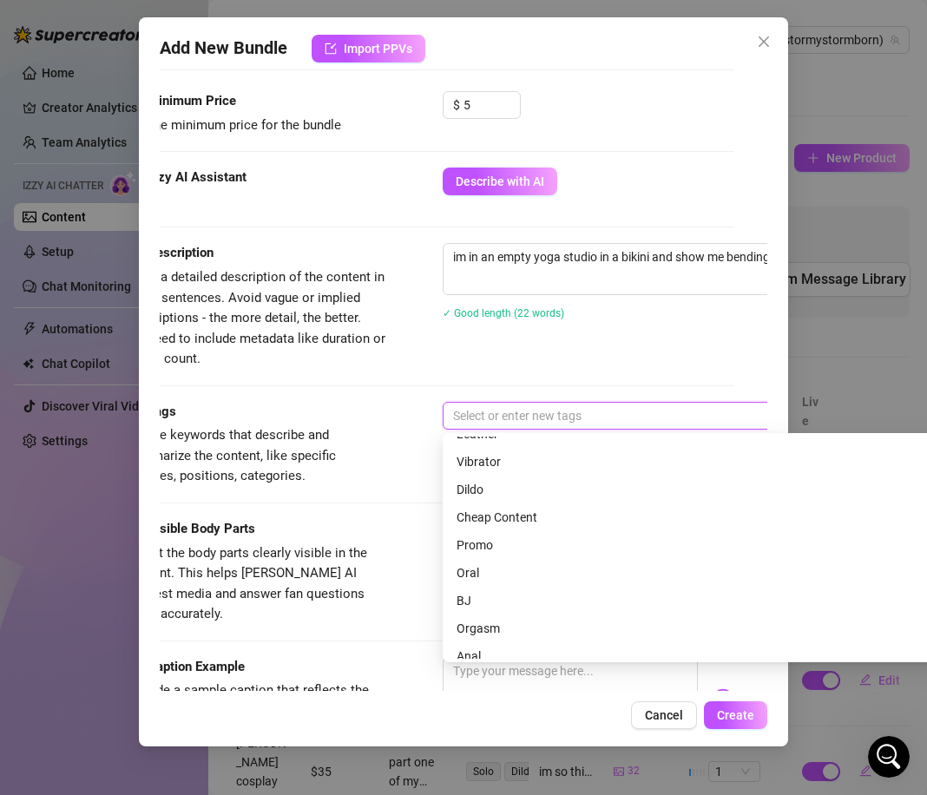
scroll to position [159, 0]
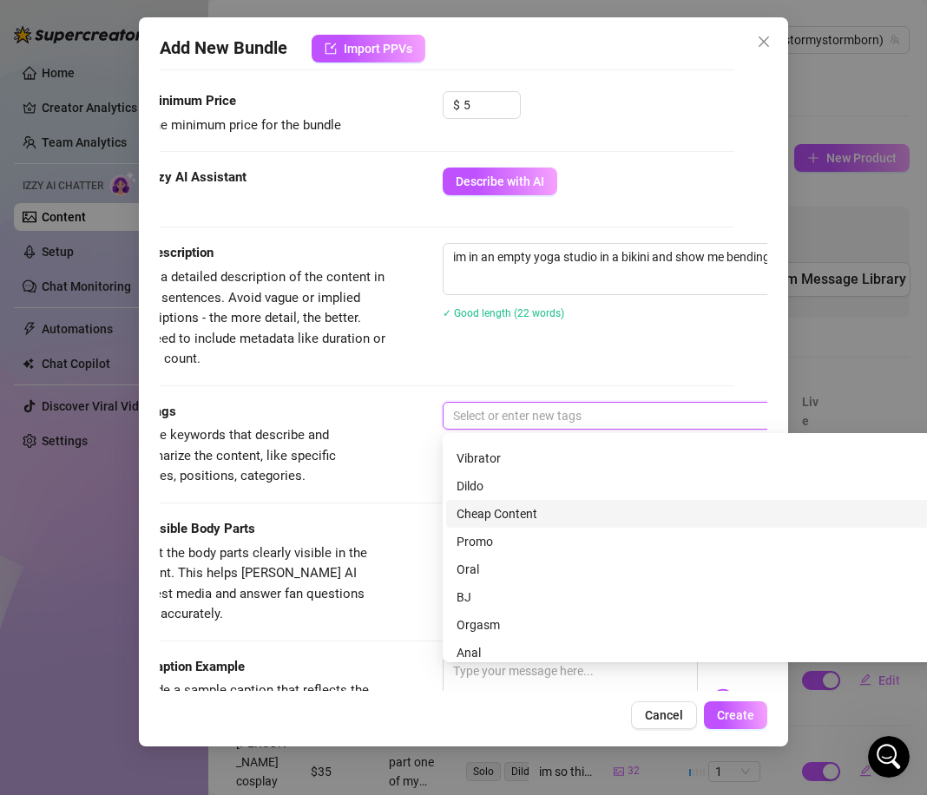
click at [493, 518] on div "Cheap Content" at bounding box center [746, 513] width 580 height 19
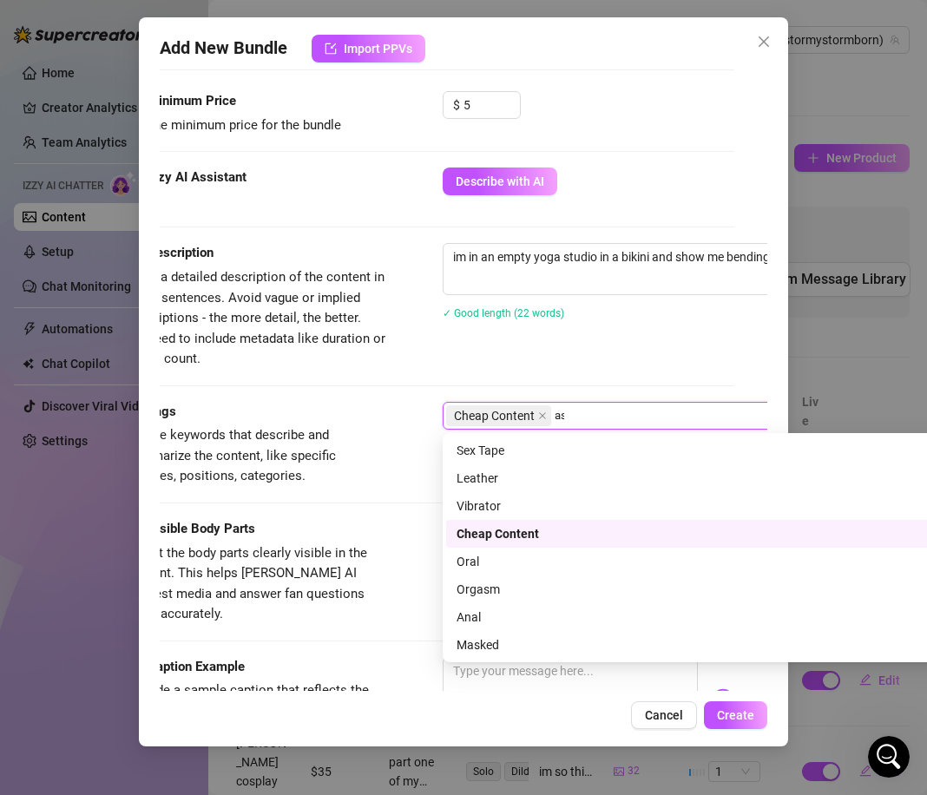
scroll to position [0, 0]
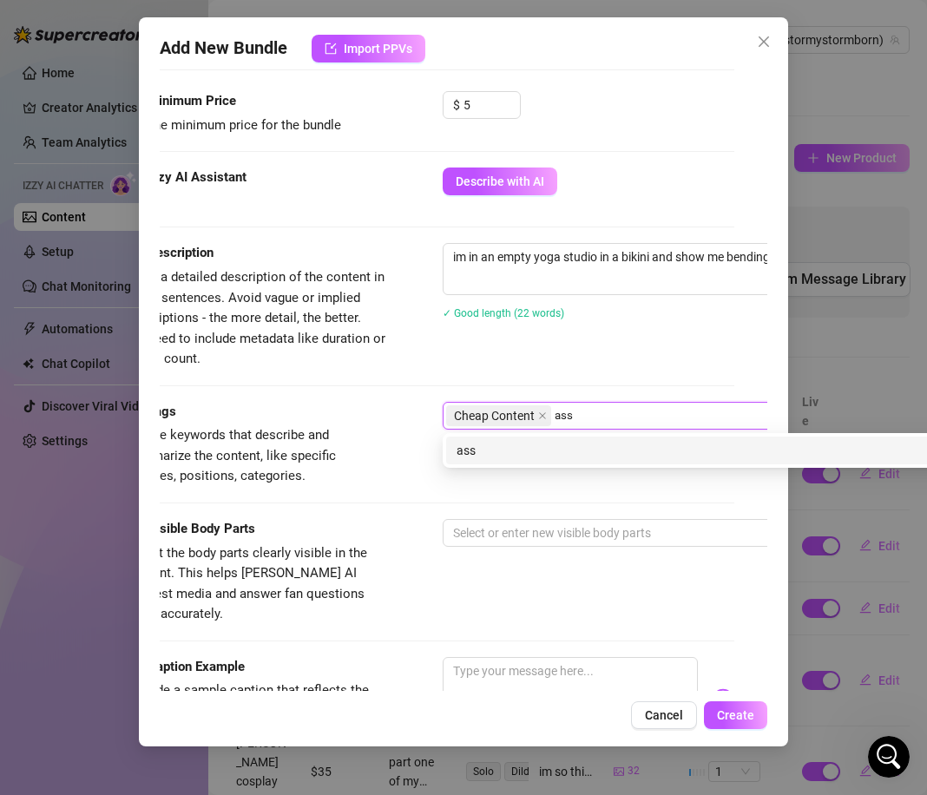
click at [494, 448] on div "ass" at bounding box center [746, 450] width 580 height 19
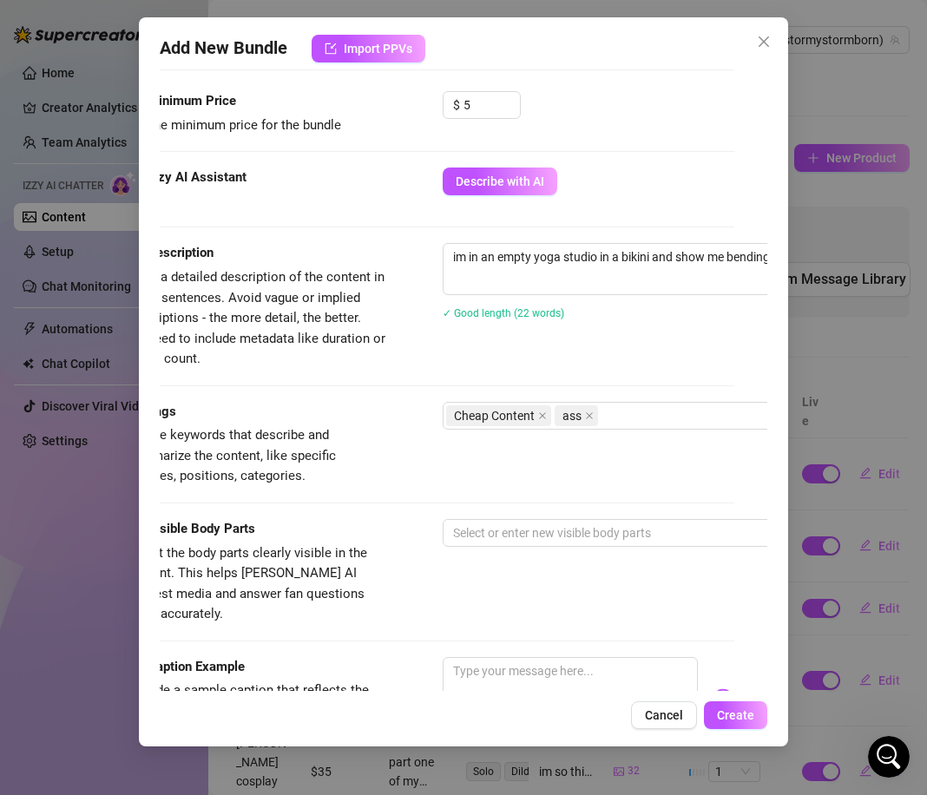
click at [353, 473] on span "Simple keywords that describe and summarize the content, like specific fetishes…" at bounding box center [257, 456] width 260 height 62
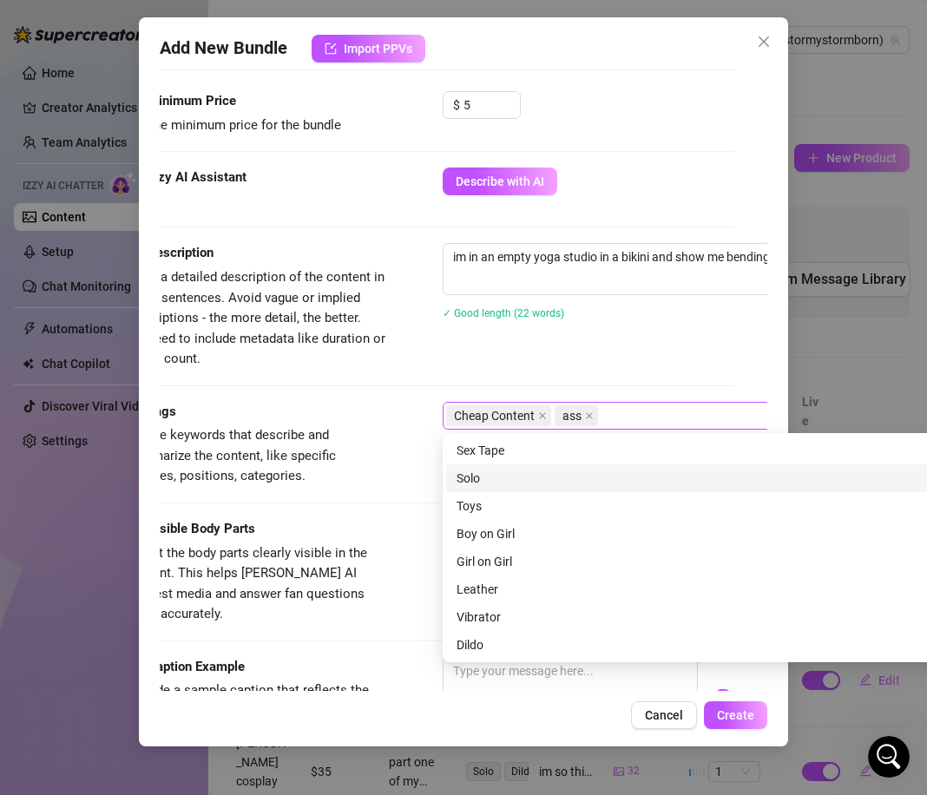
click at [615, 409] on div "Cheap Content ass" at bounding box center [737, 415] width 582 height 24
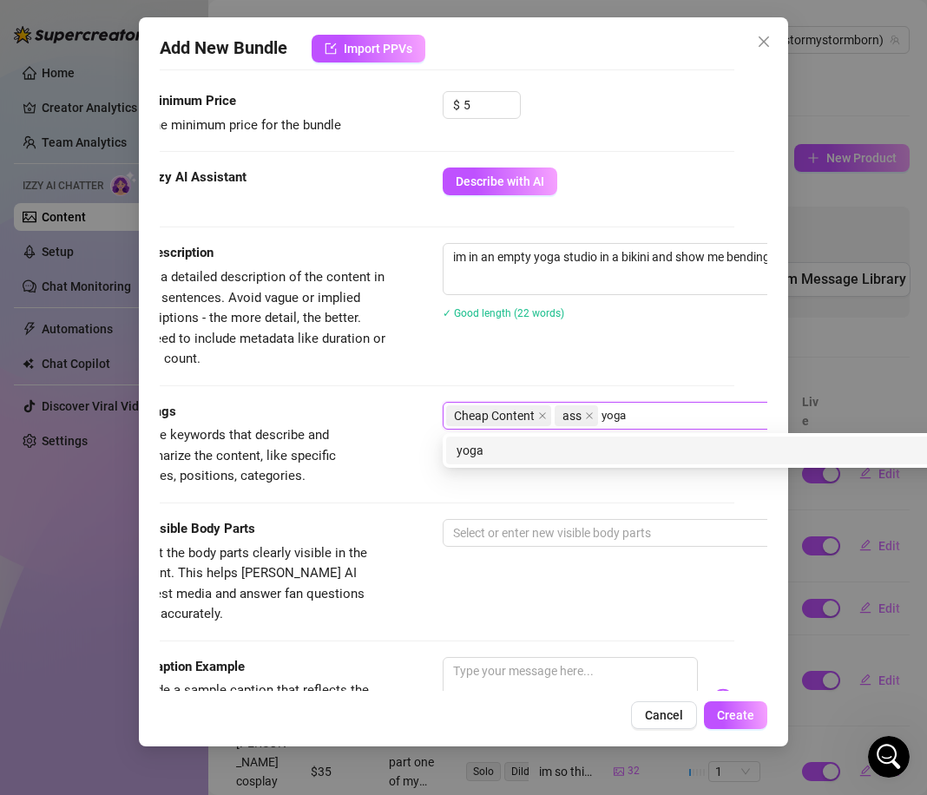
click at [601, 446] on div "yoga" at bounding box center [746, 450] width 580 height 19
click at [598, 451] on div "bikini" at bounding box center [746, 450] width 580 height 19
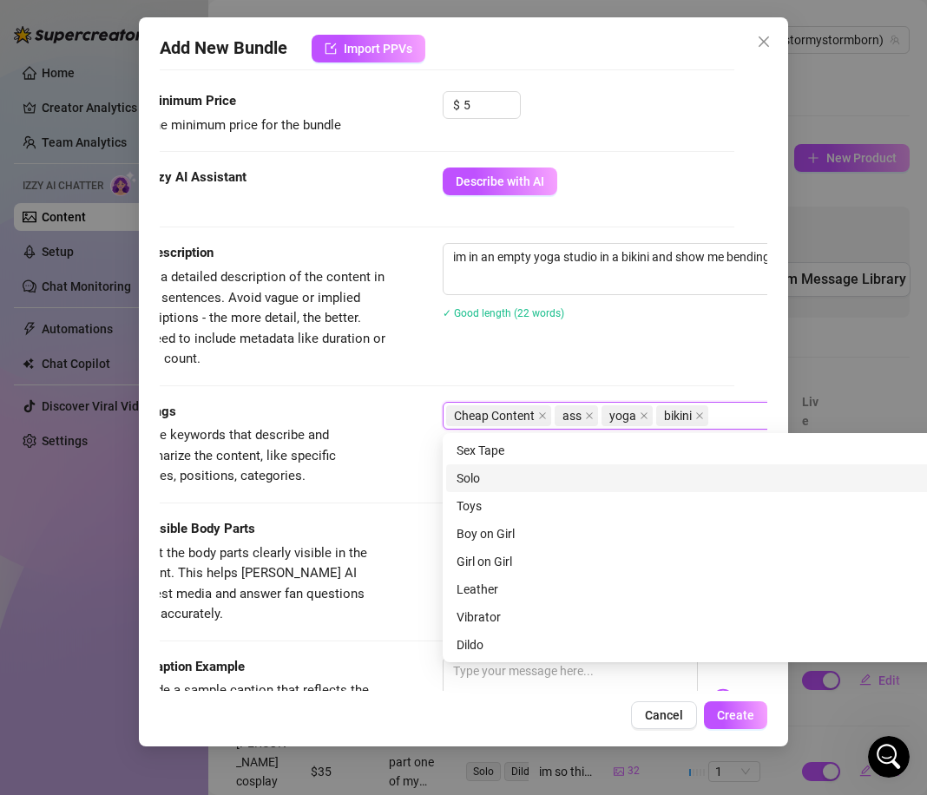
click at [366, 481] on span "Simple keywords that describe and summarize the content, like specific fetishes…" at bounding box center [257, 456] width 260 height 62
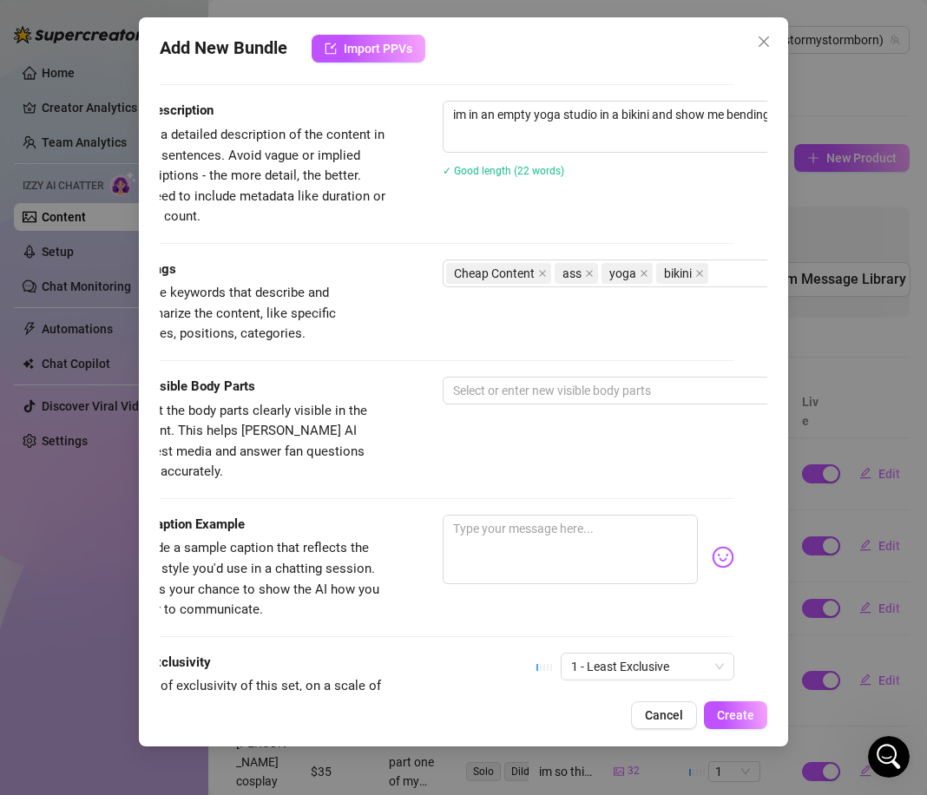
scroll to position [717, 33]
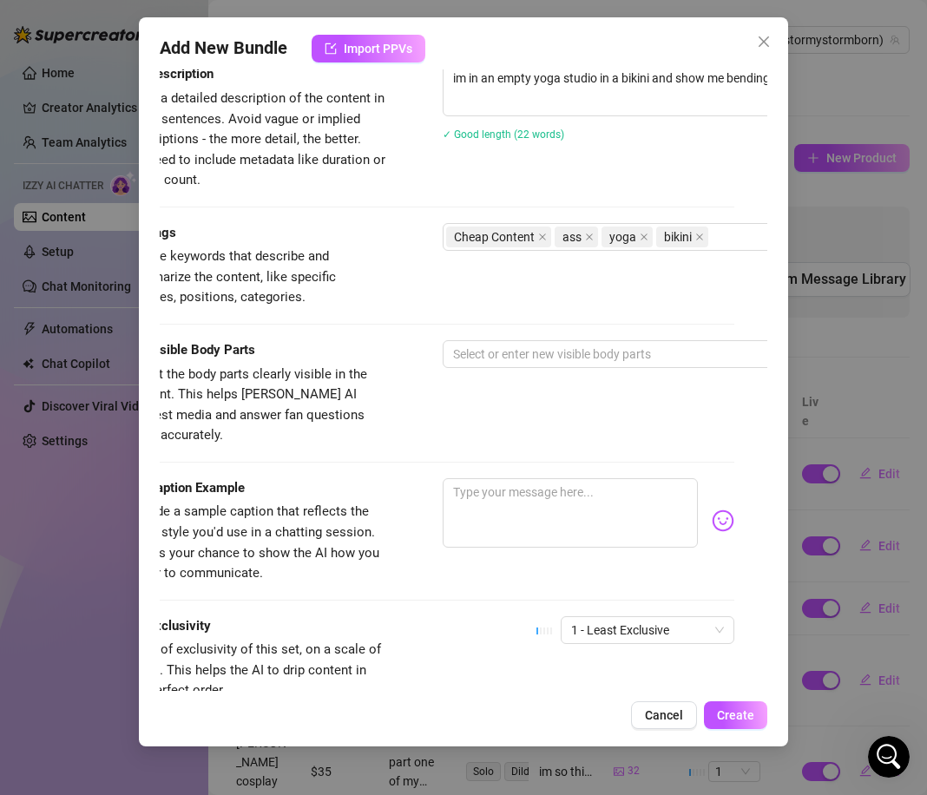
click at [511, 337] on div "Tags Simple keywords that describe and summarize the content, like specific fet…" at bounding box center [430, 281] width 607 height 117
click at [513, 346] on div at bounding box center [737, 354] width 582 height 24
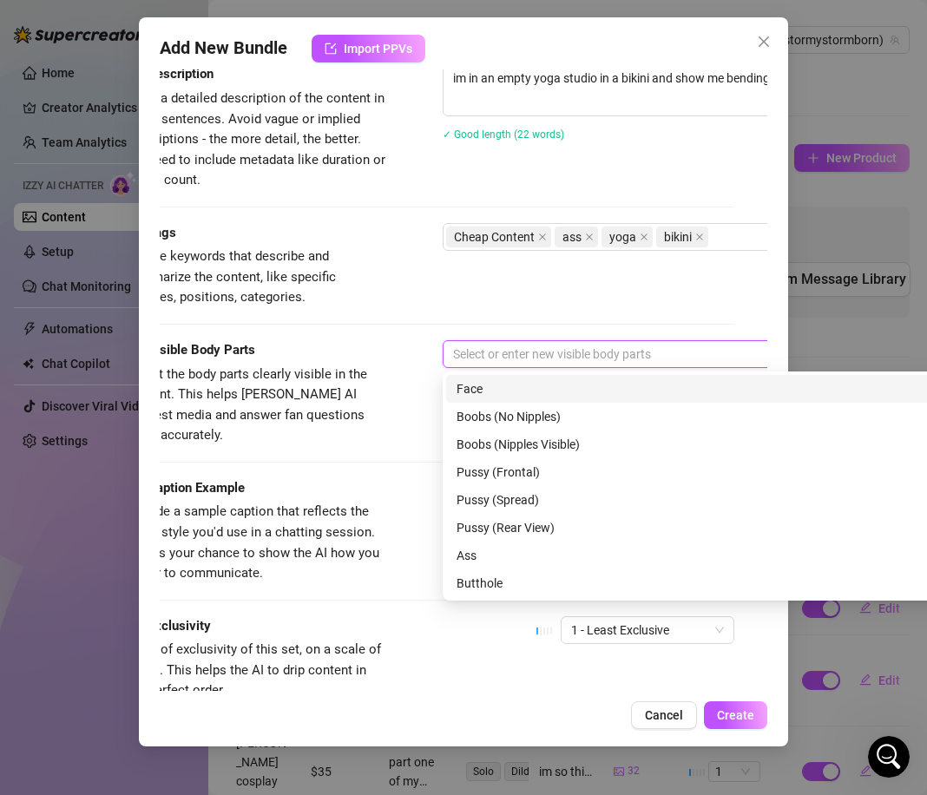
click at [499, 383] on div "Face" at bounding box center [746, 388] width 580 height 19
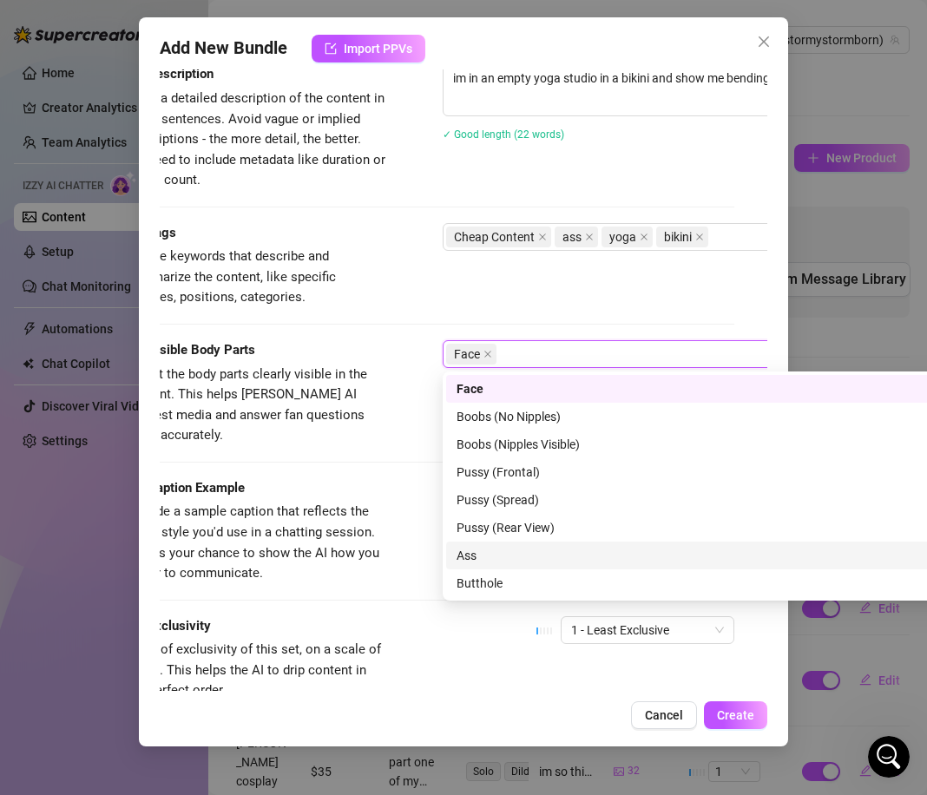
click at [494, 549] on div "Ass" at bounding box center [746, 555] width 580 height 19
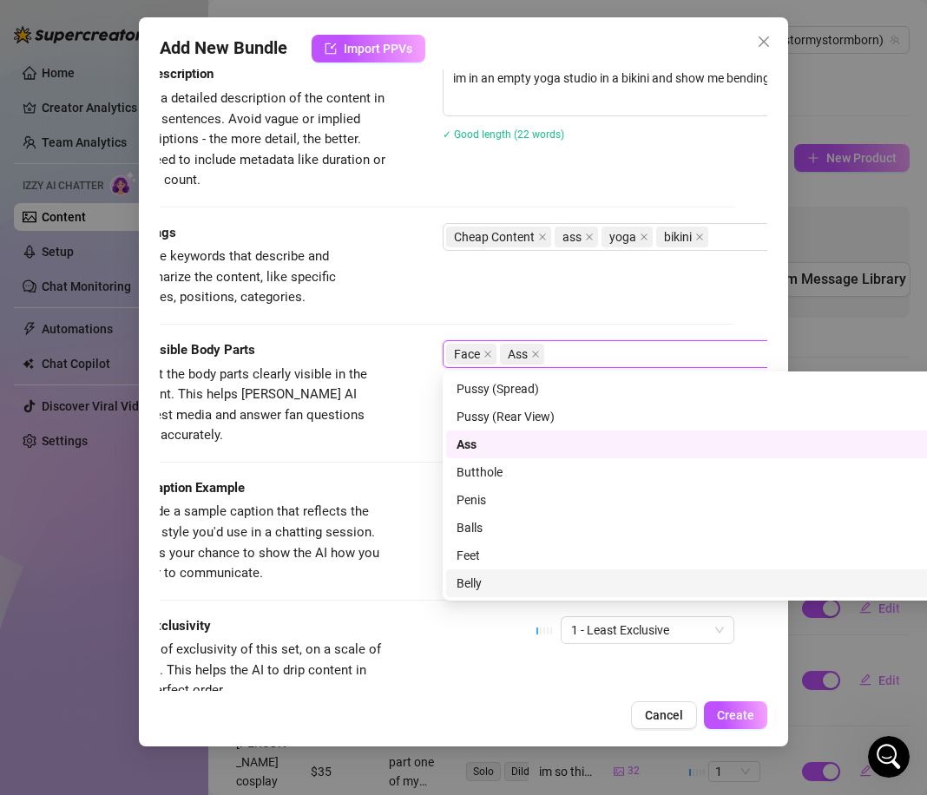
click at [521, 580] on div "Belly" at bounding box center [746, 582] width 580 height 19
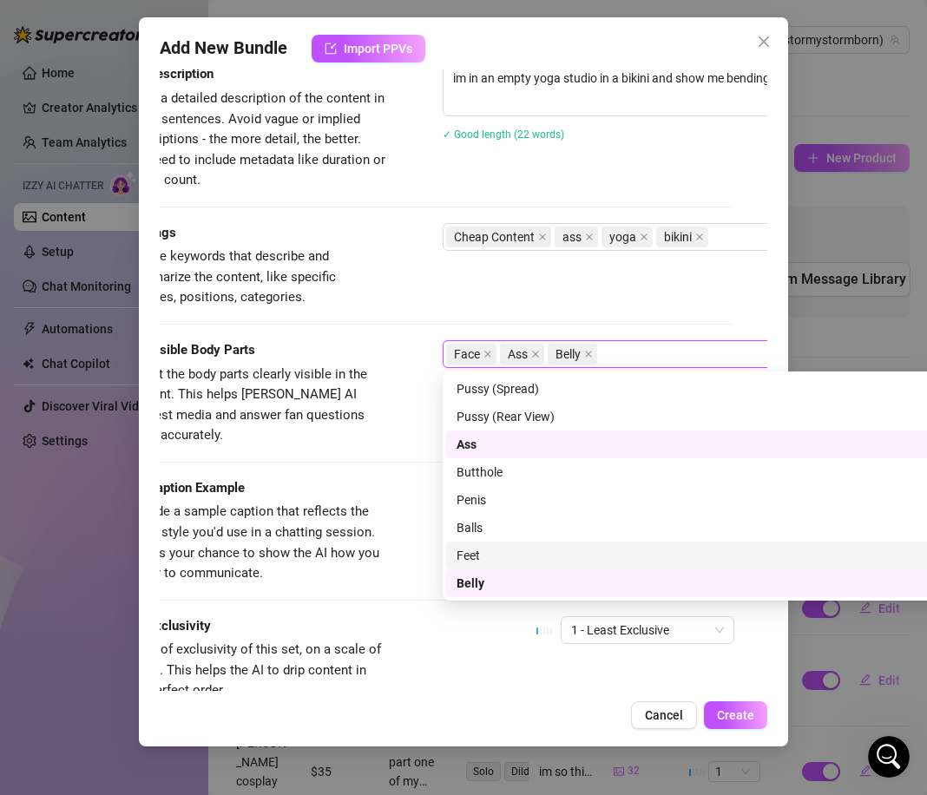
click at [336, 456] on div "Visible Body Parts Select the body parts clearly visible in the content. This h…" at bounding box center [430, 409] width 607 height 138
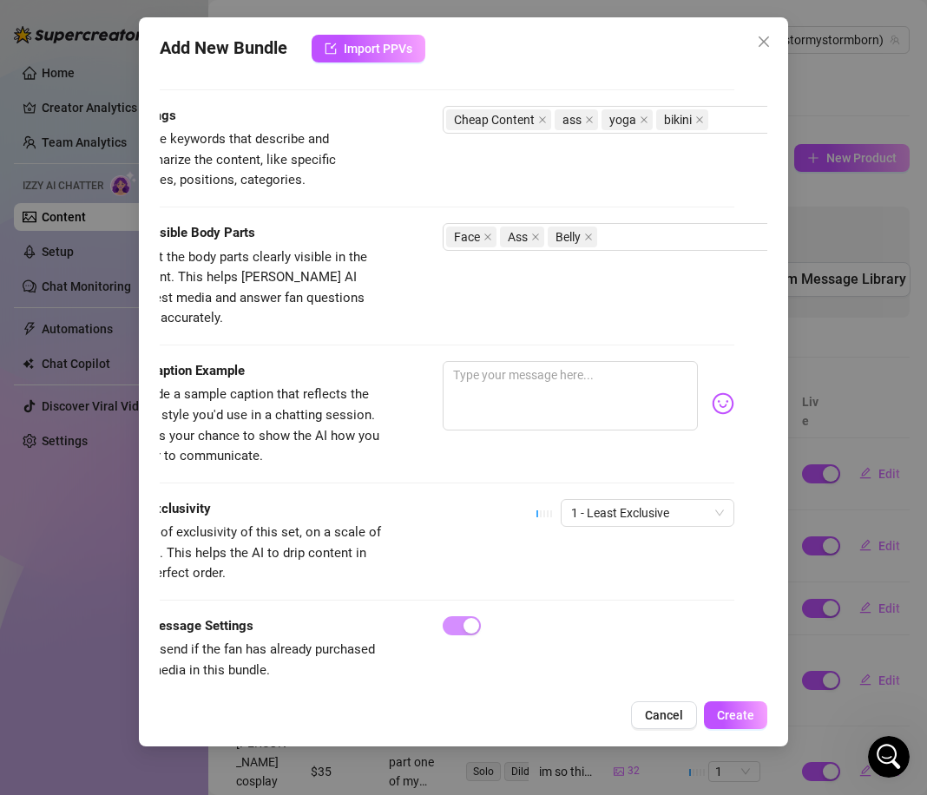
scroll to position [836, 33]
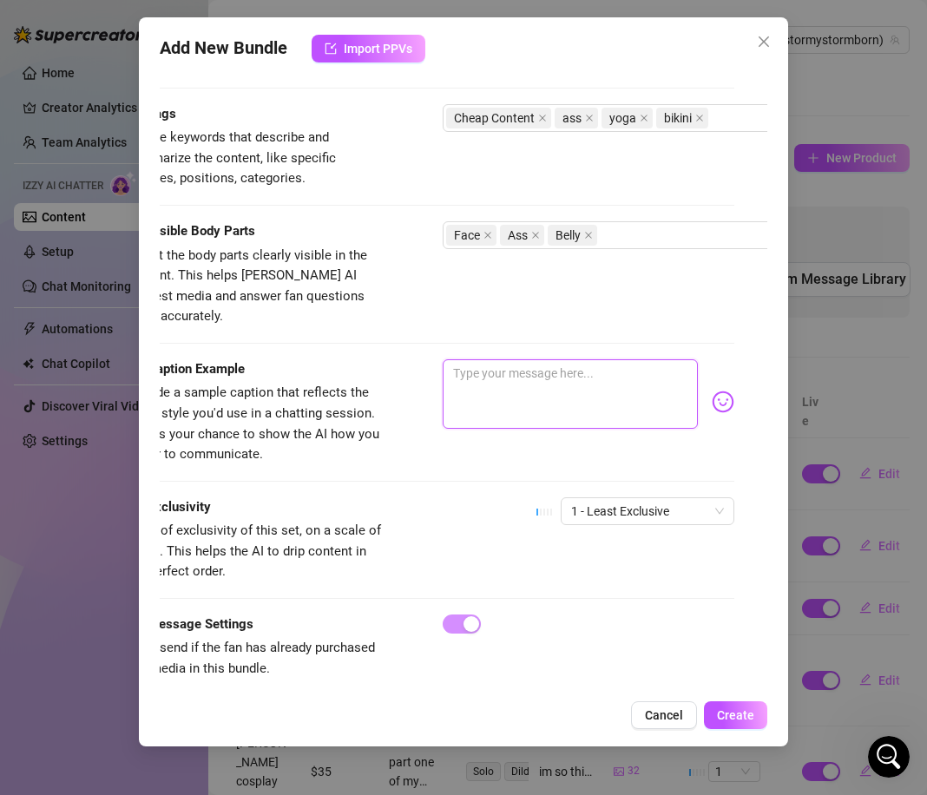
click at [443, 359] on textarea at bounding box center [569, 393] width 255 height 69
click at [489, 365] on textarea at bounding box center [569, 393] width 255 height 69
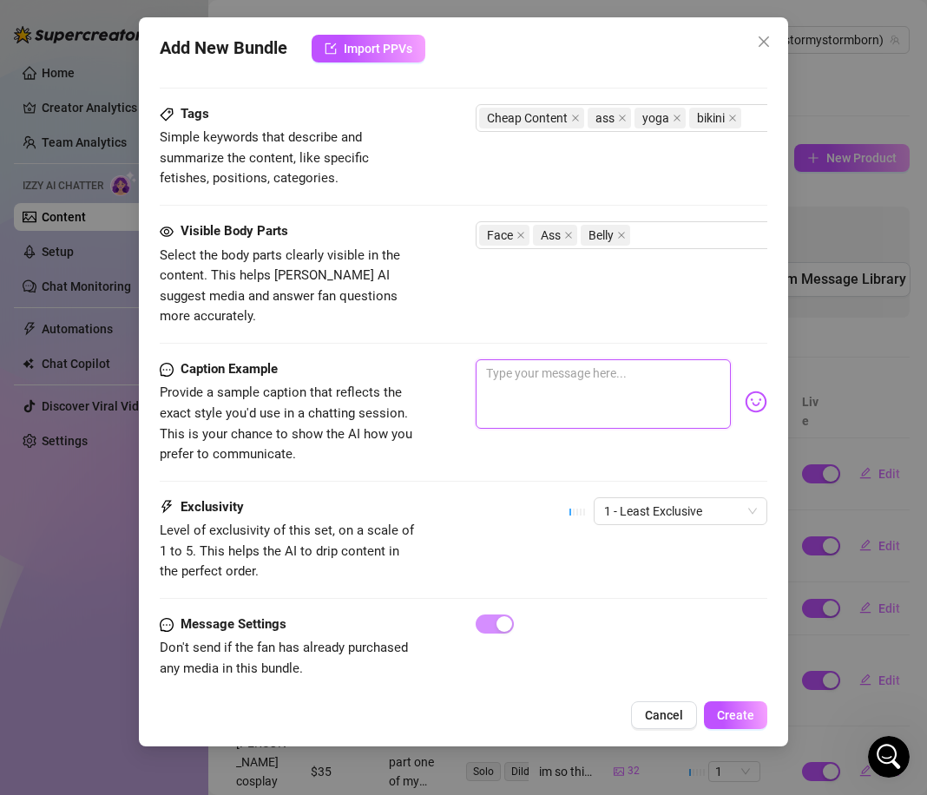
scroll to position [836, 3]
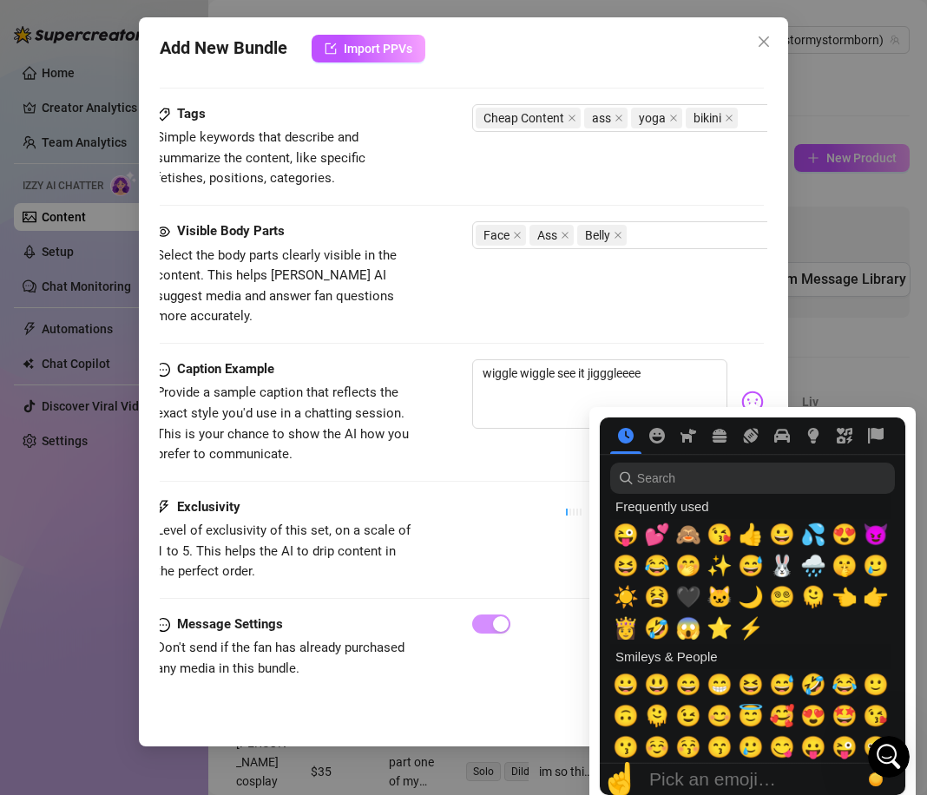
click at [747, 390] on img at bounding box center [752, 401] width 23 height 23
click at [694, 539] on span "🙈" at bounding box center [688, 534] width 26 height 24
click at [519, 497] on div "Exclusivity Level of exclusivity of this set, on a scale of 1 to 5. This helps …" at bounding box center [459, 539] width 607 height 85
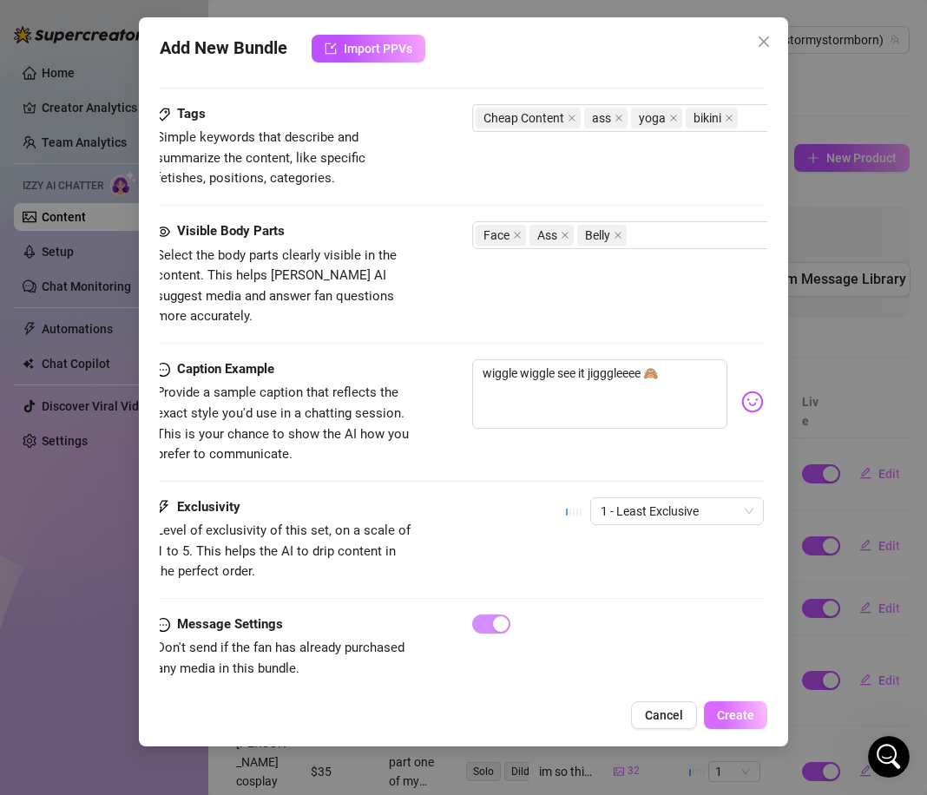
click at [750, 715] on span "Create" at bounding box center [735, 715] width 37 height 14
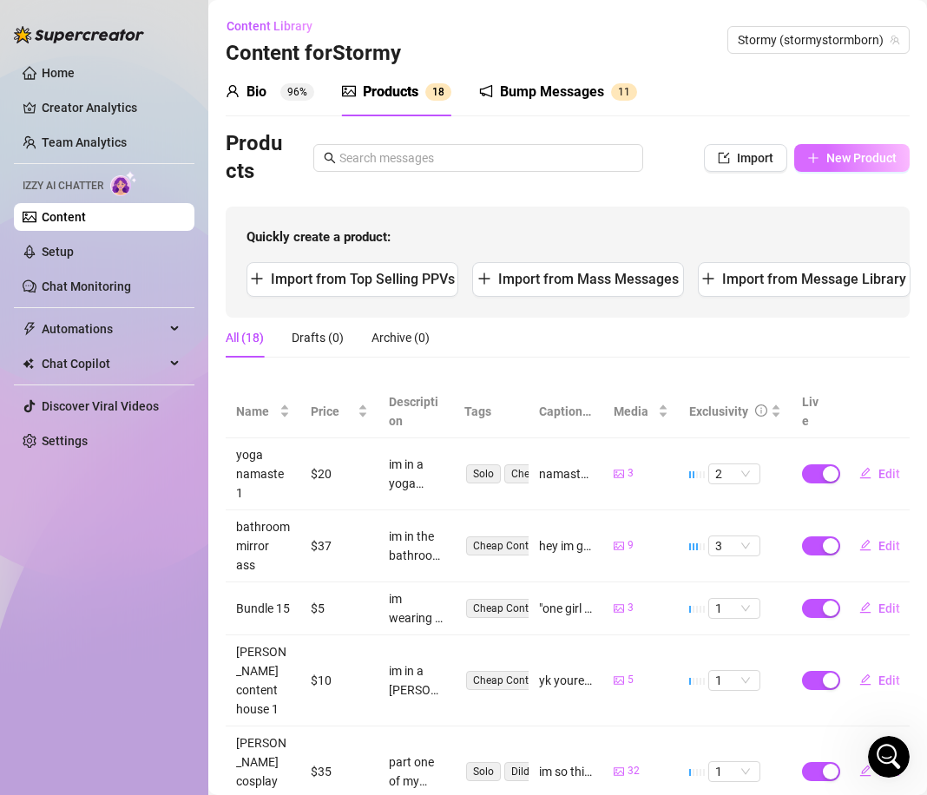
click at [855, 163] on span "New Product" at bounding box center [861, 158] width 70 height 14
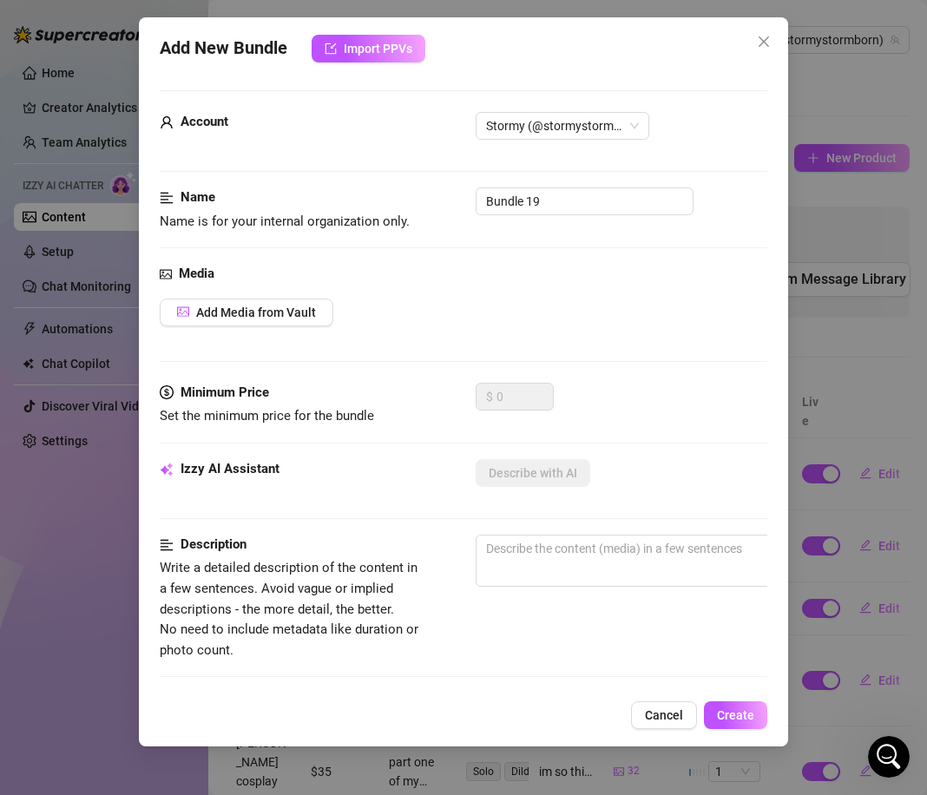
click at [527, 218] on div "Name Name is for your internal organization only. Bundle 19" at bounding box center [463, 209] width 607 height 44
click at [520, 213] on input "Bundle 19" at bounding box center [584, 201] width 218 height 28
click at [295, 327] on div "Media Add Media from Vault" at bounding box center [463, 323] width 607 height 119
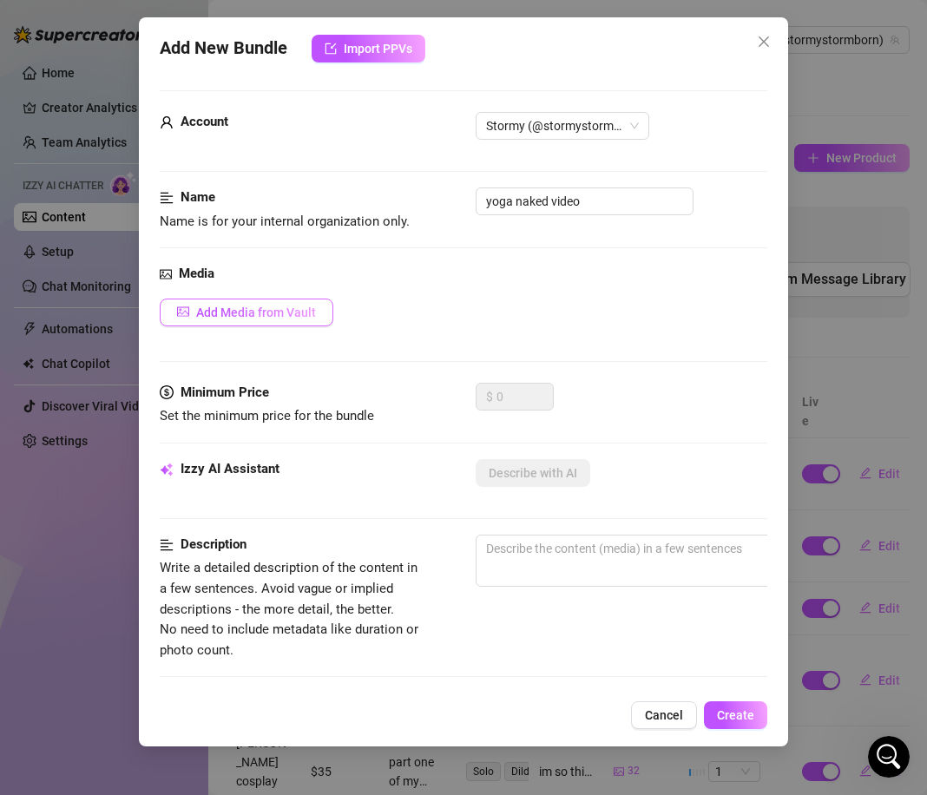
click at [280, 314] on span "Add Media from Vault" at bounding box center [256, 312] width 120 height 14
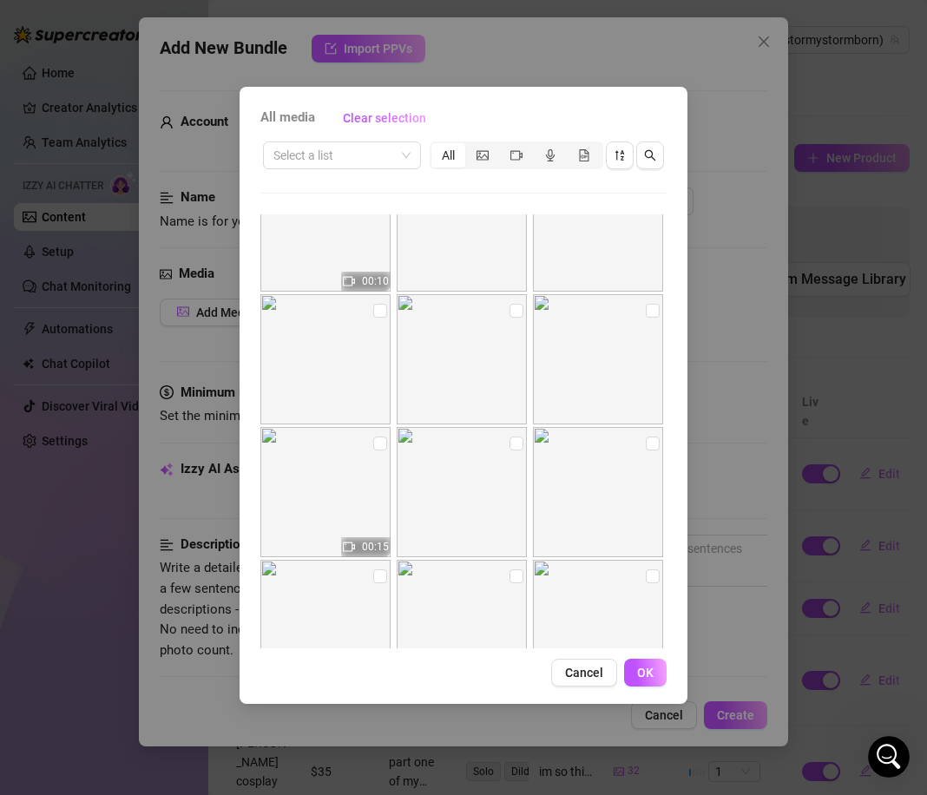
scroll to position [1787, 0]
click at [382, 429] on input "checkbox" at bounding box center [380, 435] width 14 height 14
click at [658, 660] on button "OK" at bounding box center [645, 672] width 43 height 28
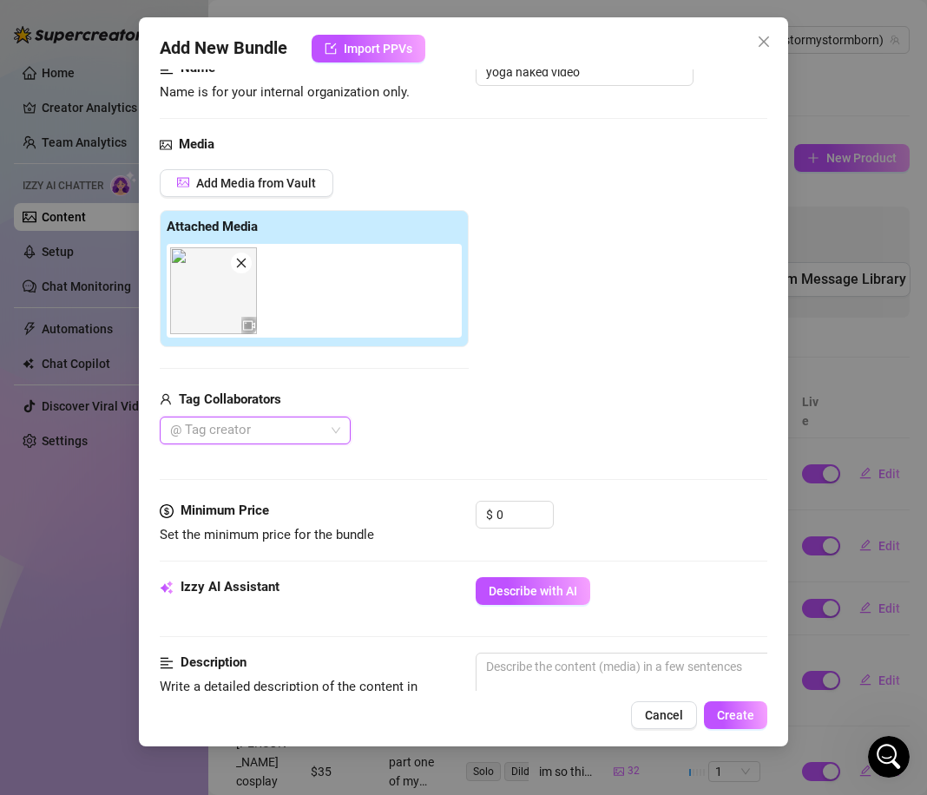
scroll to position [134, 0]
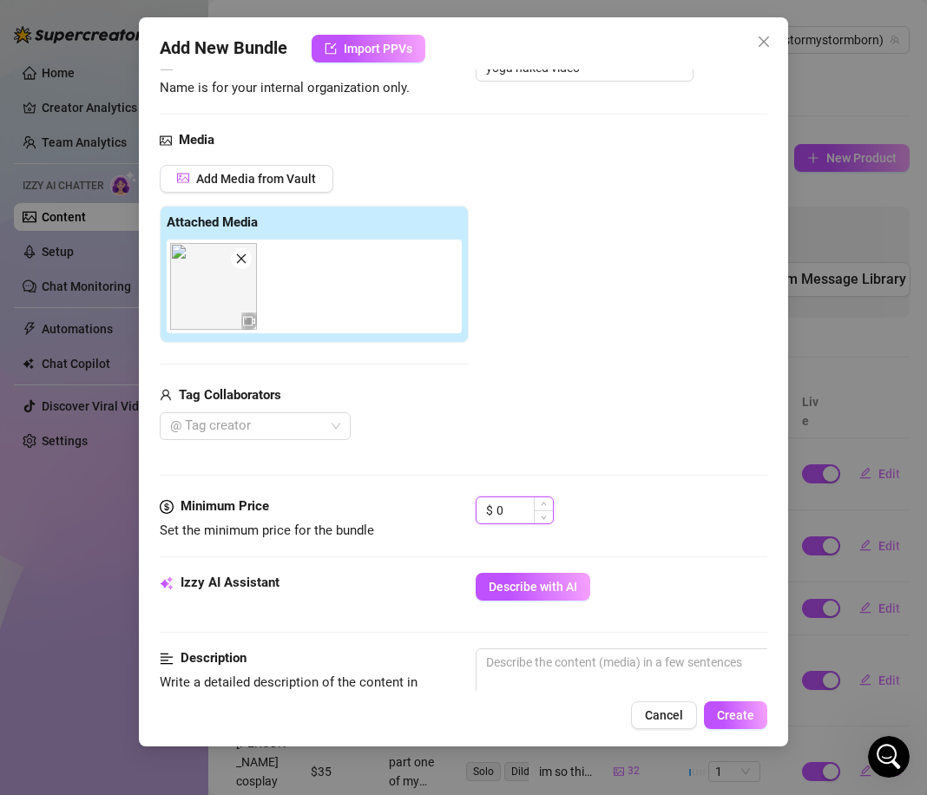
click at [511, 508] on input "0" at bounding box center [524, 510] width 56 height 26
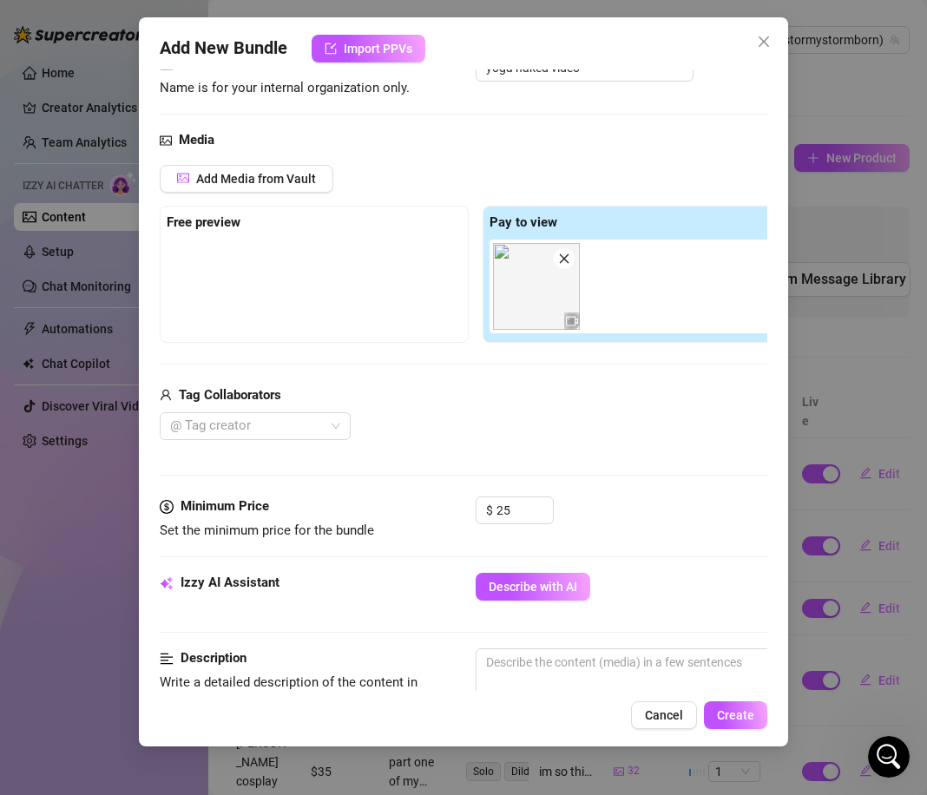
click at [633, 481] on div "Media Add Media from Vault Free preview Pay to view Tag Collaborators @ Tag cre…" at bounding box center [463, 313] width 607 height 366
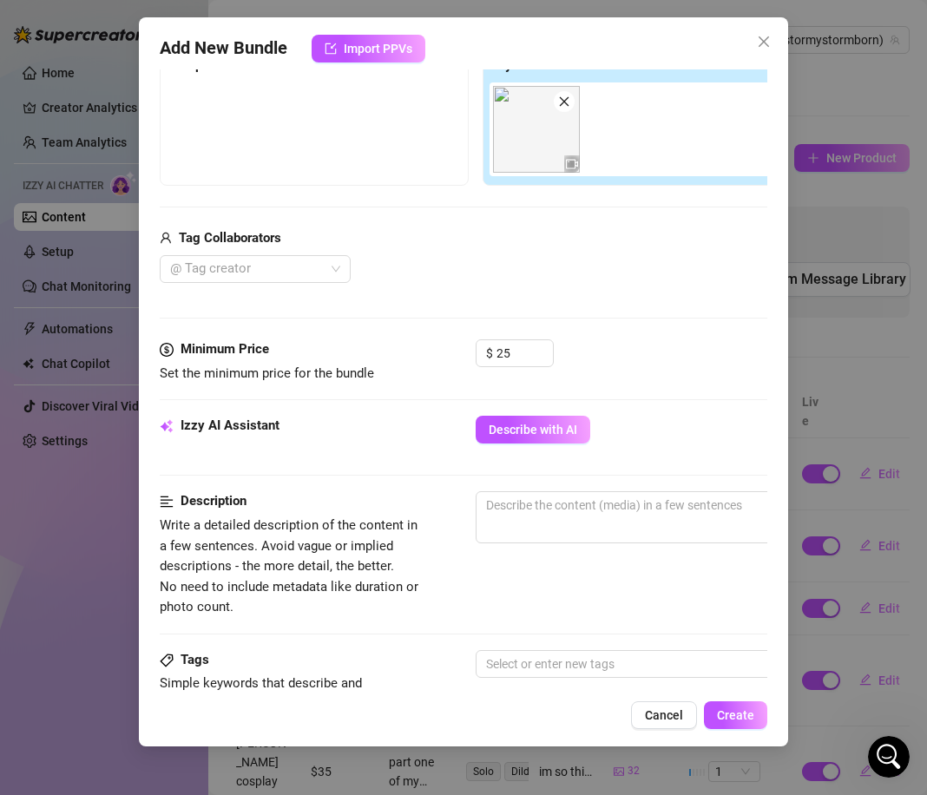
scroll to position [298, 0]
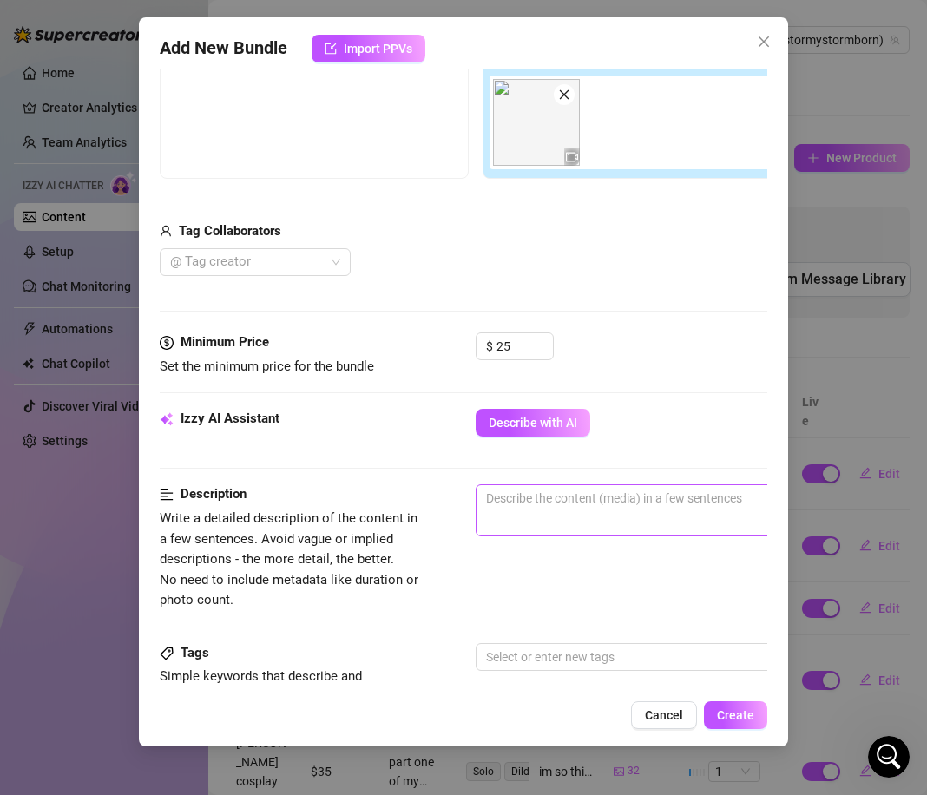
click at [550, 520] on span "0 / 1000" at bounding box center [778, 510] width 607 height 52
click at [506, 503] on textarea at bounding box center [779, 498] width 606 height 26
paste textarea "im in an empty yoga studio in a bikini and show me pulling up my bikini top and…"
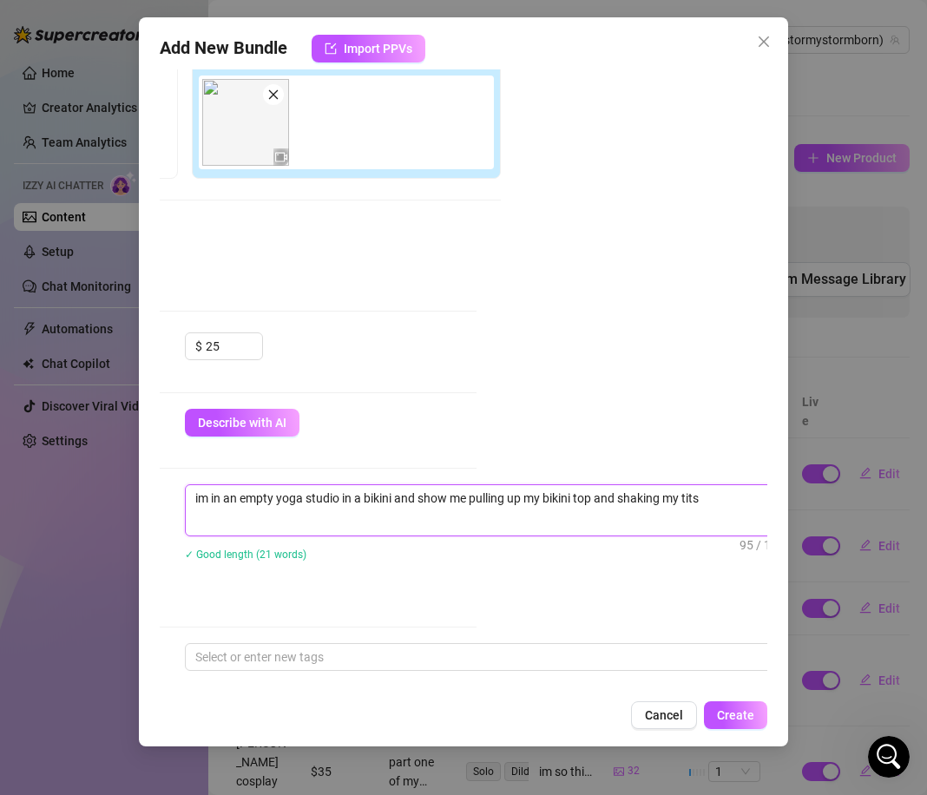
drag, startPoint x: 405, startPoint y: 498, endPoint x: 764, endPoint y: 501, distance: 359.2
click at [764, 501] on div "Account Stormy (@stormystormborn) Name Name is for your internal organization o…" at bounding box center [463, 379] width 607 height 621
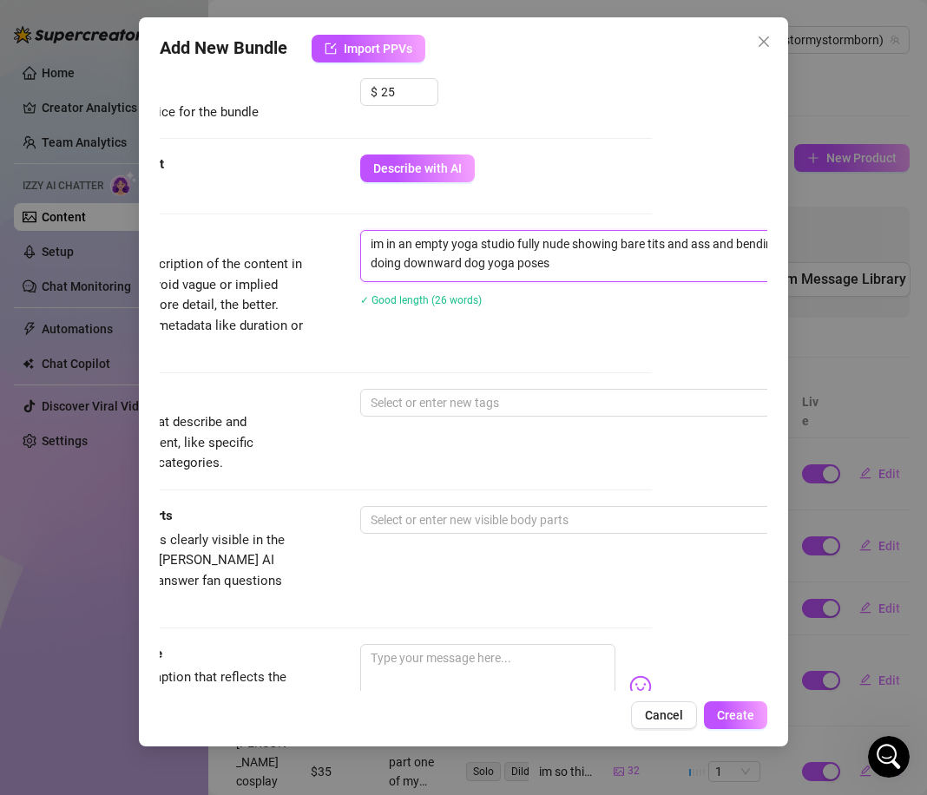
scroll to position [552, 104]
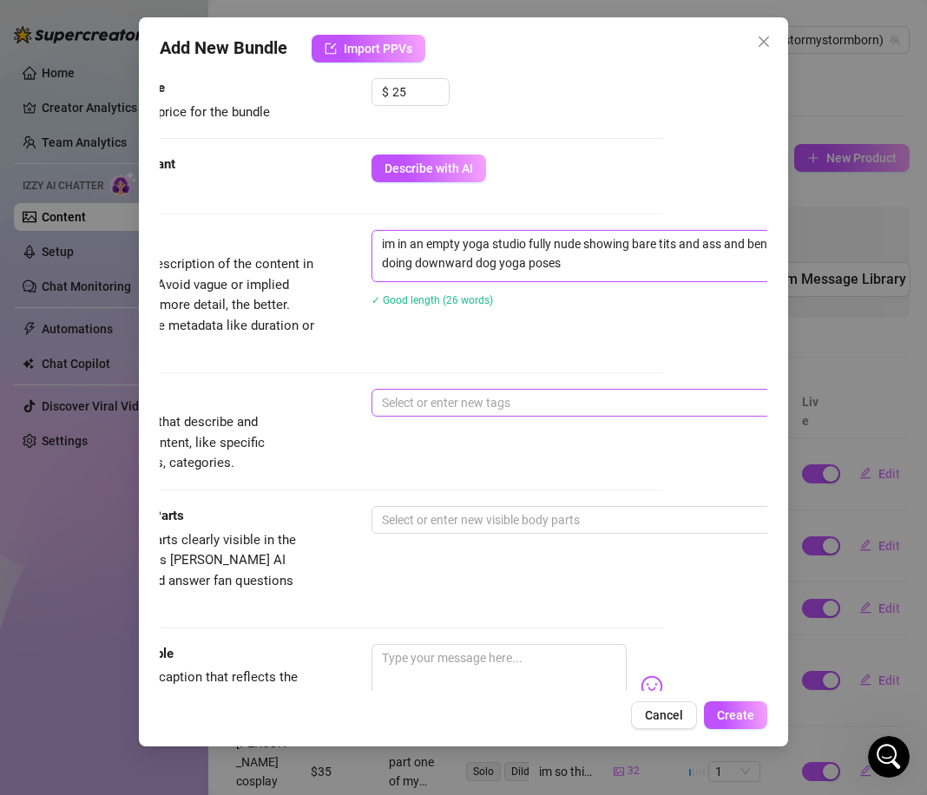
click at [416, 407] on div at bounding box center [666, 402] width 582 height 24
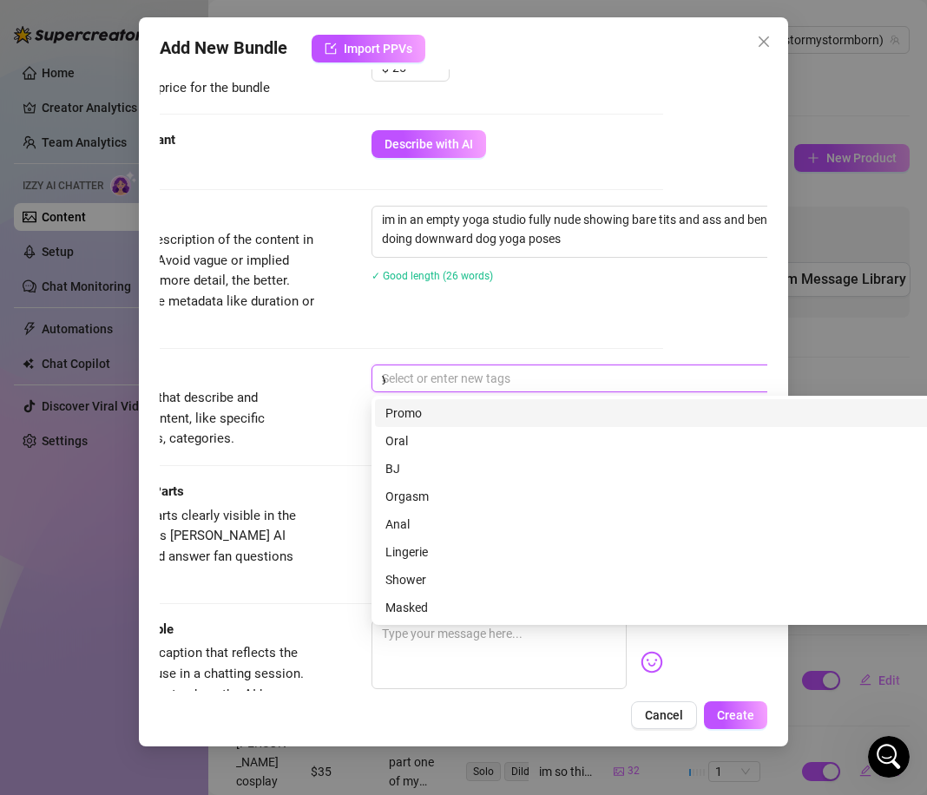
scroll to position [0, 0]
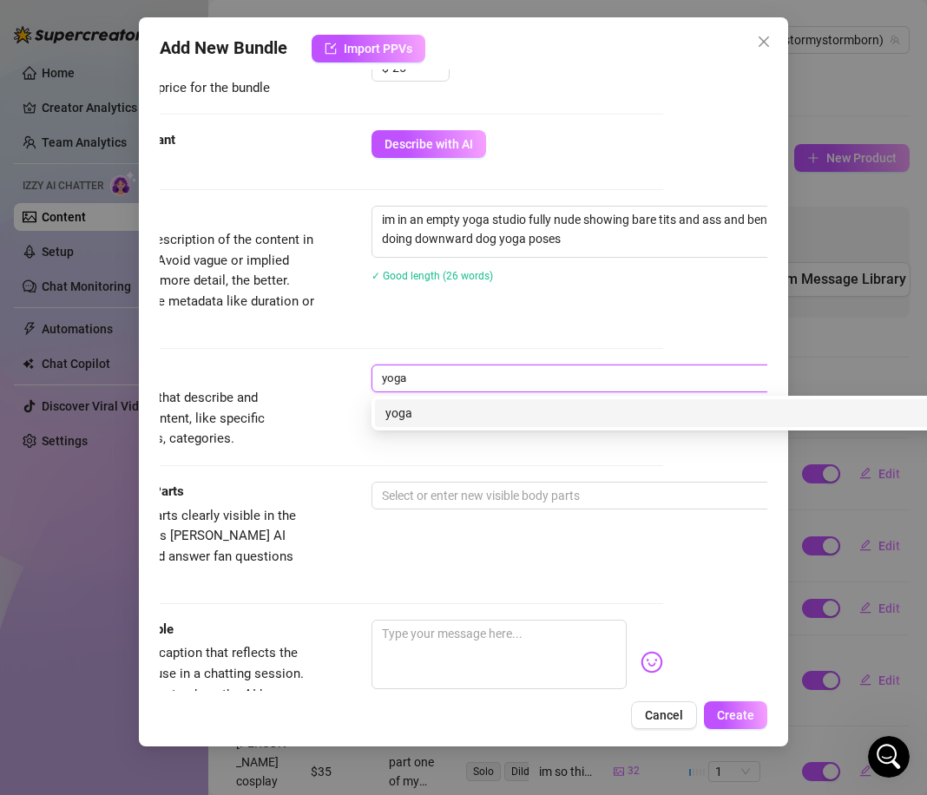
click at [412, 413] on div "yoga" at bounding box center [675, 412] width 580 height 19
click at [423, 422] on div "nude" at bounding box center [675, 412] width 580 height 19
click at [395, 412] on div "video" at bounding box center [675, 412] width 580 height 19
click at [393, 419] on div "playing with ass" at bounding box center [675, 412] width 580 height 19
click at [440, 415] on div "pussy" at bounding box center [675, 412] width 580 height 19
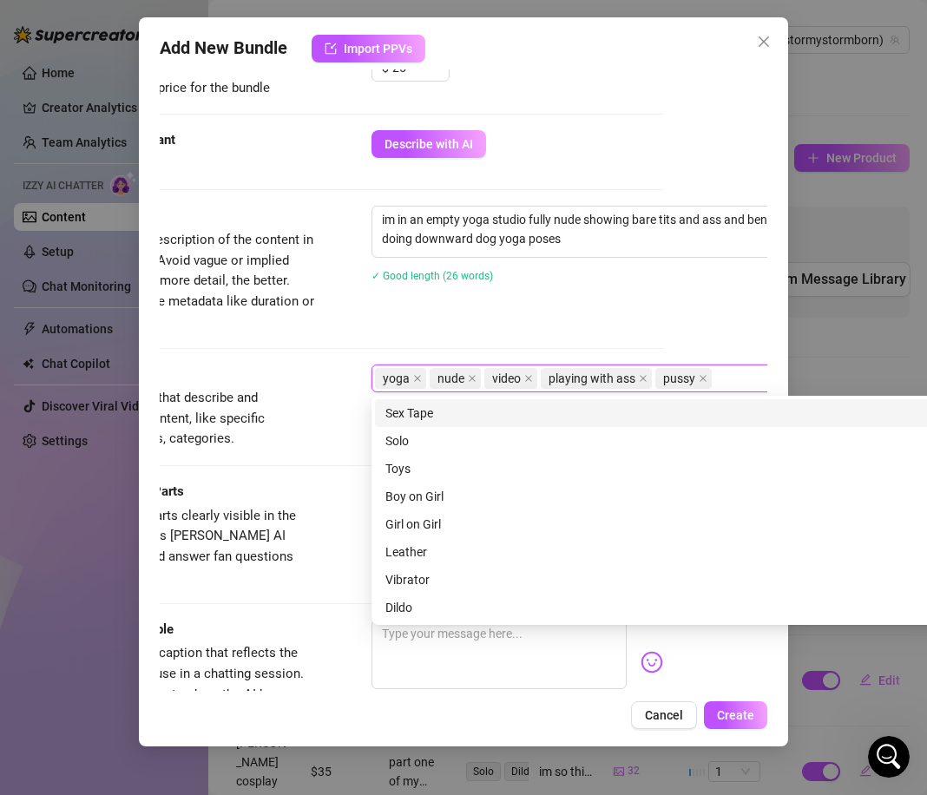
click at [312, 390] on span "Simple keywords that describe and summarize the content, like specific fetishes…" at bounding box center [186, 419] width 260 height 62
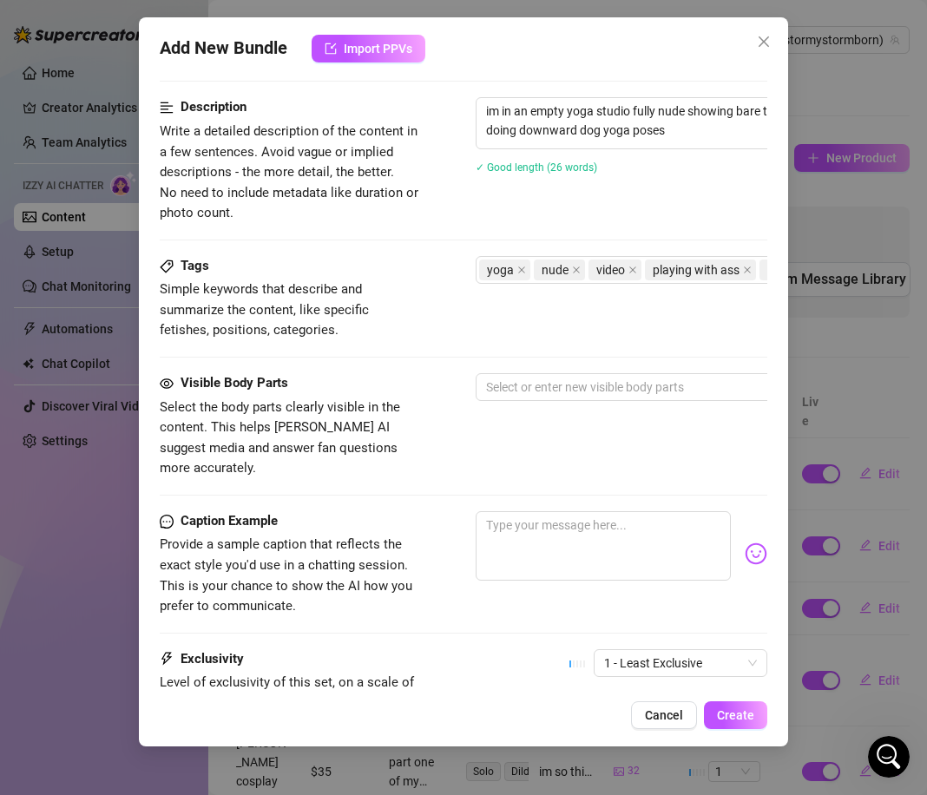
scroll to position [694, 0]
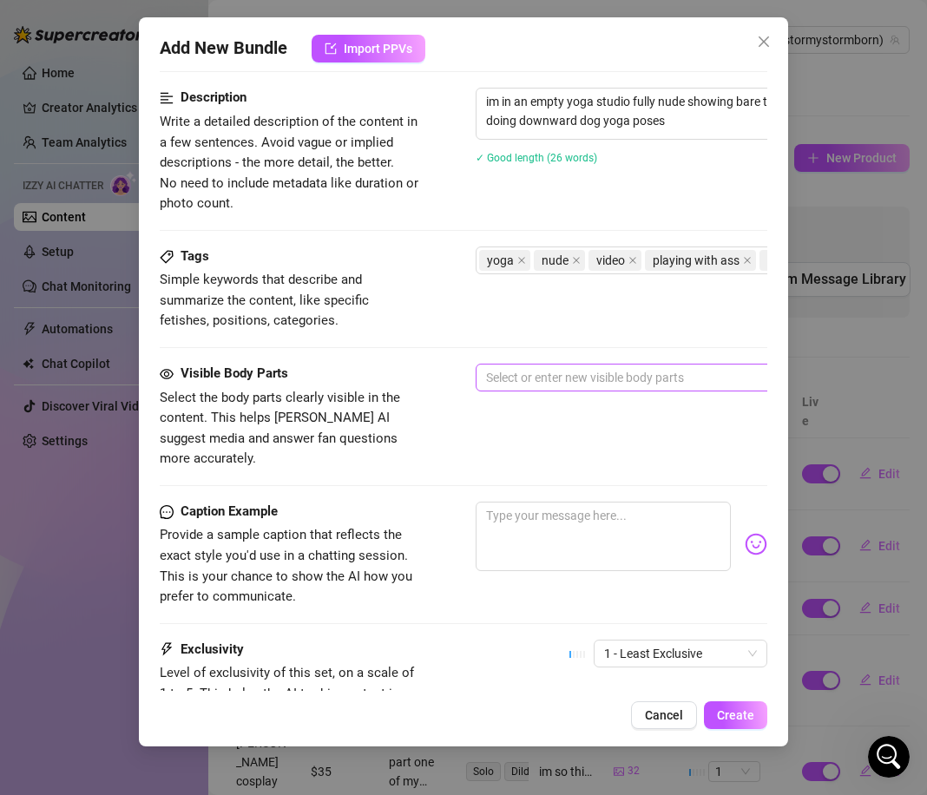
click at [496, 387] on div at bounding box center [770, 377] width 582 height 24
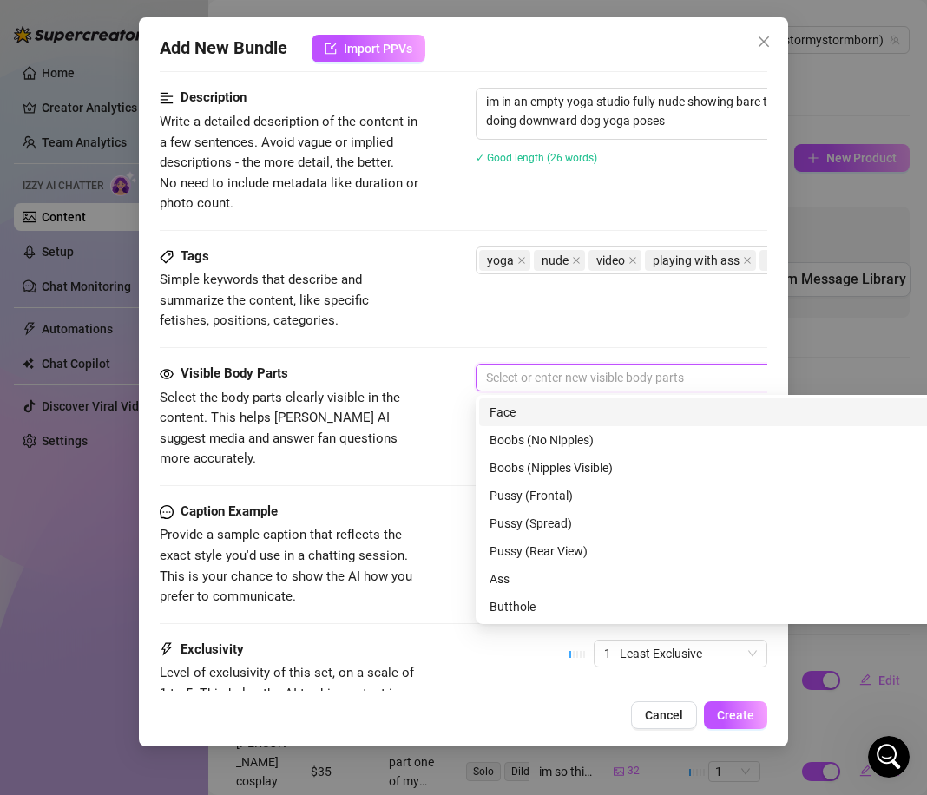
click at [516, 418] on div "Face" at bounding box center [779, 412] width 580 height 19
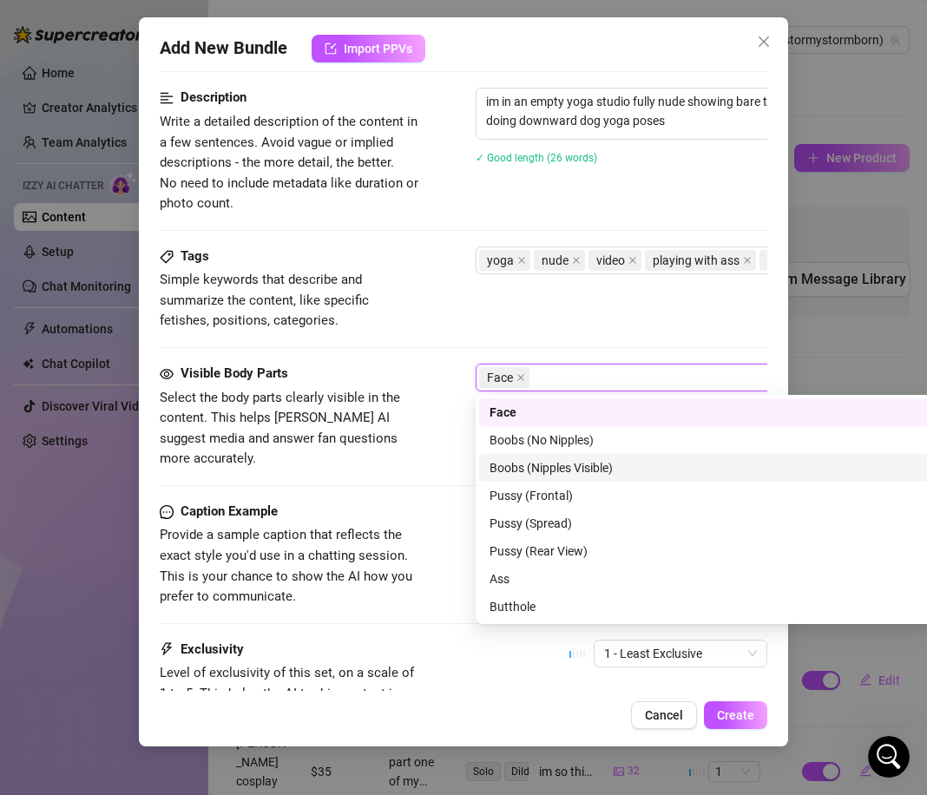
click at [531, 462] on div "Boobs (Nipples Visible)" at bounding box center [779, 467] width 580 height 19
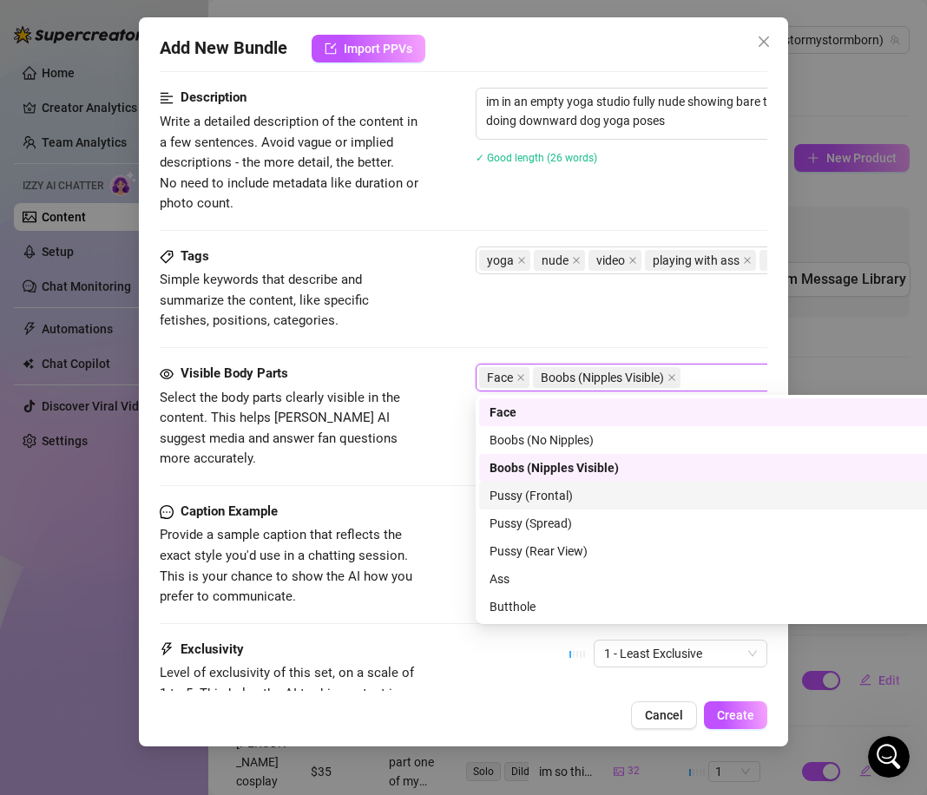
click at [545, 501] on div "Pussy (Frontal)" at bounding box center [779, 495] width 580 height 19
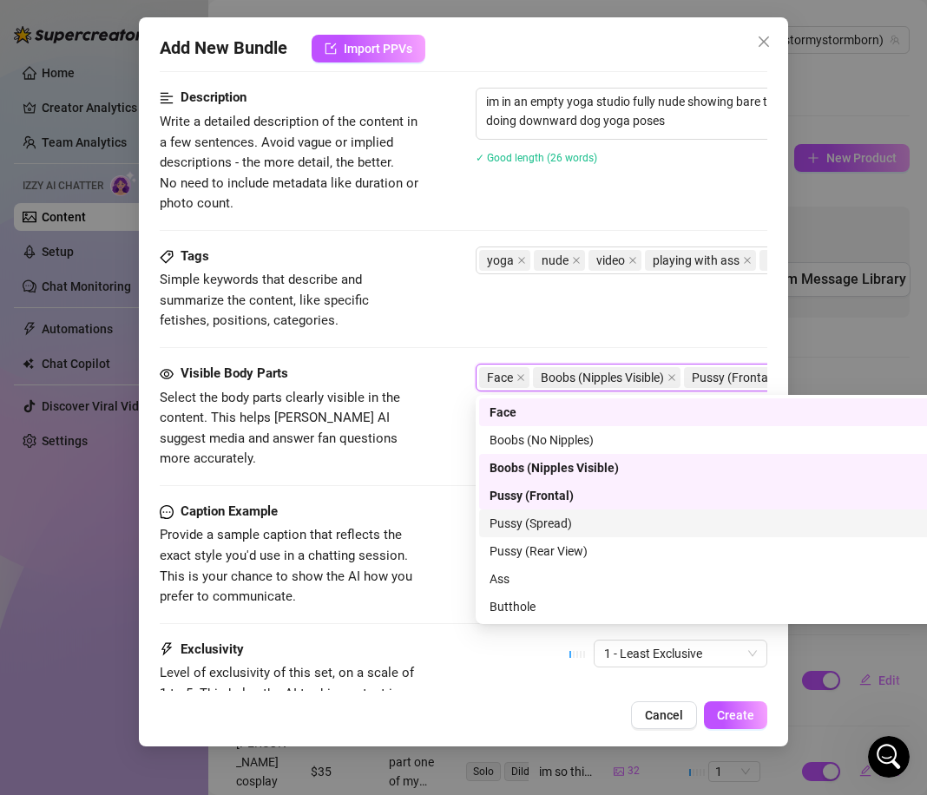
click at [570, 540] on div "Pussy (Rear View)" at bounding box center [779, 551] width 600 height 28
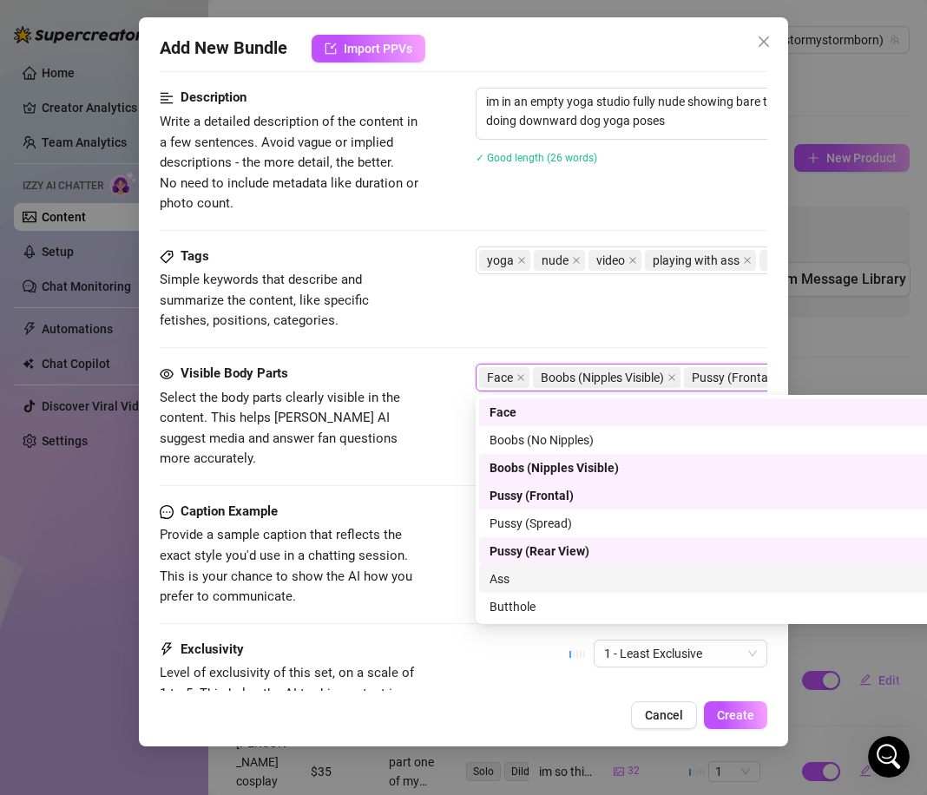
click at [554, 587] on div "Ass" at bounding box center [779, 578] width 580 height 19
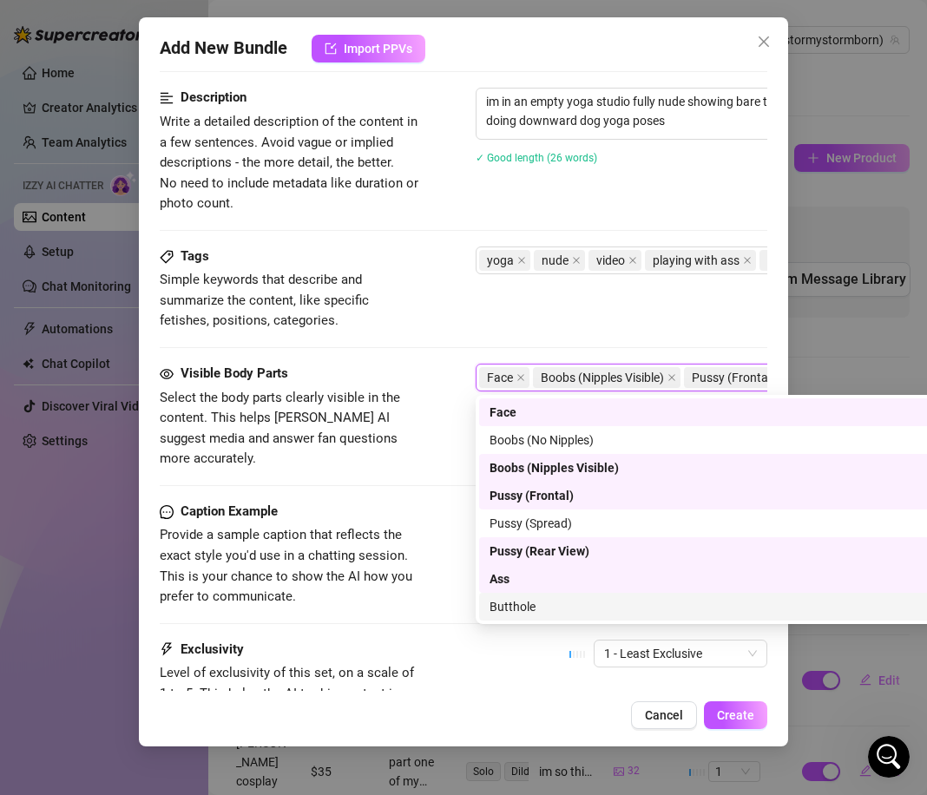
click at [554, 603] on div "Butthole" at bounding box center [779, 606] width 580 height 19
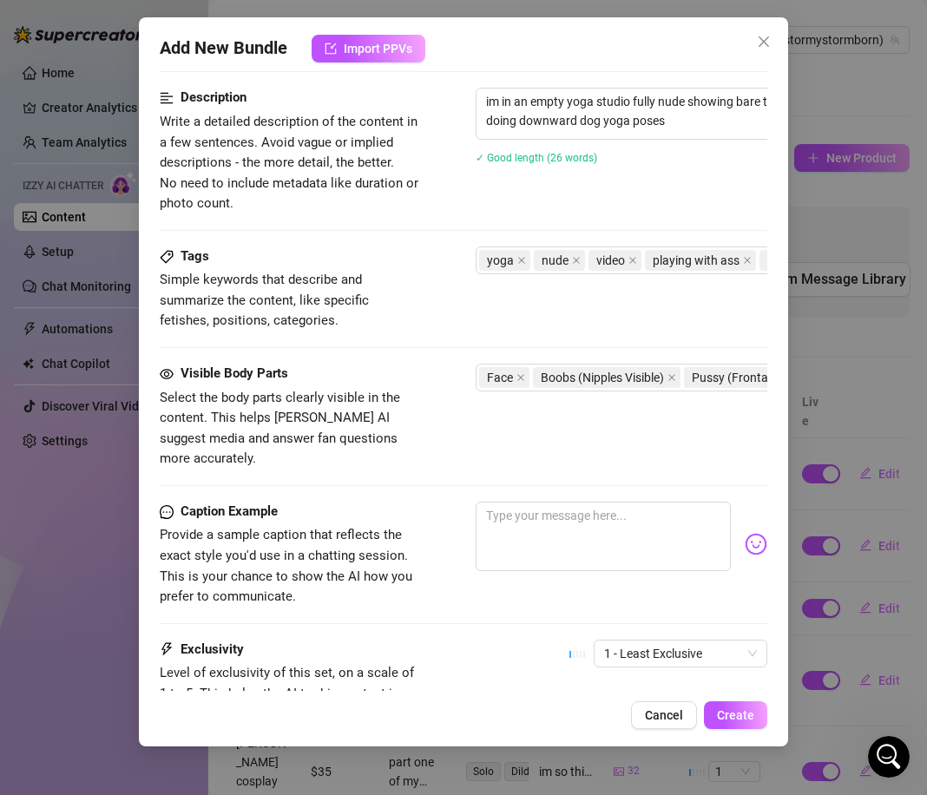
click at [438, 468] on div "Visible Body Parts Select the body parts clearly visible in the content. This h…" at bounding box center [463, 433] width 607 height 138
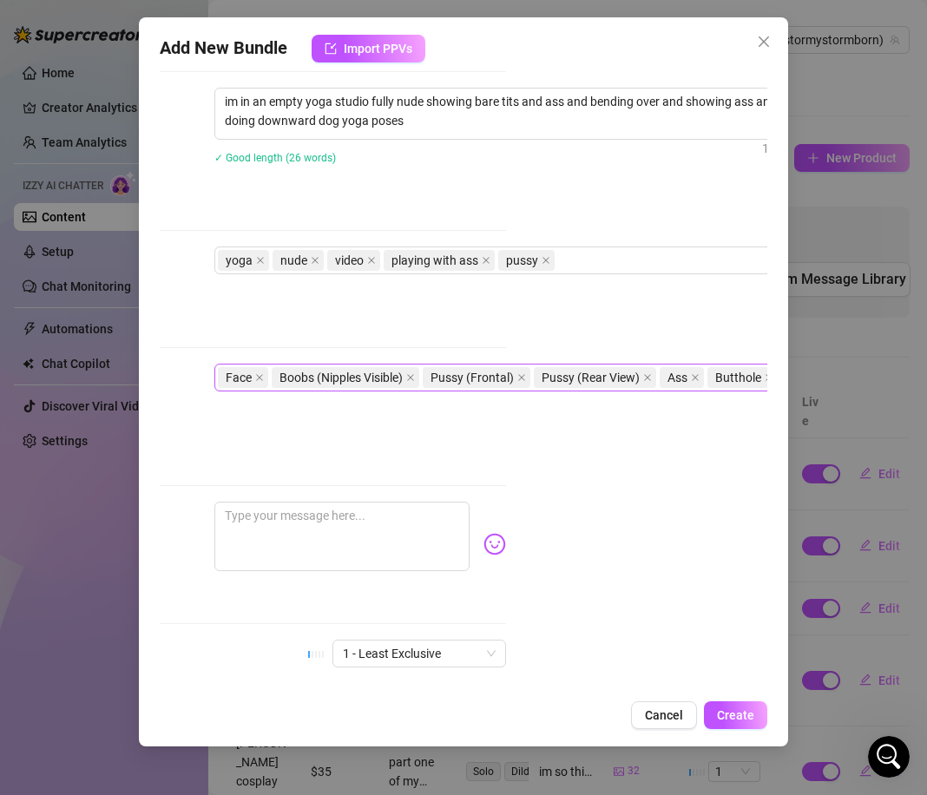
scroll to position [694, 316]
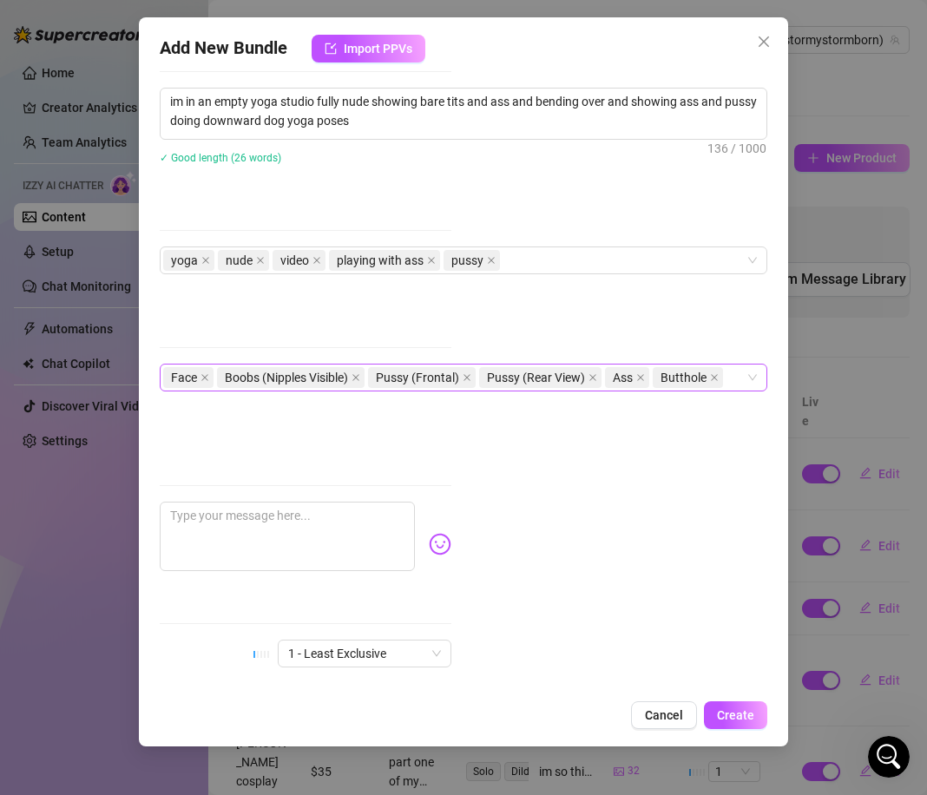
click at [735, 376] on div "Face Boobs (Nipples Visible) Pussy (Frontal) Pussy (Rear View) Ass Butthole" at bounding box center [454, 377] width 582 height 24
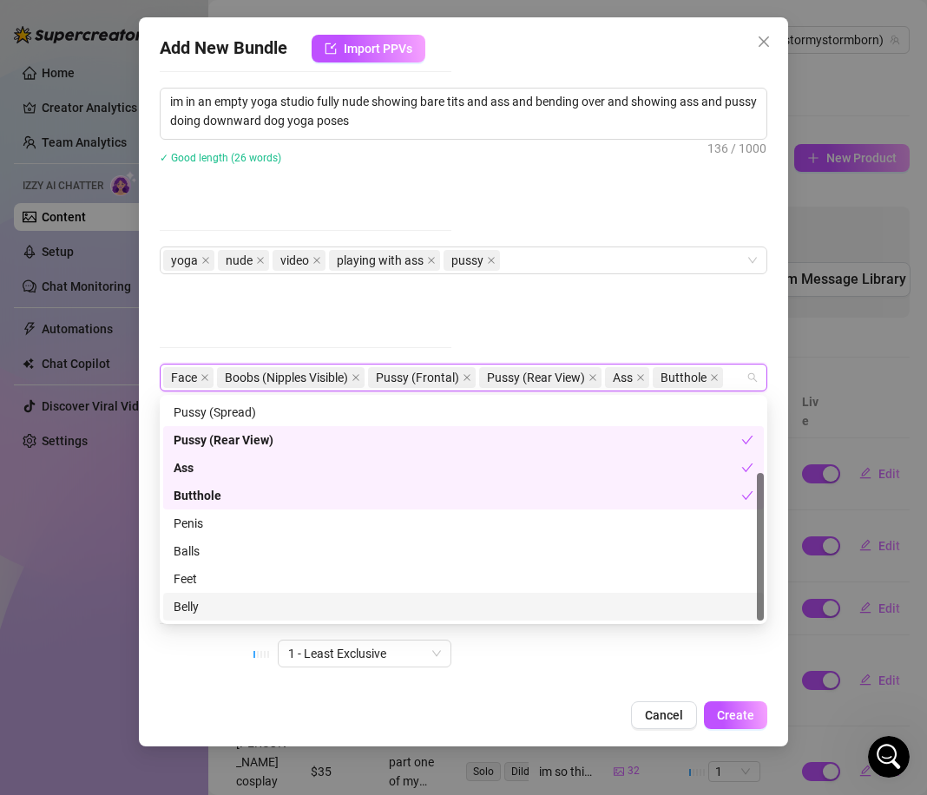
click at [350, 599] on div "Belly" at bounding box center [464, 606] width 580 height 19
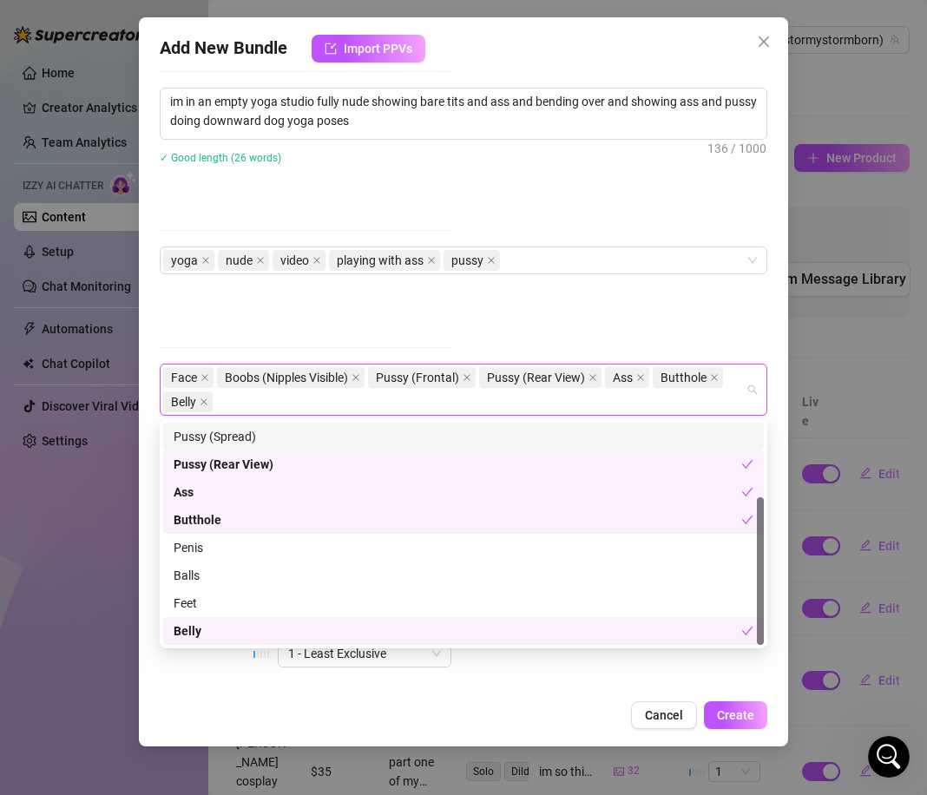
click at [666, 311] on div "Account Stormy (@stormystormborn) Name Name is for your internal organization o…" at bounding box center [463, 379] width 607 height 621
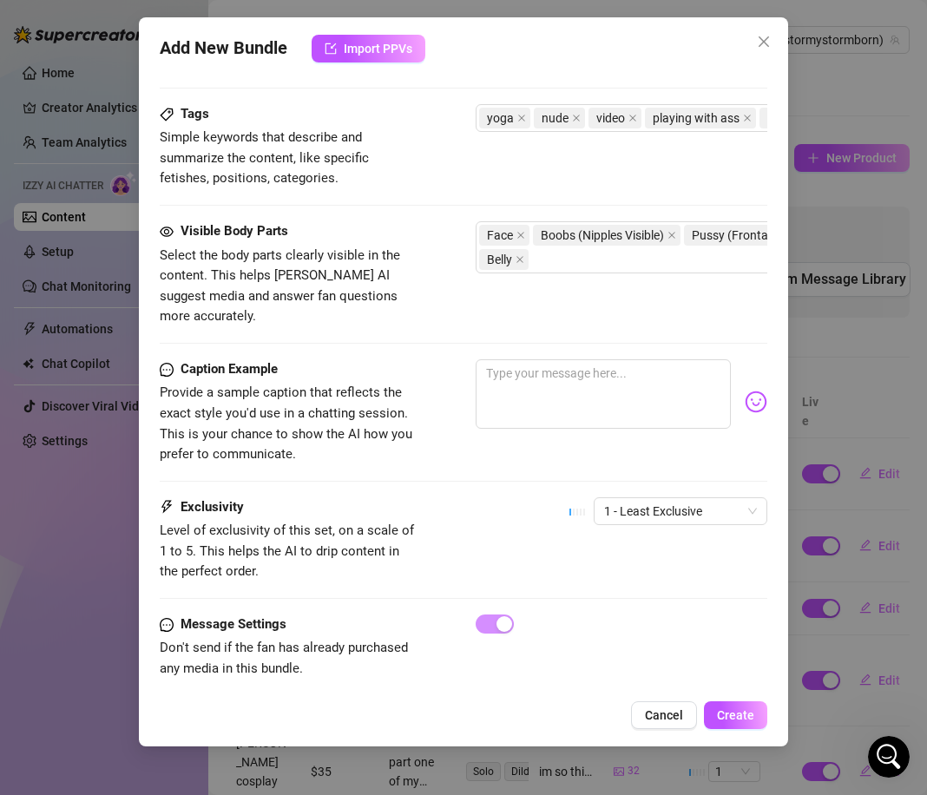
scroll to position [836, 3]
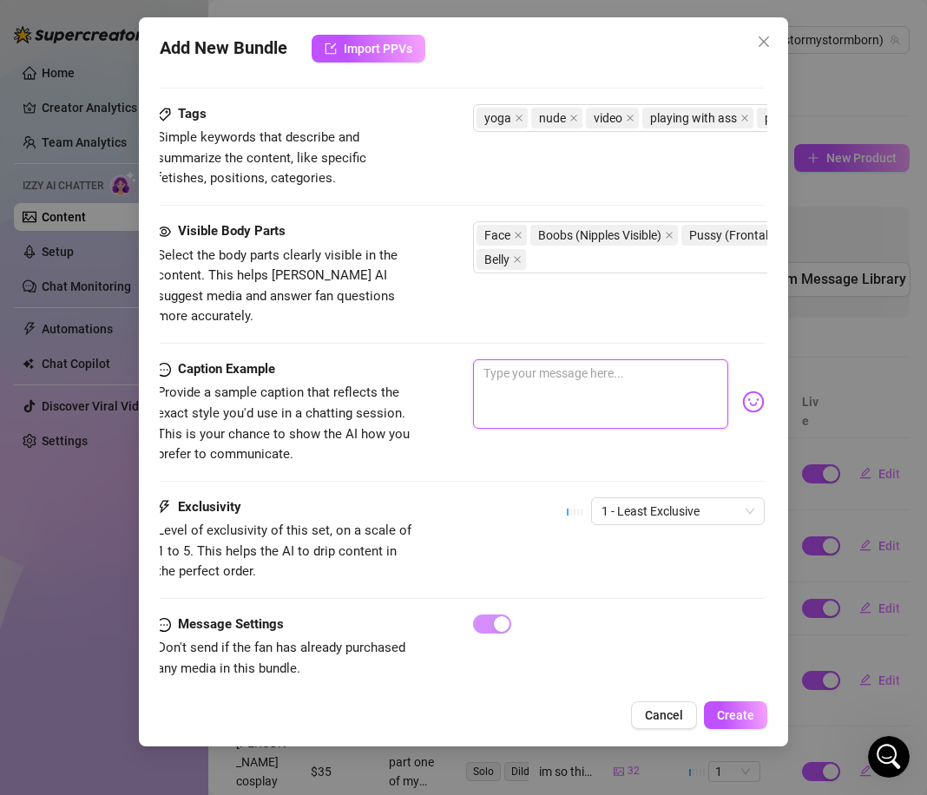
click at [627, 359] on textarea at bounding box center [600, 393] width 255 height 69
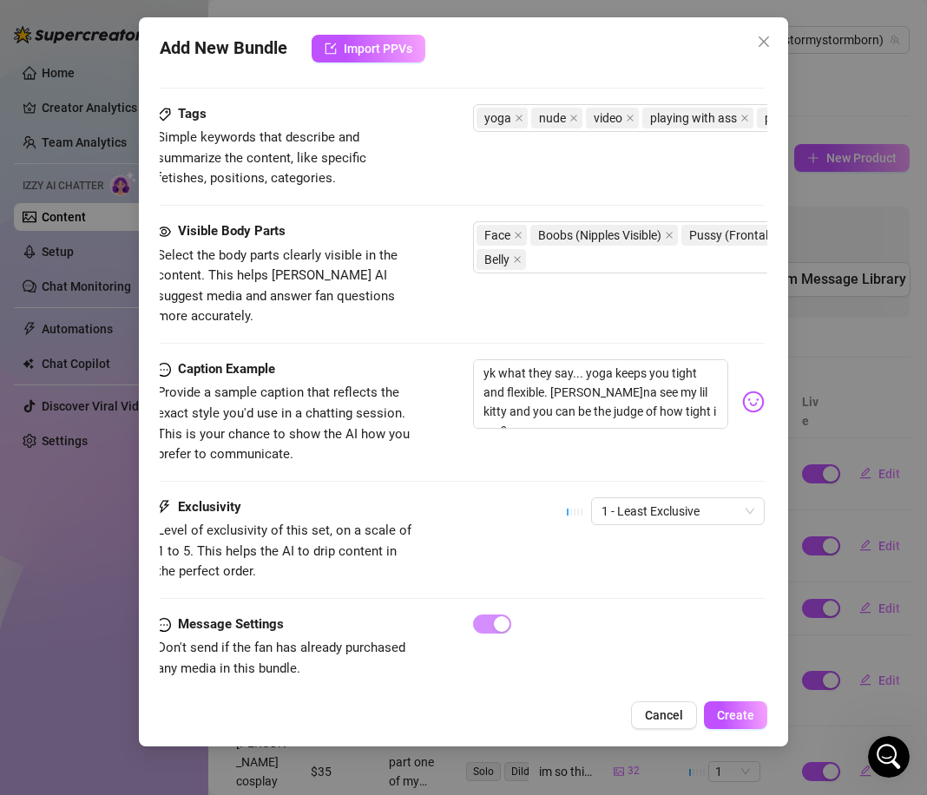
click at [756, 390] on img at bounding box center [753, 401] width 23 height 23
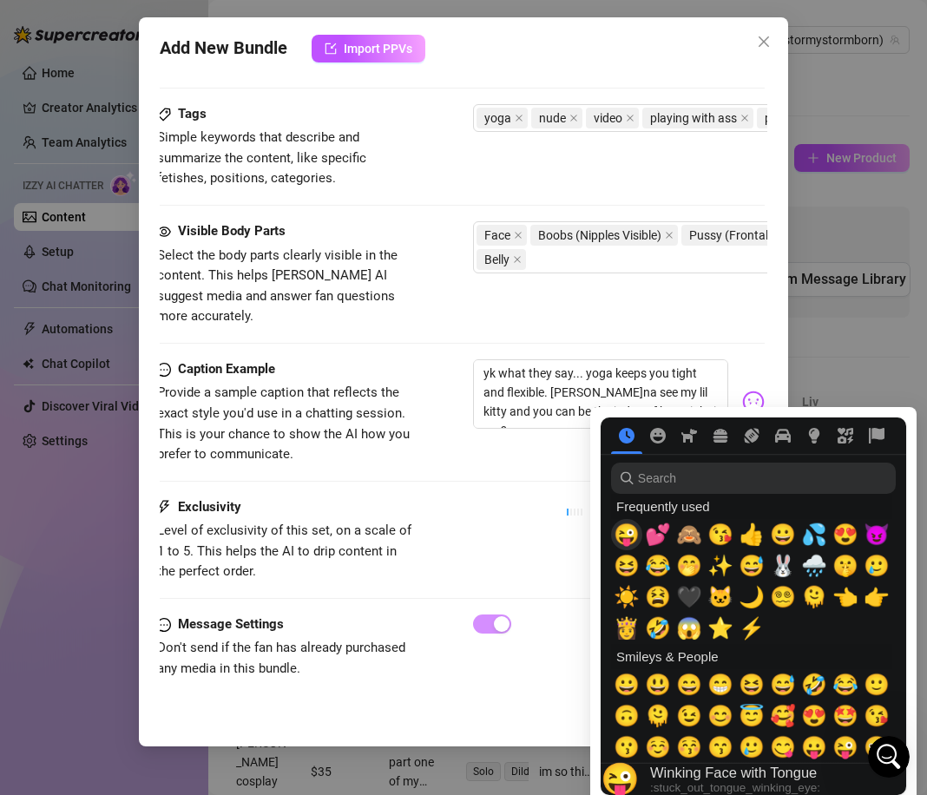
click at [626, 533] on span "😜" at bounding box center [626, 534] width 26 height 24
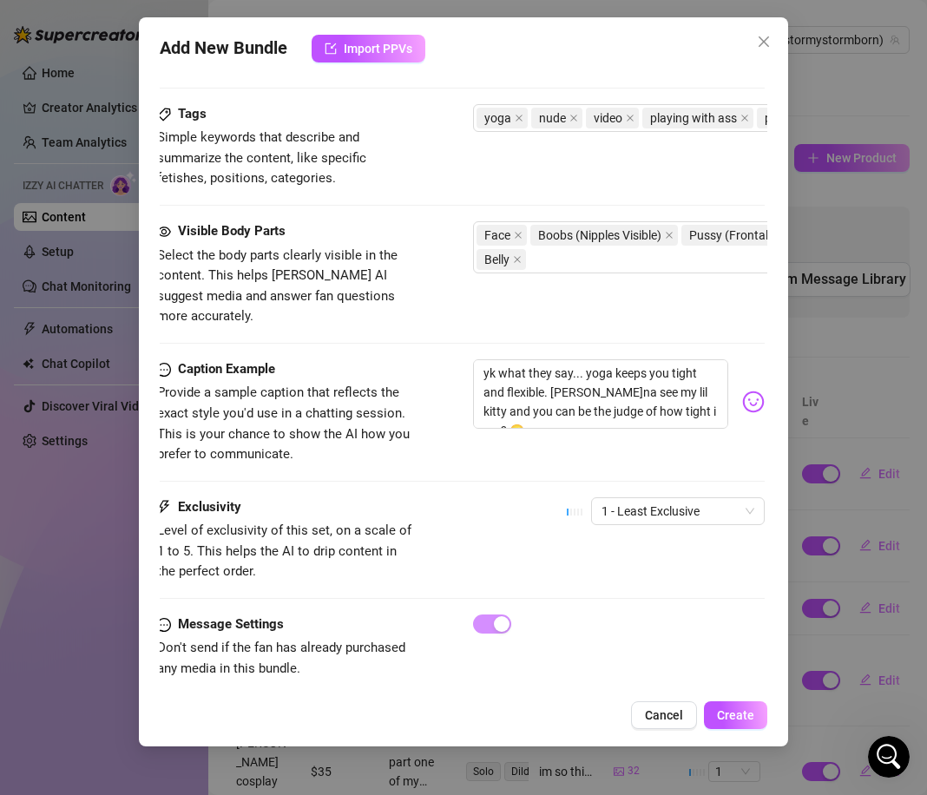
click at [494, 497] on div "Exclusivity Level of exclusivity of this set, on a scale of 1 to 5. This helps …" at bounding box center [460, 539] width 607 height 85
click at [623, 501] on span "1 - Least Exclusive" at bounding box center [677, 511] width 153 height 26
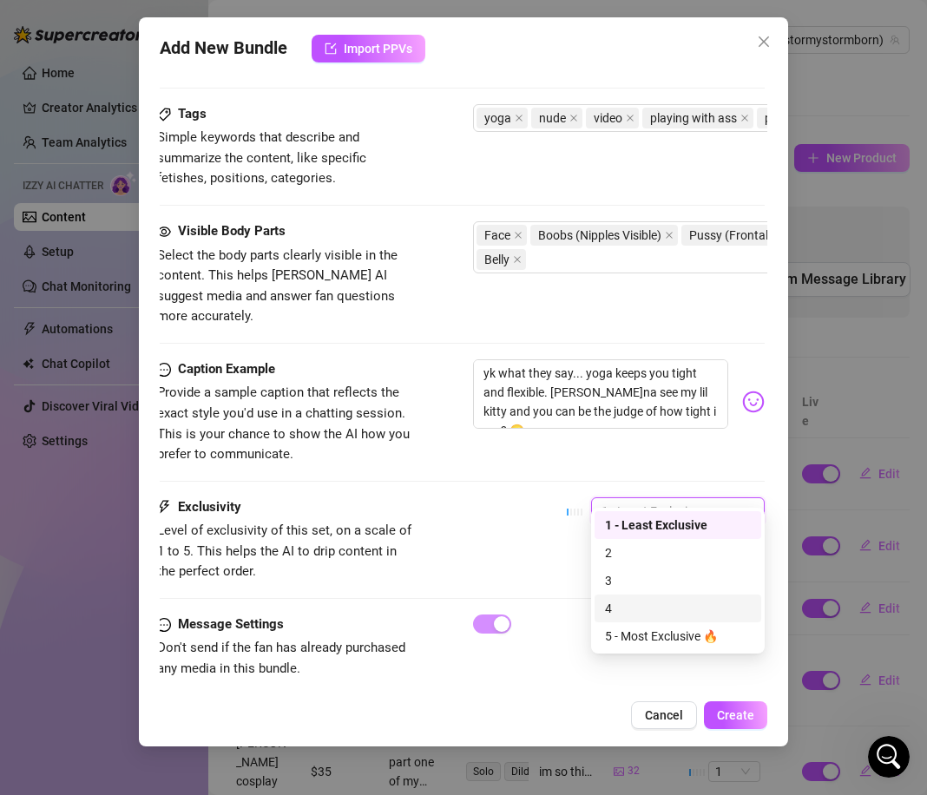
click at [643, 614] on div "4" at bounding box center [678, 608] width 146 height 19
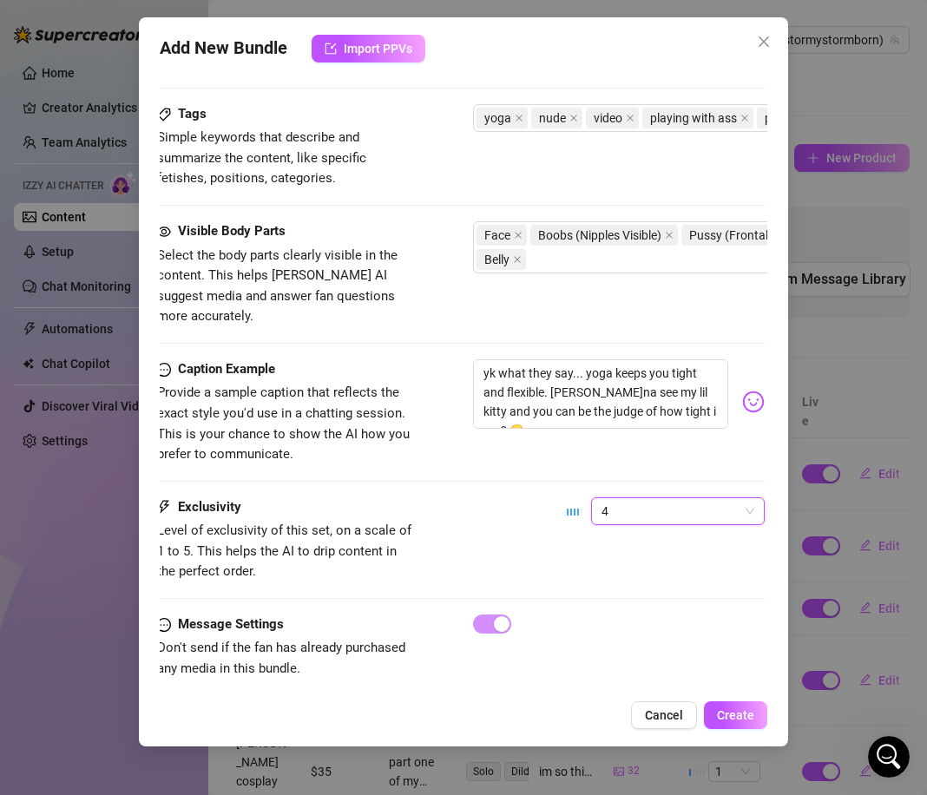
click at [499, 514] on div "Exclusivity Level of exclusivity of this set, on a scale of 1 to 5. This helps …" at bounding box center [460, 539] width 607 height 85
click at [739, 717] on span "Create" at bounding box center [735, 715] width 37 height 14
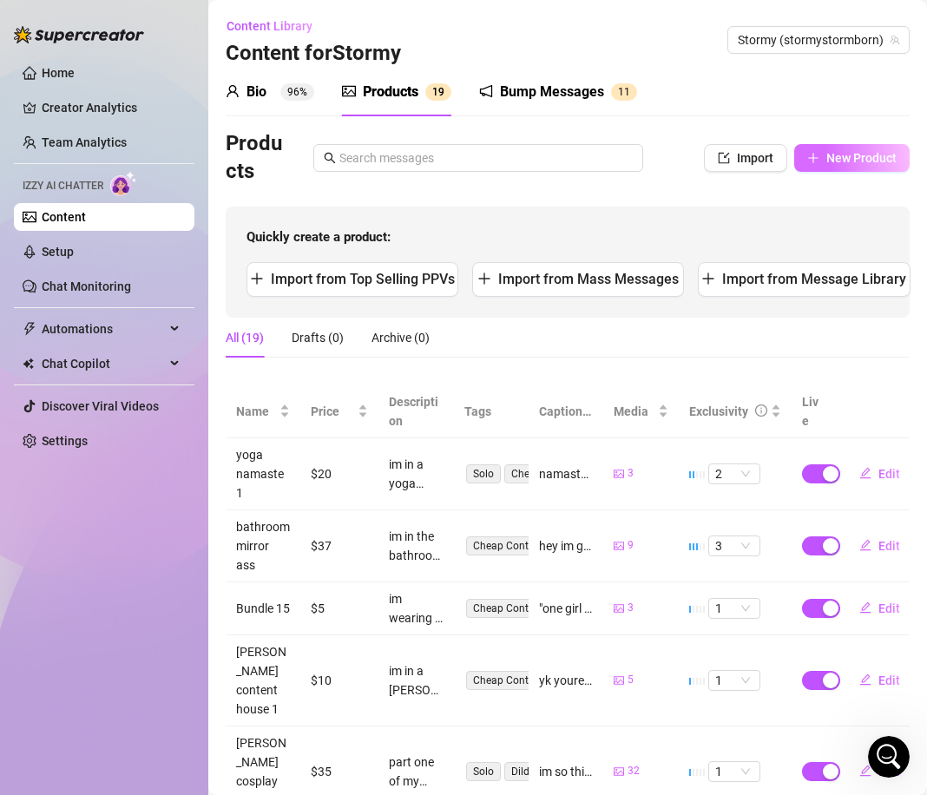
click at [827, 167] on button "New Product" at bounding box center [851, 158] width 115 height 28
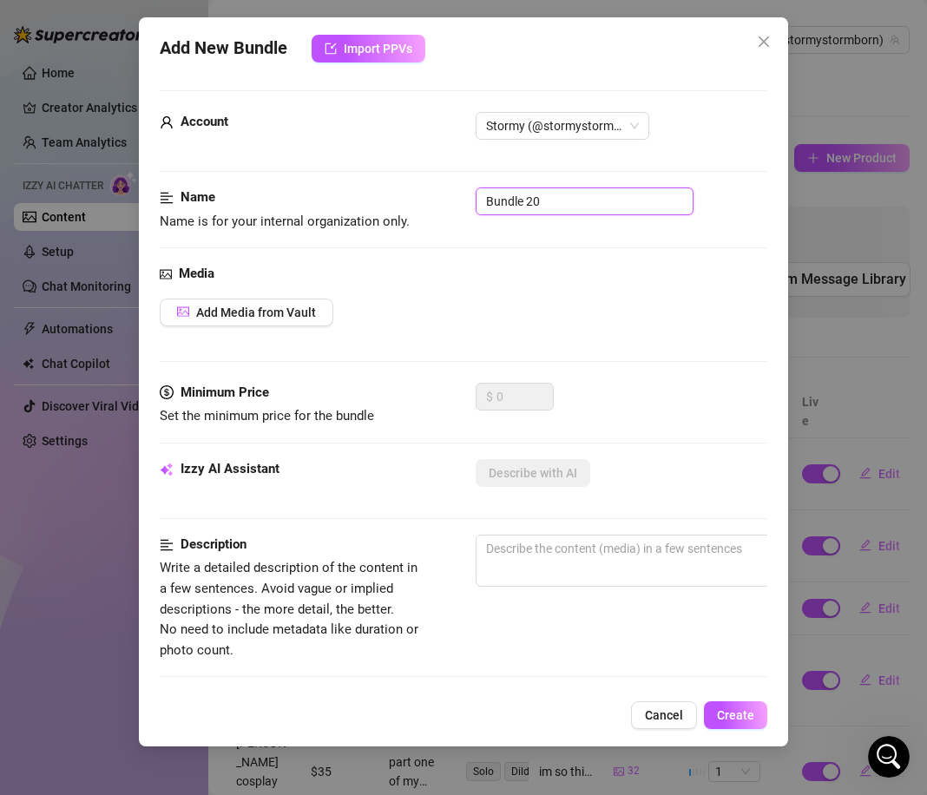
click at [564, 208] on input "Bundle 20" at bounding box center [584, 201] width 218 height 28
click at [564, 200] on input "Bundle 20" at bounding box center [584, 201] width 218 height 28
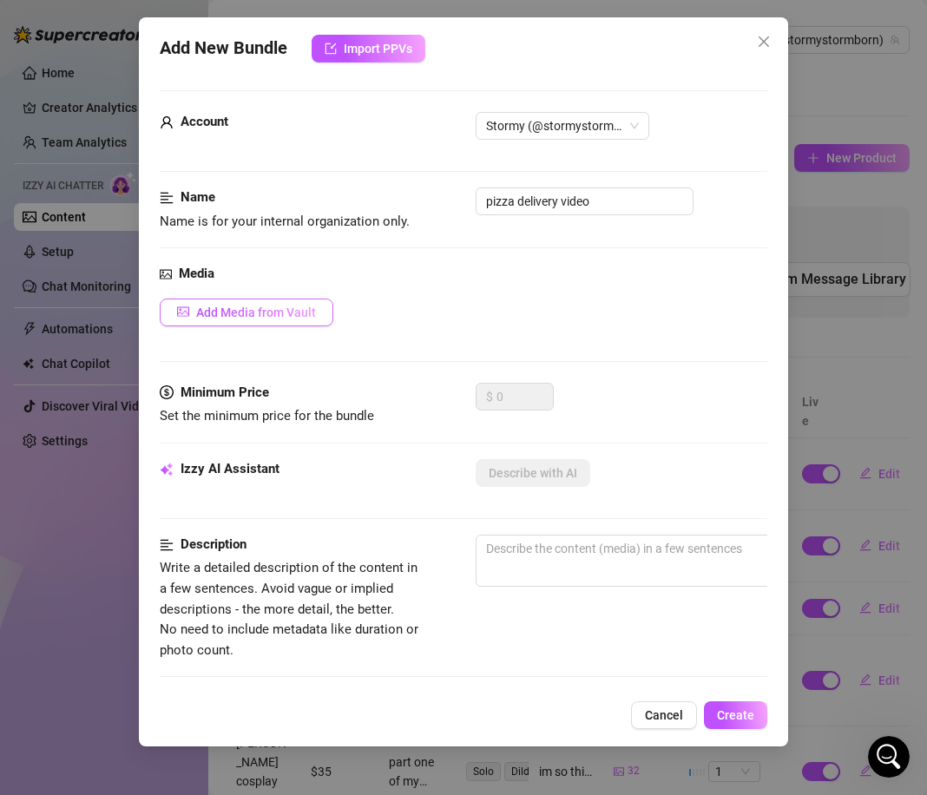
click at [295, 315] on span "Add Media from Vault" at bounding box center [256, 312] width 120 height 14
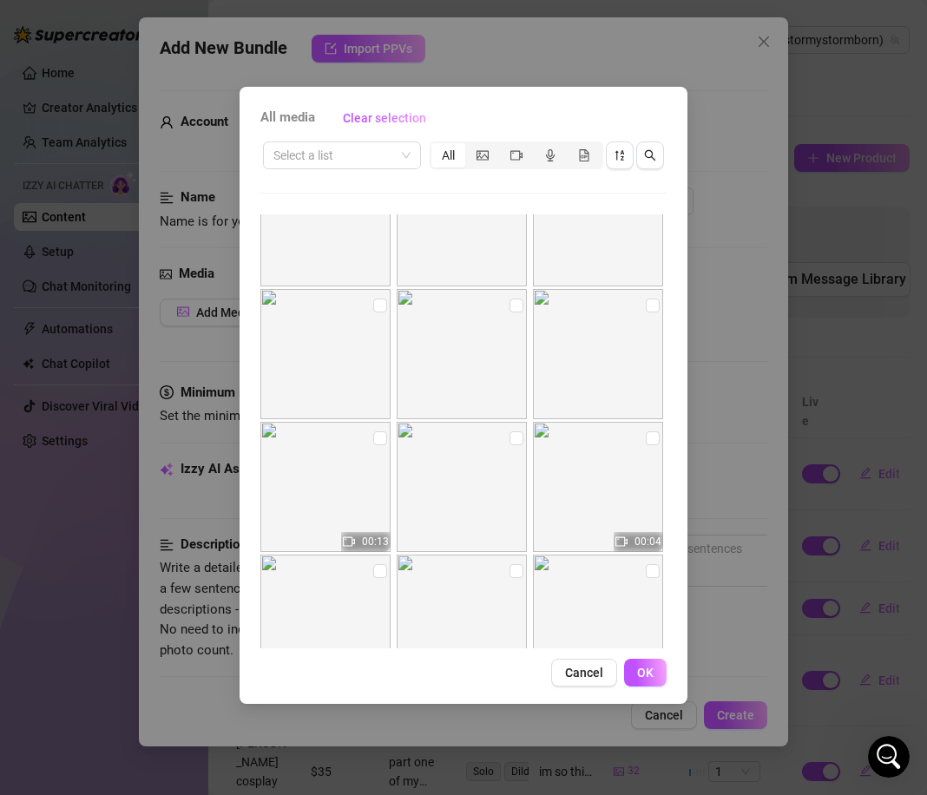
scroll to position [2446, 0]
click at [377, 431] on label at bounding box center [380, 439] width 14 height 19
click at [377, 433] on input "checkbox" at bounding box center [380, 440] width 14 height 14
click at [652, 671] on span "OK" at bounding box center [645, 672] width 16 height 14
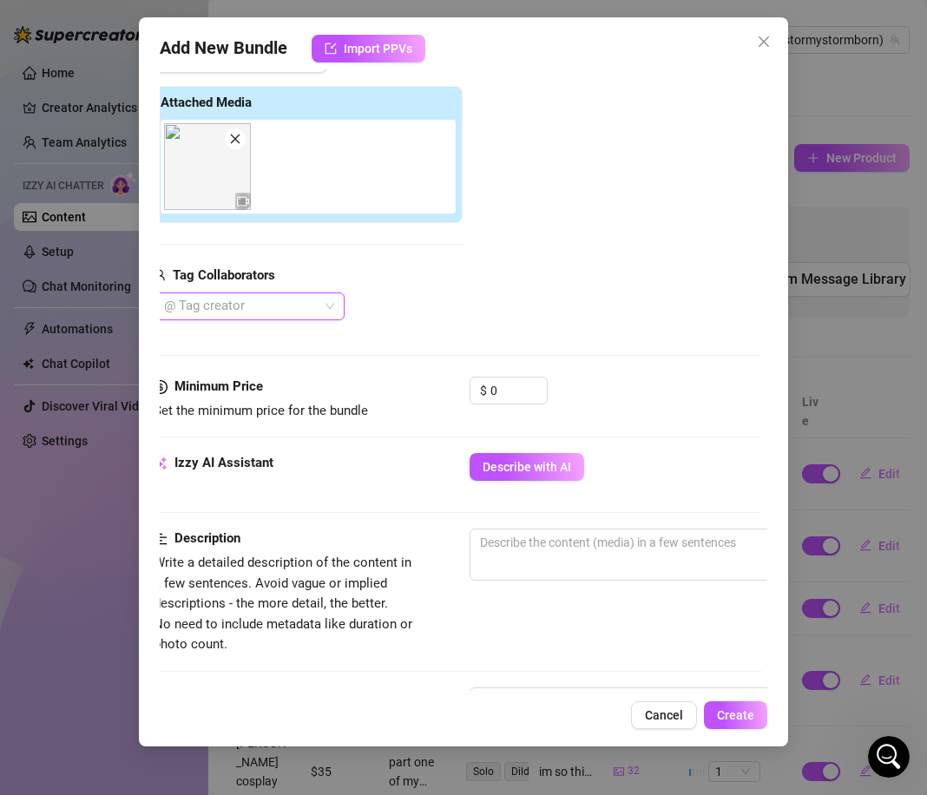
scroll to position [260, 0]
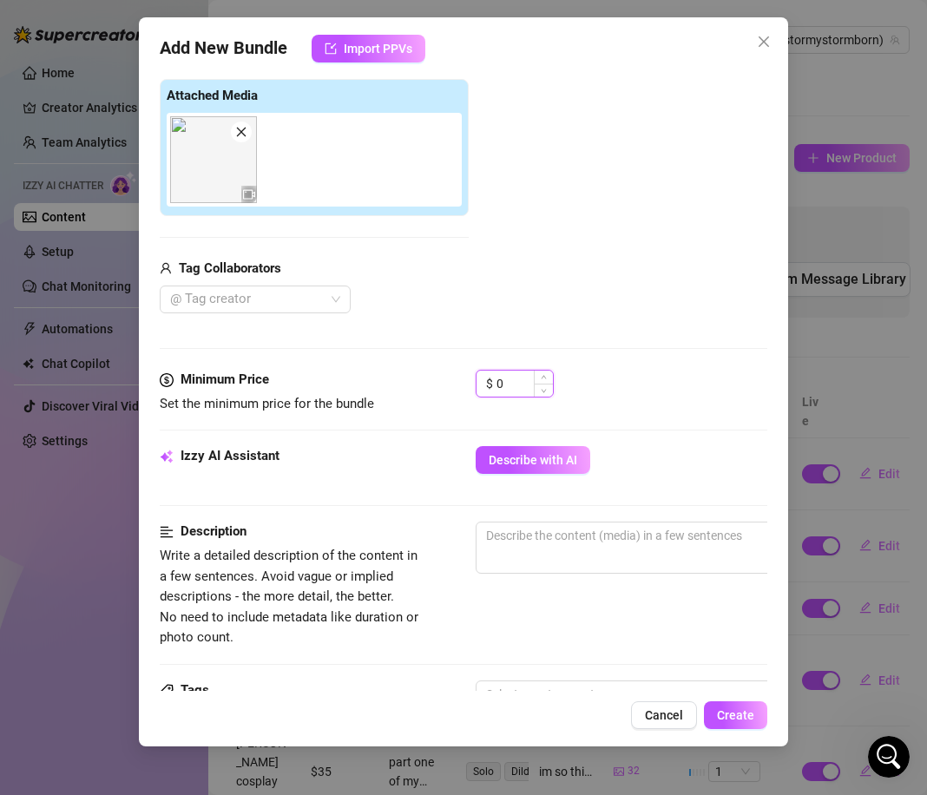
click at [512, 377] on input "0" at bounding box center [524, 383] width 56 height 26
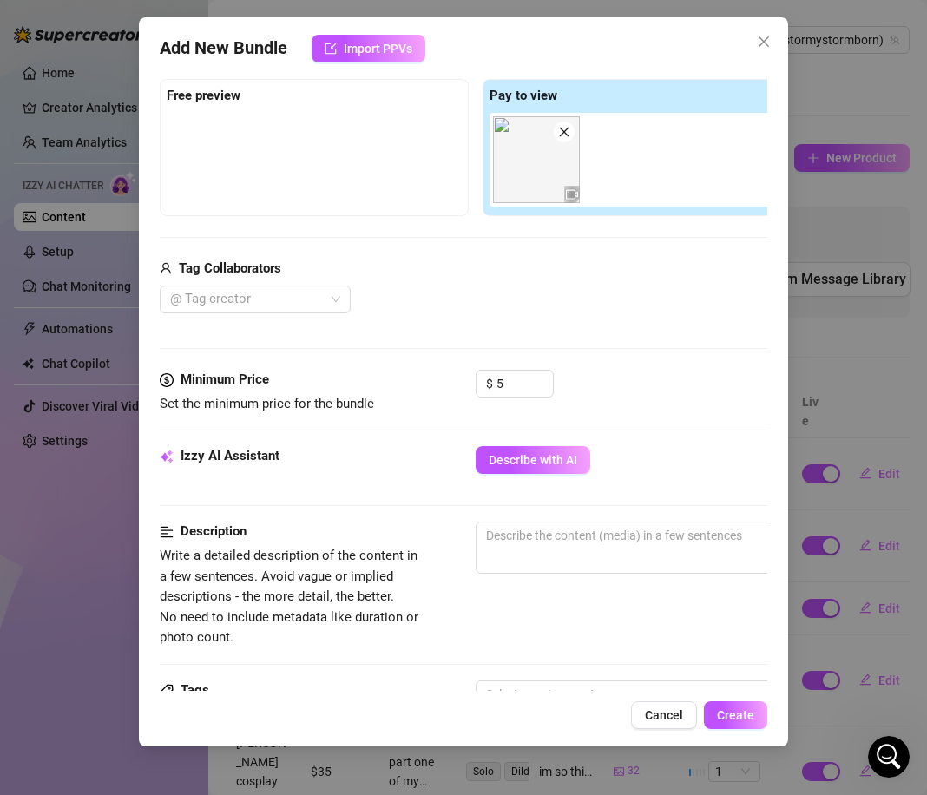
click at [550, 429] on div "Minimum Price Set the minimum price for the bundle $ 5" at bounding box center [463, 408] width 607 height 76
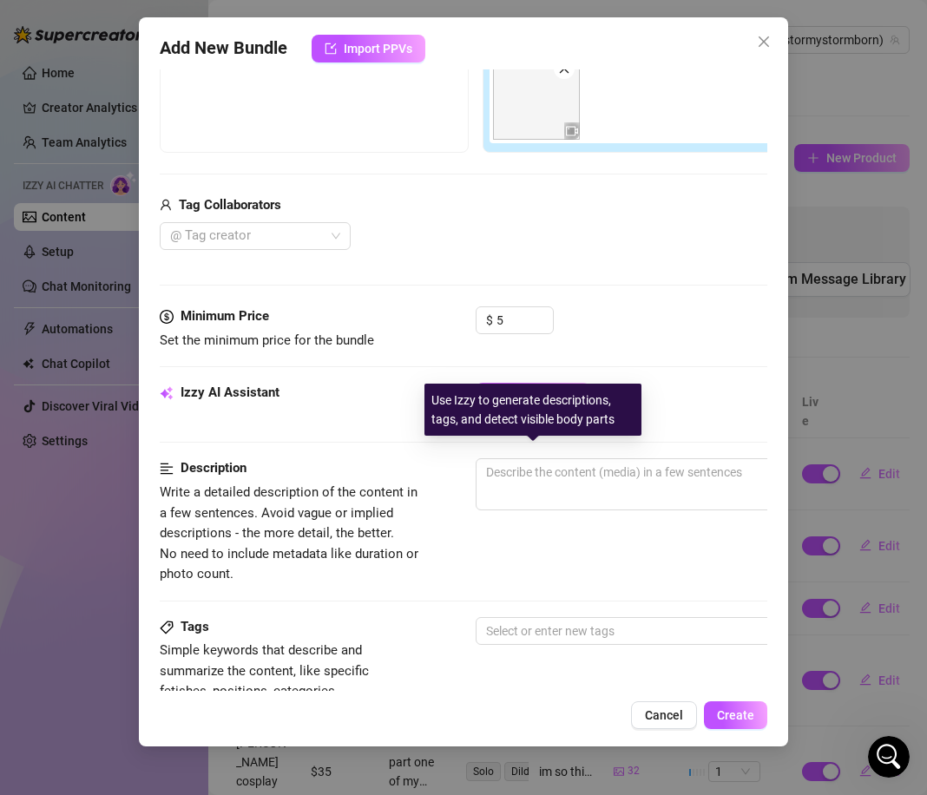
scroll to position [325, 0]
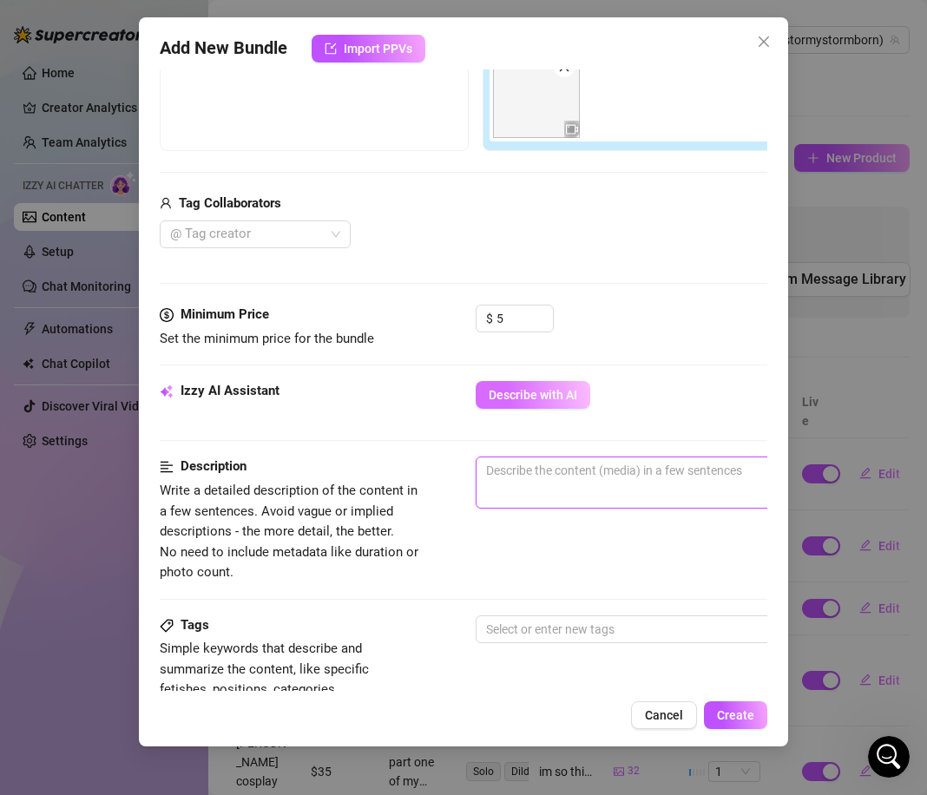
click at [570, 469] on textarea at bounding box center [779, 470] width 606 height 26
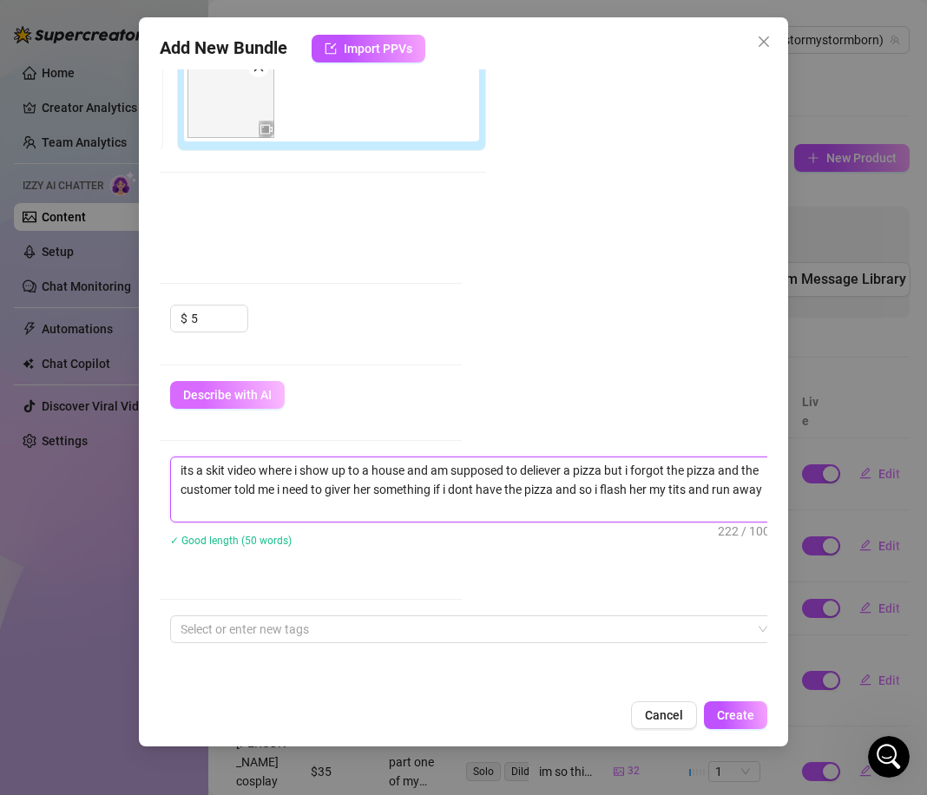
scroll to position [0, 0]
click at [449, 540] on div "✓ Good length (50 words)" at bounding box center [473, 539] width 607 height 19
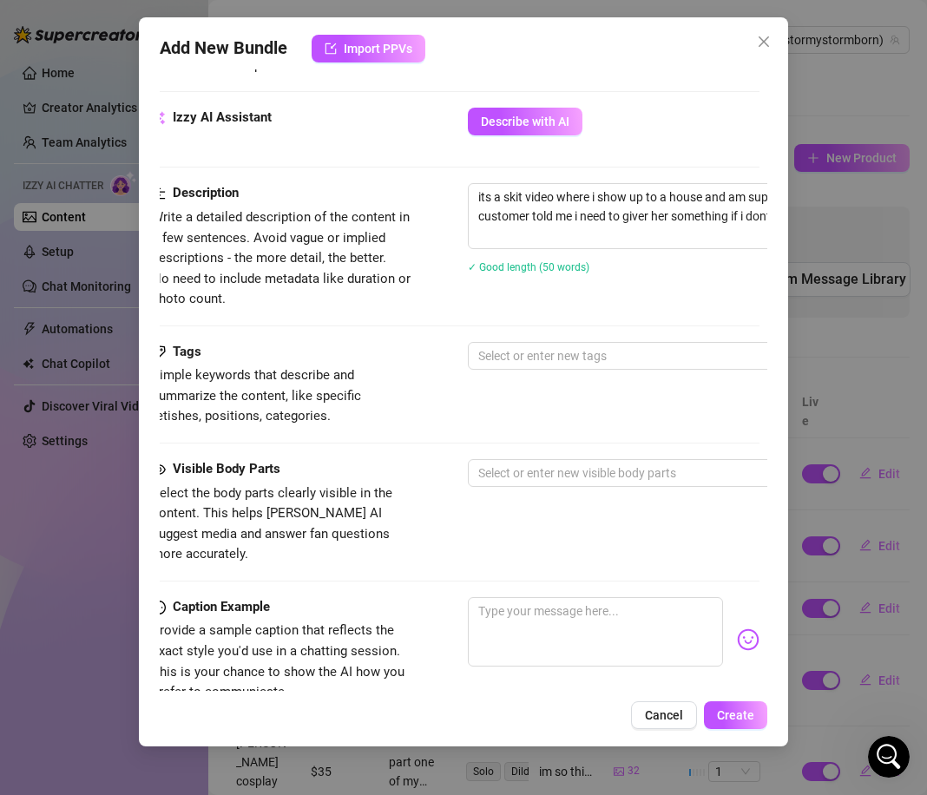
scroll to position [599, 0]
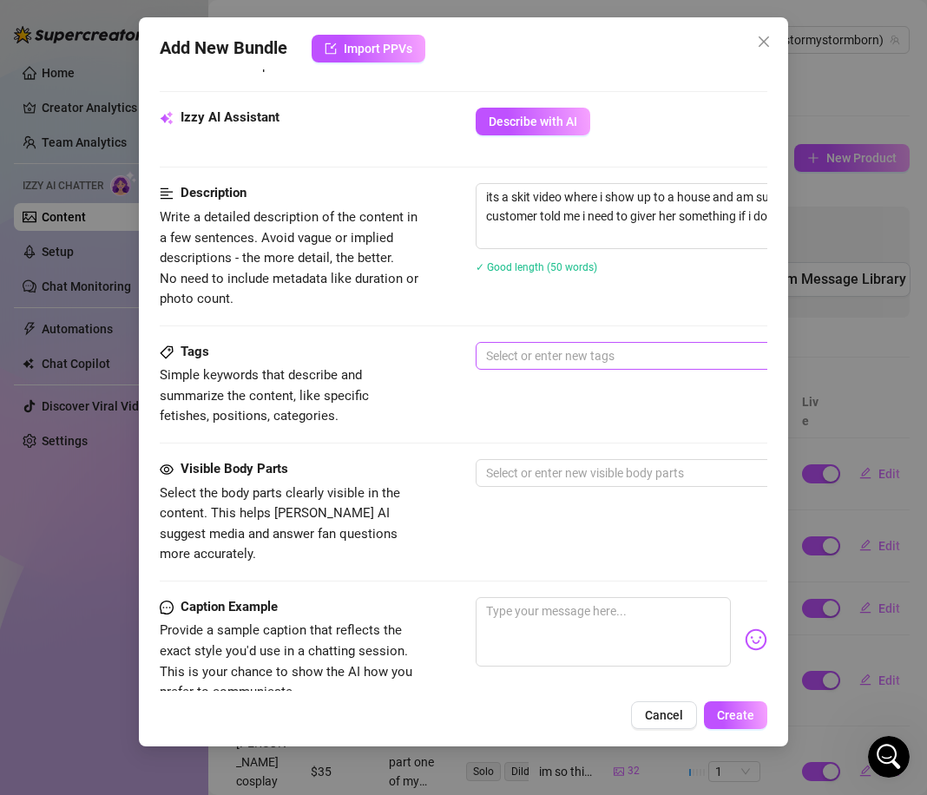
click at [567, 368] on div "Select or enter new tags" at bounding box center [778, 356] width 607 height 28
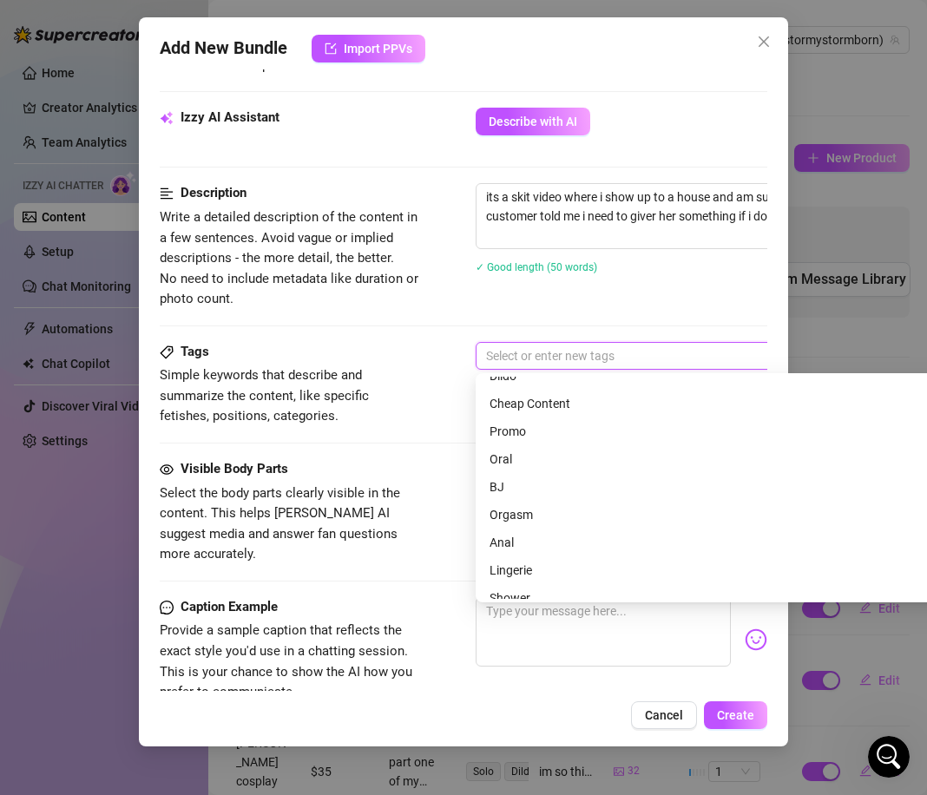
scroll to position [218, 0]
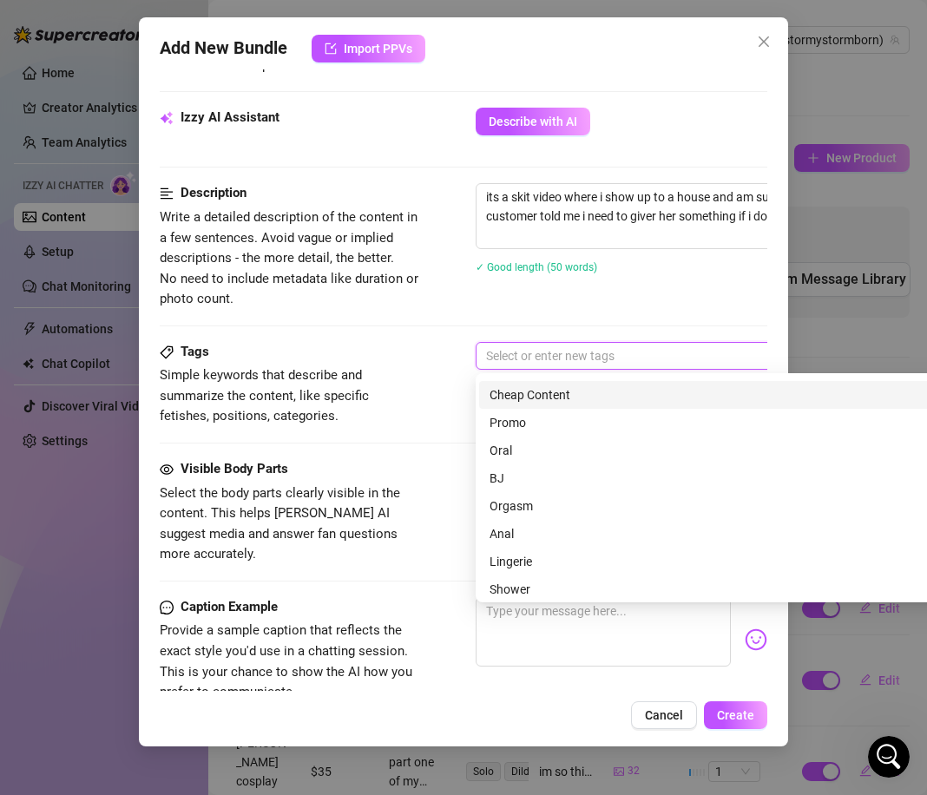
click at [548, 388] on div "Cheap Content" at bounding box center [779, 394] width 580 height 19
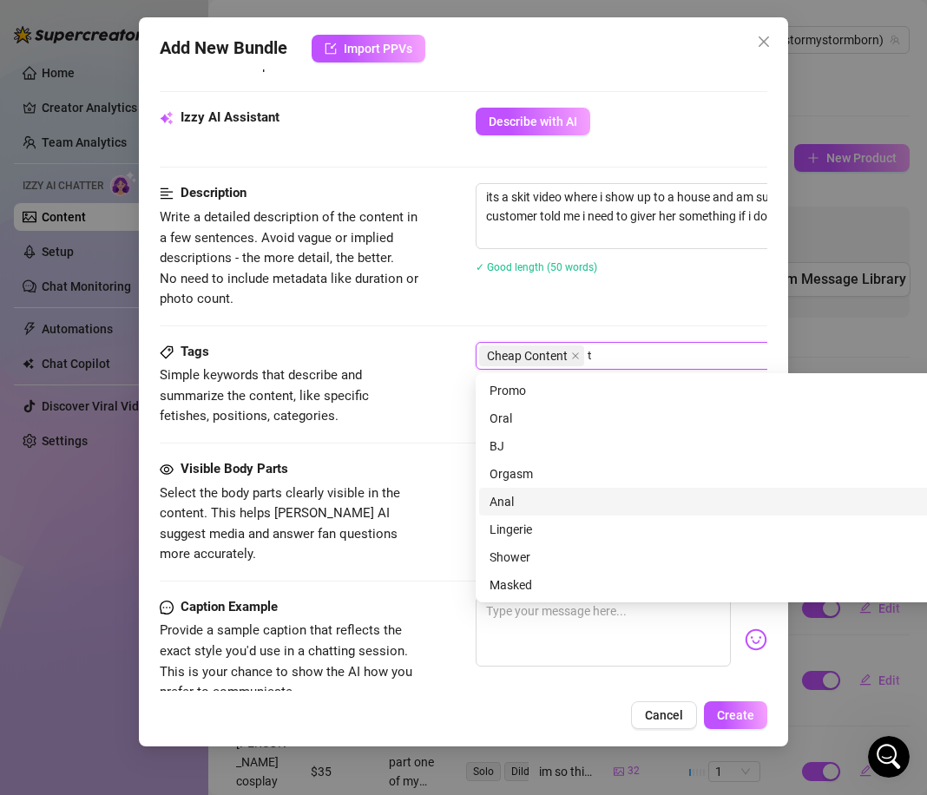
scroll to position [0, 0]
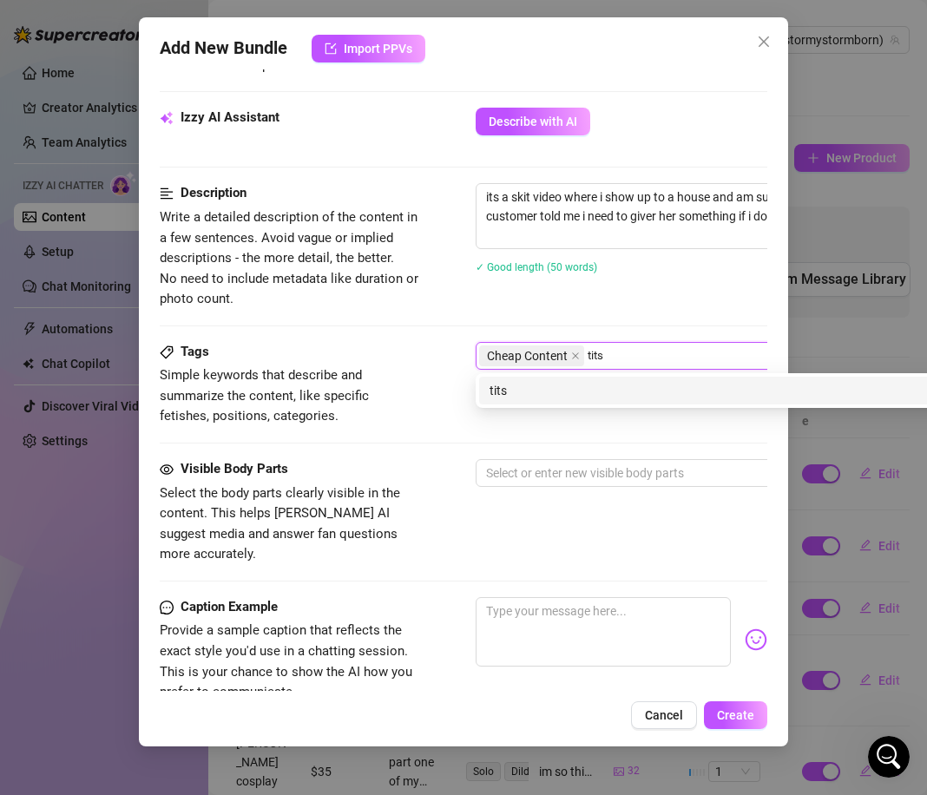
click at [534, 402] on div "tits" at bounding box center [779, 391] width 600 height 28
click at [521, 394] on div "skit" at bounding box center [779, 390] width 580 height 19
click at [512, 390] on div "pizza" at bounding box center [779, 390] width 580 height 19
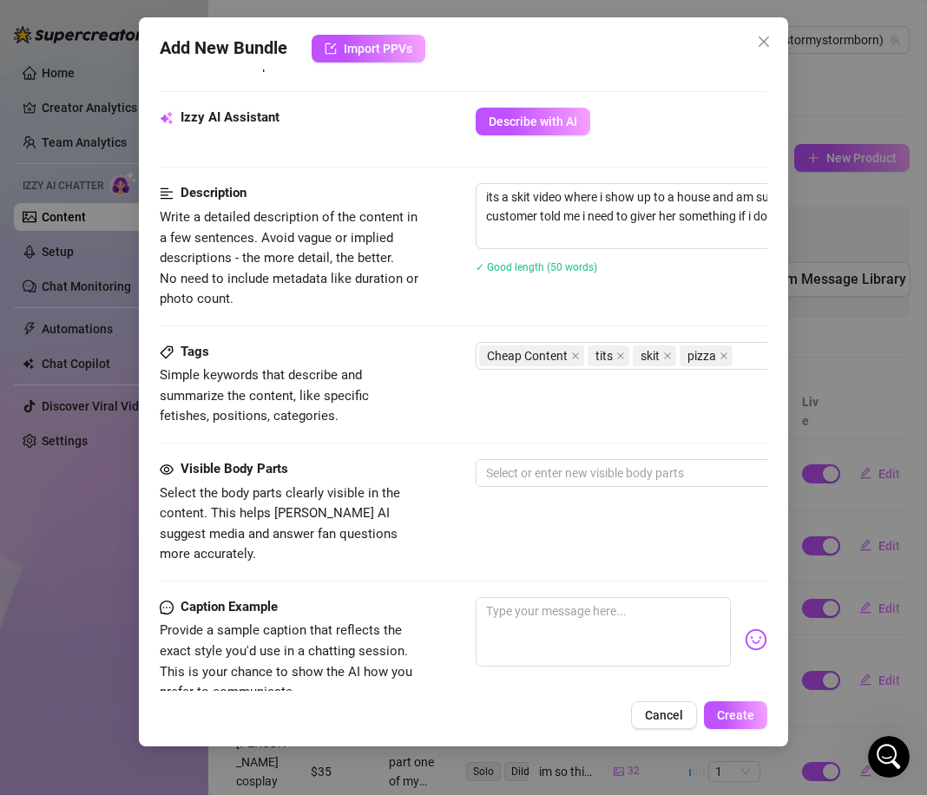
click at [369, 397] on span "Simple keywords that describe and summarize the content, like specific fetishes…" at bounding box center [264, 395] width 209 height 56
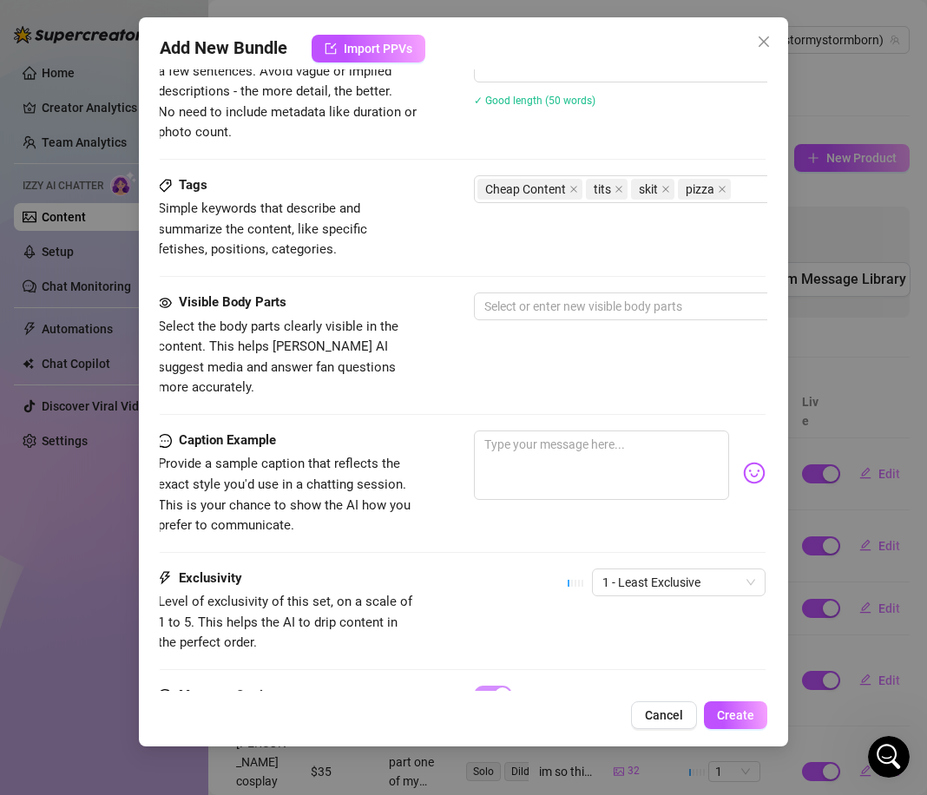
scroll to position [760, 2]
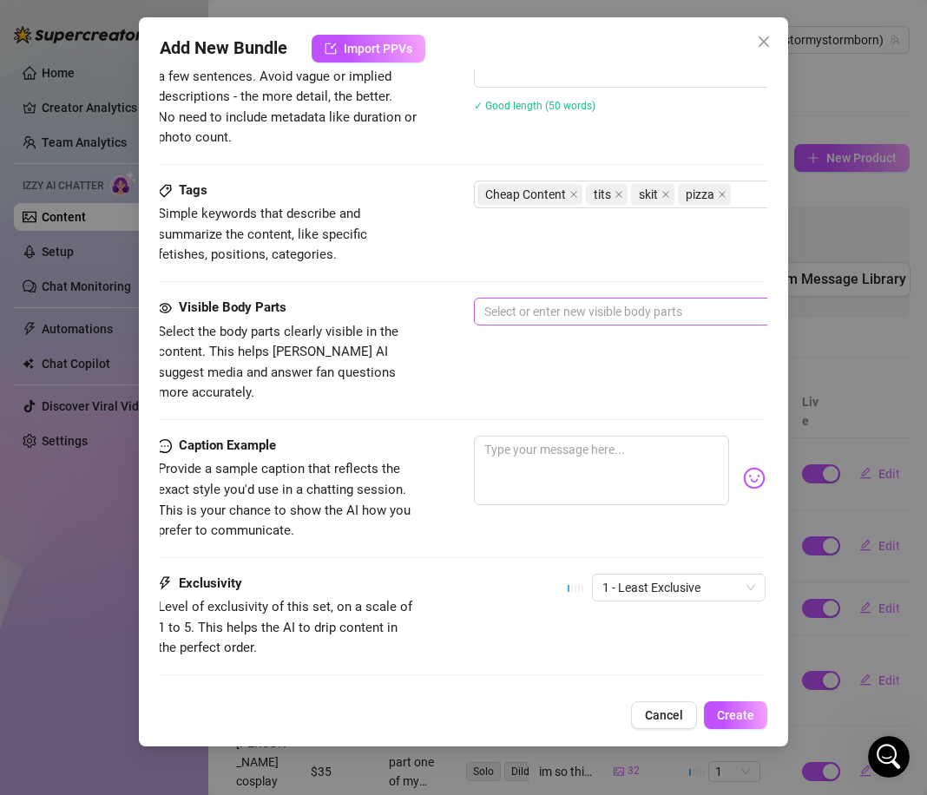
click at [580, 305] on div at bounding box center [768, 311] width 582 height 24
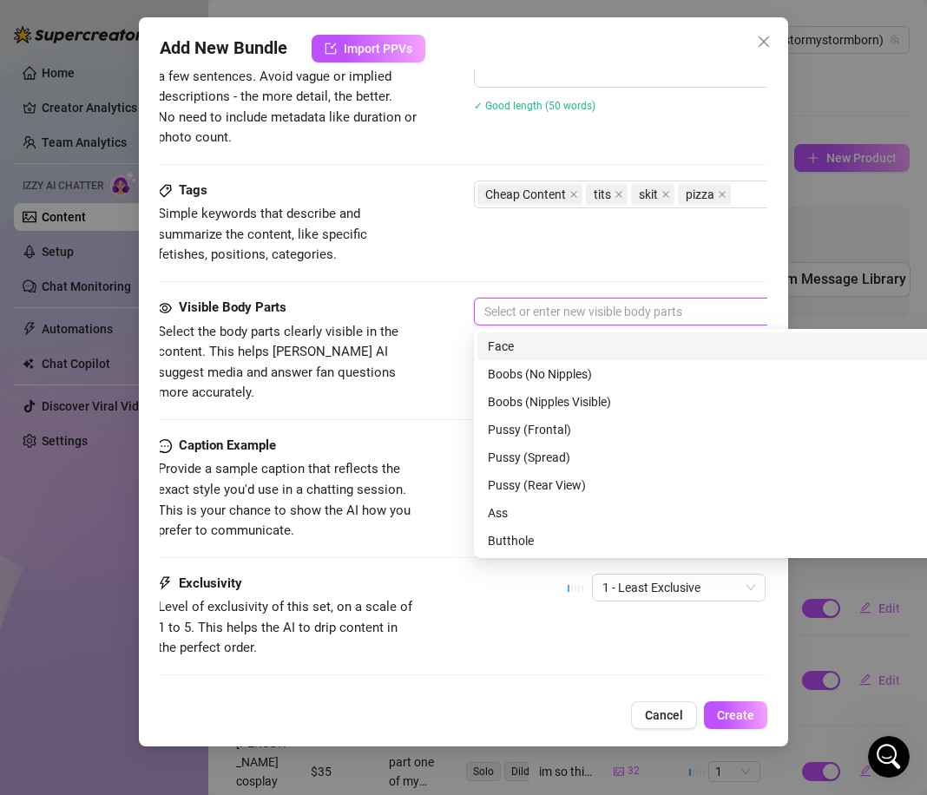
click at [546, 353] on div "Face" at bounding box center [778, 346] width 580 height 19
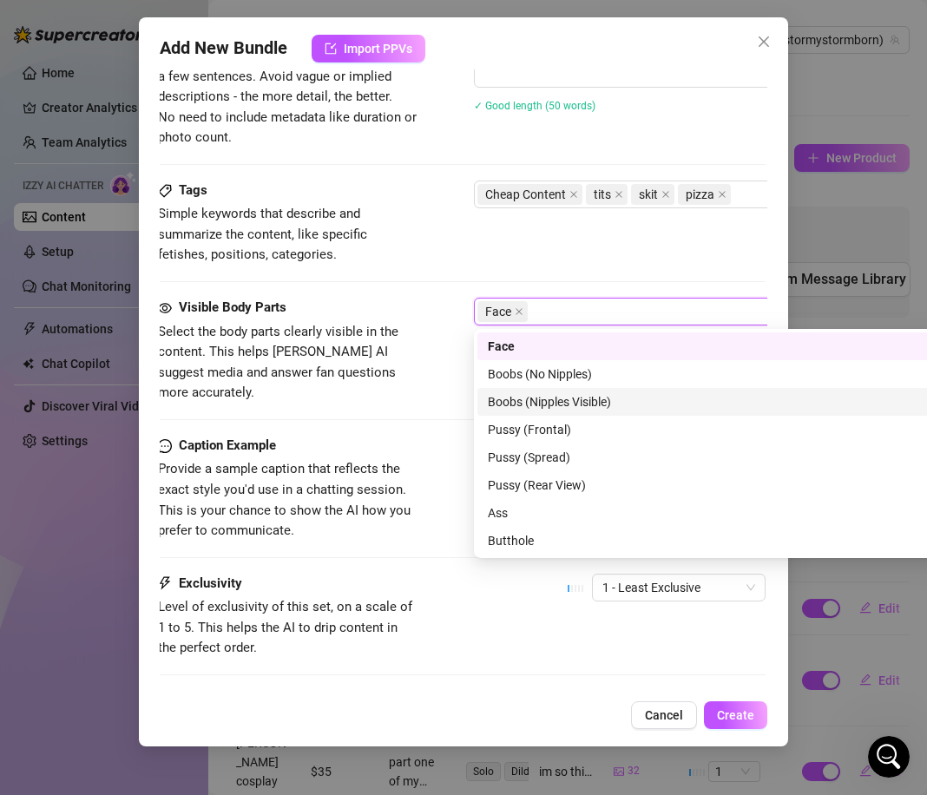
click at [560, 398] on div "Boobs (Nipples Visible)" at bounding box center [778, 401] width 580 height 19
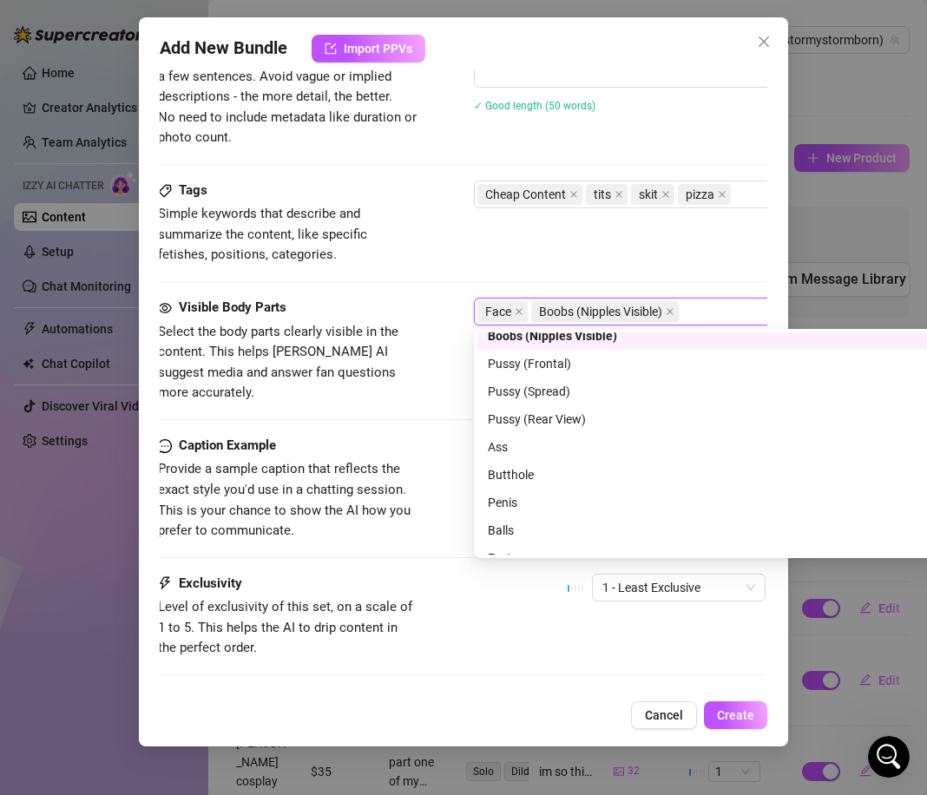
scroll to position [111, 0]
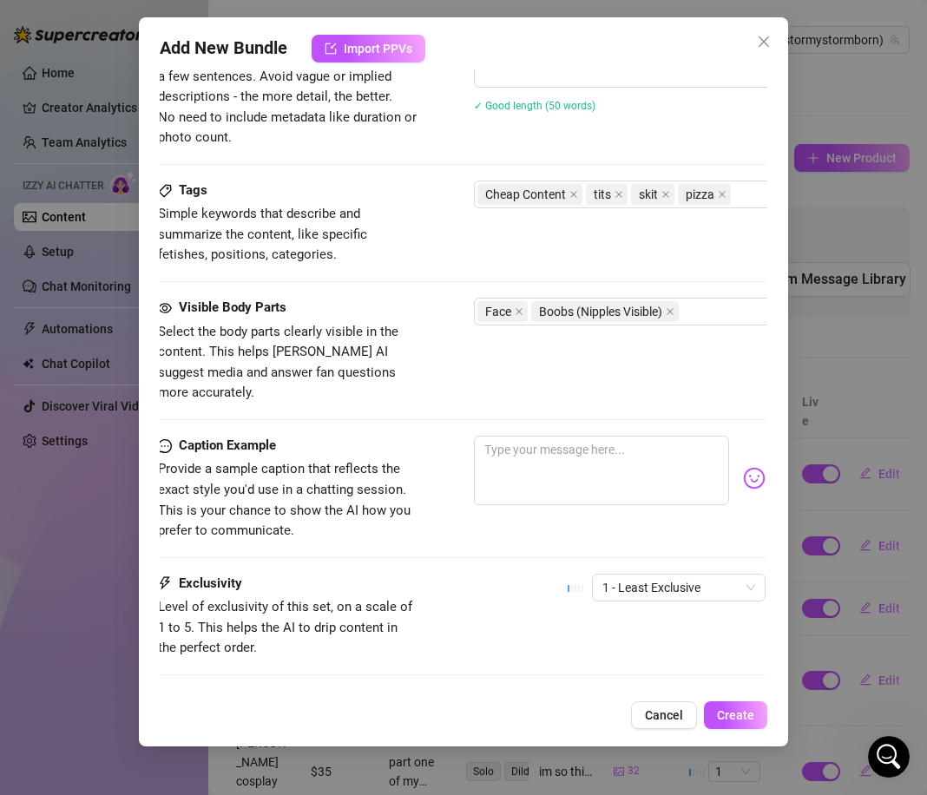
click at [402, 419] on div at bounding box center [461, 419] width 607 height 1
click at [425, 451] on div "Caption Example Provide a sample caption that reflects the exact style you'd us…" at bounding box center [461, 489] width 607 height 106
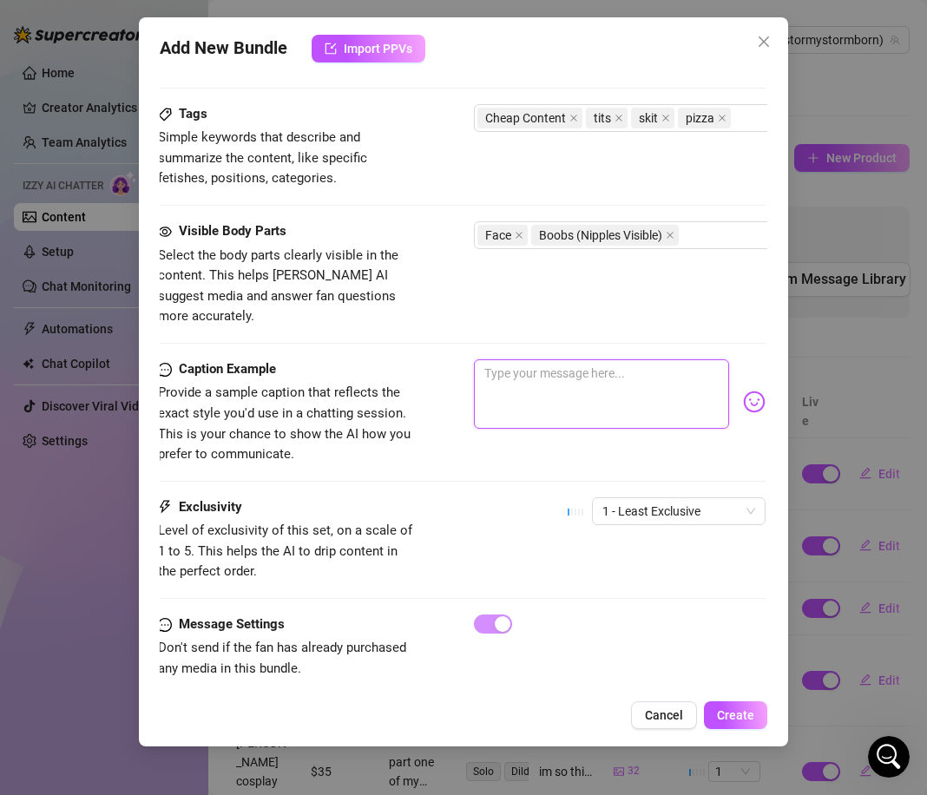
click at [515, 364] on textarea at bounding box center [601, 393] width 255 height 69
drag, startPoint x: 714, startPoint y: 353, endPoint x: 462, endPoint y: 341, distance: 252.8
click at [462, 359] on div "Caption Example Provide a sample caption that reflects the exact style you'd us…" at bounding box center [461, 412] width 607 height 106
click at [552, 397] on textarea "clearly i really need this content creator thing to workout cause im not a very…" at bounding box center [601, 393] width 255 height 69
drag, startPoint x: 545, startPoint y: 393, endPoint x: 523, endPoint y: 390, distance: 21.8
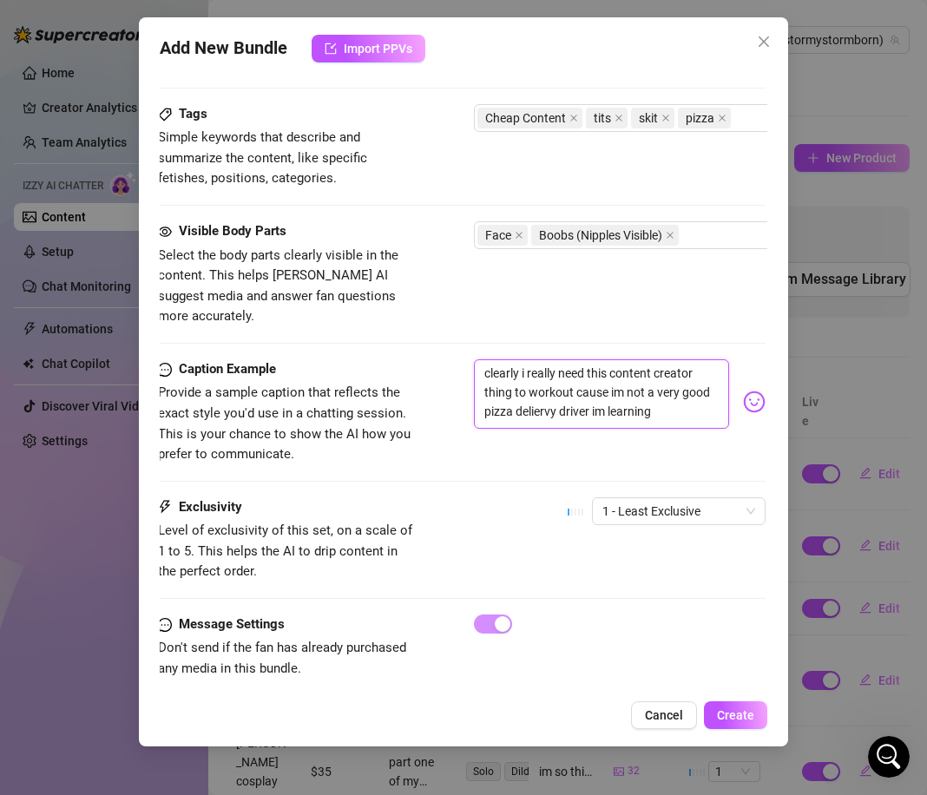
click at [523, 390] on textarea "clearly i really need this content creator thing to workout cause im not a very…" at bounding box center [601, 393] width 255 height 69
click at [566, 387] on textarea "clearly i really need this content creator thing to workout cause im not a very…" at bounding box center [601, 393] width 255 height 69
click at [535, 390] on textarea "clearly i really need this content creator thing to workout cause im not a very…" at bounding box center [601, 393] width 255 height 69
click at [574, 393] on textarea "clearly i really need this content creator thing to workout cause im not a very…" at bounding box center [601, 393] width 255 height 69
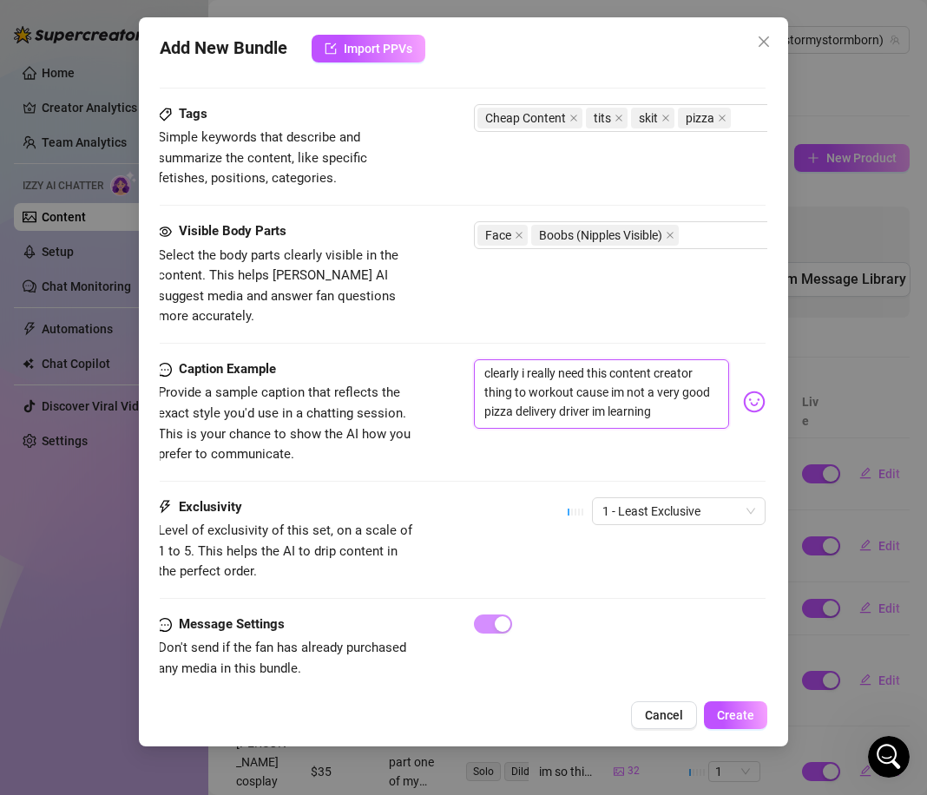
click at [574, 393] on textarea "clearly i really need this content creator thing to workout cause im not a very…" at bounding box center [601, 393] width 255 height 69
click at [505, 414] on div "clearly i really need this content creator thing to workout cause im not a very…" at bounding box center [620, 401] width 292 height 85
click at [741, 704] on button "Create" at bounding box center [735, 715] width 63 height 28
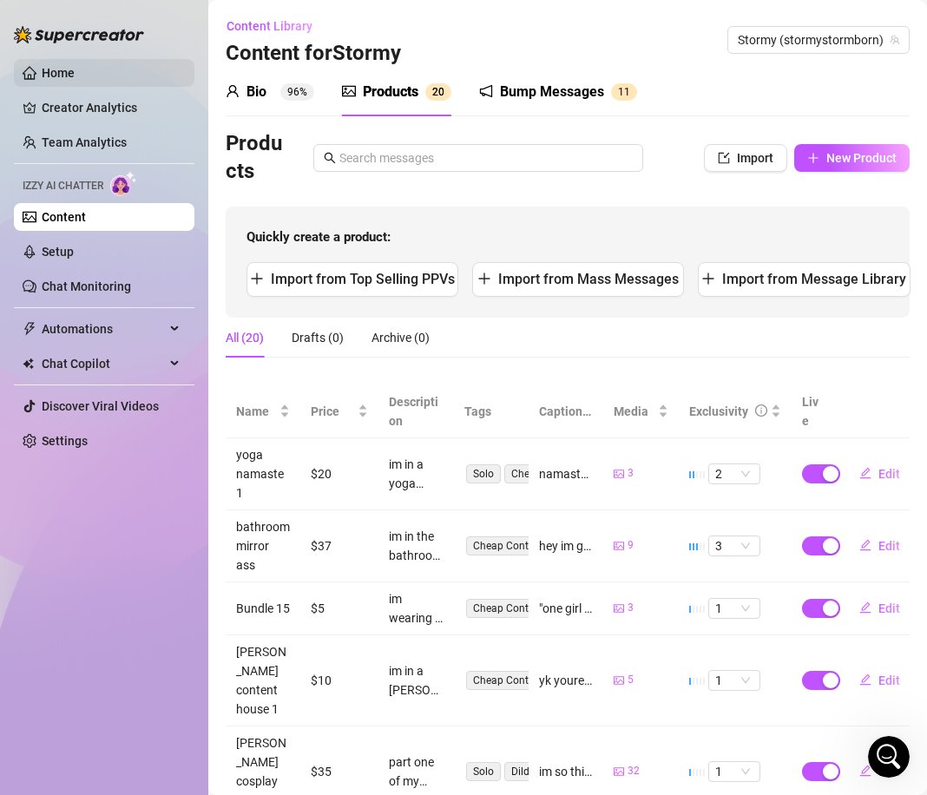
click at [66, 75] on link "Home" at bounding box center [58, 73] width 33 height 14
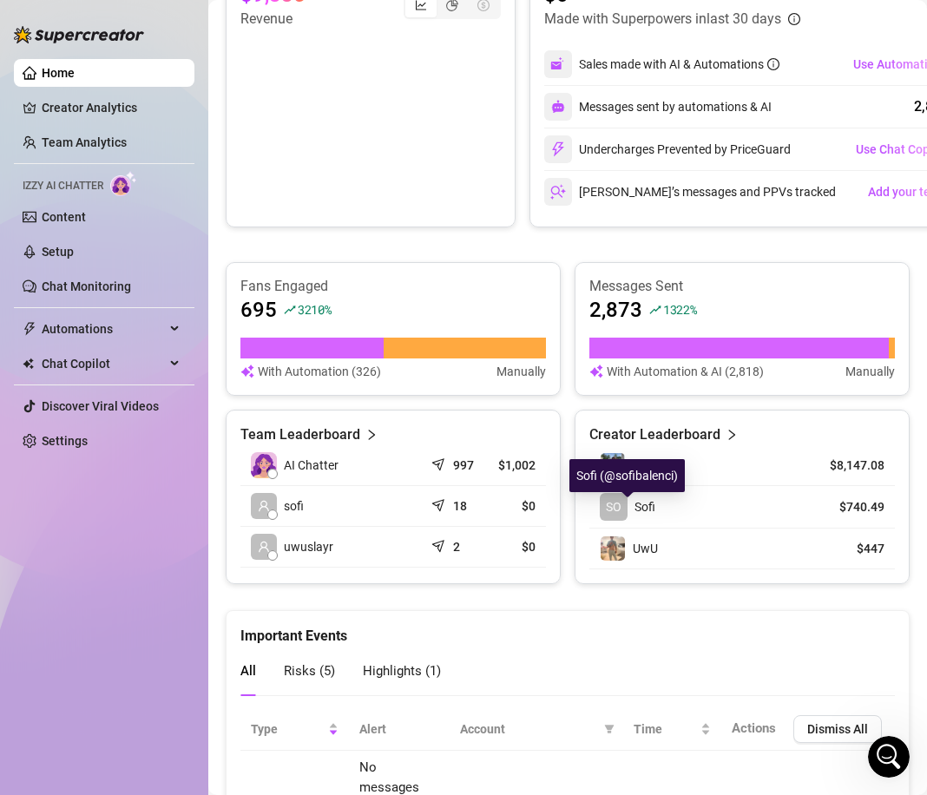
scroll to position [423, 0]
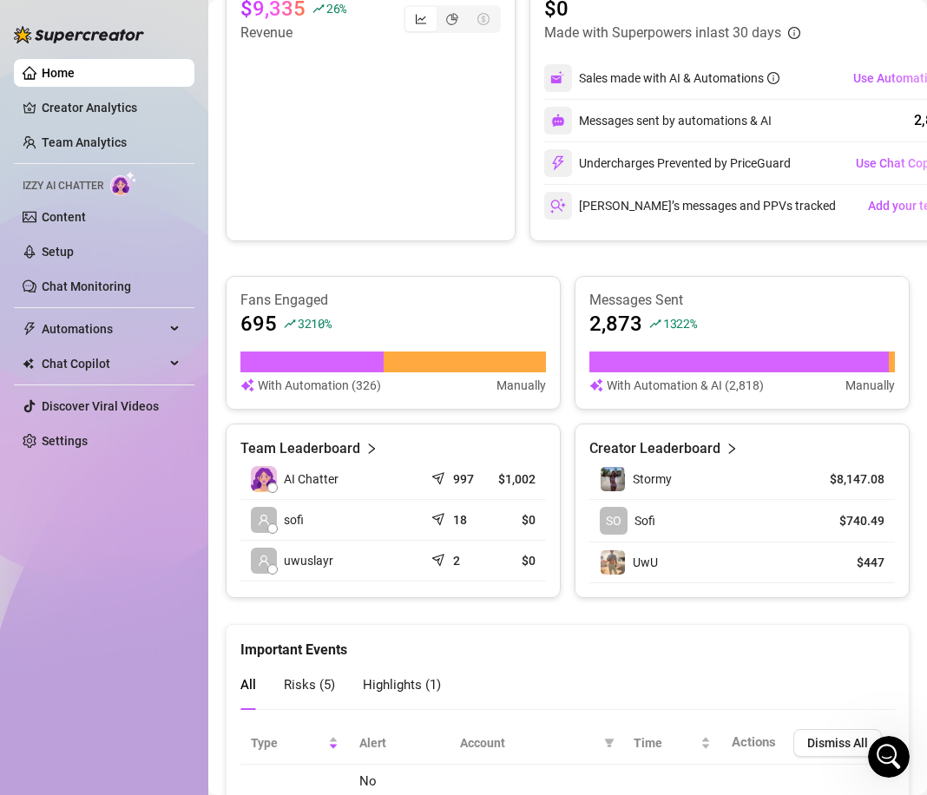
click at [730, 452] on icon "right" at bounding box center [731, 448] width 12 height 12
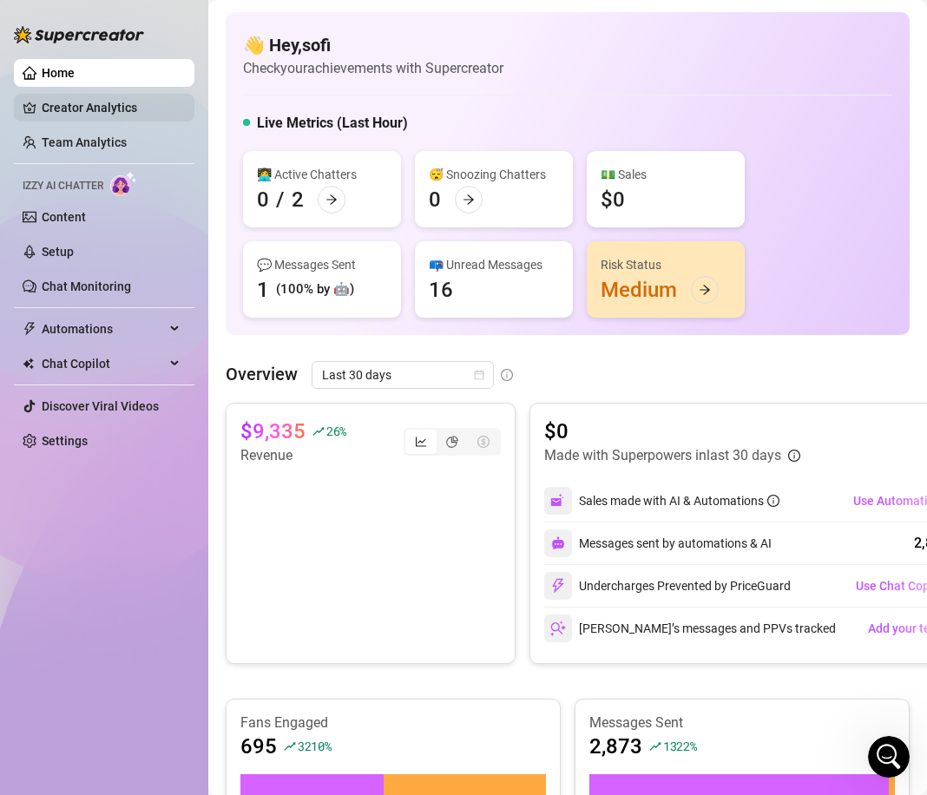
click at [77, 113] on link "Creator Analytics" at bounding box center [111, 108] width 139 height 28
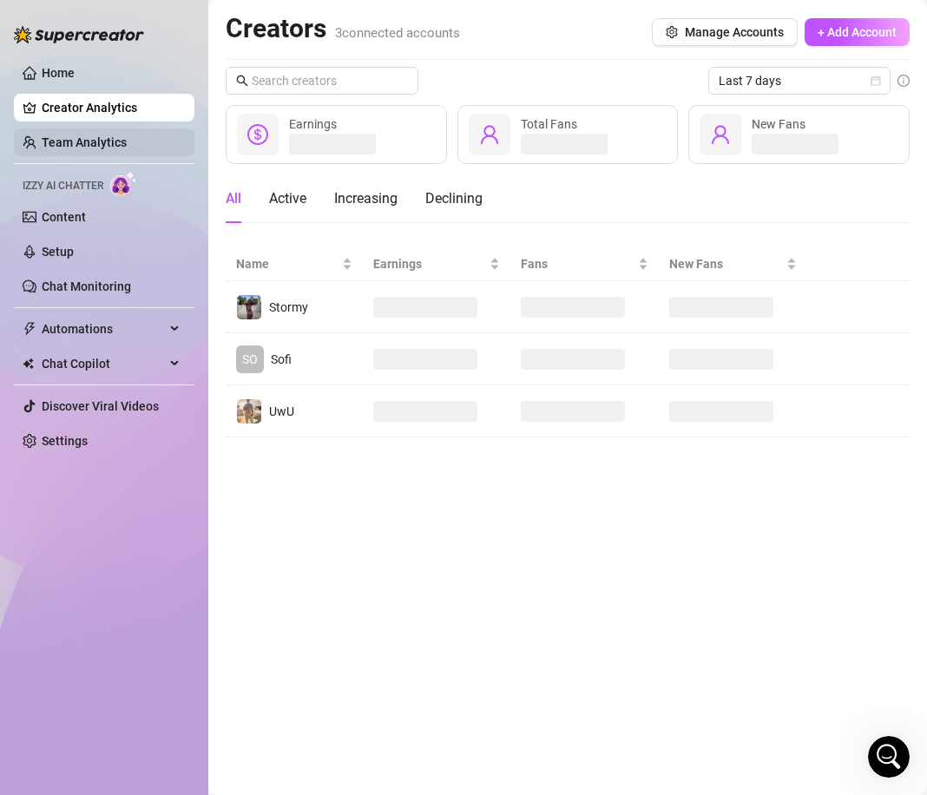
click at [127, 145] on link "Team Analytics" at bounding box center [84, 142] width 85 height 14
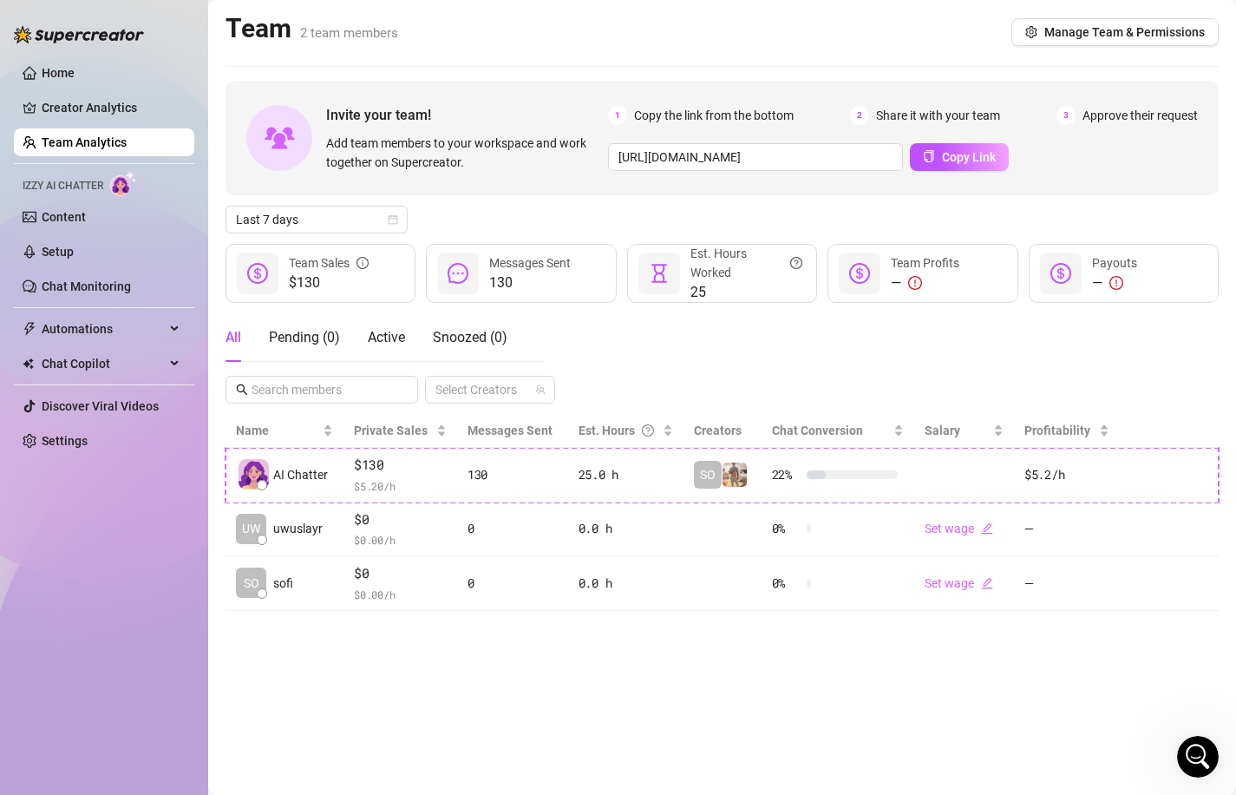
click at [1065, 15] on div "Team 2 team members Manage Team & Permissions" at bounding box center [722, 32] width 993 height 40
click at [1065, 24] on button "Manage Team & Permissions" at bounding box center [1115, 32] width 207 height 28
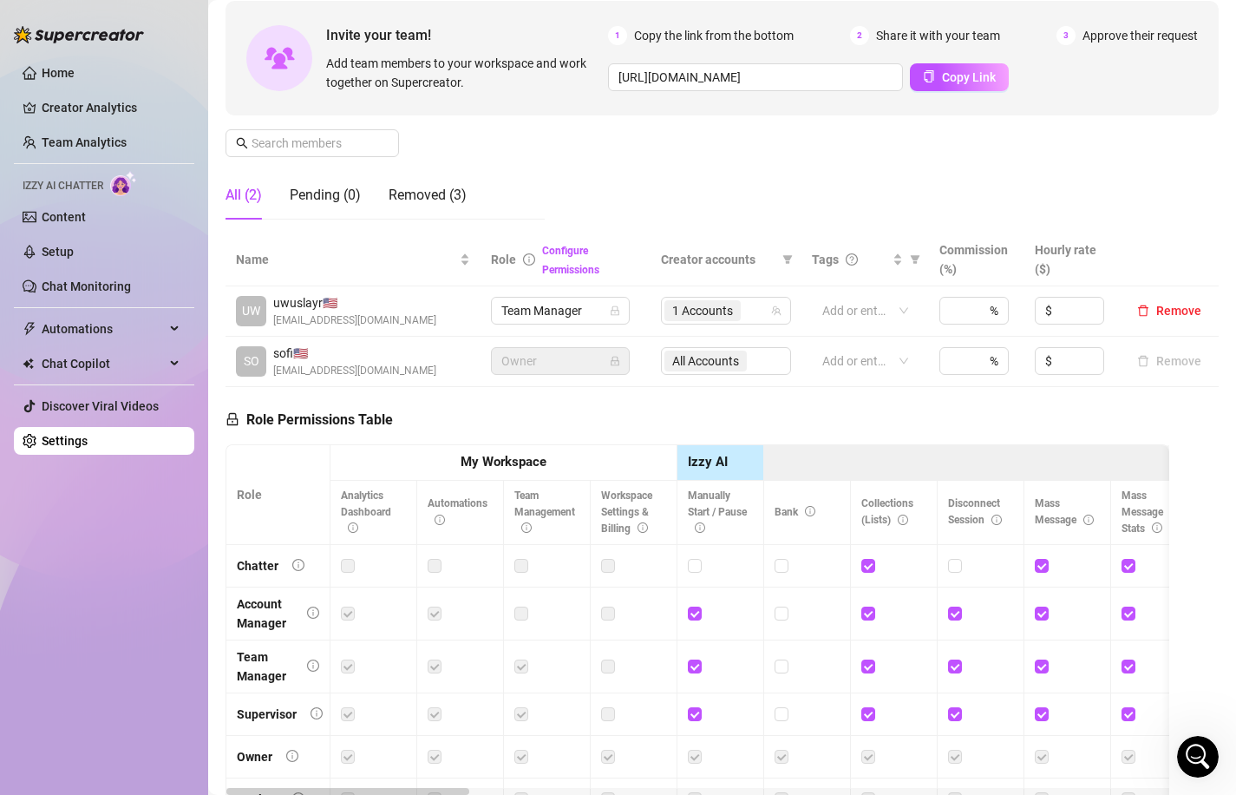
scroll to position [168, 0]
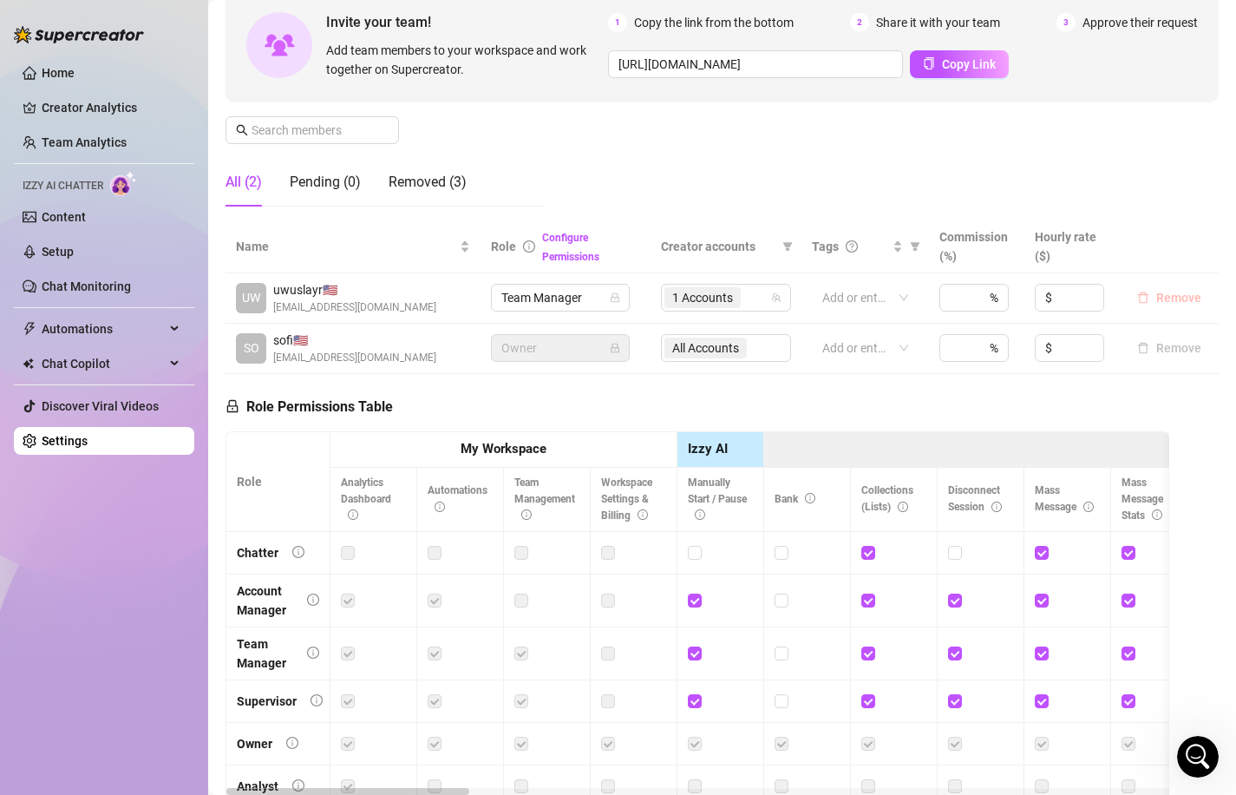
click at [1164, 304] on span "Remove" at bounding box center [1178, 298] width 45 height 14
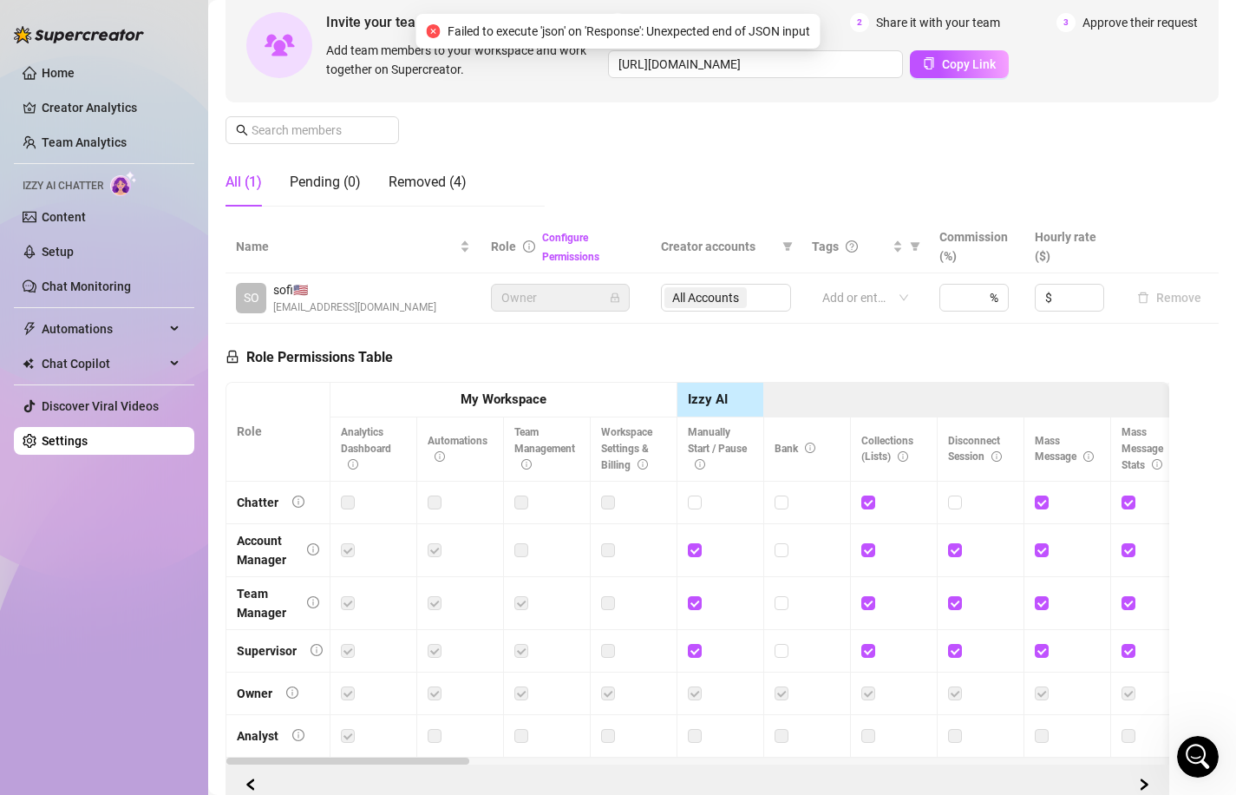
click at [686, 335] on div "Role Permissions Table Role My Workspace Izzy AI OnlyFans Side Menu OnlyFans Ch…" at bounding box center [698, 565] width 944 height 483
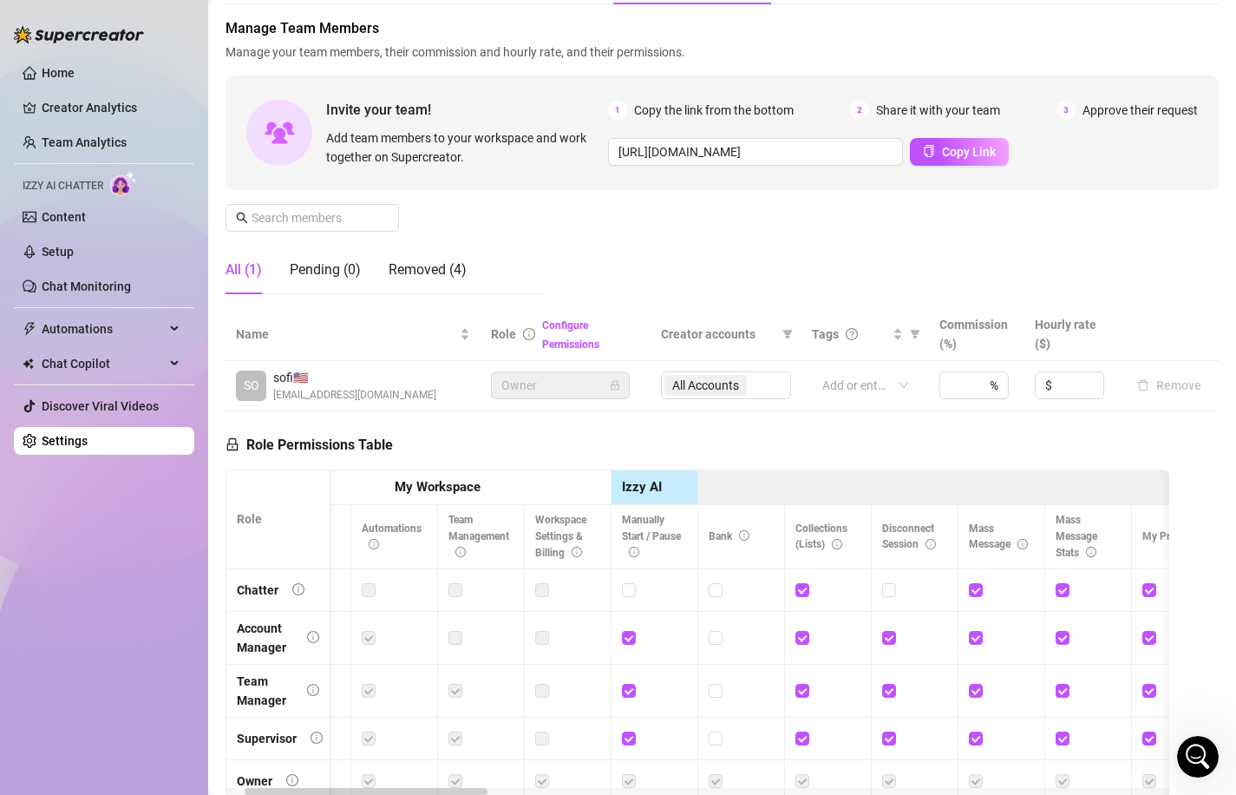
scroll to position [0, 0]
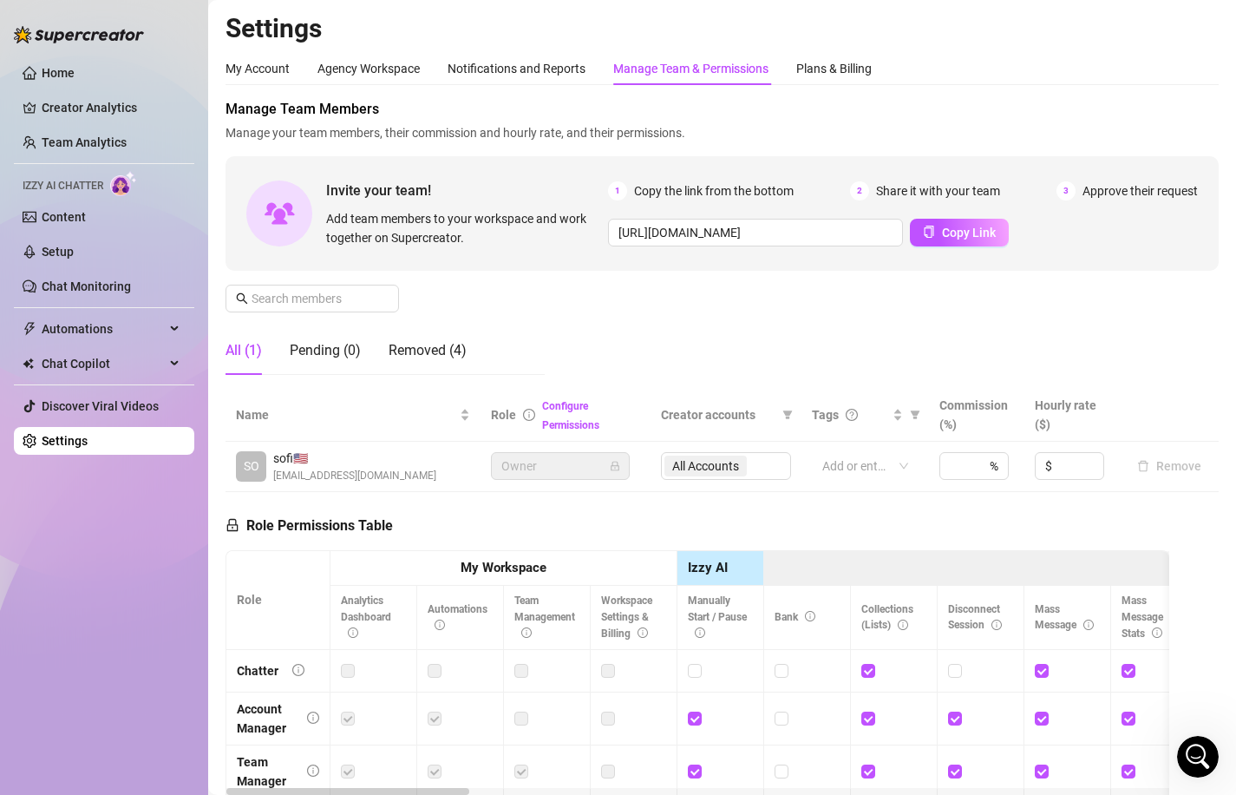
click at [536, 324] on div "Manage Team Members Manage your team members, their commission and hourly rate,…" at bounding box center [722, 244] width 993 height 290
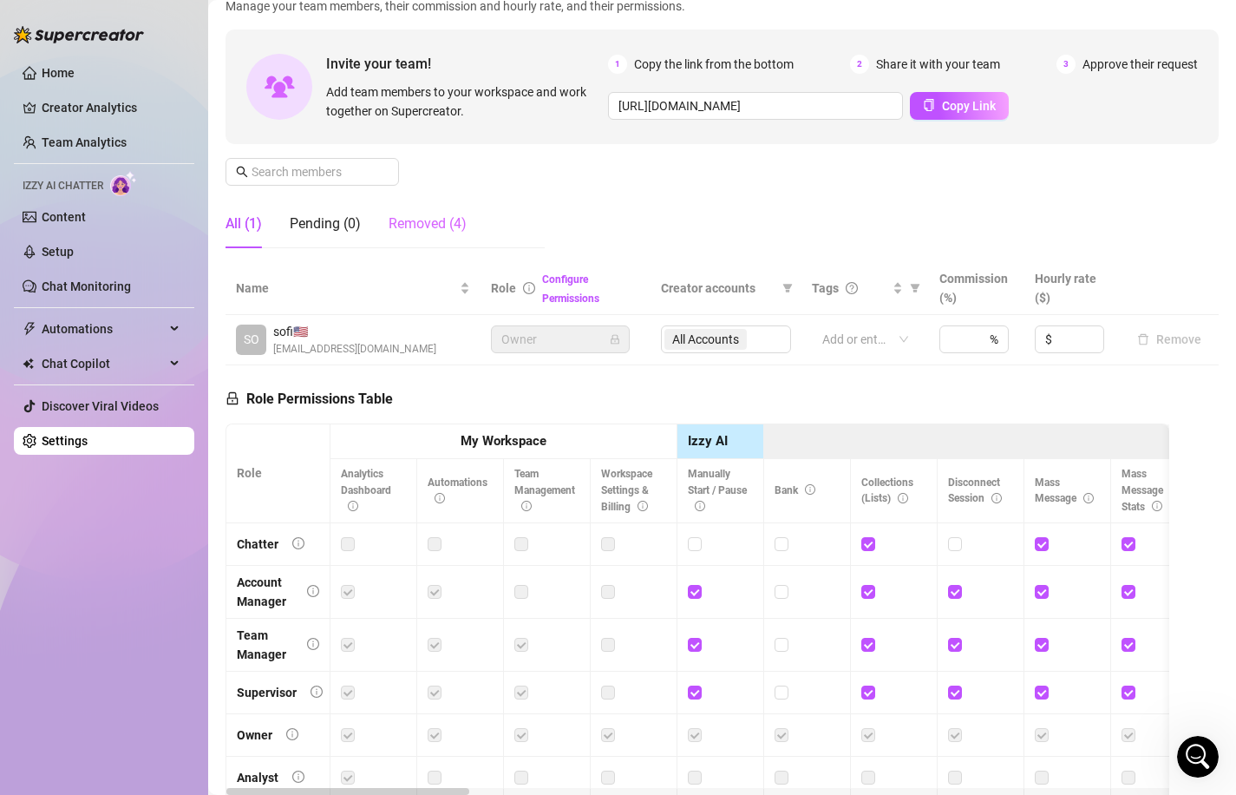
click at [401, 205] on div "Removed (4)" at bounding box center [428, 224] width 78 height 49
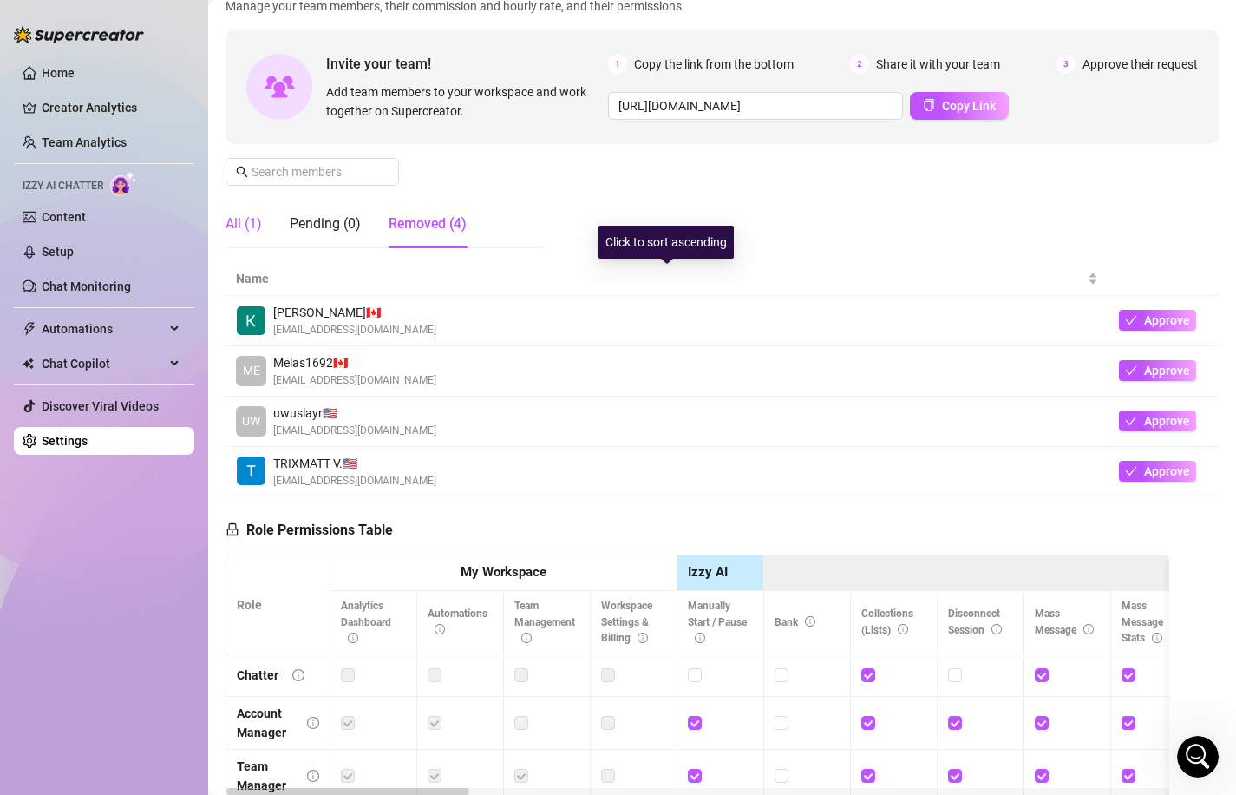
click at [251, 228] on div "All (1)" at bounding box center [244, 223] width 36 height 21
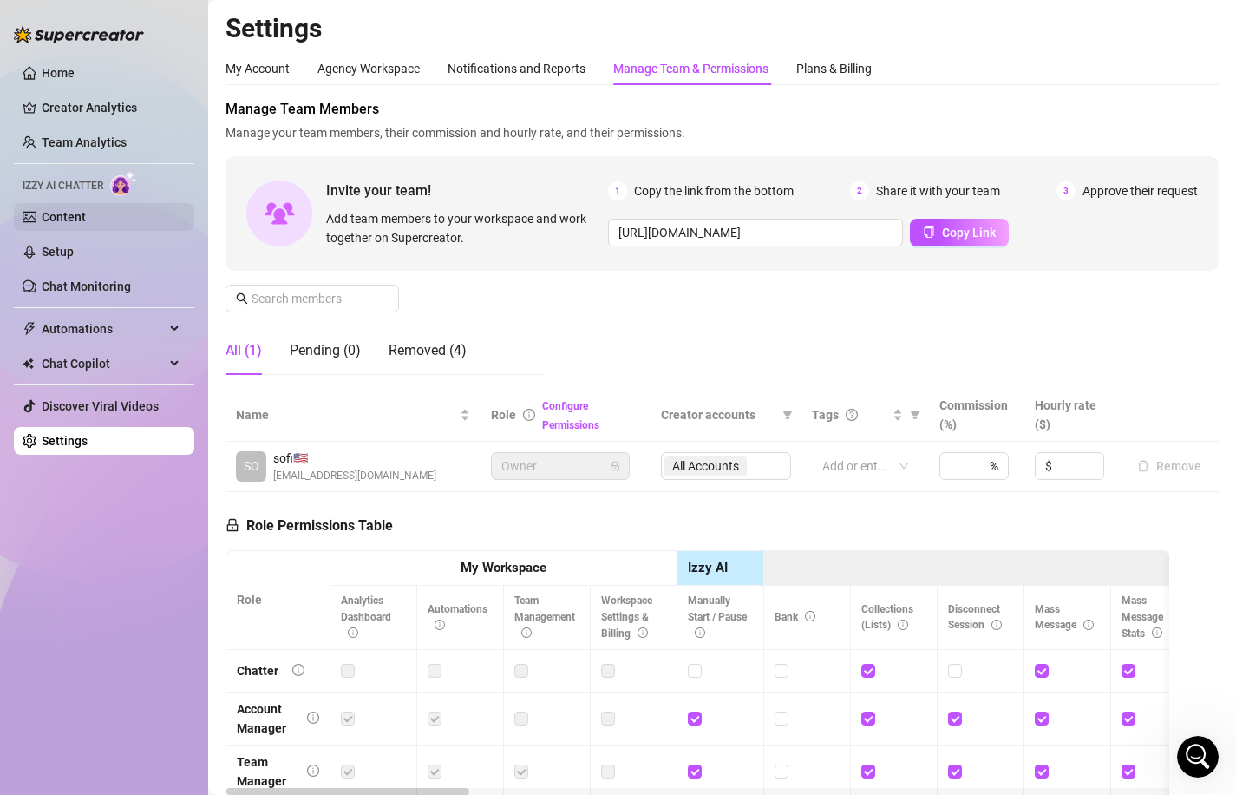
click at [86, 217] on link "Content" at bounding box center [64, 217] width 44 height 14
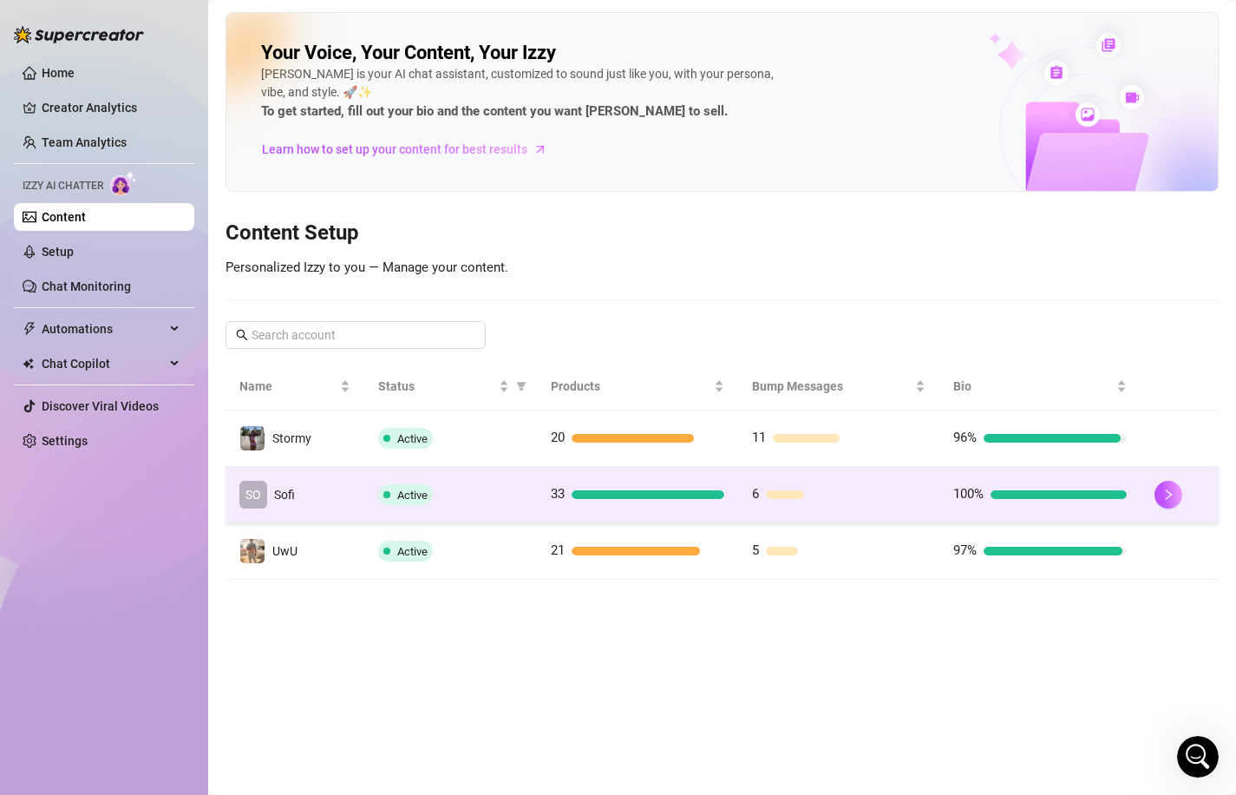
click at [503, 493] on div "Active" at bounding box center [450, 494] width 145 height 21
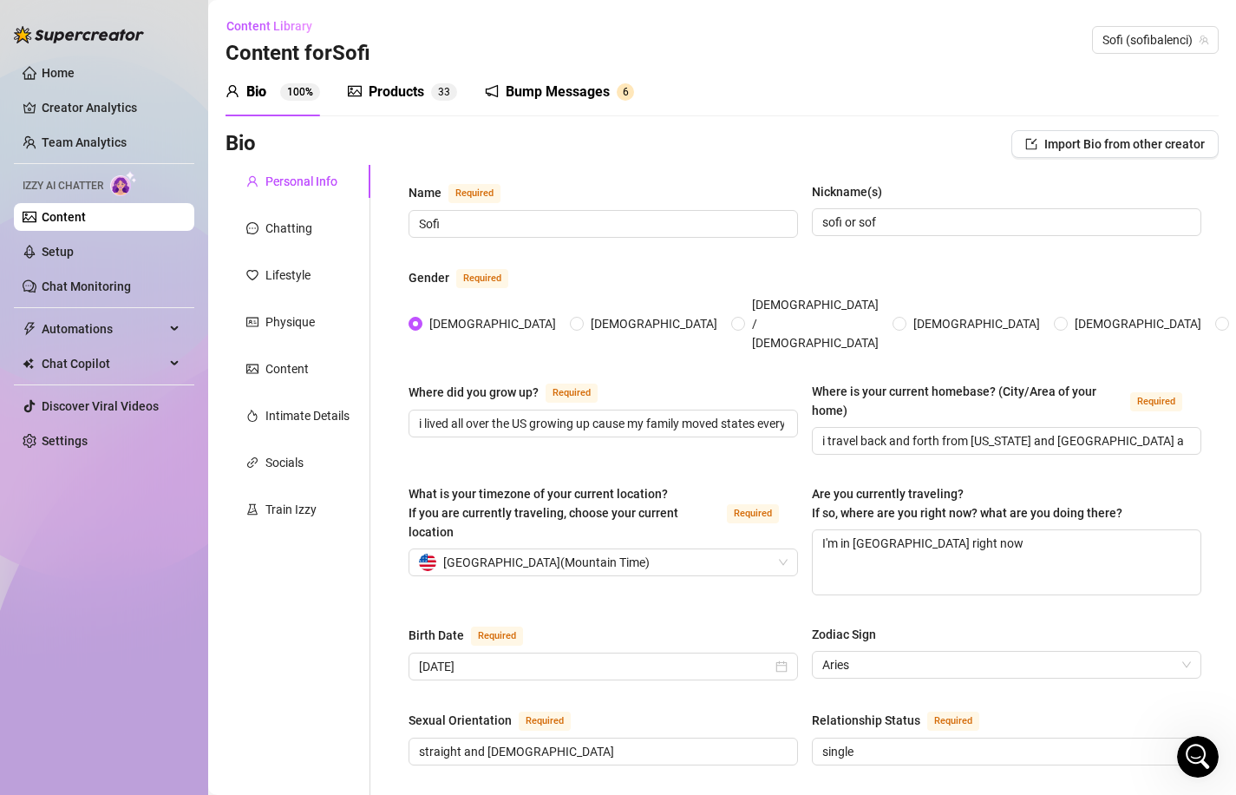
click at [246, 93] on div "Bio" at bounding box center [256, 92] width 20 height 21
click at [86, 223] on link "Content" at bounding box center [64, 217] width 44 height 14
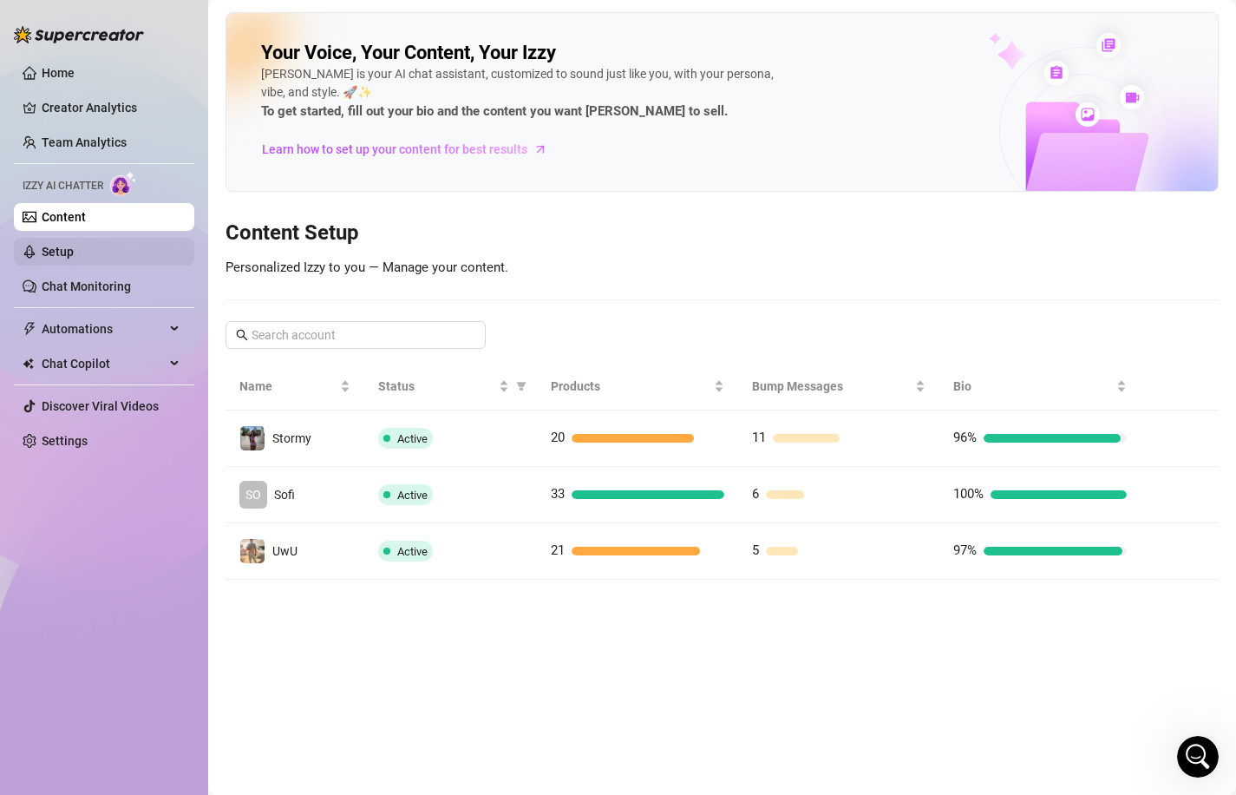
click at [74, 259] on link "Setup" at bounding box center [58, 252] width 32 height 14
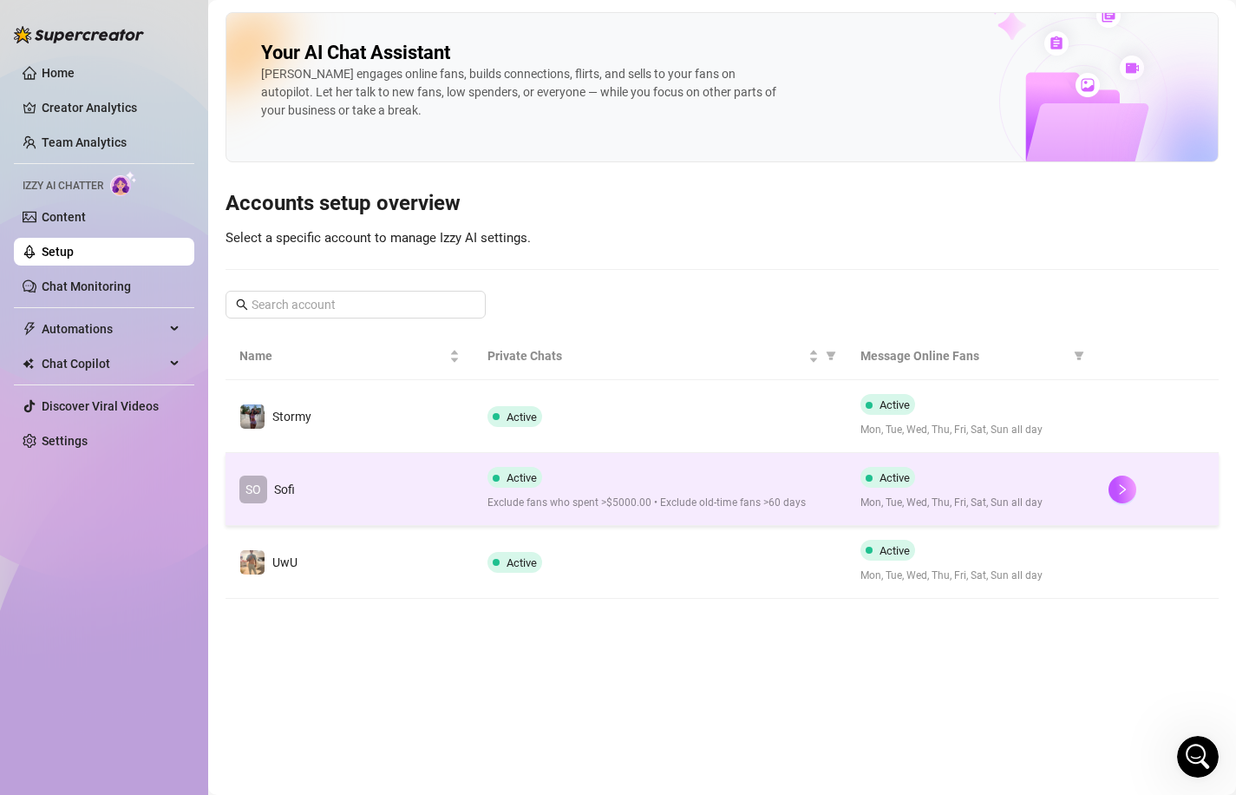
click at [690, 501] on span "Exclude fans who spent >$5000.00 • Exclude old-time fans >60 days" at bounding box center [660, 503] width 344 height 16
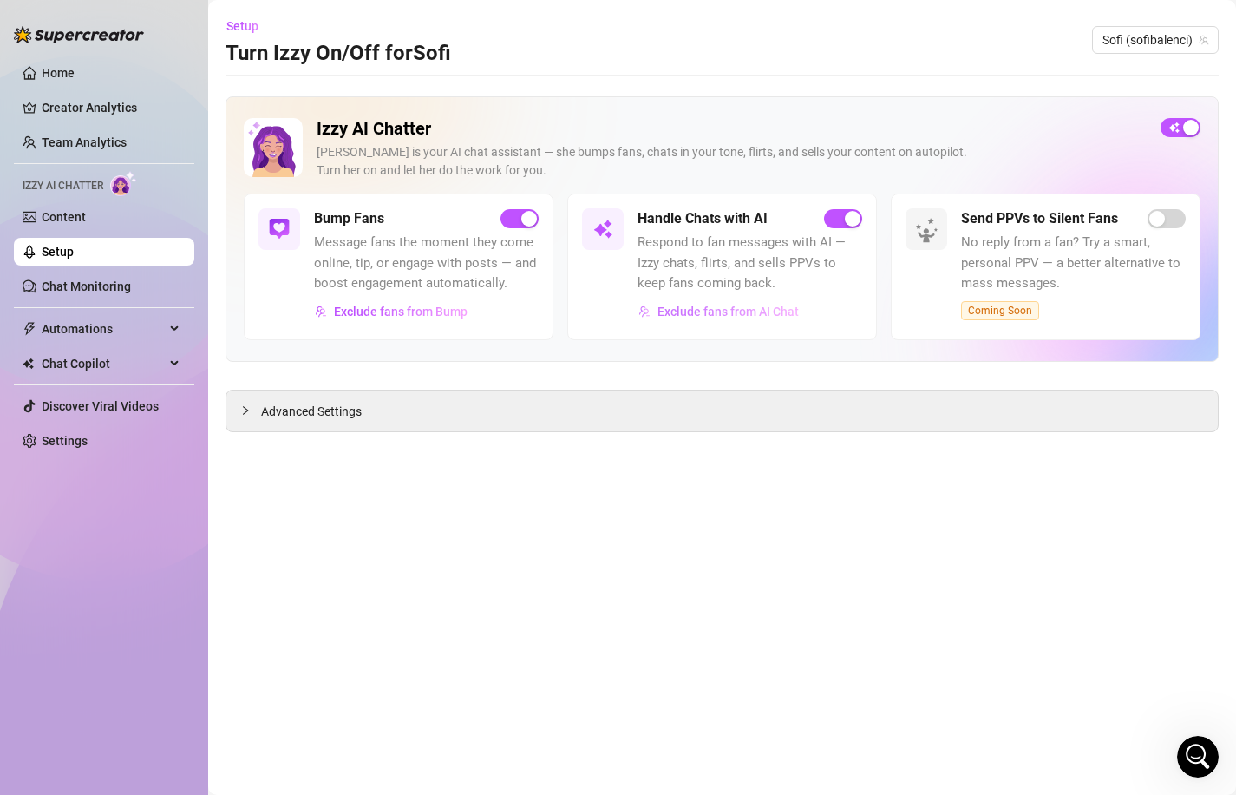
click at [700, 311] on span "Exclude fans from AI Chat" at bounding box center [728, 312] width 141 height 14
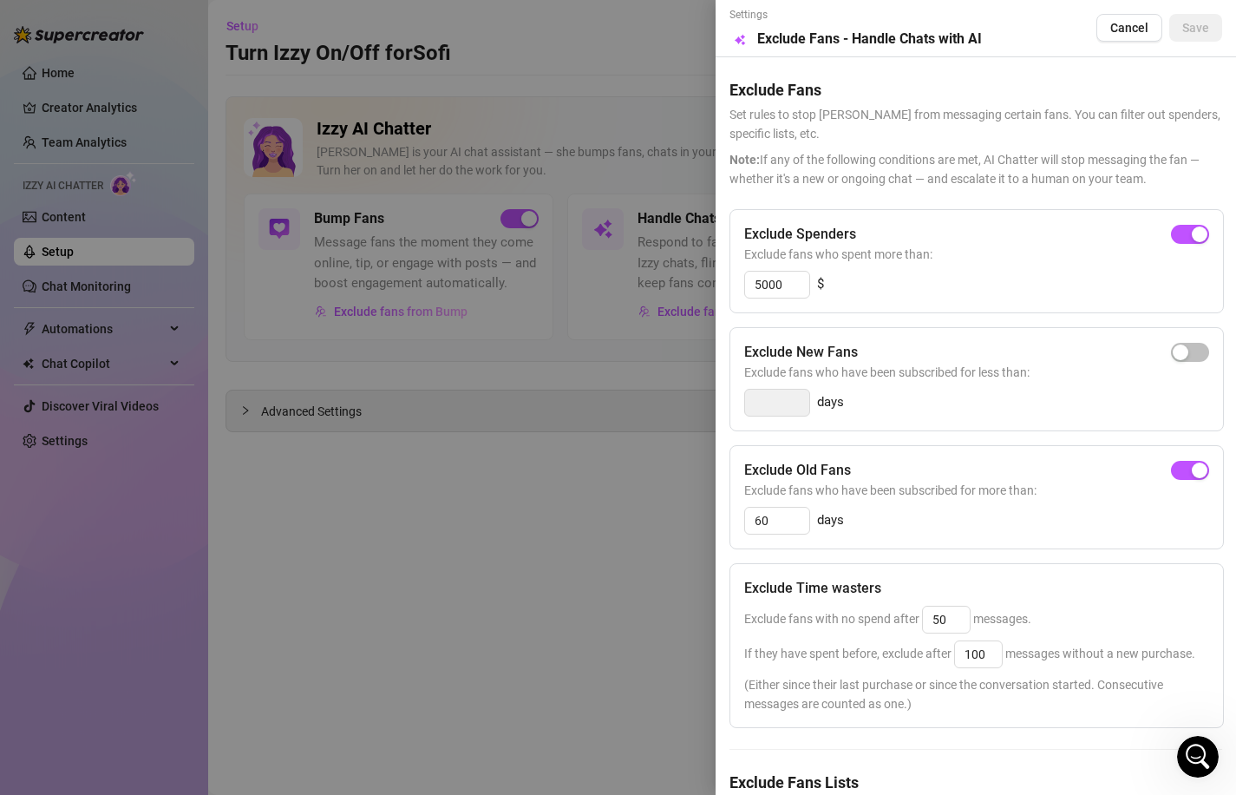
click at [1208, 219] on div "Exclude Spenders Exclude fans who spent more than: 5000 $" at bounding box center [977, 261] width 495 height 104
click at [1188, 243] on span "button" at bounding box center [1190, 234] width 38 height 19
click at [1193, 481] on span "Exclude fans who have been subscribed for more than:" at bounding box center [976, 490] width 465 height 19
click at [1193, 473] on div "button" at bounding box center [1200, 470] width 16 height 16
click at [645, 579] on div at bounding box center [618, 397] width 1236 height 795
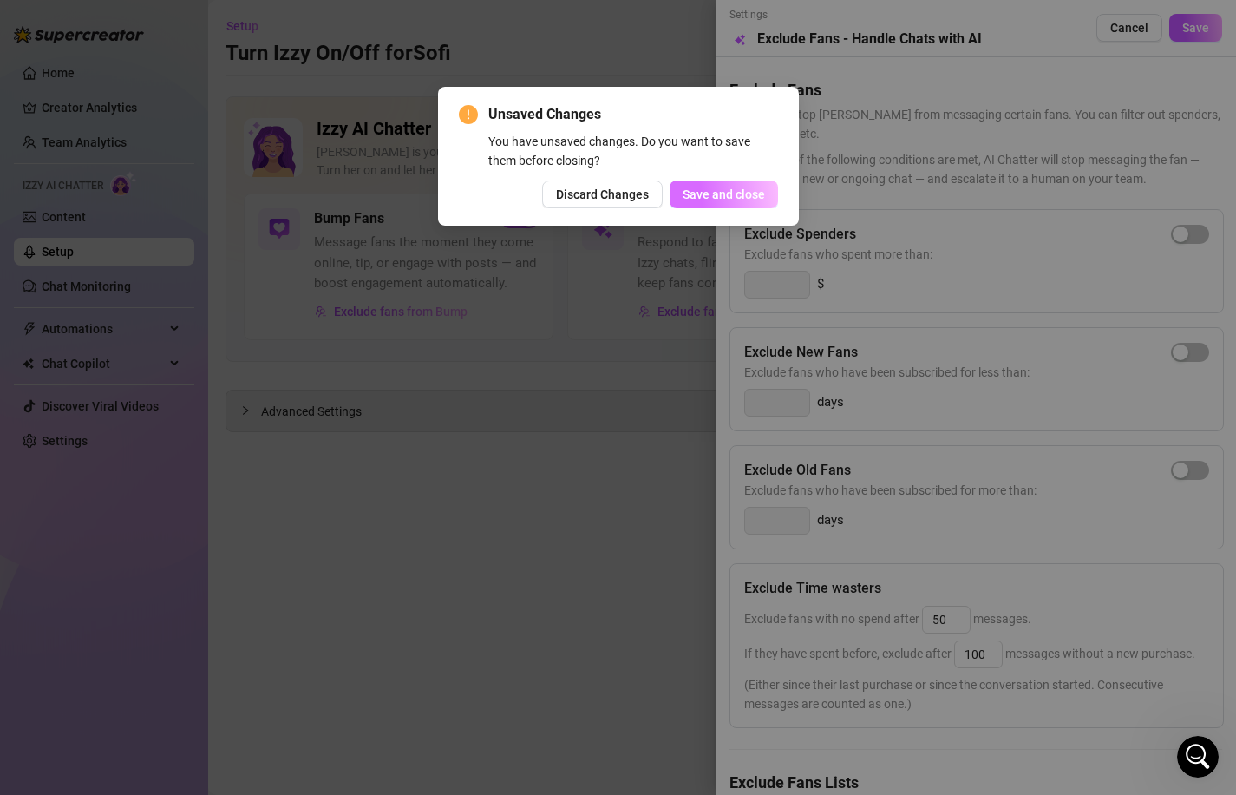
click at [750, 195] on span "Save and close" at bounding box center [724, 194] width 82 height 14
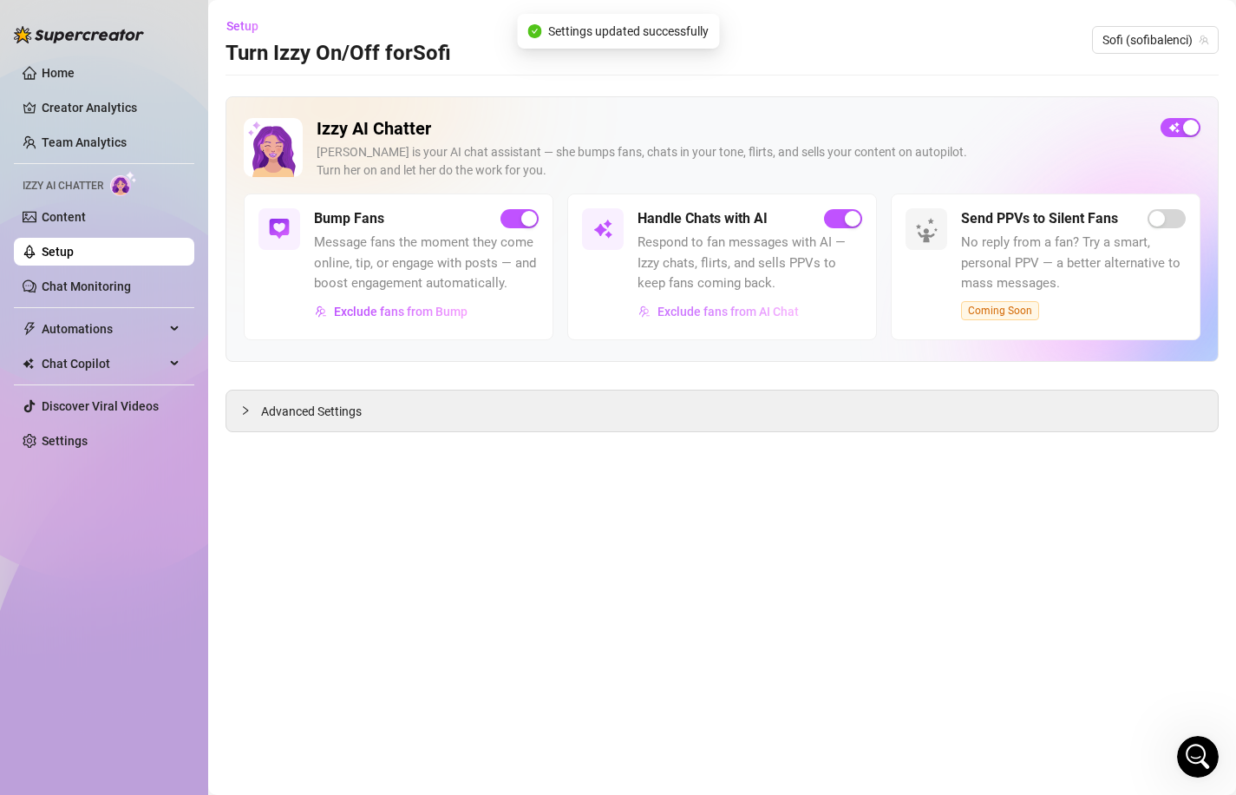
click at [771, 308] on span "Exclude fans from AI Chat" at bounding box center [728, 312] width 141 height 14
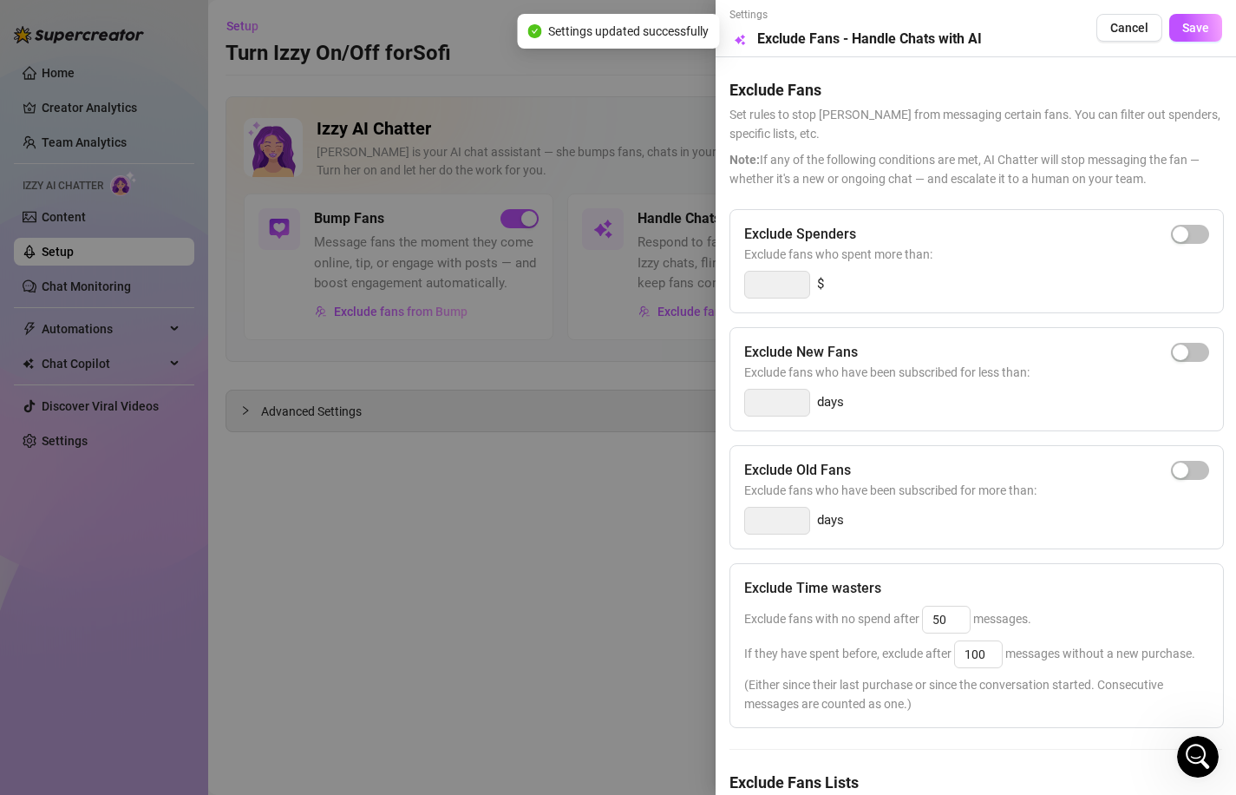
scroll to position [98, 0]
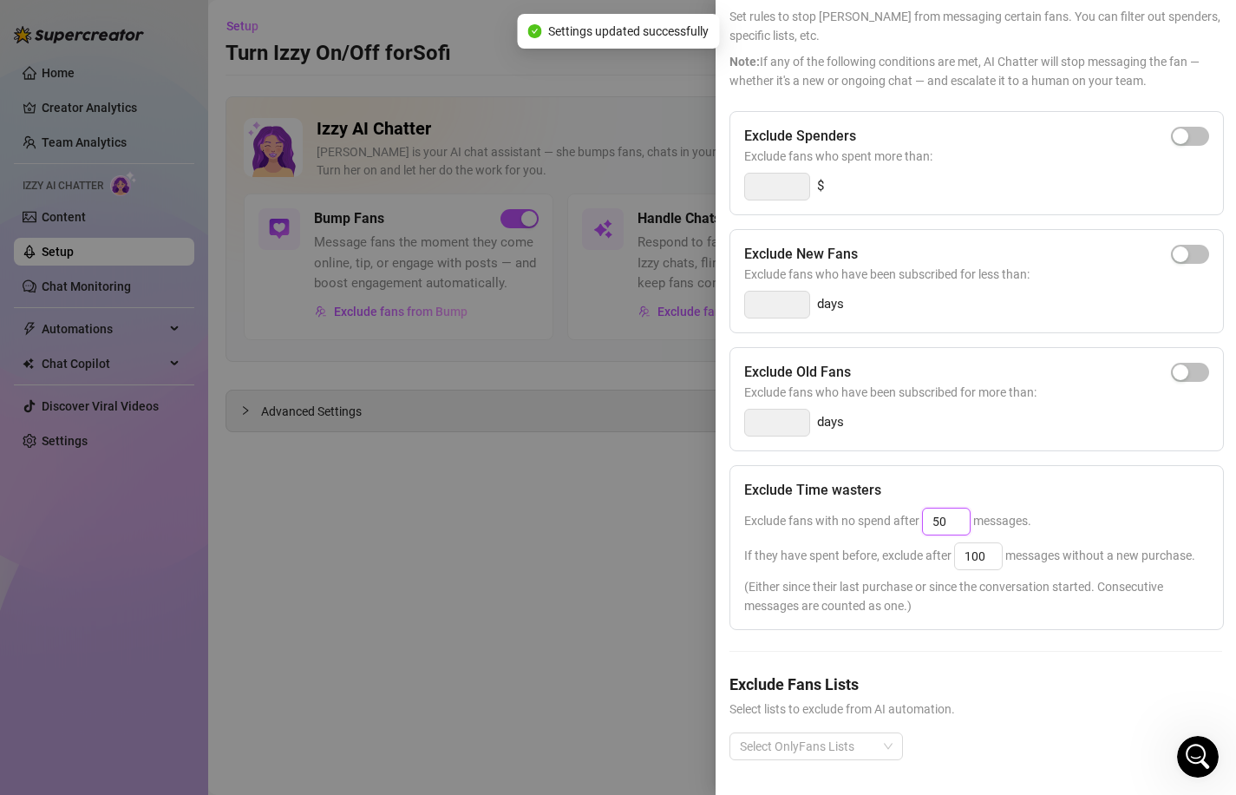
click at [949, 526] on input "50" at bounding box center [946, 521] width 47 height 26
click at [979, 564] on input "100" at bounding box center [978, 556] width 47 height 26
click at [840, 600] on span "(Either since their last purchase or since the conversation started. Consecutiv…" at bounding box center [976, 596] width 465 height 38
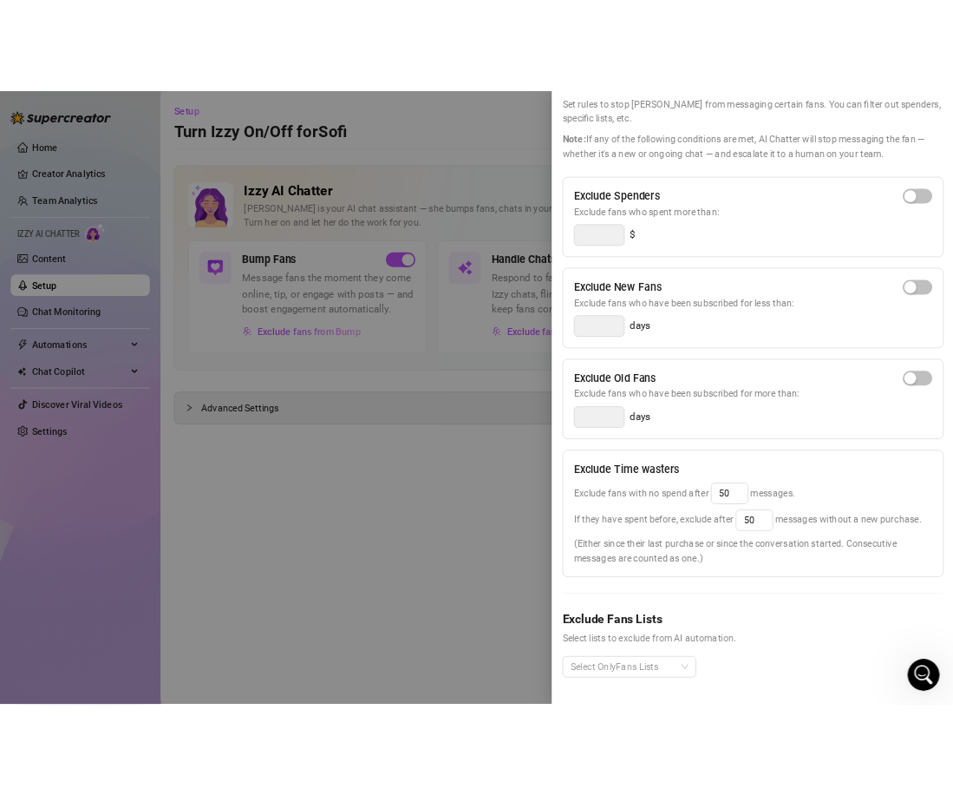
scroll to position [0, 0]
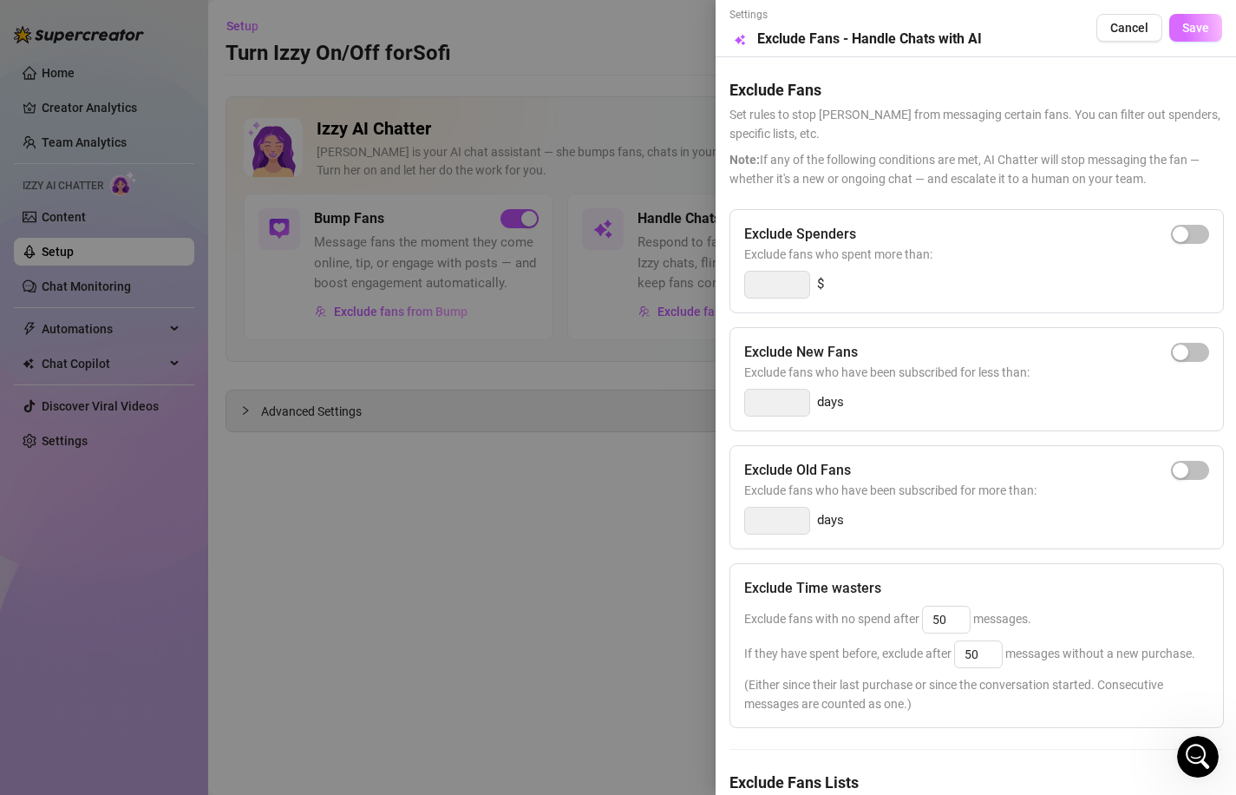
click at [1219, 31] on button "Save" at bounding box center [1195, 28] width 53 height 28
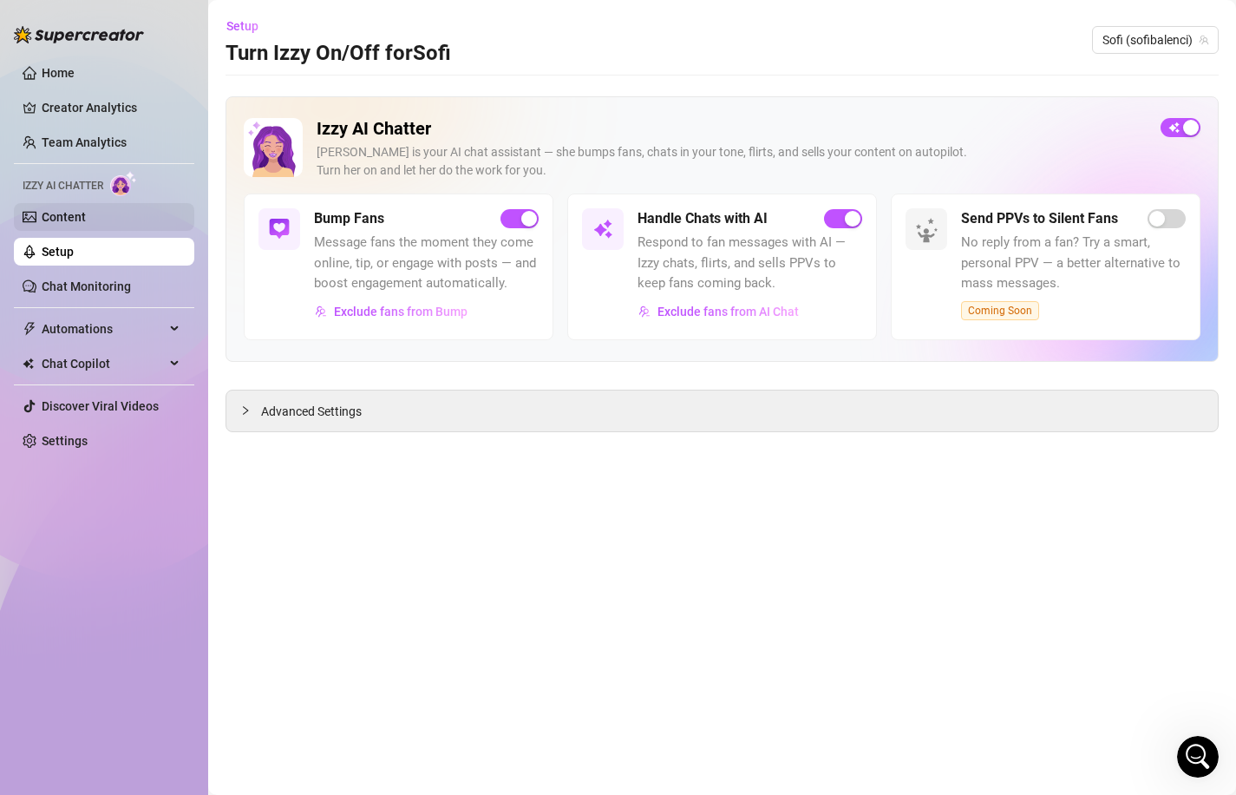
click at [86, 214] on link "Content" at bounding box center [64, 217] width 44 height 14
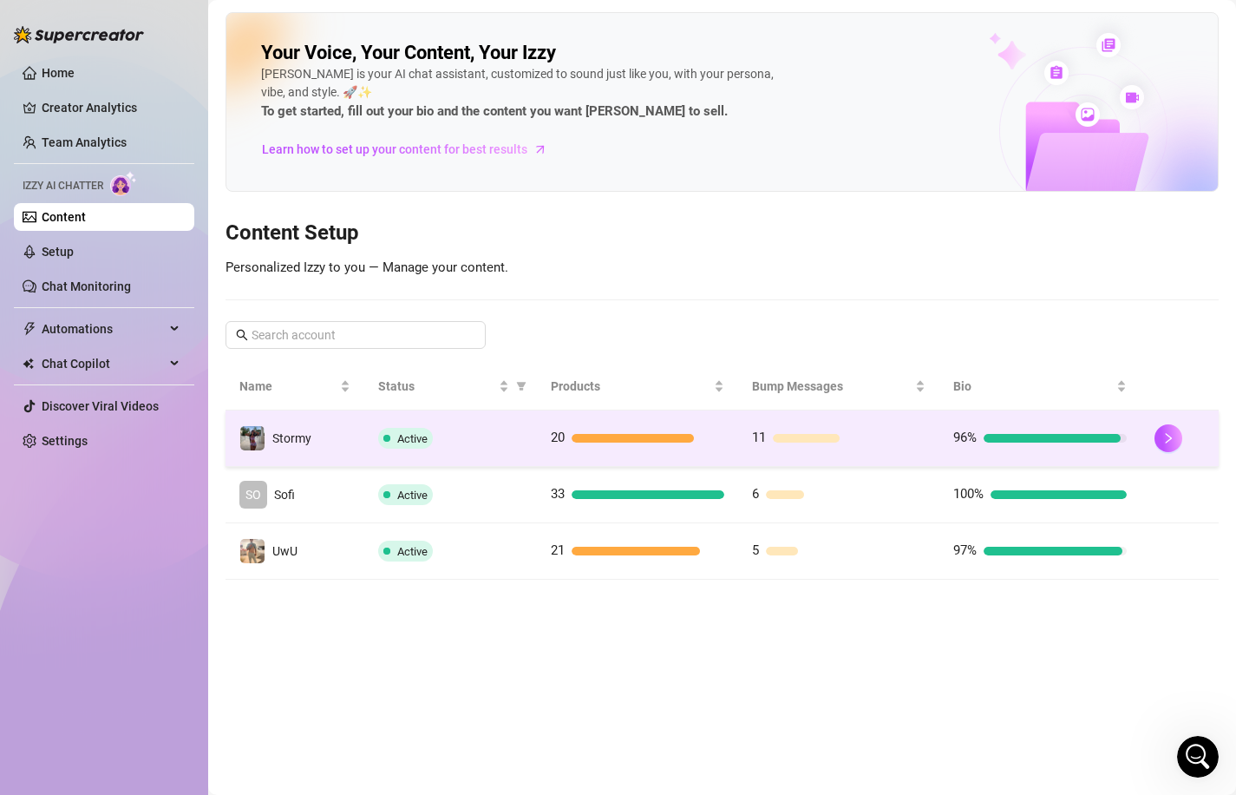
click at [530, 444] on td "Active" at bounding box center [450, 438] width 173 height 56
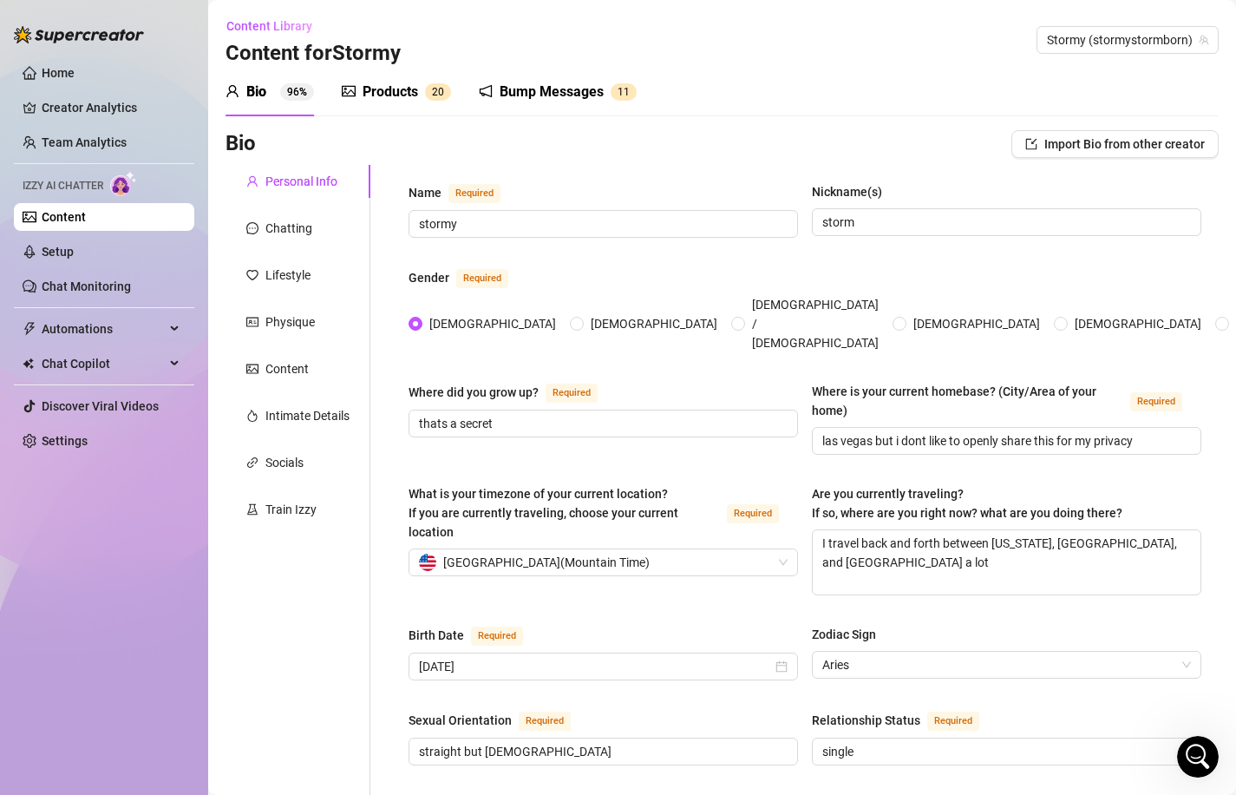
click at [406, 102] on div "Products" at bounding box center [391, 92] width 56 height 21
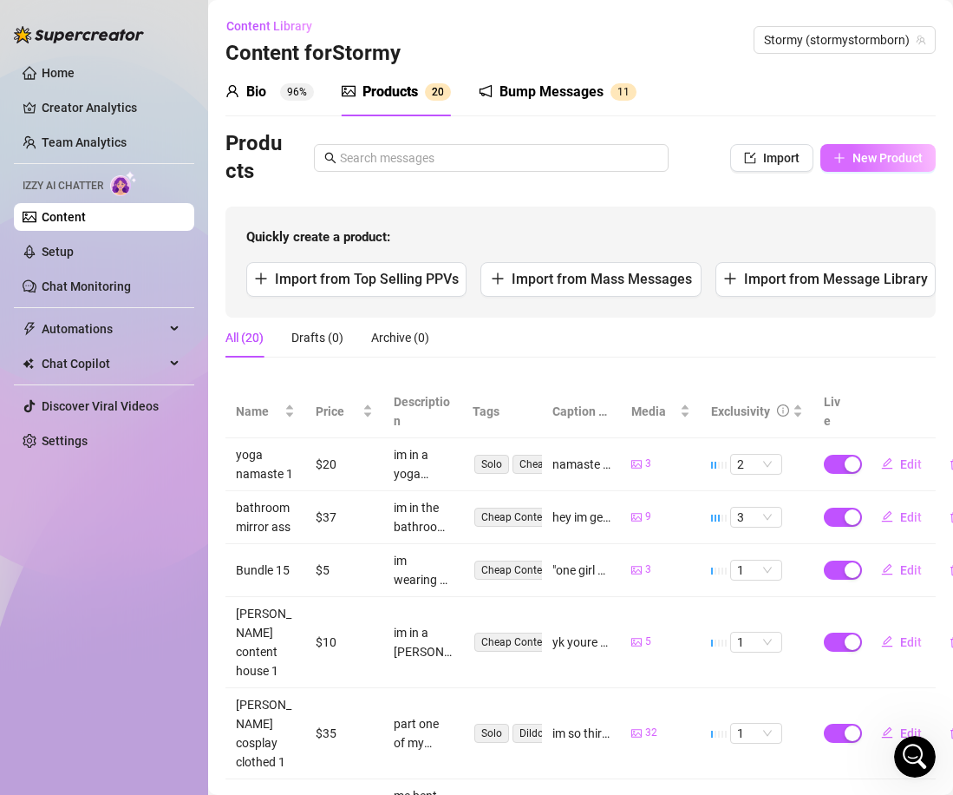
click at [850, 152] on button "New Product" at bounding box center [878, 158] width 115 height 28
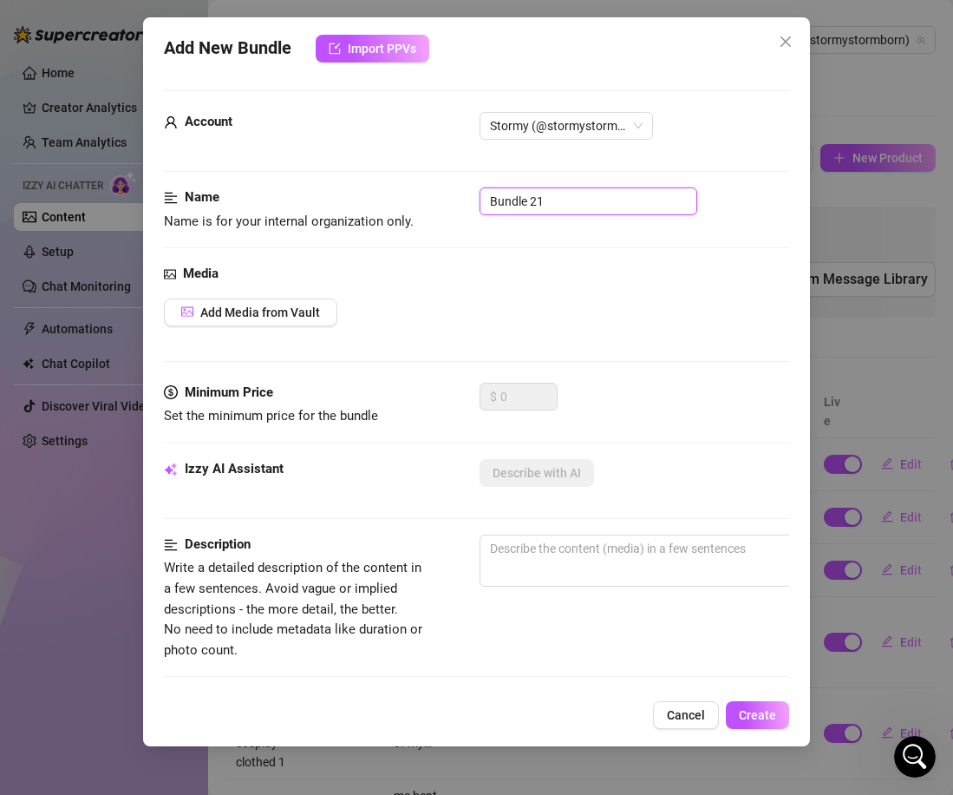
click at [539, 198] on input "Bundle 21" at bounding box center [589, 201] width 218 height 28
click at [286, 307] on span "Add Media from Vault" at bounding box center [260, 312] width 120 height 14
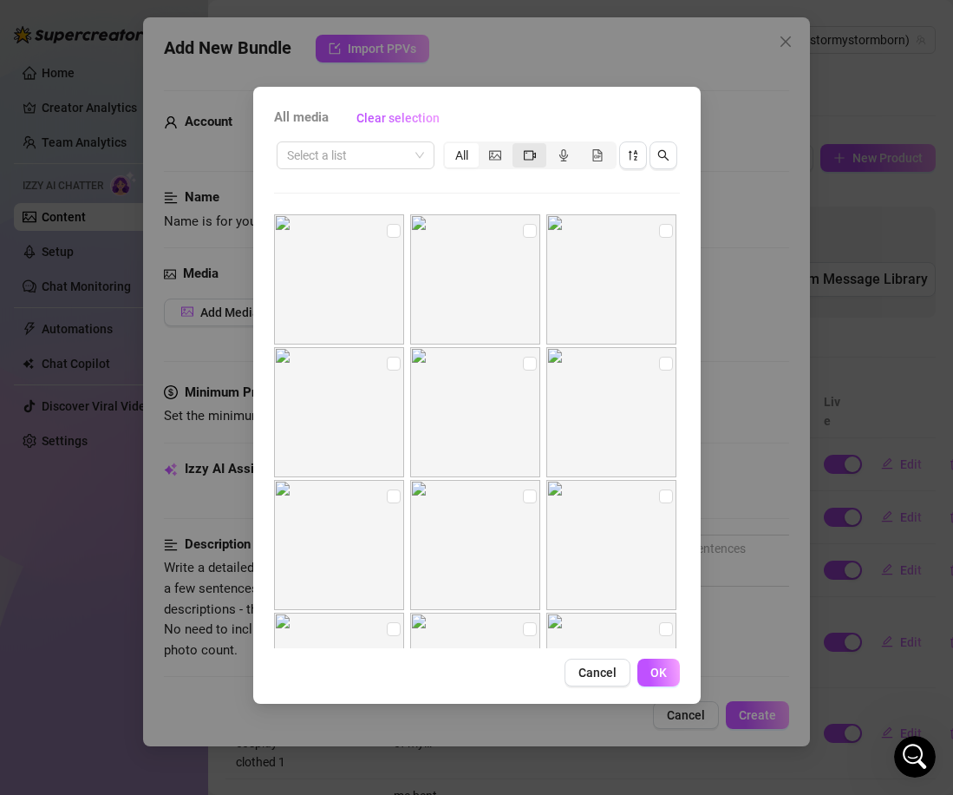
click at [528, 157] on icon "video-camera" at bounding box center [530, 155] width 12 height 12
click at [517, 146] on input "segmented control" at bounding box center [517, 146] width 0 height 0
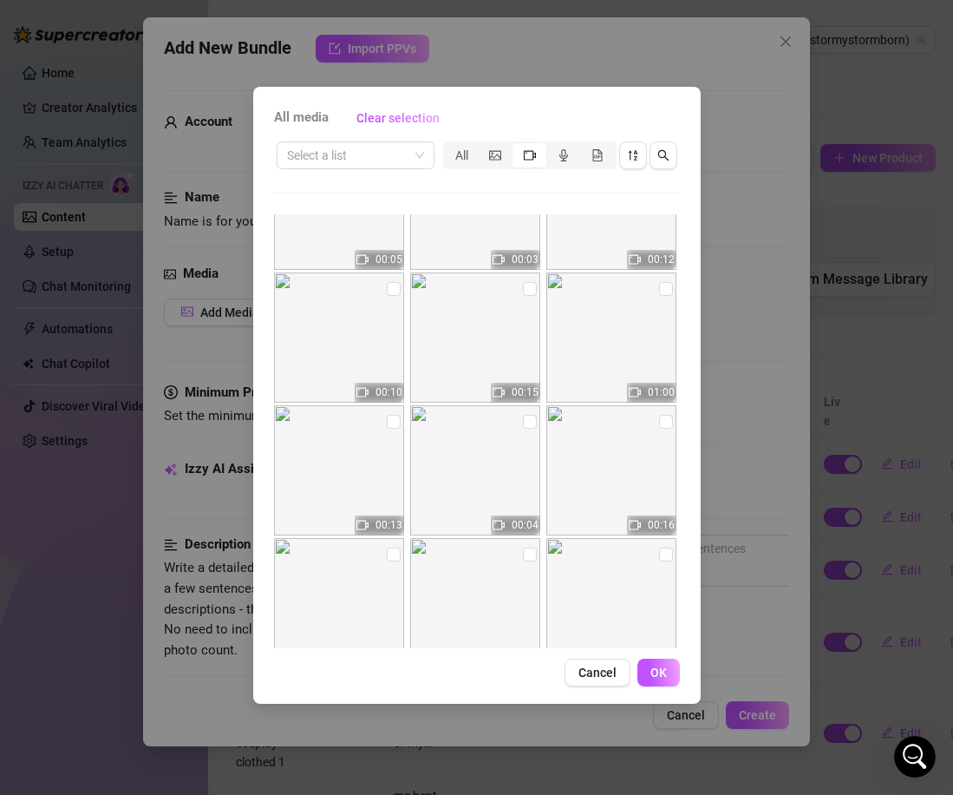
scroll to position [94, 0]
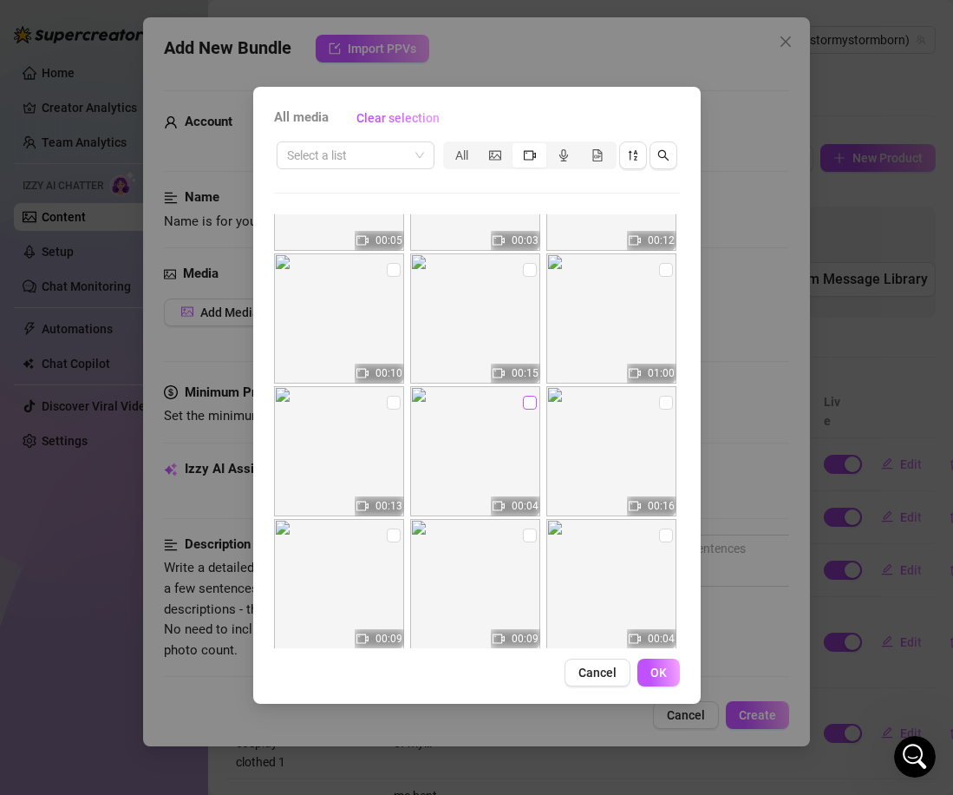
click at [524, 401] on input "checkbox" at bounding box center [530, 403] width 14 height 14
click at [678, 670] on button "OK" at bounding box center [659, 672] width 43 height 28
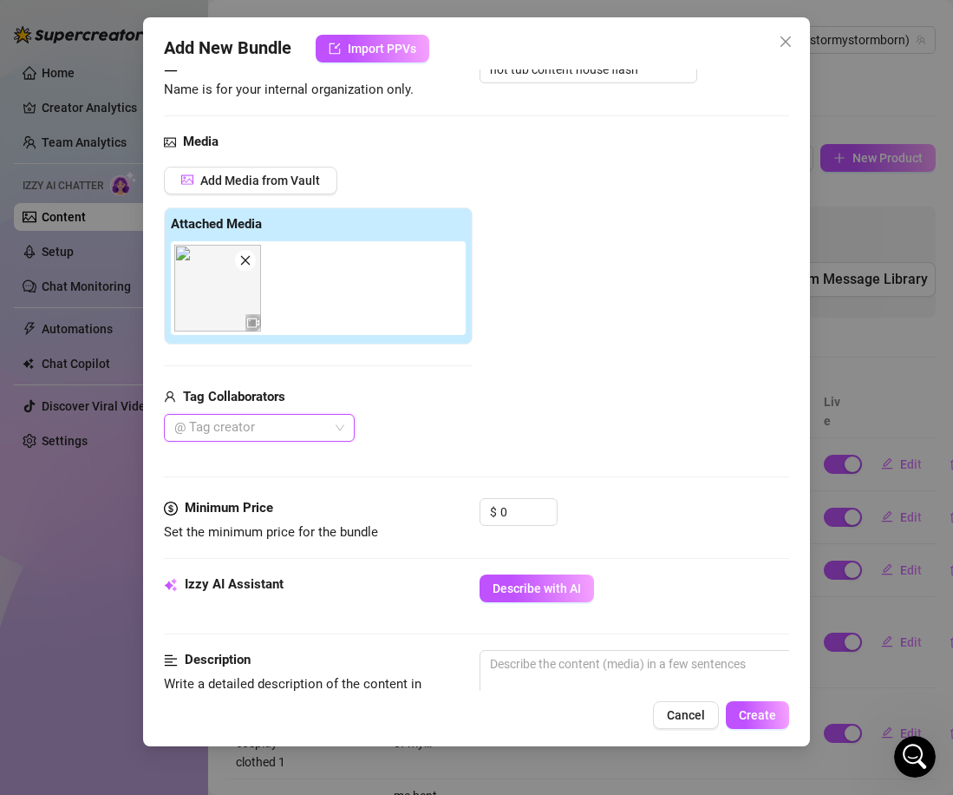
scroll to position [139, 0]
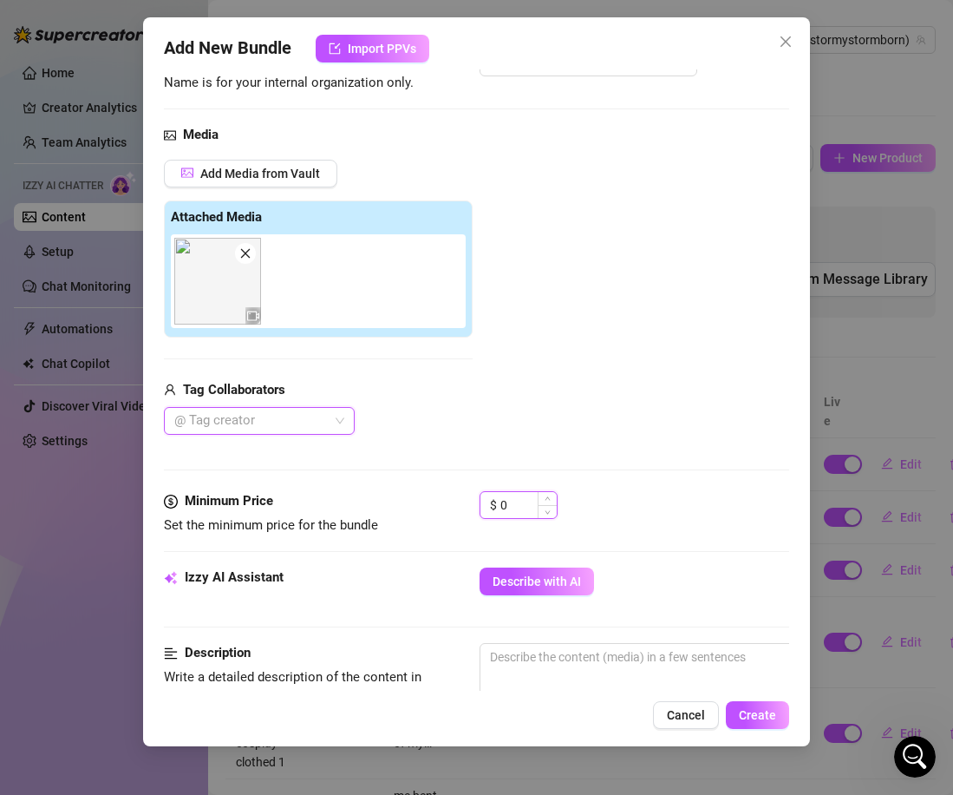
click at [514, 506] on input "0" at bounding box center [529, 505] width 56 height 26
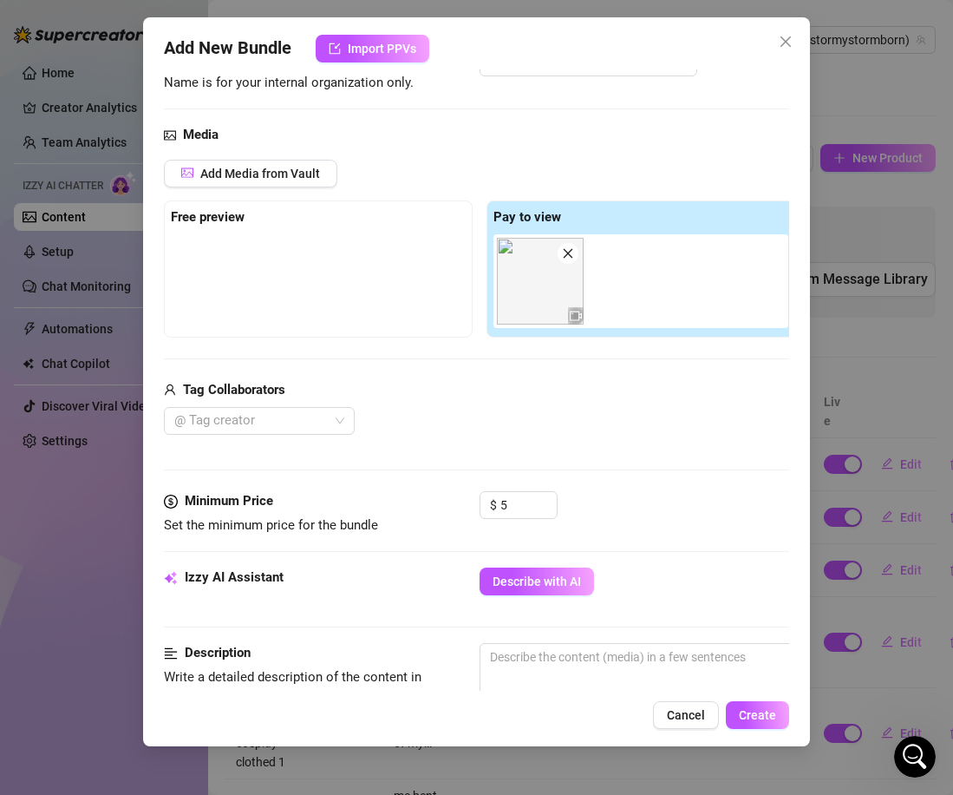
click at [599, 475] on div "Media Add Media from Vault Free preview Pay to view Tag Collaborators @ Tag cre…" at bounding box center [477, 308] width 626 height 366
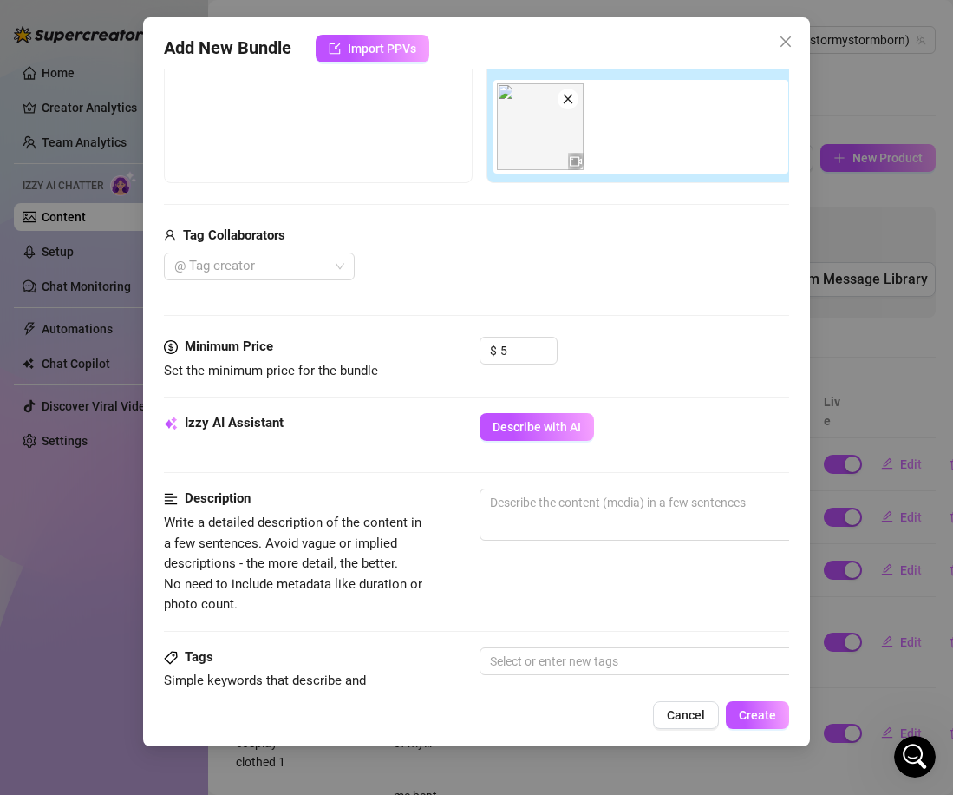
scroll to position [308, 0]
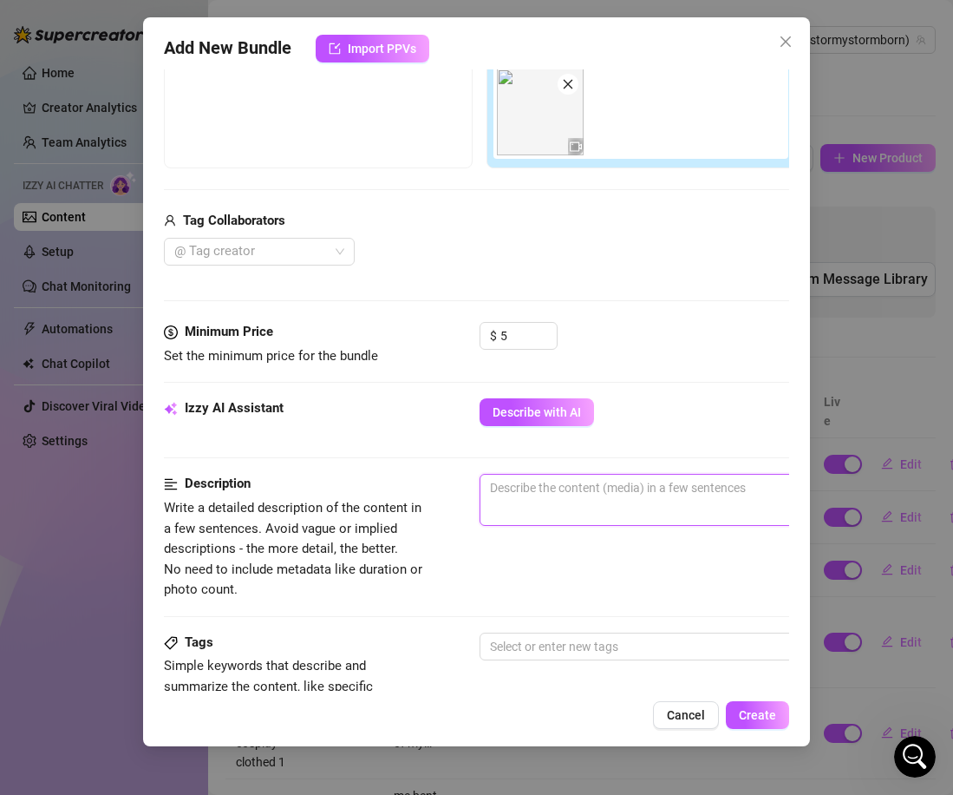
click at [593, 486] on textarea at bounding box center [784, 488] width 606 height 26
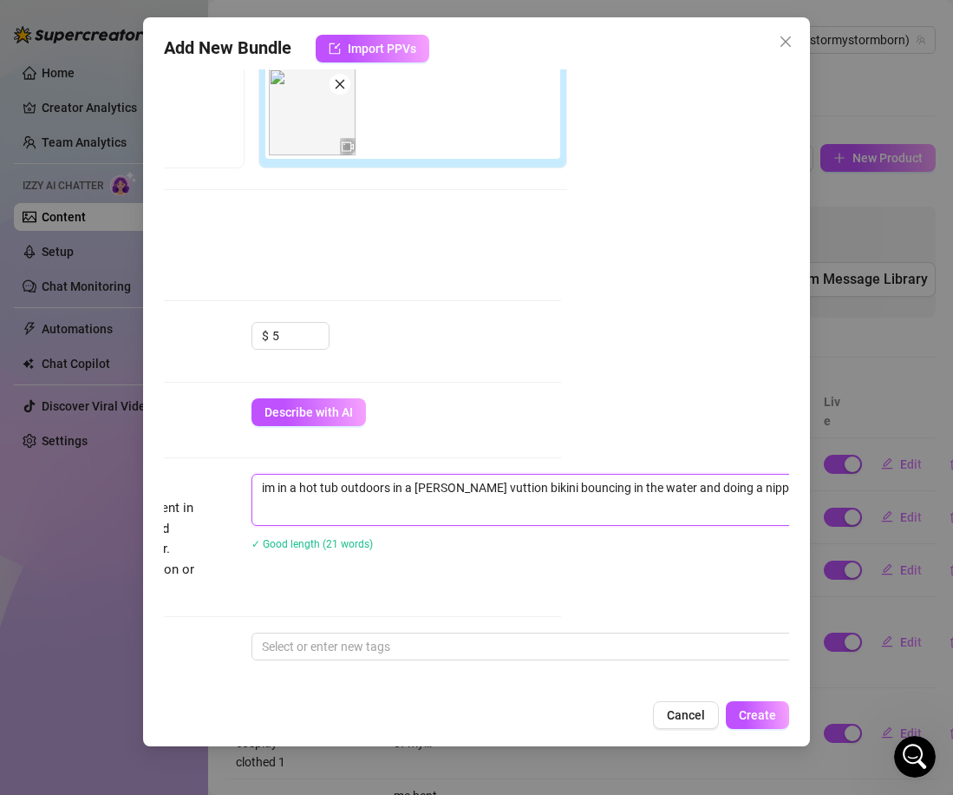
scroll to position [308, 234]
click at [767, 491] on textarea "im in a hot tub outdoors in a [PERSON_NAME] vuttion bikini bouncing in the wate…" at bounding box center [549, 488] width 606 height 26
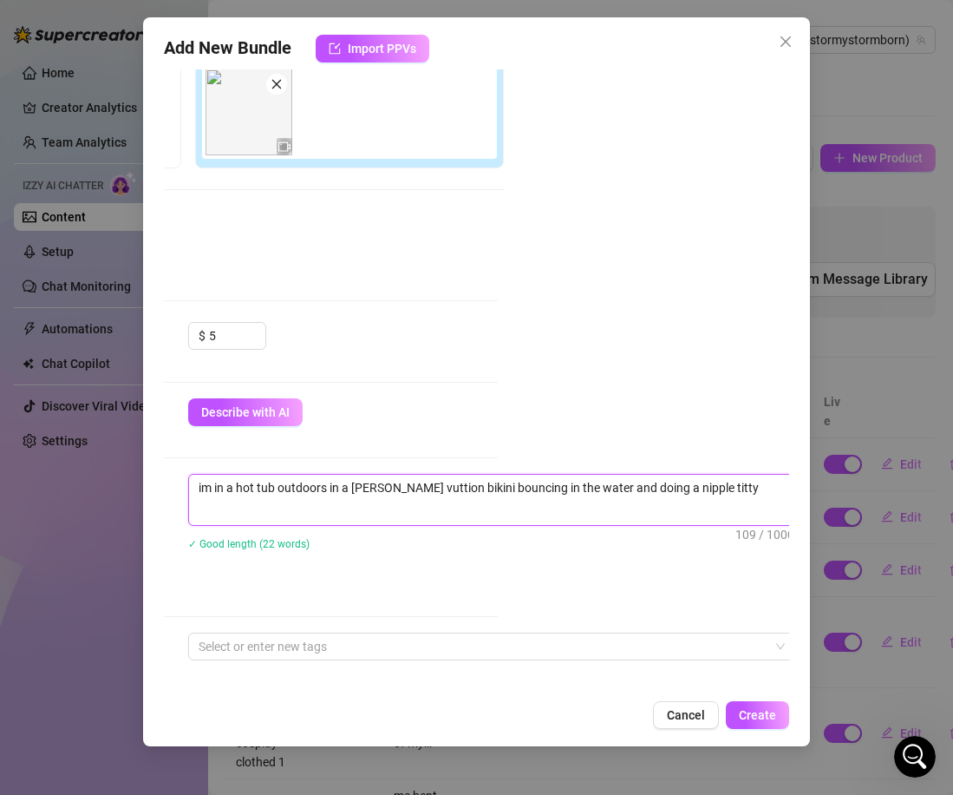
scroll to position [308, 297]
drag, startPoint x: 256, startPoint y: 488, endPoint x: 785, endPoint y: 472, distance: 529.5
click at [785, 472] on div "Account Stormy (@stormystormborn) Name Name is for your internal organization o…" at bounding box center [477, 379] width 626 height 621
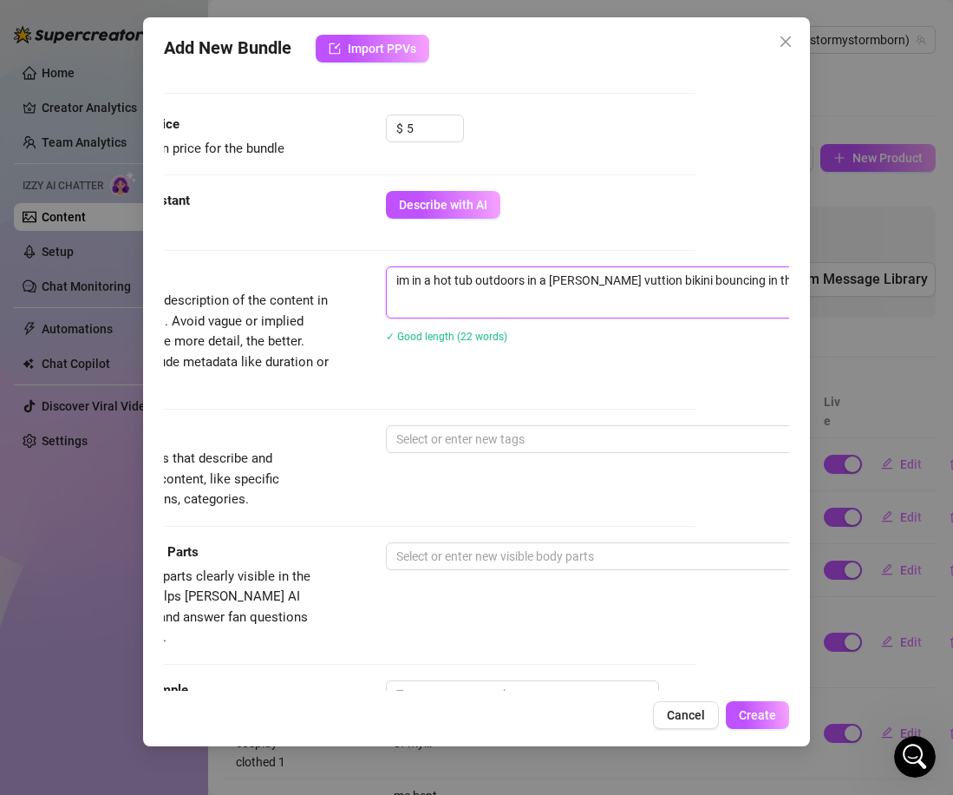
scroll to position [527, 94]
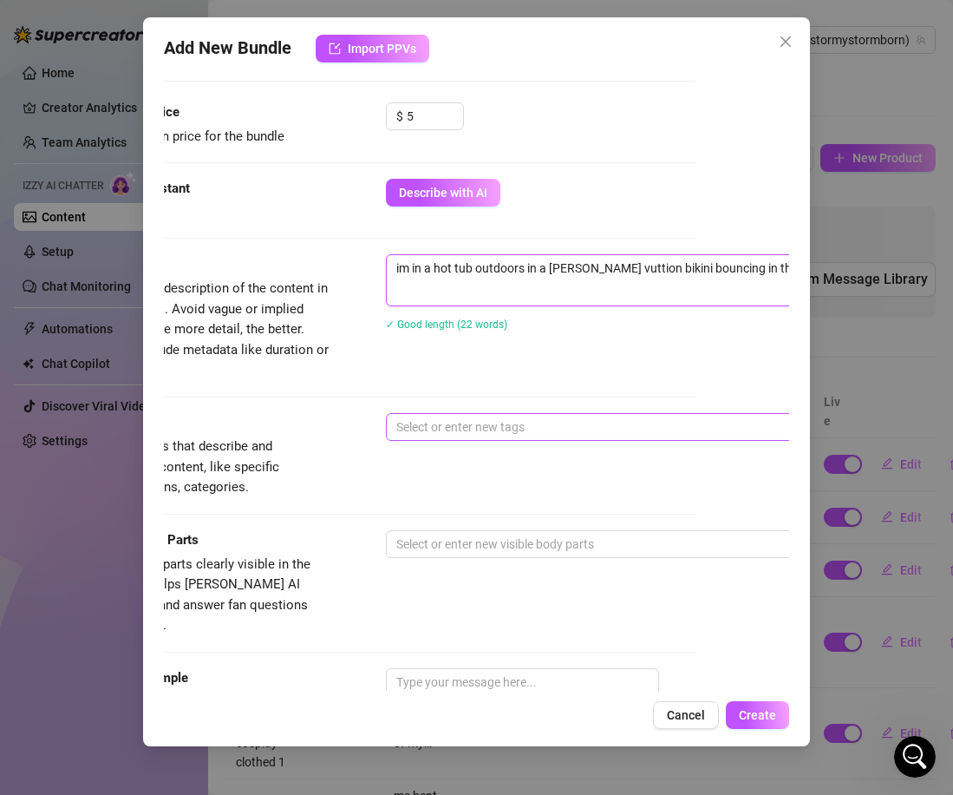
click at [468, 422] on div at bounding box center [681, 427] width 582 height 24
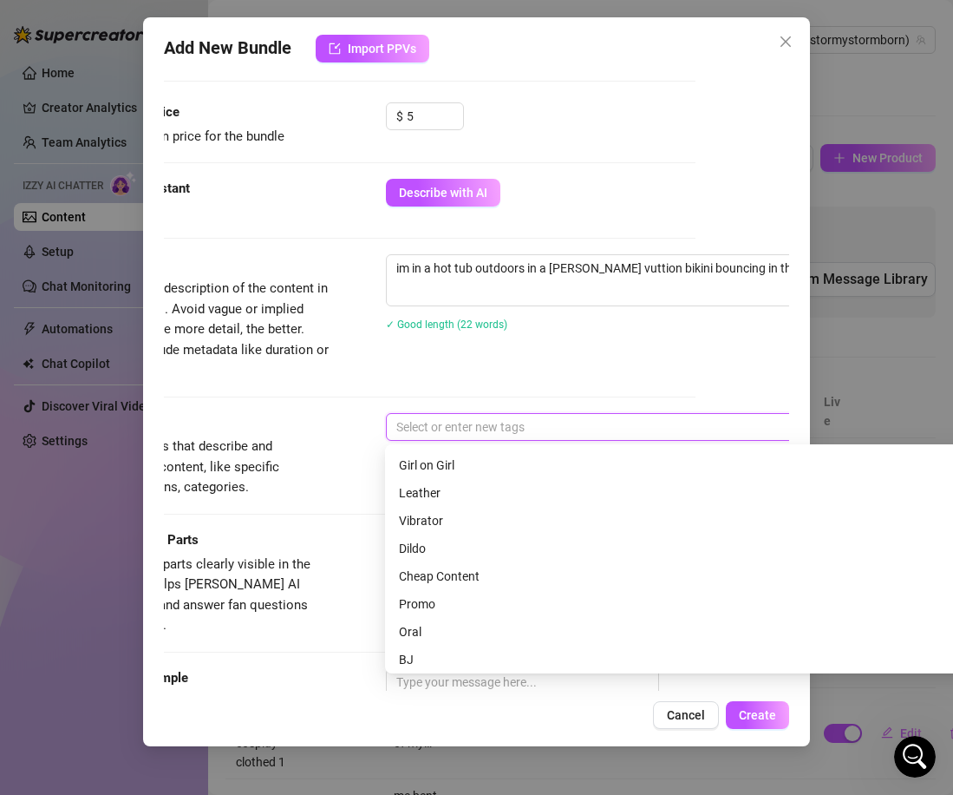
scroll to position [115, 0]
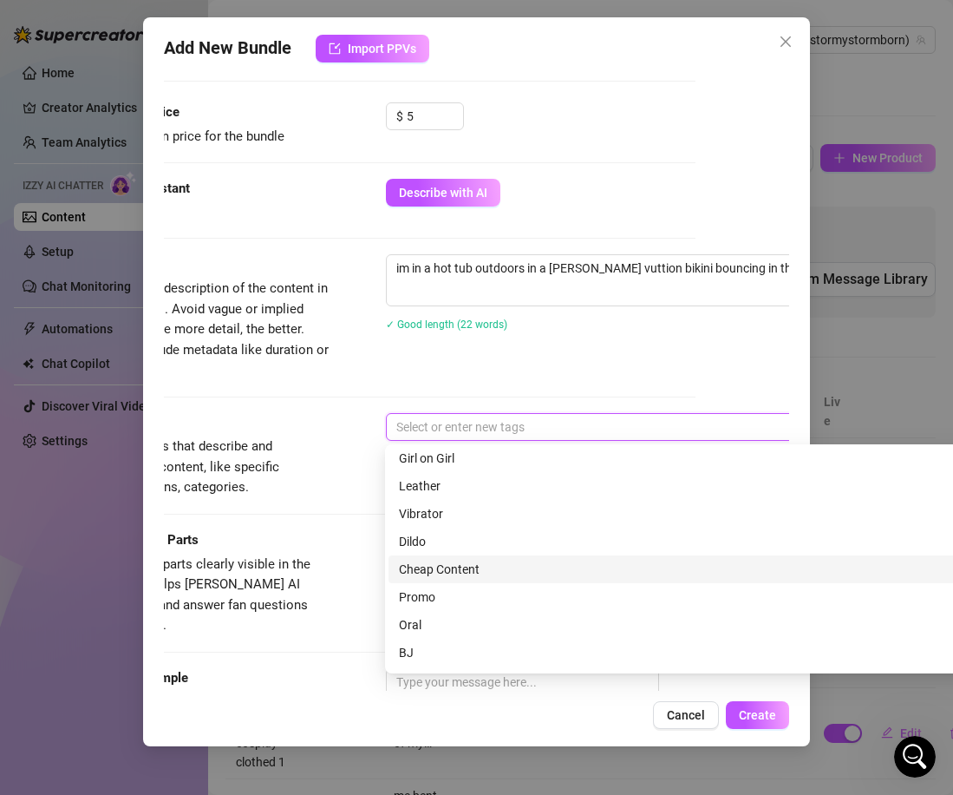
click at [457, 570] on div "Cheap Content" at bounding box center [689, 569] width 580 height 19
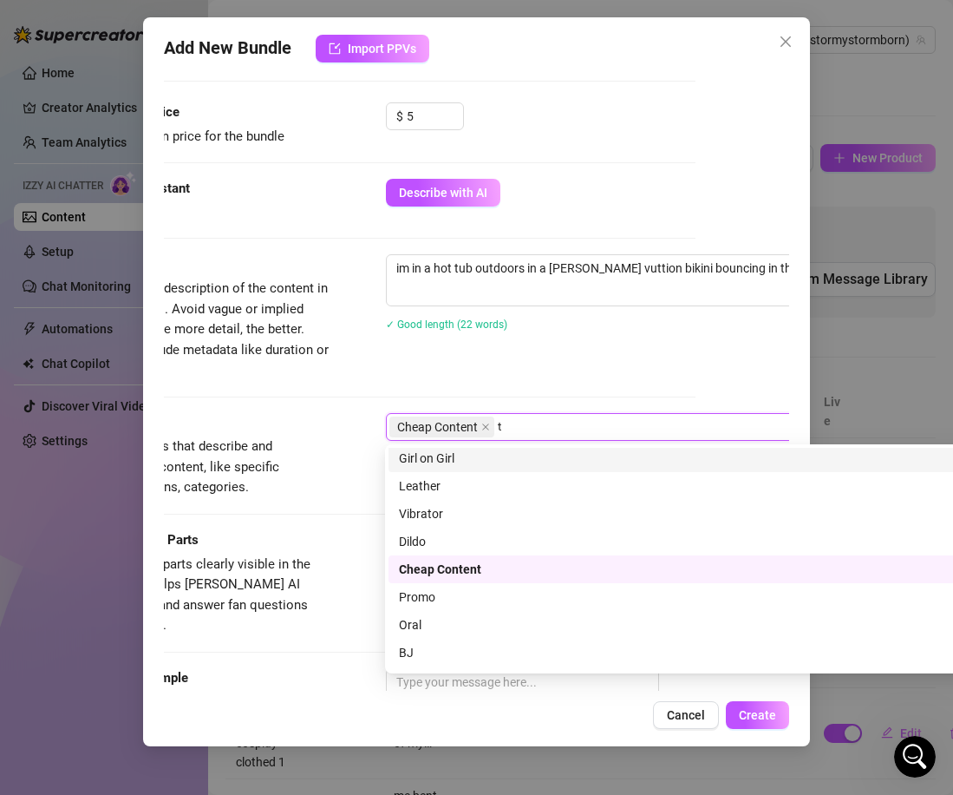
scroll to position [0, 0]
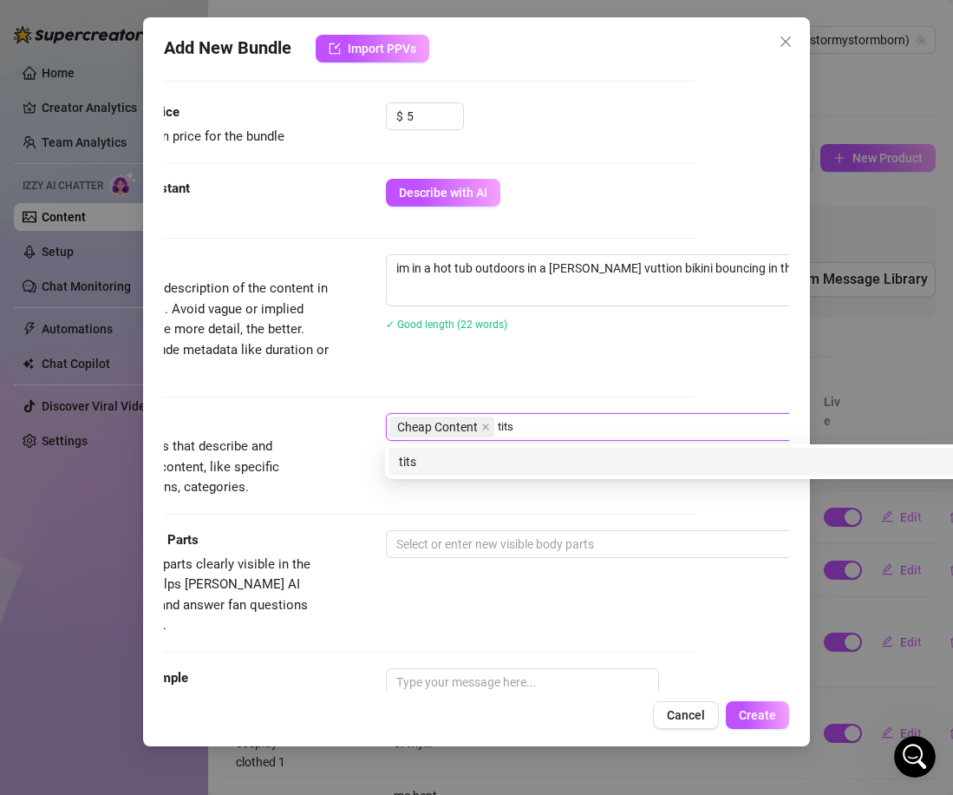
click at [450, 458] on div "tits" at bounding box center [689, 461] width 580 height 19
click at [429, 479] on div "Tags Simple keywords that describe and summarize the content, like specific fet…" at bounding box center [383, 455] width 626 height 85
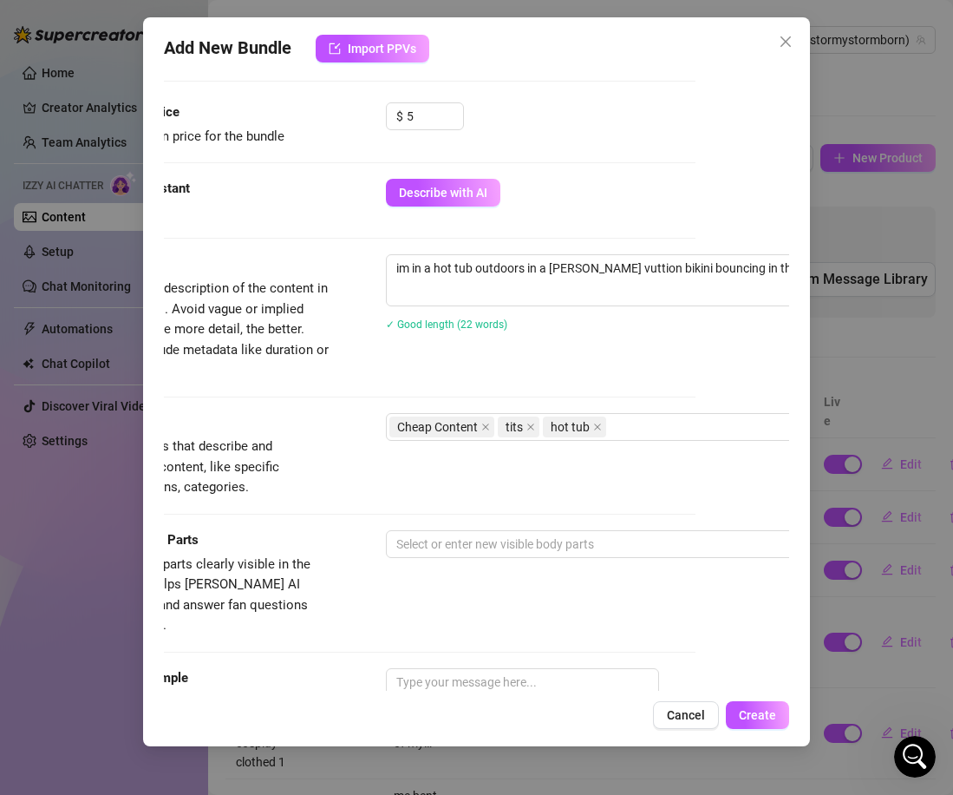
click at [428, 467] on div "Tags Simple keywords that describe and summarize the content, like specific fet…" at bounding box center [383, 455] width 626 height 85
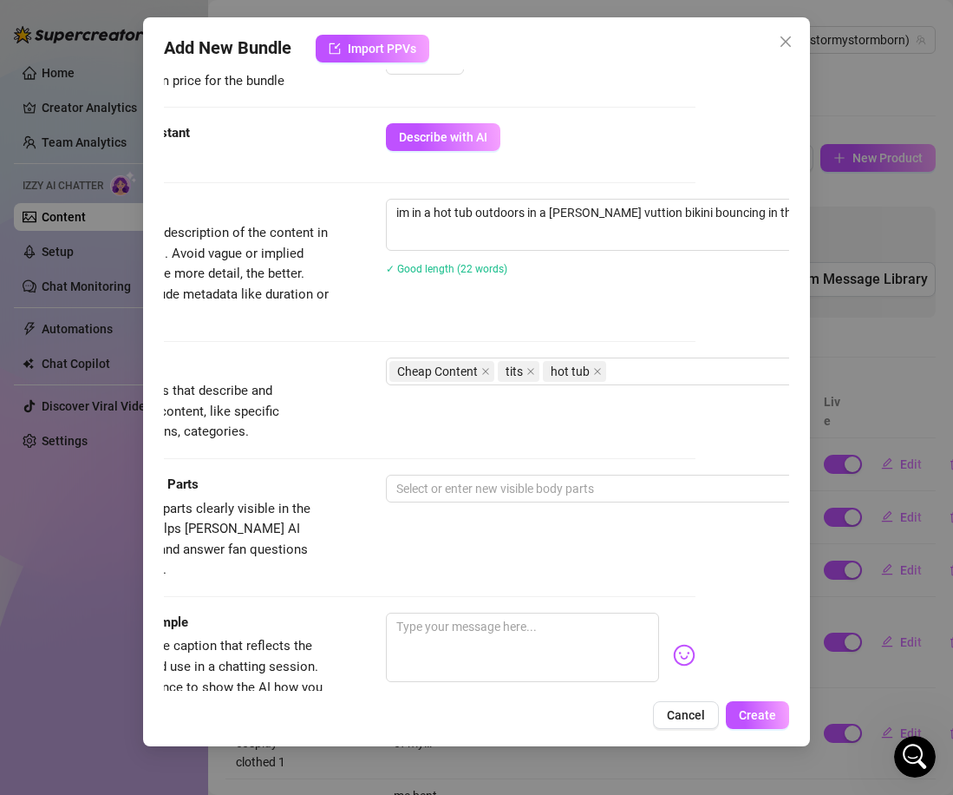
scroll to position [600, 94]
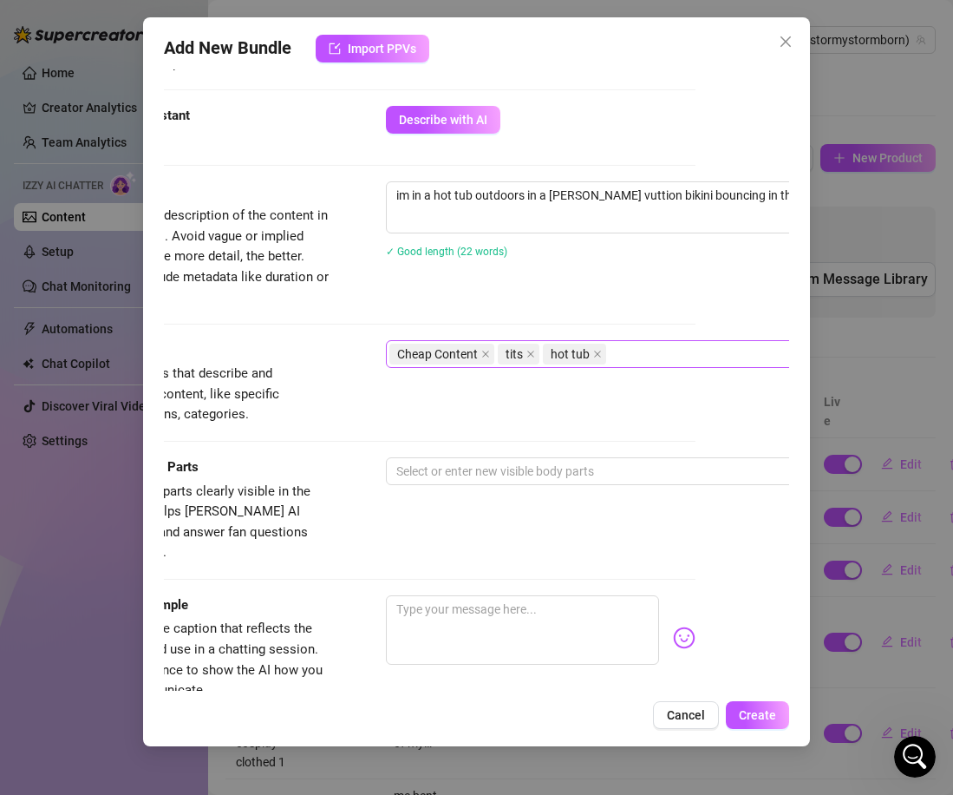
click at [663, 344] on div "Cheap Content tits hot tub" at bounding box center [681, 354] width 582 height 24
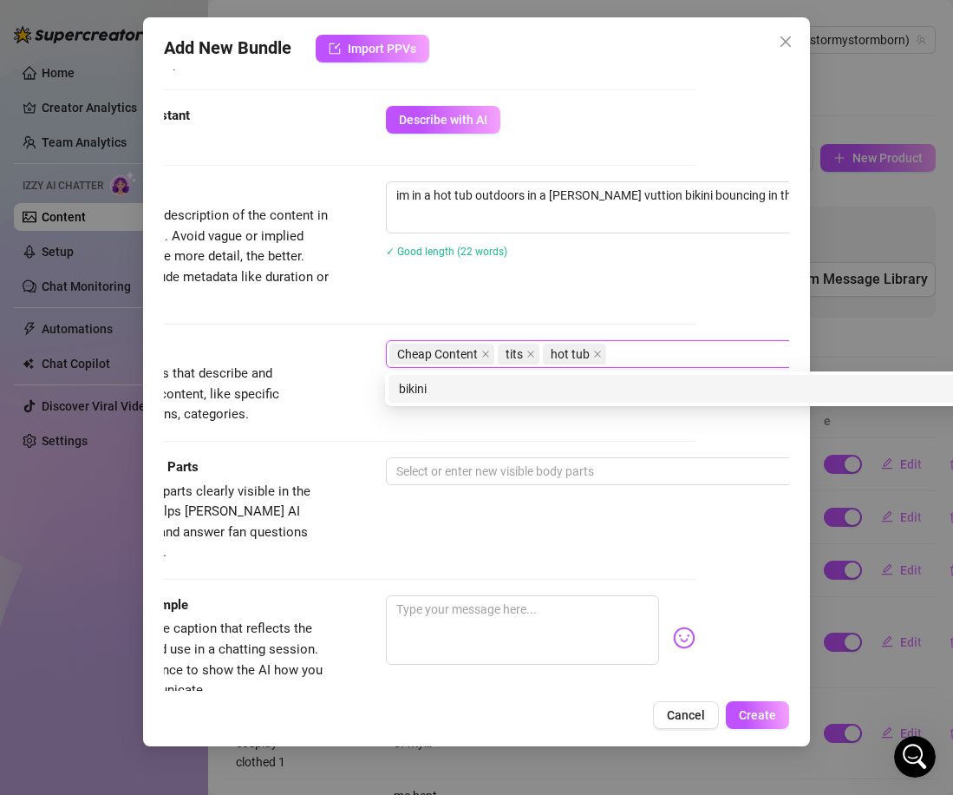
click at [475, 409] on div "Tags Simple keywords that describe and summarize the content, like specific fet…" at bounding box center [383, 382] width 626 height 85
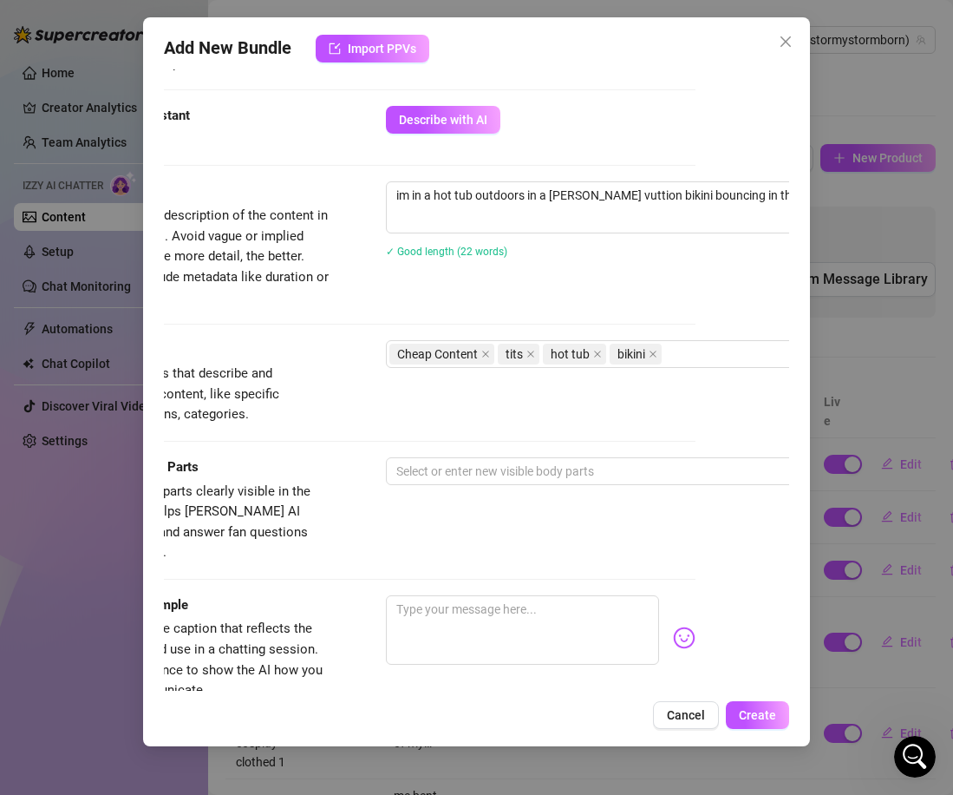
click at [352, 424] on div "Tags Simple keywords that describe and summarize the content, like specific fet…" at bounding box center [383, 382] width 626 height 85
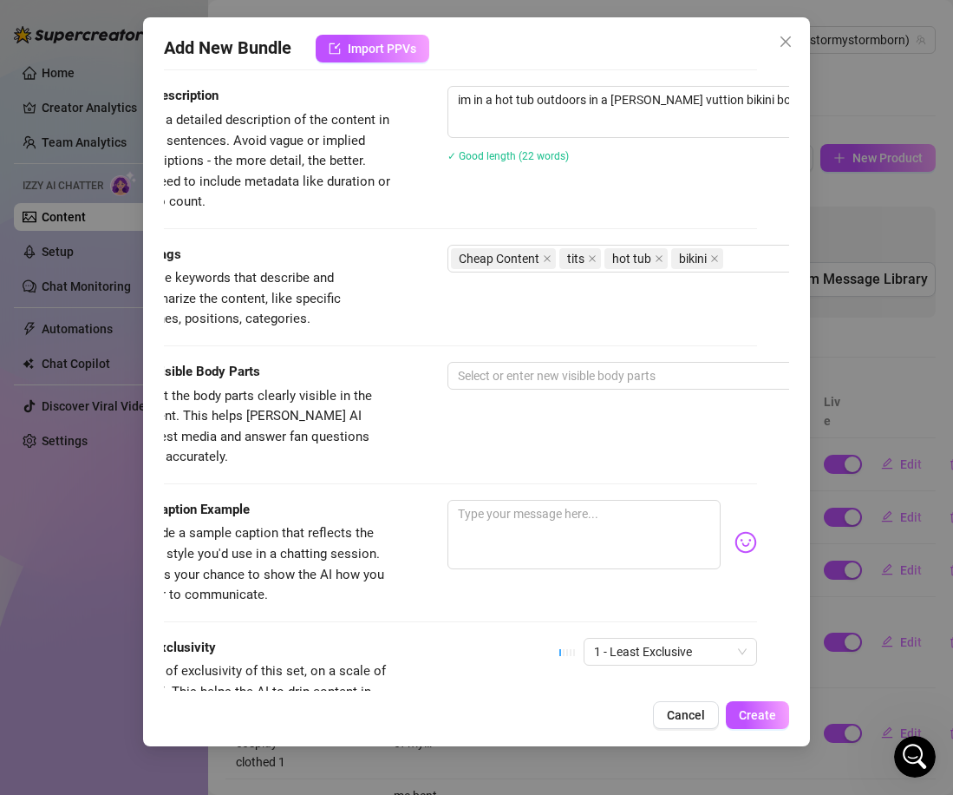
scroll to position [696, 7]
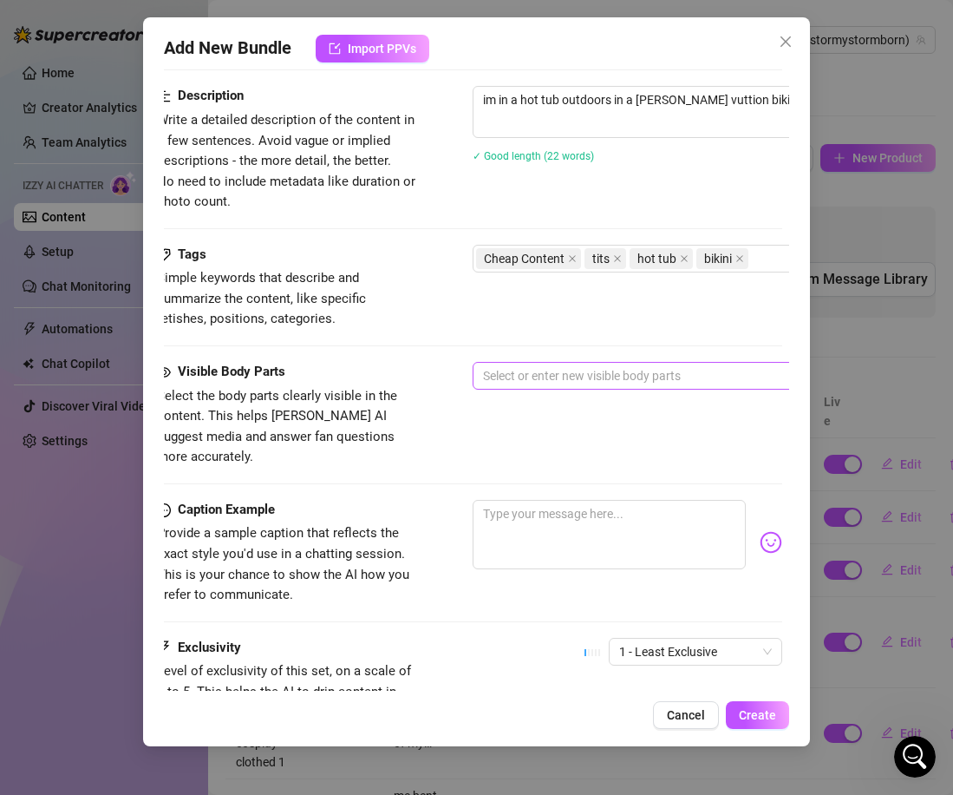
click at [553, 374] on div at bounding box center [767, 376] width 582 height 24
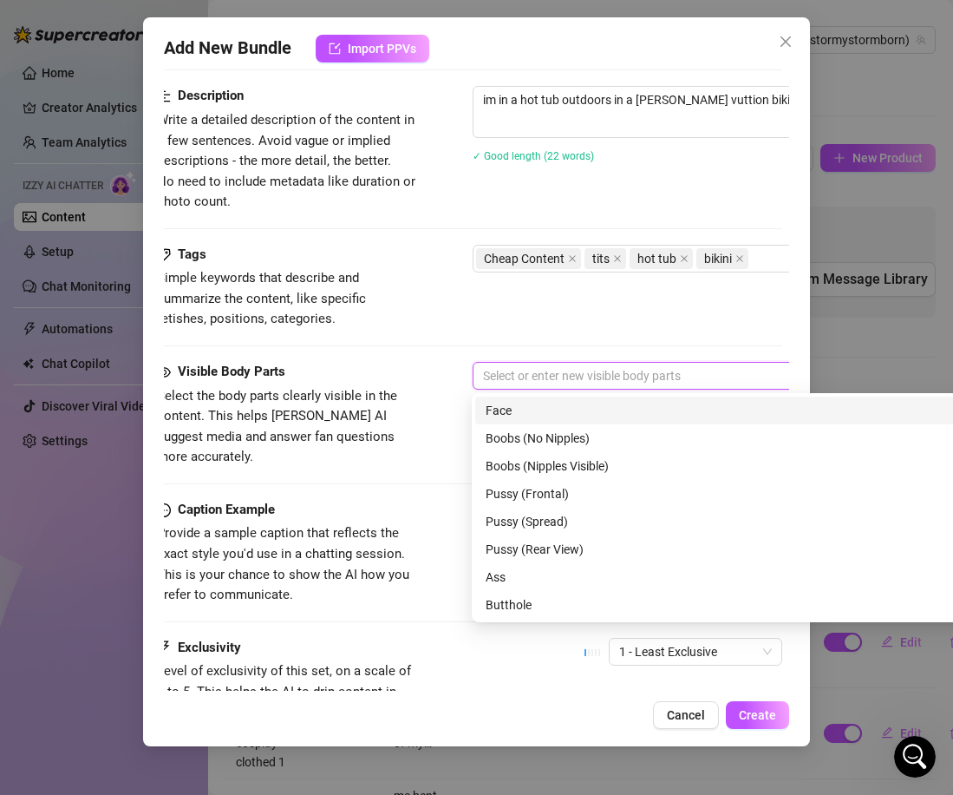
click at [527, 416] on div "Face" at bounding box center [776, 410] width 580 height 19
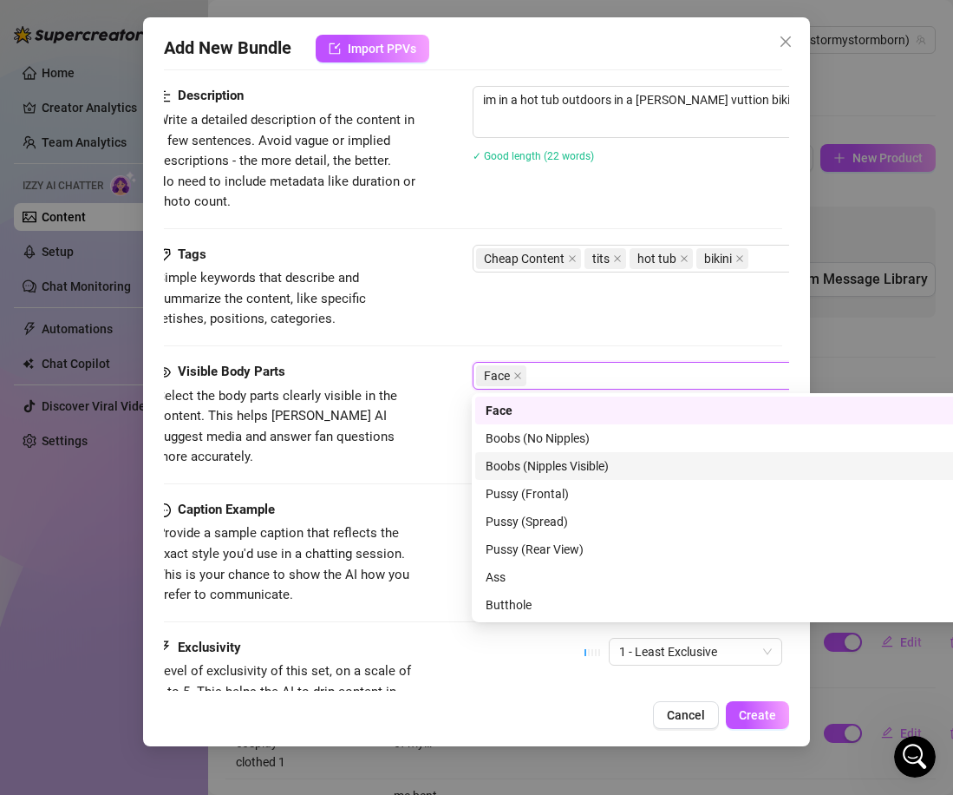
click at [584, 470] on div "Boobs (Nipples Visible)" at bounding box center [776, 465] width 580 height 19
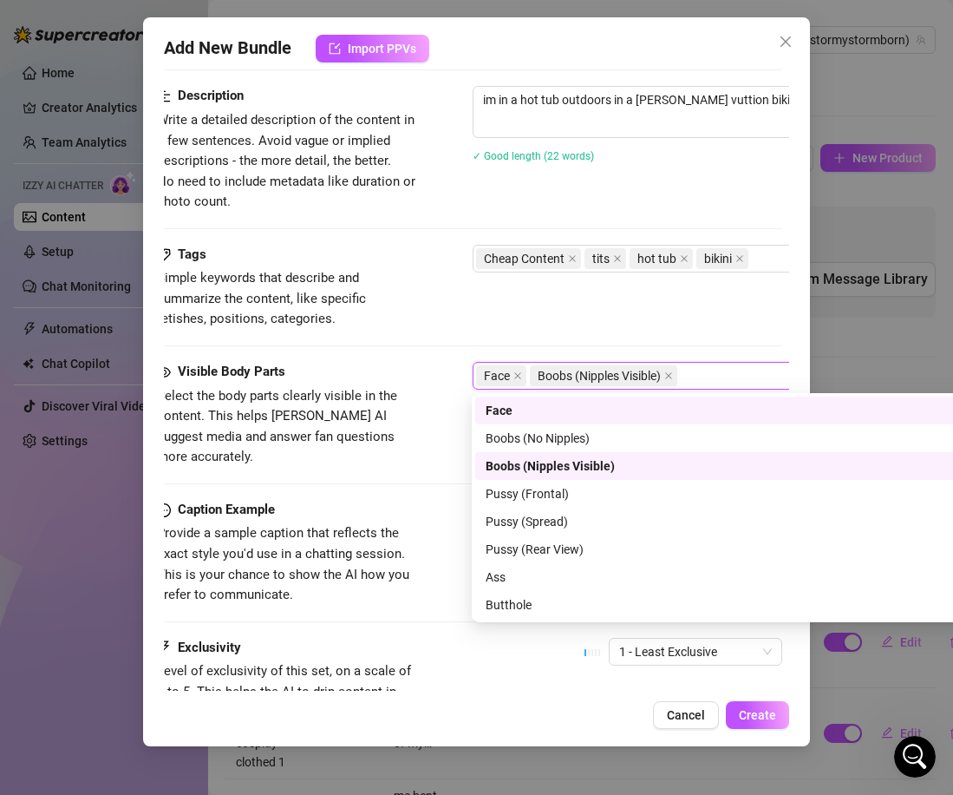
click at [454, 474] on div "Visible Body Parts Select the body parts clearly visible in the content. This h…" at bounding box center [470, 431] width 626 height 138
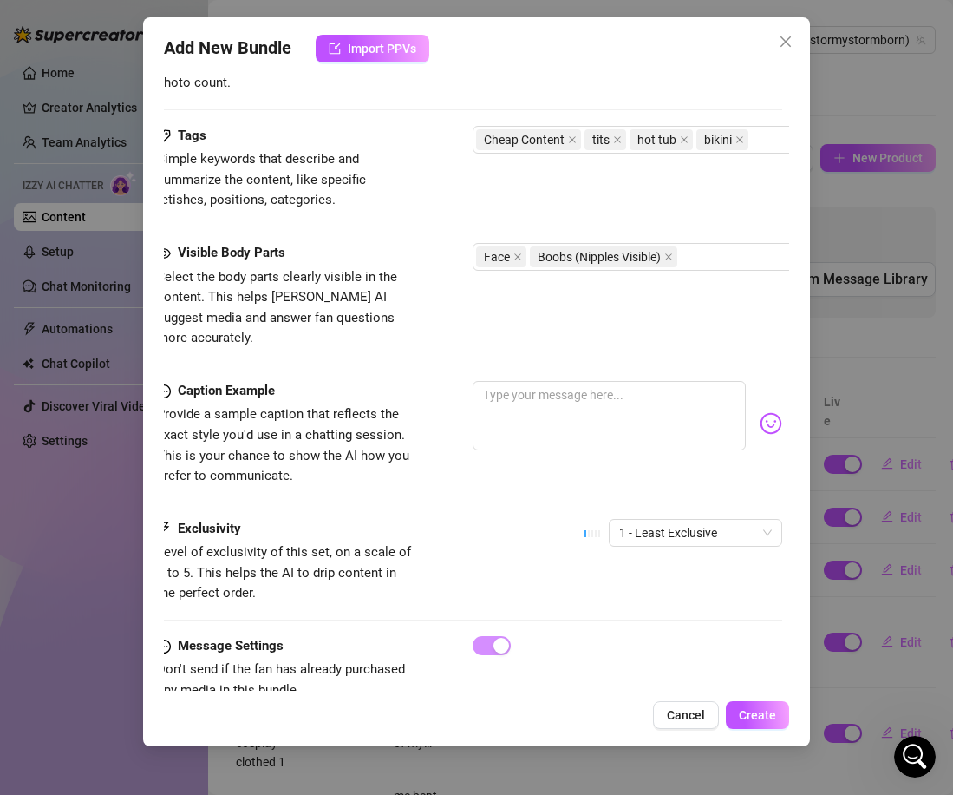
scroll to position [825, 7]
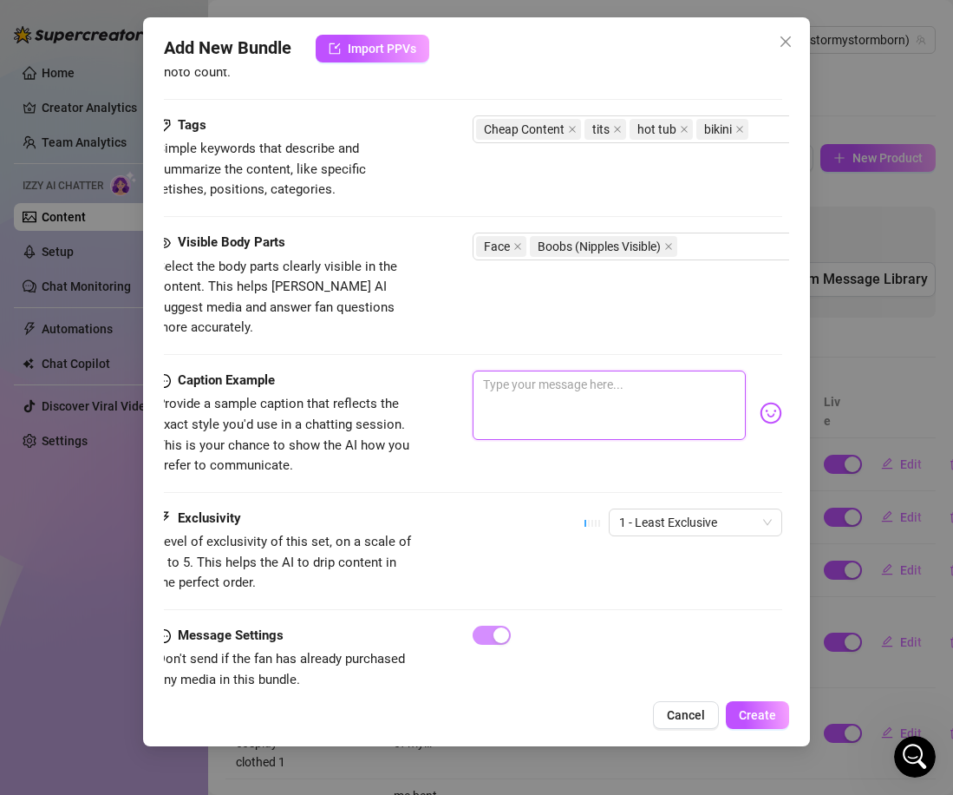
click at [523, 382] on textarea at bounding box center [609, 404] width 273 height 69
drag, startPoint x: 597, startPoint y: 365, endPoint x: 727, endPoint y: 368, distance: 130.2
click at [727, 370] on textarea "splish splash stormy is [MEDICAL_DATA] in the bath (" at bounding box center [609, 404] width 273 height 69
click at [764, 402] on img at bounding box center [771, 413] width 23 height 23
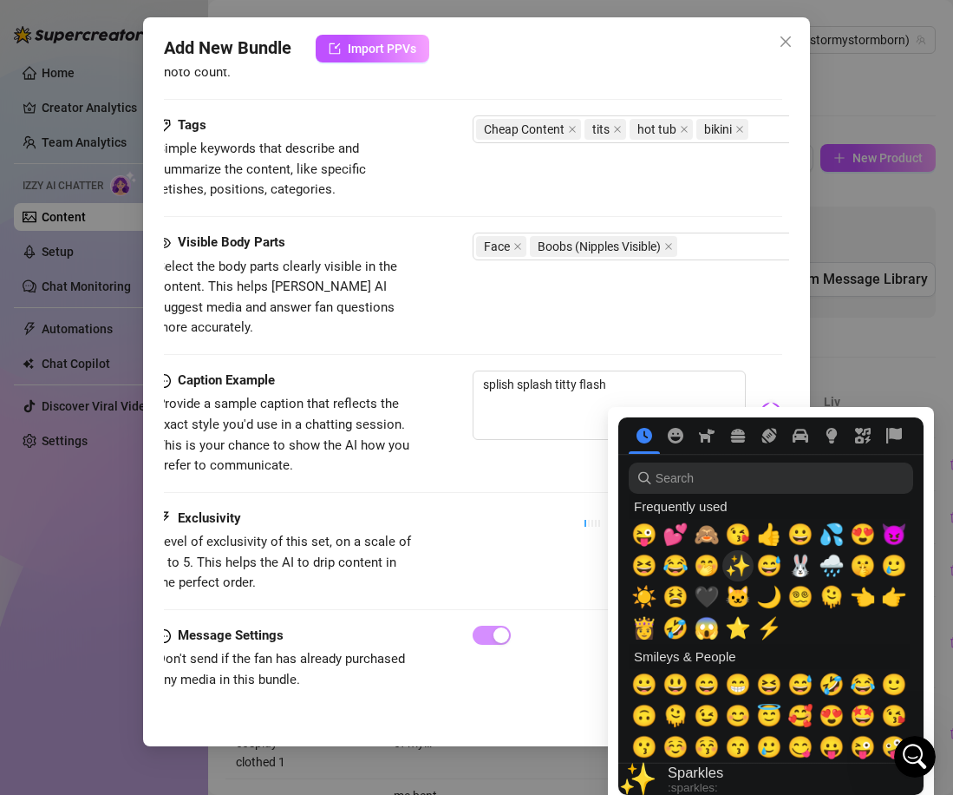
click at [739, 576] on span "✨" at bounding box center [738, 566] width 26 height 24
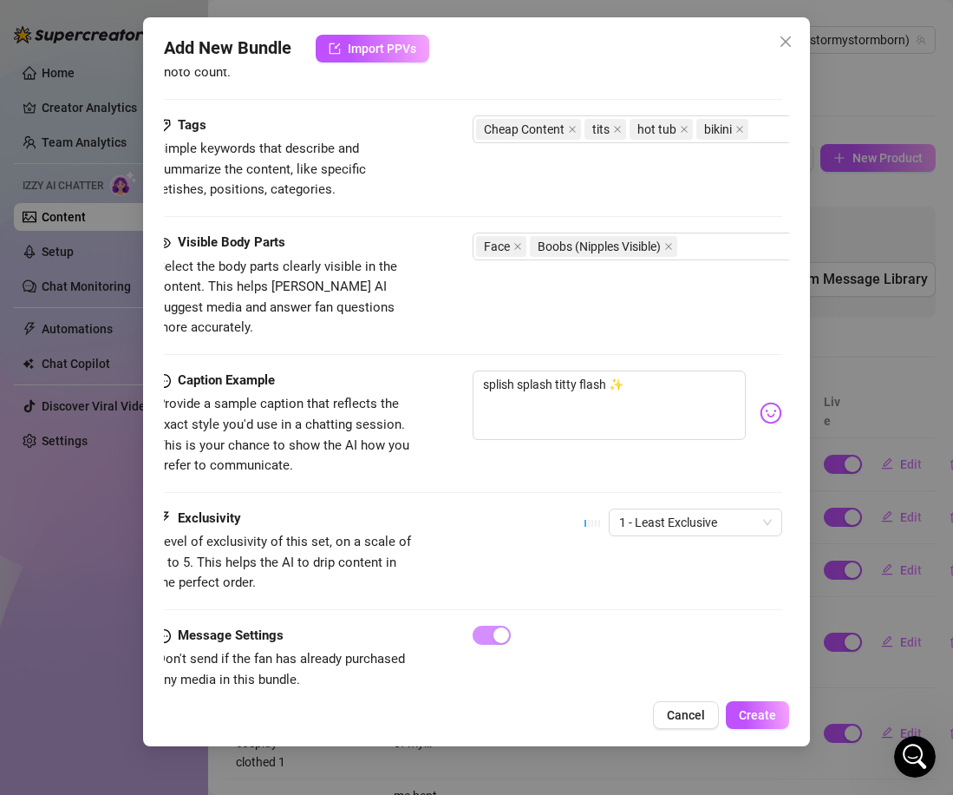
click at [505, 508] on div "Exclusivity Level of exclusivity of this set, on a scale of 1 to 5. This helps …" at bounding box center [470, 550] width 626 height 85
click at [734, 403] on textarea "splish splash titty flash ✨" at bounding box center [609, 404] width 273 height 69
click at [766, 402] on img at bounding box center [771, 413] width 23 height 23
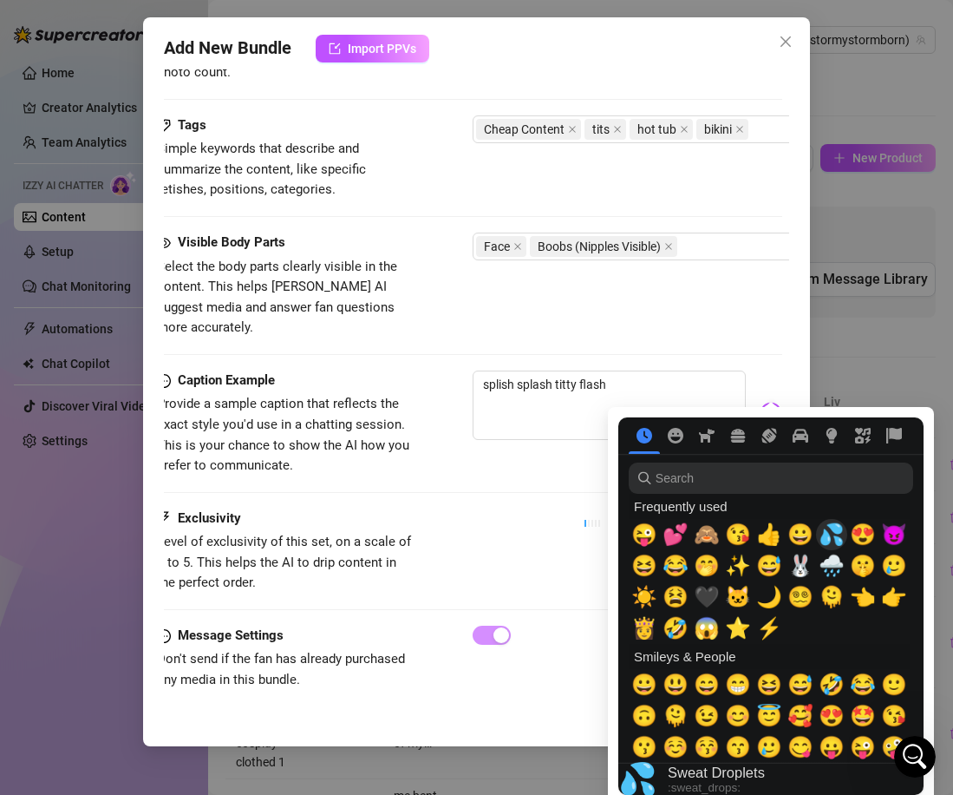
click at [830, 534] on span "💦" at bounding box center [832, 534] width 26 height 24
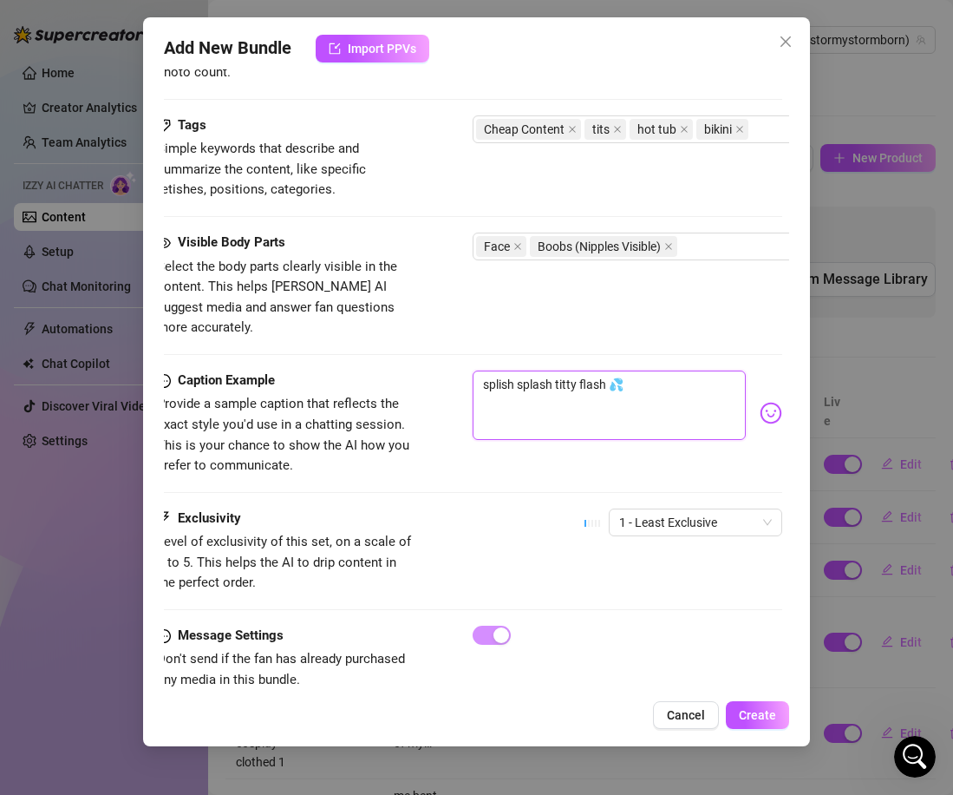
click at [492, 409] on textarea "splish splash titty flash 💦" at bounding box center [609, 404] width 273 height 69
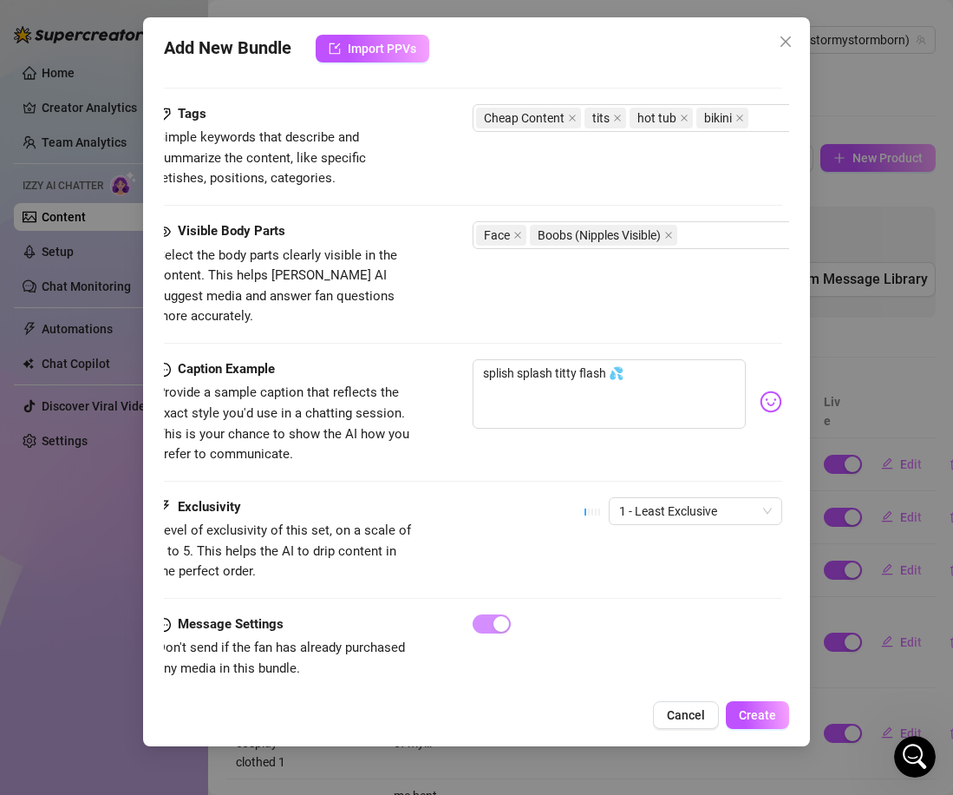
click at [662, 472] on div "Caption Example Provide a sample caption that reflects the exact style you'd us…" at bounding box center [470, 428] width 626 height 138
click at [665, 498] on span "1 - Least Exclusive" at bounding box center [695, 511] width 153 height 26
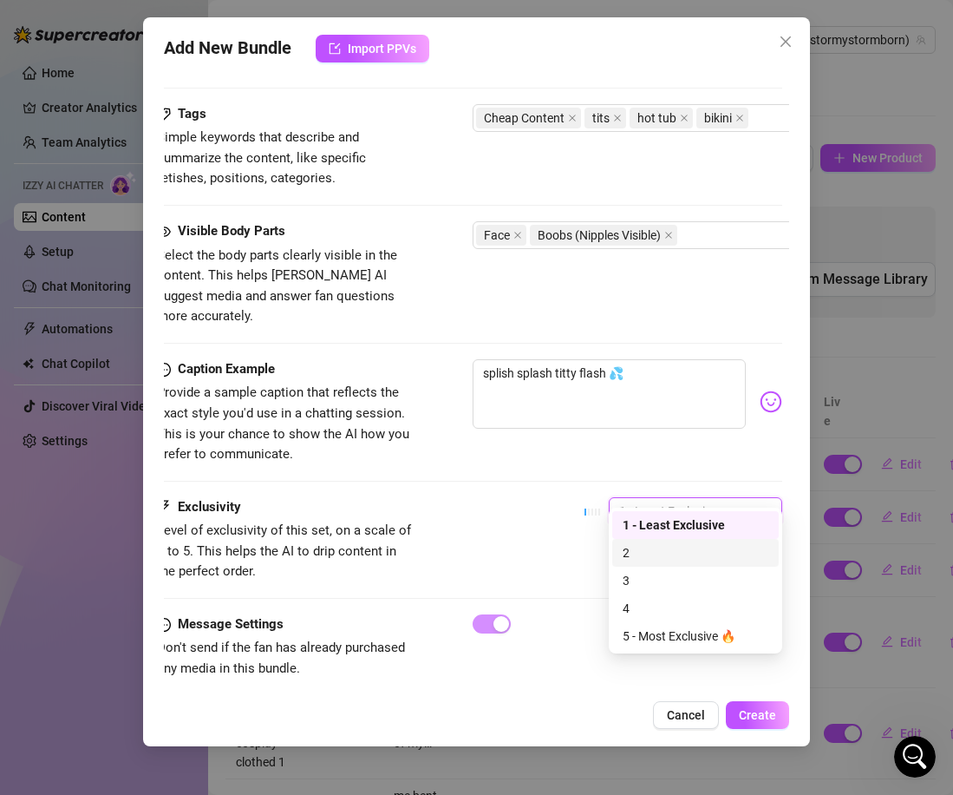
click at [654, 554] on div "2" at bounding box center [696, 552] width 146 height 19
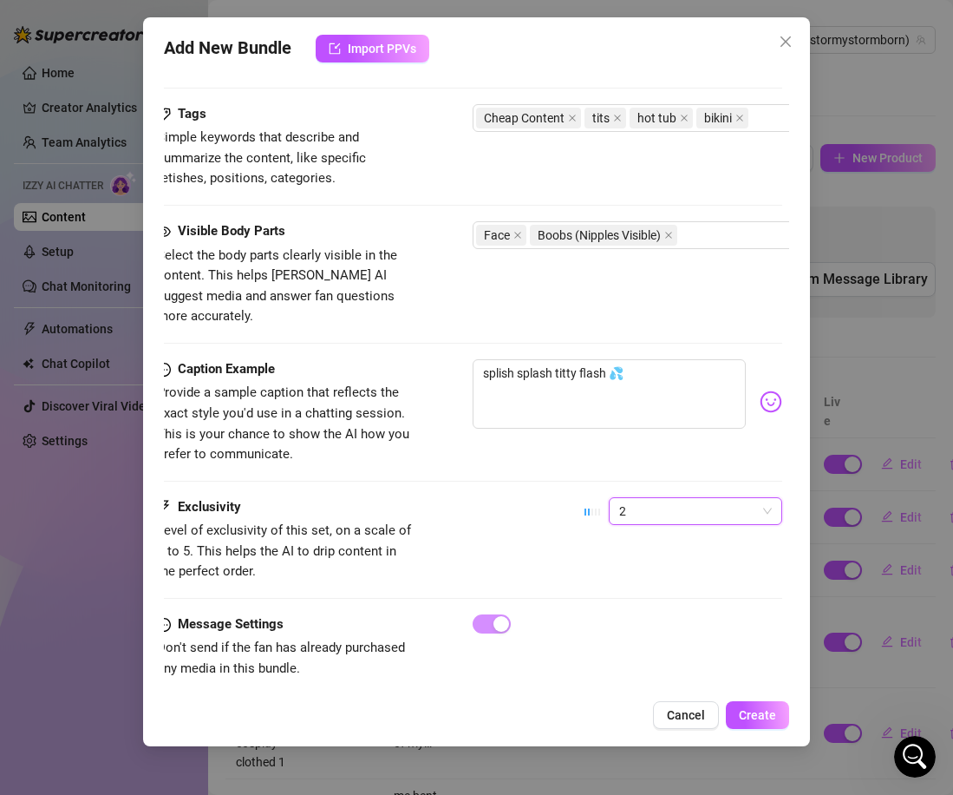
click at [540, 519] on div "Exclusivity Level of exclusivity of this set, on a scale of 1 to 5. This helps …" at bounding box center [470, 539] width 626 height 85
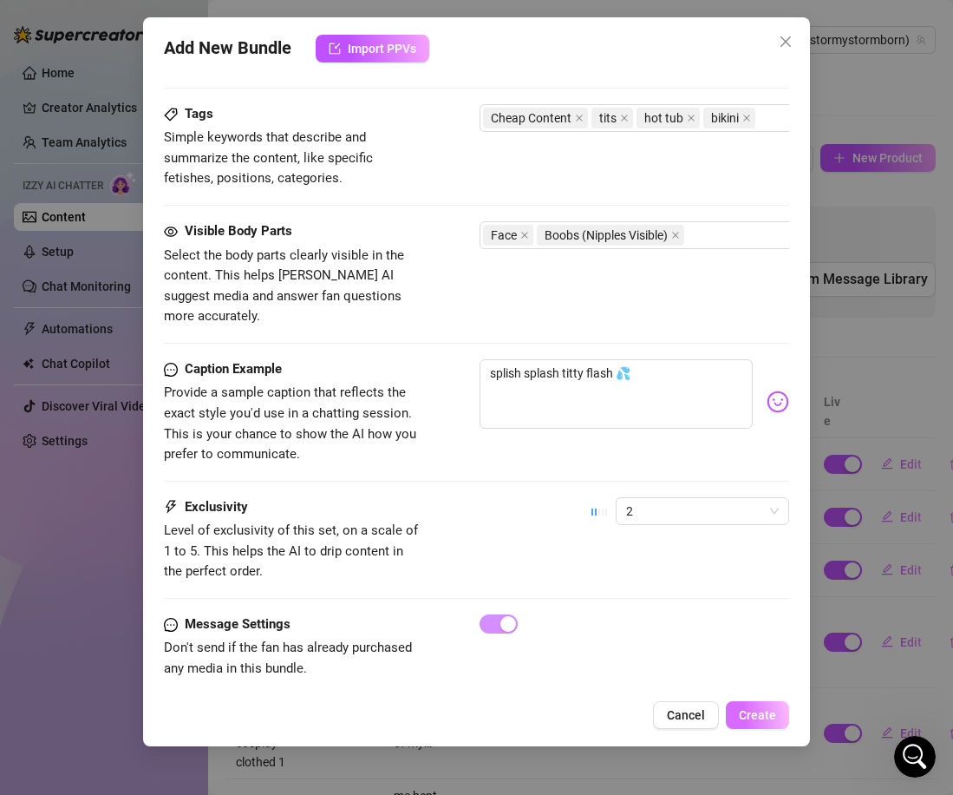
click at [742, 715] on span "Create" at bounding box center [757, 715] width 37 height 14
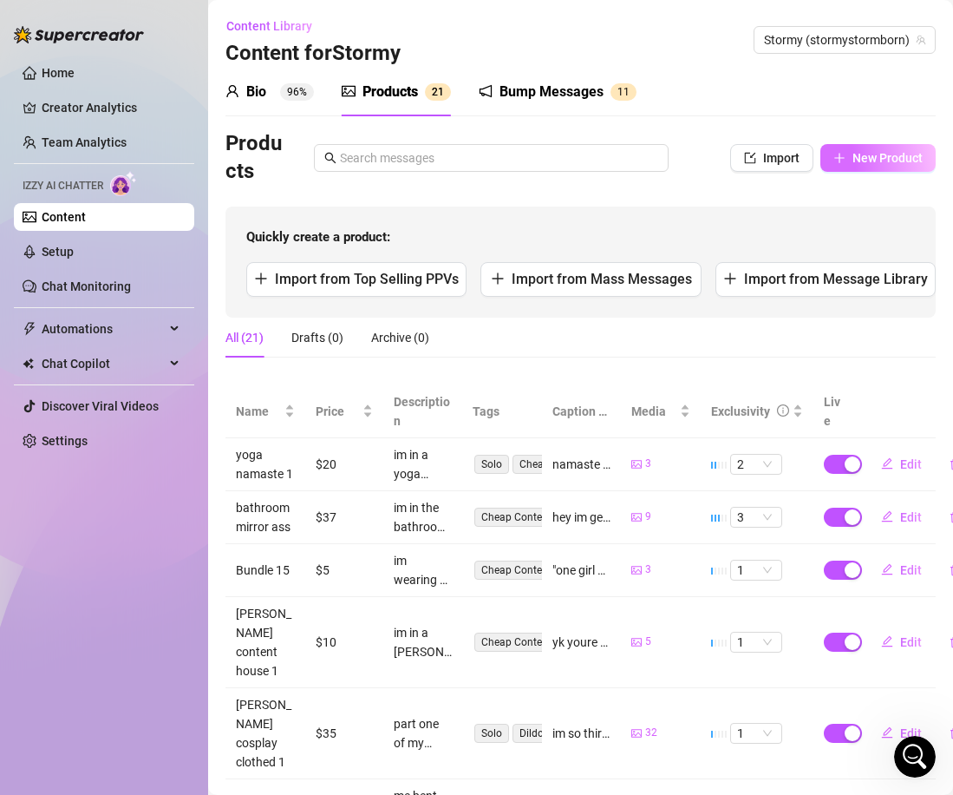
click at [854, 160] on span "New Product" at bounding box center [888, 158] width 70 height 14
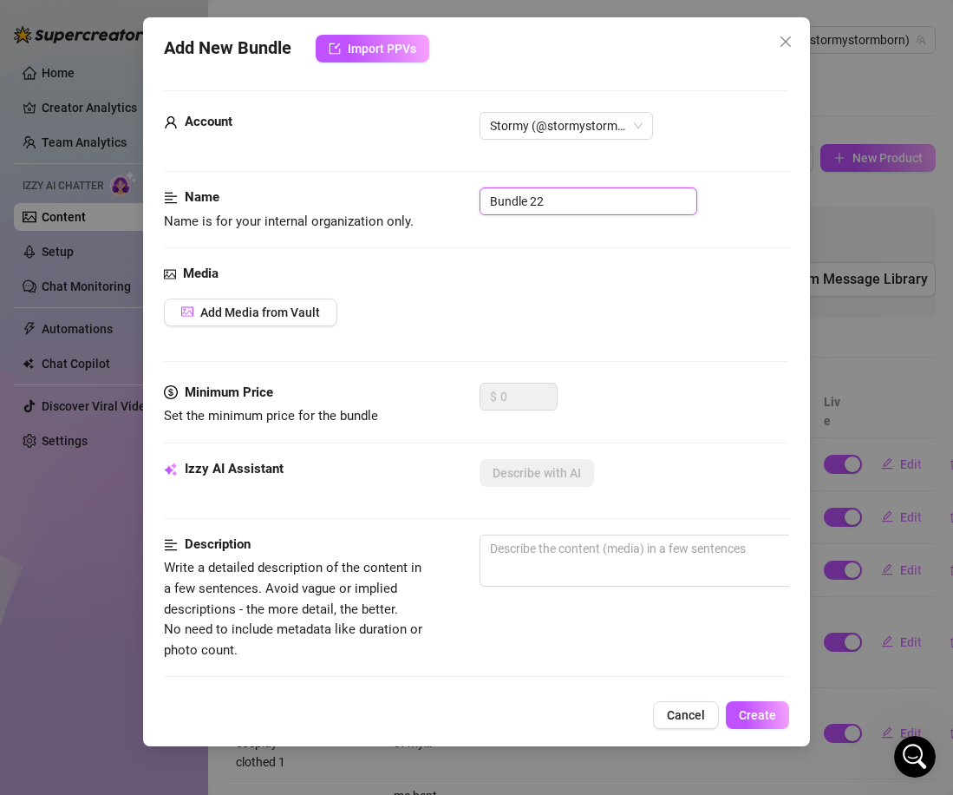
click at [512, 209] on input "Bundle 22" at bounding box center [589, 201] width 218 height 28
click at [267, 326] on div "Media Add Media from Vault" at bounding box center [477, 323] width 626 height 119
click at [258, 321] on button "Add Media from Vault" at bounding box center [251, 312] width 174 height 28
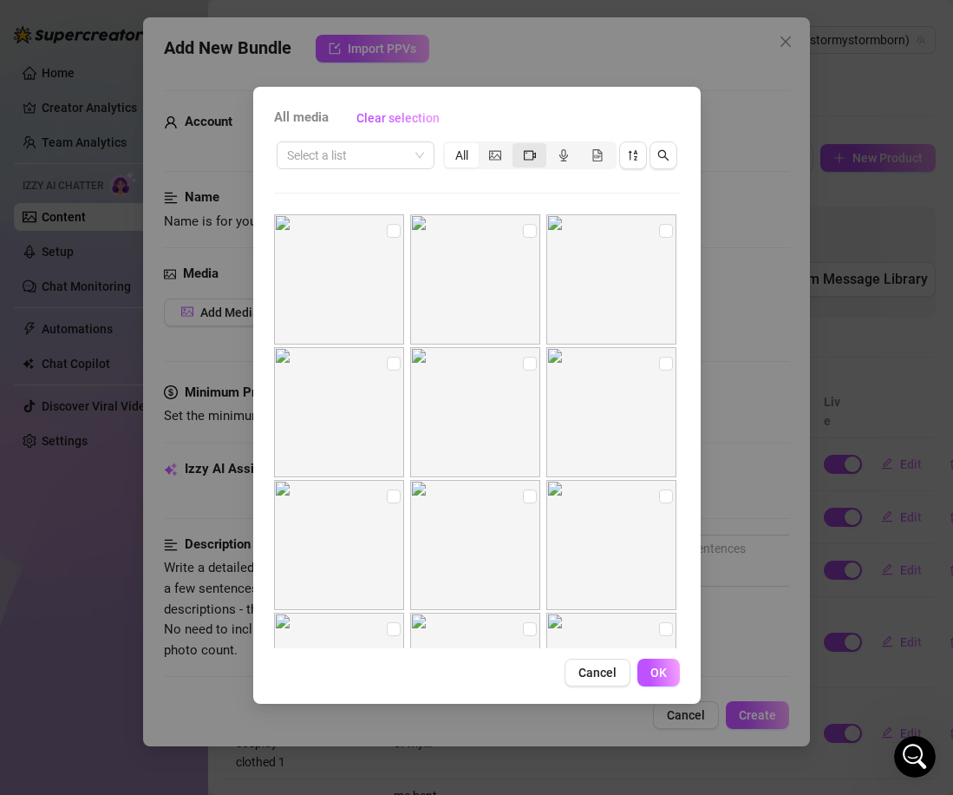
click at [528, 151] on icon "video-camera" at bounding box center [530, 155] width 12 height 12
click at [517, 146] on input "segmented control" at bounding box center [517, 146] width 0 height 0
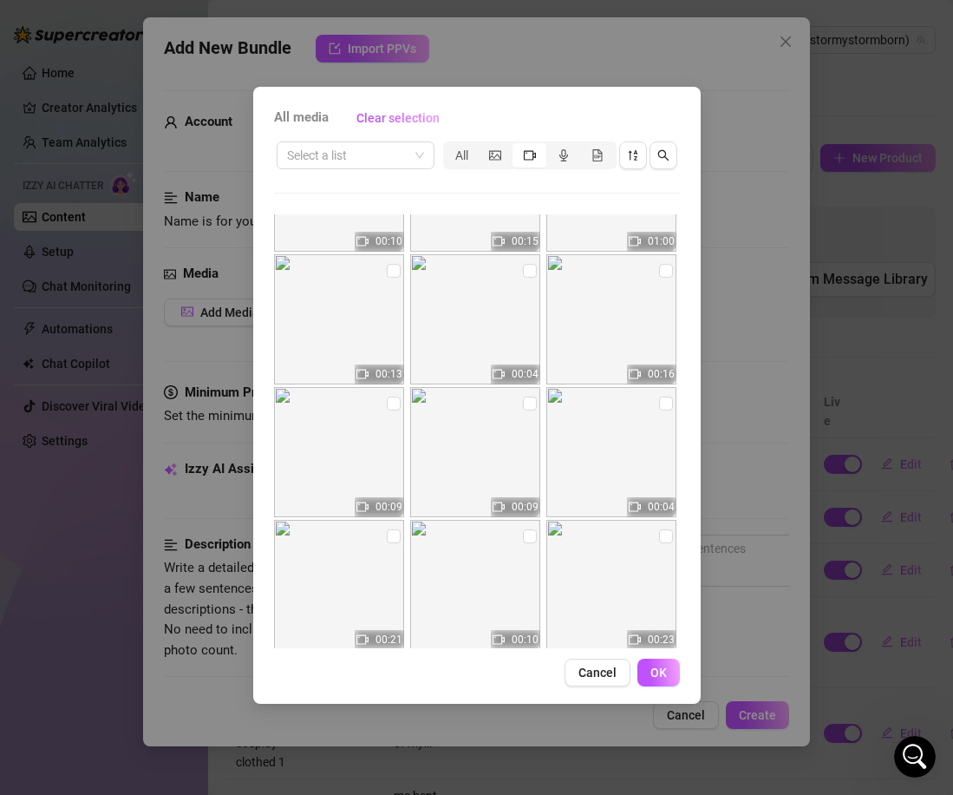
scroll to position [205, 0]
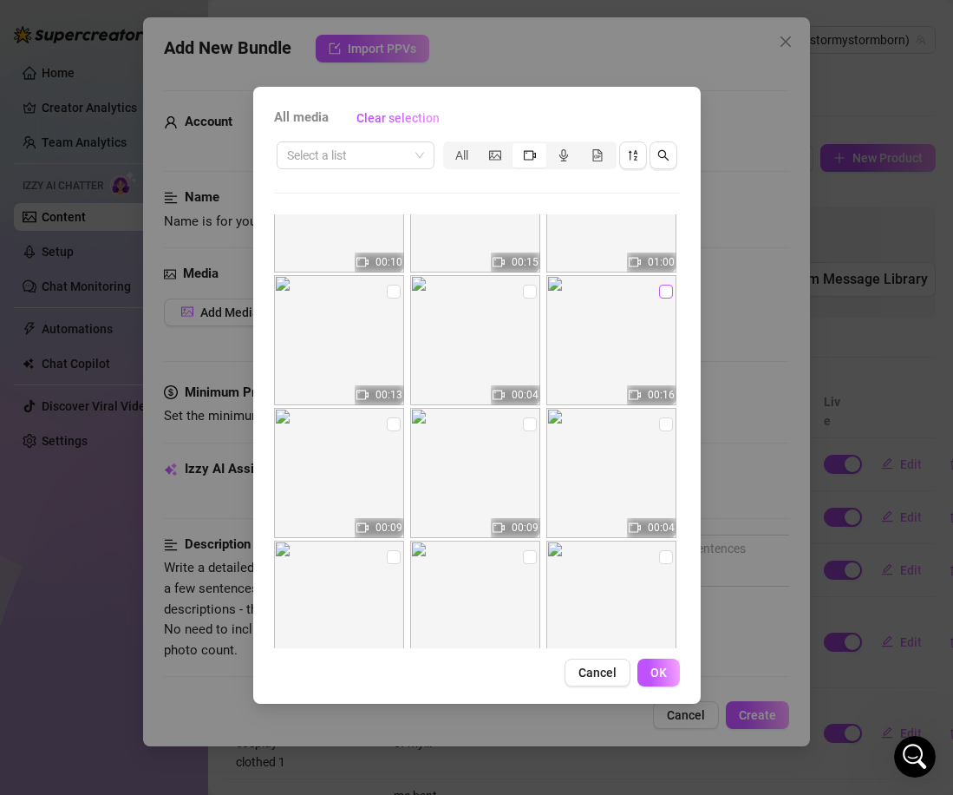
click at [663, 288] on input "checkbox" at bounding box center [666, 292] width 14 height 14
click at [661, 666] on span "OK" at bounding box center [659, 672] width 16 height 14
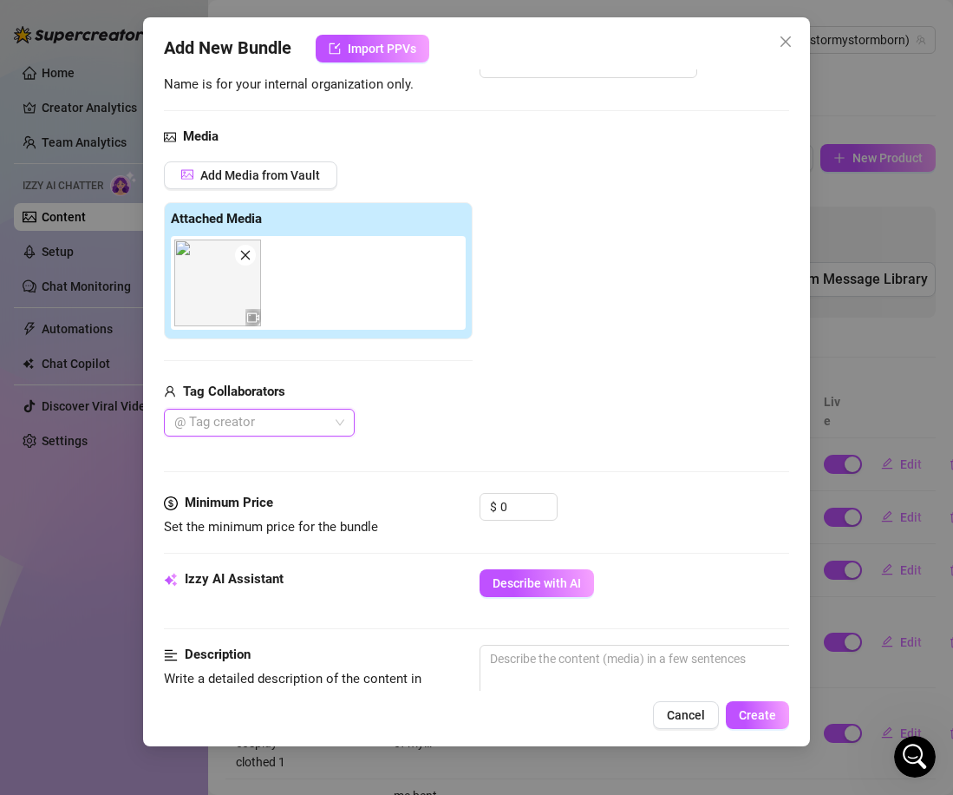
scroll to position [147, 0]
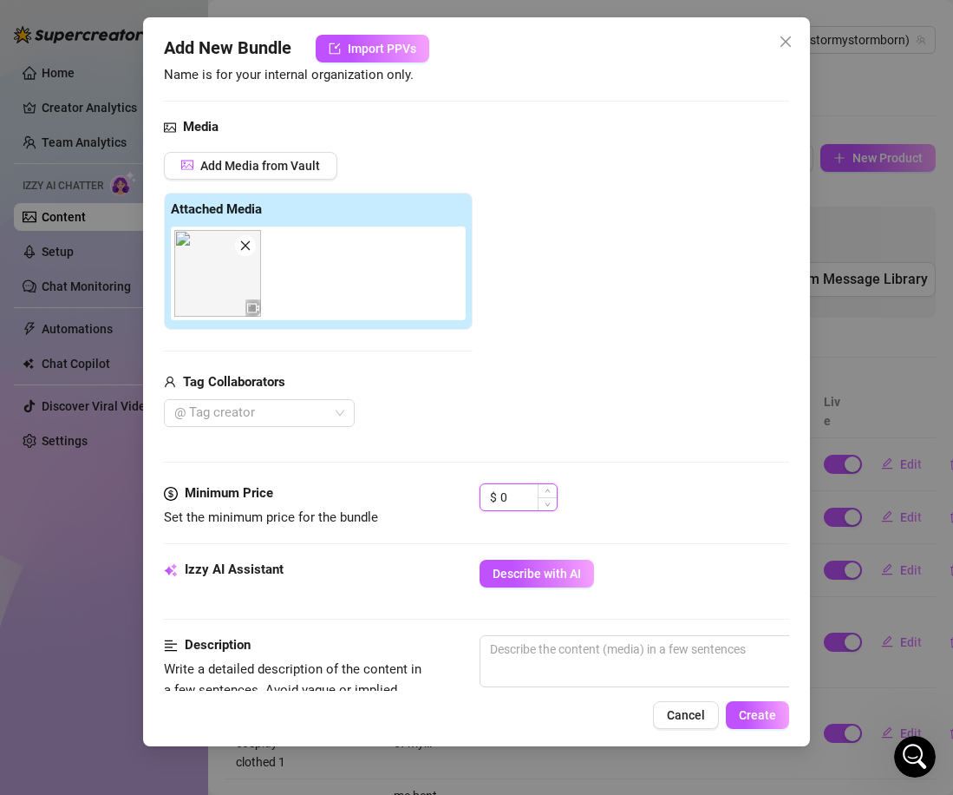
click at [521, 502] on input "0" at bounding box center [529, 497] width 56 height 26
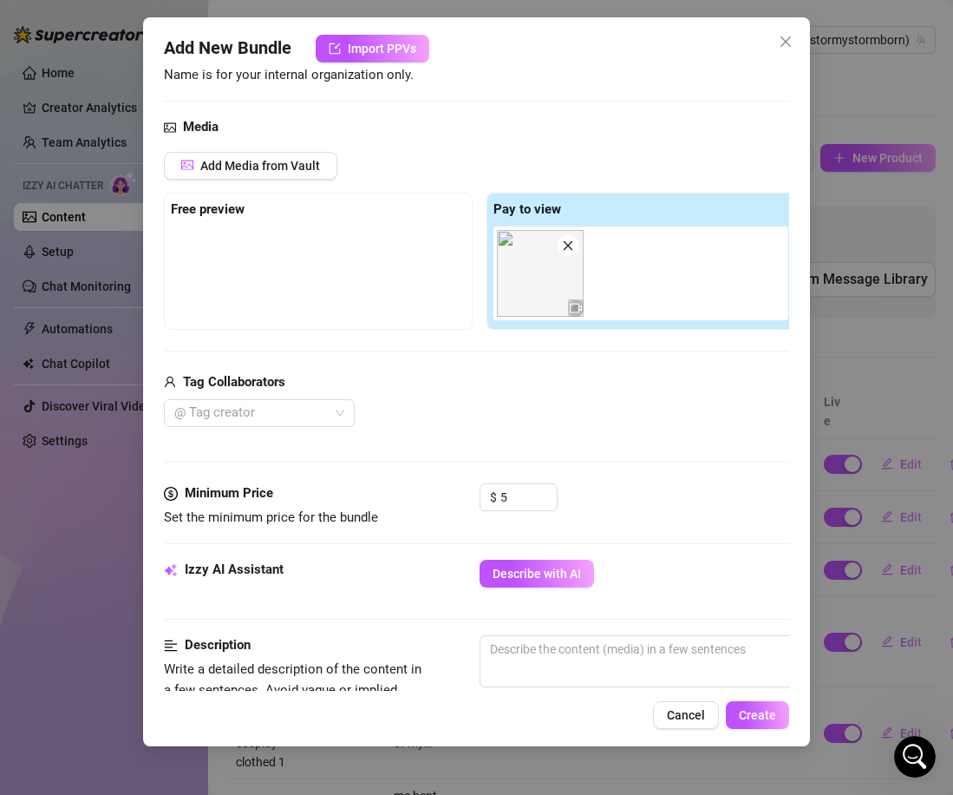
click at [593, 462] on div at bounding box center [477, 462] width 626 height 1
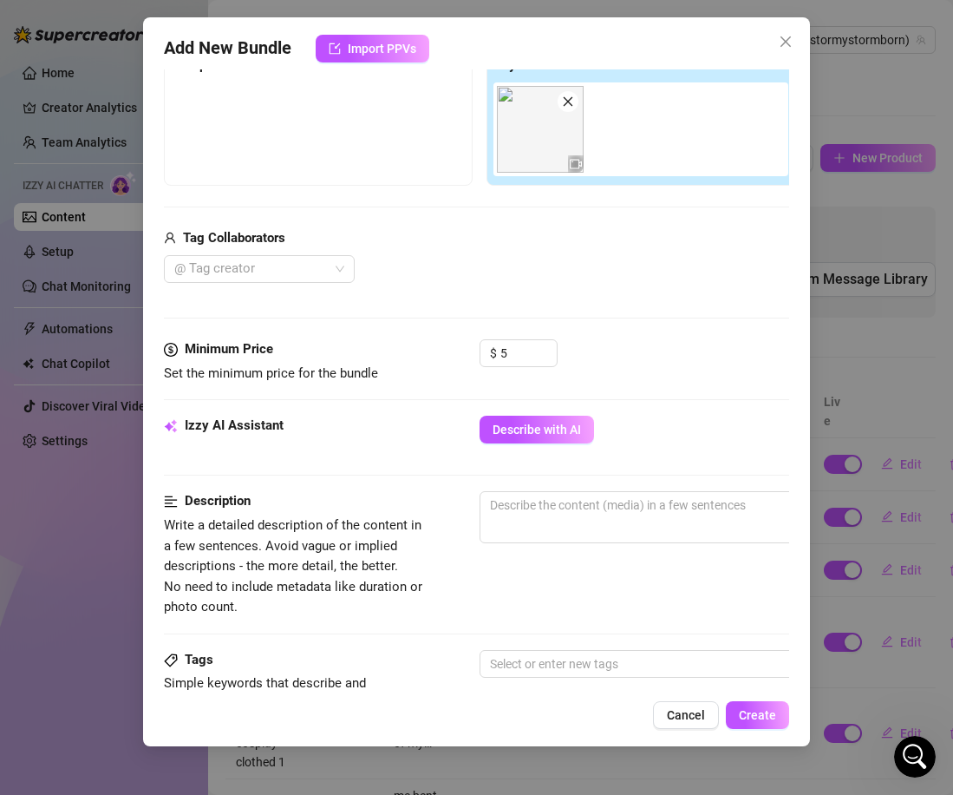
scroll to position [298, 0]
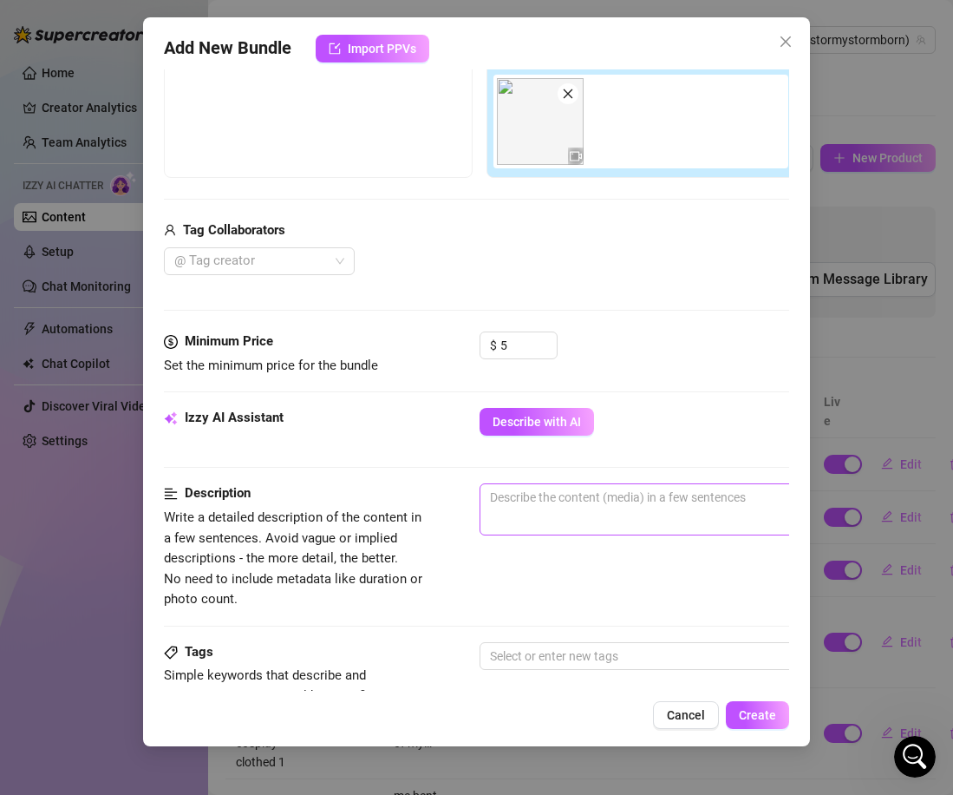
click at [583, 526] on span "0 / 1000" at bounding box center [783, 509] width 607 height 52
click at [570, 510] on textarea at bounding box center [784, 497] width 606 height 26
paste textarea "im in an empty yoga studio in a bikini and show me pulling up my bikini top and…"
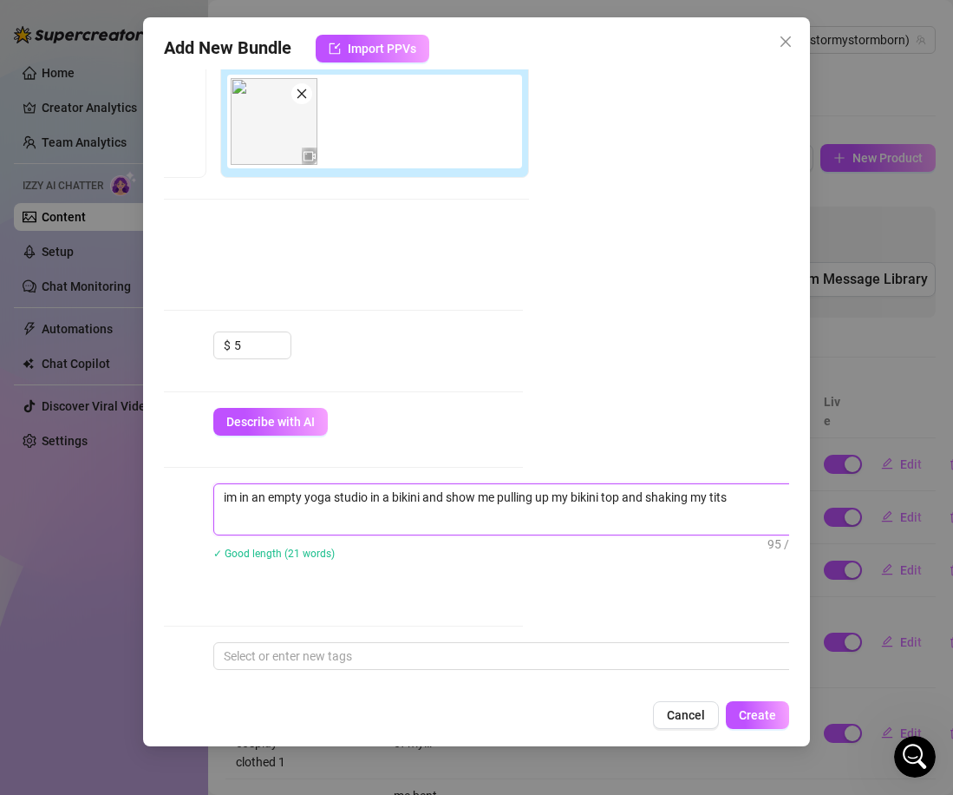
scroll to position [298, 297]
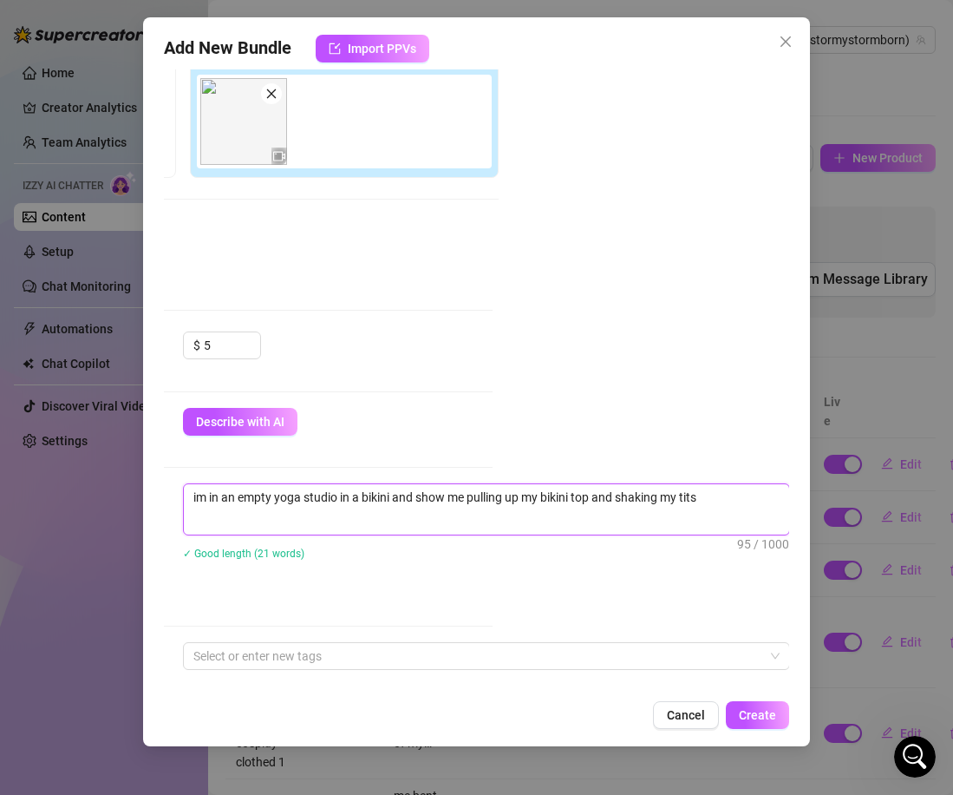
drag, startPoint x: 273, startPoint y: 497, endPoint x: 706, endPoint y: 490, distance: 433.0
click at [707, 492] on textarea "im in an empty yoga studio in a bikini and show me pulling up my bikini top and…" at bounding box center [487, 497] width 606 height 26
drag, startPoint x: 706, startPoint y: 490, endPoint x: 199, endPoint y: 522, distance: 508.5
click at [199, 527] on span "im in an empty yoga studio in a bikini and show me pulling up my bikini top and…" at bounding box center [486, 509] width 607 height 52
drag, startPoint x: 193, startPoint y: 500, endPoint x: 700, endPoint y: 507, distance: 507.6
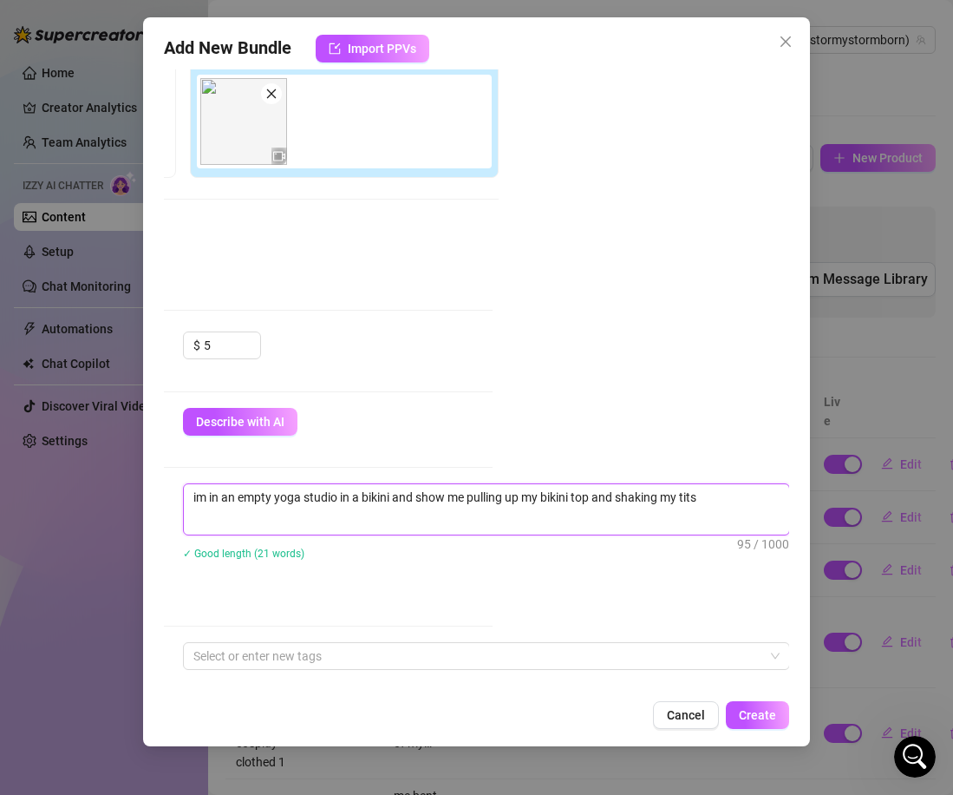
click at [700, 507] on textarea "im in an empty yoga studio in a bikini and show me pulling up my bikini top and…" at bounding box center [487, 497] width 606 height 26
click at [460, 498] on textarea "im in a hot tub outdoors wearing a [PERSON_NAME] vuittion" at bounding box center [487, 497] width 606 height 26
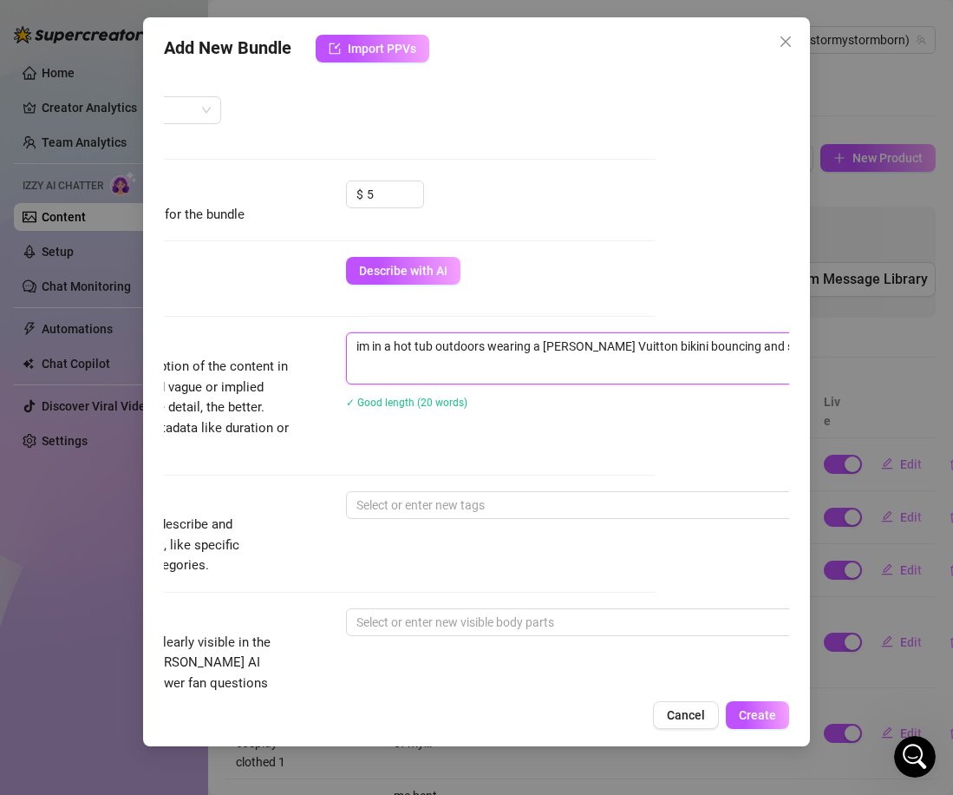
scroll to position [455, 134]
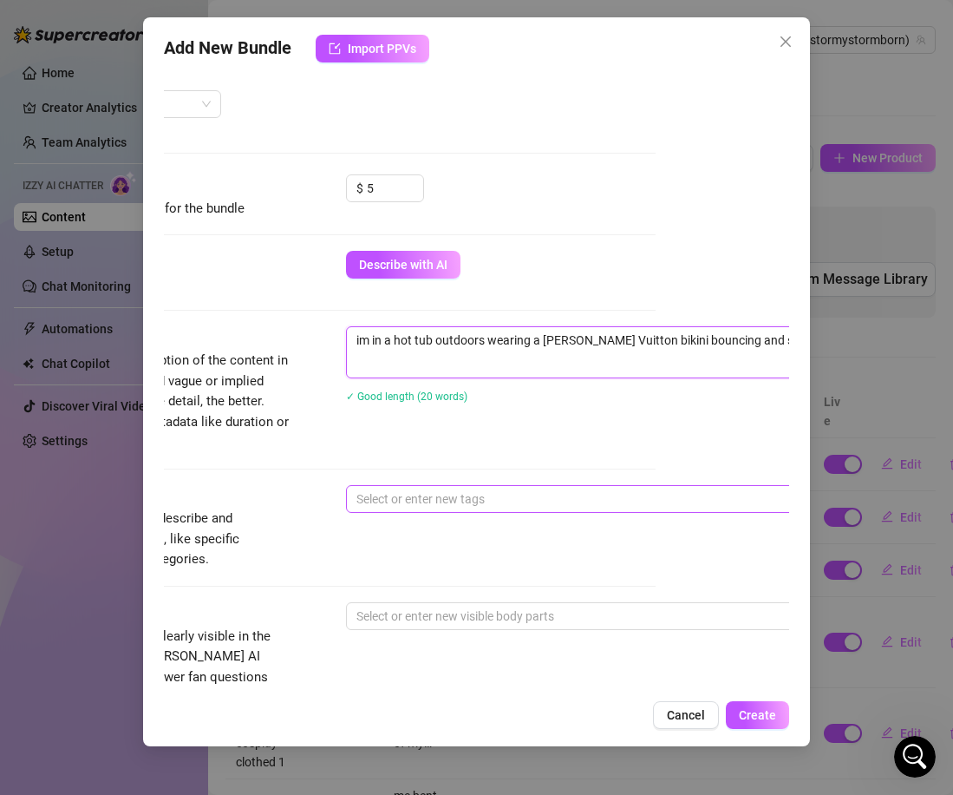
click at [406, 506] on div at bounding box center [641, 499] width 582 height 24
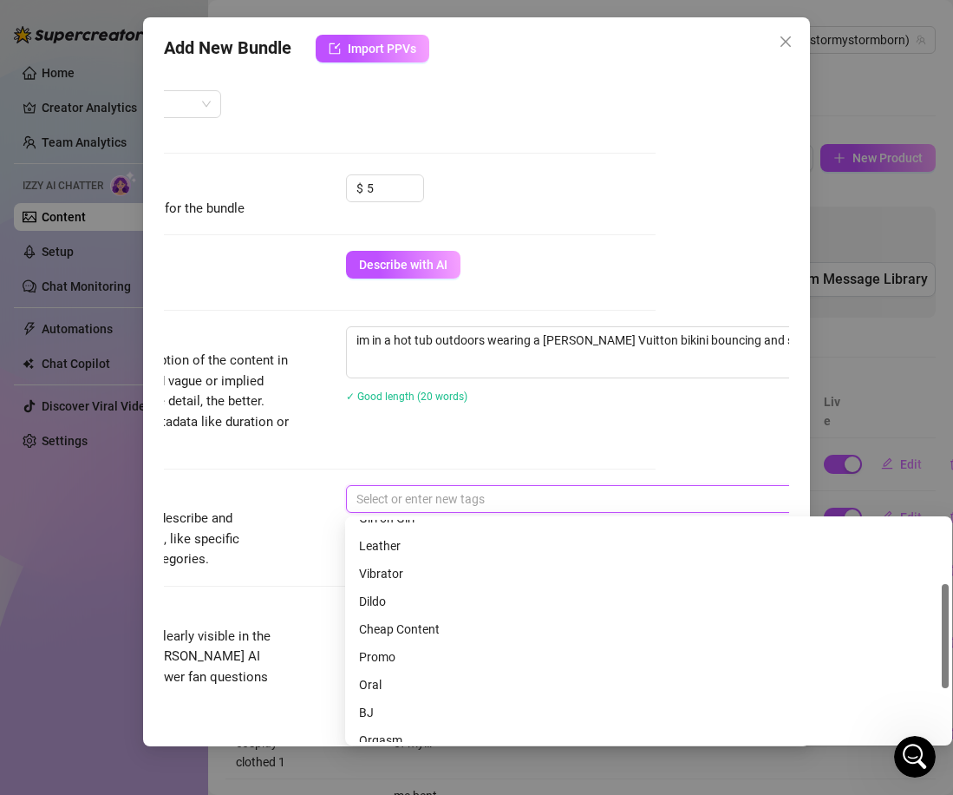
scroll to position [135, 0]
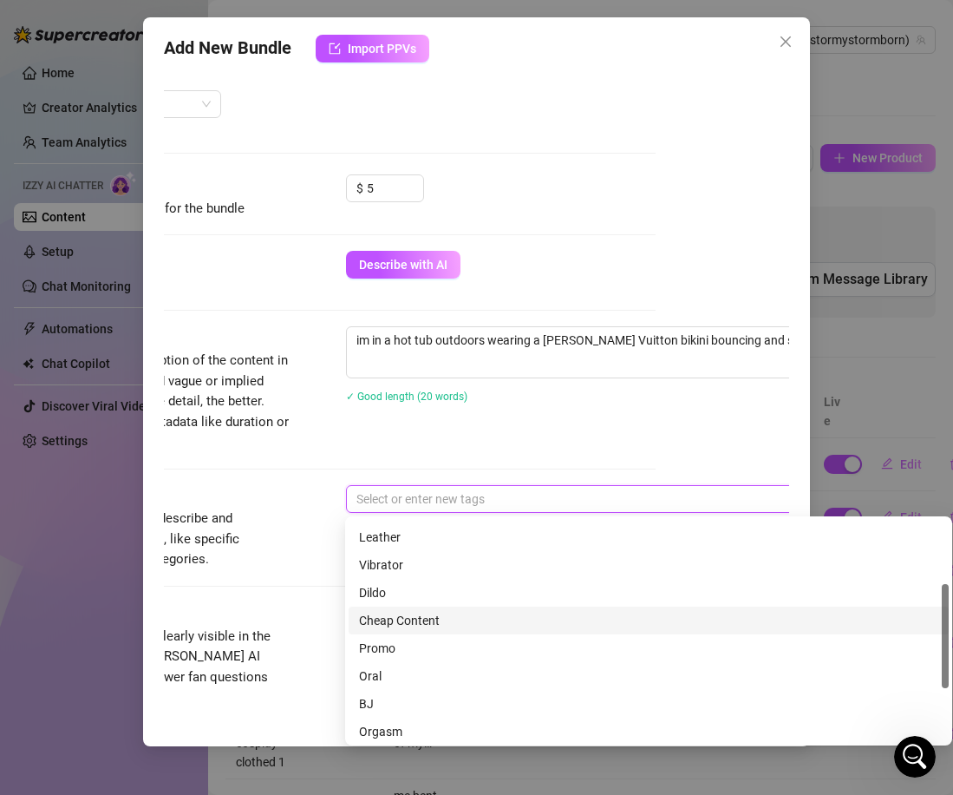
click at [406, 621] on div "Cheap Content" at bounding box center [649, 620] width 580 height 19
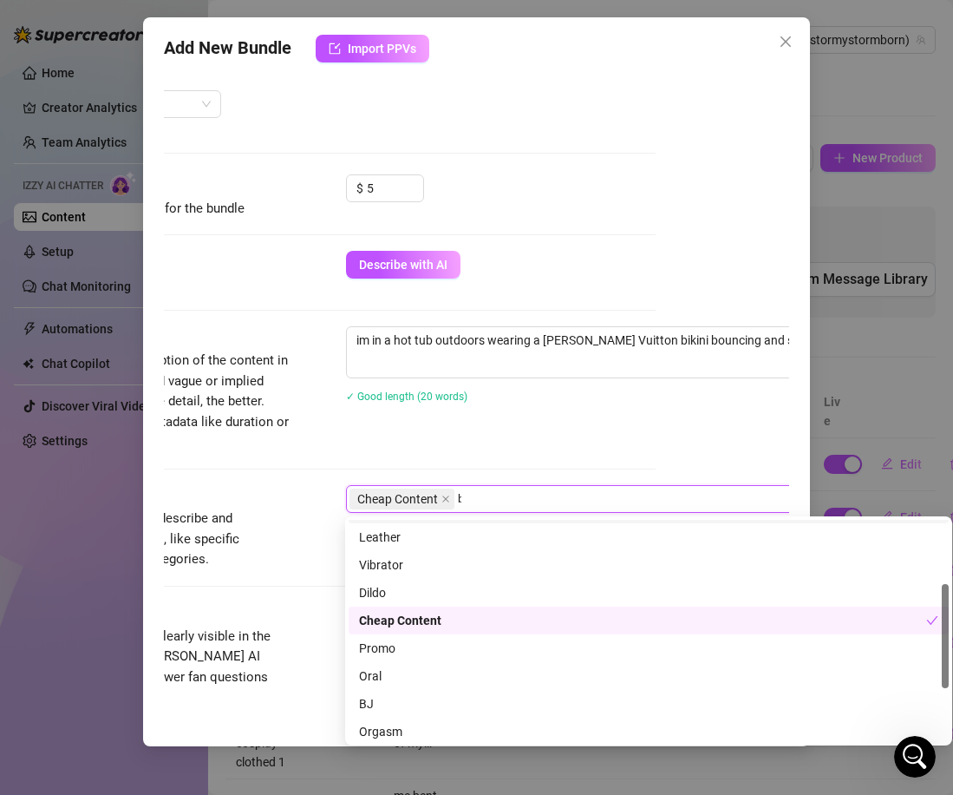
scroll to position [0, 0]
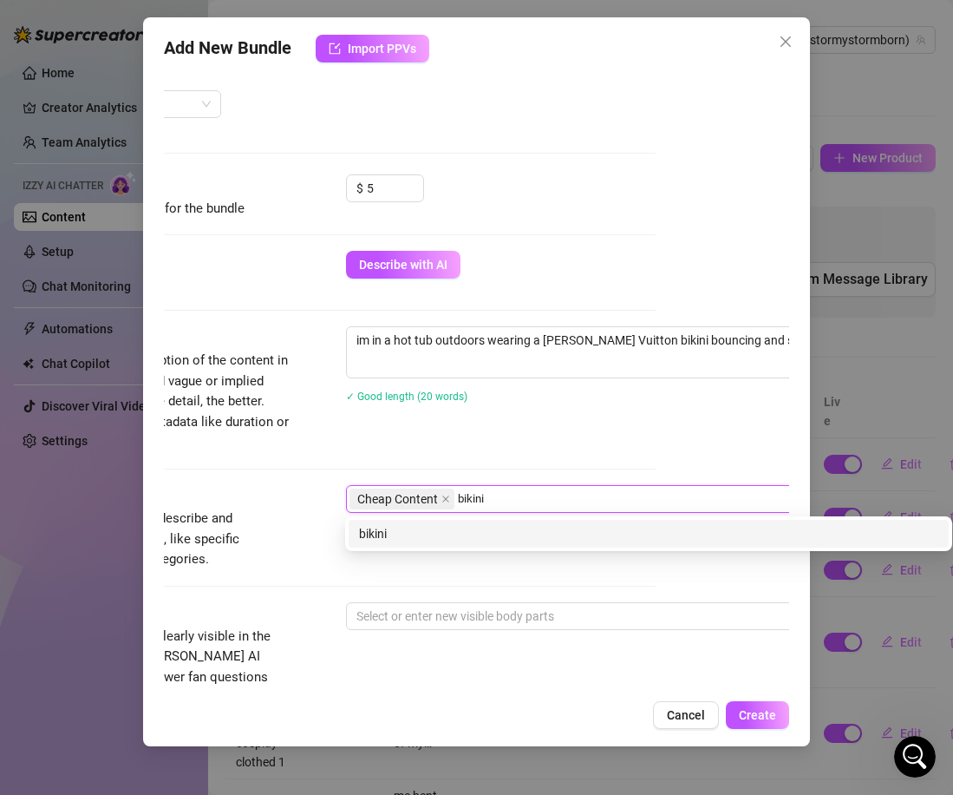
click at [407, 546] on div "bikini" at bounding box center [649, 534] width 600 height 28
click at [365, 544] on div "tits" at bounding box center [649, 534] width 600 height 28
click at [369, 534] on div "hot tub" at bounding box center [649, 533] width 580 height 19
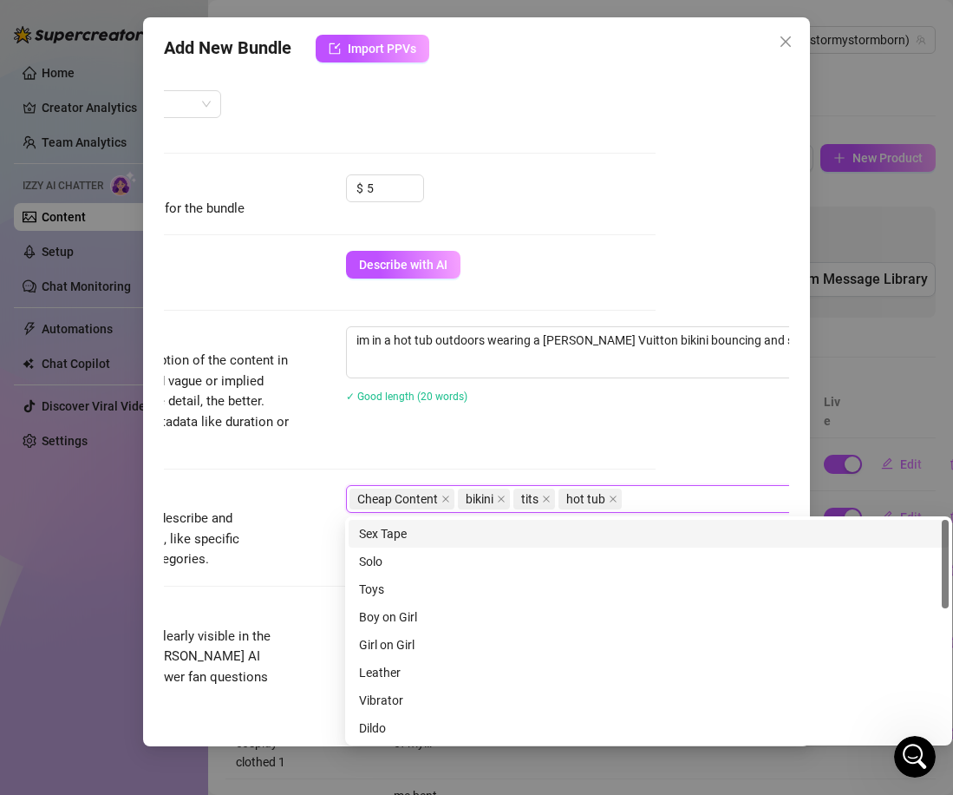
click at [278, 517] on span "Simple keywords that describe and summarize the content, like specific fetishes…" at bounding box center [160, 539] width 260 height 62
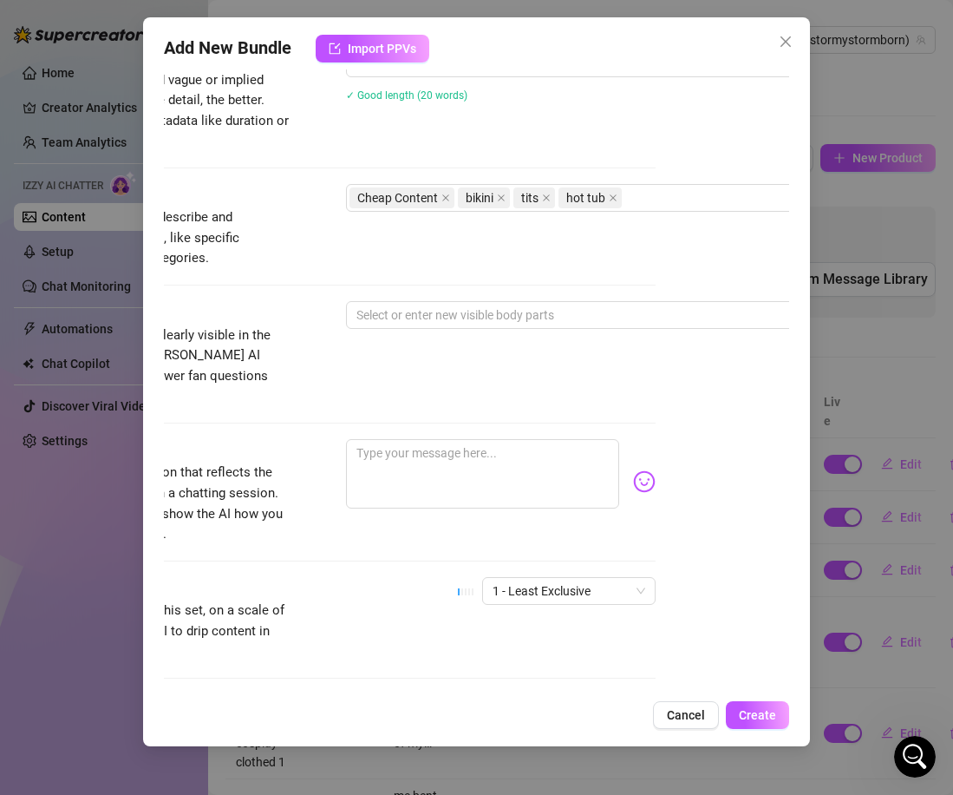
scroll to position [763, 134]
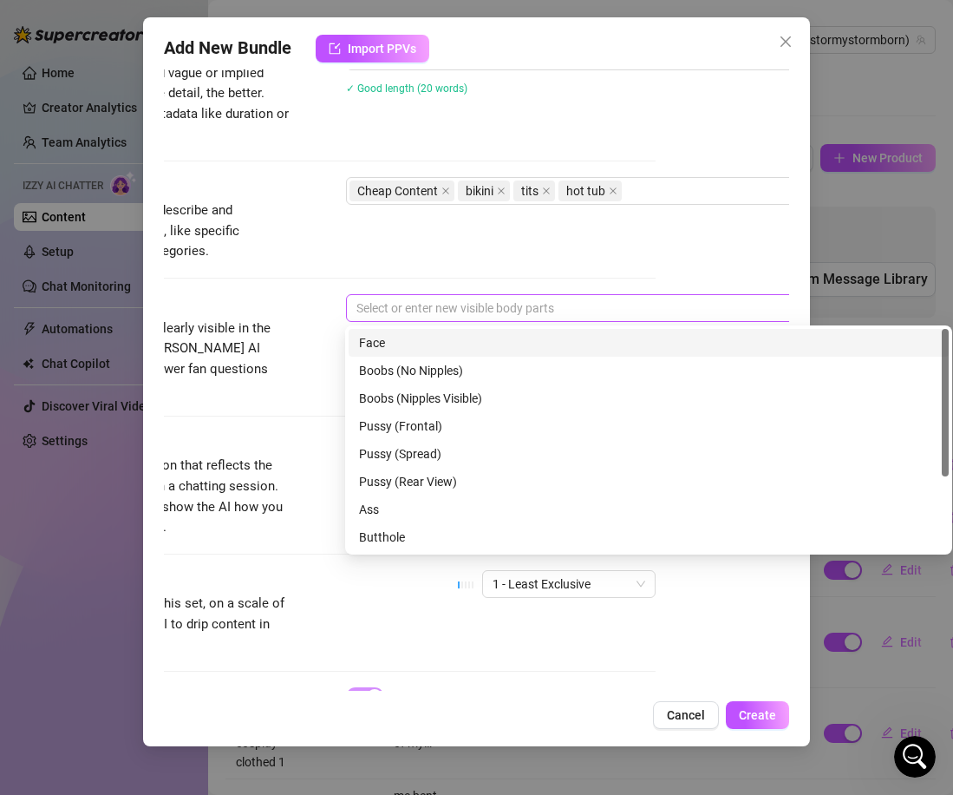
click at [386, 296] on div at bounding box center [641, 308] width 582 height 24
click at [390, 343] on div "Face" at bounding box center [649, 342] width 580 height 19
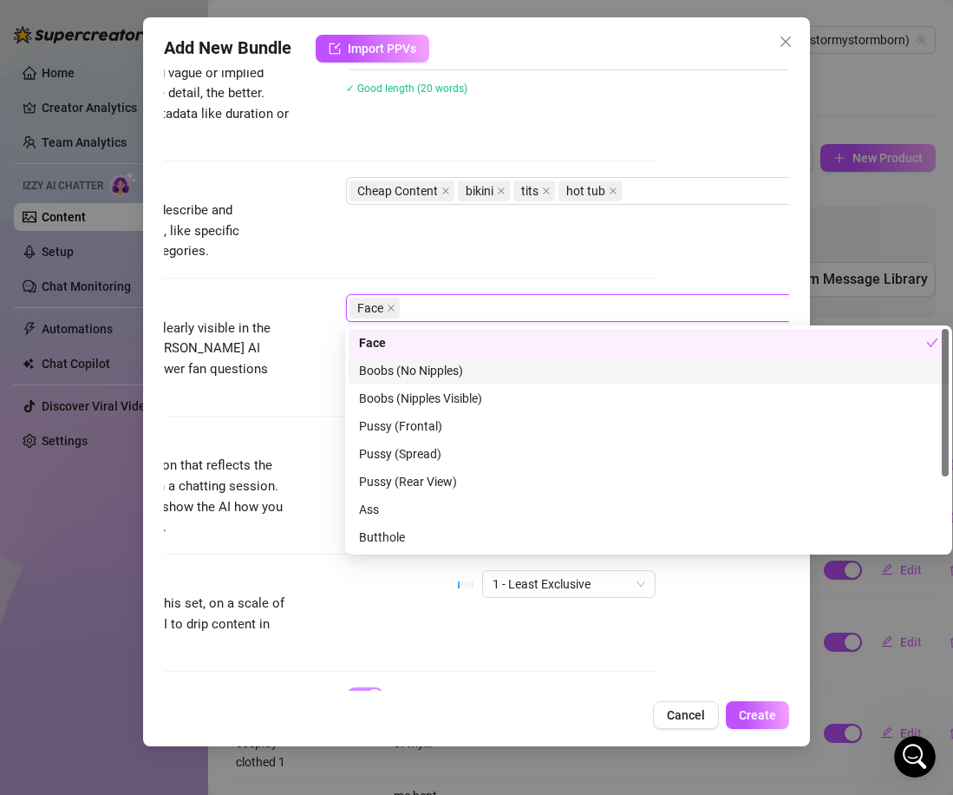
click at [400, 373] on div "Boobs (No Nipples)" at bounding box center [649, 370] width 580 height 19
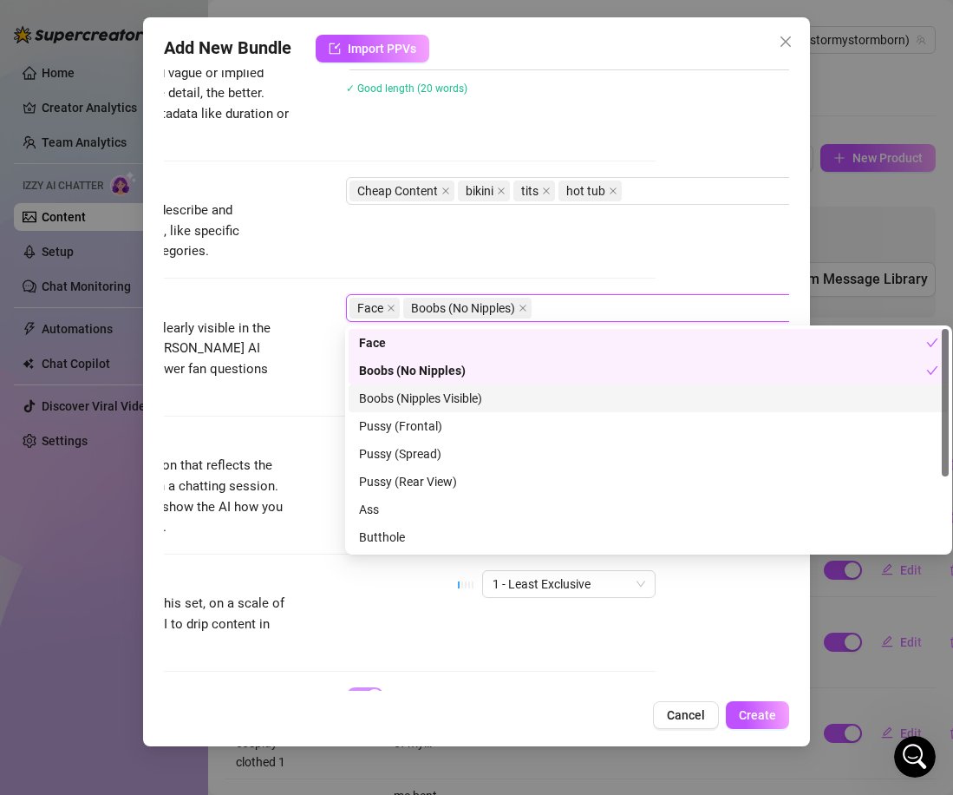
click at [447, 391] on div "Boobs (Nipples Visible)" at bounding box center [649, 398] width 580 height 19
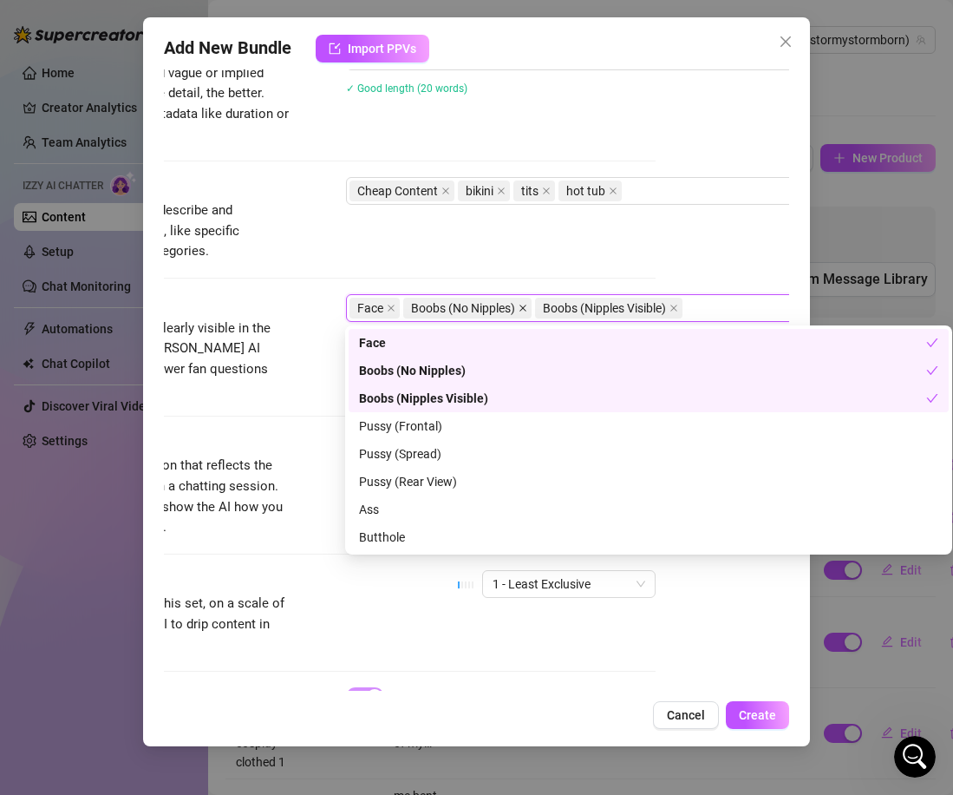
click at [523, 308] on icon "close" at bounding box center [523, 308] width 7 height 7
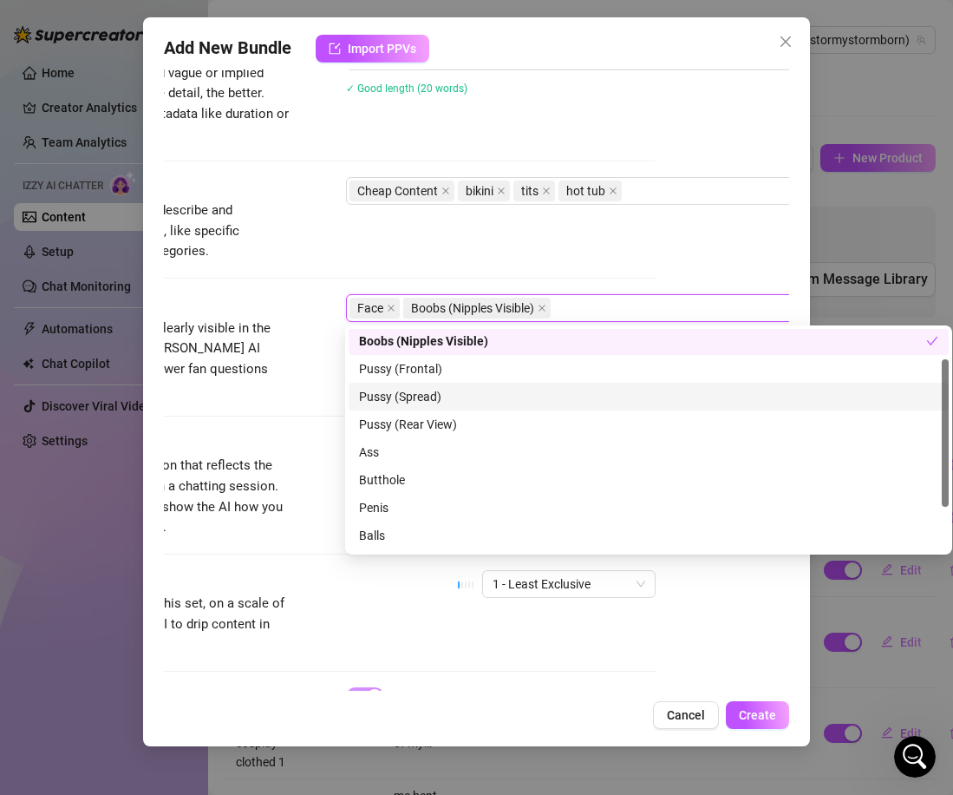
scroll to position [59, 0]
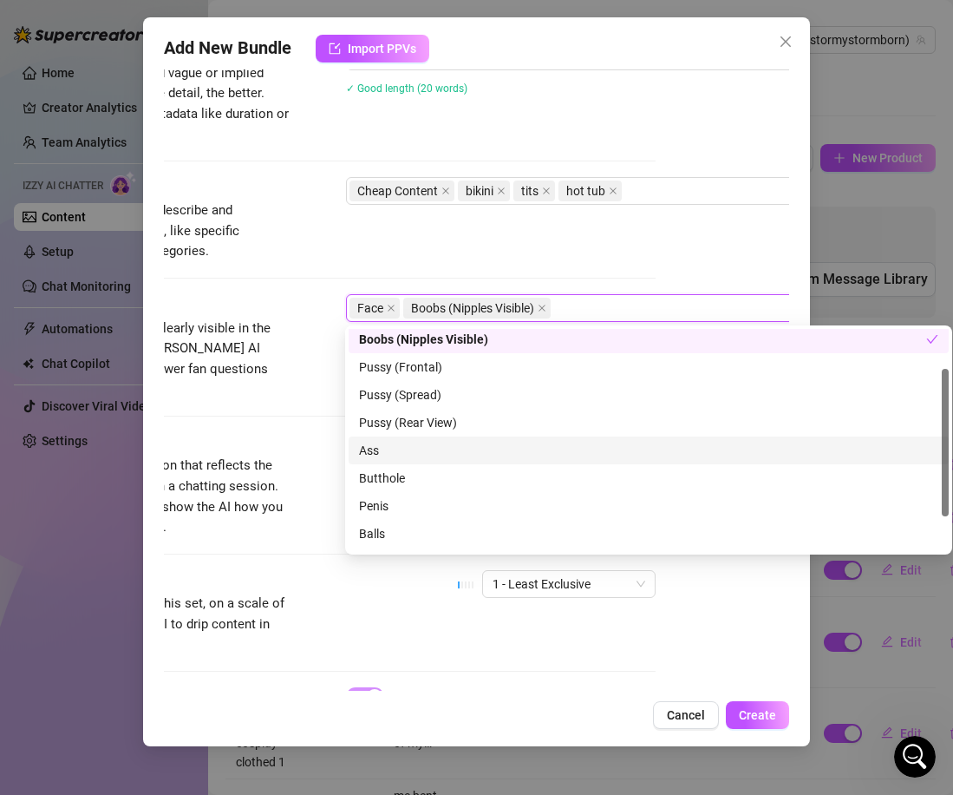
click at [395, 446] on div "Ass" at bounding box center [649, 450] width 580 height 19
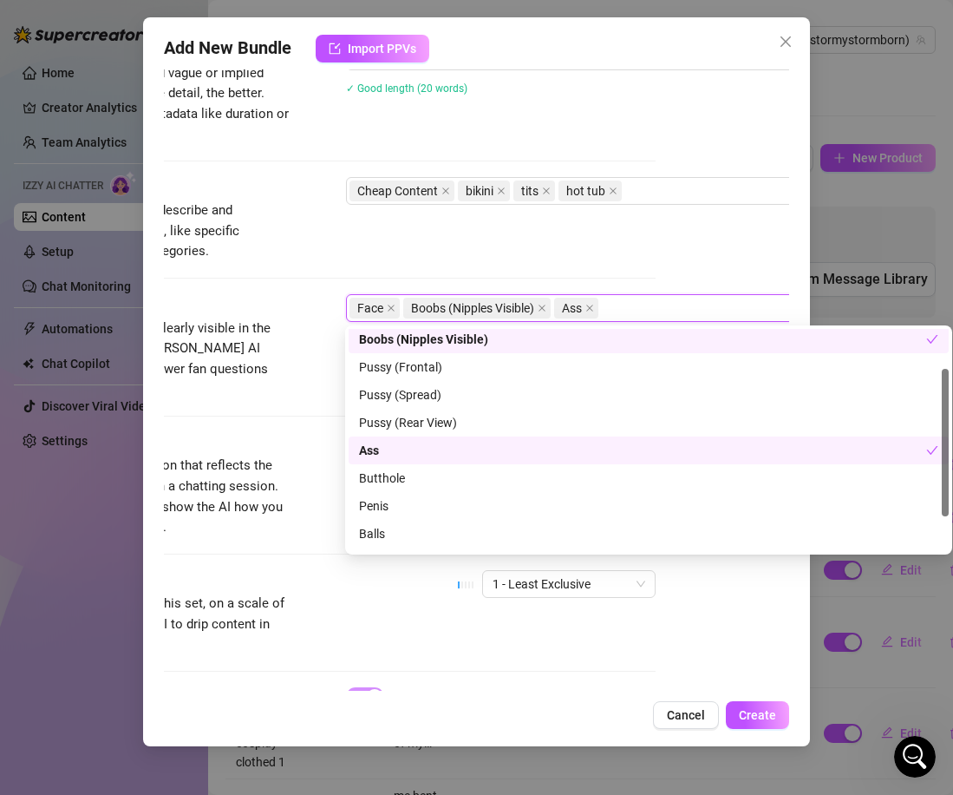
click at [245, 378] on span "Select the body parts clearly visible in the content. This helps [PERSON_NAME] …" at bounding box center [160, 359] width 260 height 82
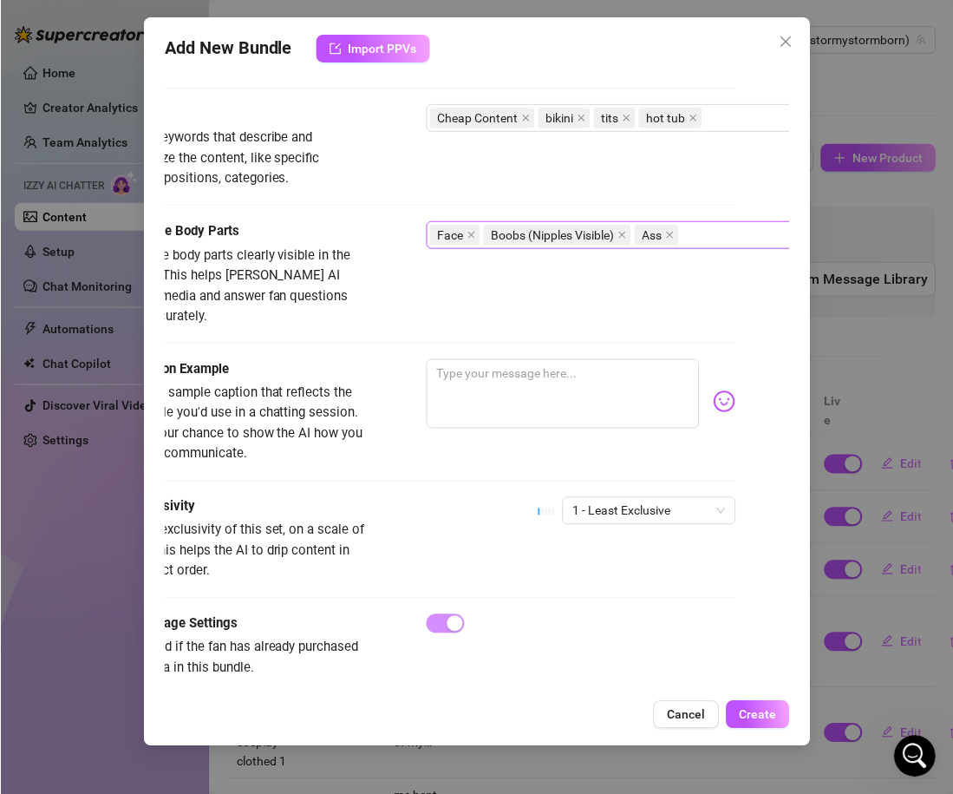
scroll to position [836, 21]
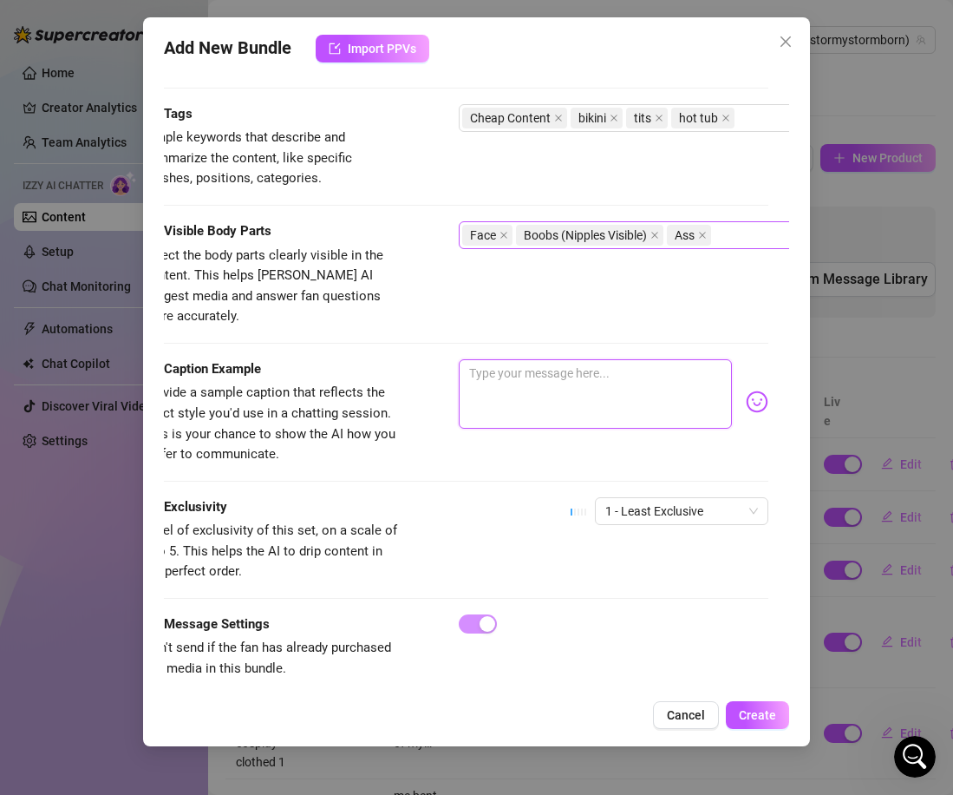
click at [520, 405] on textarea at bounding box center [595, 393] width 273 height 69
click at [686, 514] on div "1 - Least Exclusive" at bounding box center [670, 518] width 198 height 43
click at [686, 498] on span "1 - Least Exclusive" at bounding box center [682, 511] width 153 height 26
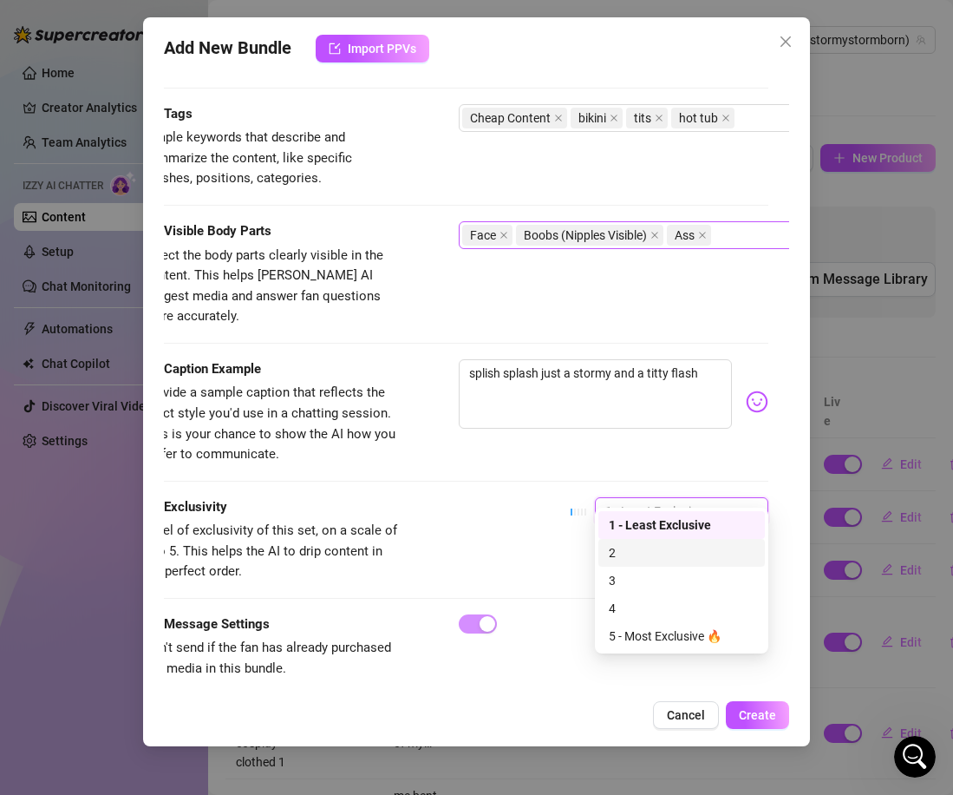
click at [654, 558] on div "2" at bounding box center [682, 552] width 146 height 19
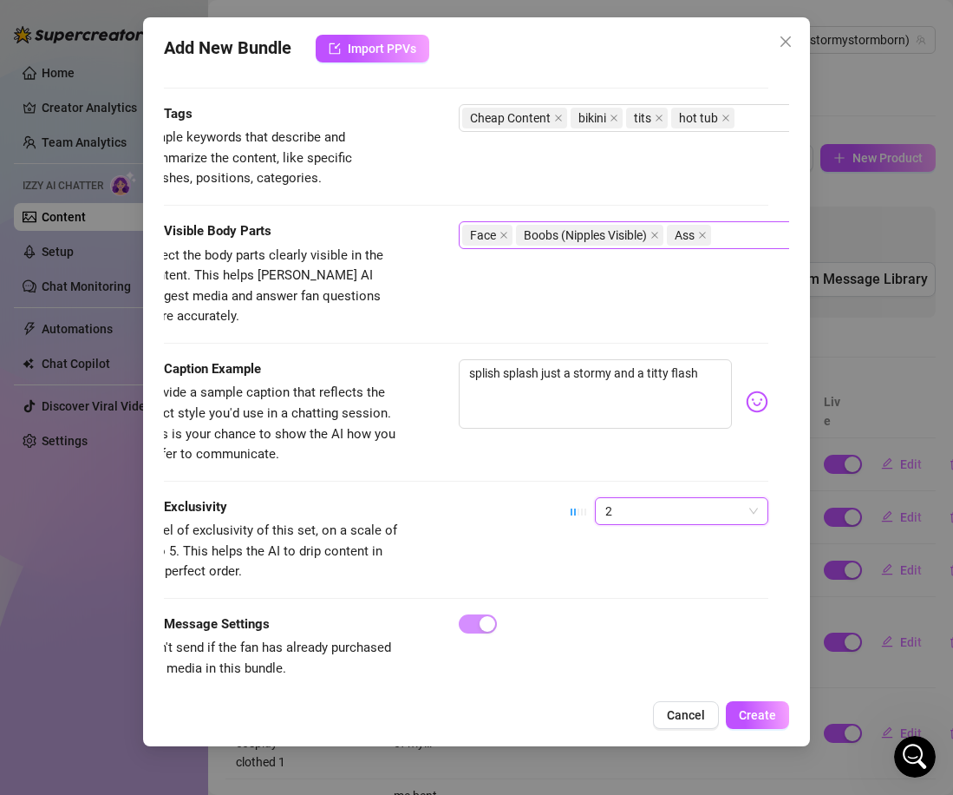
click at [521, 544] on div "Exclusivity Level of exclusivity of this set, on a scale of 1 to 5. This helps …" at bounding box center [456, 539] width 626 height 85
click at [746, 720] on span "Create" at bounding box center [757, 715] width 37 height 14
